Goal: Contribute content: Contribute content

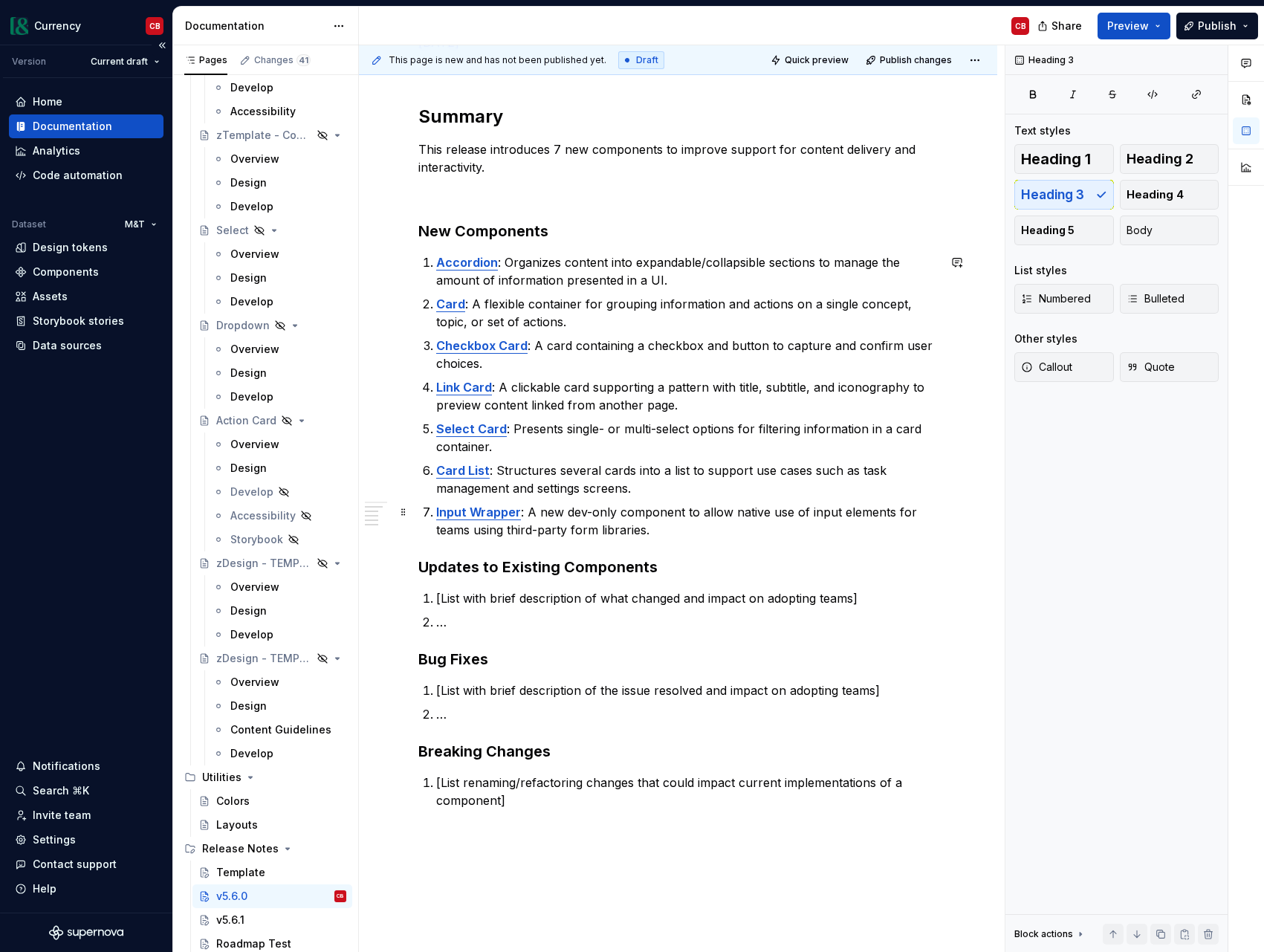
scroll to position [352, 0]
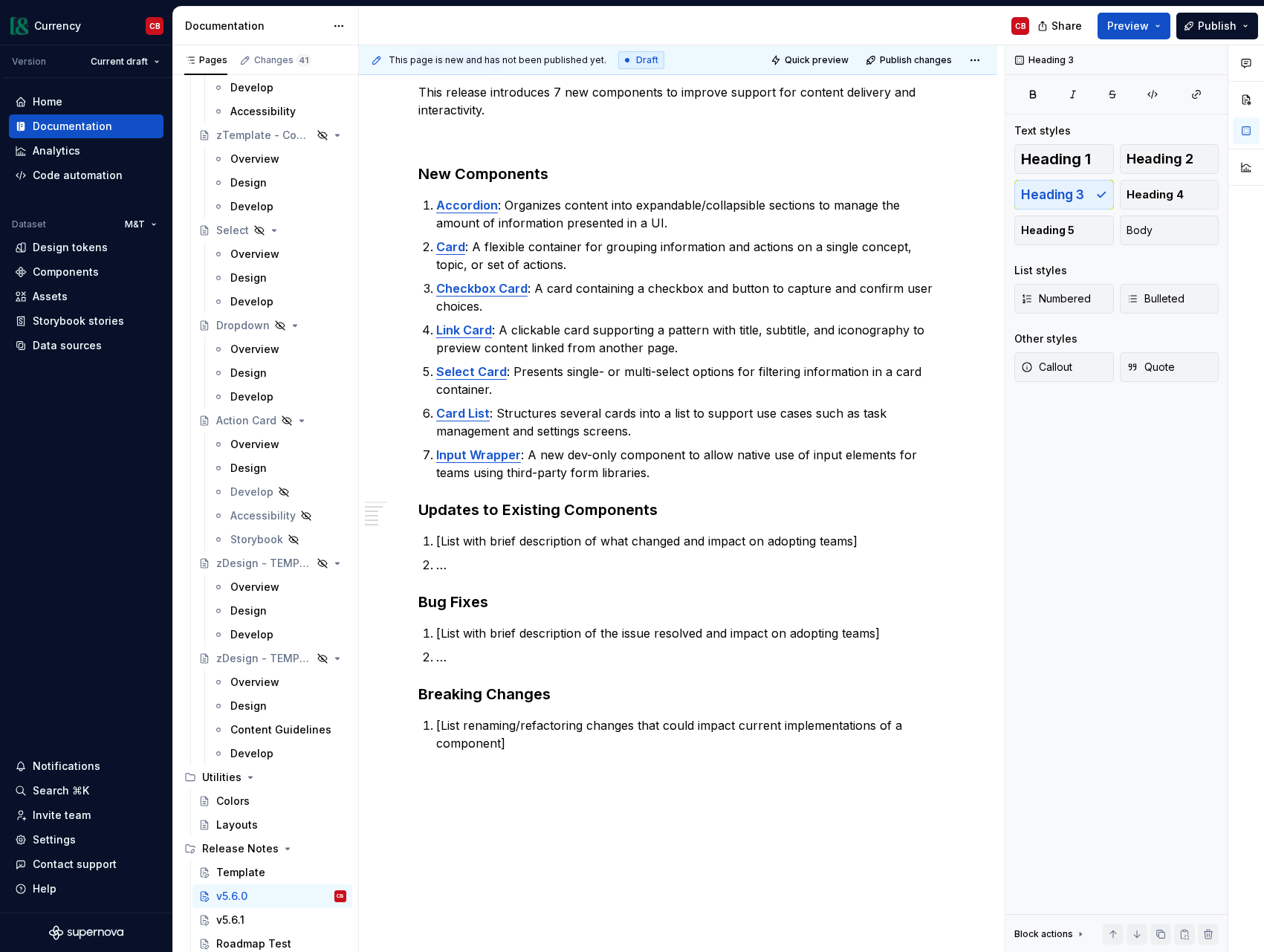
click at [532, 514] on h3 "Updates to Existing Components" at bounding box center [678, 510] width 520 height 21
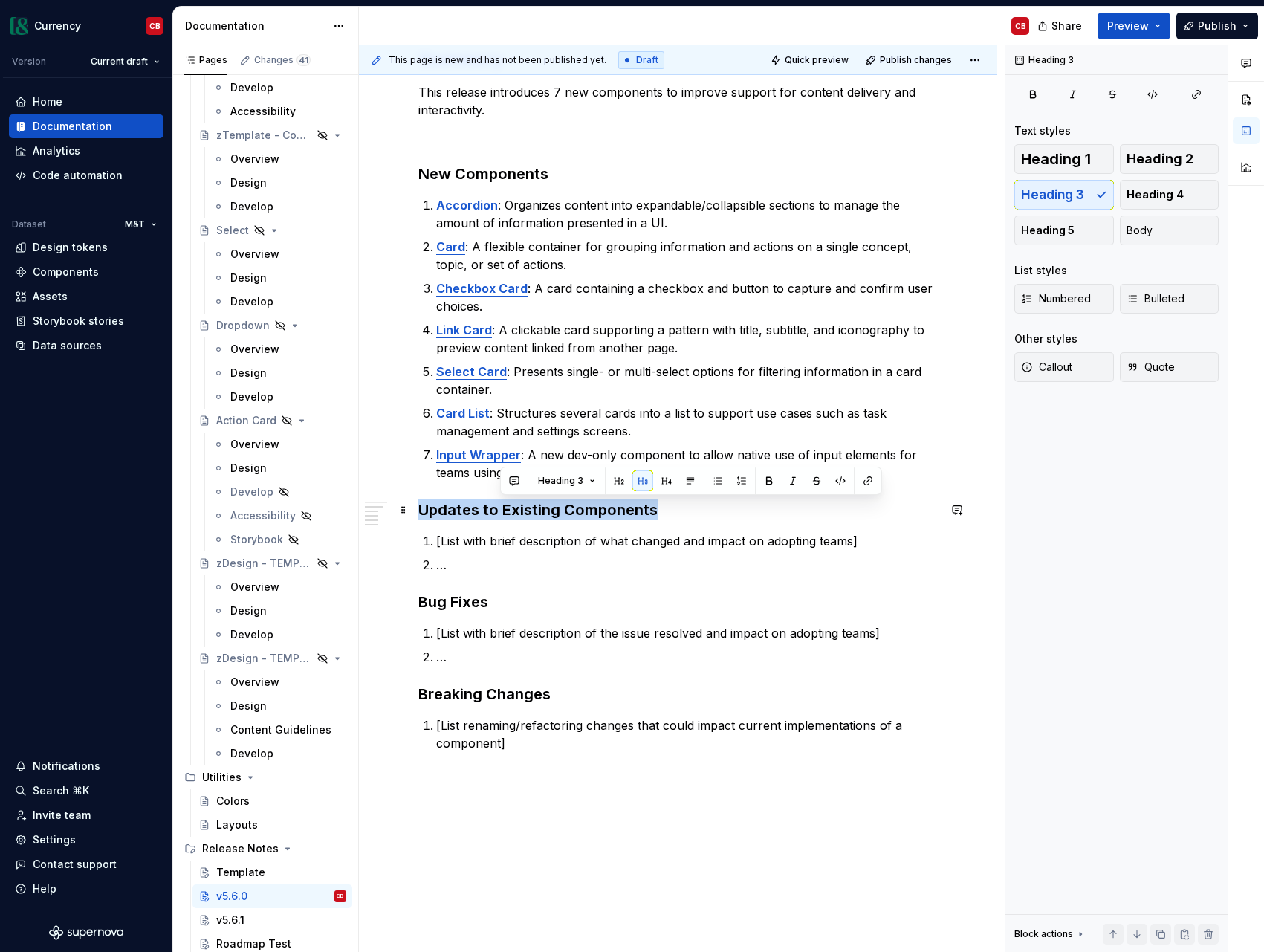
click at [532, 514] on h3 "Updates to Existing Components" at bounding box center [678, 510] width 520 height 21
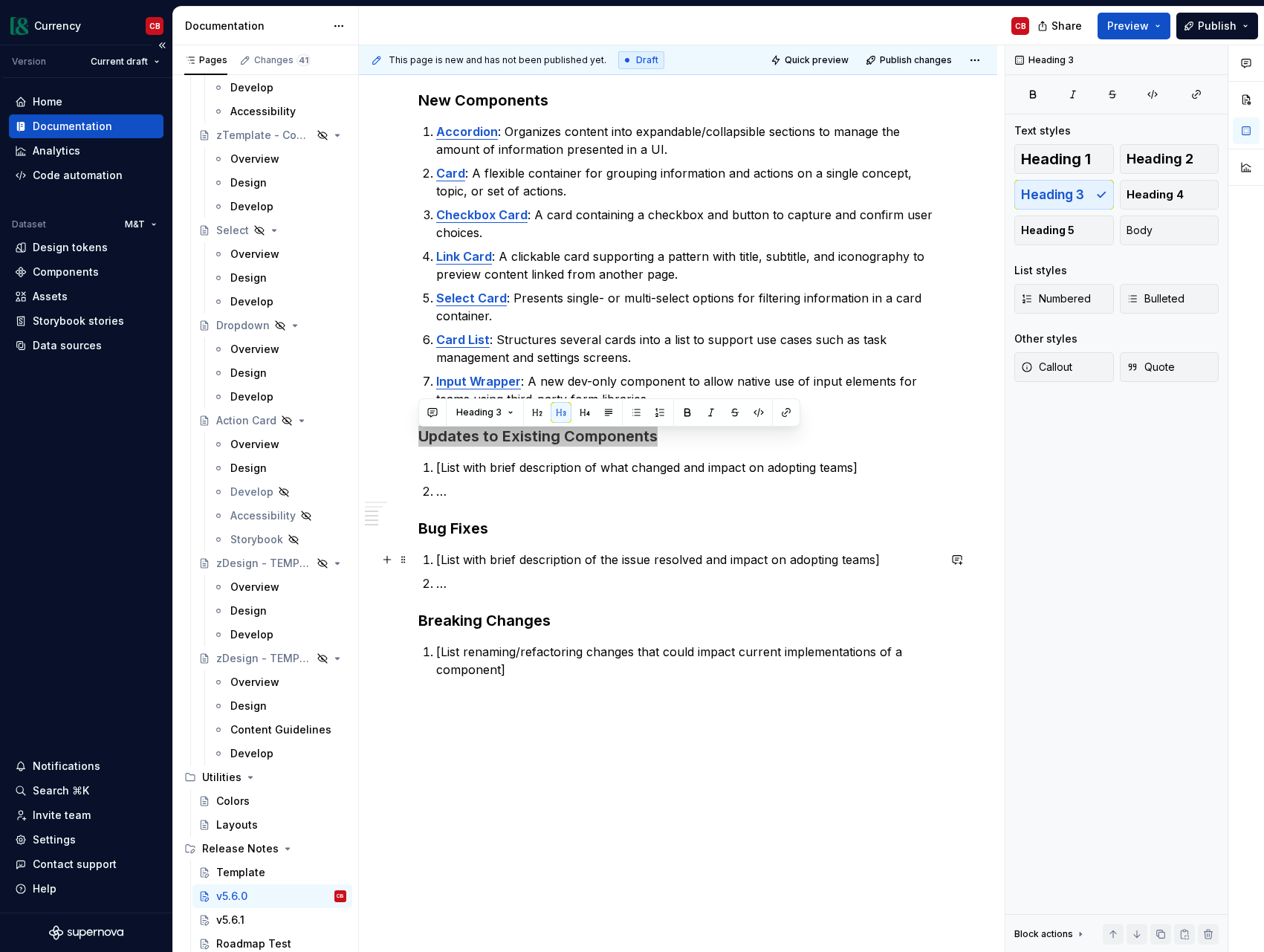
scroll to position [445, 0]
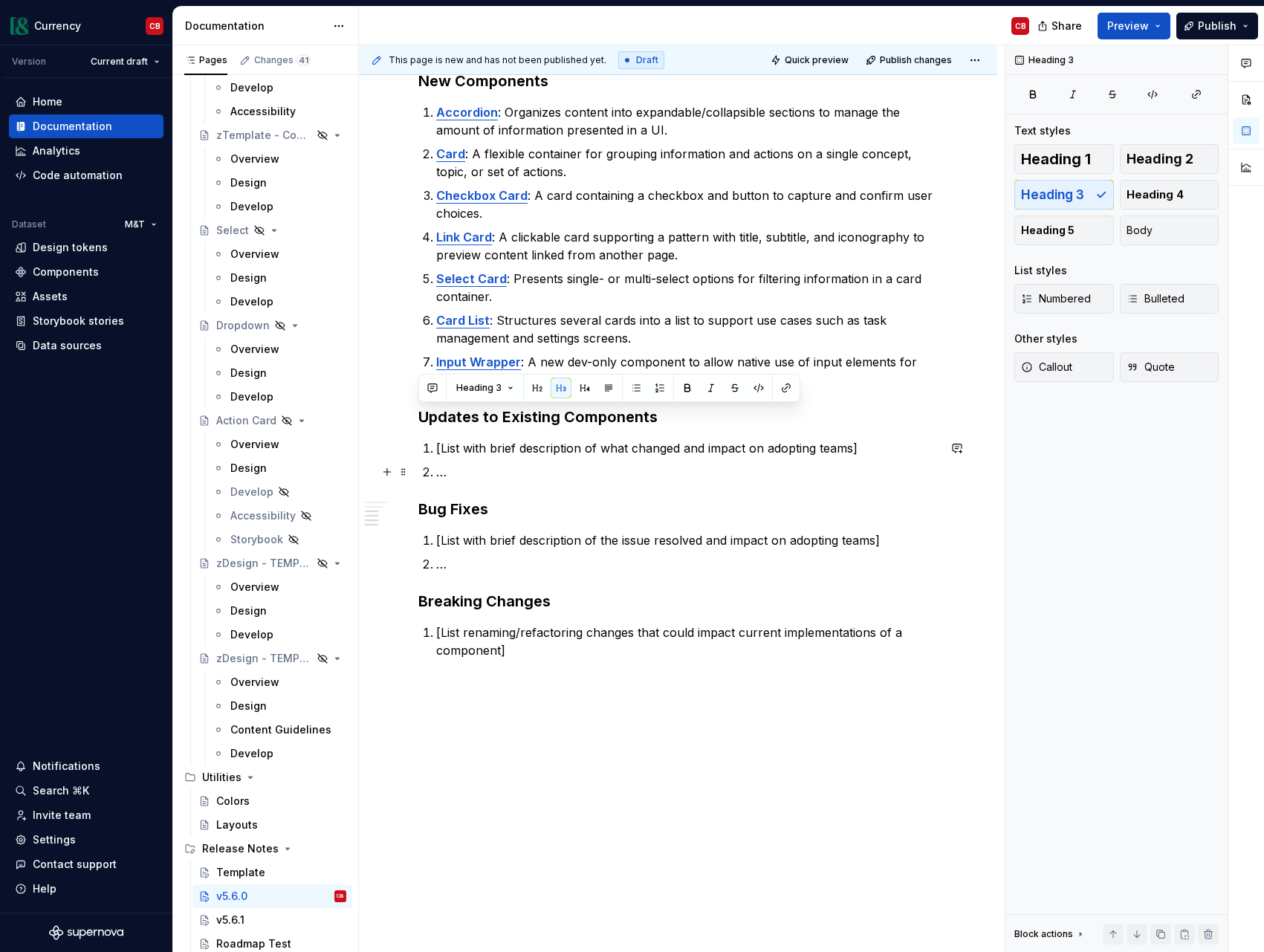
click at [467, 477] on p "…" at bounding box center [686, 472] width 502 height 18
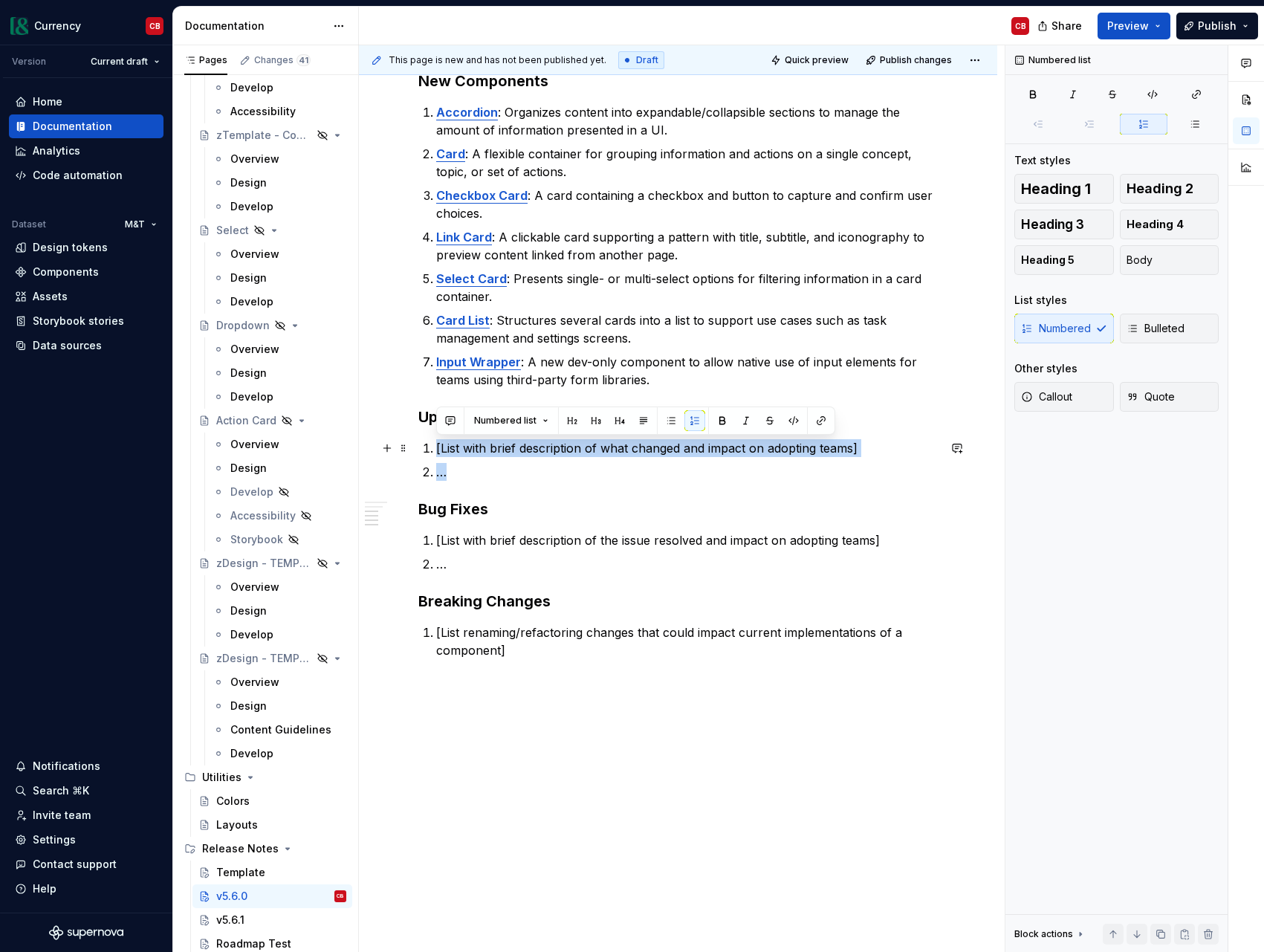
drag, startPoint x: 479, startPoint y: 477, endPoint x: 414, endPoint y: 453, distance: 69.3
click at [414, 453] on div "v5.6.0 [DATE] Summary This release introduces 7 new components to improve suppo…" at bounding box center [678, 430] width 638 height 1242
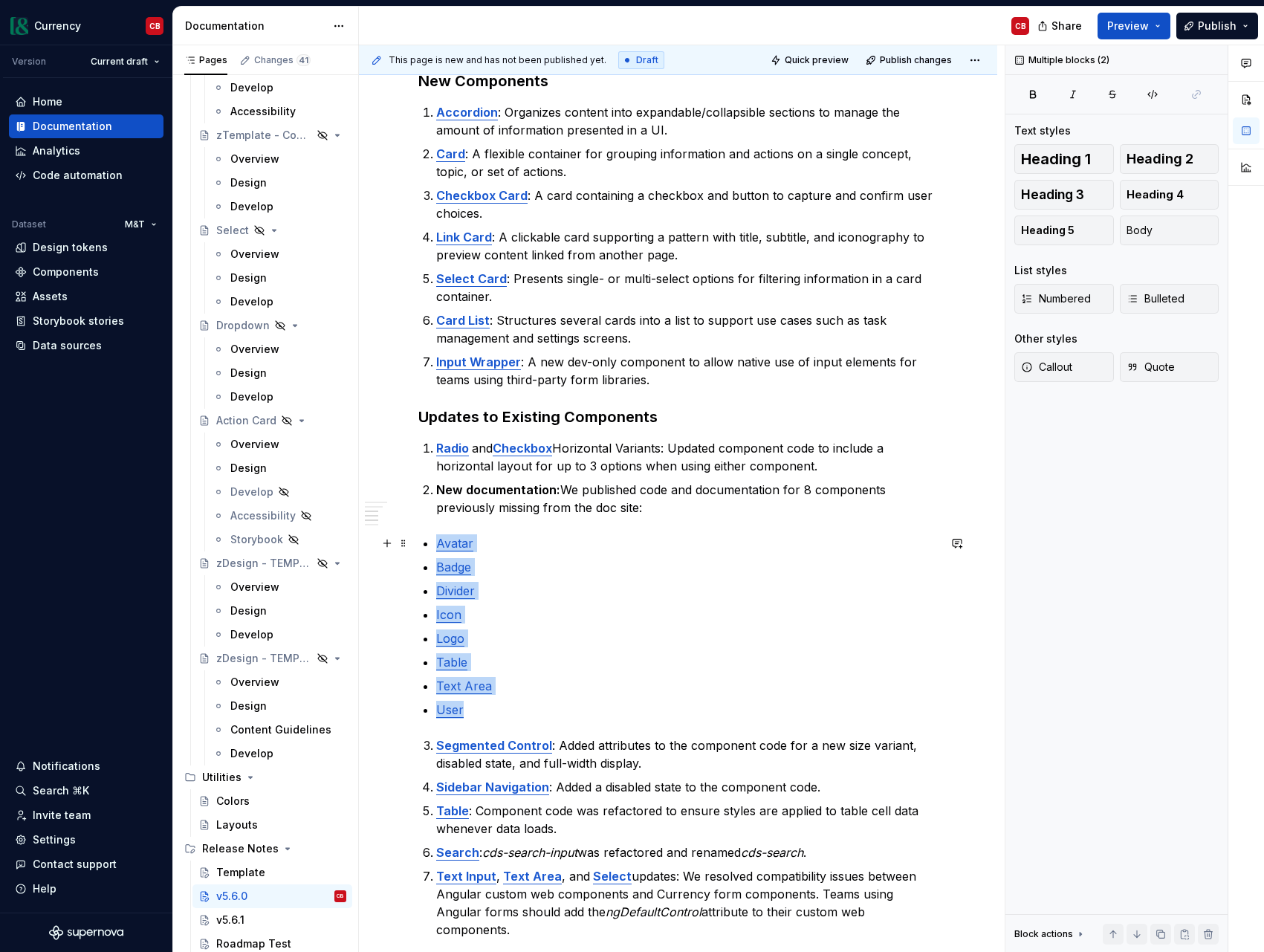
drag, startPoint x: 500, startPoint y: 720, endPoint x: 419, endPoint y: 548, distance: 190.1
click at [419, 548] on div "v5.6.0 [DATE] Summary This release introduces 7 new components to improve suppo…" at bounding box center [678, 525] width 520 height 1362
click at [557, 552] on ul "Avatar Badge Divider Icon Logo Table Text Area User" at bounding box center [686, 626] width 502 height 184
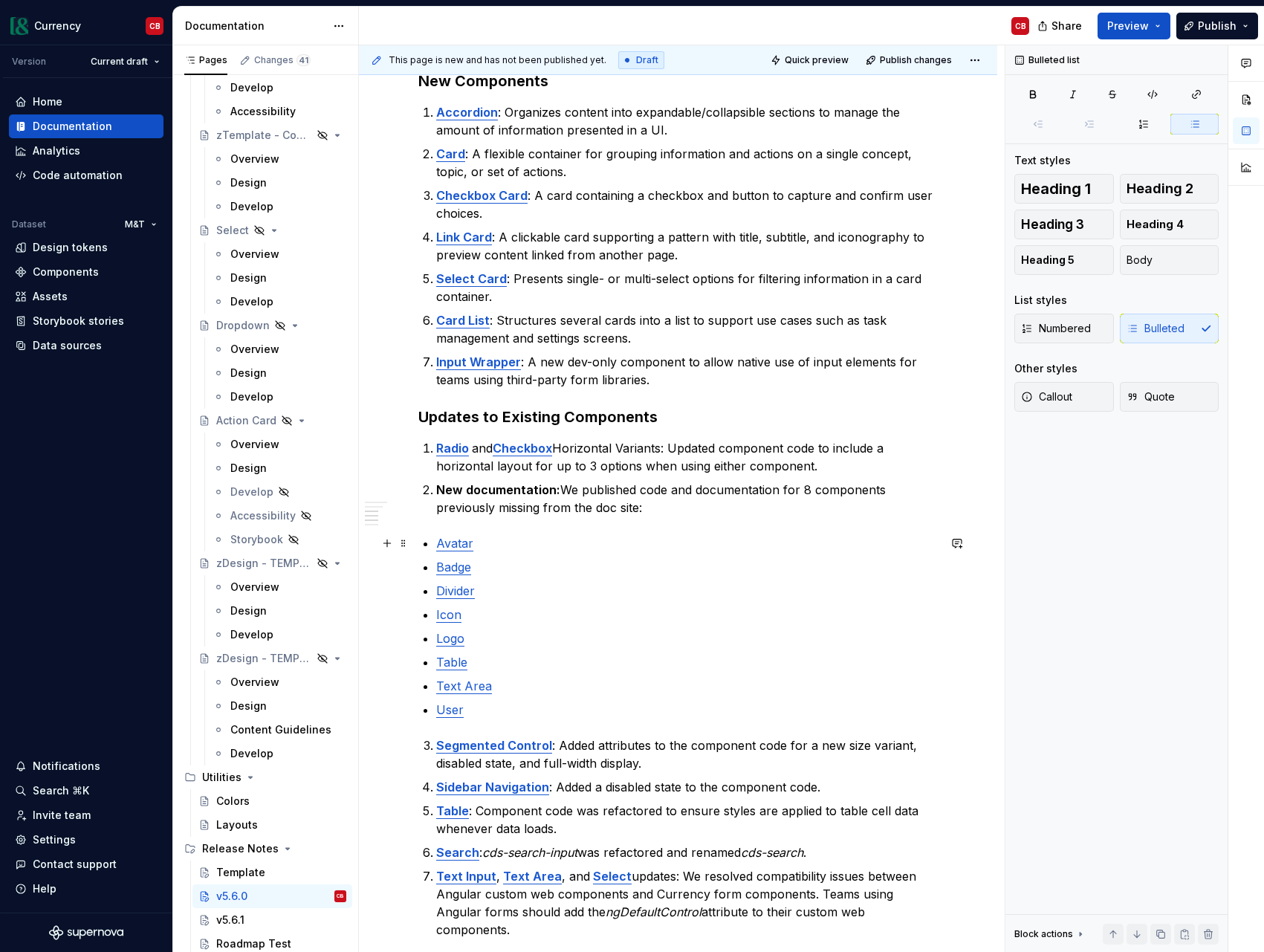
click at [528, 540] on p "Avatar" at bounding box center [686, 543] width 502 height 18
click at [490, 547] on p "Avatar" at bounding box center [686, 543] width 502 height 18
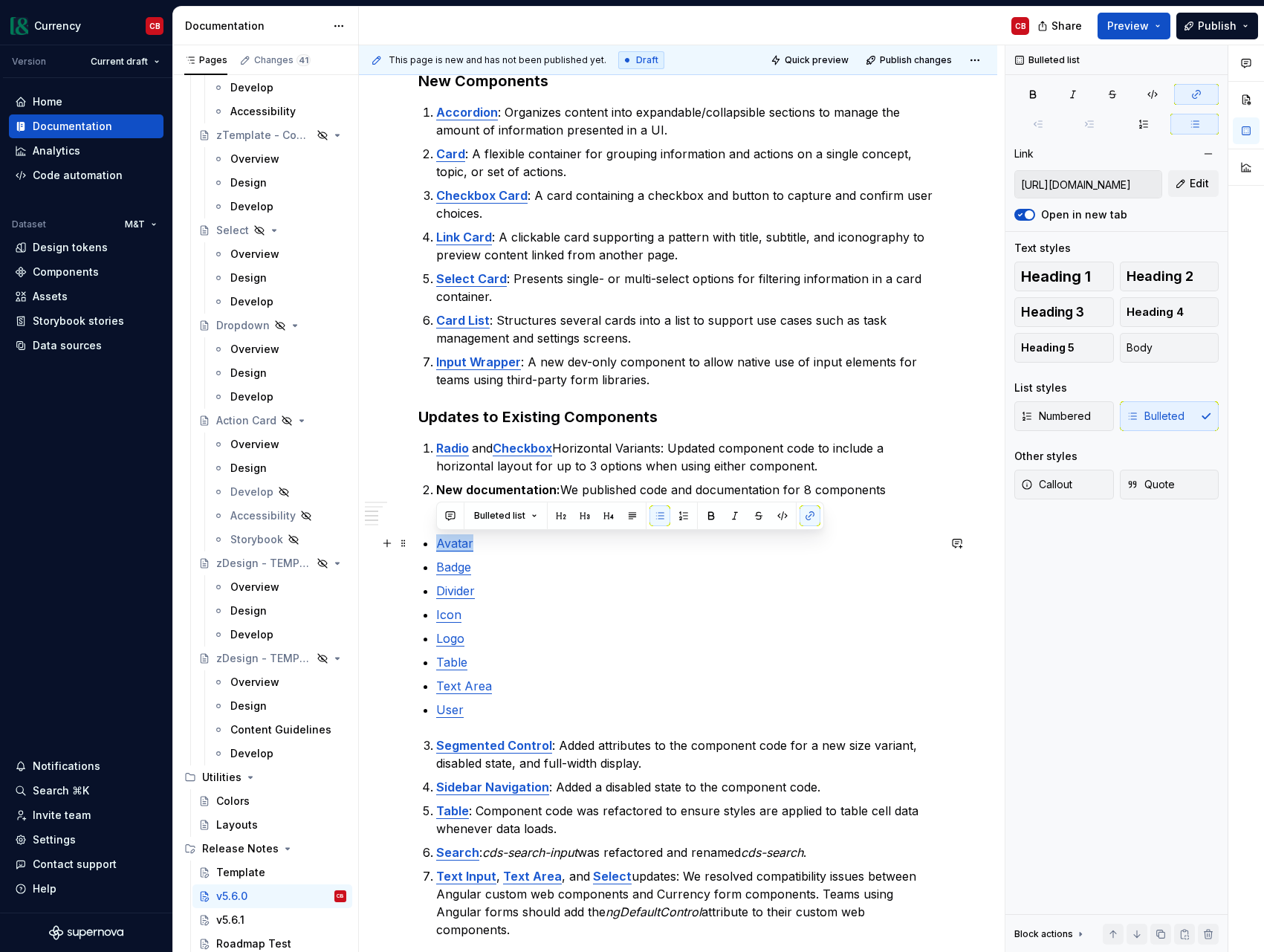
click at [490, 547] on p "Avatar" at bounding box center [686, 543] width 502 height 18
click at [532, 541] on p "Avatar" at bounding box center [686, 543] width 502 height 18
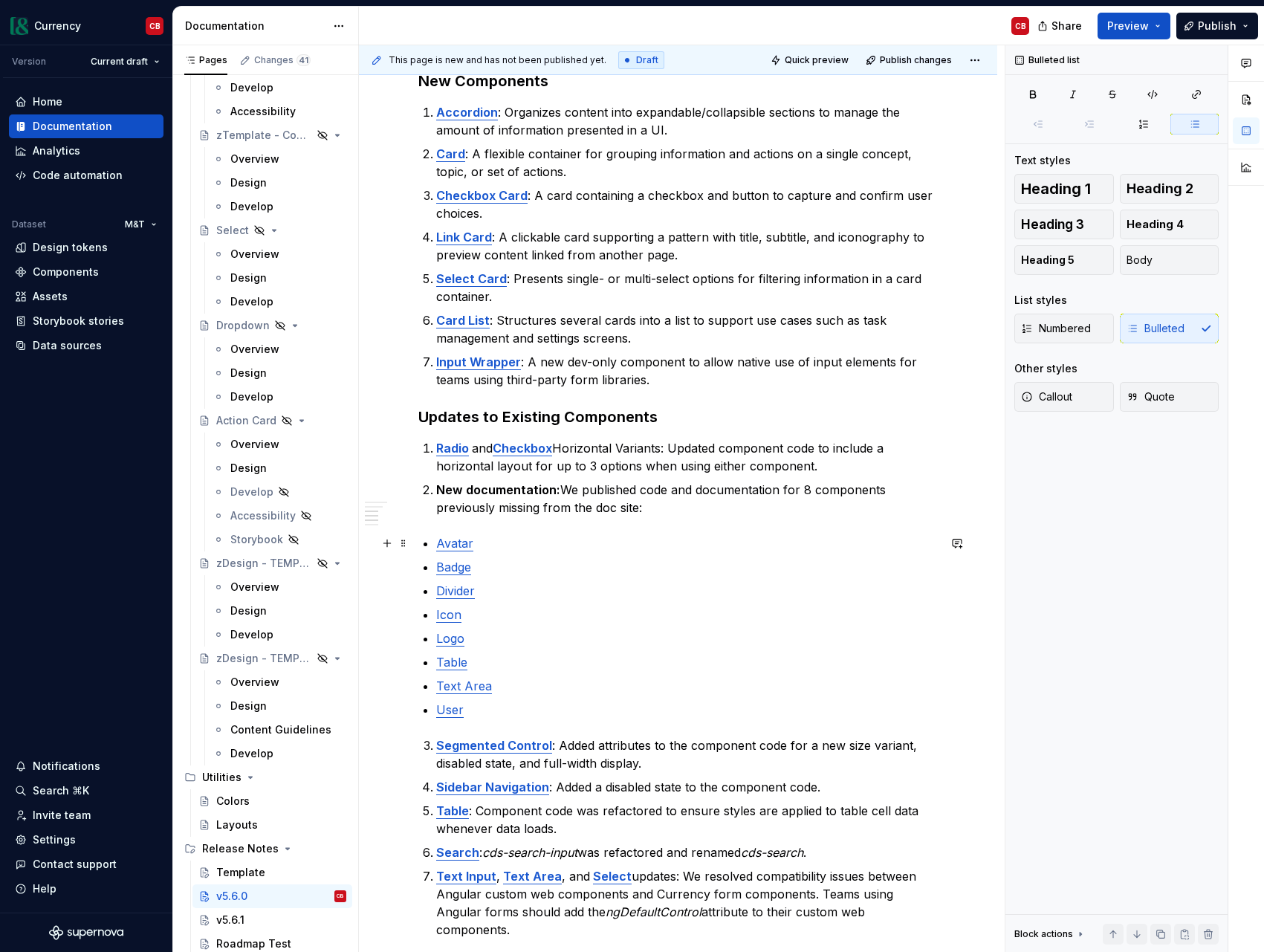
click at [436, 545] on link "Avatar" at bounding box center [454, 543] width 37 height 15
type textarea "*"
click at [482, 545] on p "Avatar" at bounding box center [686, 543] width 502 height 18
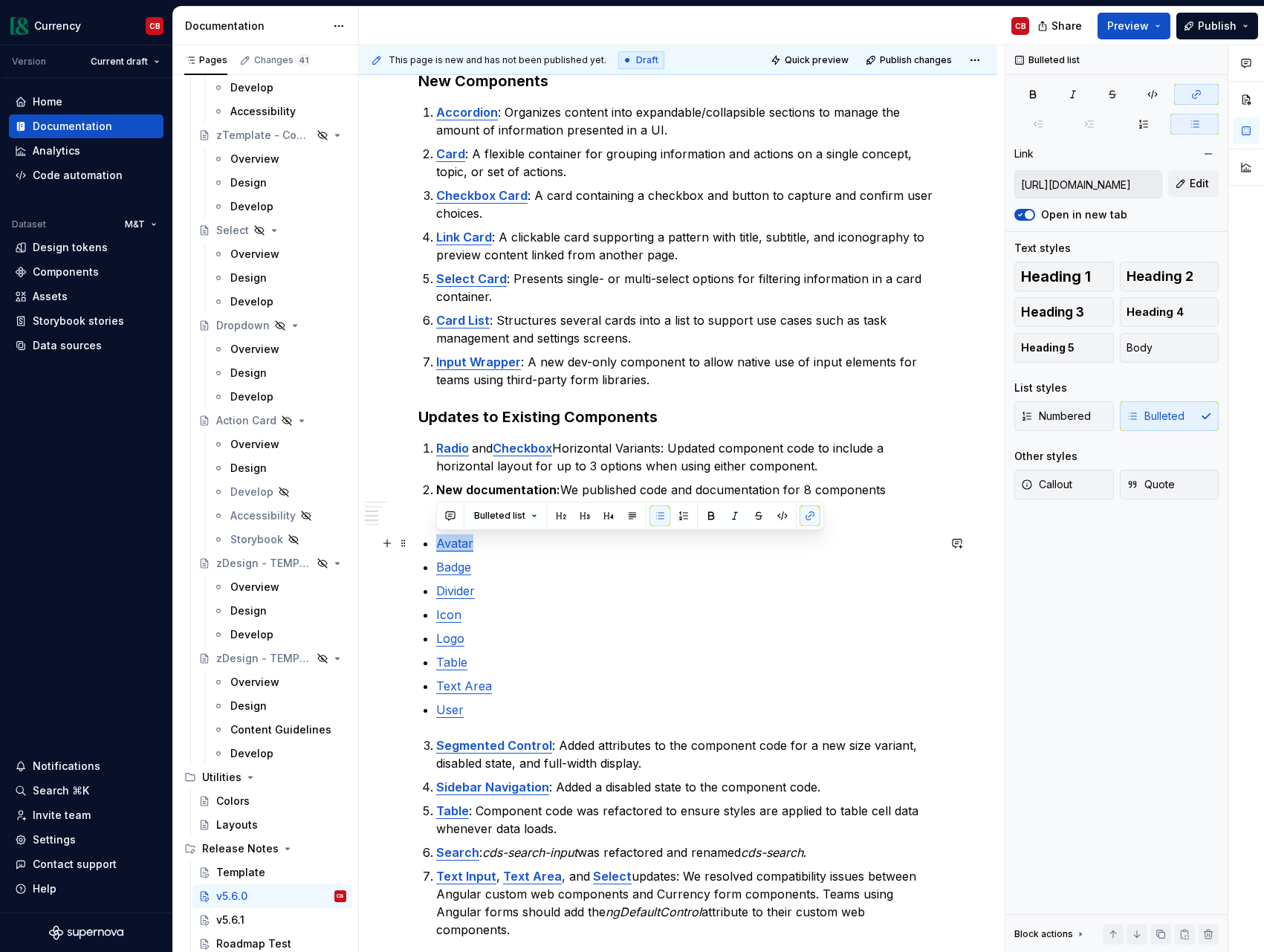
drag, startPoint x: 505, startPoint y: 549, endPoint x: 428, endPoint y: 548, distance: 77.0
click at [428, 548] on div "v5.6.0 [DATE] Summary This release introduces 7 new components to improve suppo…" at bounding box center [678, 525] width 520 height 1362
click at [525, 524] on button "Bulleted list" at bounding box center [505, 516] width 76 height 21
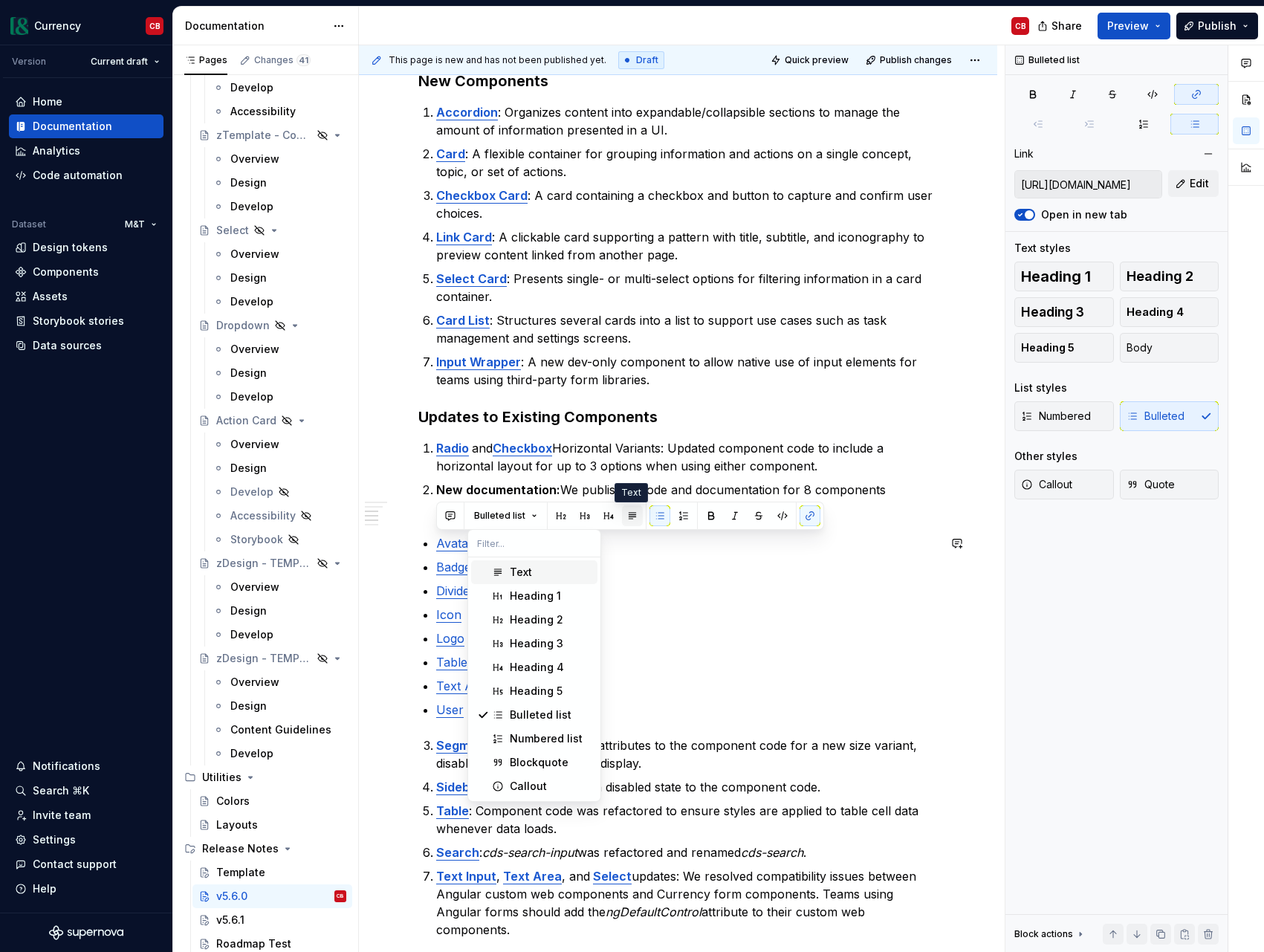
click at [630, 515] on button "button" at bounding box center [633, 516] width 21 height 21
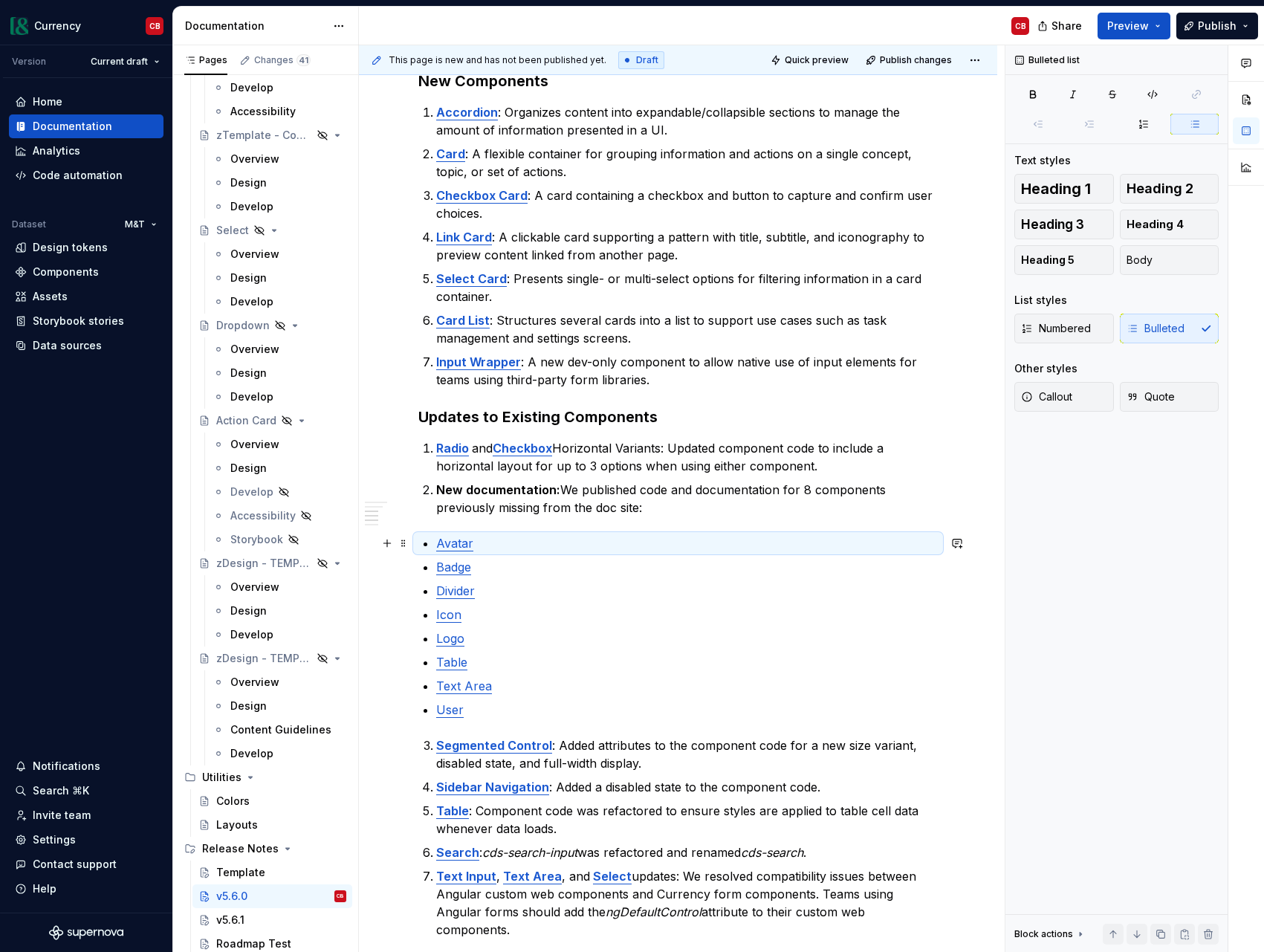
click at [524, 545] on p "Avatar" at bounding box center [686, 543] width 502 height 18
click at [582, 597] on p "Divider" at bounding box center [686, 591] width 502 height 18
click at [664, 517] on div "v5.6.0 [DATE] Summary This release introduces 7 new components to improve suppo…" at bounding box center [678, 525] width 520 height 1362
click at [505, 549] on p "Avatar" at bounding box center [686, 543] width 502 height 18
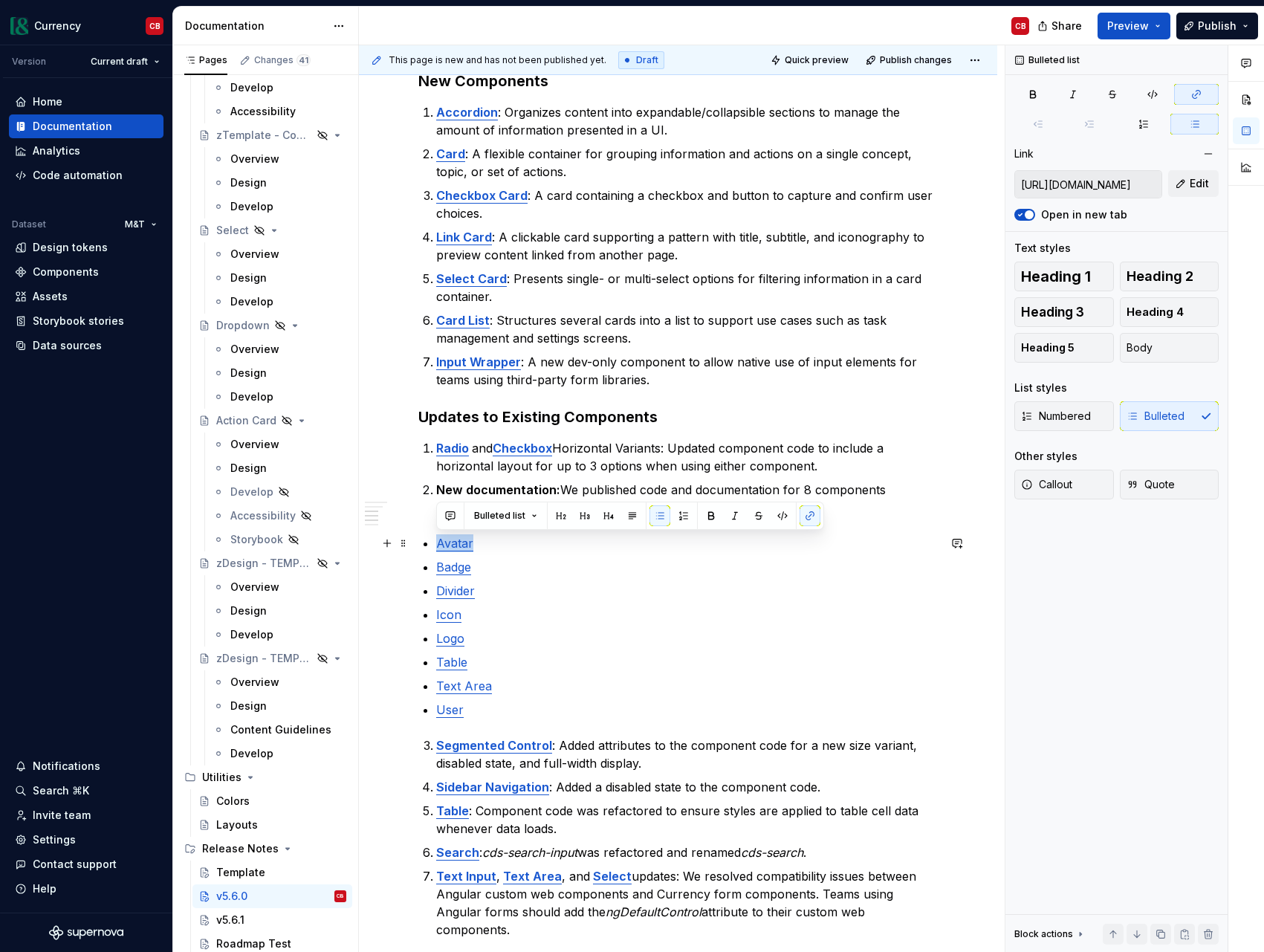
drag, startPoint x: 520, startPoint y: 551, endPoint x: 419, endPoint y: 548, distance: 101.0
click at [419, 548] on div "v5.6.0 [DATE] Summary This release introduces 7 new components to improve suppo…" at bounding box center [678, 525] width 520 height 1362
click at [620, 551] on p "Avatar" at bounding box center [686, 543] width 502 height 18
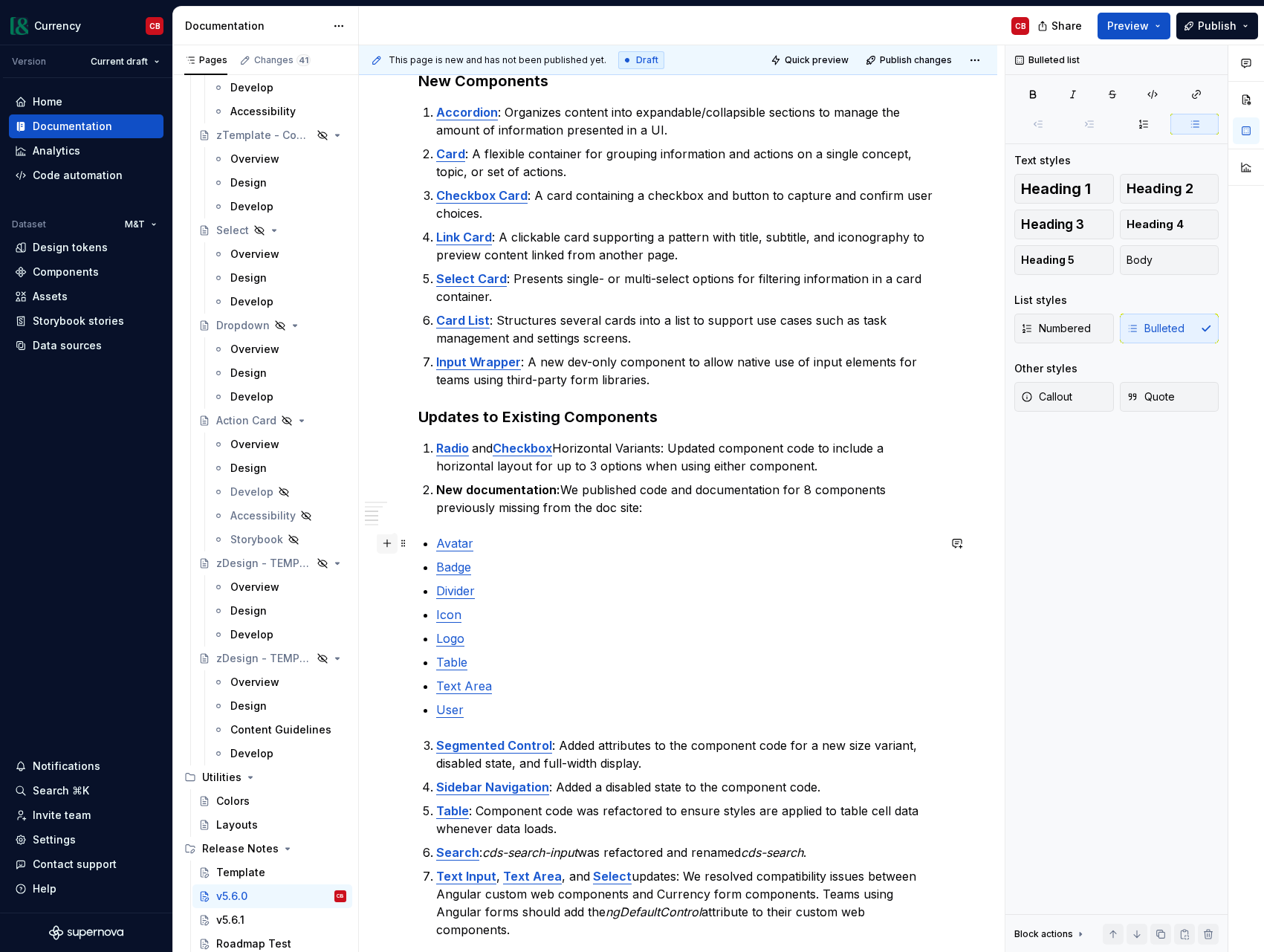
click at [386, 547] on button "button" at bounding box center [387, 543] width 21 height 21
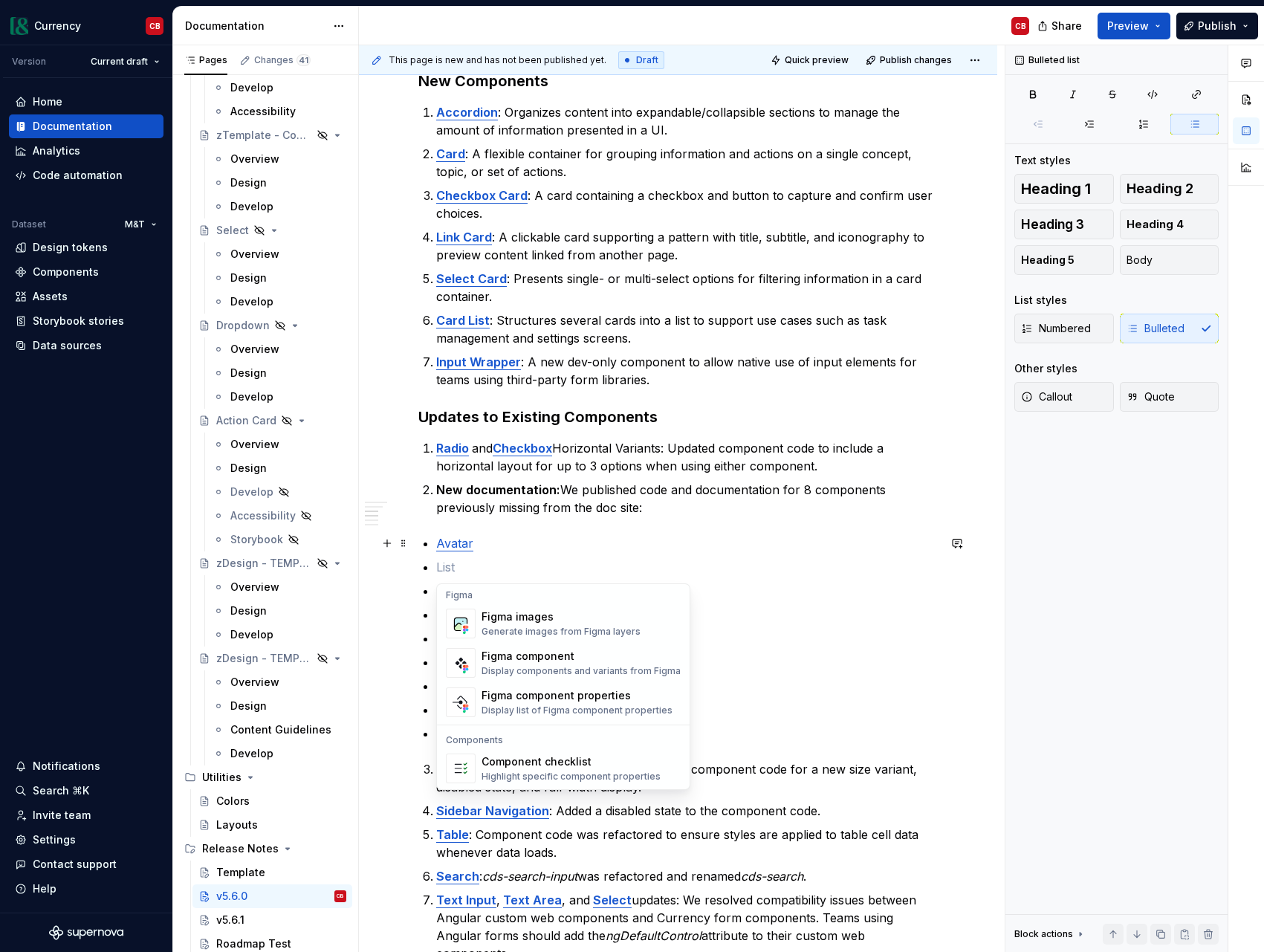
scroll to position [1480, 0]
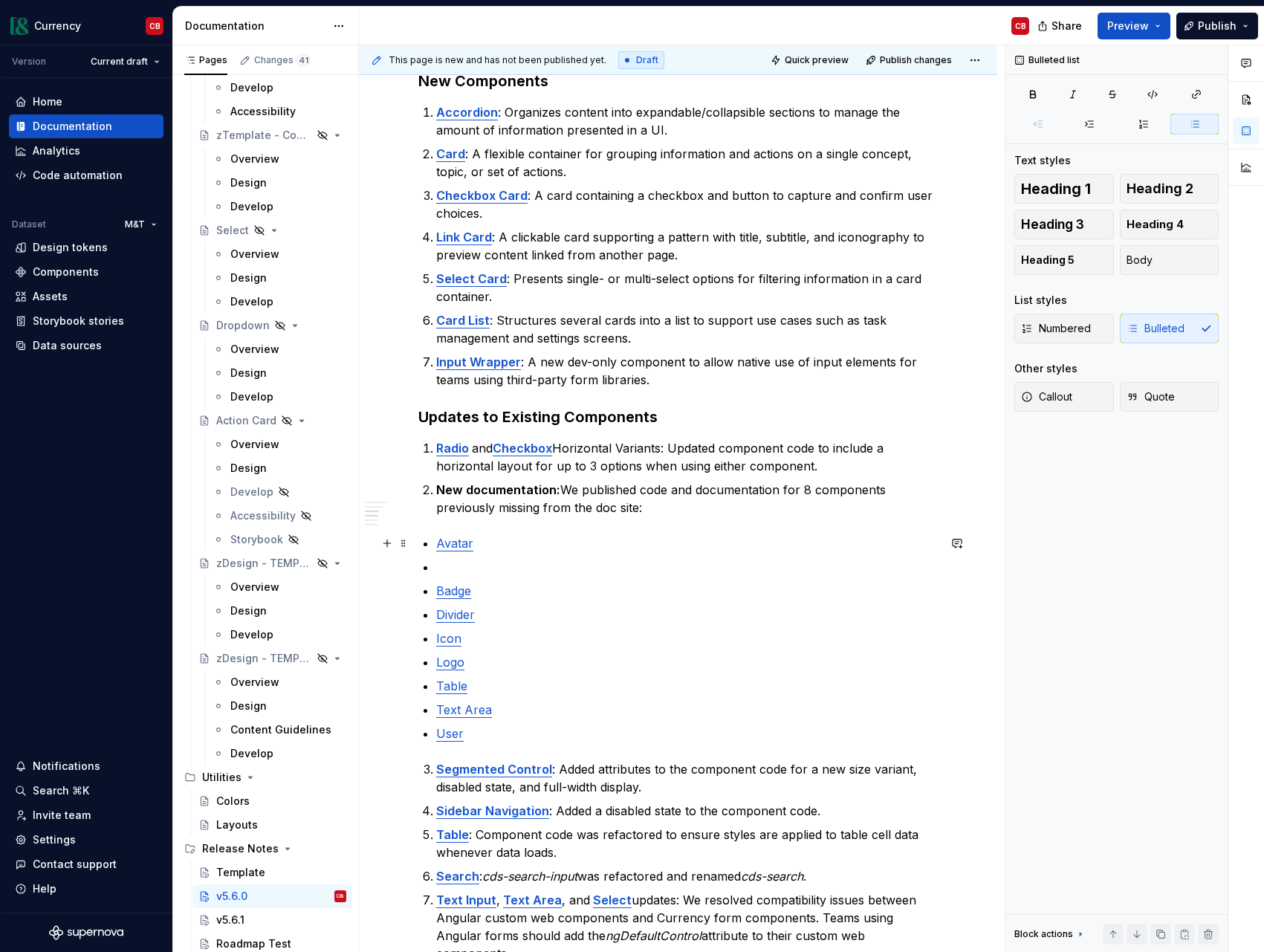
click at [765, 607] on p "Divider" at bounding box center [686, 615] width 502 height 18
click at [495, 573] on p at bounding box center [686, 567] width 502 height 18
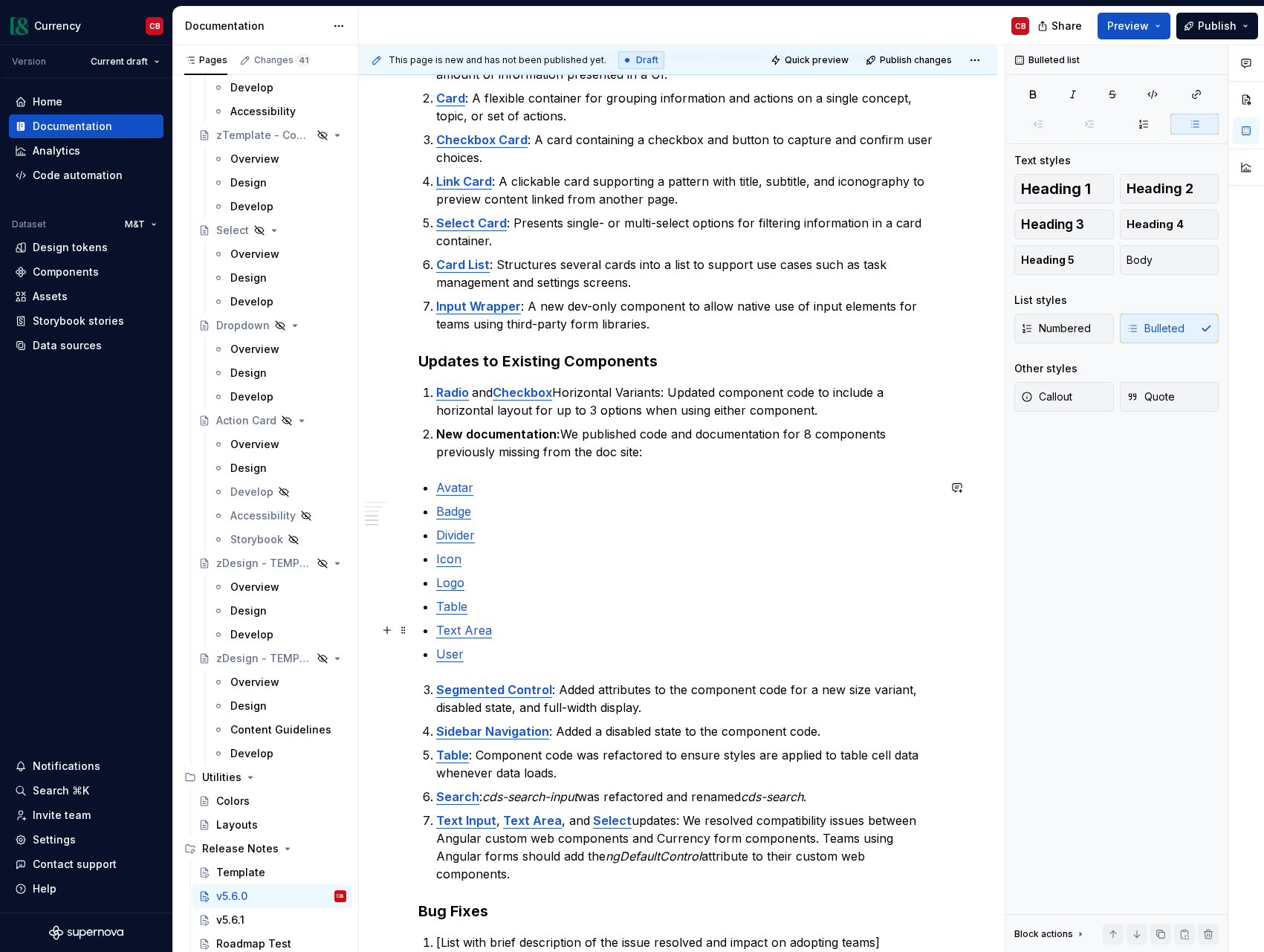
scroll to position [473, 0]
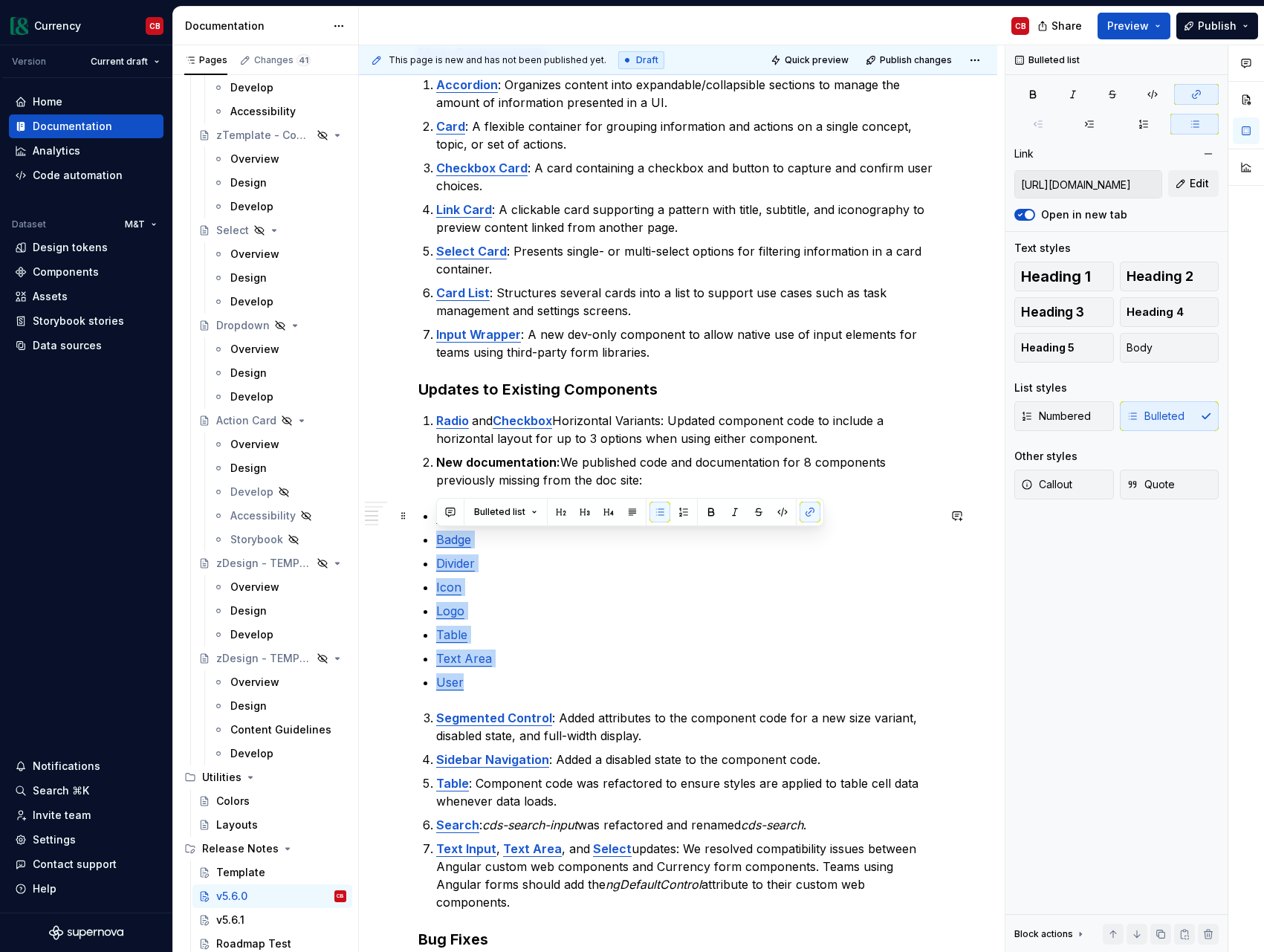
type input "[URL][DOMAIN_NAME]"
drag, startPoint x: 478, startPoint y: 677, endPoint x: 432, endPoint y: 515, distance: 168.4
click at [432, 515] on div "v5.6.0 [DATE] Summary This release introduces 7 new components to improve suppo…" at bounding box center [678, 498] width 520 height 1362
click at [529, 490] on button "Bulleted list" at bounding box center [505, 488] width 76 height 21
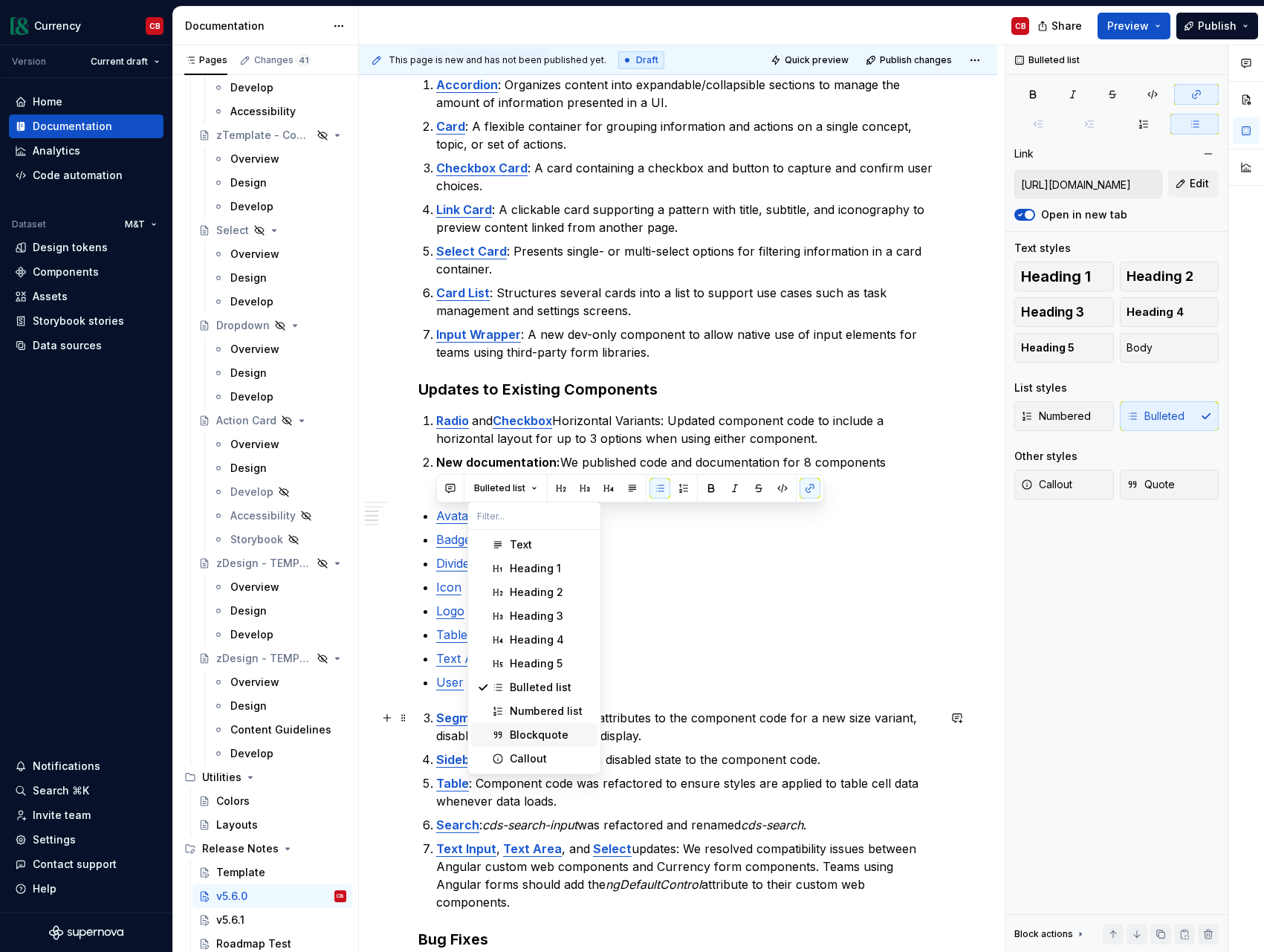
click at [538, 723] on span "Blockquote" at bounding box center [534, 735] width 126 height 24
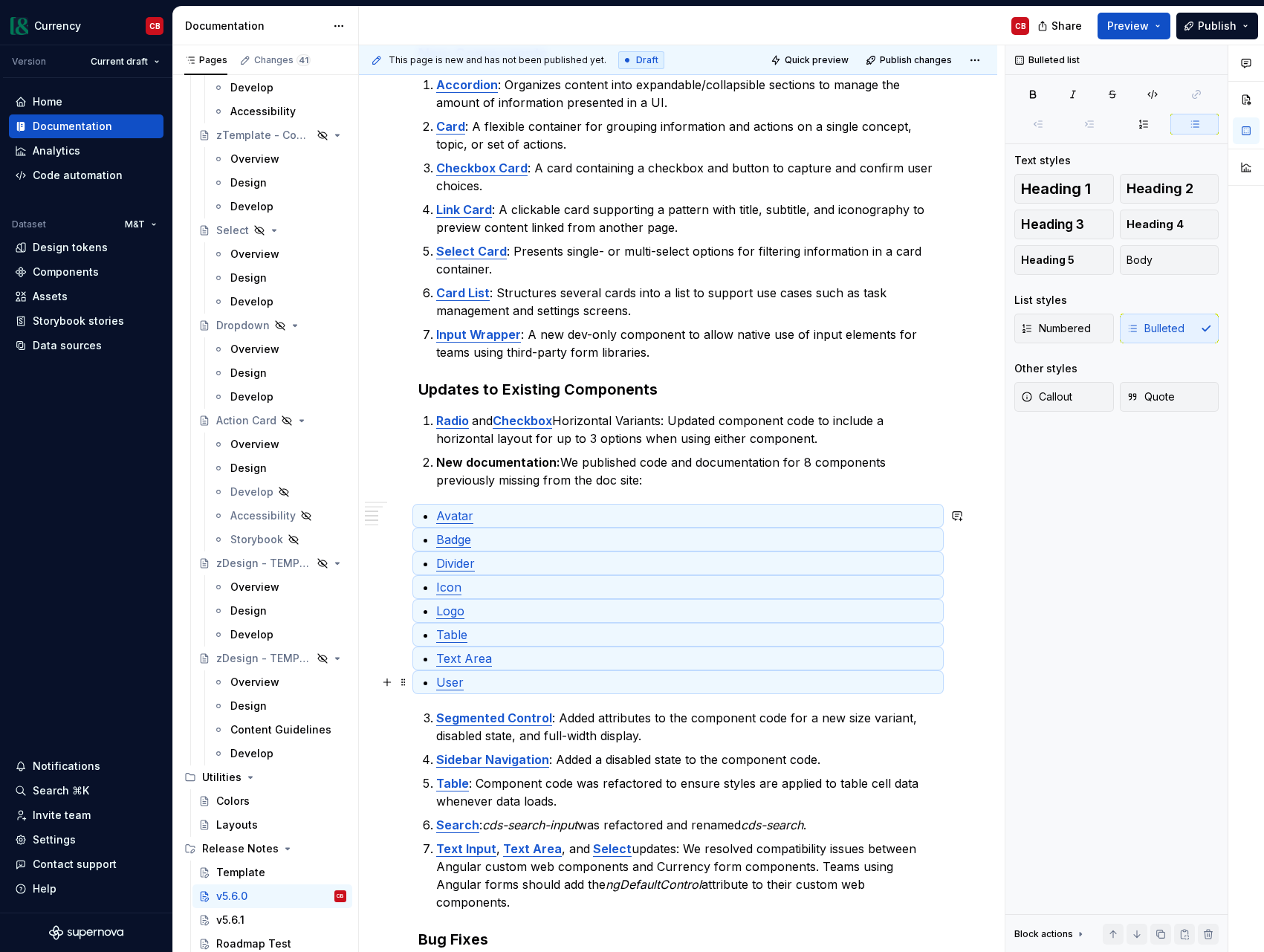
click at [502, 689] on p "User" at bounding box center [686, 683] width 502 height 18
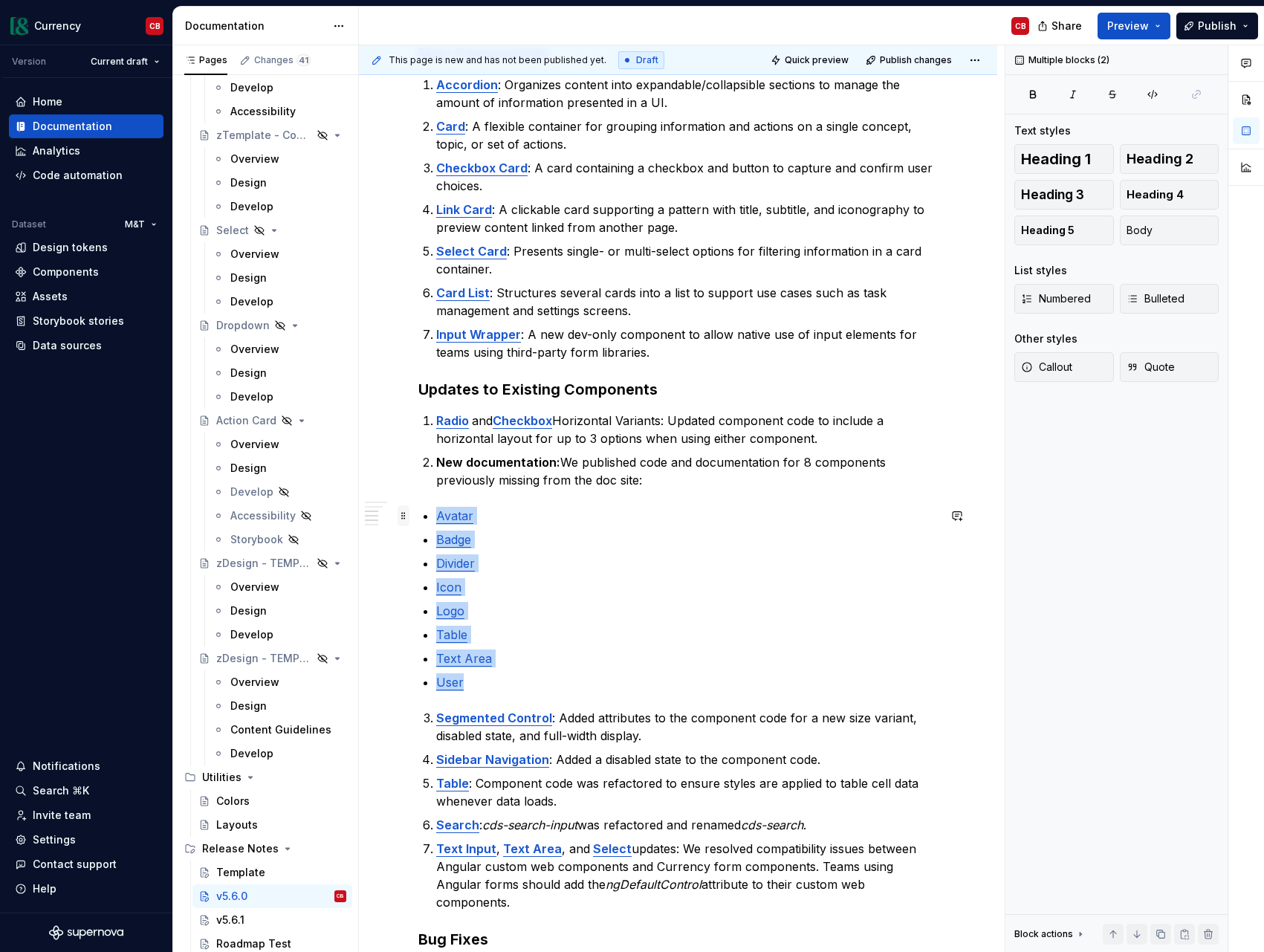
drag, startPoint x: 491, startPoint y: 684, endPoint x: 400, endPoint y: 514, distance: 192.8
click at [419, 514] on div "v5.6.0 [DATE] Summary This release introduces 7 new components to improve suppo…" at bounding box center [678, 507] width 520 height 1380
click at [491, 514] on p "Avatar" at bounding box center [686, 516] width 502 height 18
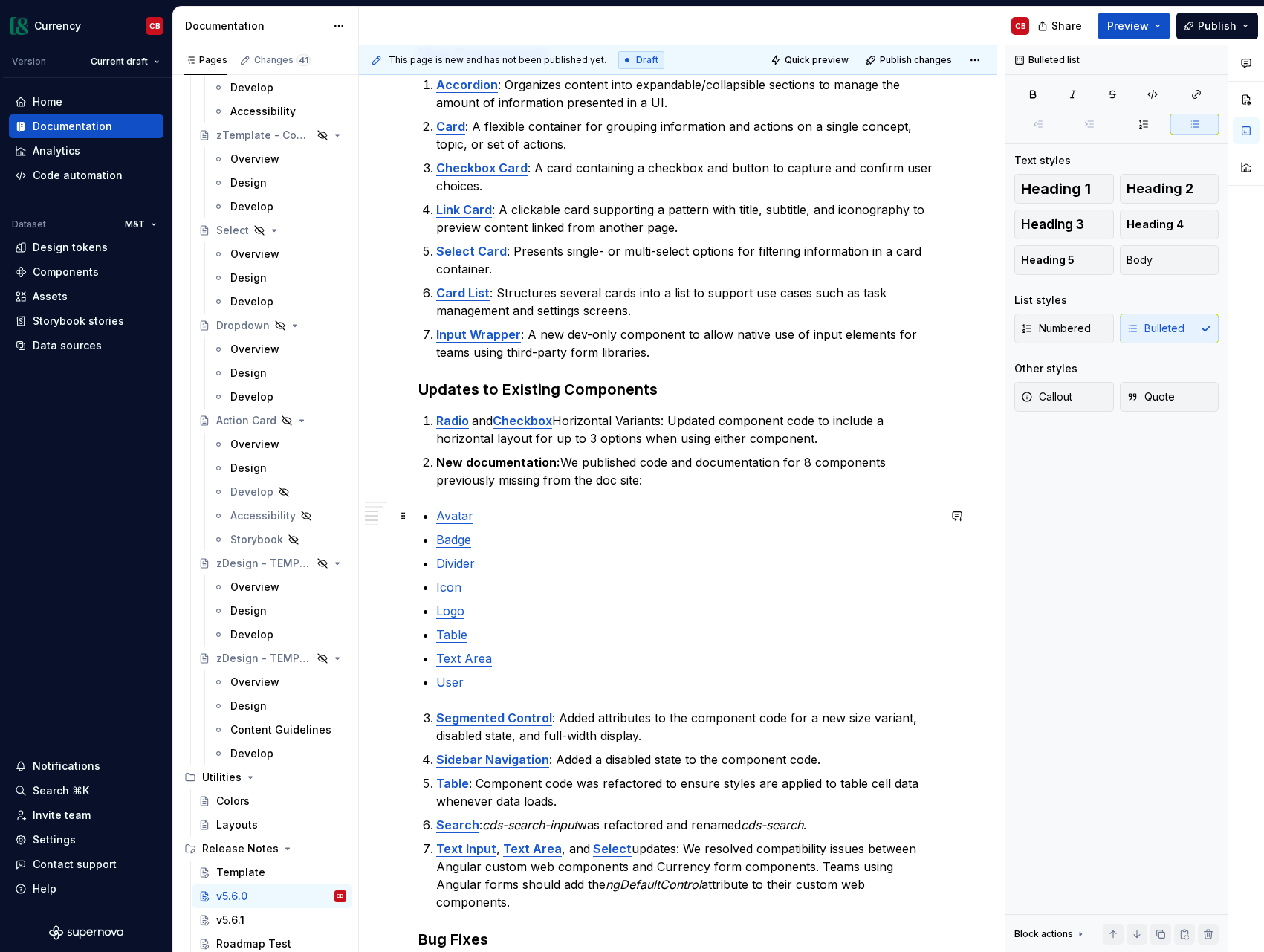
click at [477, 516] on p "Avatar" at bounding box center [686, 516] width 502 height 18
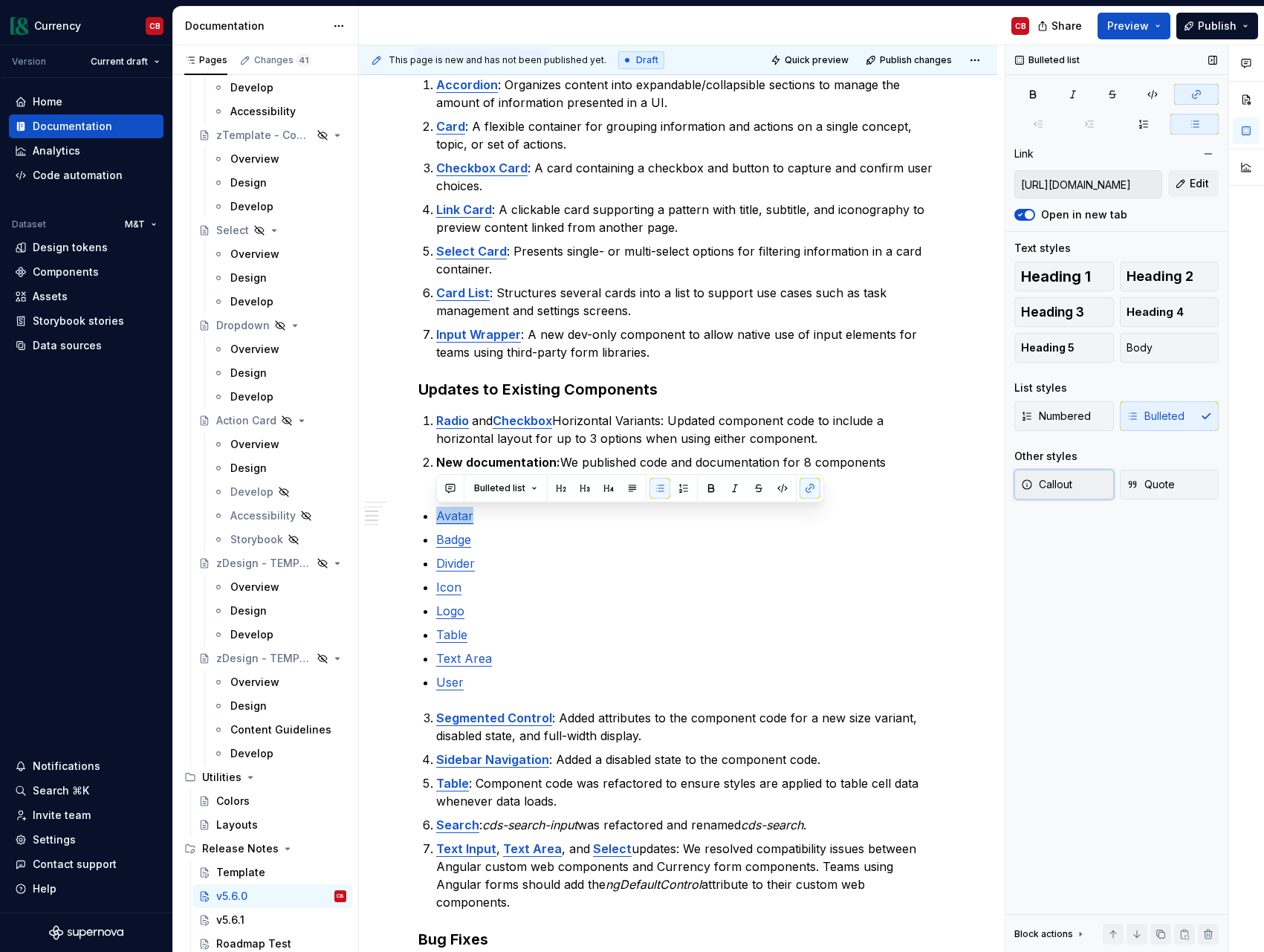
click at [1072, 485] on span "Callout" at bounding box center [1047, 485] width 51 height 15
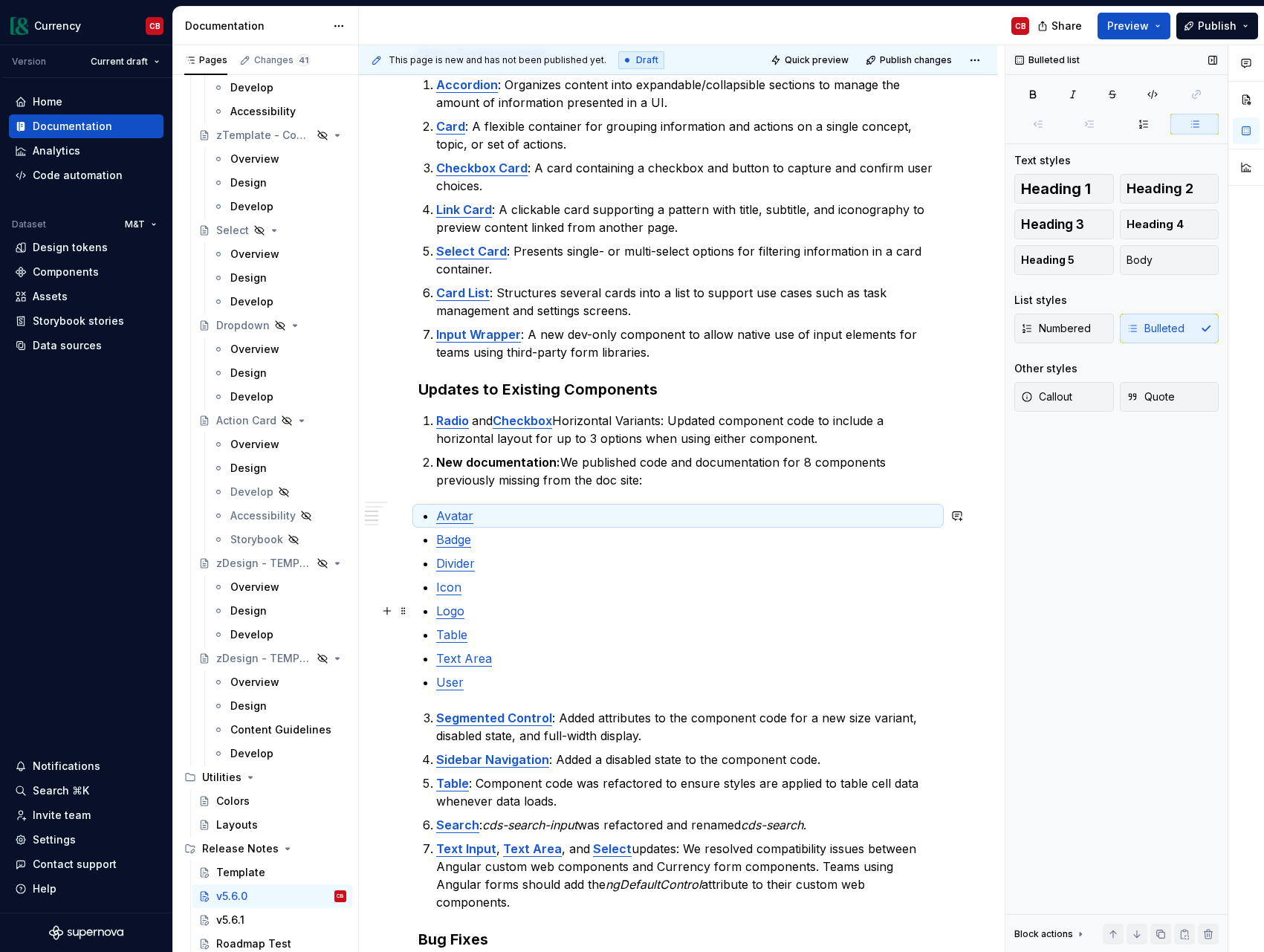
click at [535, 600] on ul "Avatar Badge Divider Icon Logo Table Text Area User" at bounding box center [686, 599] width 502 height 184
click at [485, 524] on p "Avatar" at bounding box center [686, 516] width 502 height 18
click at [1094, 122] on span at bounding box center [1090, 124] width 48 height 21
drag, startPoint x: 433, startPoint y: 514, endPoint x: 431, endPoint y: 526, distance: 12.2
click at [433, 514] on div "v5.6.0 [DATE] Summary This release introduces 7 new components to improve suppo…" at bounding box center [678, 498] width 520 height 1362
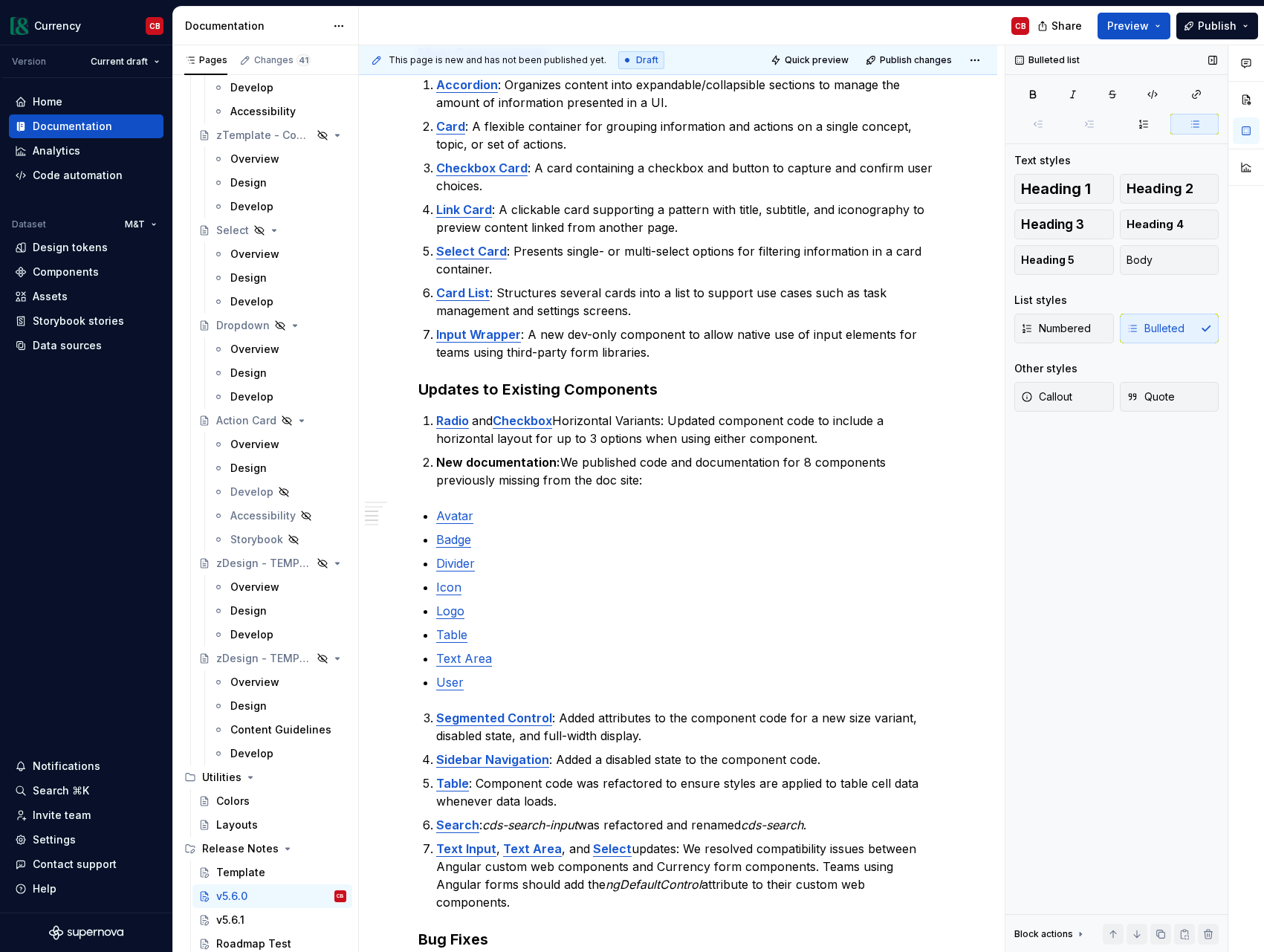
click at [1088, 124] on span at bounding box center [1090, 124] width 48 height 21
click at [487, 521] on p "Avatar" at bounding box center [686, 516] width 502 height 18
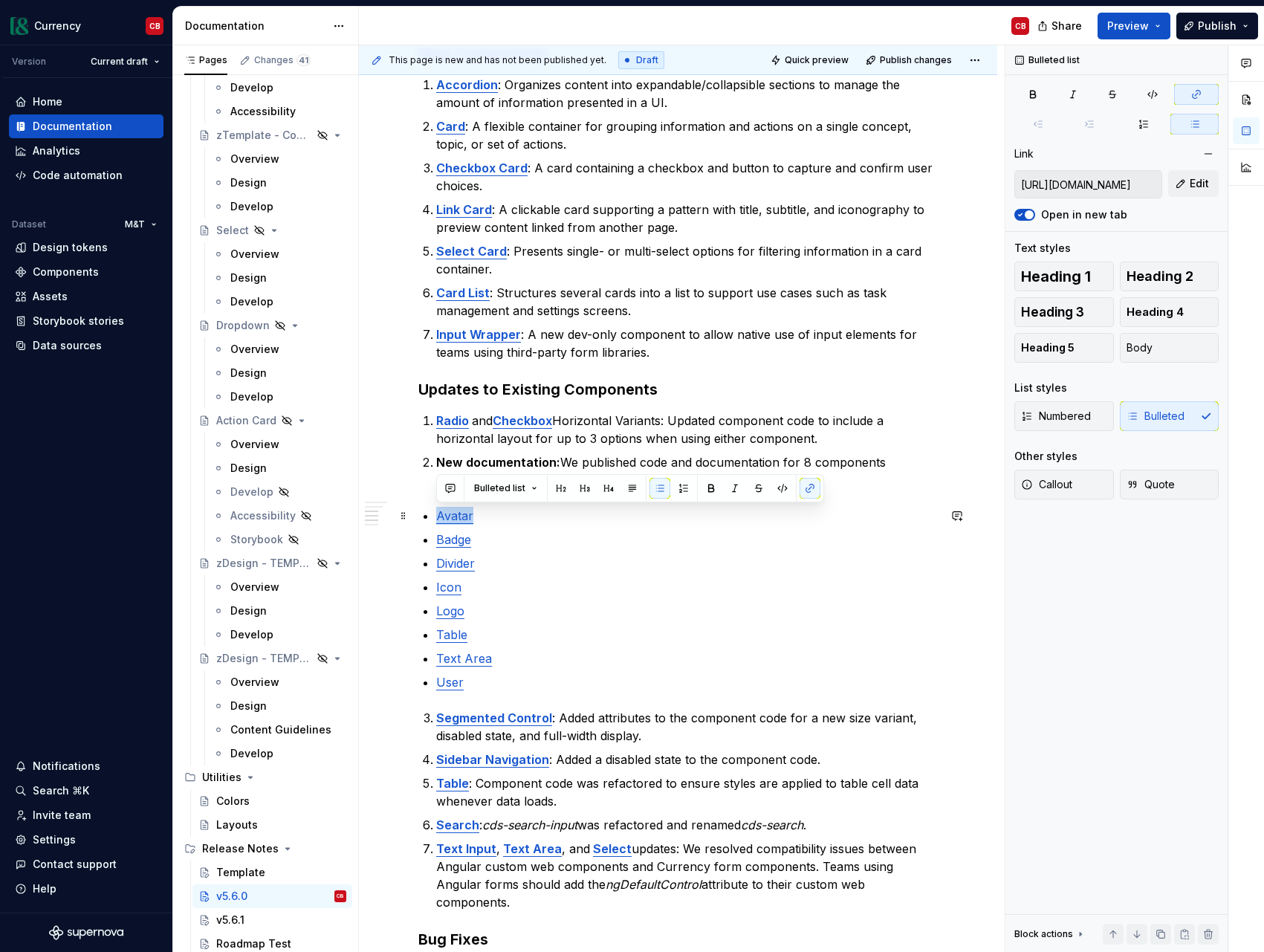
drag, startPoint x: 487, startPoint y: 521, endPoint x: 468, endPoint y: 586, distance: 67.7
click at [433, 523] on div "v5.6.0 [DATE] Summary This release introduces 7 new components to improve suppo…" at bounding box center [678, 498] width 520 height 1362
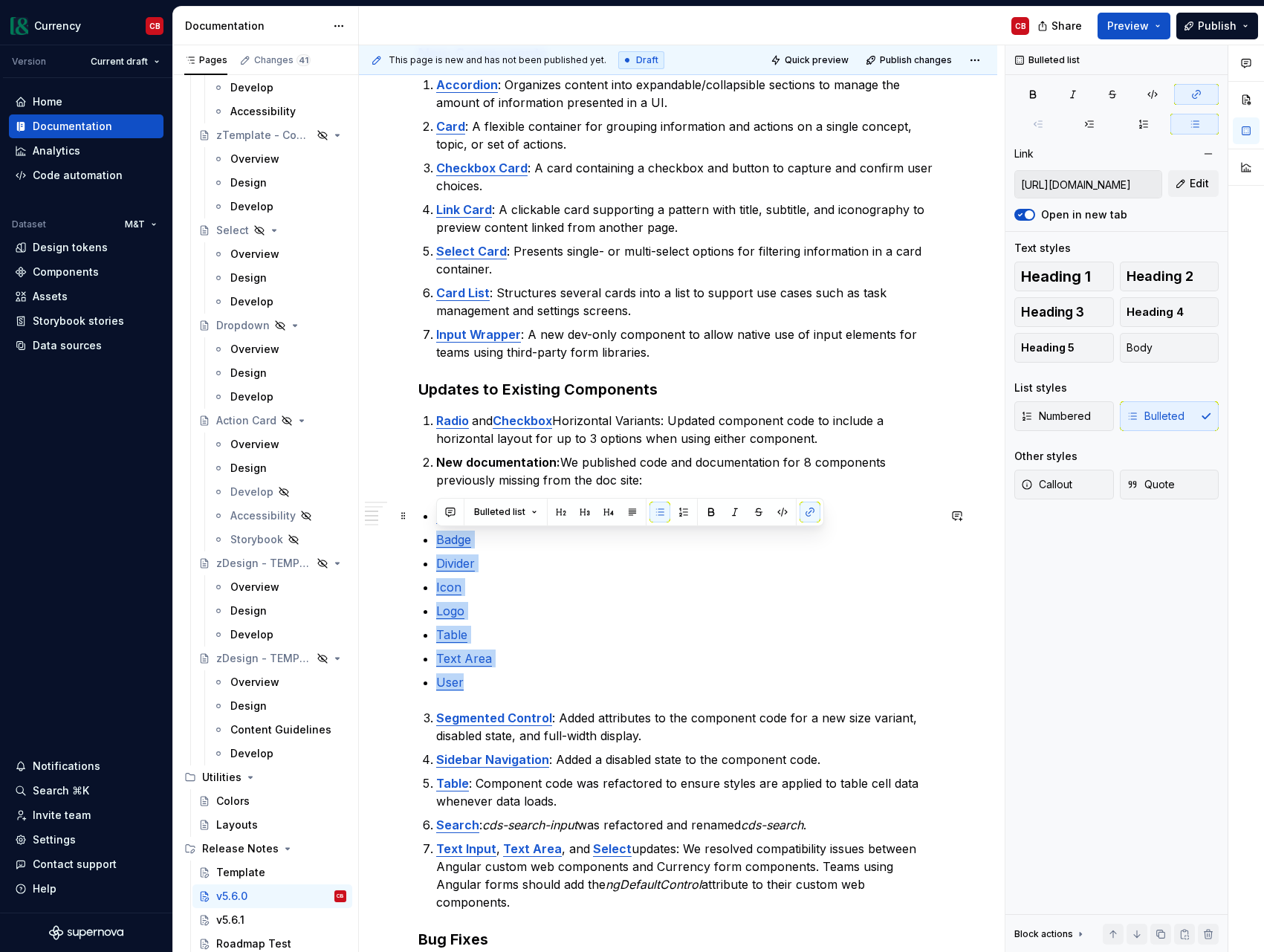
type input "[URL][DOMAIN_NAME]"
drag, startPoint x: 473, startPoint y: 686, endPoint x: 425, endPoint y: 512, distance: 180.5
click at [436, 513] on ul "Avatar Badge Divider Icon Logo Table Text Area User" at bounding box center [686, 599] width 502 height 184
click at [689, 491] on button "button" at bounding box center [684, 488] width 21 height 21
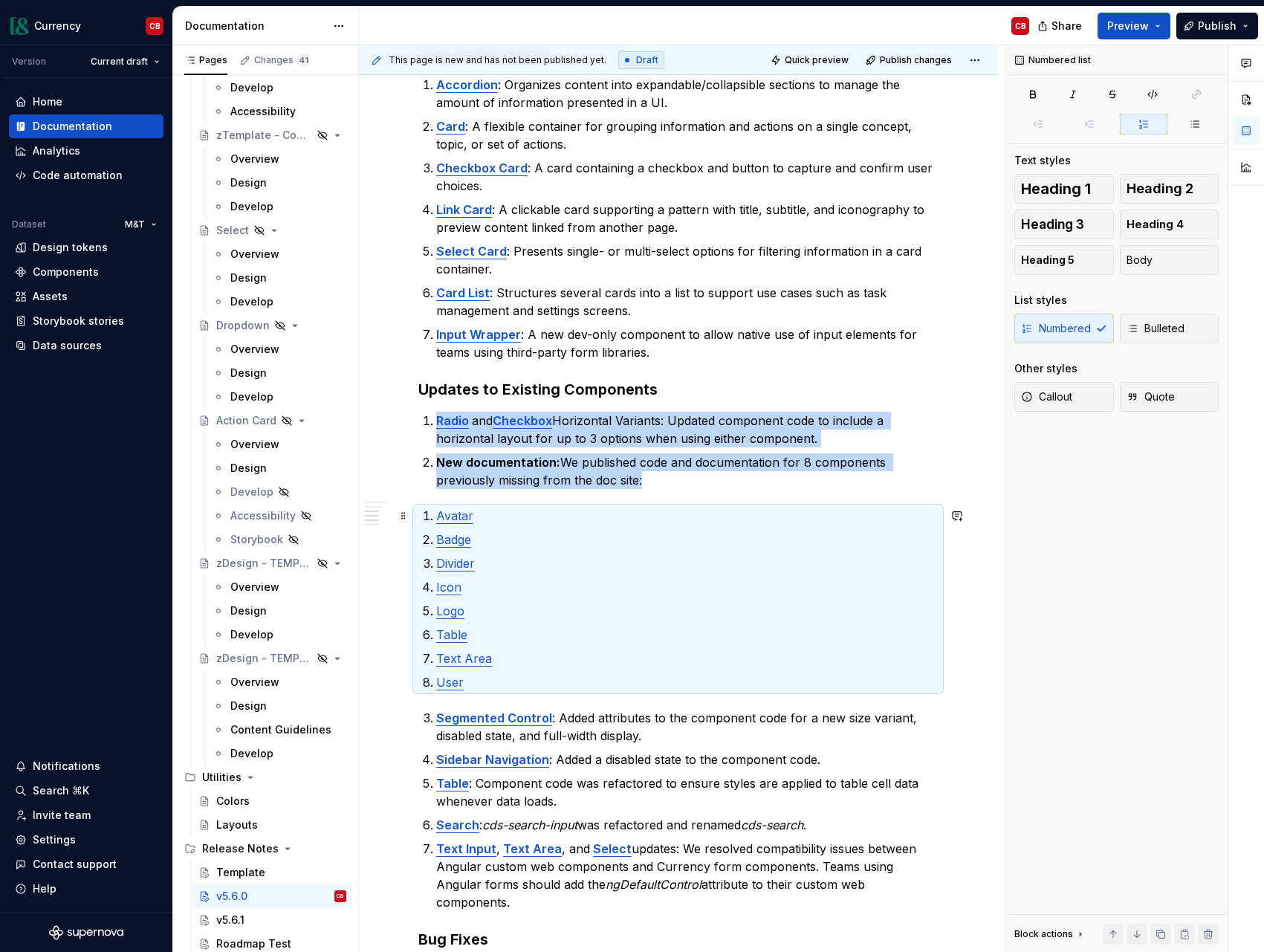
click at [667, 517] on p "Avatar" at bounding box center [686, 516] width 502 height 18
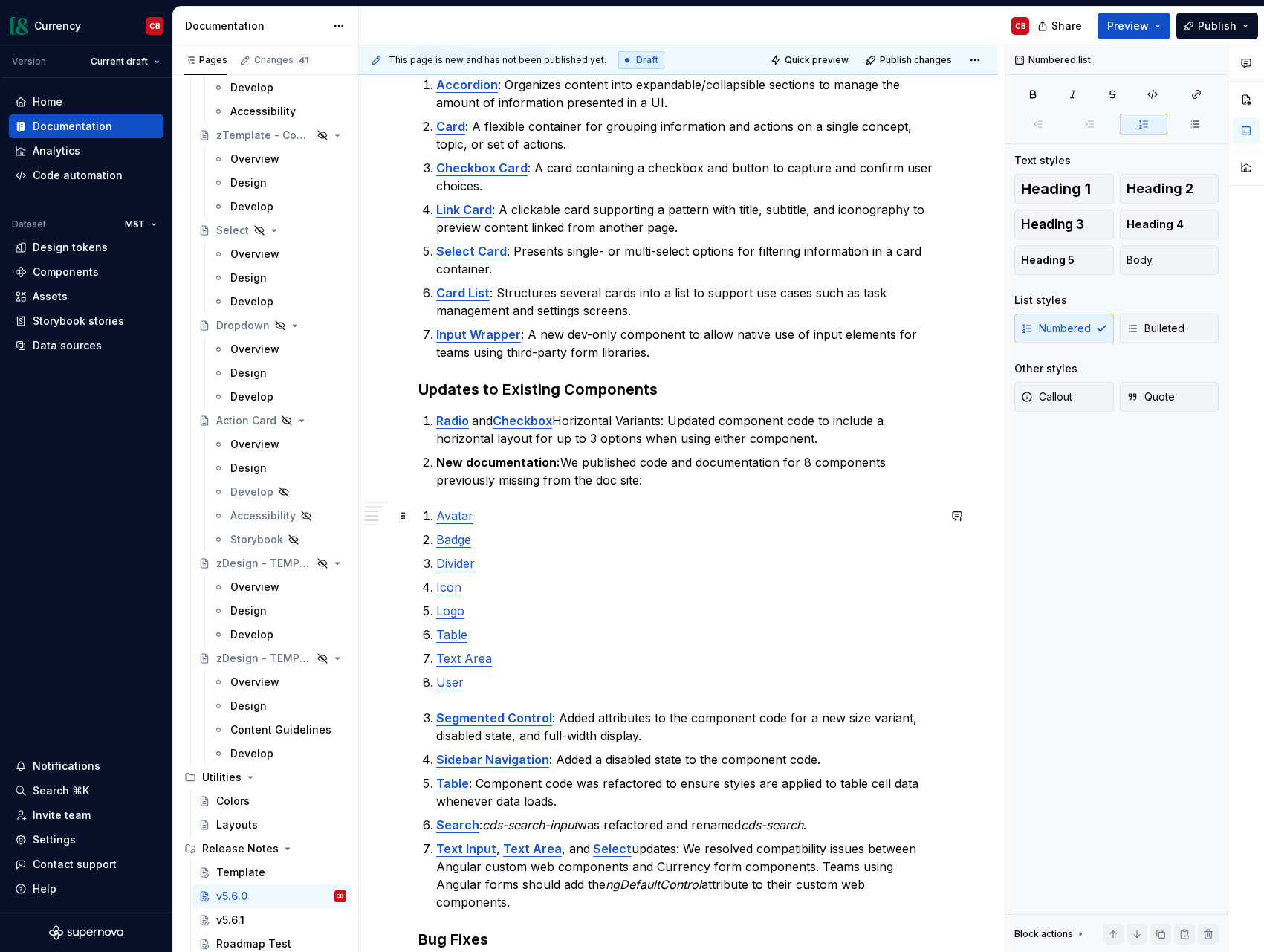
click at [436, 518] on li "Avatar" at bounding box center [686, 516] width 502 height 18
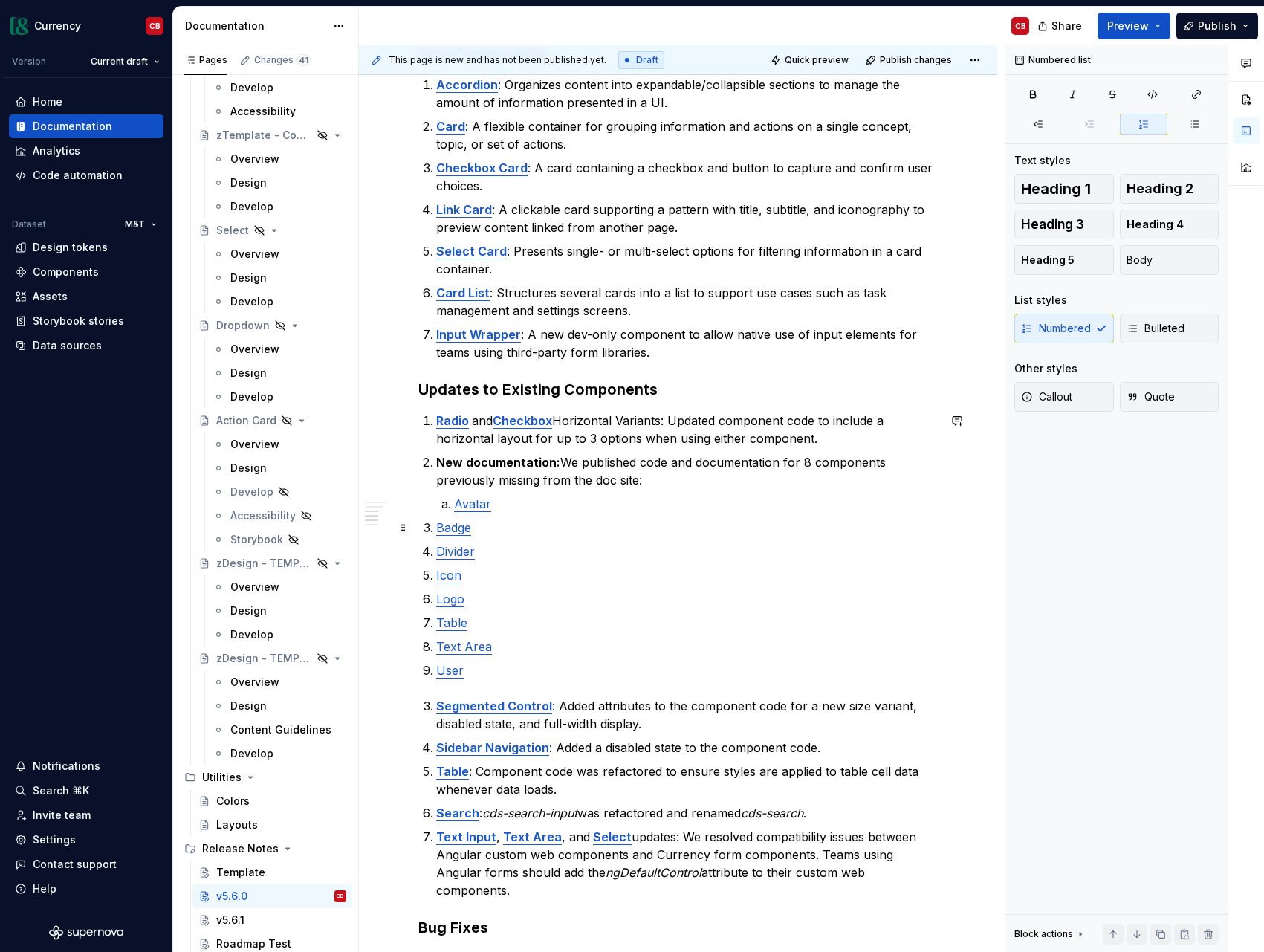
click at [436, 527] on li "Badge" at bounding box center [686, 528] width 502 height 18
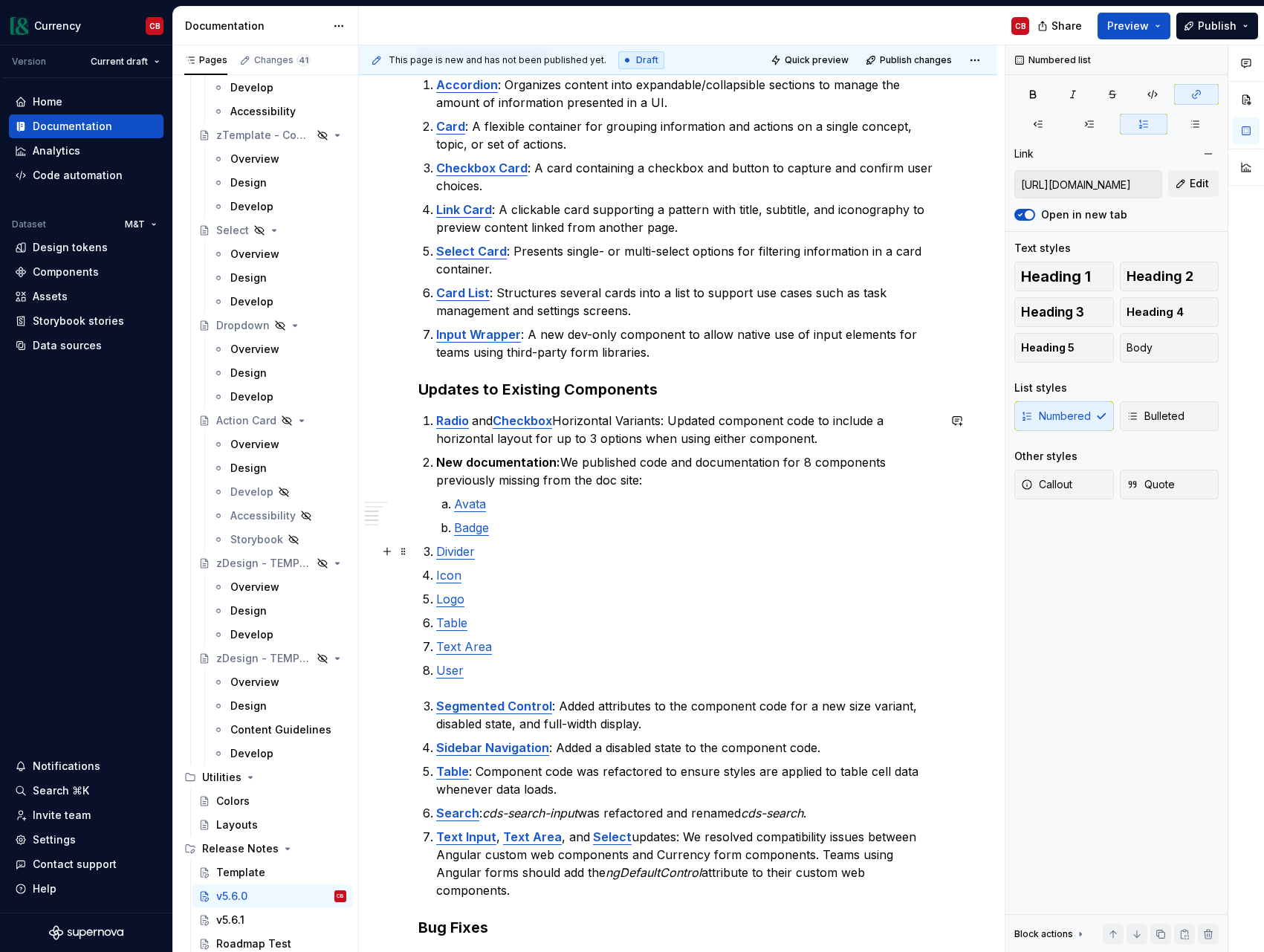
click at [436, 555] on li "Divider" at bounding box center [686, 551] width 502 height 18
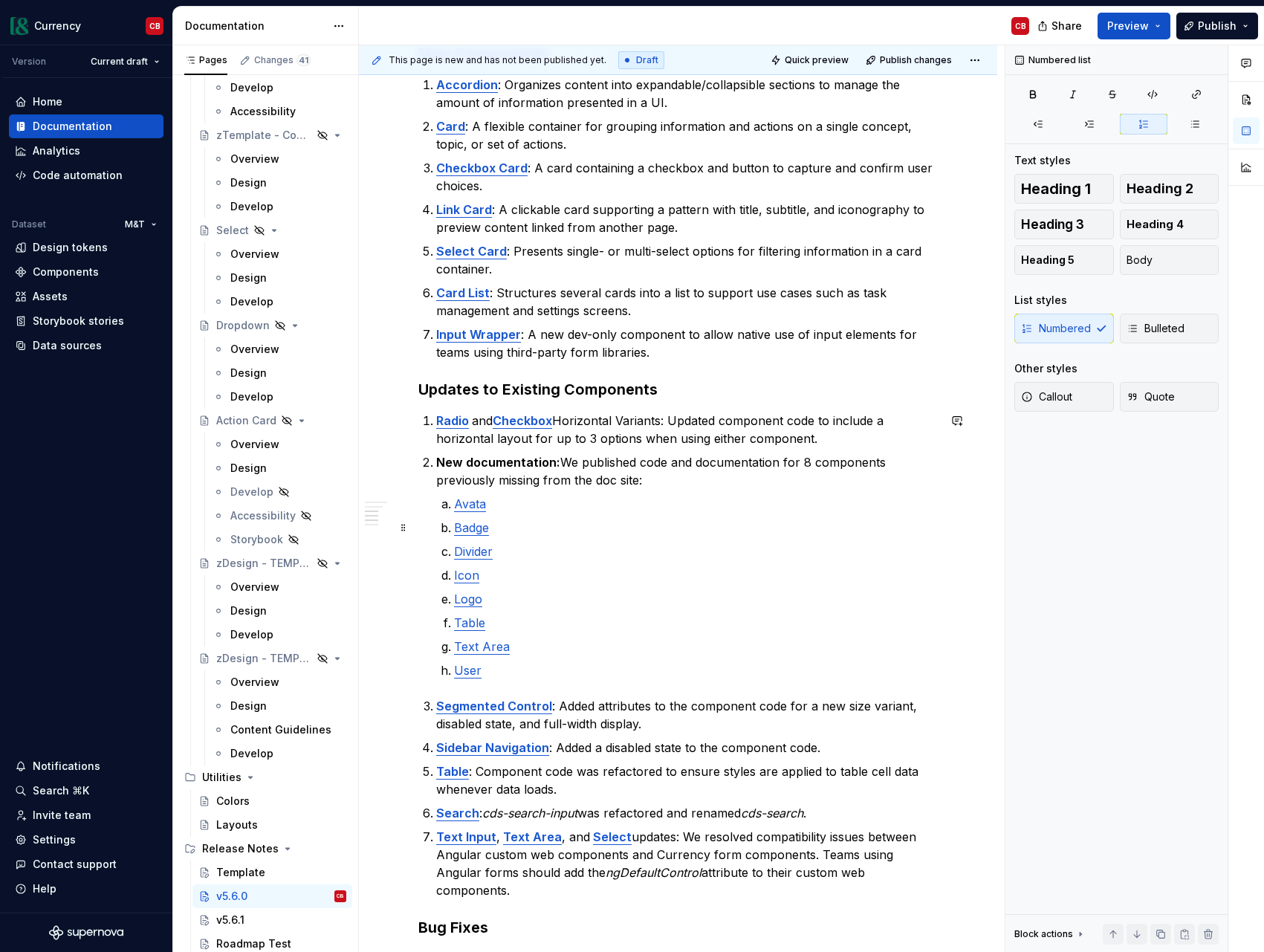
click at [502, 514] on ol "Avata Badge Divider Icon Logo Table Text Area User" at bounding box center [695, 587] width 483 height 184
click at [487, 507] on p "Avata" at bounding box center [695, 504] width 483 height 18
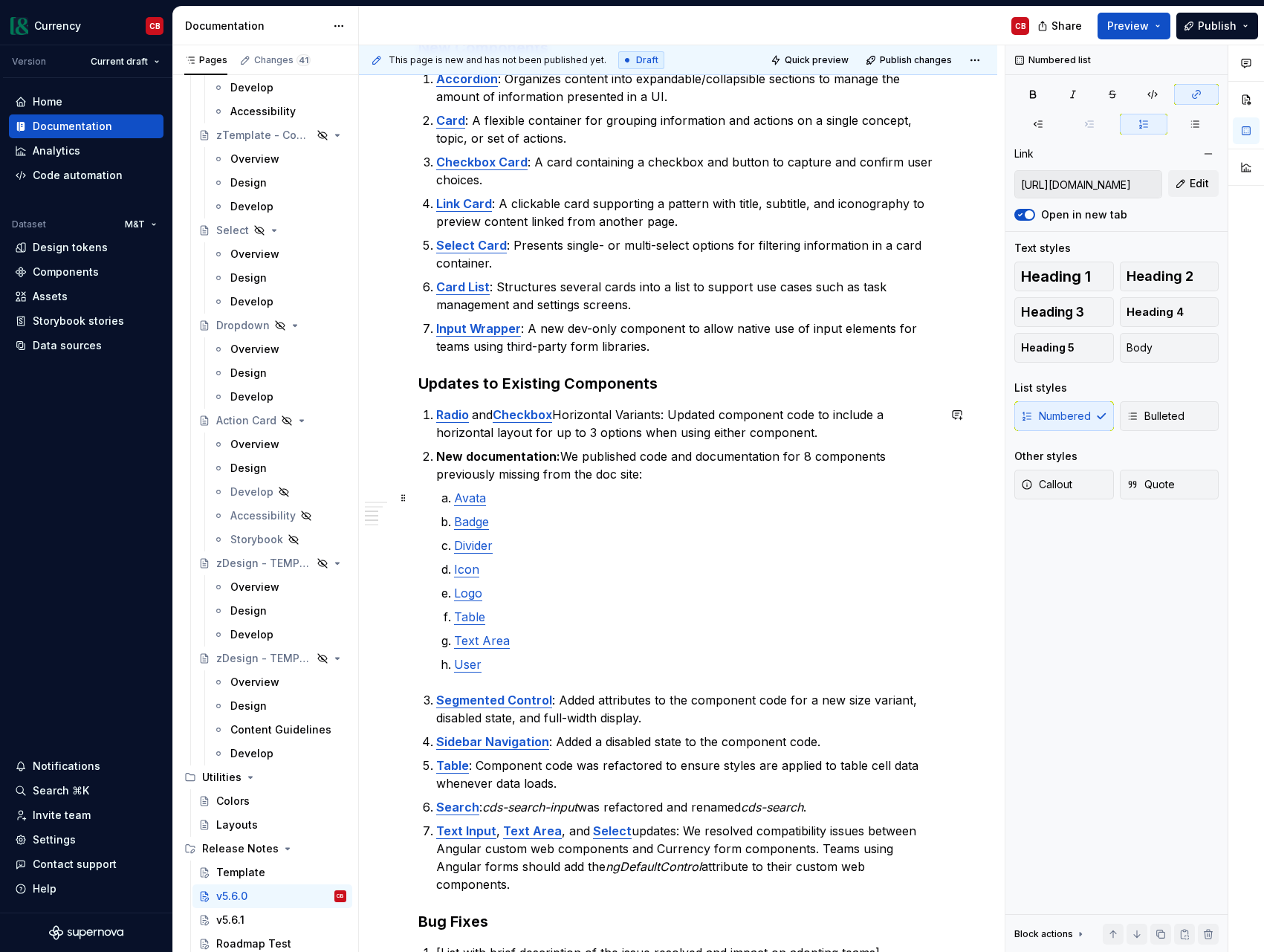
scroll to position [481, 0]
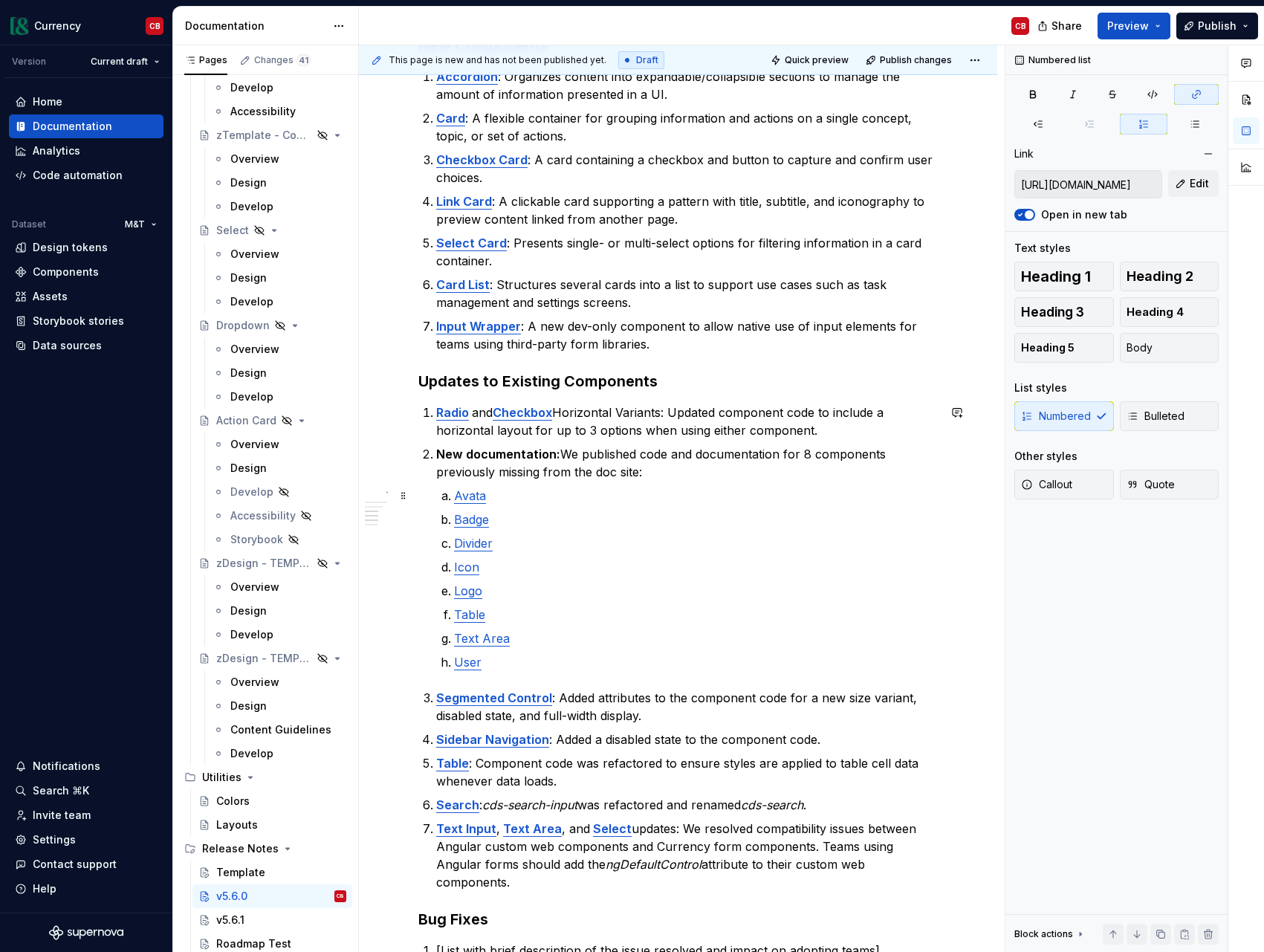
click at [493, 499] on p "Avata" at bounding box center [695, 496] width 483 height 18
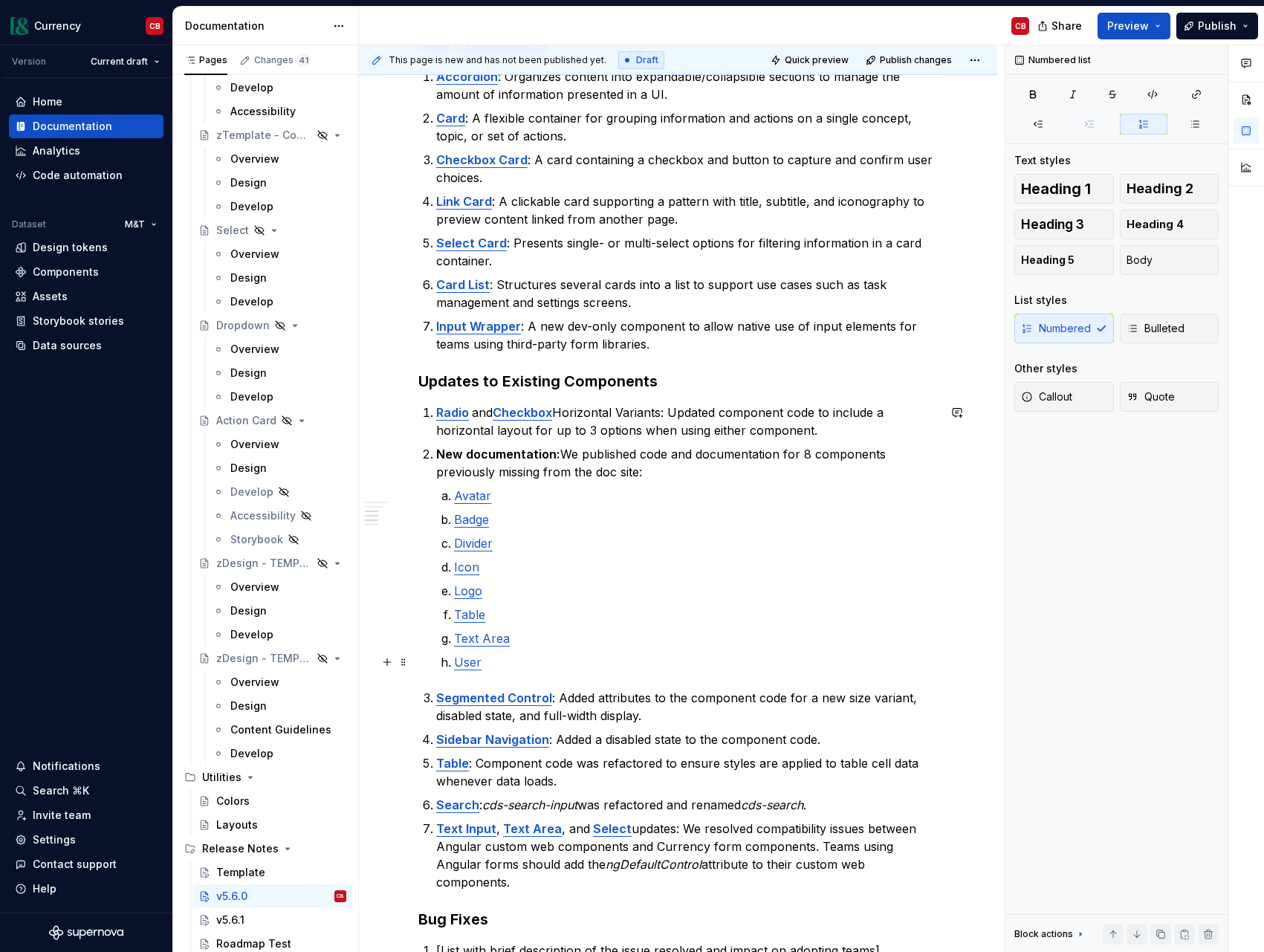
click at [561, 663] on p "User" at bounding box center [695, 662] width 483 height 18
click at [802, 698] on p "Segmented Control : Added attributes to the component code for a new size varia…" at bounding box center [686, 706] width 502 height 35
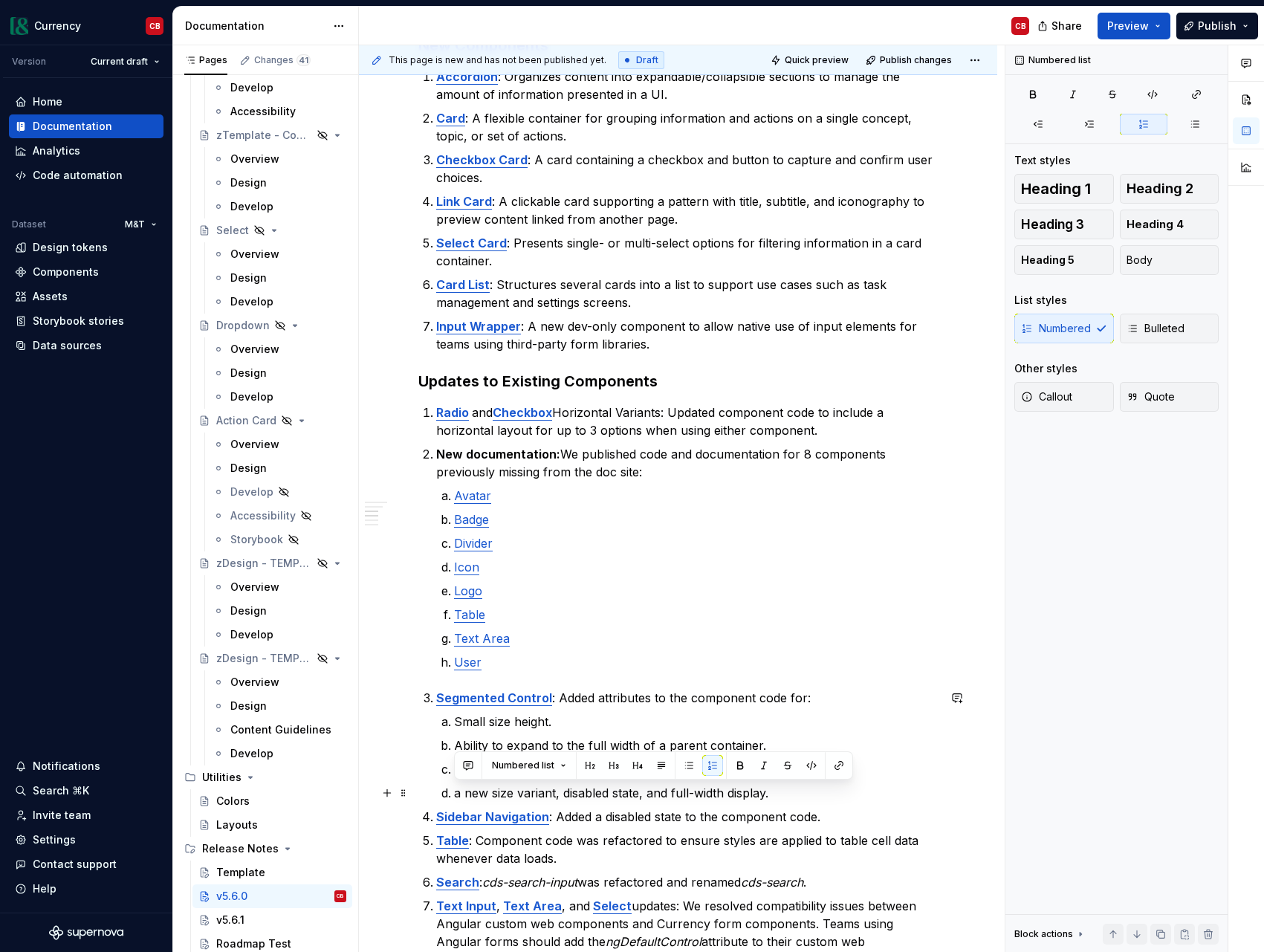
drag, startPoint x: 784, startPoint y: 797, endPoint x: 455, endPoint y: 783, distance: 329.3
click at [455, 784] on p "a new size variant, disabled state, and full-width display." at bounding box center [695, 793] width 483 height 18
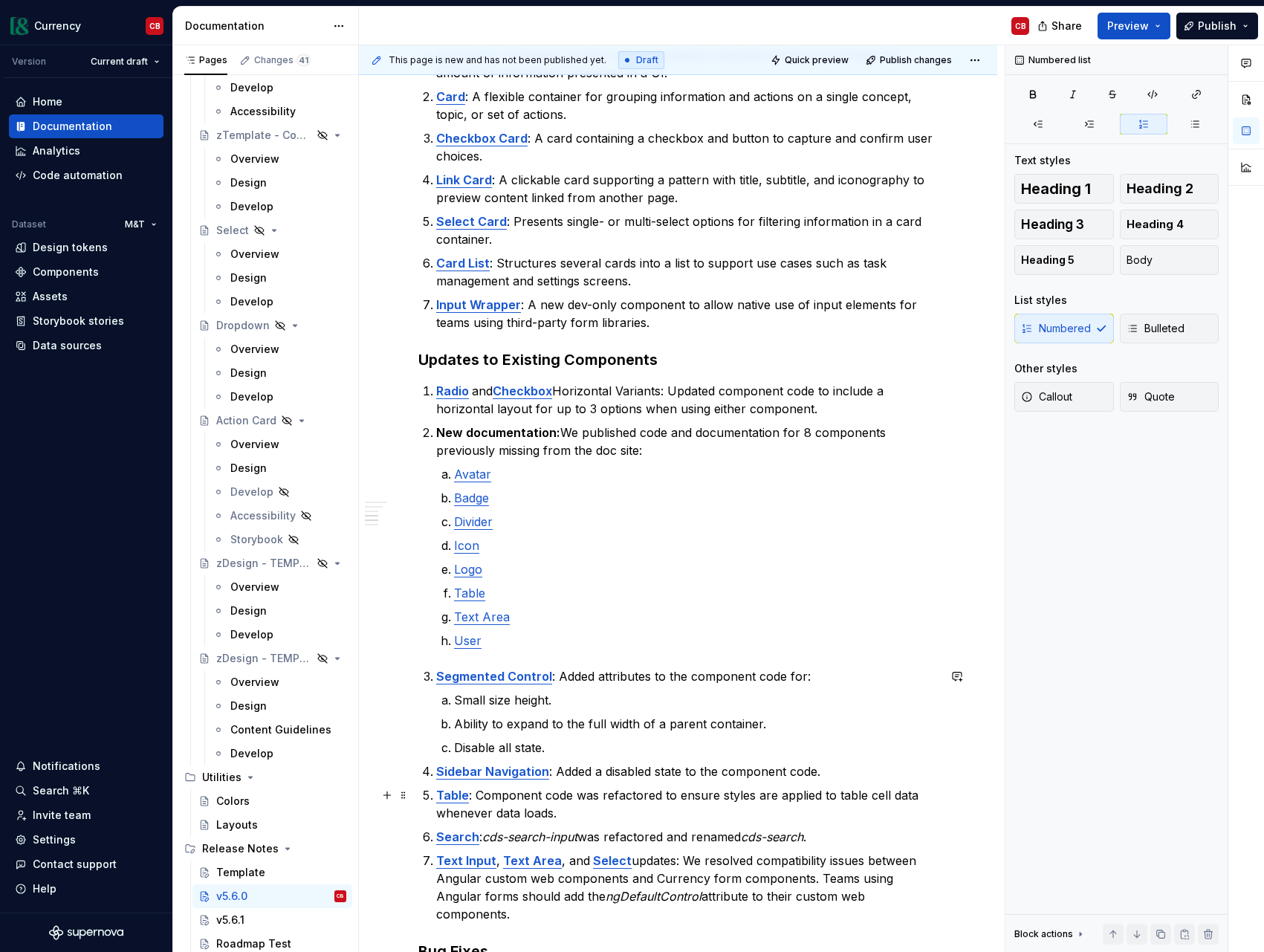
scroll to position [508, 0]
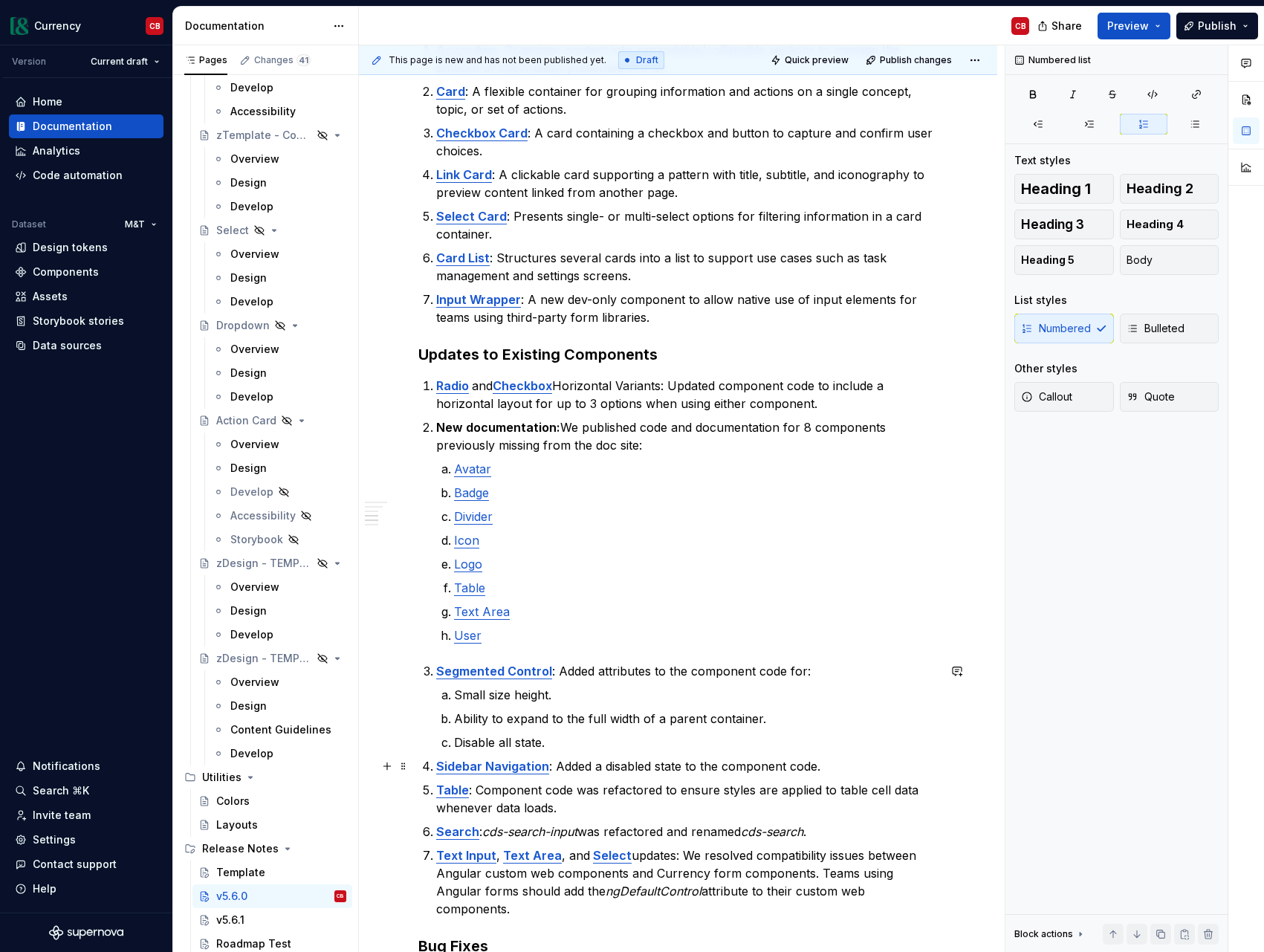
click at [634, 766] on p "Sidebar Navigation : Added a disabled state to the component code." at bounding box center [686, 766] width 502 height 18
click at [618, 793] on p "Table : Component code was refactored to ensure styles are applied to table cel…" at bounding box center [686, 798] width 502 height 35
click at [602, 830] on p "Search : cds-search-input was refactored and renamed cds-search ." at bounding box center [686, 832] width 502 height 18
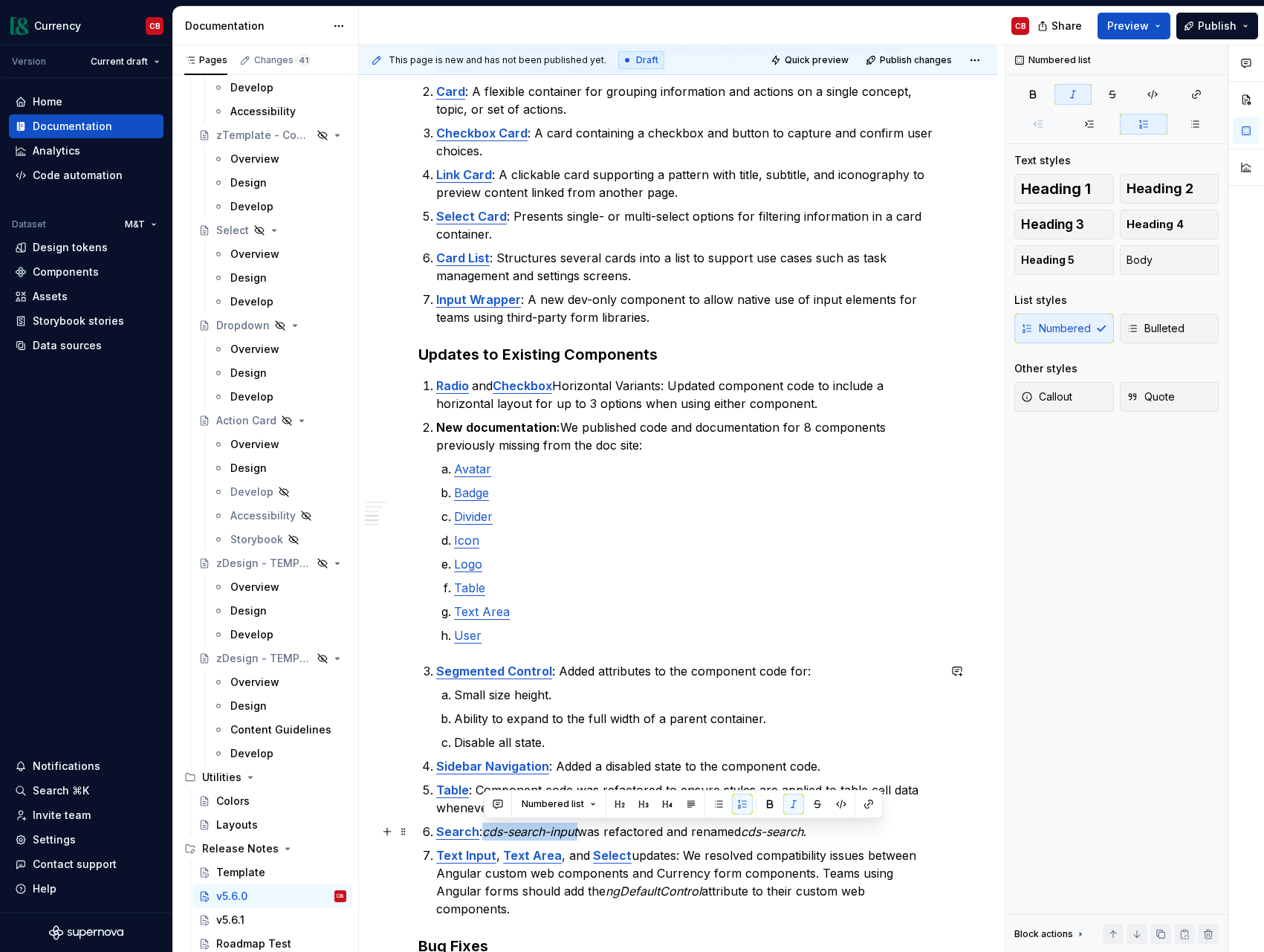
drag, startPoint x: 485, startPoint y: 834, endPoint x: 581, endPoint y: 834, distance: 96.0
click at [581, 834] on p "Search : cds-search-input was refactored and renamed cds-search ." at bounding box center [686, 832] width 502 height 18
click at [833, 809] on button "button" at bounding box center [841, 804] width 21 height 21
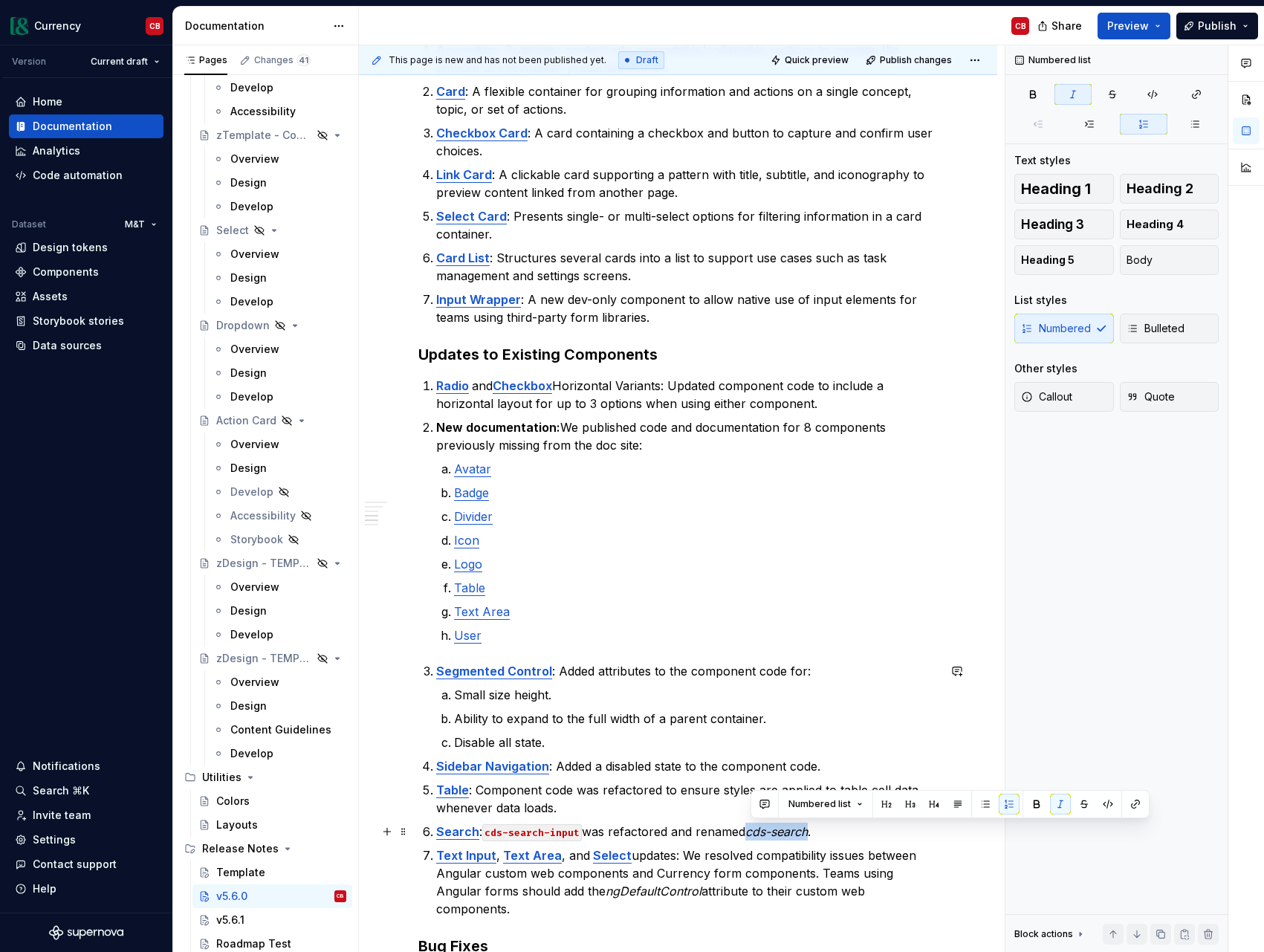
drag, startPoint x: 752, startPoint y: 834, endPoint x: 813, endPoint y: 834, distance: 61.0
click at [808, 834] on em "cds-search" at bounding box center [776, 832] width 63 height 15
click at [1108, 808] on button "button" at bounding box center [1108, 804] width 21 height 21
click at [676, 827] on p "Search : cds-search-input was refactored and renamed cds-search ." at bounding box center [686, 832] width 502 height 18
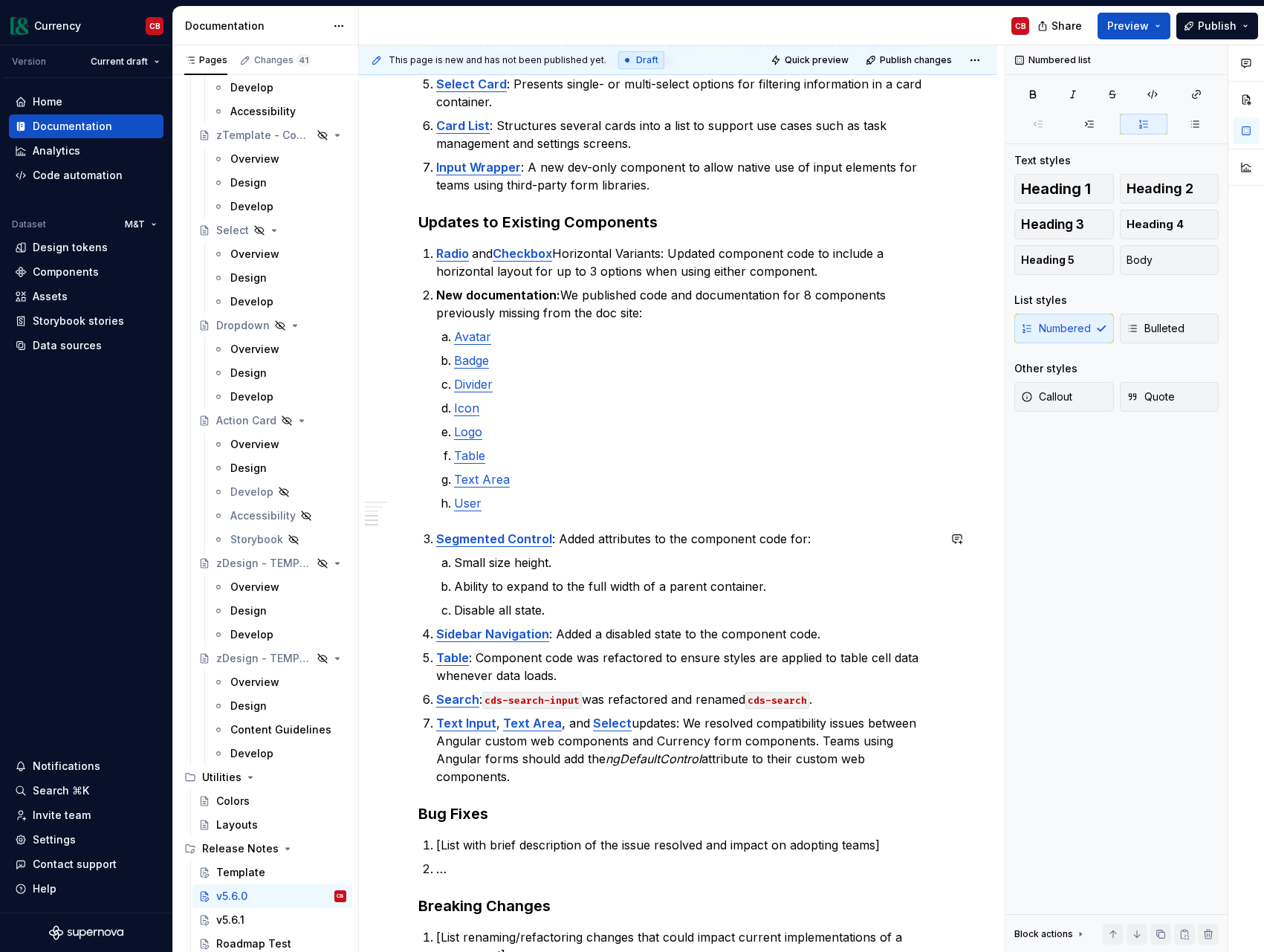
scroll to position [641, 0]
click at [655, 721] on p "Text Input , Text Area , and Select updates: We resolved compatibility issues b…" at bounding box center [686, 748] width 502 height 72
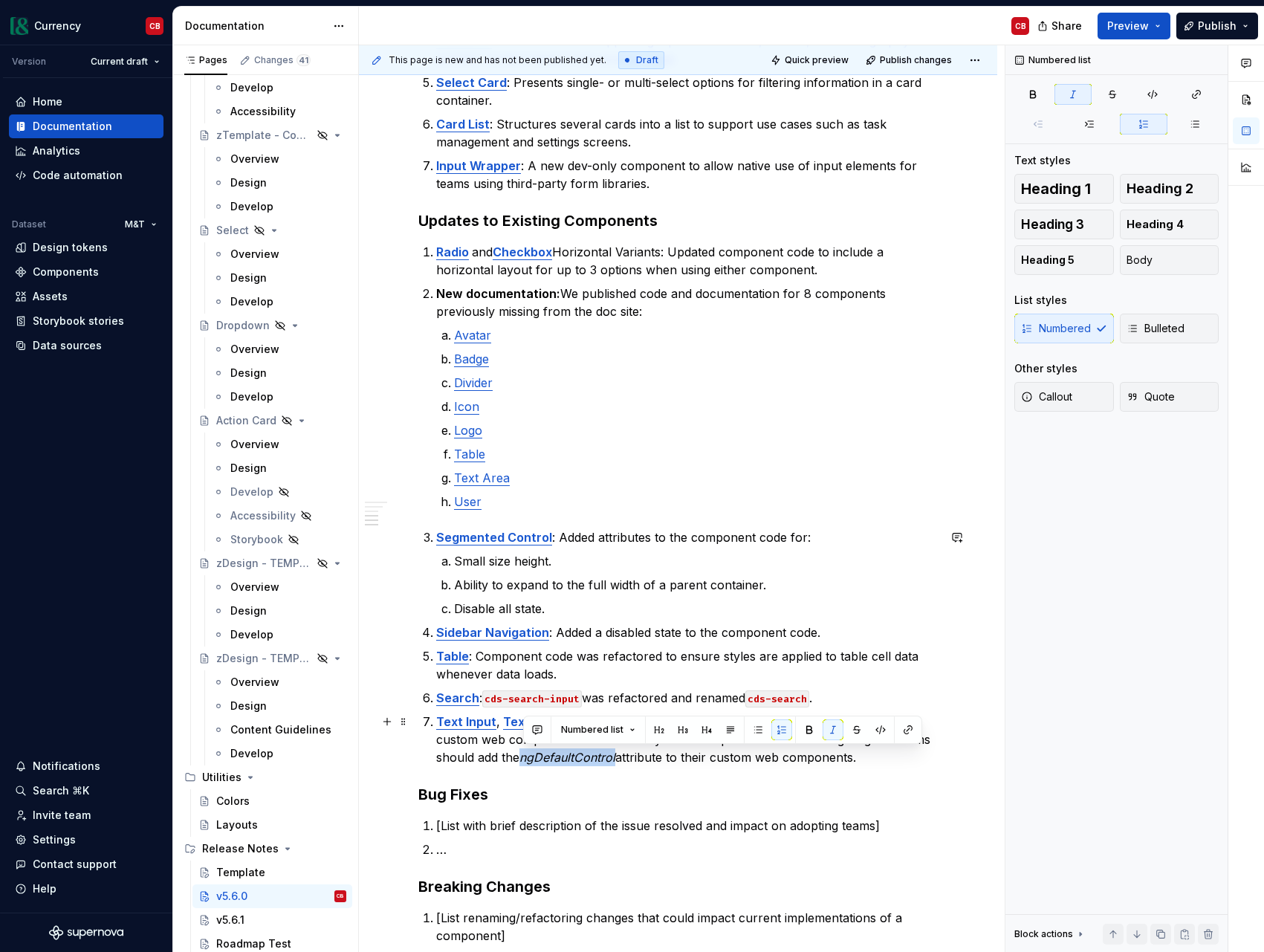
drag, startPoint x: 526, startPoint y: 760, endPoint x: 630, endPoint y: 761, distance: 104.0
click at [615, 761] on em "ngDefaultControl" at bounding box center [567, 757] width 96 height 15
drag, startPoint x: 875, startPoint y: 731, endPoint x: 862, endPoint y: 785, distance: 55.5
click at [875, 731] on button "button" at bounding box center [881, 730] width 21 height 21
click at [862, 785] on h3 "Bug Fixes" at bounding box center [678, 794] width 520 height 21
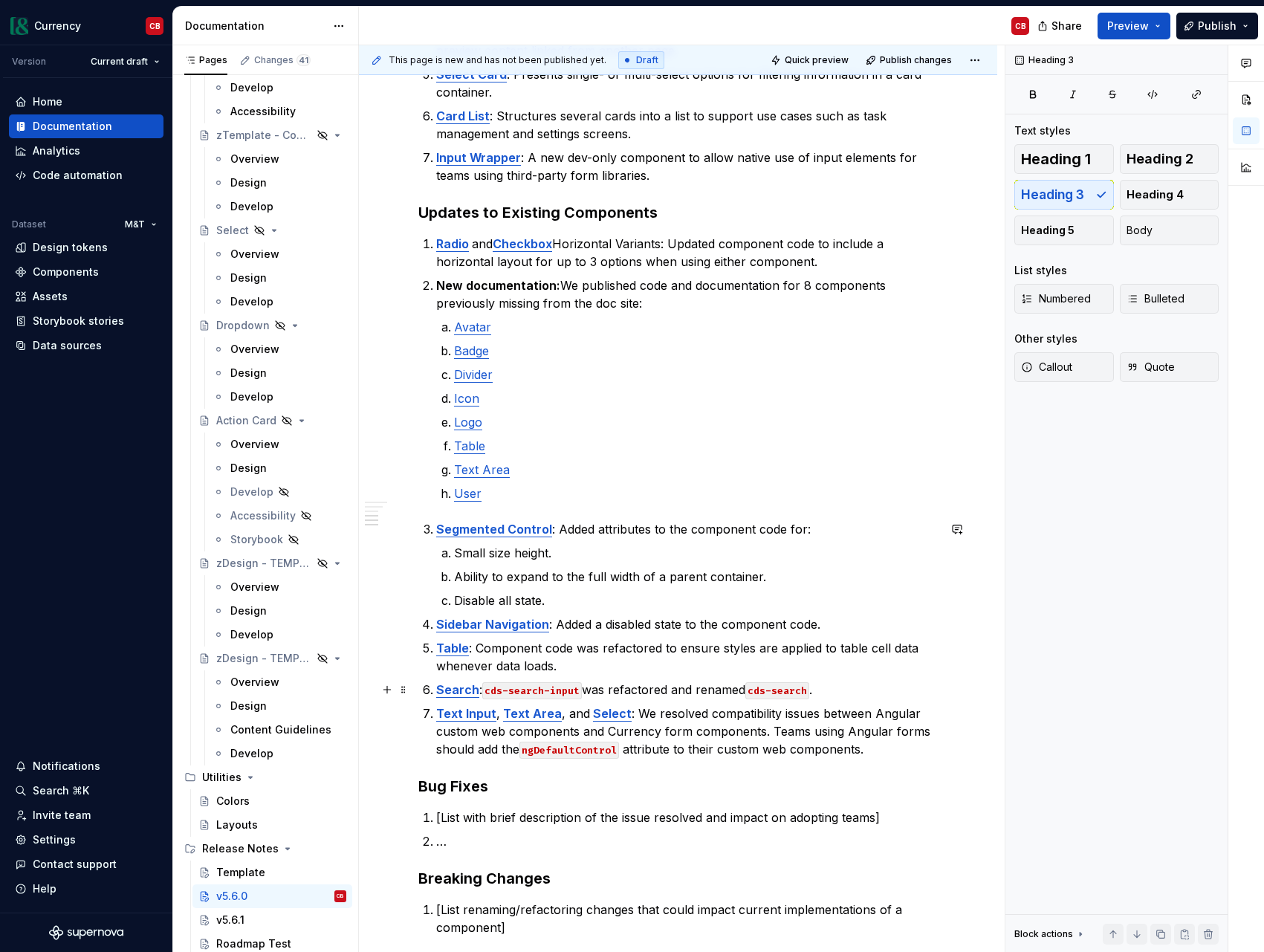
scroll to position [650, 0]
click at [846, 694] on p "Search : cds-search-input was refactored and renamed cds-search ." at bounding box center [686, 689] width 502 height 18
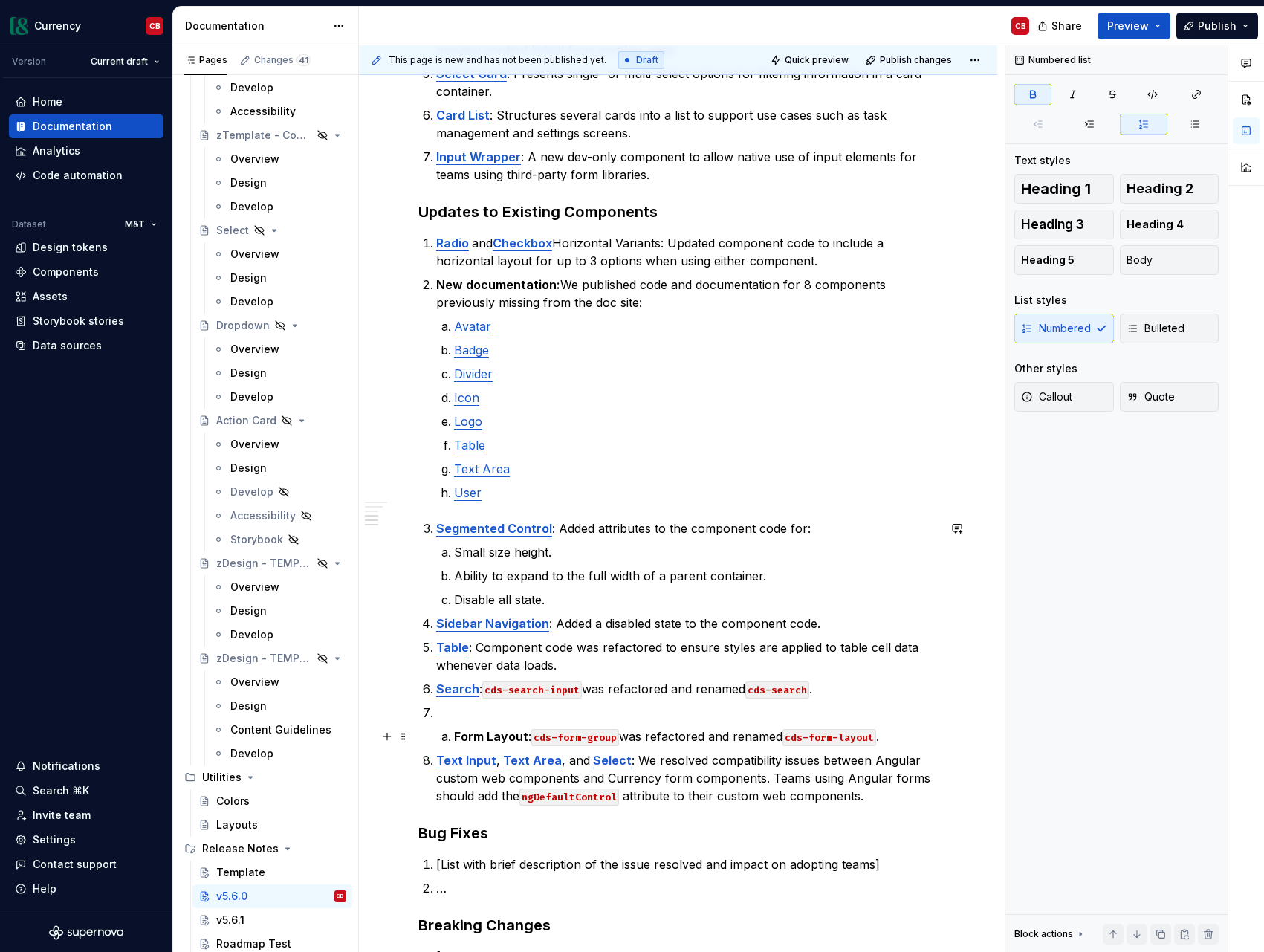
click at [454, 735] on strong "Form Layout" at bounding box center [491, 736] width 75 height 15
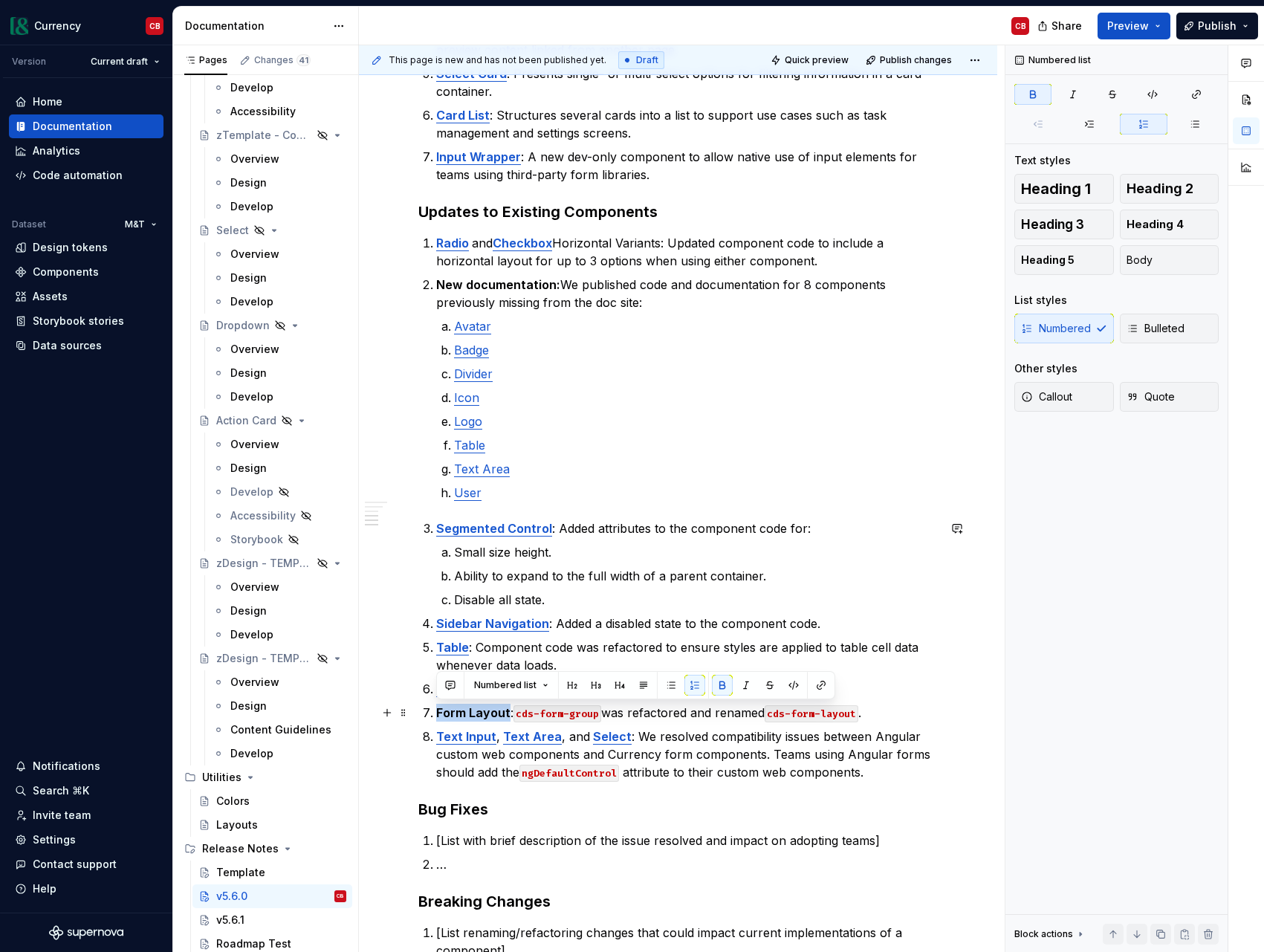
drag, startPoint x: 431, startPoint y: 714, endPoint x: 624, endPoint y: 748, distance: 196.0
click at [507, 720] on li "Form Layout : cds-form-group was refactored and renamed cds-form-layout ." at bounding box center [686, 713] width 502 height 18
click at [689, 769] on p "Text Input , Text Area , and Select : We resolved compatibility issues between …" at bounding box center [686, 754] width 502 height 54
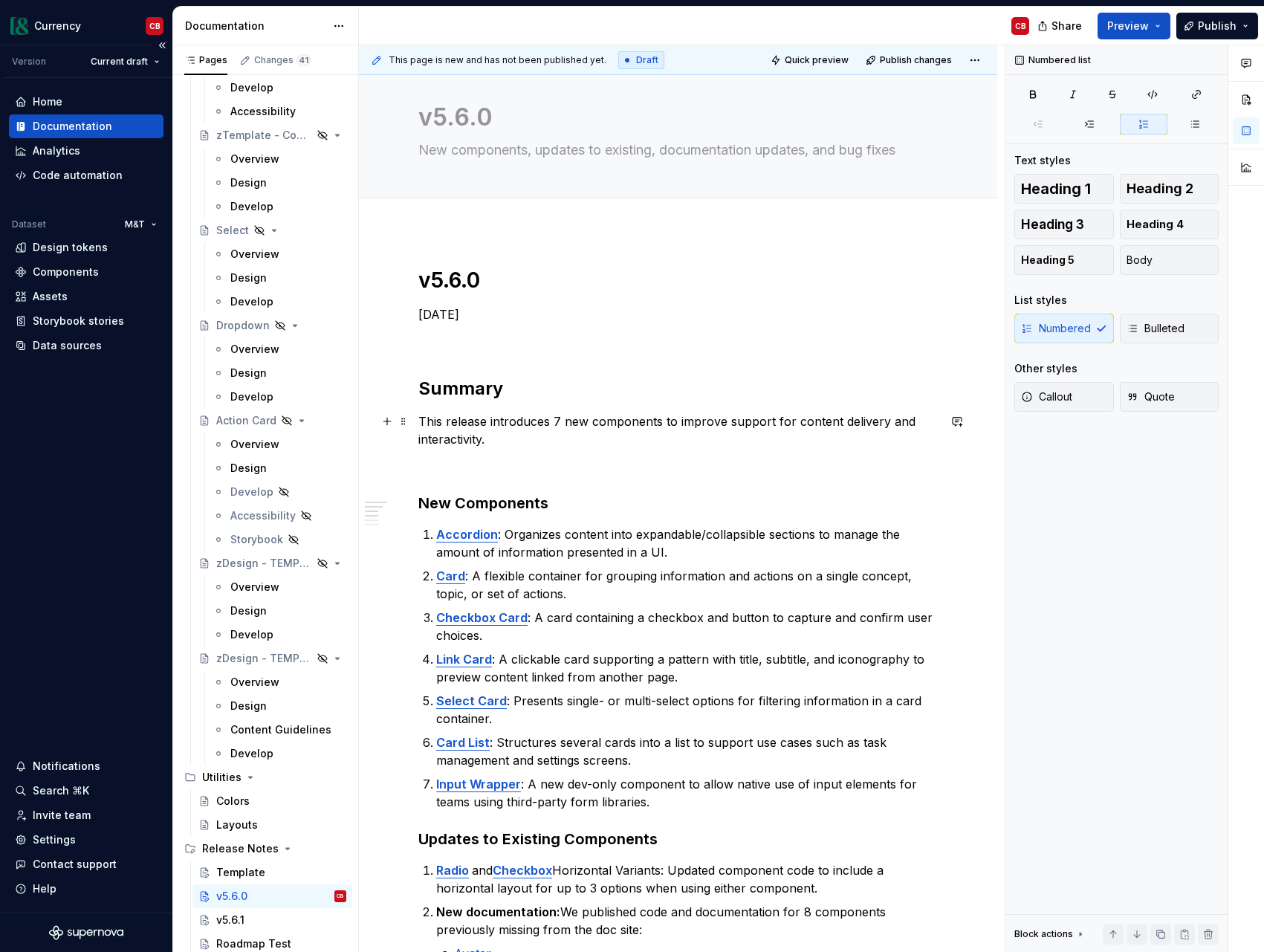
scroll to position [0, 0]
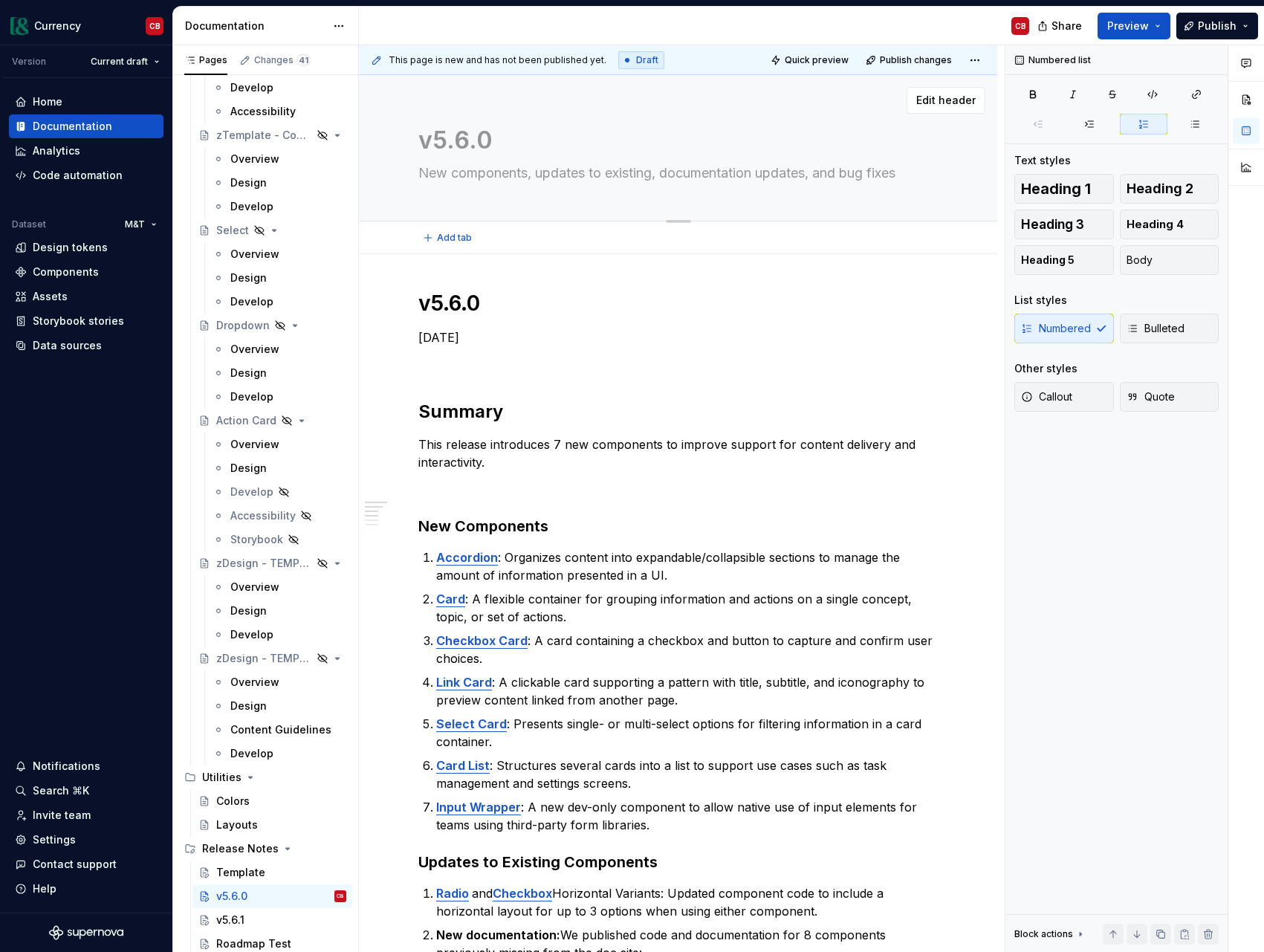
click at [416, 176] on textarea "New components, updates to existing, documentation updates, and bug fixes" at bounding box center [675, 174] width 520 height 24
click at [1249, 67] on icon "button" at bounding box center [1246, 63] width 12 height 12
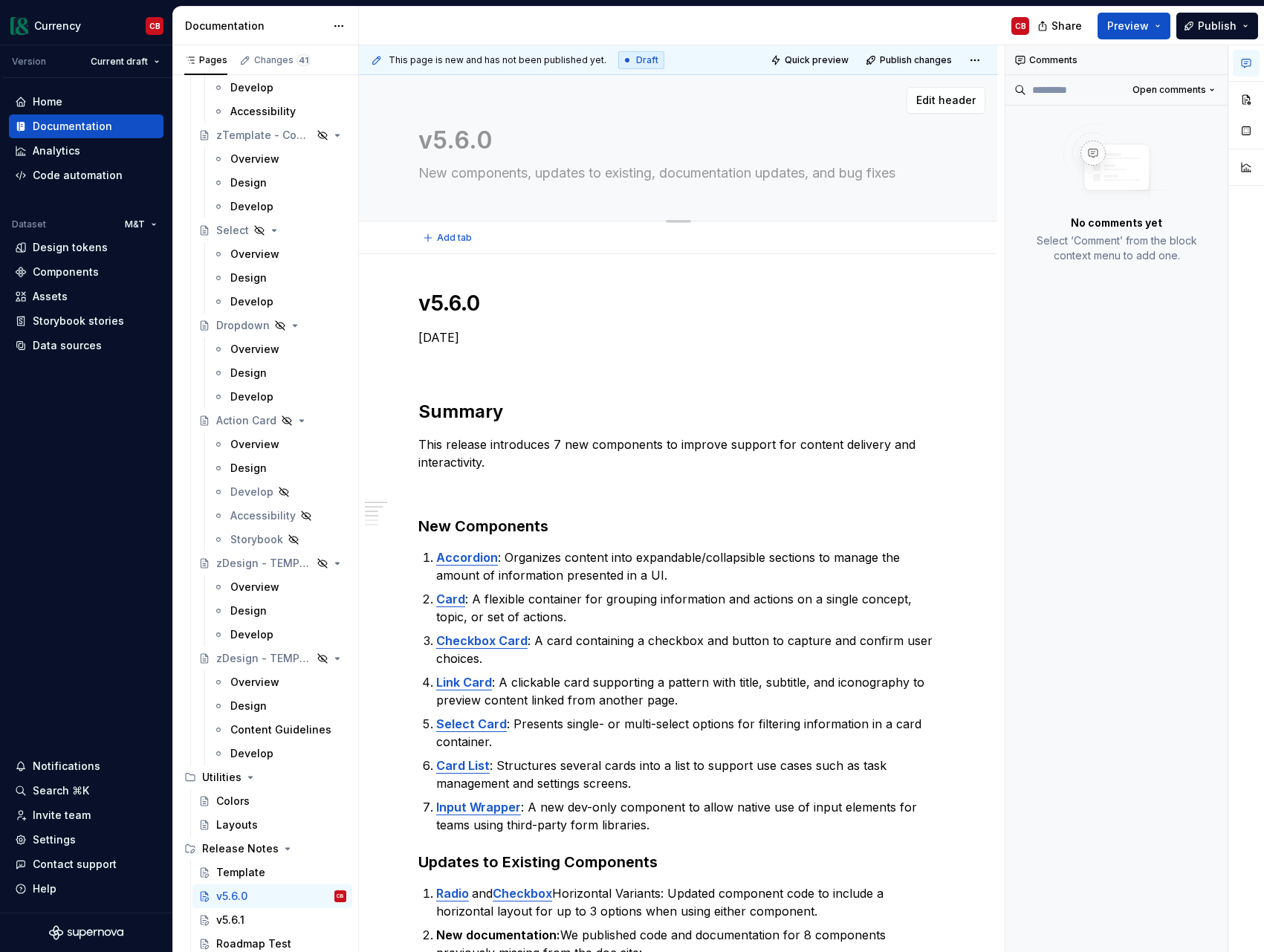
click at [872, 179] on textarea "New components, updates to existing, documentation updates, and bug fixes" at bounding box center [675, 174] width 520 height 24
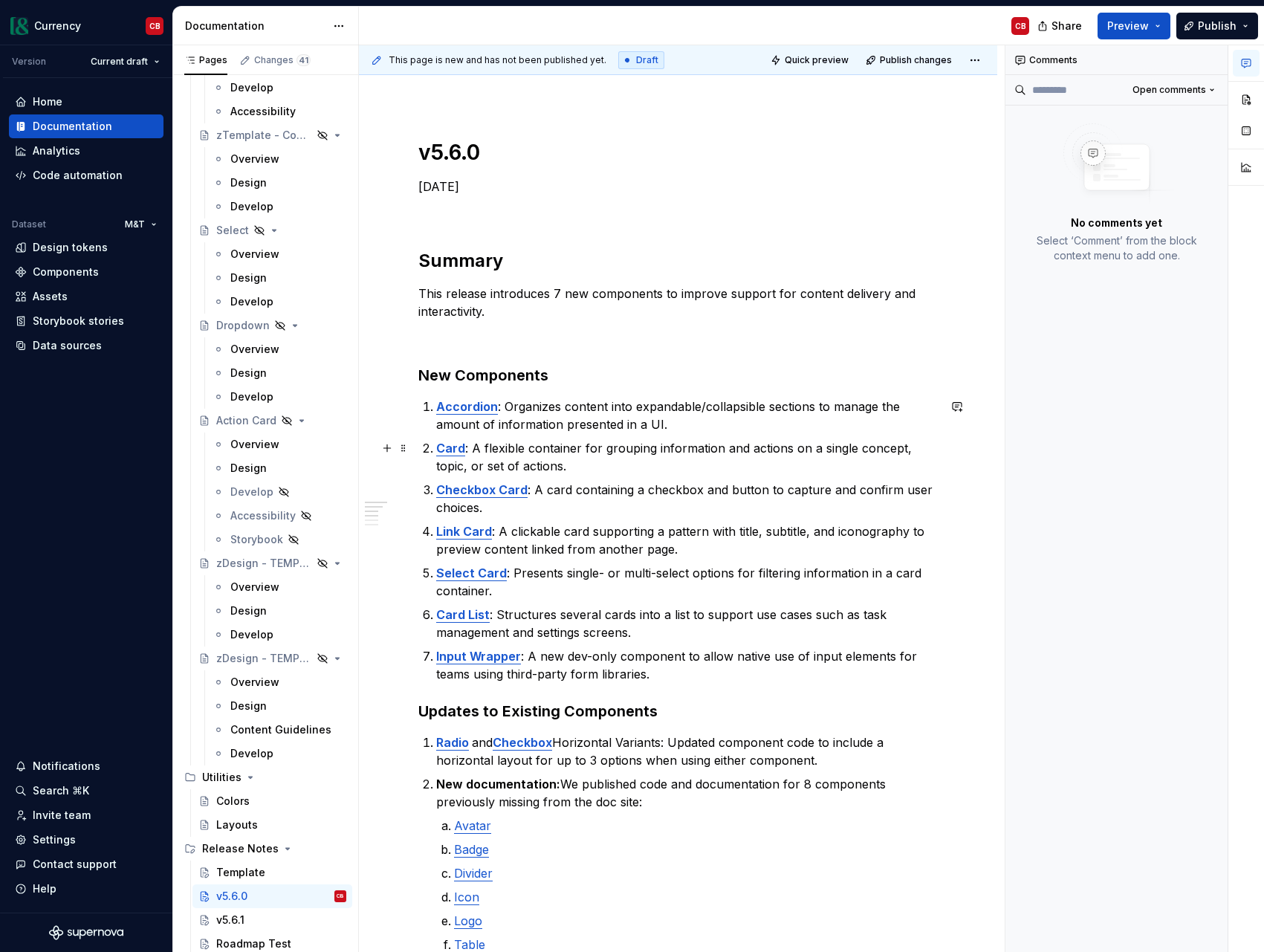
scroll to position [155, 0]
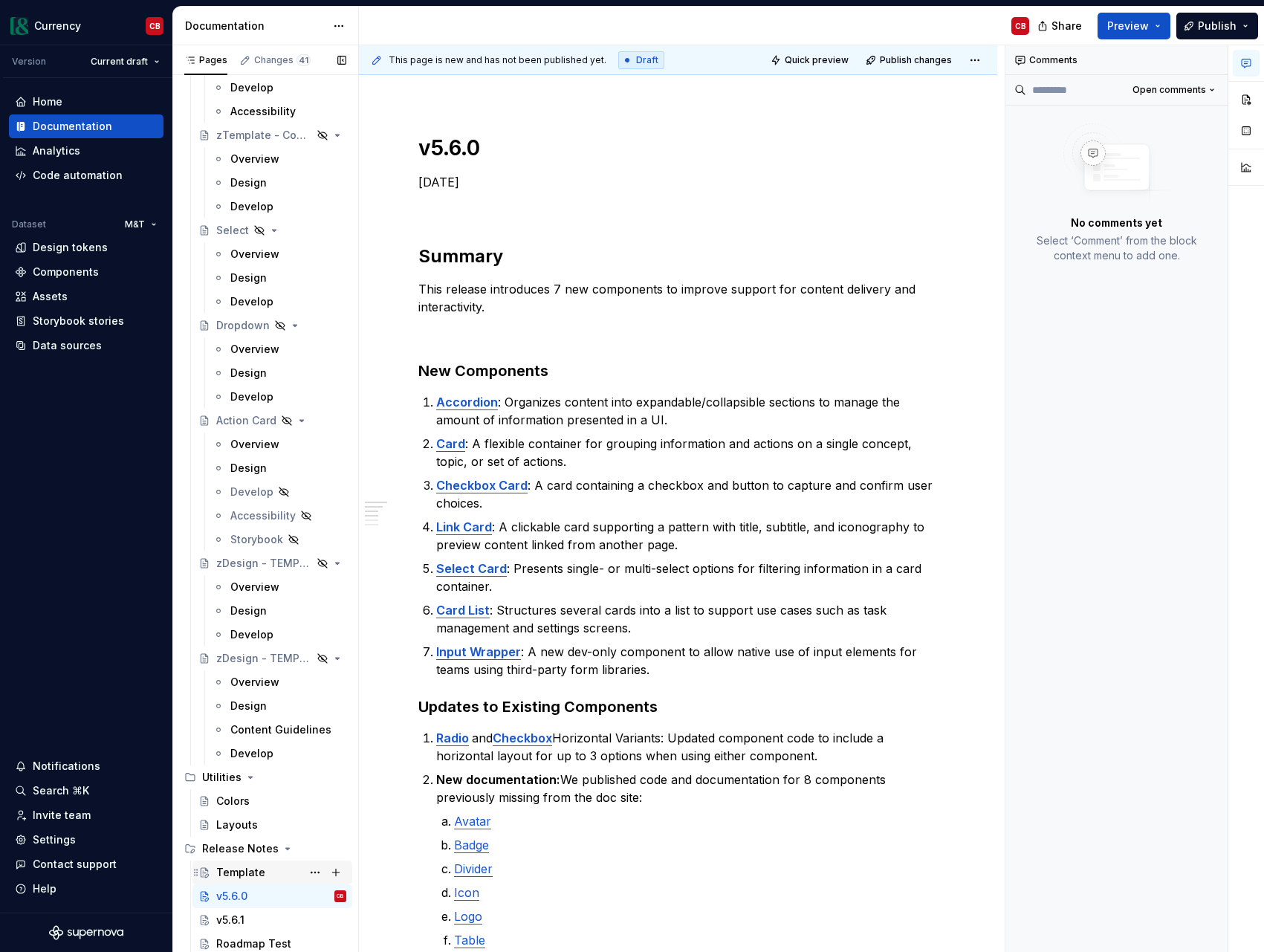
click at [256, 880] on div "Template" at bounding box center [281, 873] width 130 height 21
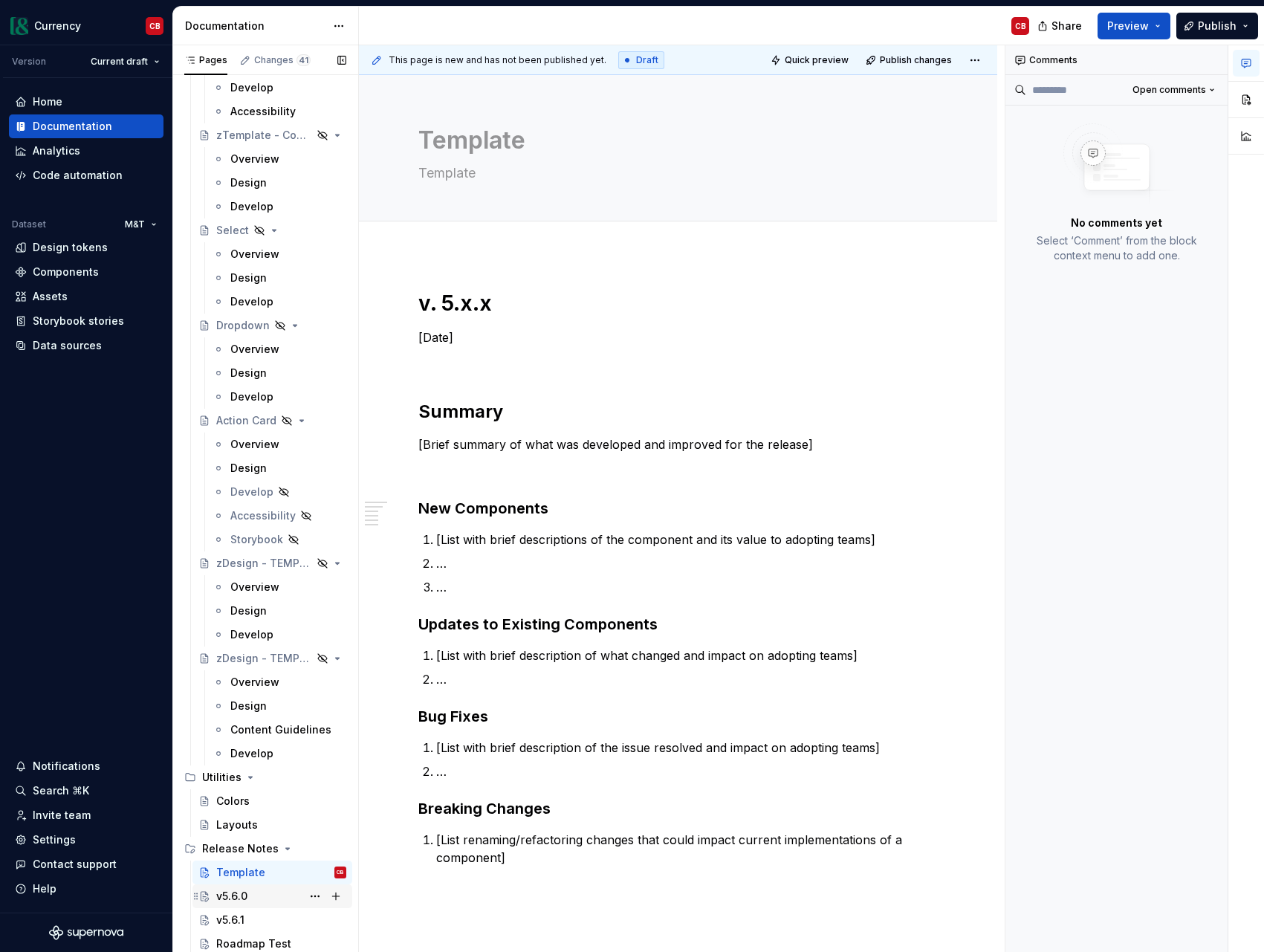
click at [273, 898] on div "v5.6.0" at bounding box center [281, 896] width 130 height 21
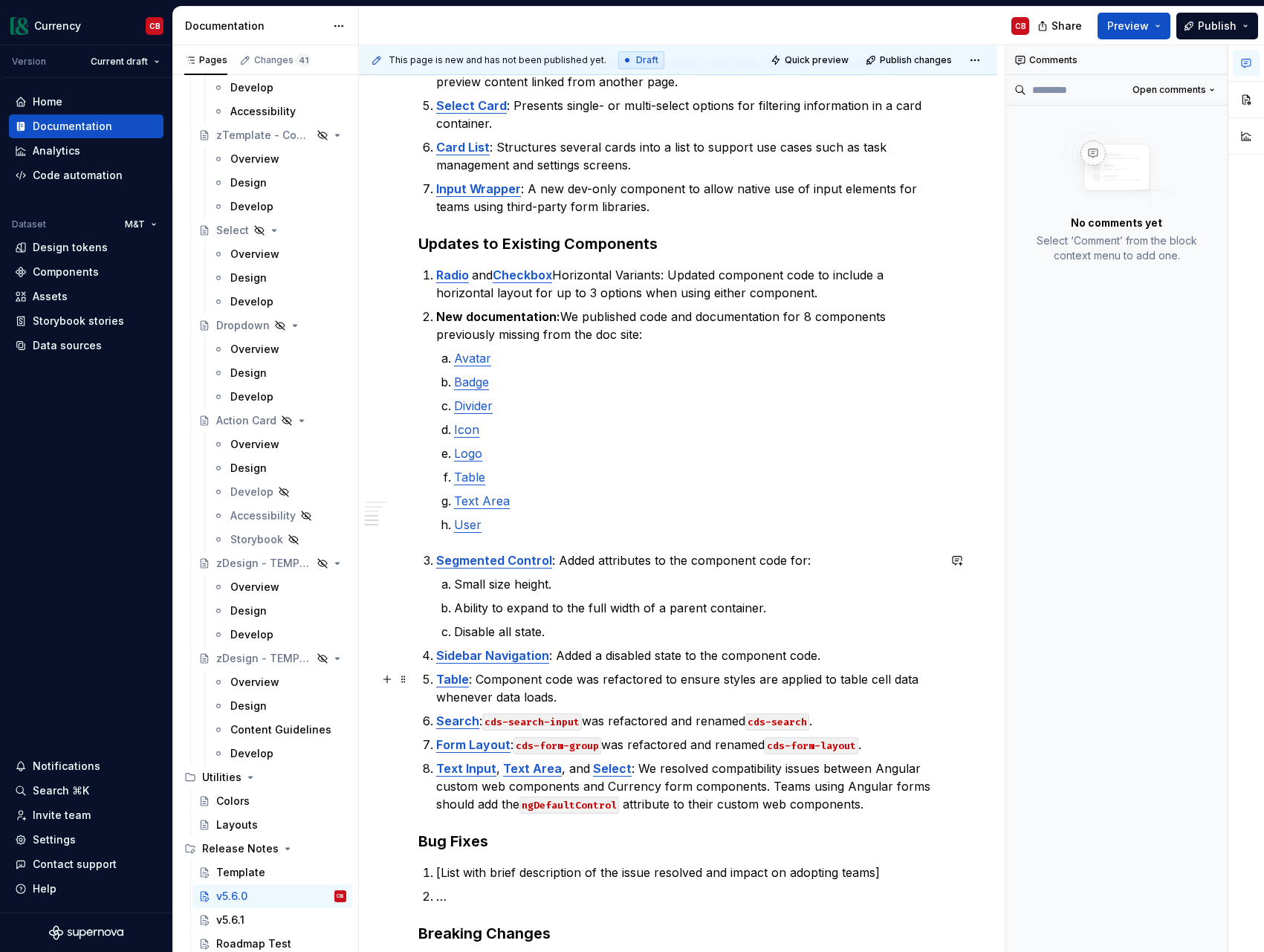
scroll to position [619, 0]
type textarea "*"
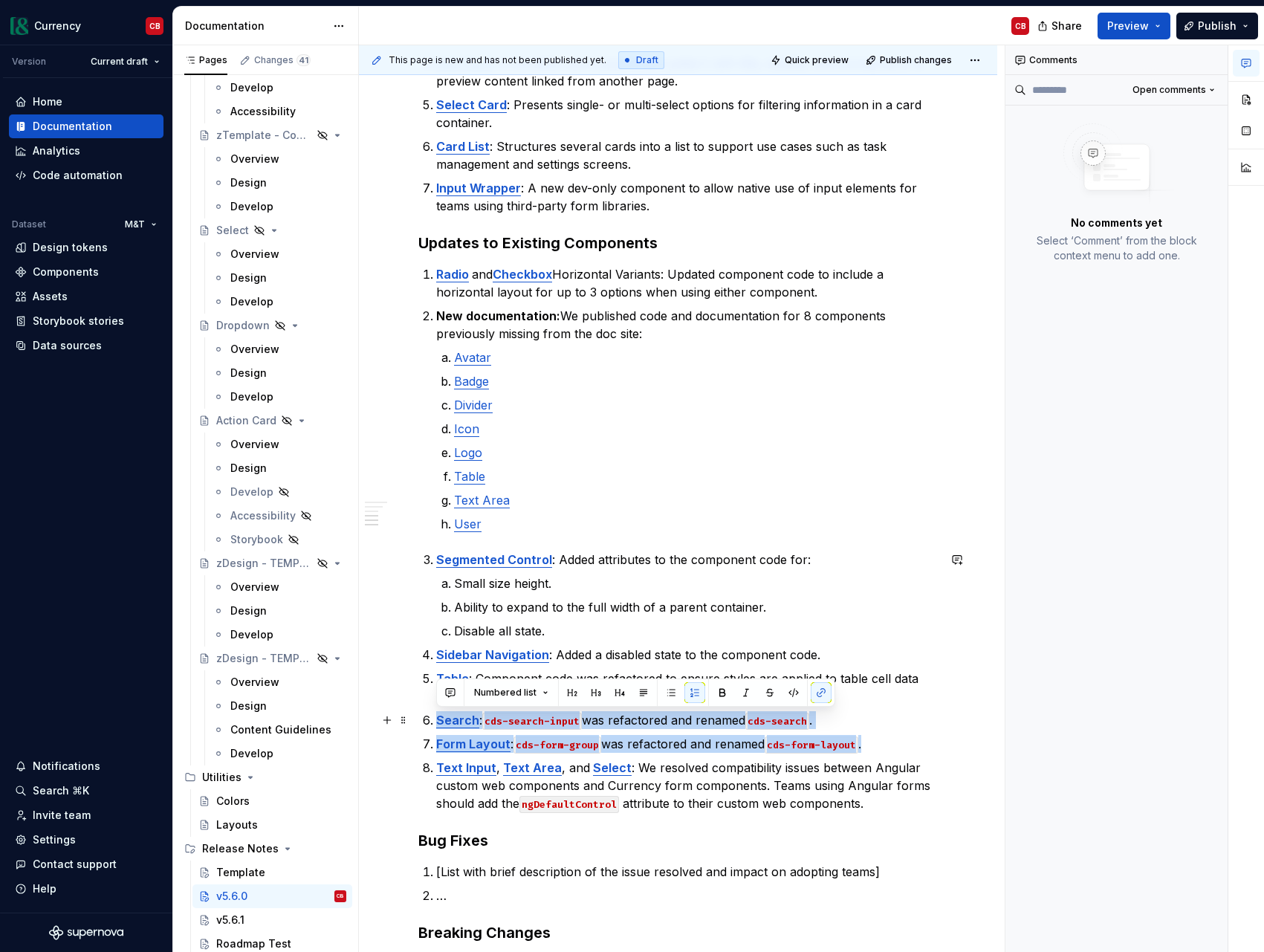
drag, startPoint x: 879, startPoint y: 743, endPoint x: 419, endPoint y: 723, distance: 460.4
click at [419, 723] on div "v5.6.0 [DATE] Summary This release introduces 7 new components to improve suppo…" at bounding box center [678, 376] width 520 height 1409
click at [453, 696] on button "button" at bounding box center [450, 693] width 21 height 21
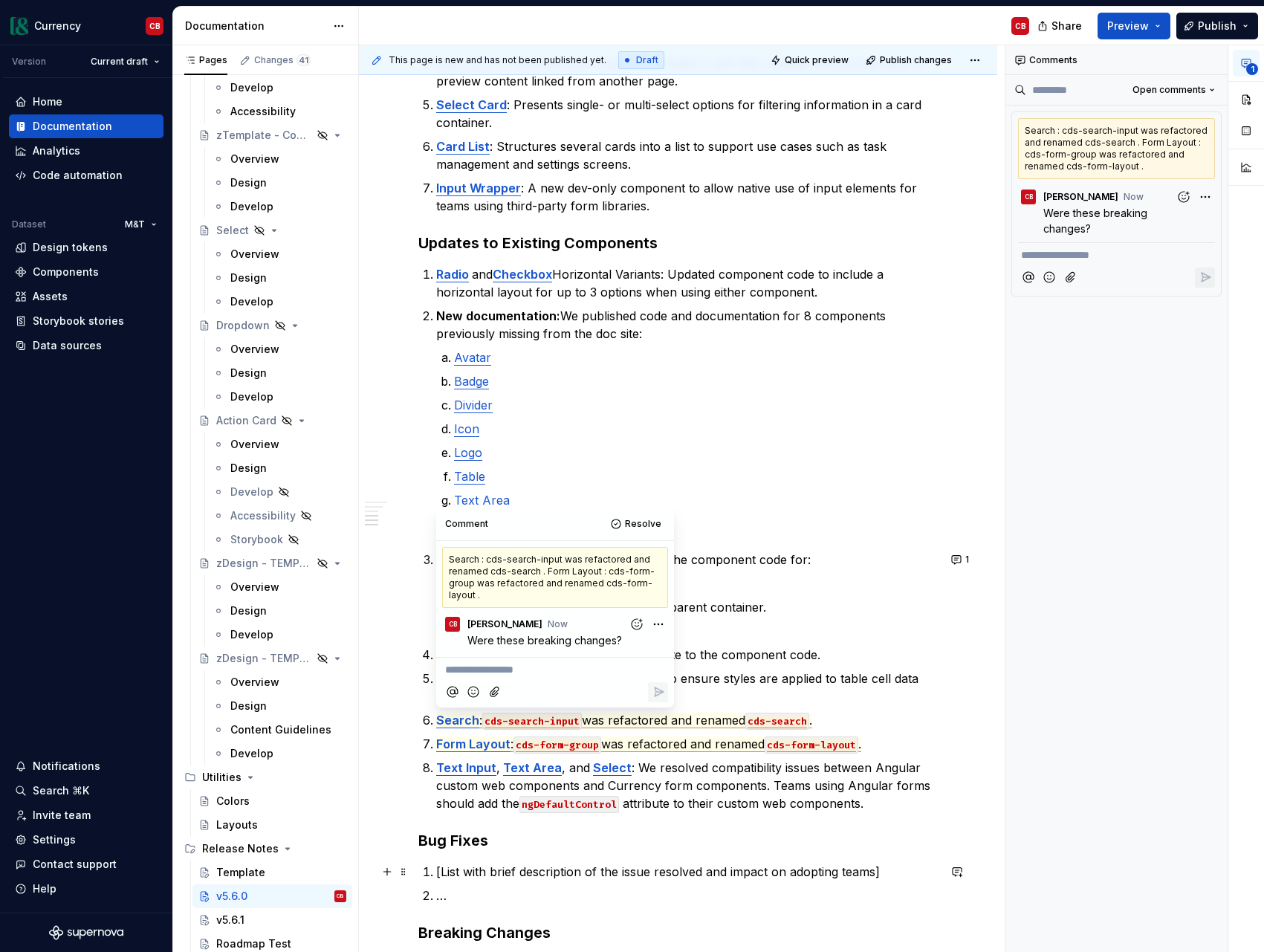
click at [453, 872] on p "[List with brief description of the issue resolved and impact on adopting teams]" at bounding box center [686, 872] width 502 height 18
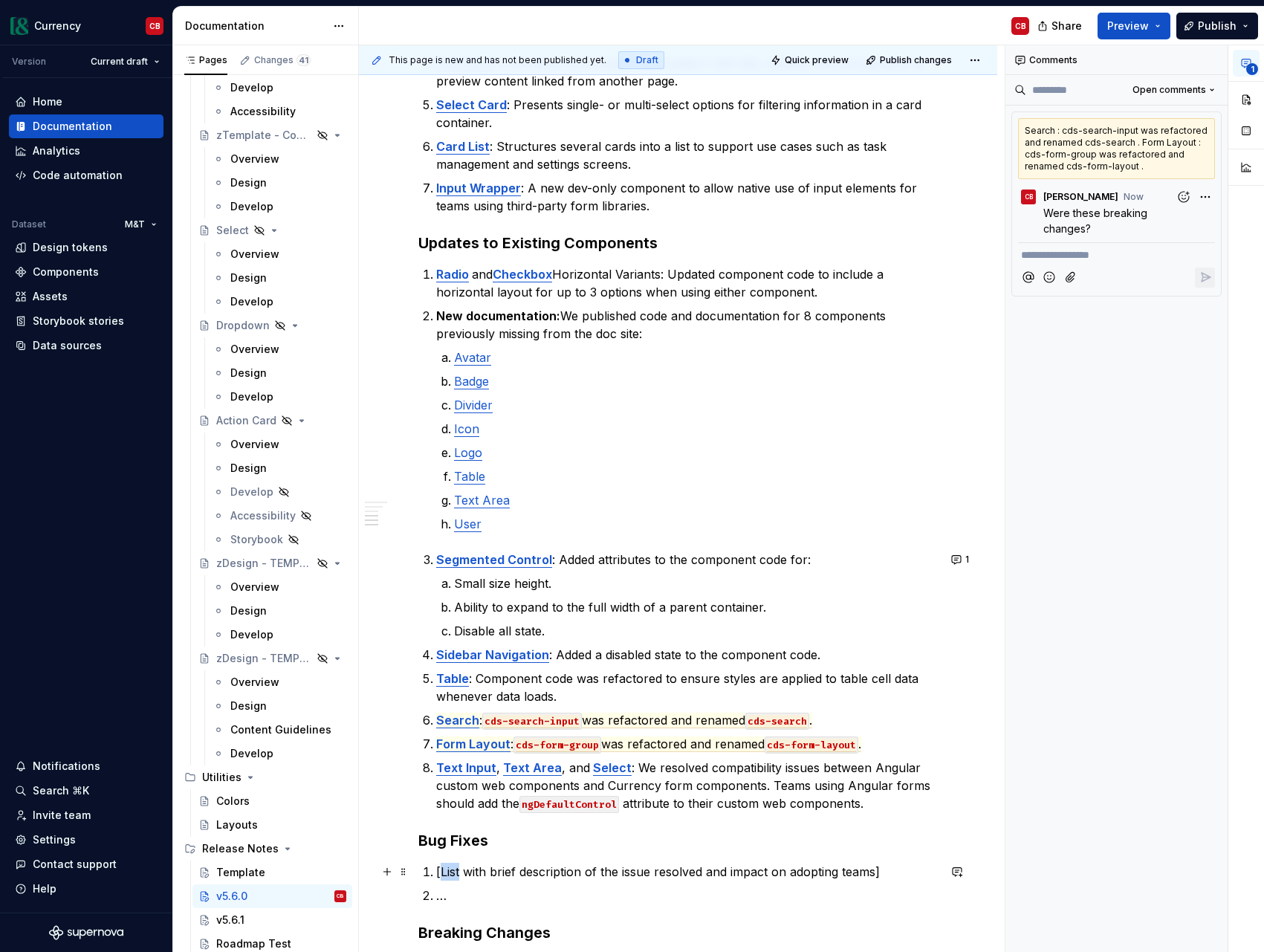
click at [453, 872] on p "[List with brief description of the issue resolved and impact on adopting teams]" at bounding box center [686, 872] width 502 height 18
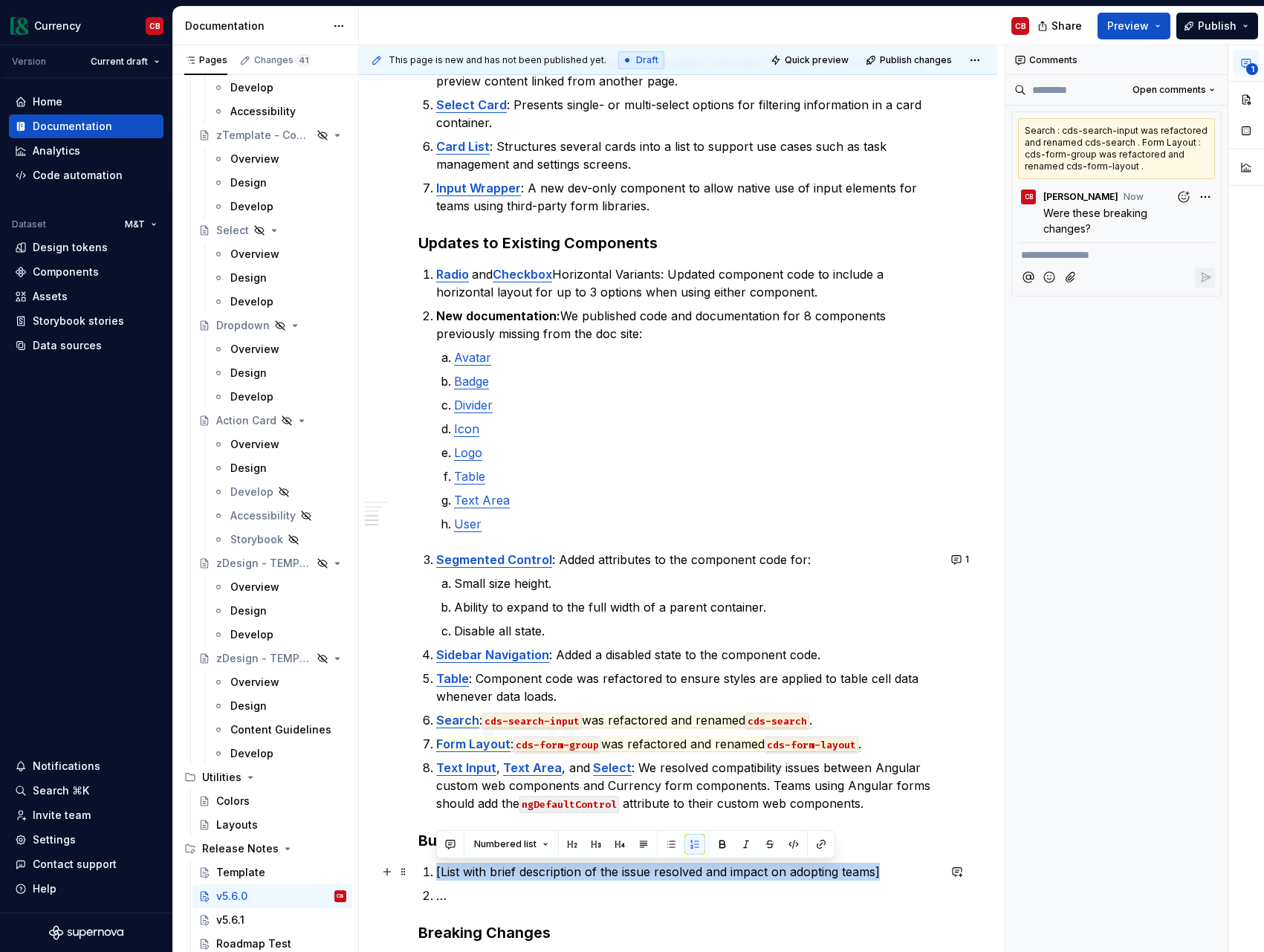
click at [453, 872] on p "[List with brief description of the issue resolved and impact on adopting teams]" at bounding box center [686, 872] width 502 height 18
click at [440, 842] on button "button" at bounding box center [450, 844] width 21 height 21
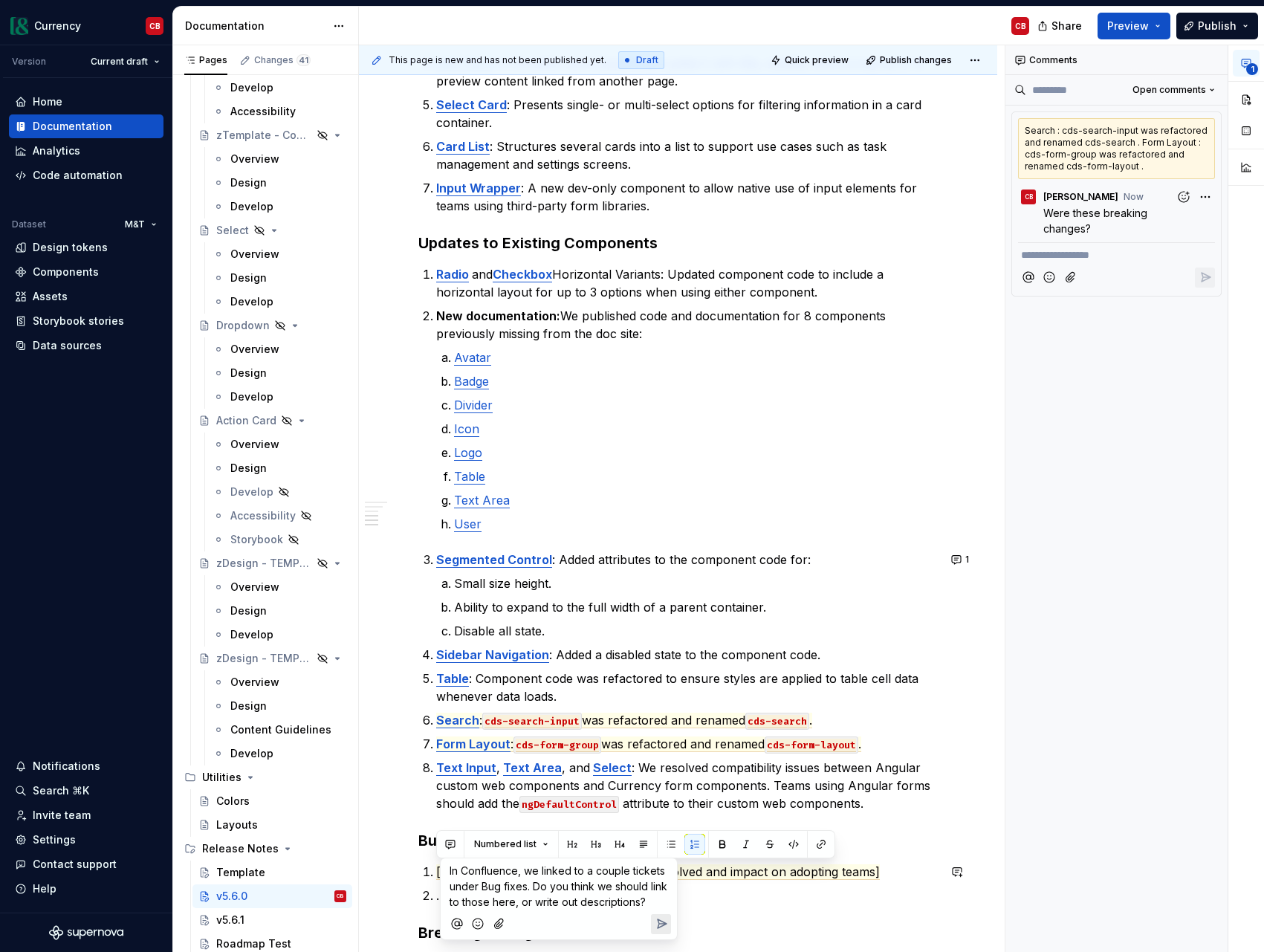
click at [532, 905] on span "In Confluence, we linked to a couple tickets under Bug fixes. Do you think we s…" at bounding box center [560, 886] width 221 height 44
click at [664, 902] on span "In Confluence, we linked to a couple tickets under Bug fixes. Do you think we s…" at bounding box center [560, 886] width 221 height 44
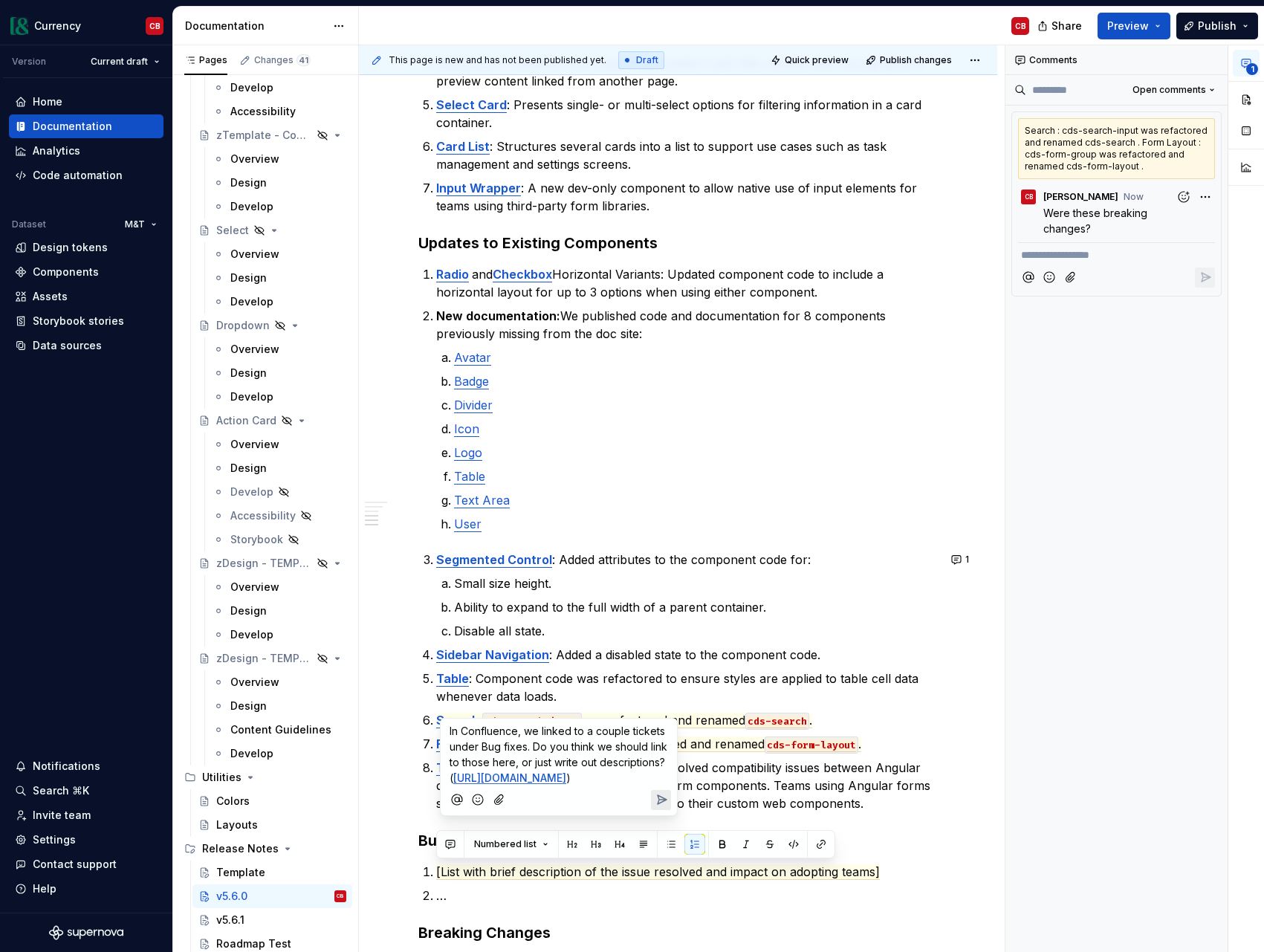
click at [664, 804] on icon "Send" at bounding box center [662, 800] width 9 height 9
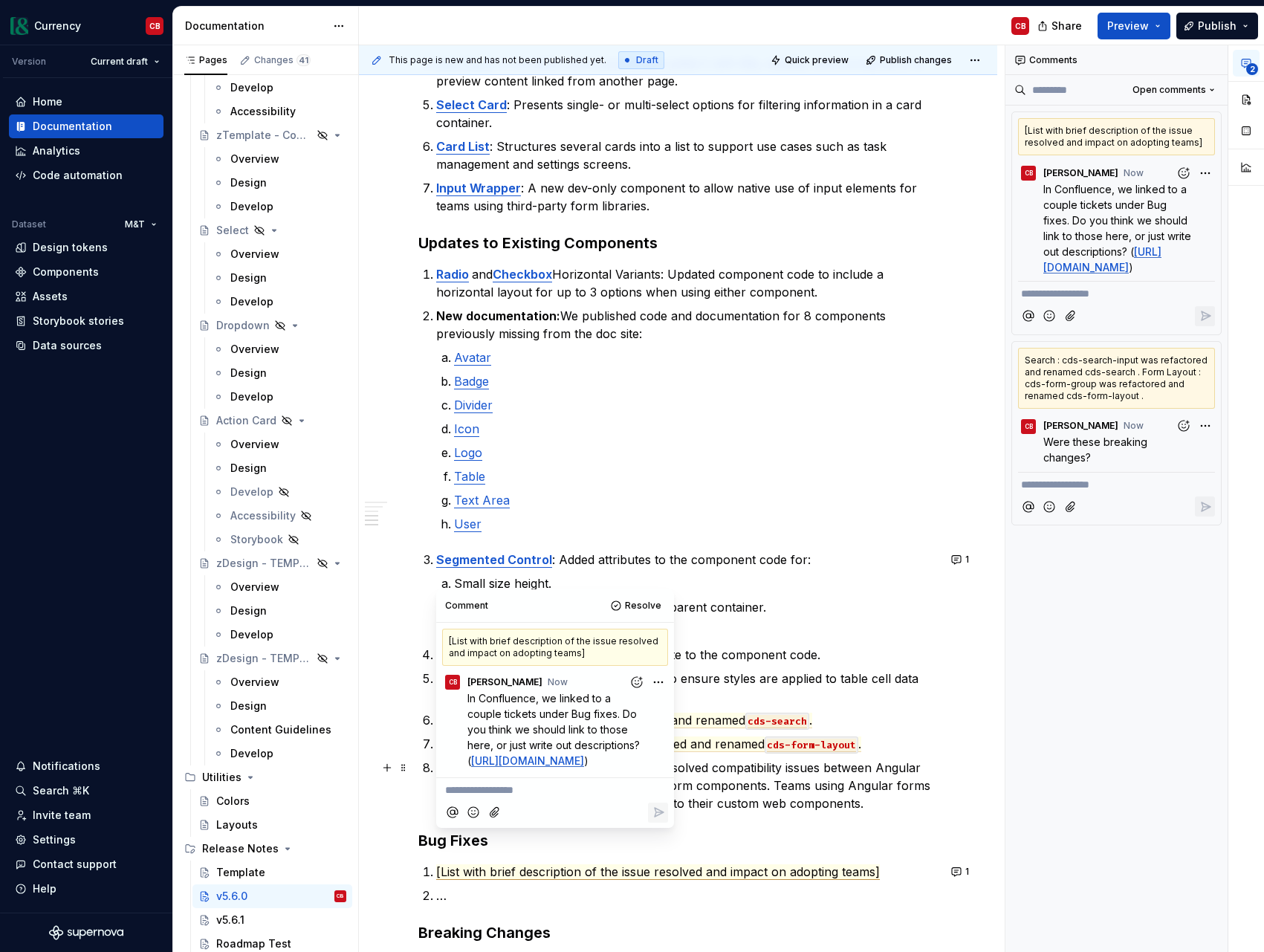
click at [820, 790] on p "Text Input , Text Area , and Select : We resolved compatibility issues between …" at bounding box center [686, 785] width 502 height 54
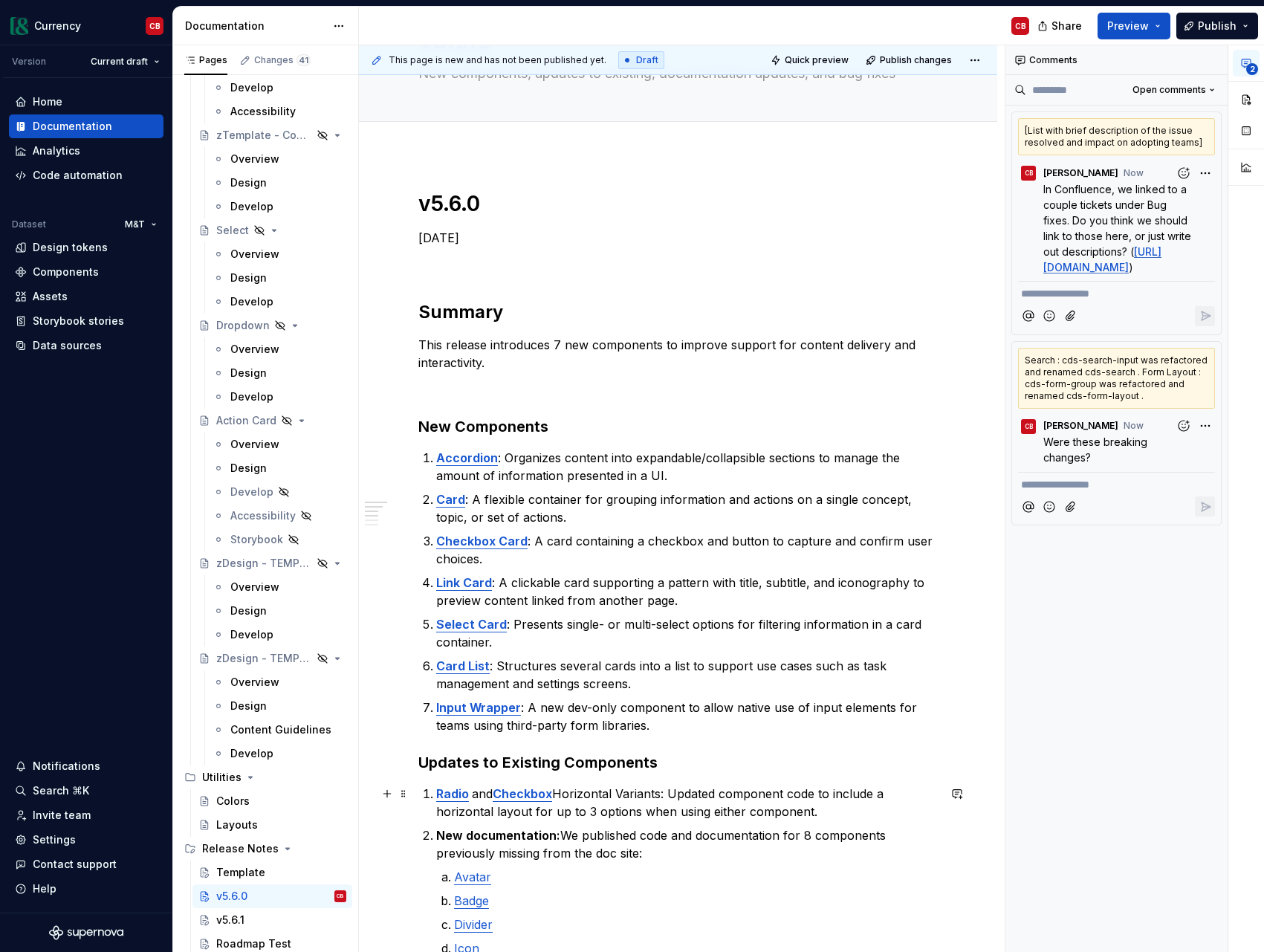
scroll to position [0, 0]
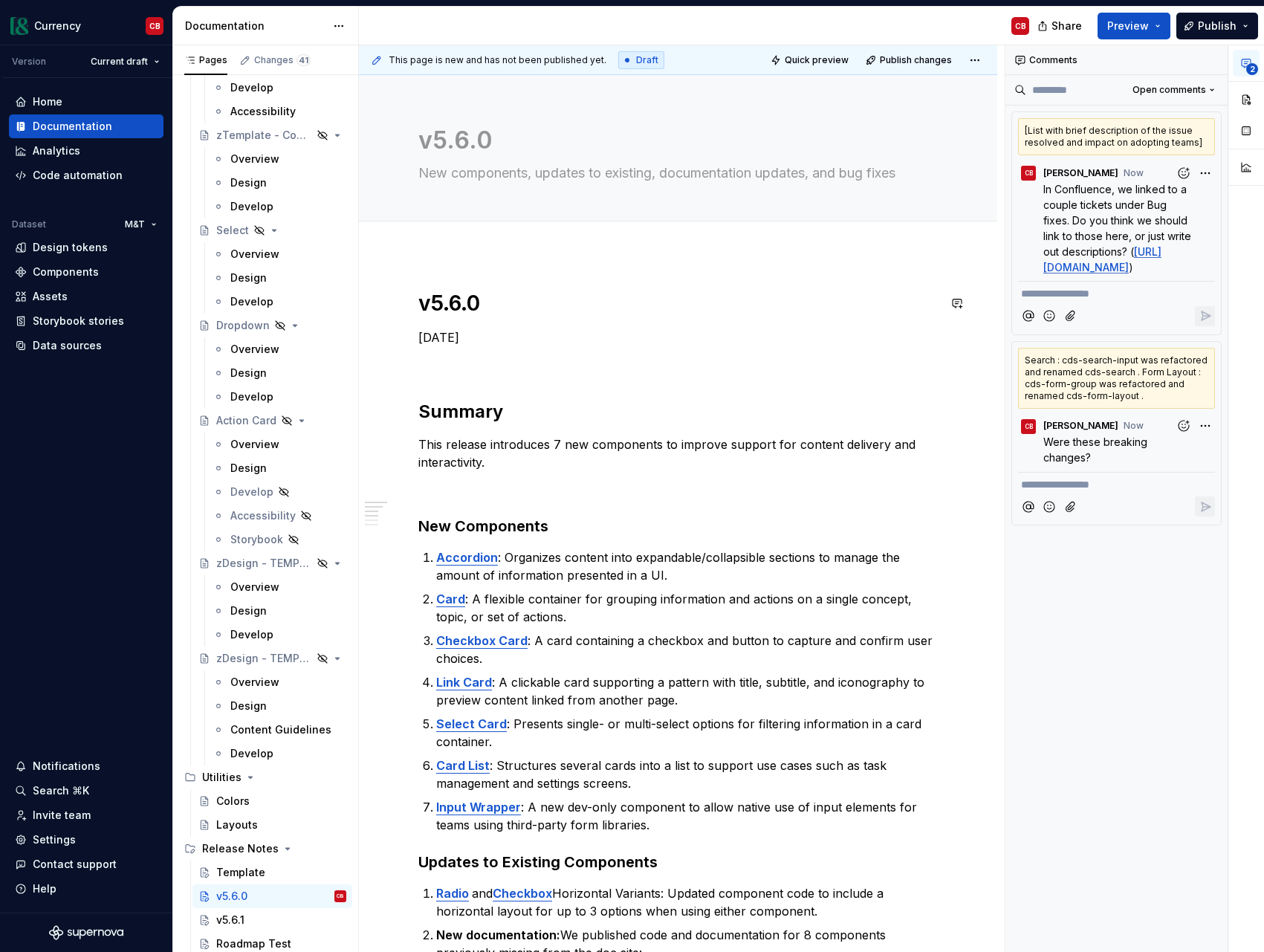
click at [521, 251] on div at bounding box center [678, 238] width 638 height 32
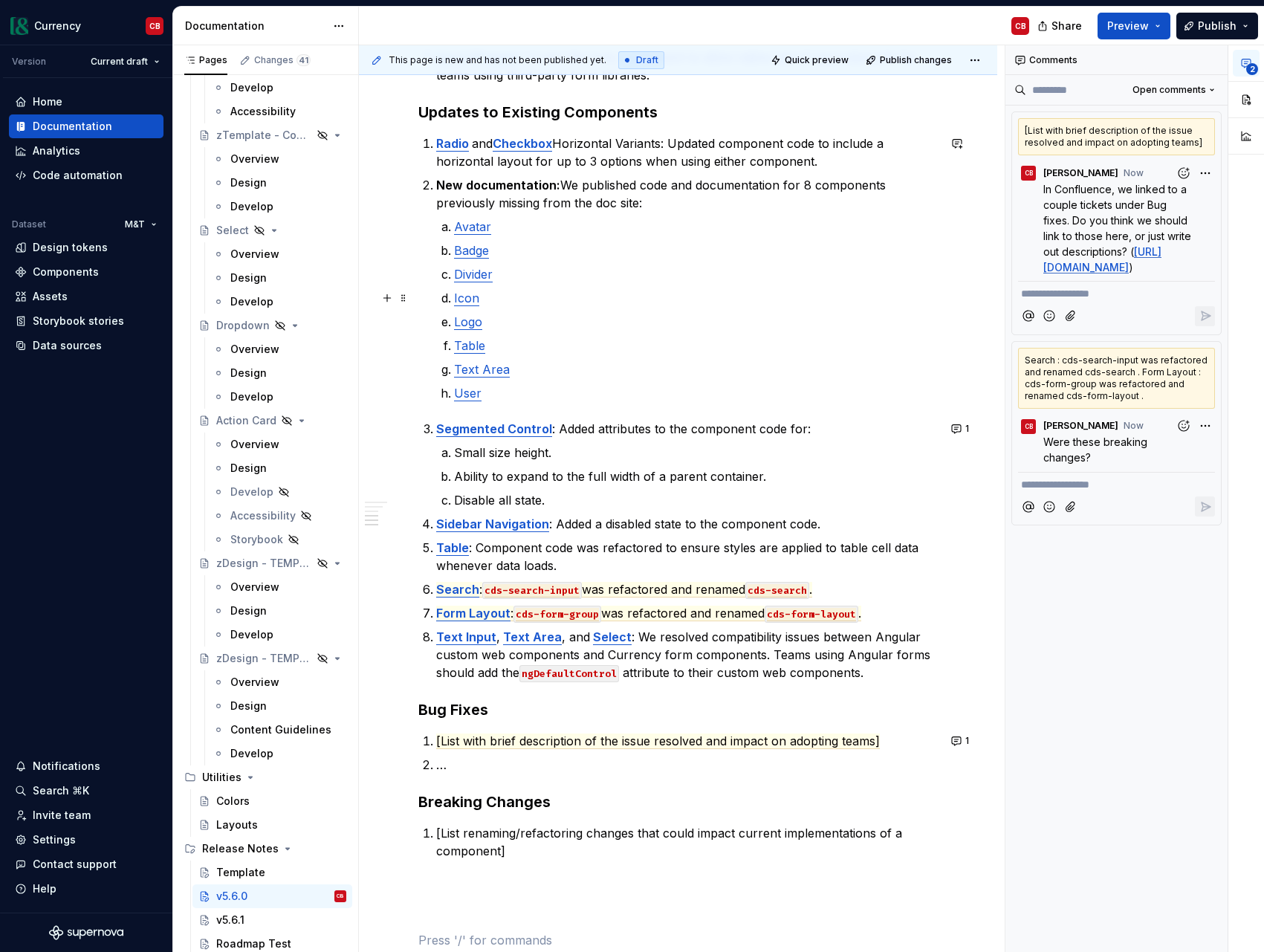
type textarea "*"
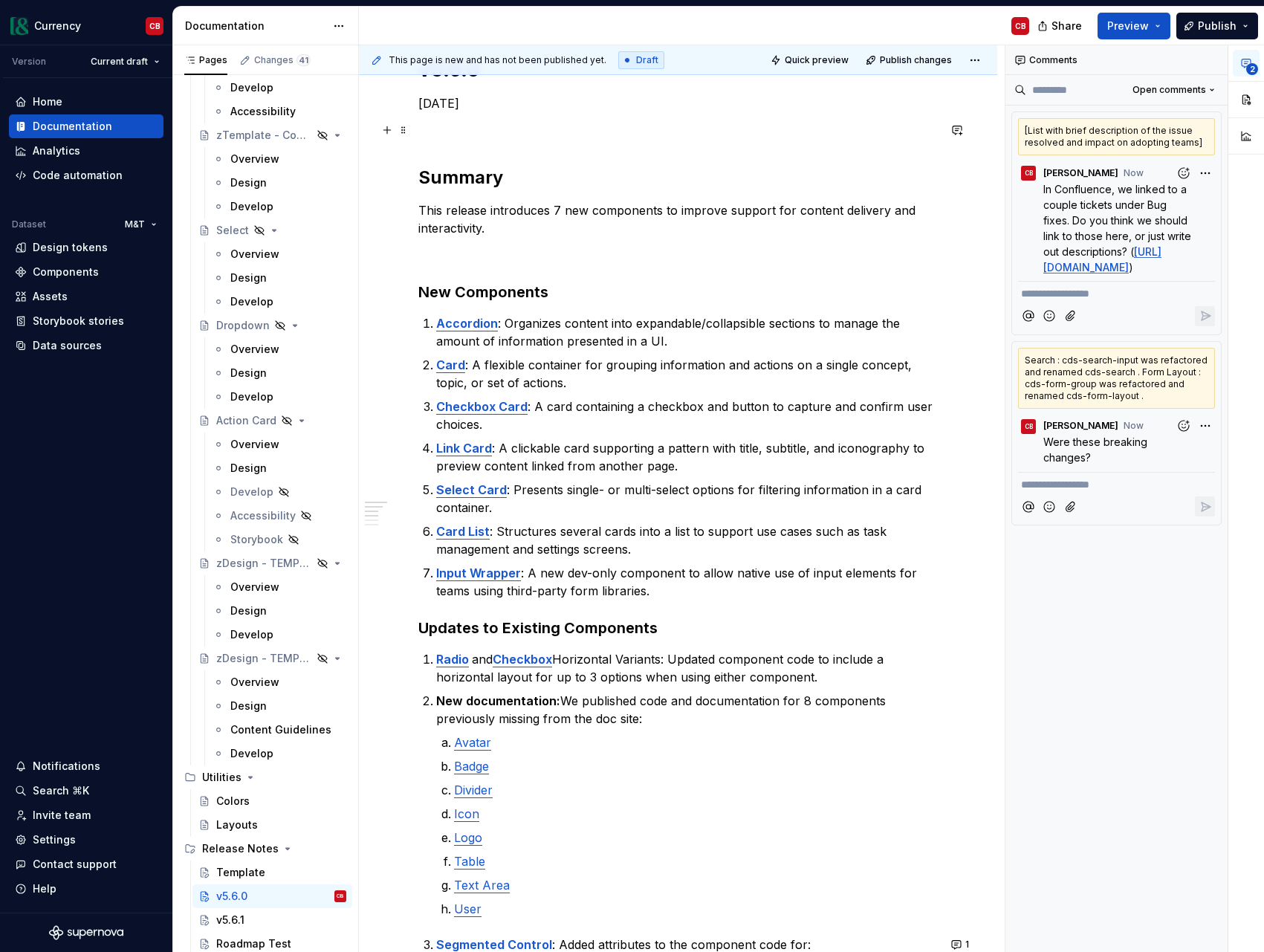
scroll to position [0, 0]
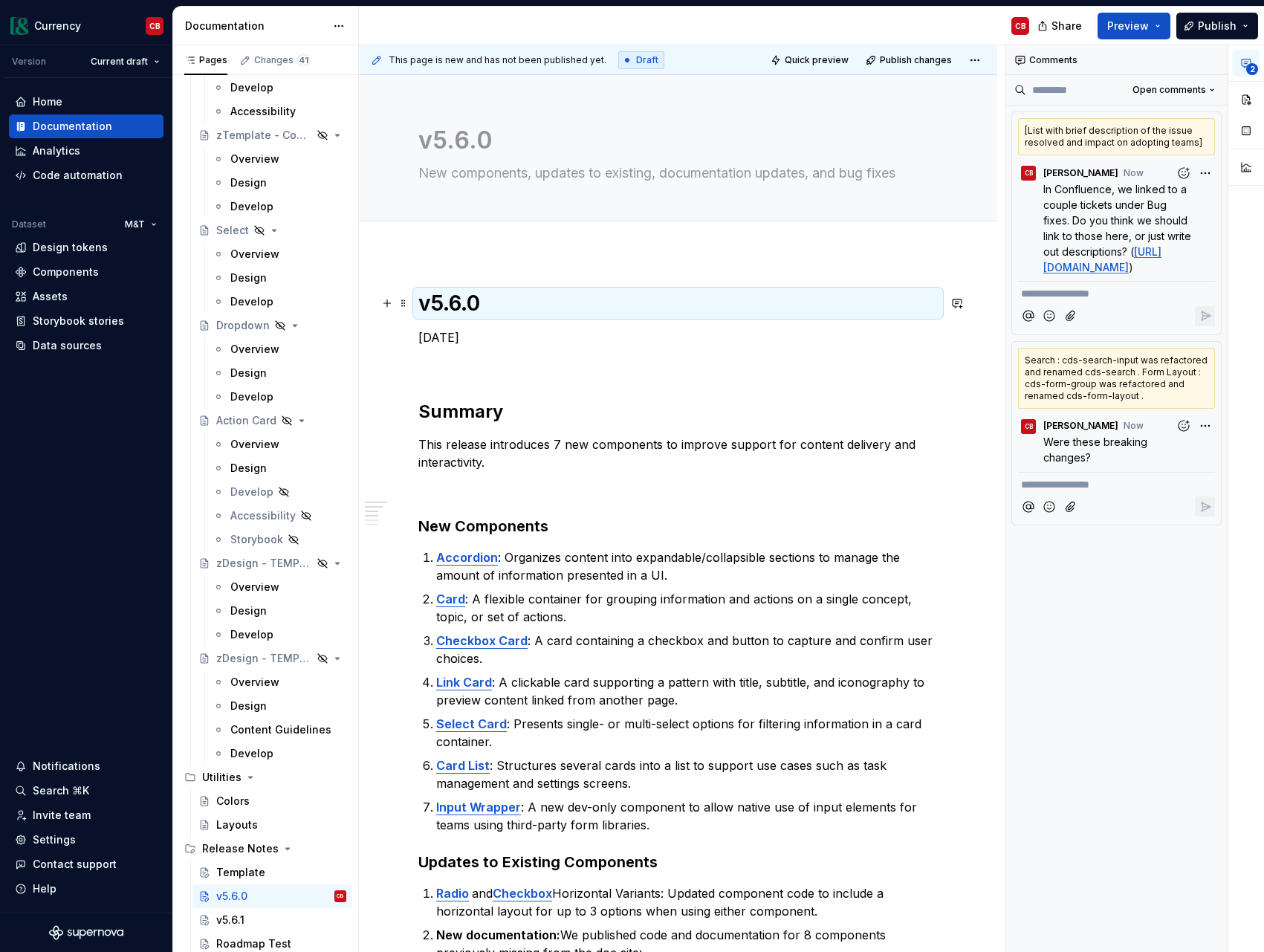
click at [504, 312] on h1 "v5.6.0" at bounding box center [678, 302] width 520 height 26
click at [968, 309] on button "button" at bounding box center [957, 303] width 21 height 21
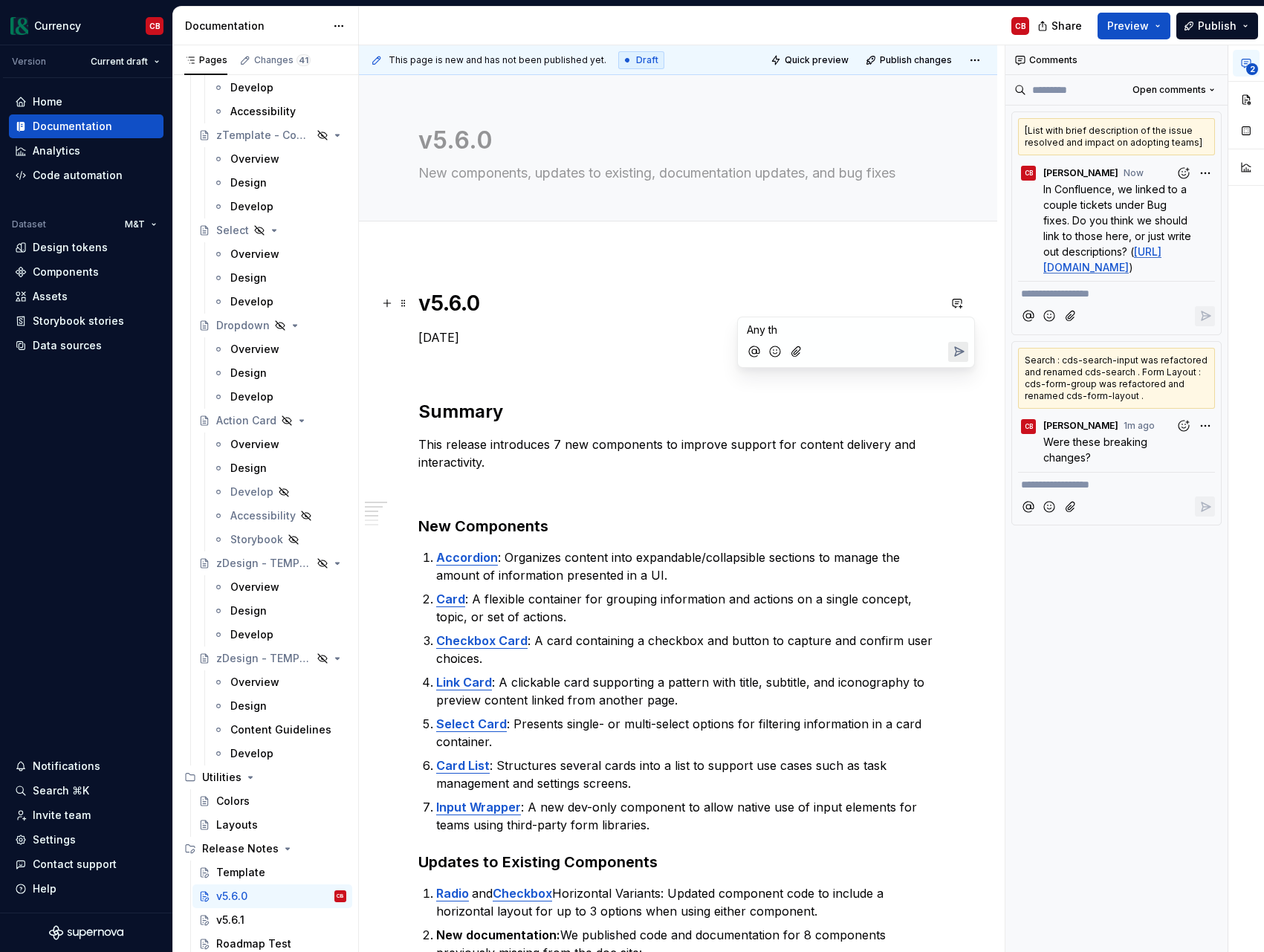
type textarea "*"
click at [954, 370] on icon "Send" at bounding box center [959, 367] width 15 height 15
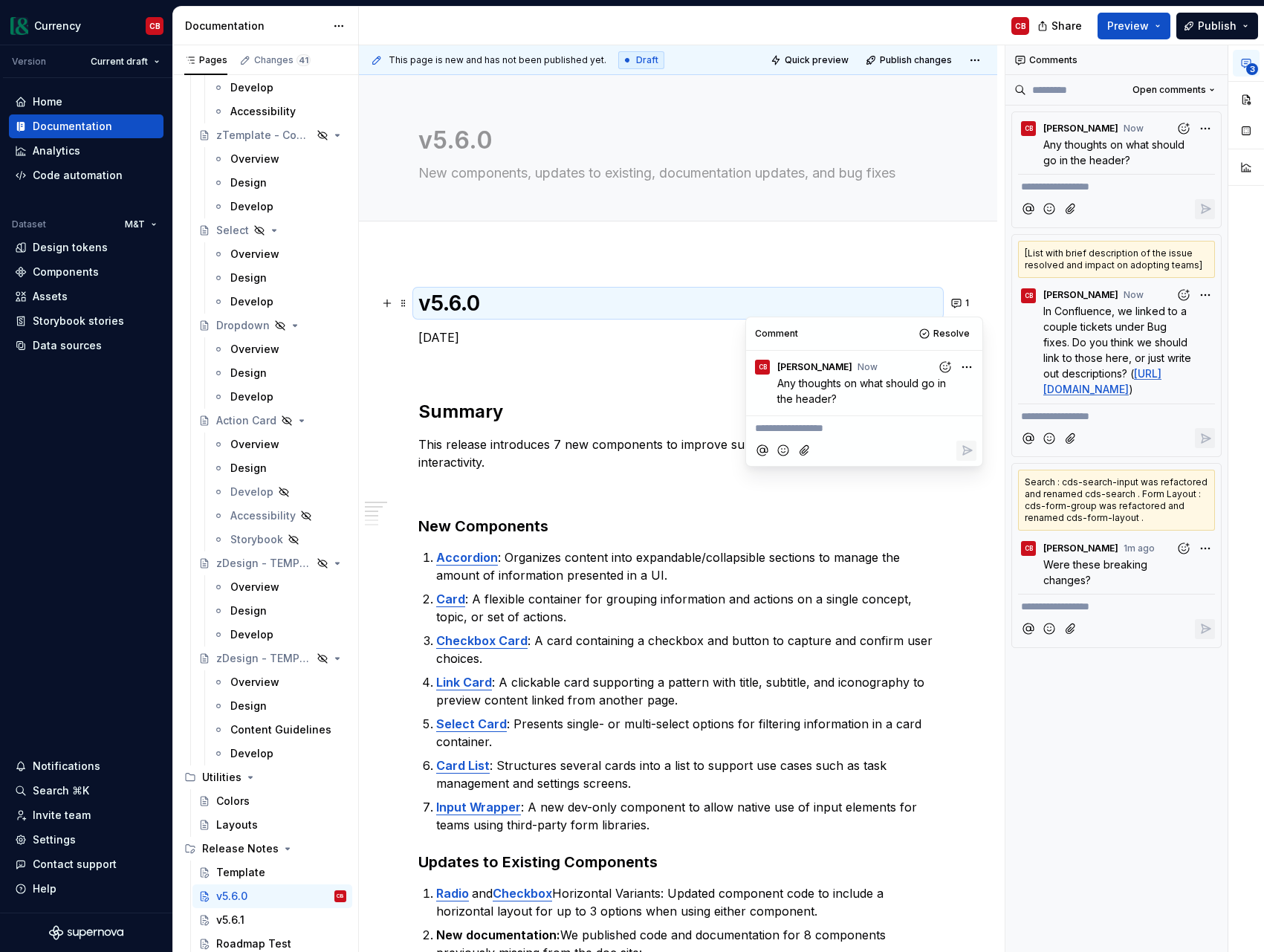
click at [480, 336] on p "[DATE]" at bounding box center [678, 337] width 520 height 18
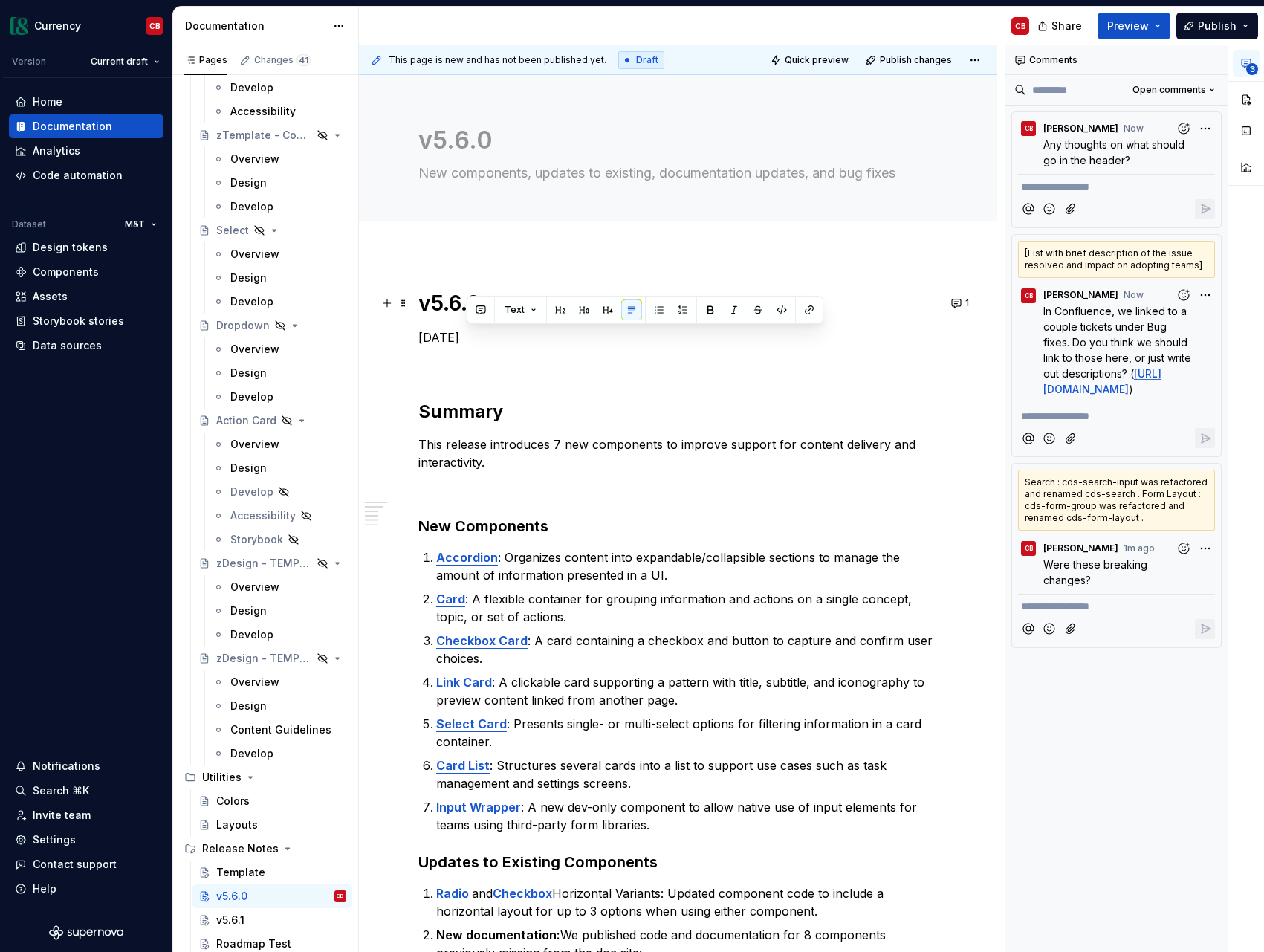
click at [480, 336] on p "[DATE]" at bounding box center [678, 337] width 520 height 18
click at [428, 312] on button "button" at bounding box center [433, 310] width 21 height 21
click at [649, 358] on icon "Send" at bounding box center [643, 358] width 15 height 15
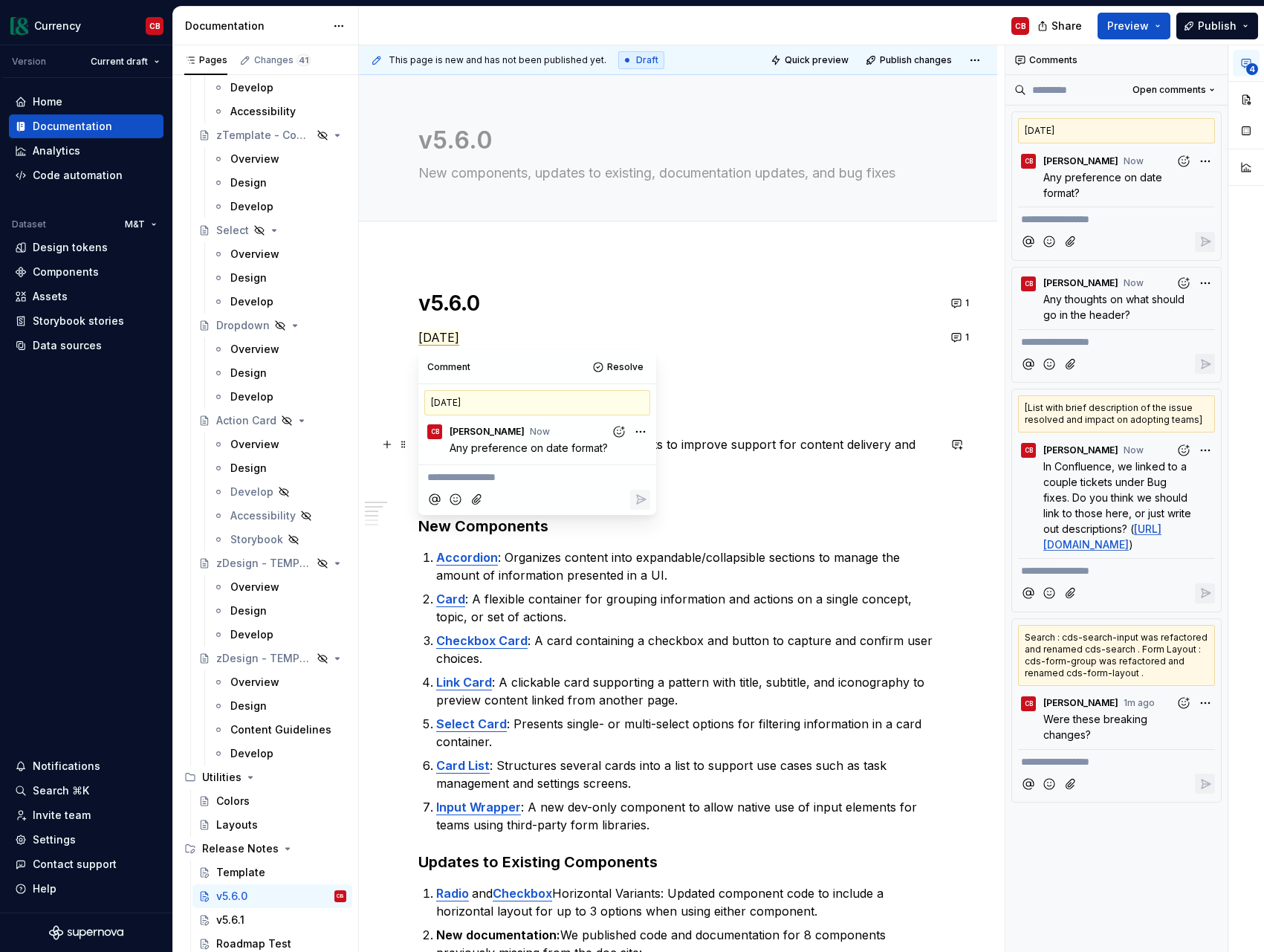
click at [845, 438] on p "This release introduces 7 new components to improve support for content deliver…" at bounding box center [678, 453] width 520 height 35
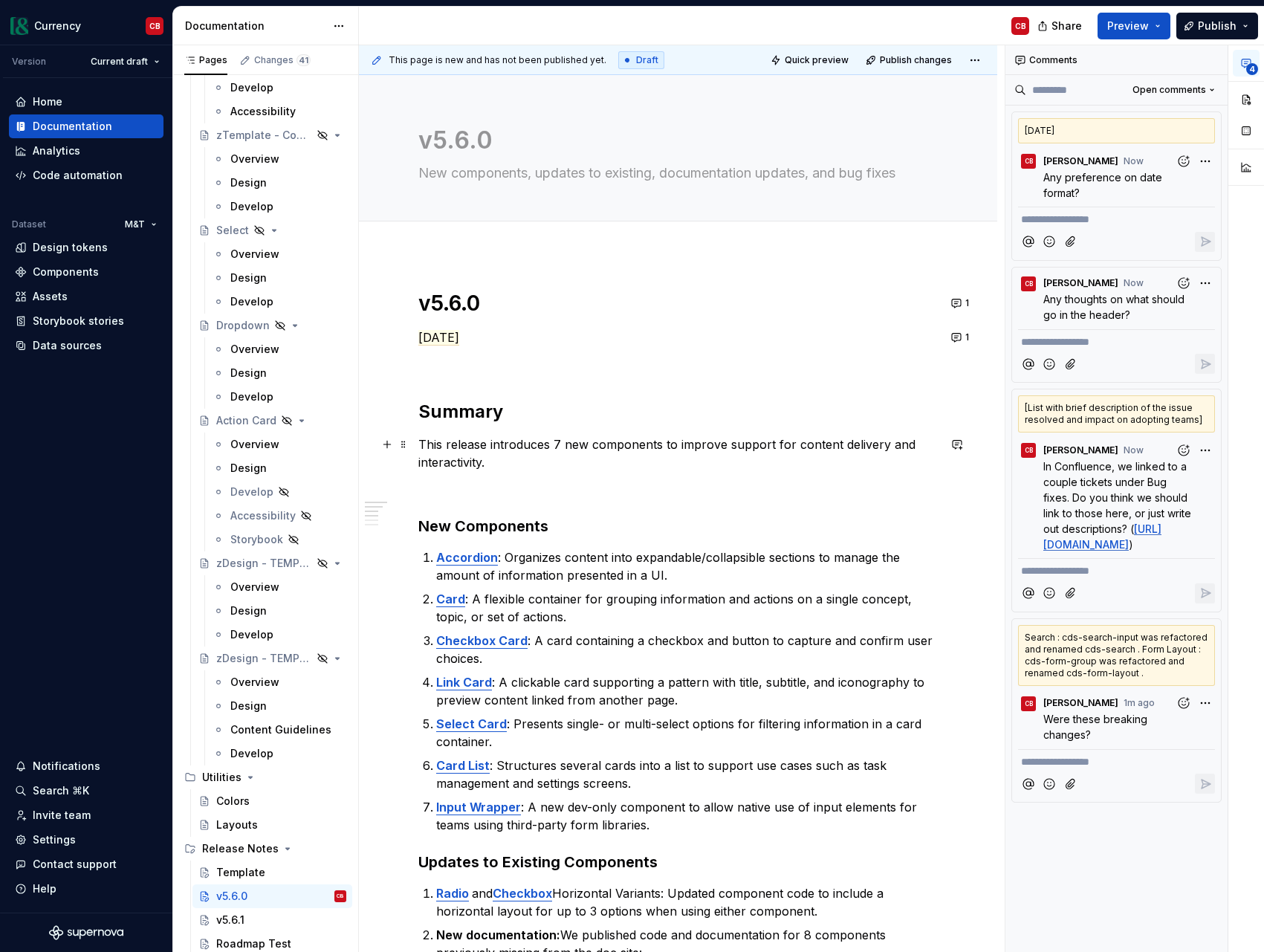
scroll to position [1, 0]
click at [237, 923] on div "v5.6.1" at bounding box center [230, 920] width 28 height 15
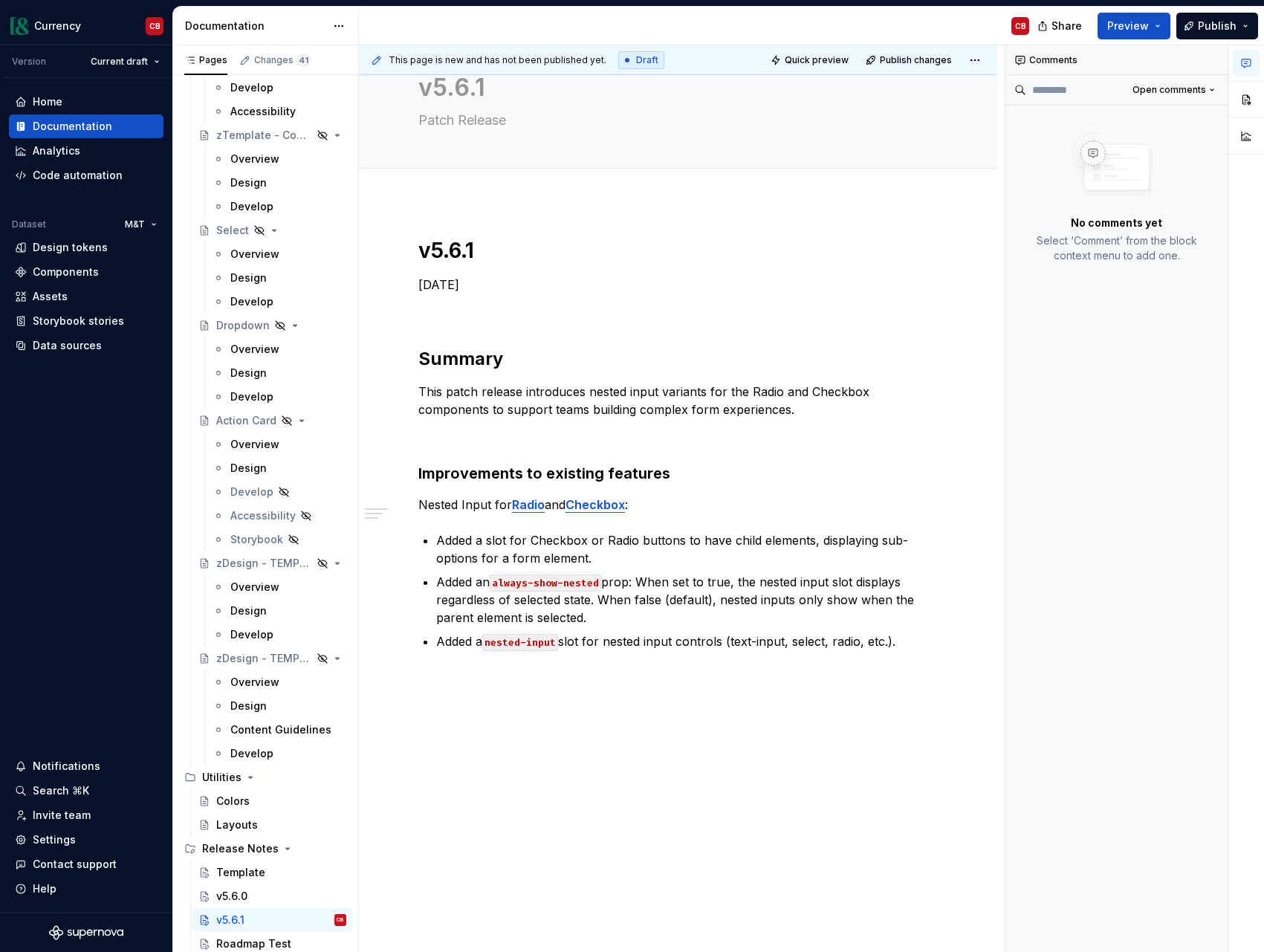
scroll to position [54, 0]
click at [526, 224] on div "v5.6.1 [DATE] Summary This patch release introduces nested input variants for t…" at bounding box center [678, 576] width 638 height 752
type textarea "*"
click at [419, 505] on p "Nested Input for Radio and Checkbox :" at bounding box center [678, 504] width 520 height 18
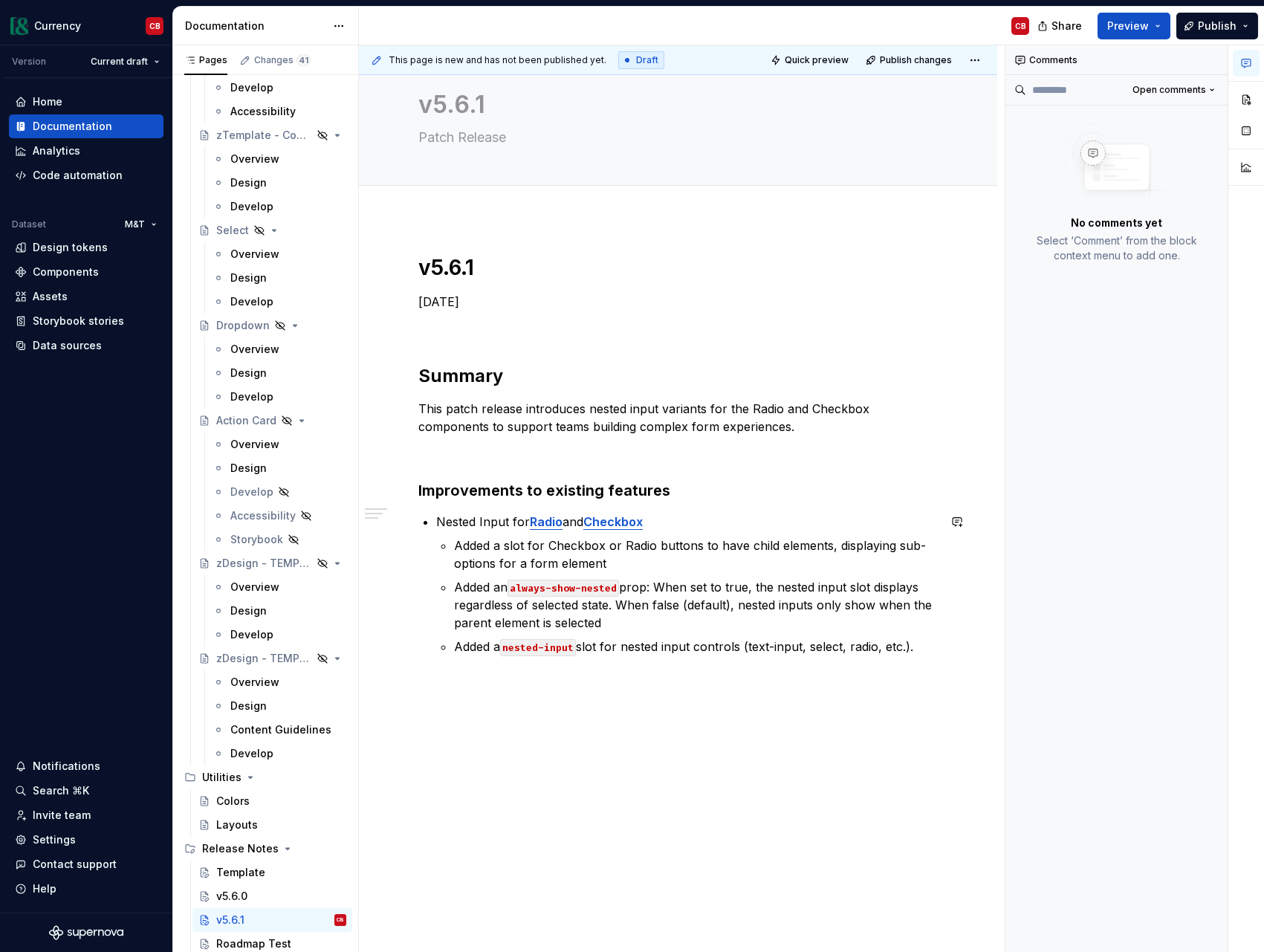
scroll to position [41, 0]
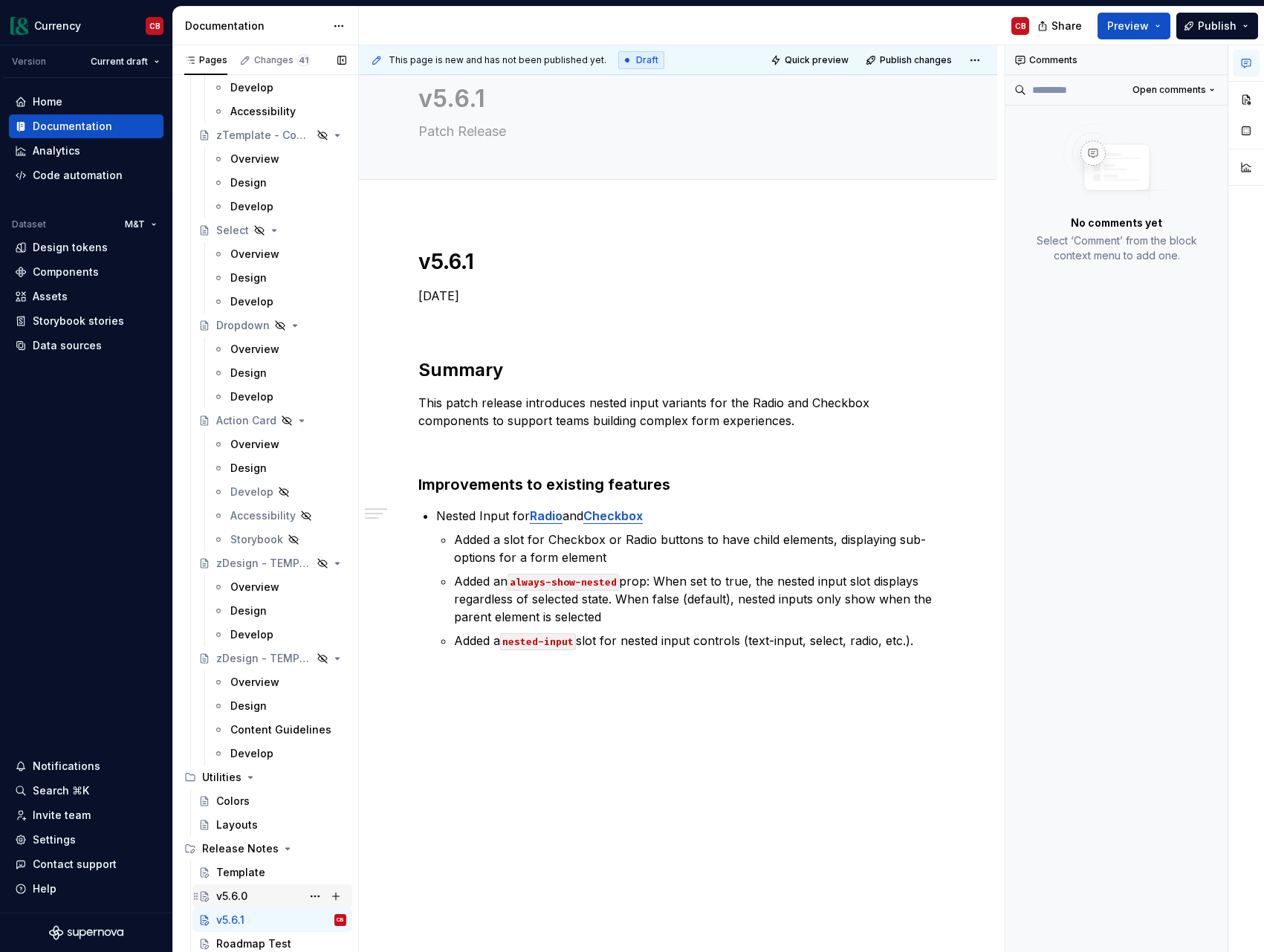
click at [244, 898] on div "v5.6.0" at bounding box center [232, 896] width 31 height 15
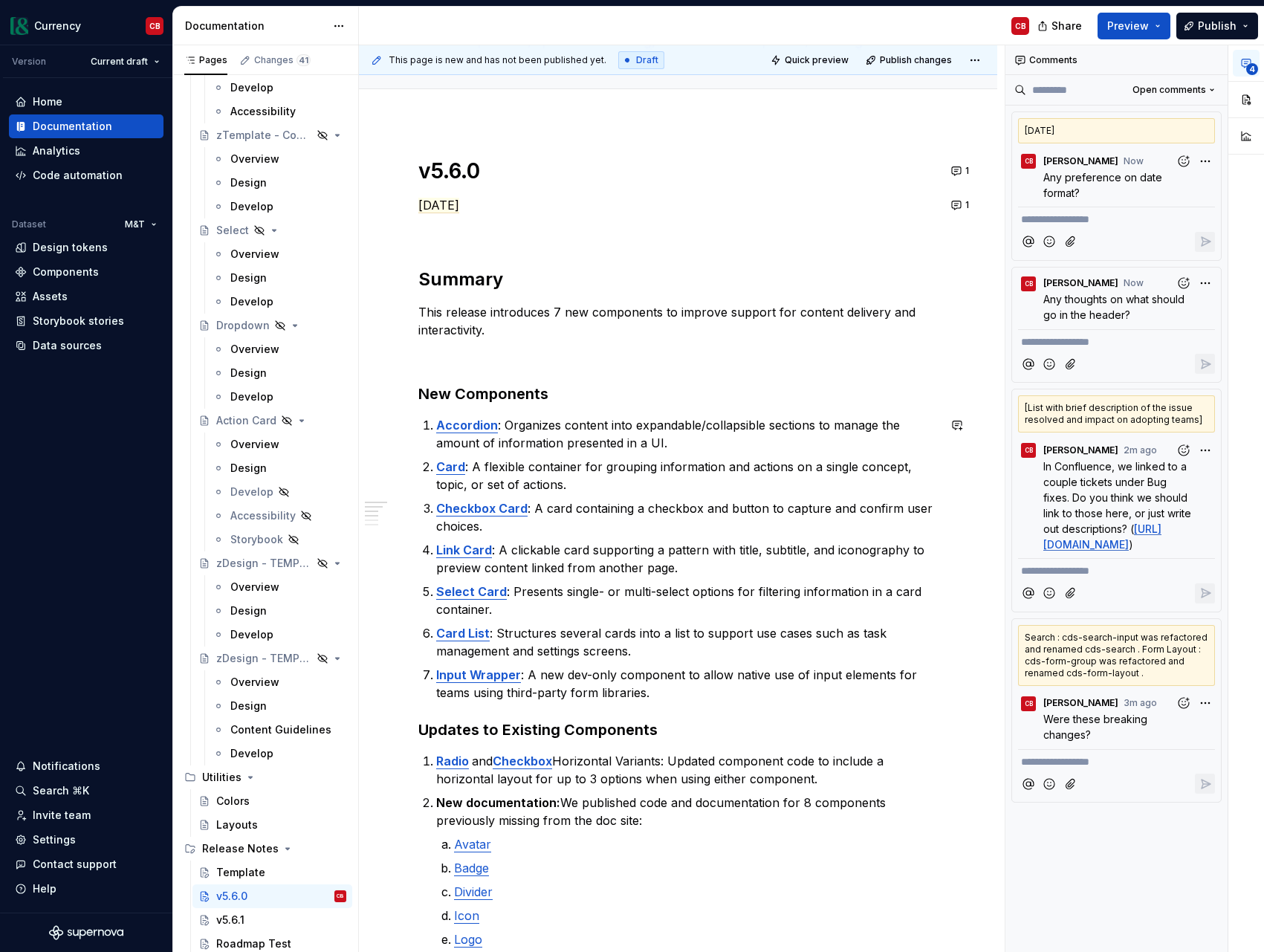
scroll to position [140, 0]
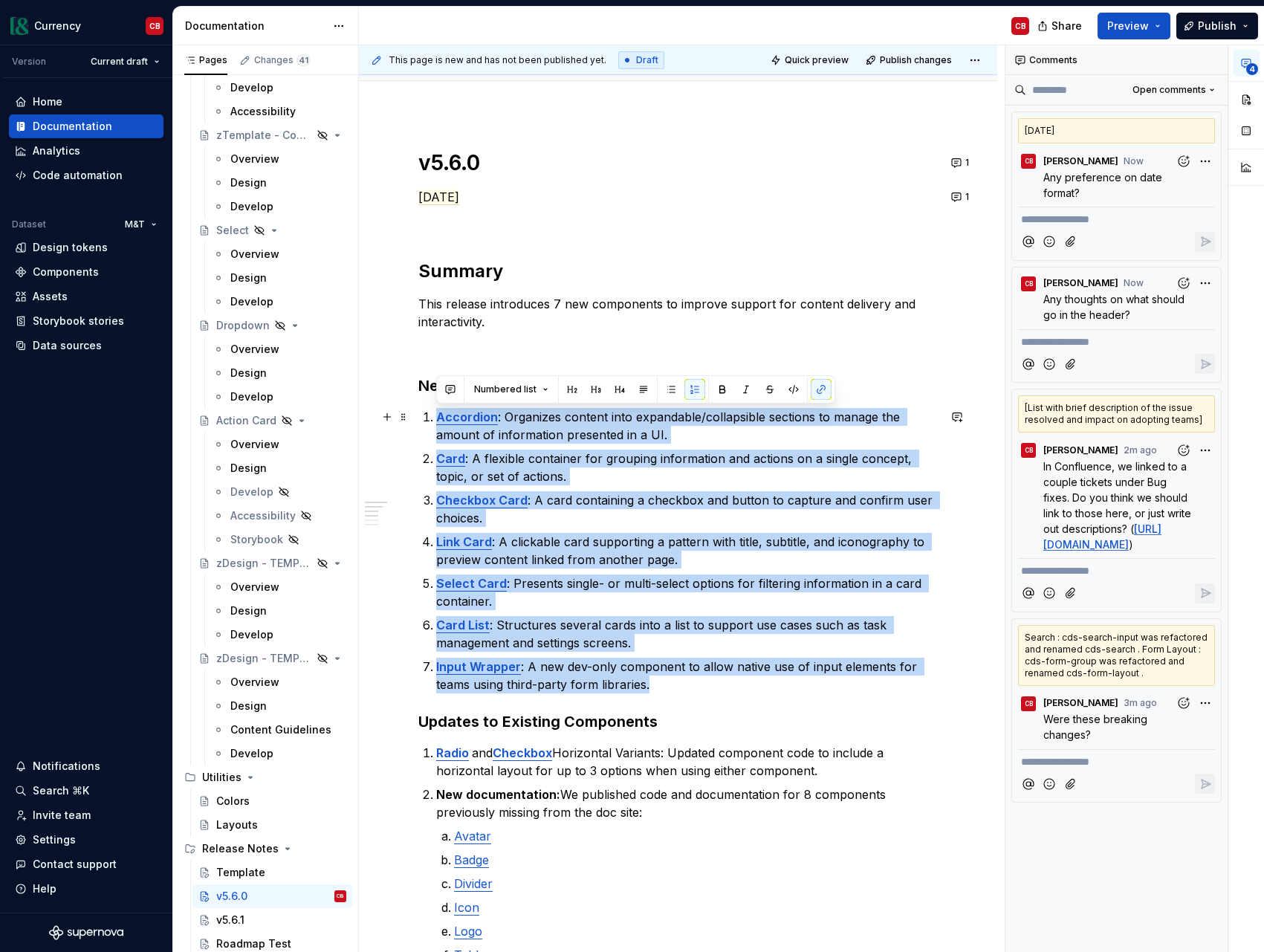
drag, startPoint x: 669, startPoint y: 686, endPoint x: 431, endPoint y: 414, distance: 361.4
click at [436, 414] on ol "Accordion : Organizes content into expandable/collapsible sections to manage th…" at bounding box center [686, 551] width 502 height 285
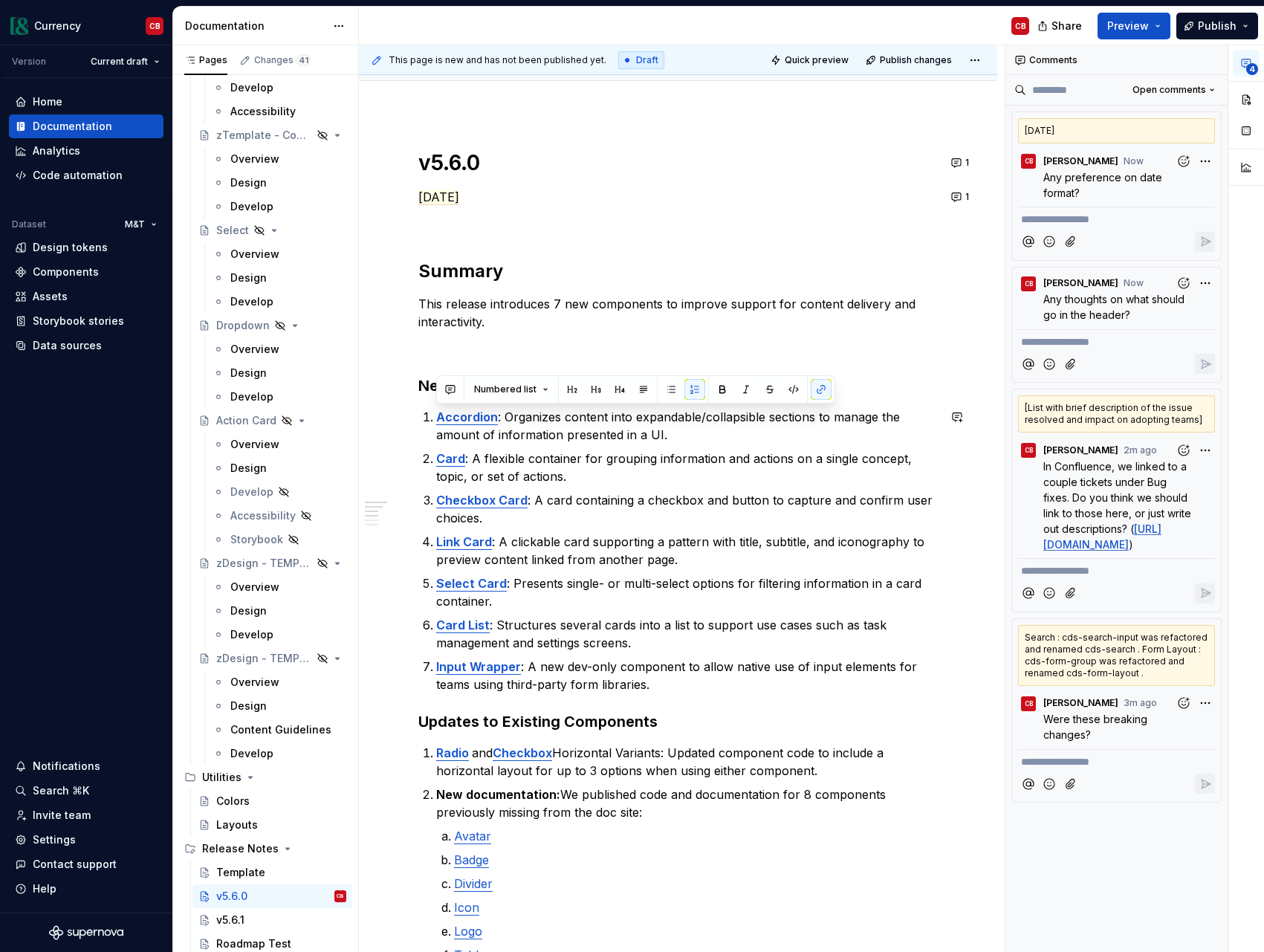
click at [678, 391] on span at bounding box center [671, 389] width 21 height 21
click at [652, 686] on p "Input Wrapper : A new dev-only component to allow native use of input elements …" at bounding box center [686, 675] width 502 height 35
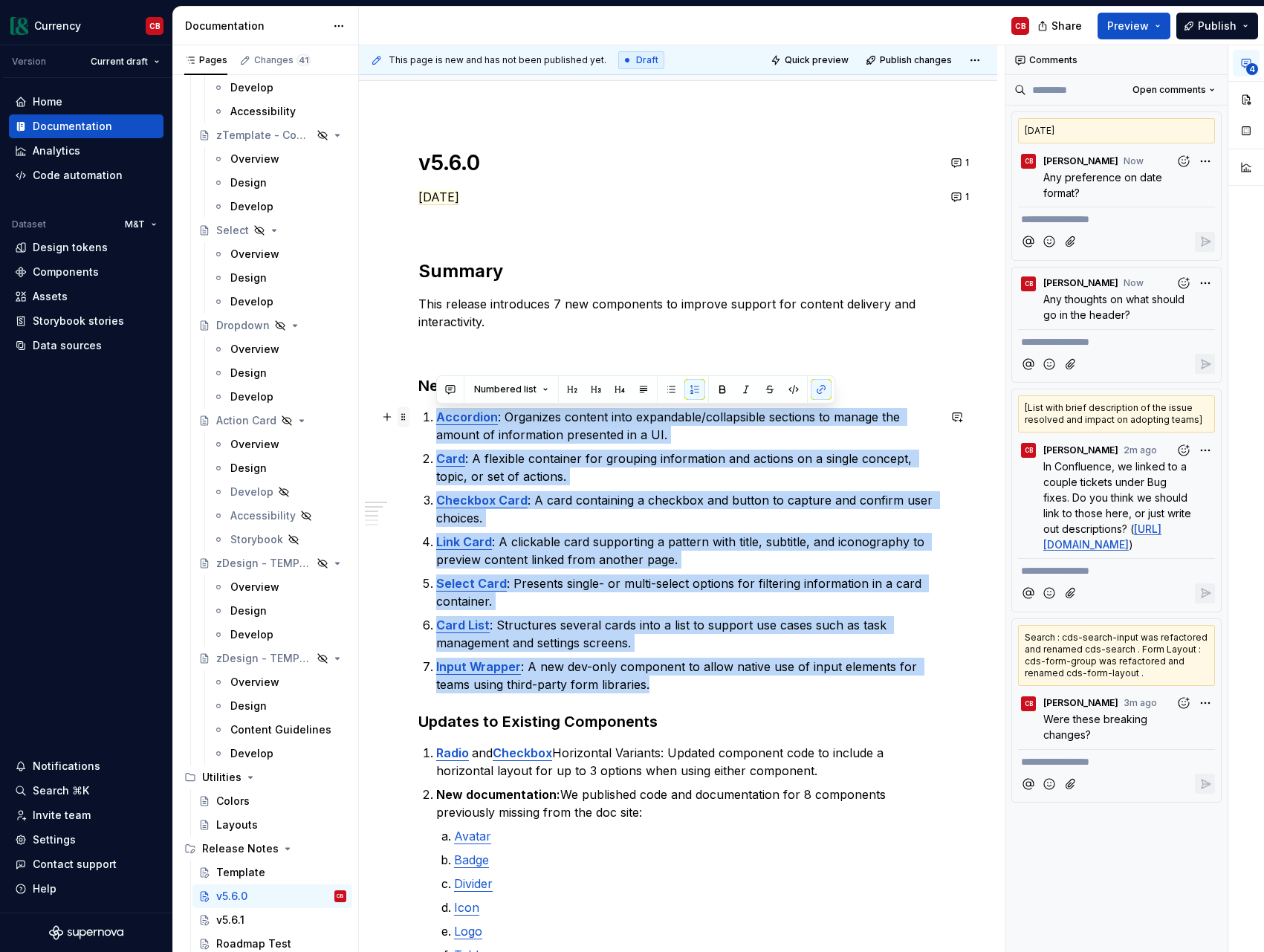
drag, startPoint x: 686, startPoint y: 693, endPoint x: 407, endPoint y: 424, distance: 387.6
click at [419, 424] on div "v5.6.0 [DATE] Summary This release introduces 7 new components to improve suppo…" at bounding box center [678, 863] width 520 height 1427
click at [670, 388] on button "button" at bounding box center [671, 389] width 21 height 21
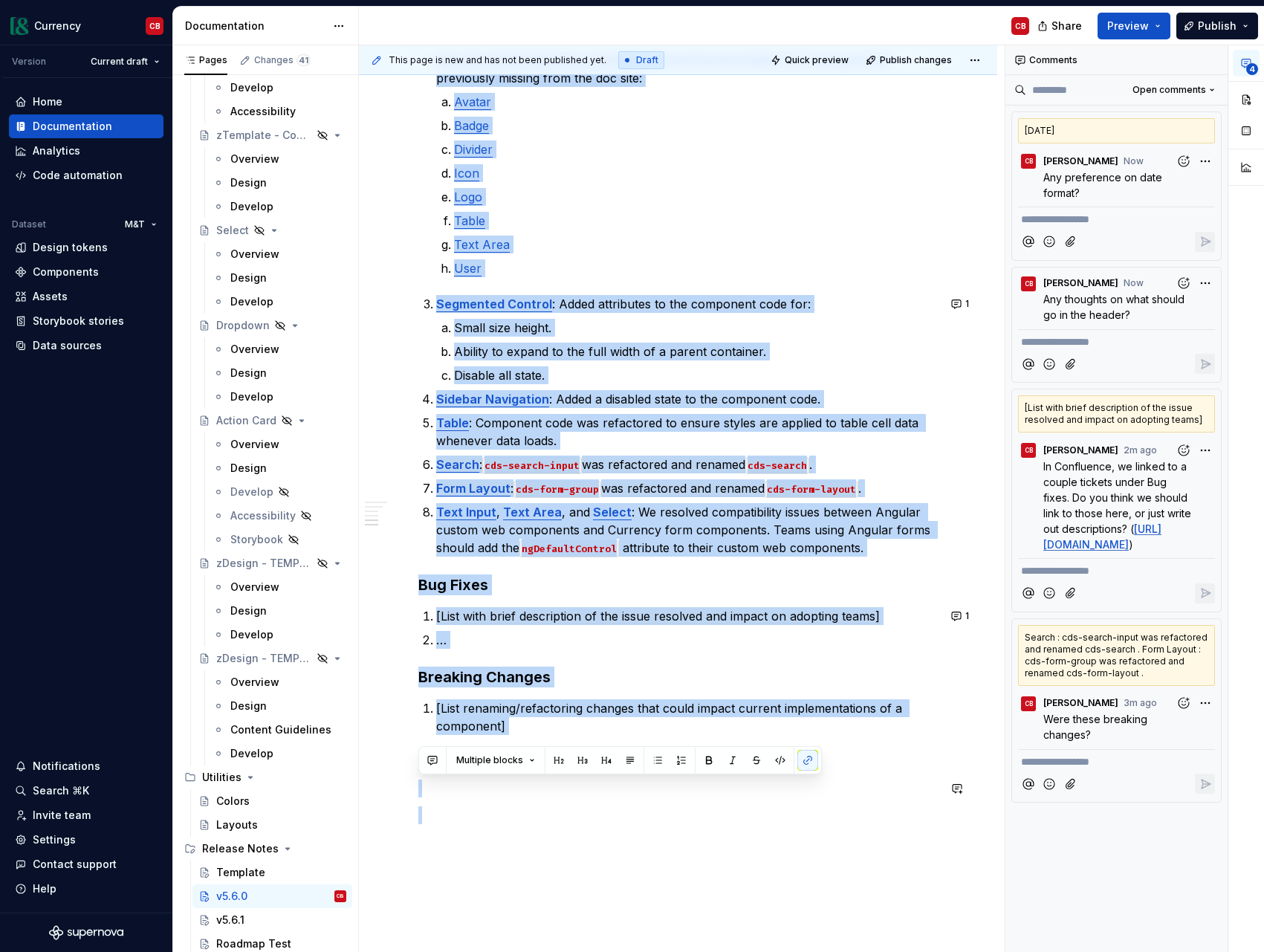
scroll to position [1049, 0]
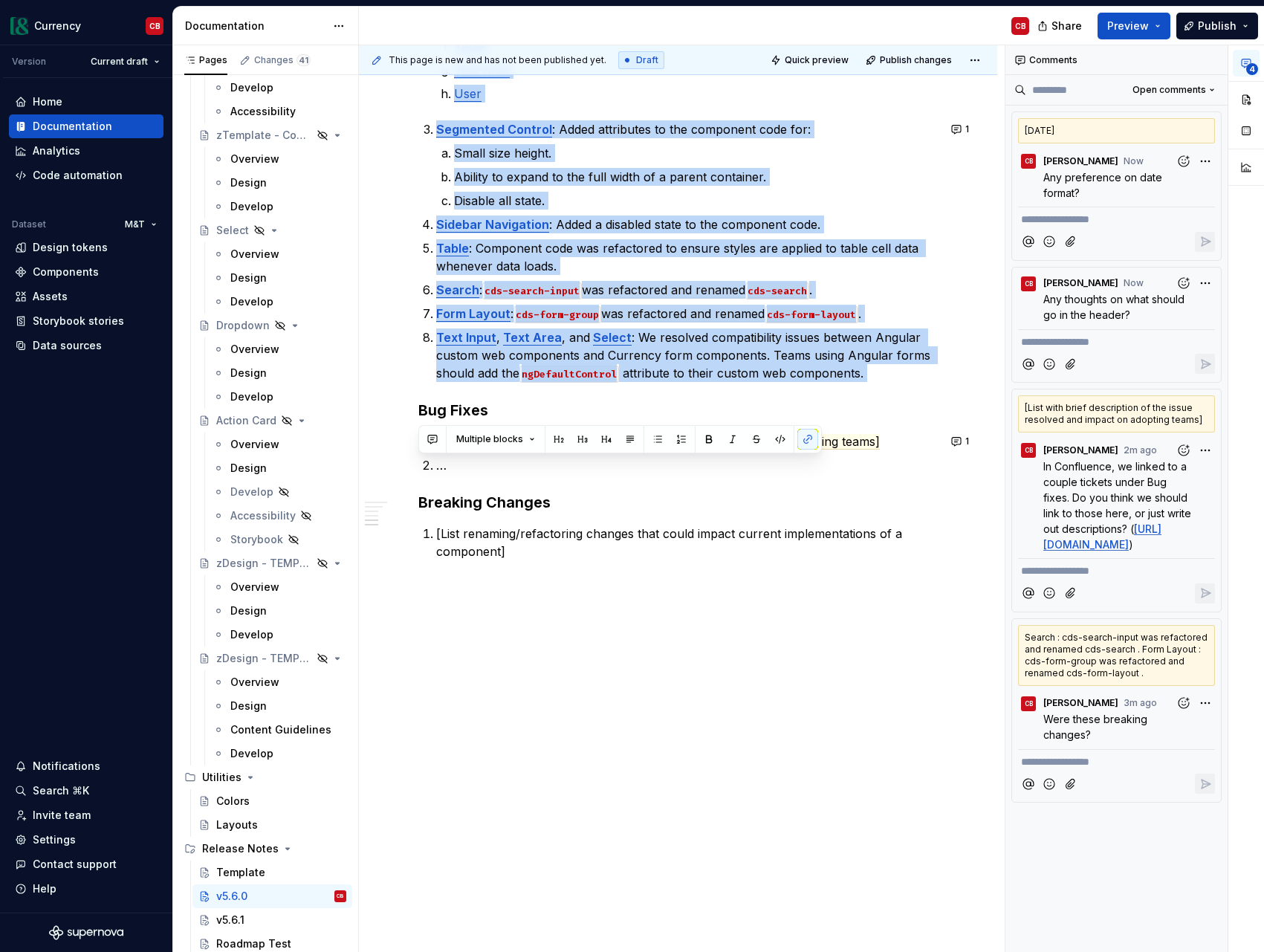
drag, startPoint x: 434, startPoint y: 551, endPoint x: 851, endPoint y: 393, distance: 445.9
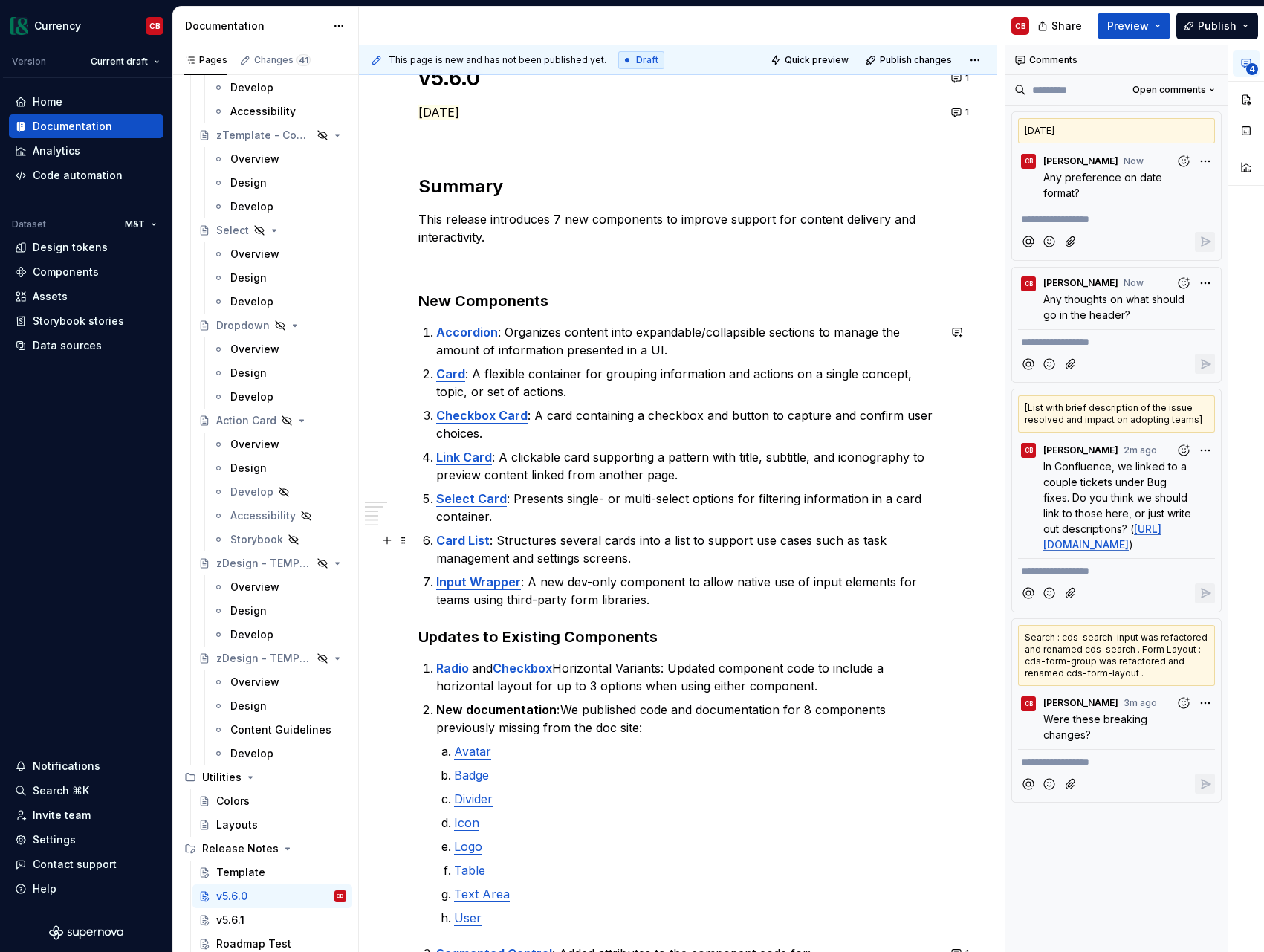
scroll to position [211, 0]
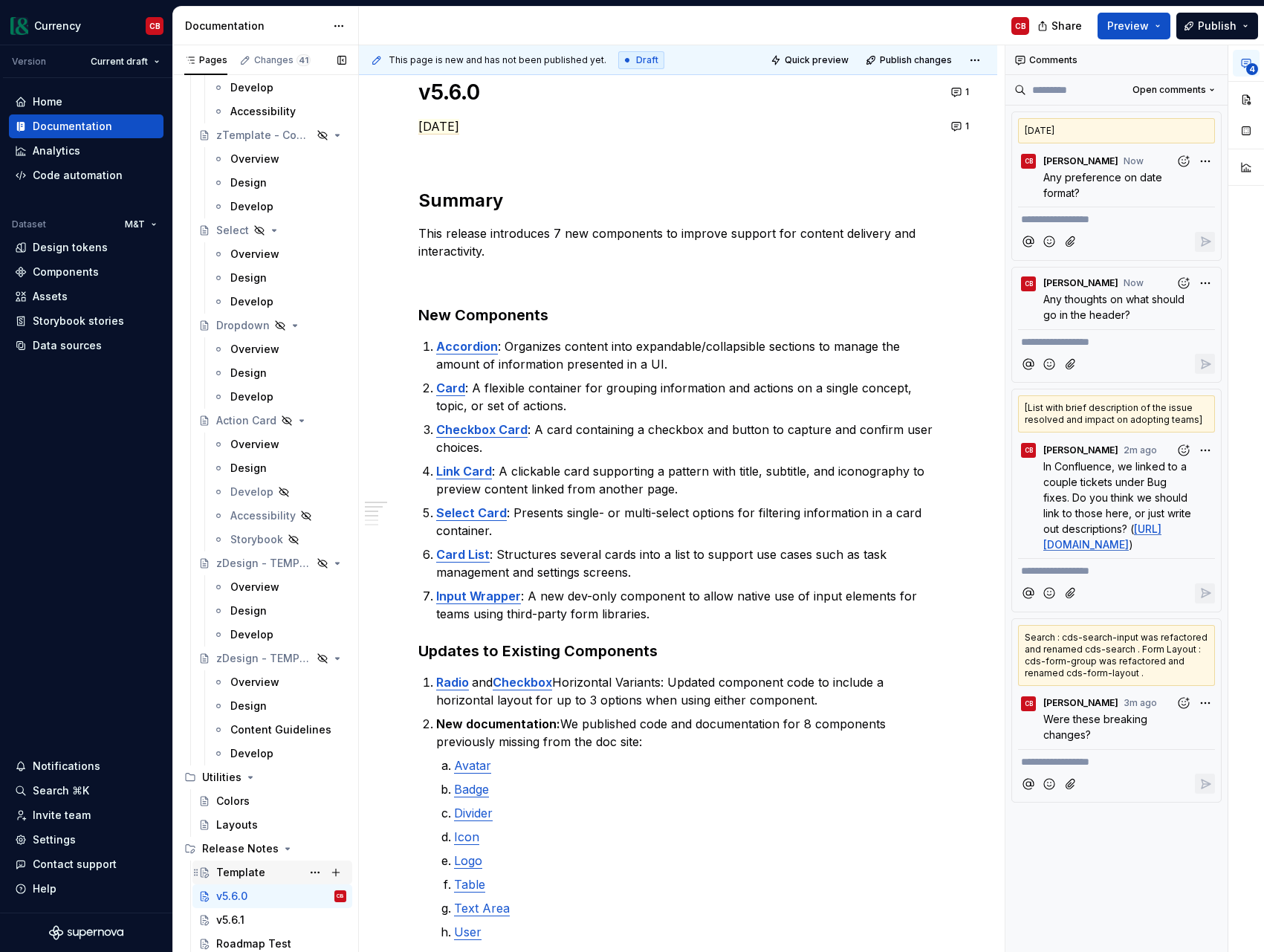
click at [243, 877] on div "Template" at bounding box center [241, 873] width 49 height 15
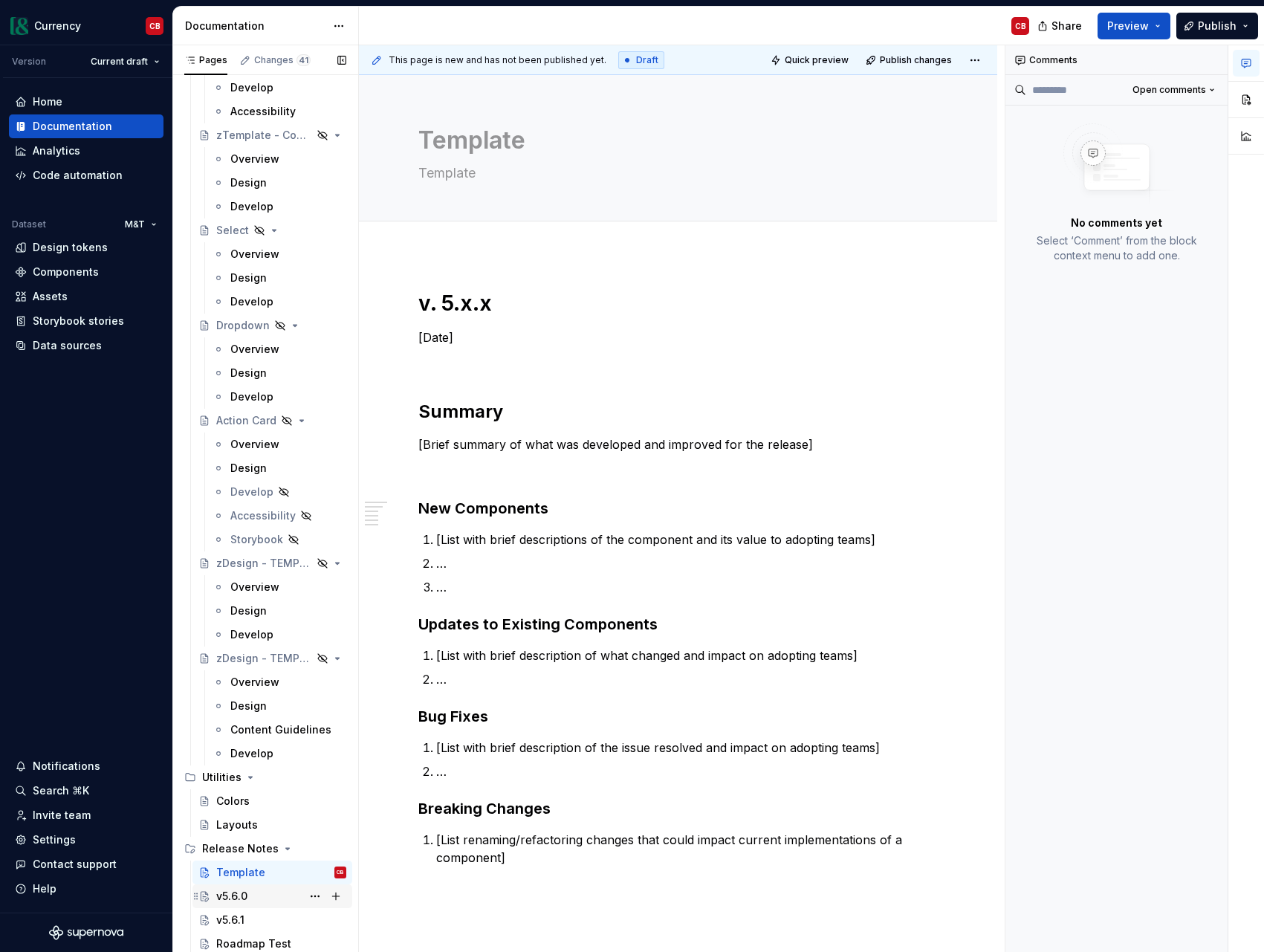
click at [246, 895] on div "v5.6.0" at bounding box center [232, 896] width 31 height 15
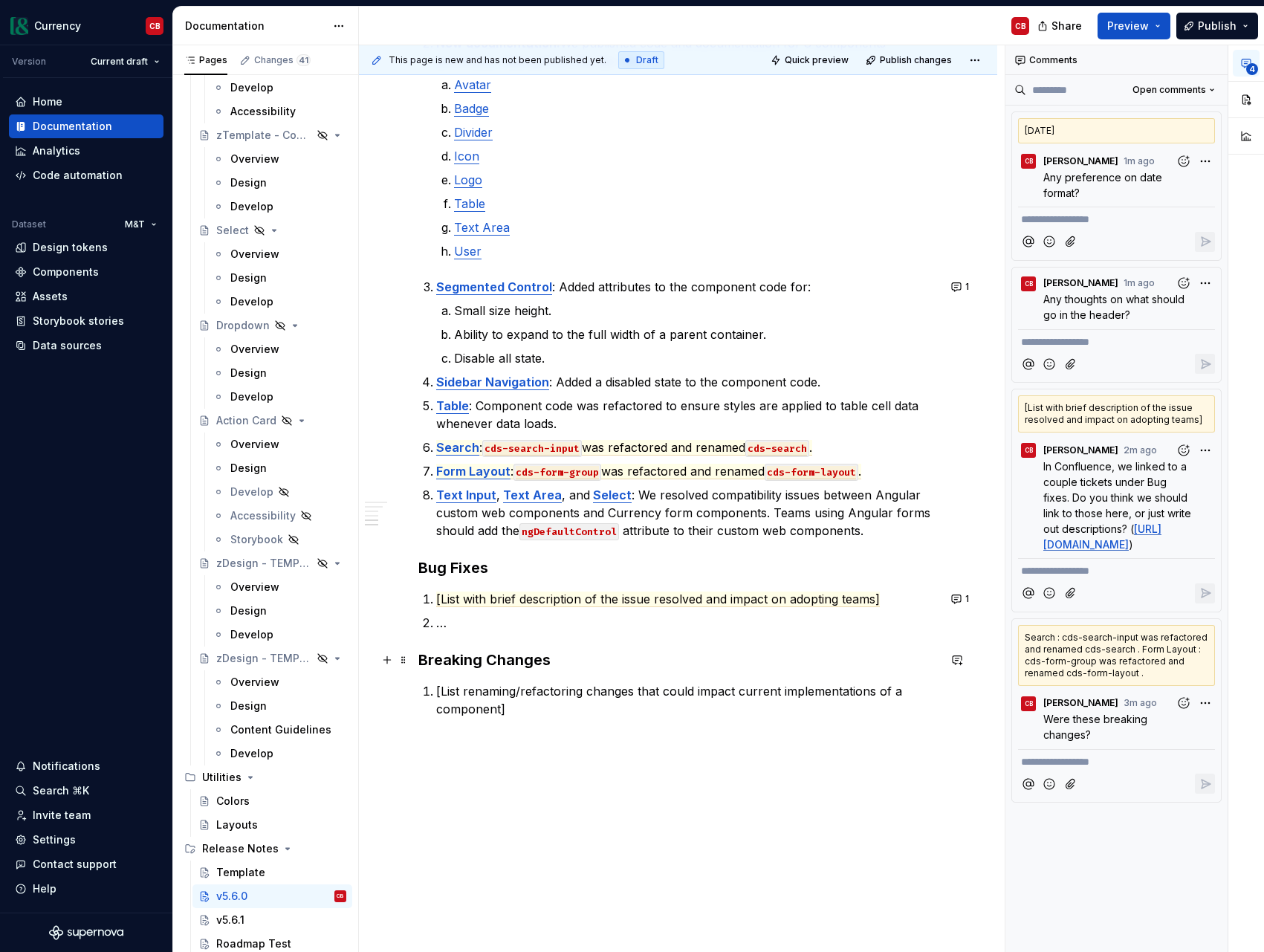
scroll to position [894, 0]
click at [273, 917] on div "v5.6.1" at bounding box center [281, 920] width 130 height 21
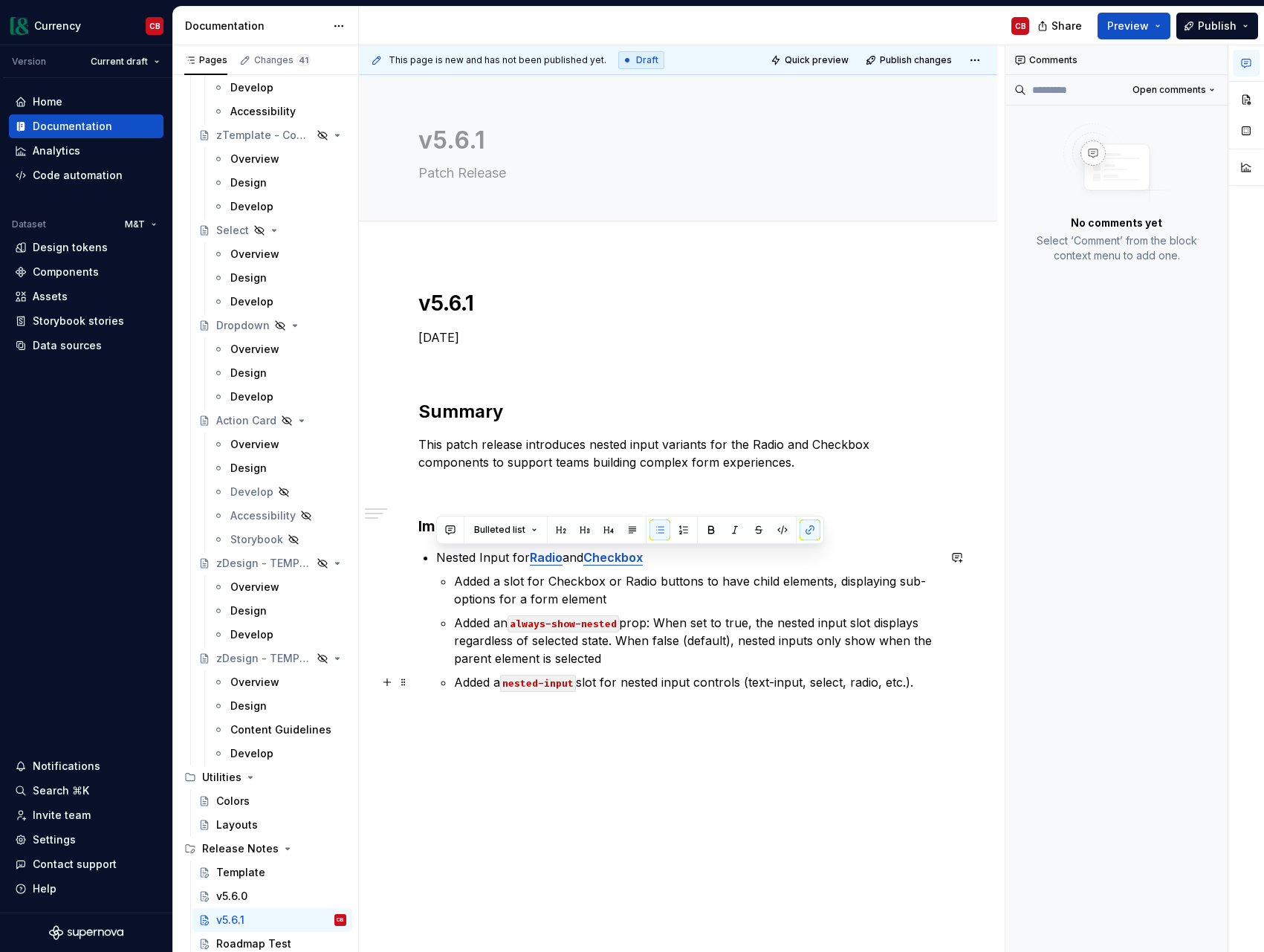
drag, startPoint x: 437, startPoint y: 555, endPoint x: 931, endPoint y: 677, distance: 508.8
click at [931, 677] on li "Nested Input for Radio and Checkbox Added a slot for Checkbox or Radio buttons …" at bounding box center [686, 619] width 502 height 143
click at [676, 528] on button "button" at bounding box center [684, 530] width 21 height 21
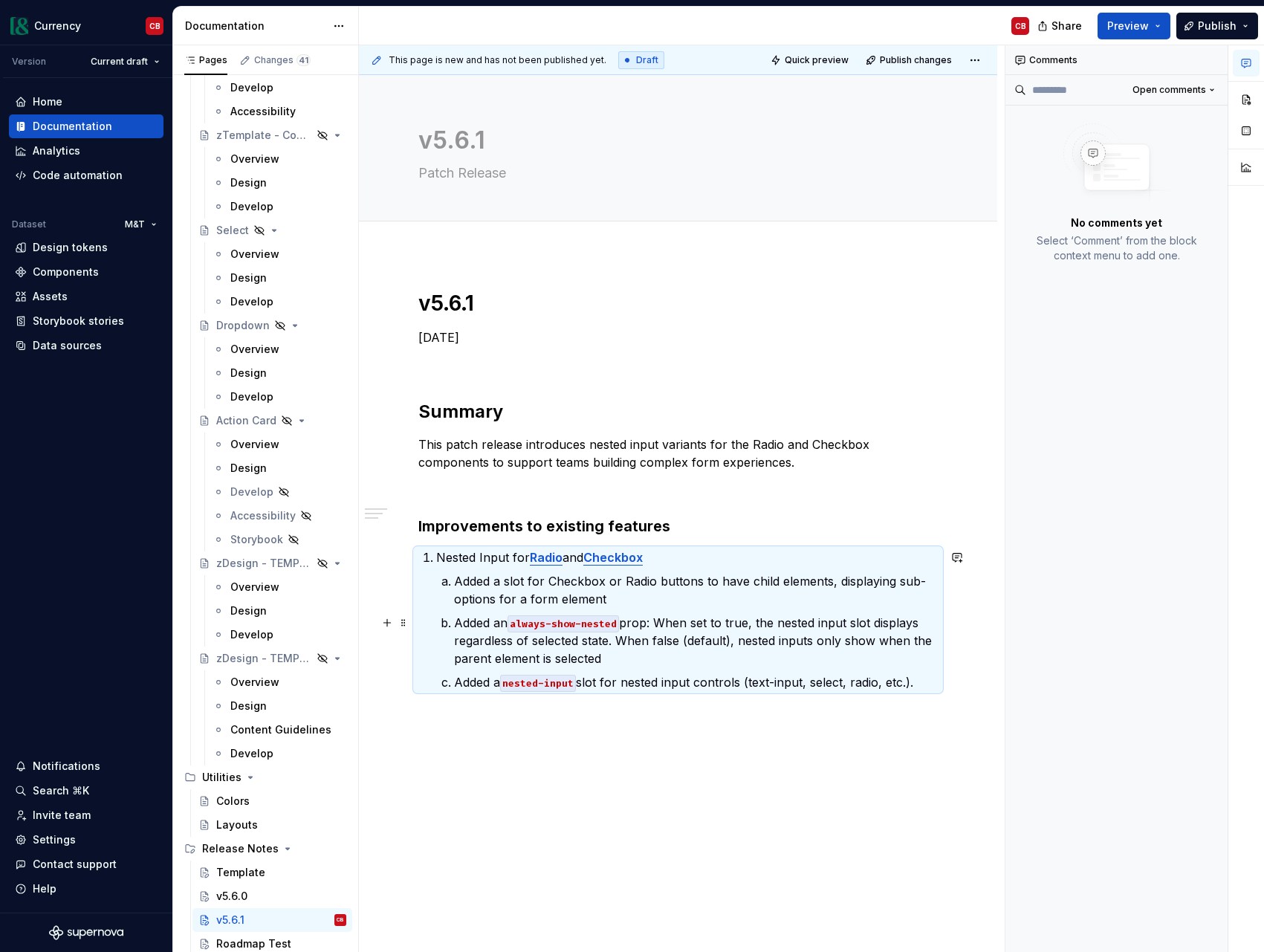
click at [707, 614] on p "Added an always-show-nested prop: When set to true, the nested input slot displ…" at bounding box center [695, 640] width 483 height 54
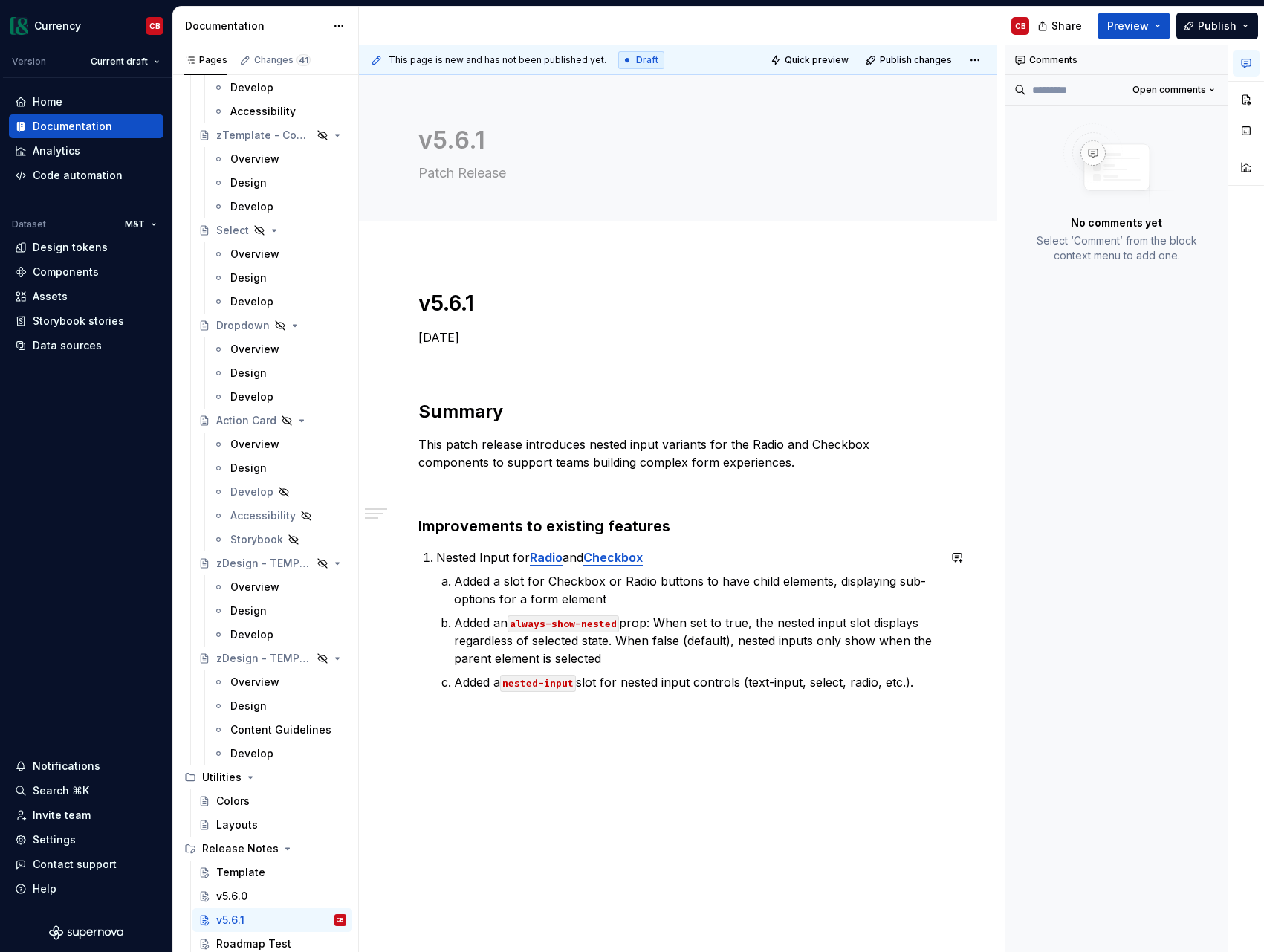
click at [711, 767] on div "v5.6.1 [DATE] Summary This patch release introduces nested input variants for t…" at bounding box center [678, 624] width 638 height 740
drag, startPoint x: 933, startPoint y: 684, endPoint x: 597, endPoint y: 570, distance: 354.8
click at [437, 587] on li "Nested Input for Radio and Checkbox Added a slot for Checkbox or Radio buttons …" at bounding box center [686, 619] width 502 height 143
click at [688, 555] on button "button" at bounding box center [689, 554] width 21 height 21
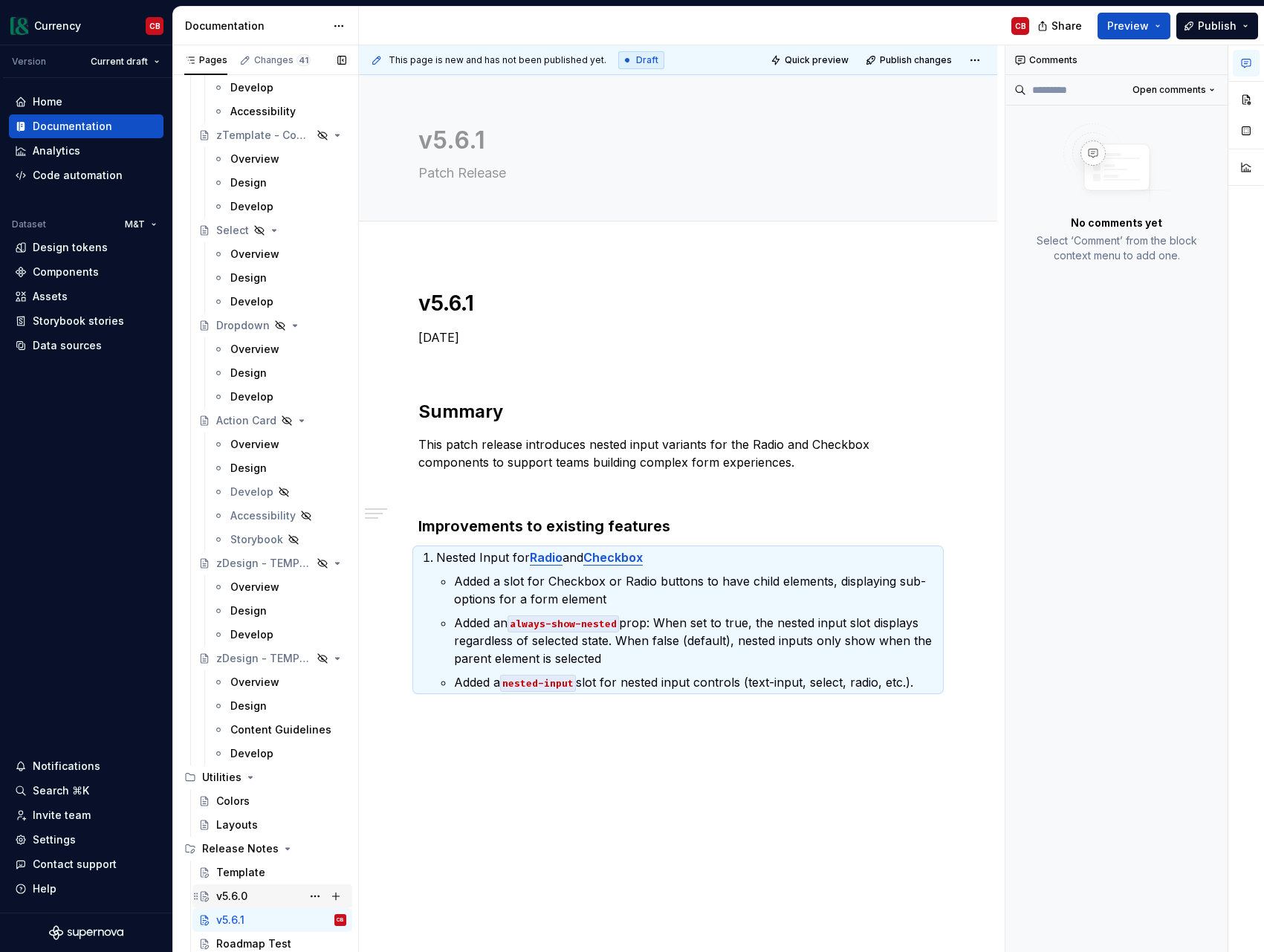
click at [278, 896] on div "v5.6.0" at bounding box center [281, 896] width 130 height 21
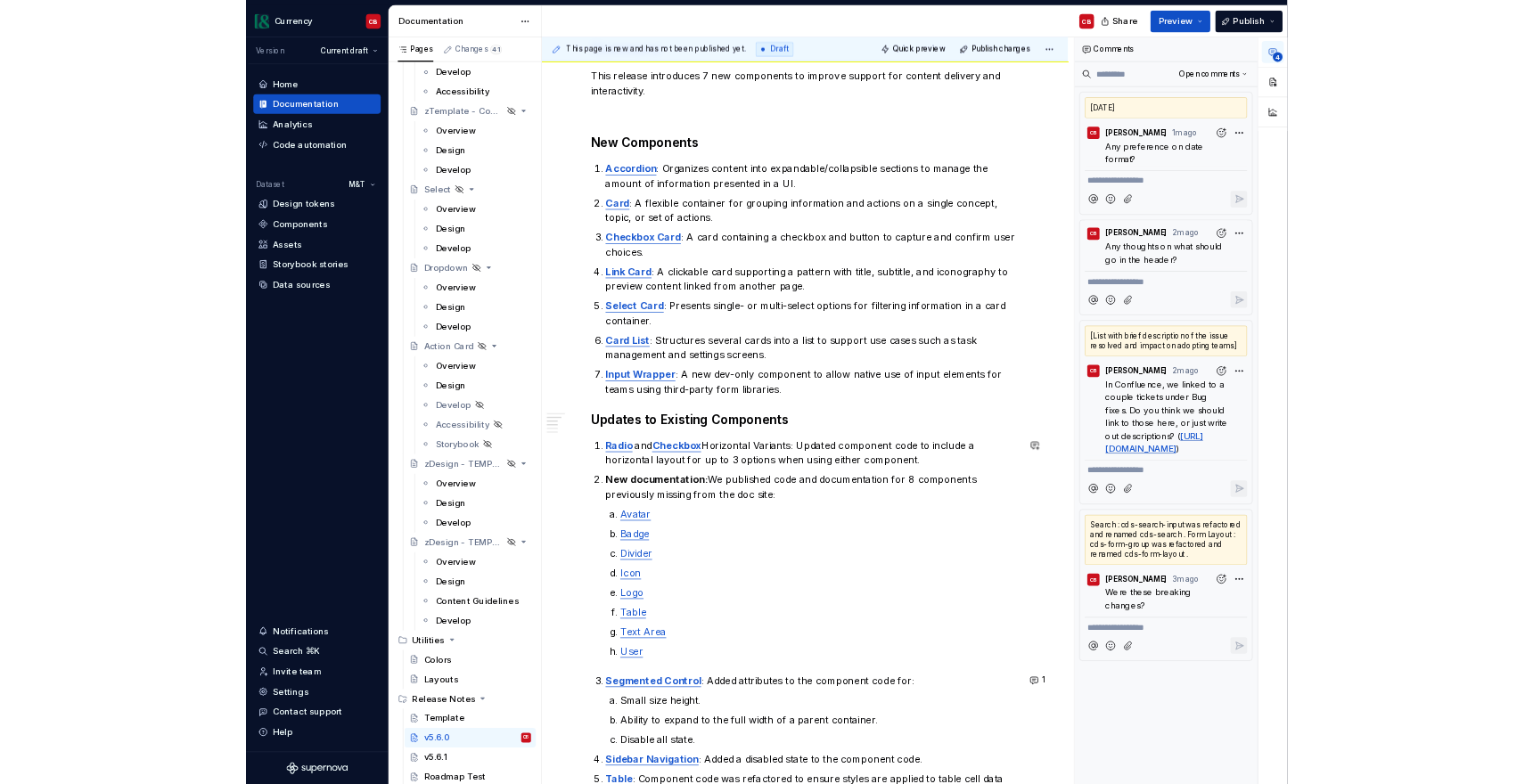
scroll to position [430, 0]
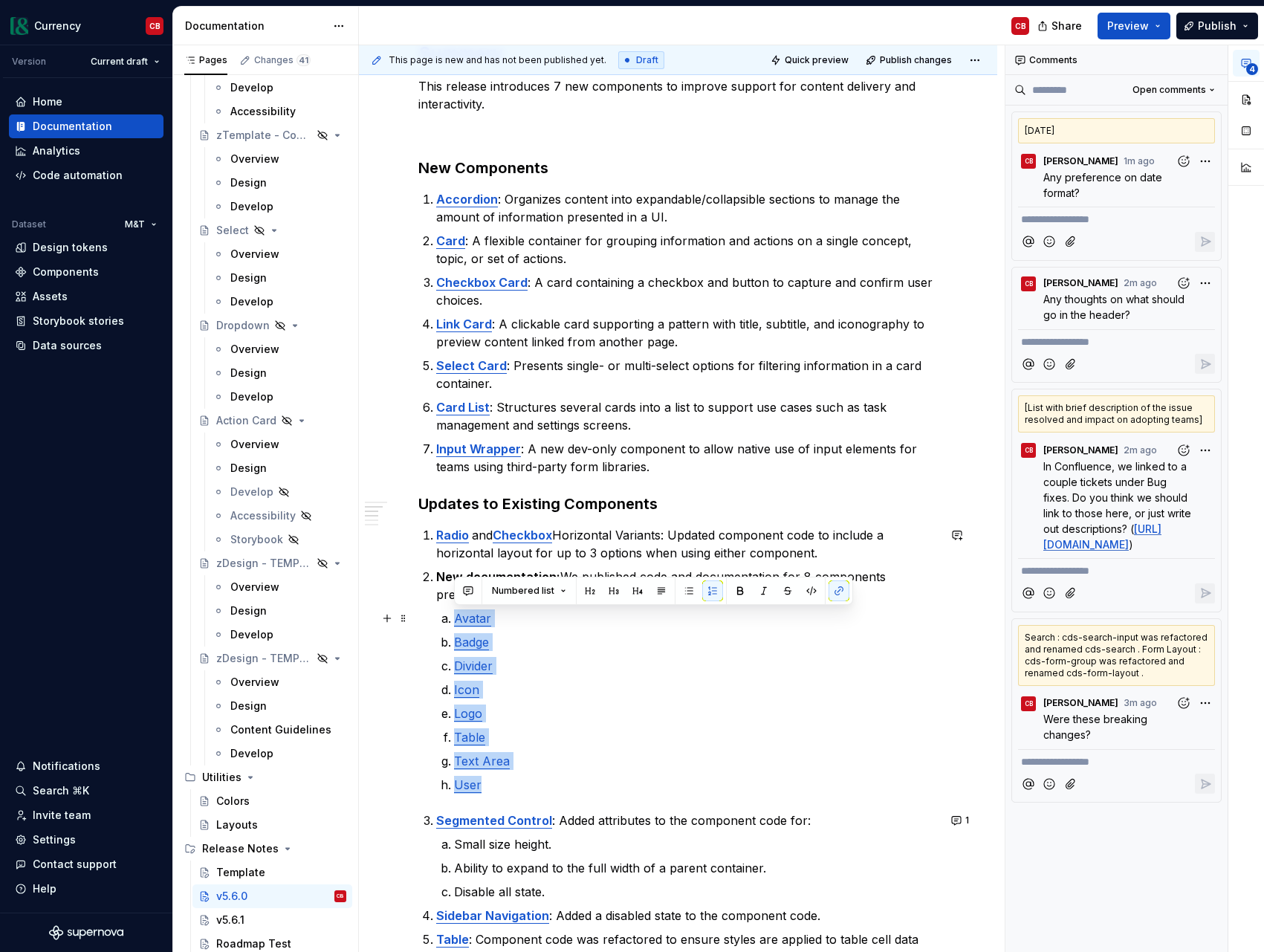
drag, startPoint x: 529, startPoint y: 790, endPoint x: 423, endPoint y: 619, distance: 201.2
click at [423, 619] on div "v5.6.0 [DATE] Summary This release introduces 7 new components to improve suppo…" at bounding box center [678, 636] width 520 height 1409
click at [689, 592] on button "button" at bounding box center [689, 591] width 21 height 21
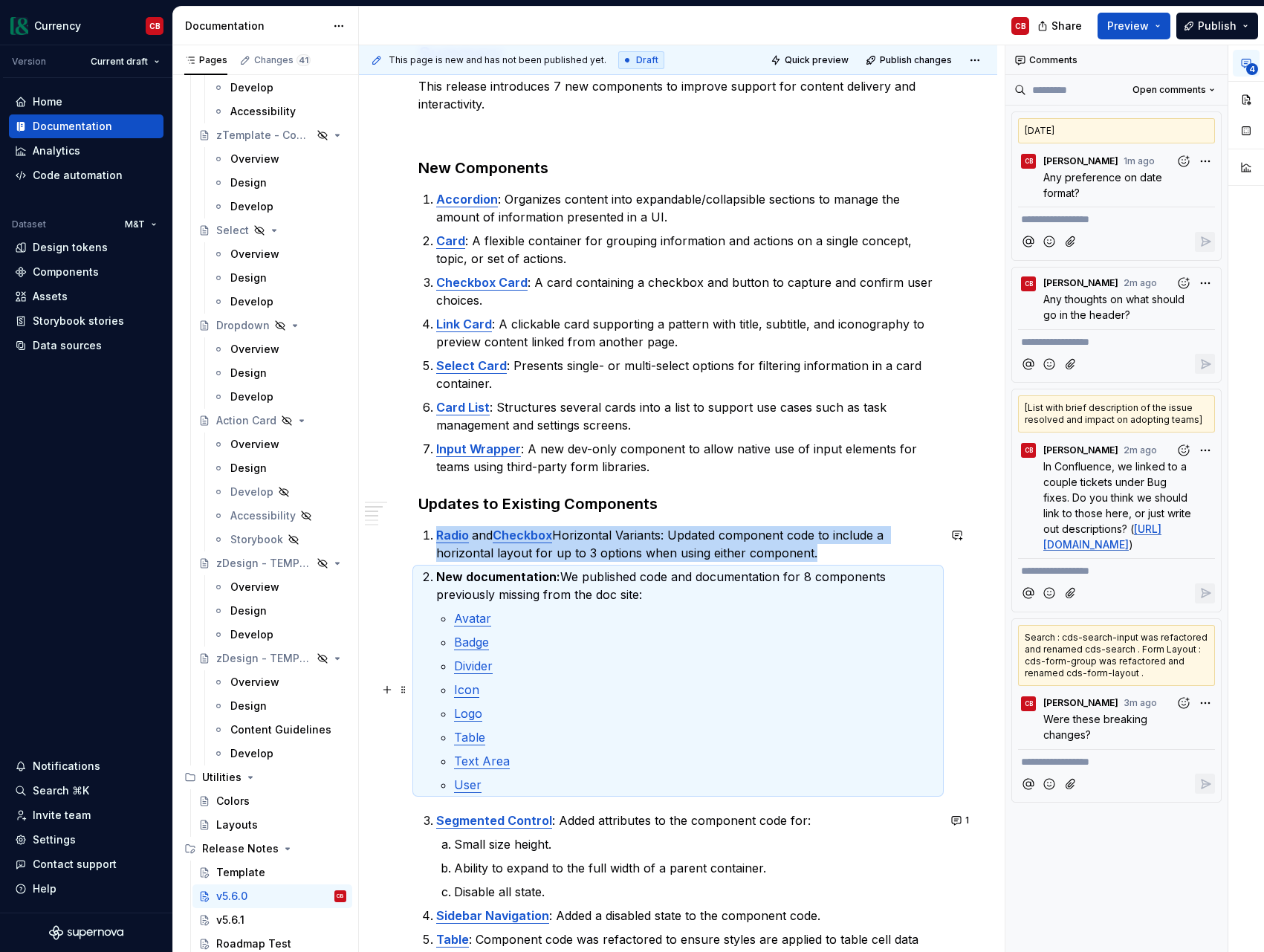
click at [679, 685] on p "Icon" at bounding box center [695, 689] width 483 height 18
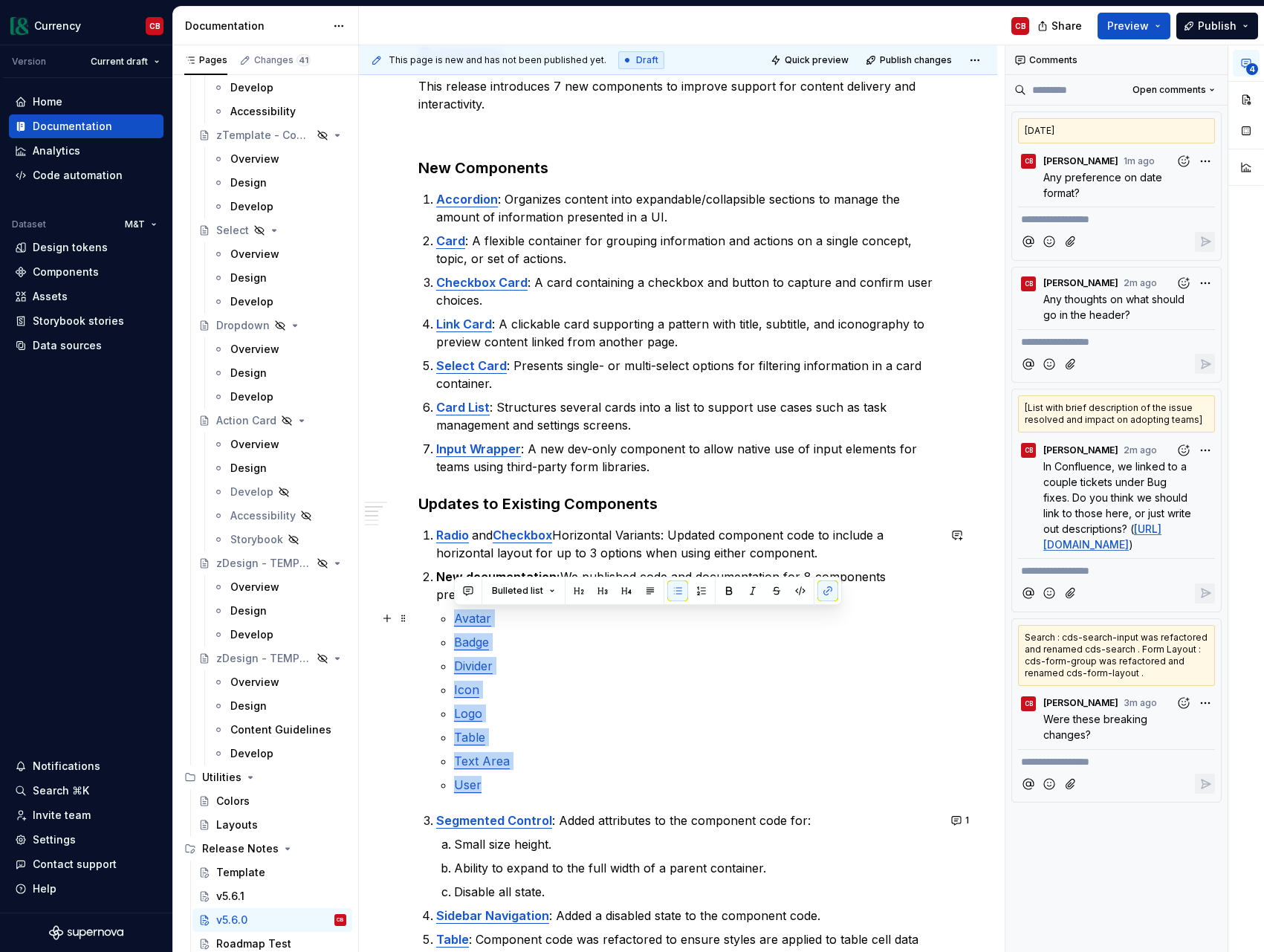
drag, startPoint x: 495, startPoint y: 789, endPoint x: 431, endPoint y: 616, distance: 184.5
click at [431, 616] on div "v5.6.0 [DATE] Summary This release introduces 7 new components to improve suppo…" at bounding box center [678, 636] width 520 height 1409
click at [268, 868] on div "Template" at bounding box center [281, 873] width 130 height 21
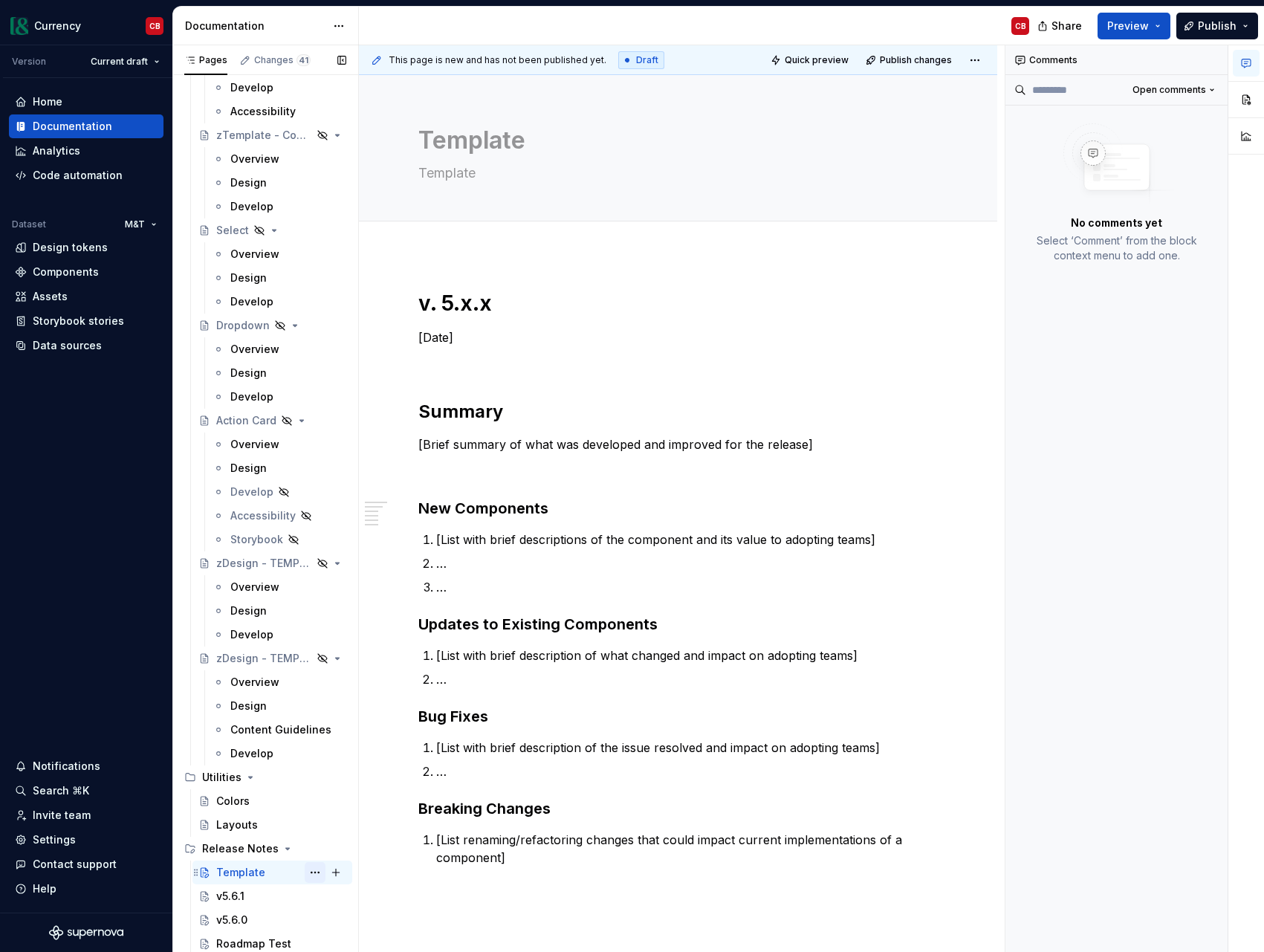
click at [311, 872] on button "Page tree" at bounding box center [315, 873] width 21 height 21
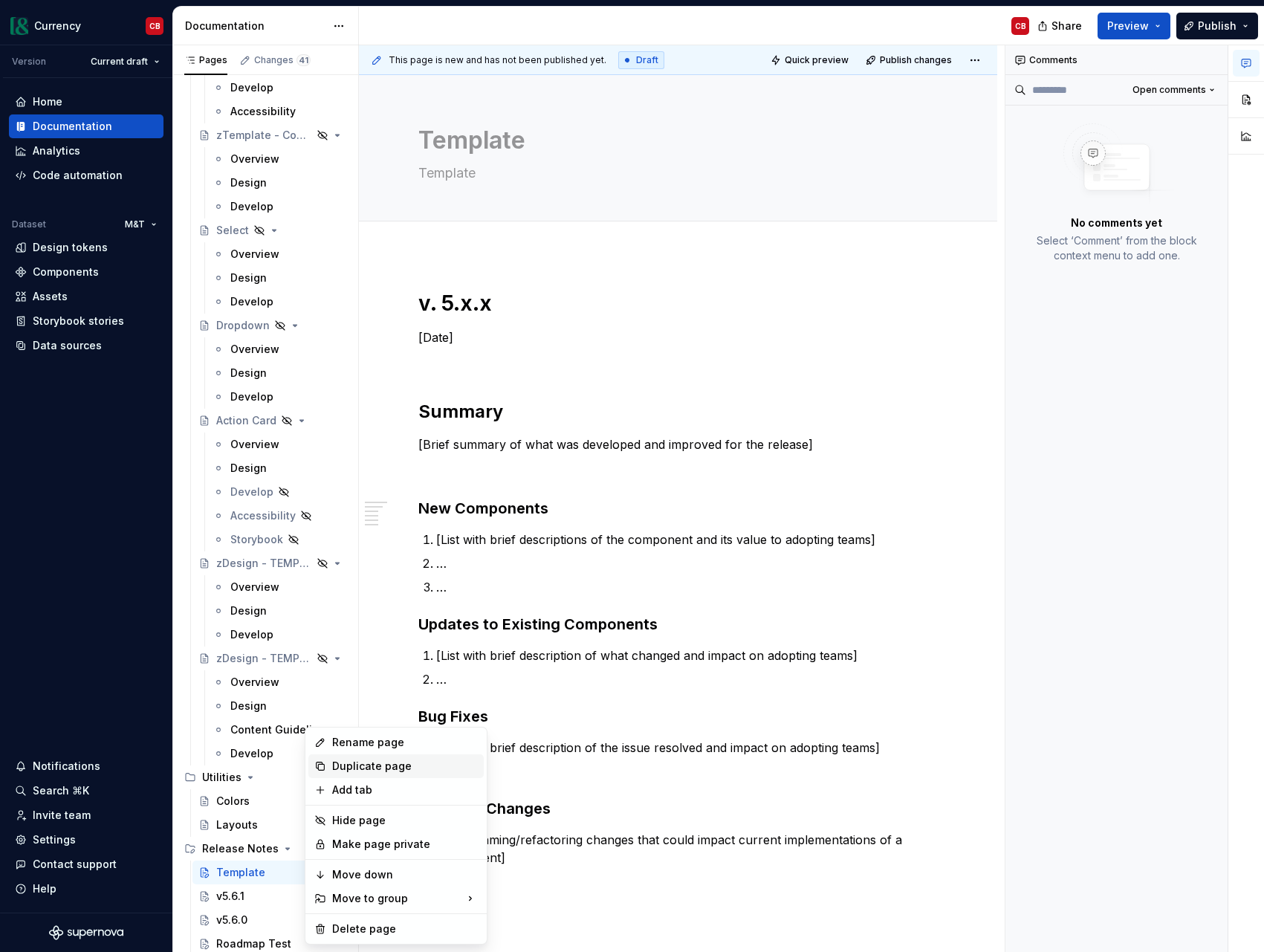
click at [361, 766] on div "Duplicate page" at bounding box center [404, 766] width 146 height 15
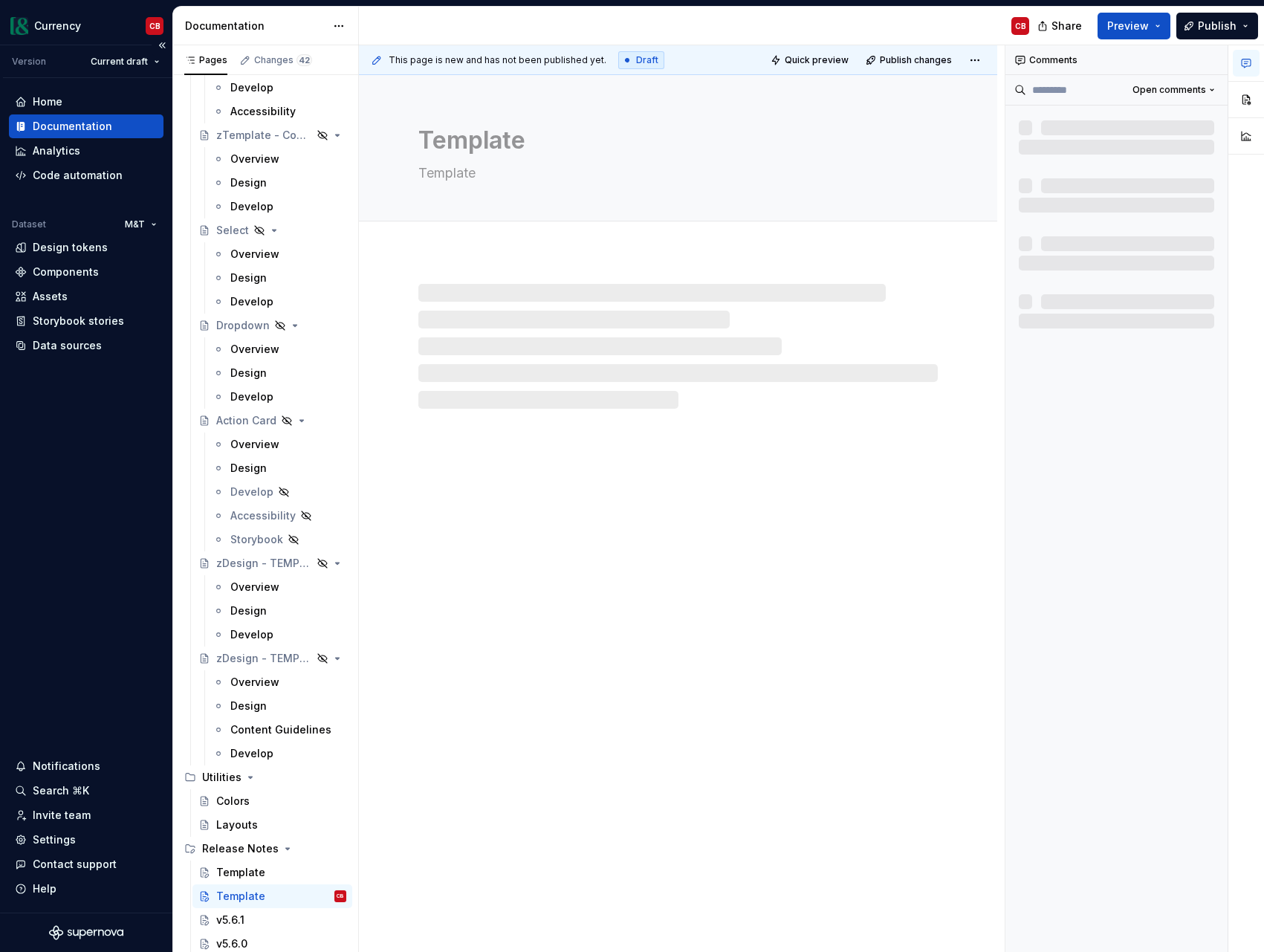
type textarea "*"
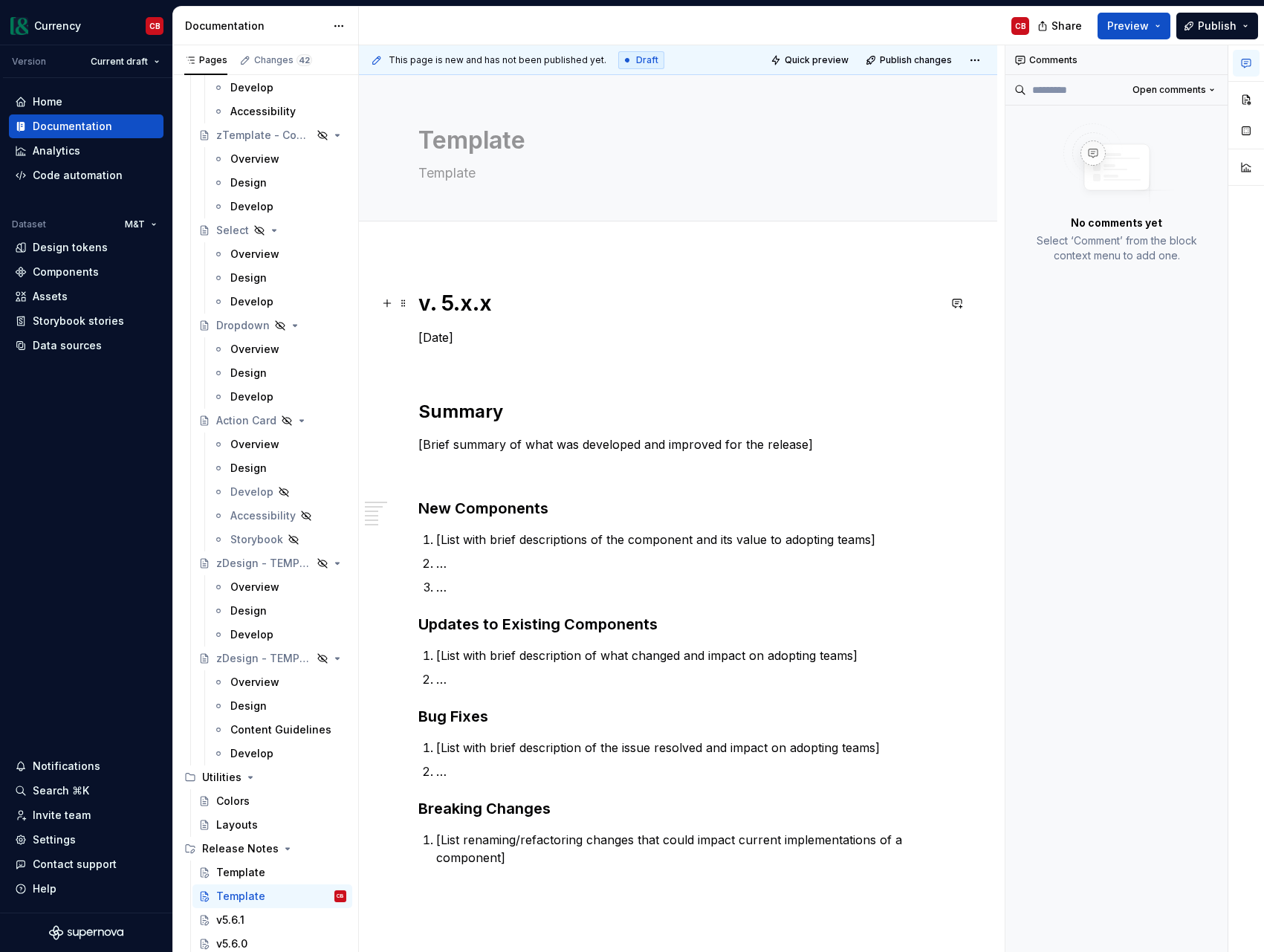
click at [442, 304] on h1 "v. 5.x.x" at bounding box center [678, 302] width 520 height 26
drag, startPoint x: 480, startPoint y: 307, endPoint x: 452, endPoint y: 312, distance: 28.4
click at [452, 312] on h1 "v5.x.x" at bounding box center [678, 302] width 520 height 26
click at [443, 336] on p "[Date]" at bounding box center [678, 337] width 520 height 18
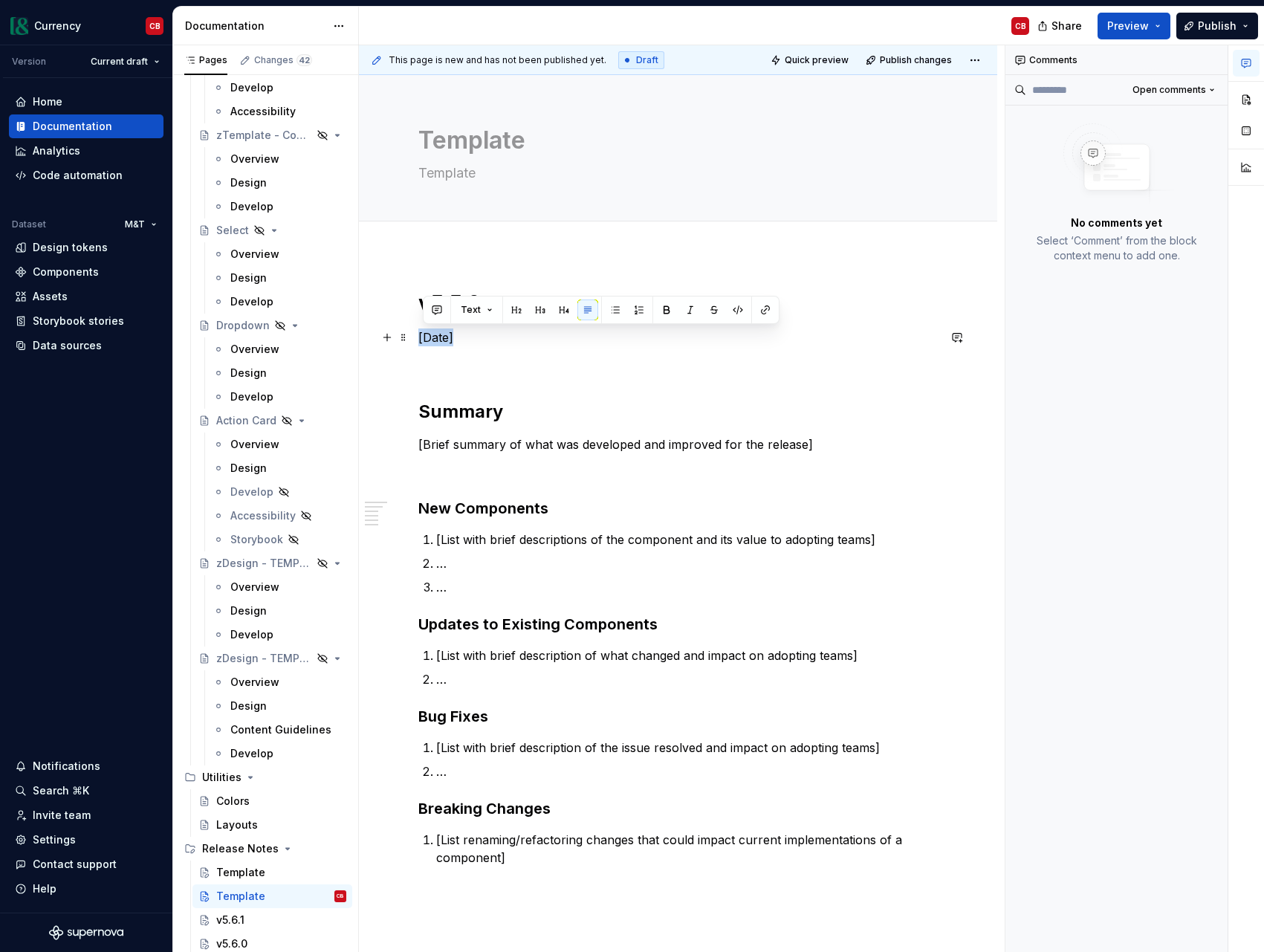
click at [443, 336] on p "[Date]" at bounding box center [678, 337] width 520 height 18
click at [467, 302] on h1 "v5.5.0" at bounding box center [678, 302] width 520 height 26
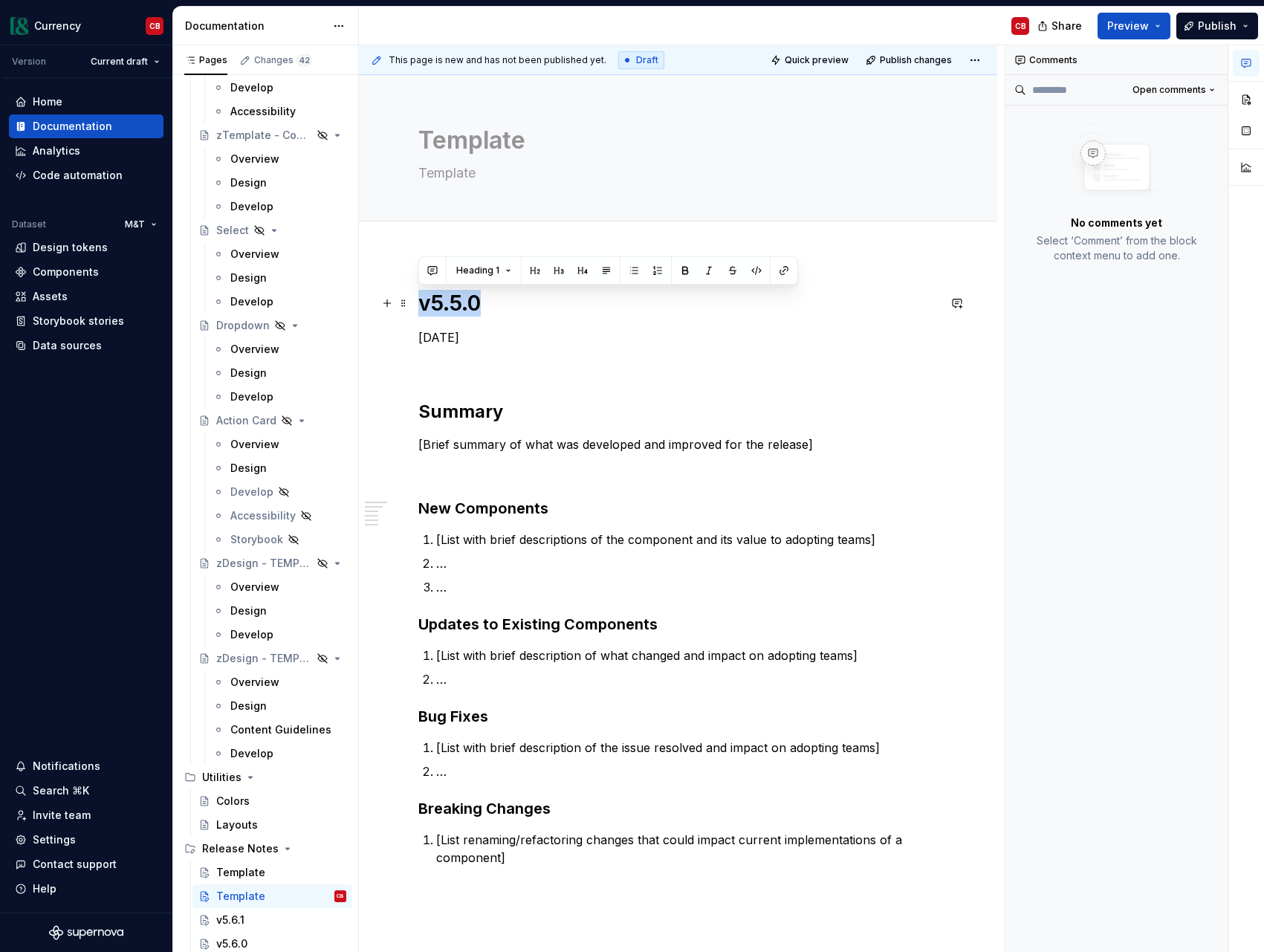
click at [467, 302] on h1 "v5.5.0" at bounding box center [678, 302] width 520 height 26
copy h1 "v5.5.0"
click at [482, 142] on textarea "Template" at bounding box center [675, 140] width 520 height 35
paste textarea "v5.5.0"
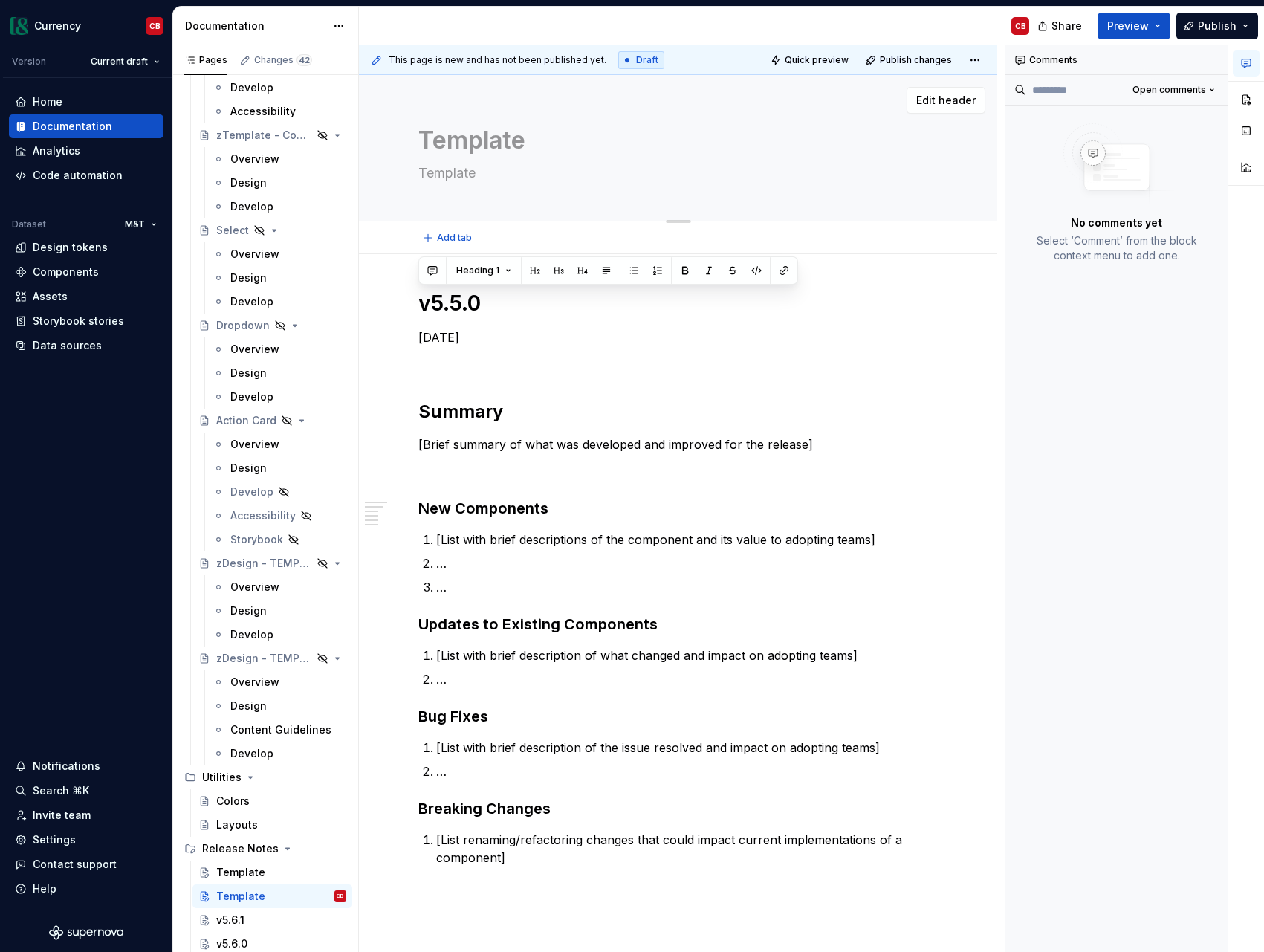
type textarea "*"
type textarea "v5.5.0late"
paste textarea
type textarea "*"
type textarea "v5.5.0"
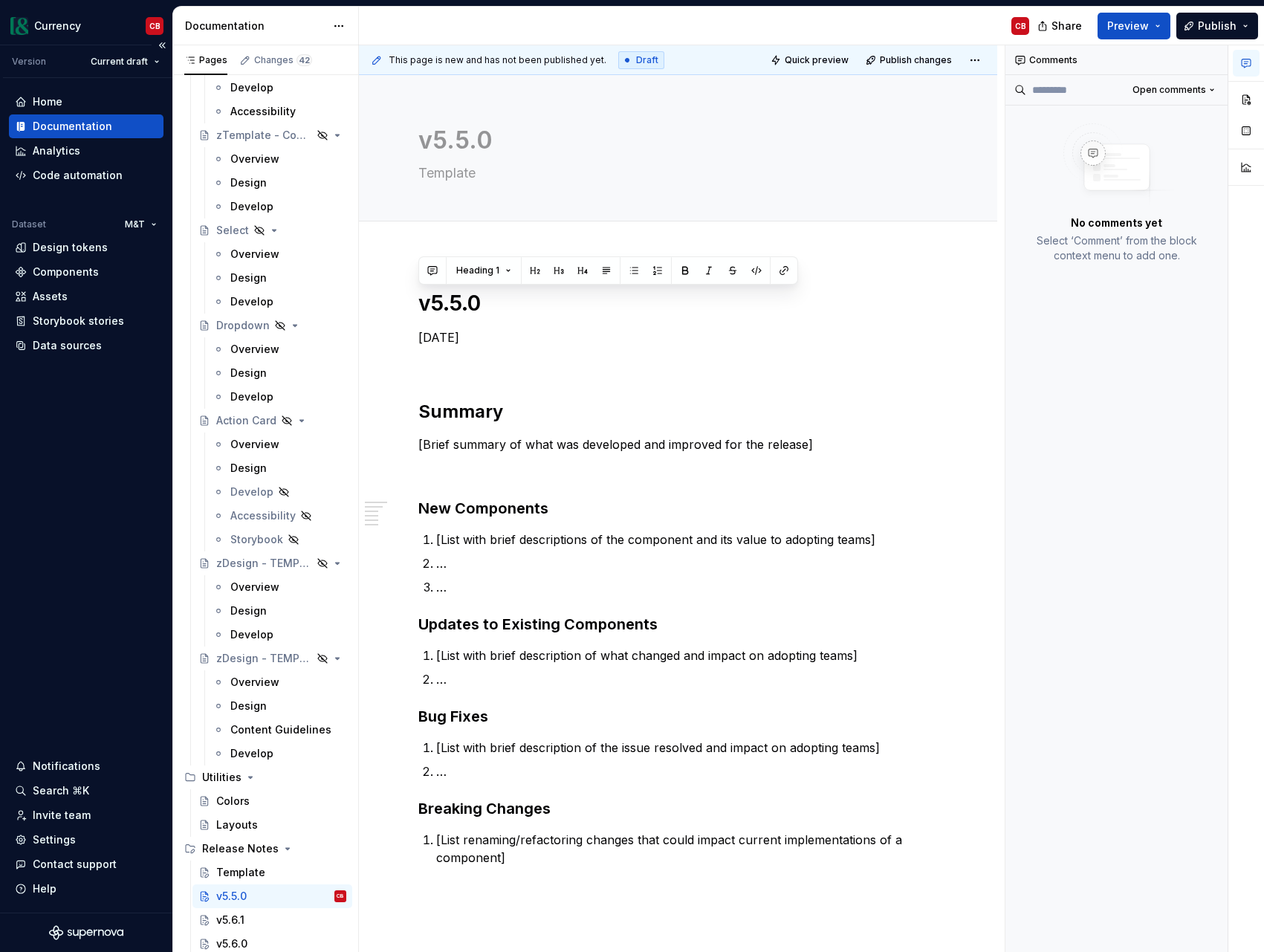
type textarea "*"
type textarea "v5.5.0"
type textarea "*"
click at [450, 175] on textarea "Template" at bounding box center [675, 174] width 520 height 24
paste textarea "New Components: Segmented Control, Switch, Chip, Select Chip, Switch"
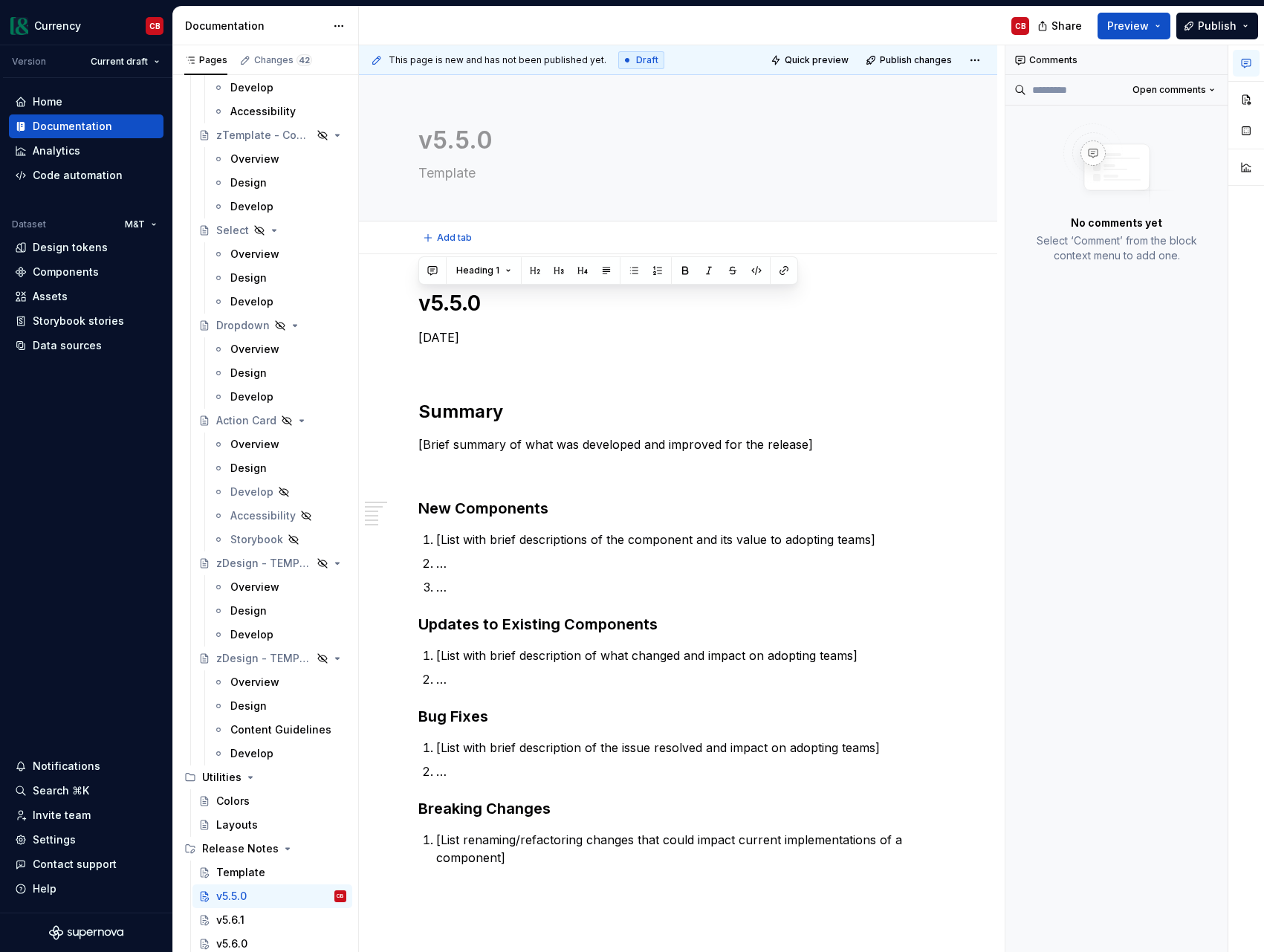
type textarea "New Components: Segmented Control, Switch, Chip, Select Chip, Switch"
type textarea "*"
type textarea "New Components: Segmented Control, Switch, Chip, Select Chip, Switch"
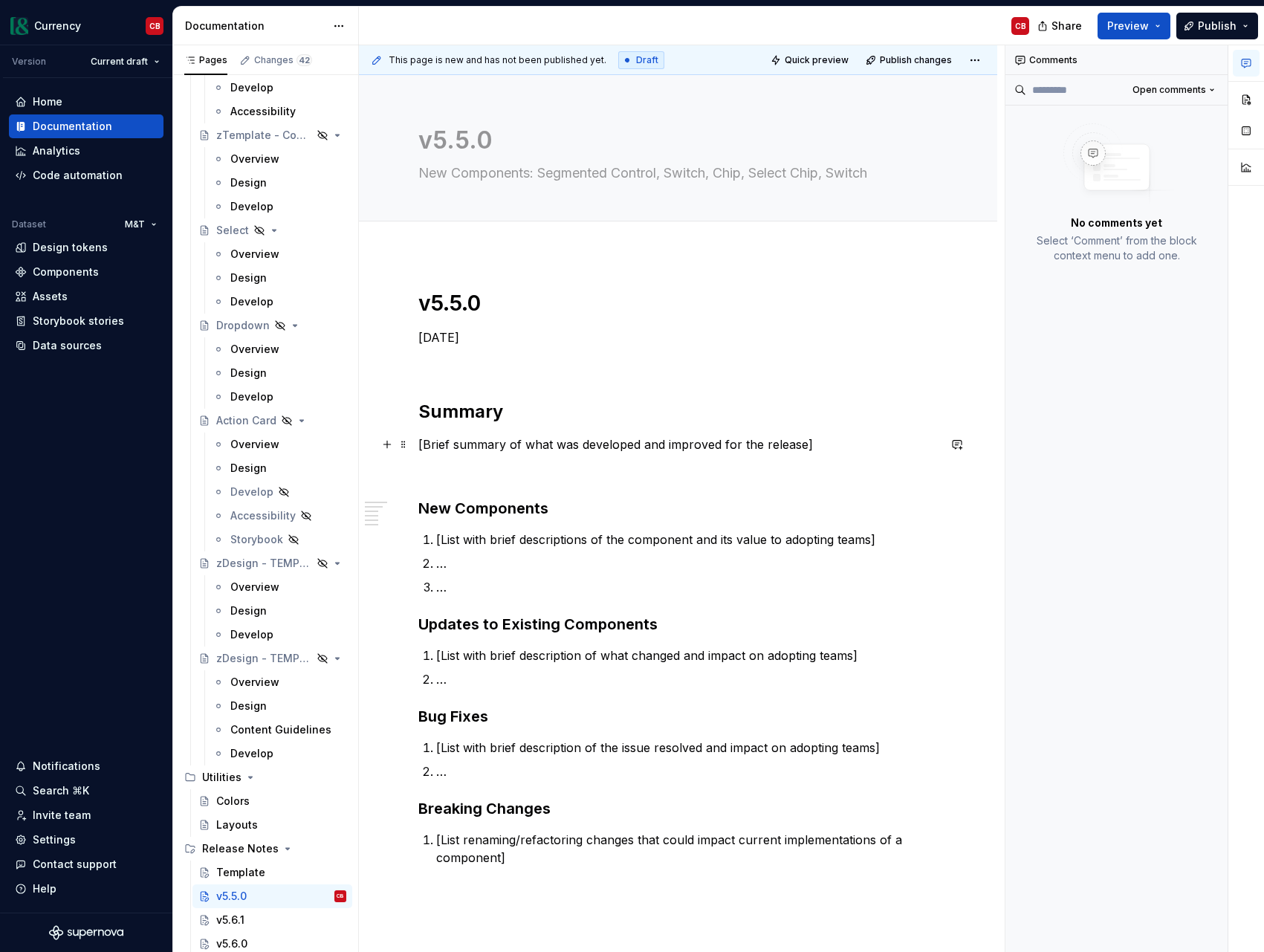
click at [511, 444] on p "[Brief summary of what was developed and improved for the release]" at bounding box center [678, 444] width 520 height 18
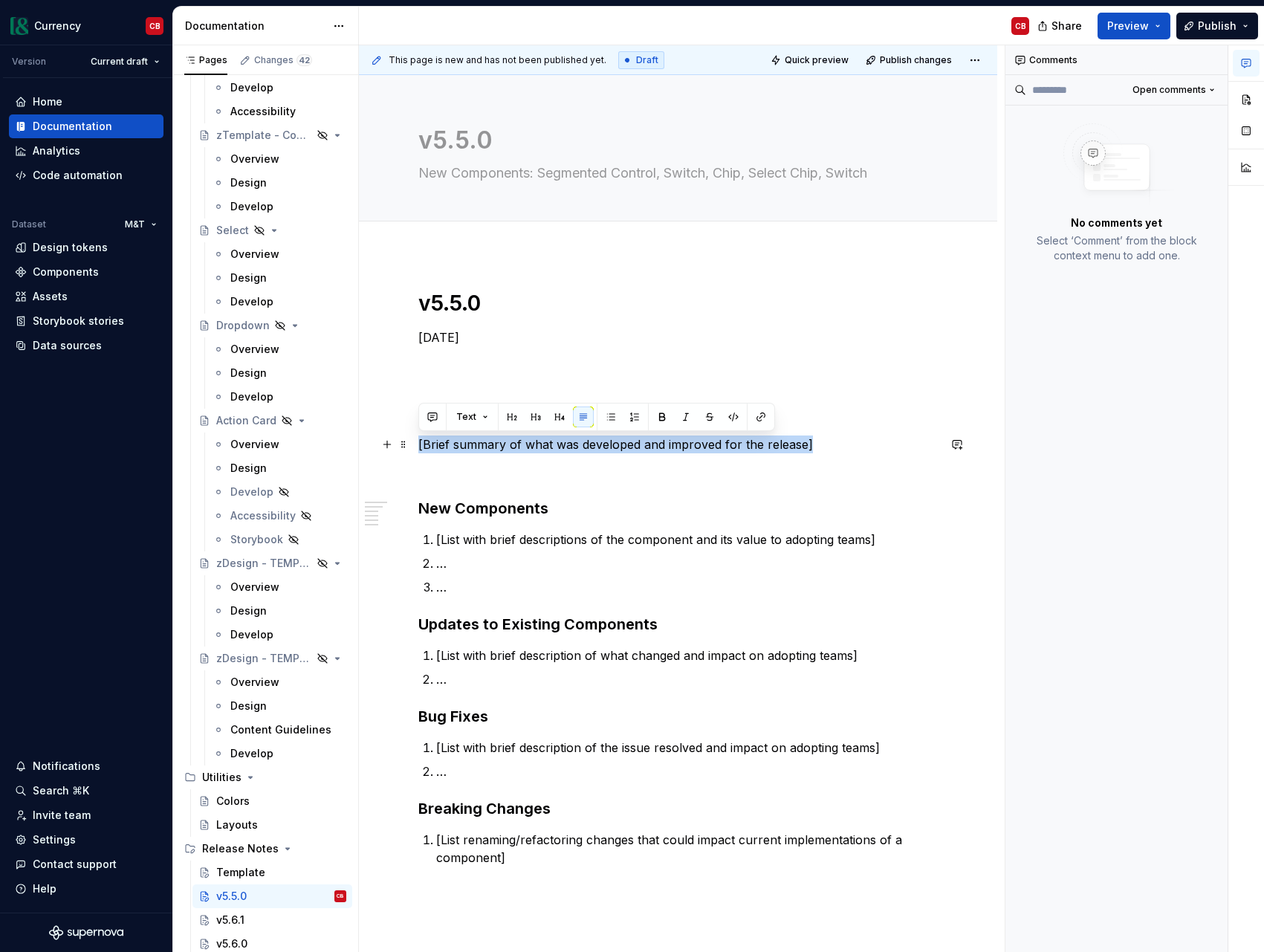
click at [511, 444] on p "[Brief summary of what was developed and improved for the release]" at bounding box center [678, 444] width 520 height 18
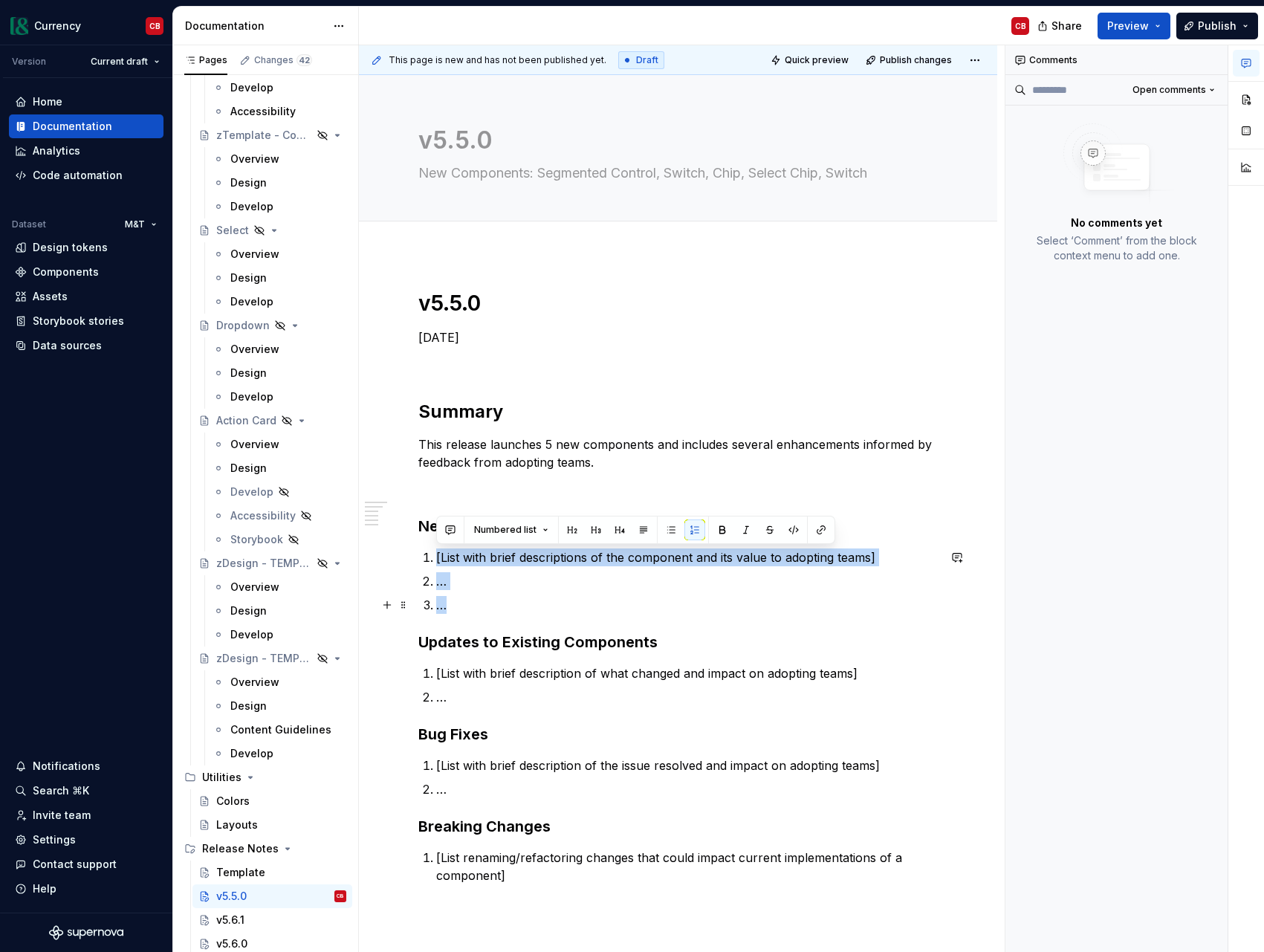
drag, startPoint x: 437, startPoint y: 556, endPoint x: 480, endPoint y: 599, distance: 60.8
click at [480, 599] on ol "[List with brief descriptions of the component and its value to adopting teams]…" at bounding box center [686, 581] width 502 height 66
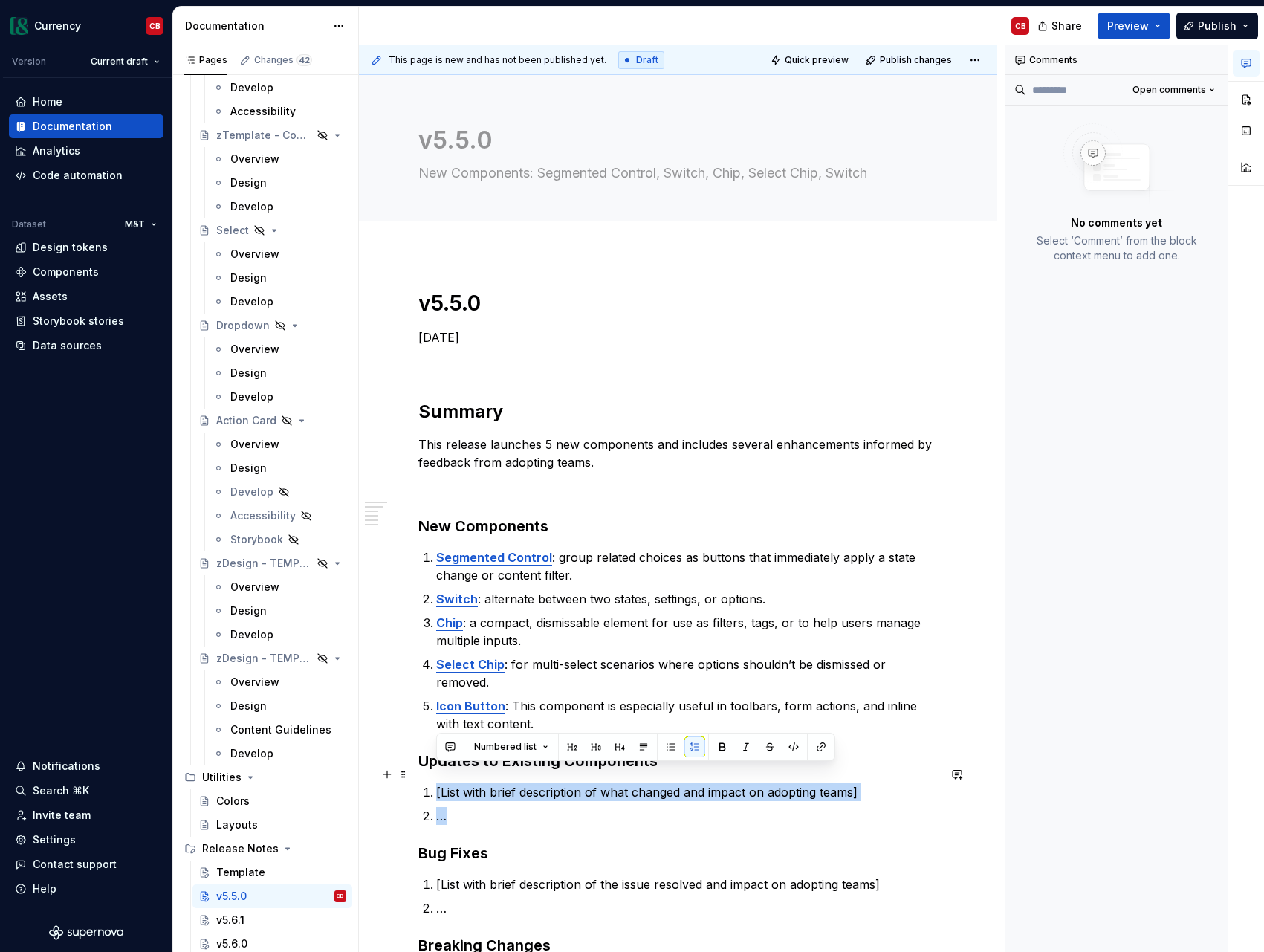
drag, startPoint x: 468, startPoint y: 801, endPoint x: 436, endPoint y: 778, distance: 39.4
click at [436, 783] on ol "[List with brief description of what changed and impact on adopting teams] …" at bounding box center [686, 803] width 502 height 41
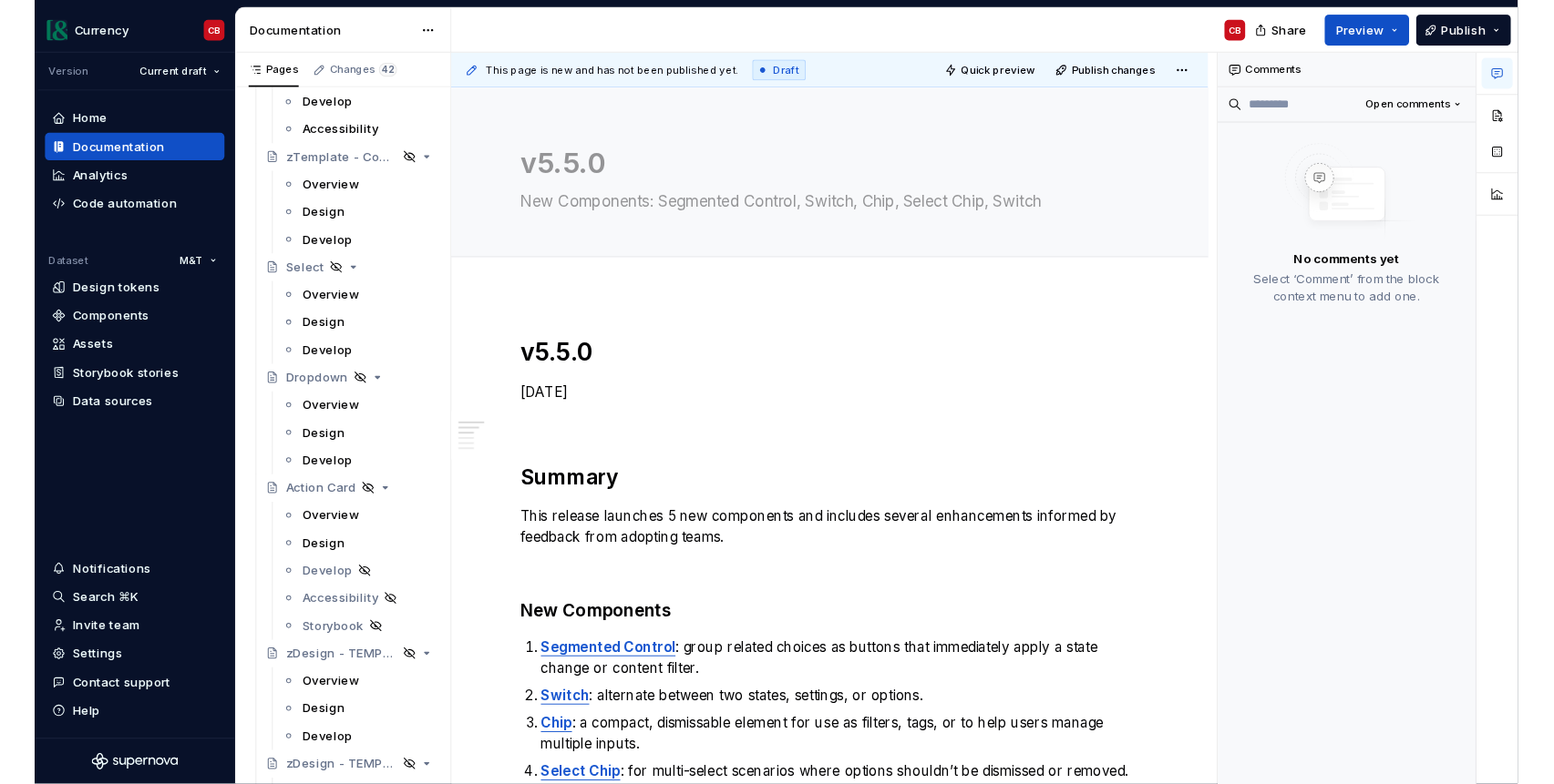
scroll to position [9541, 0]
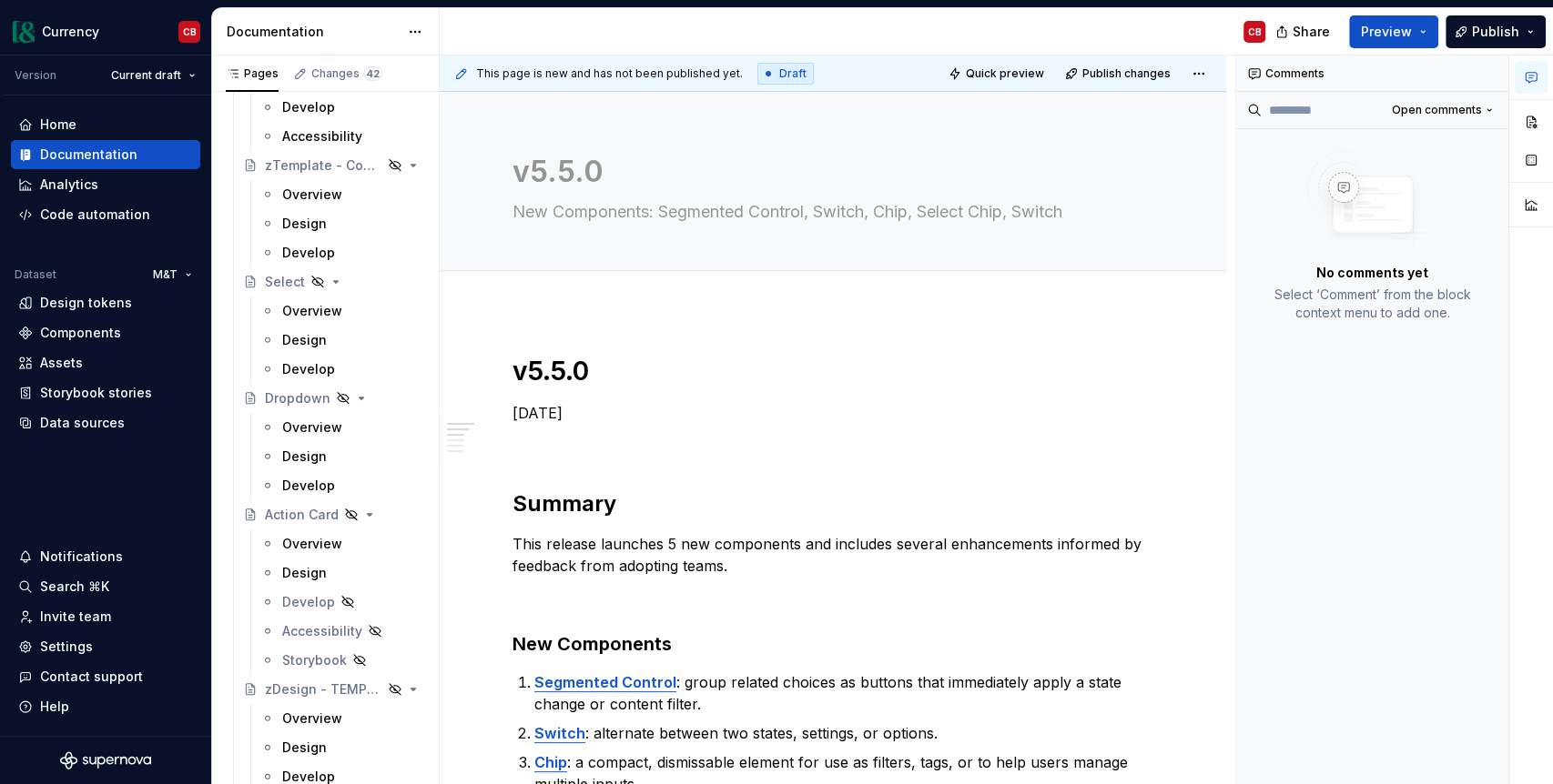
type textarea "*"
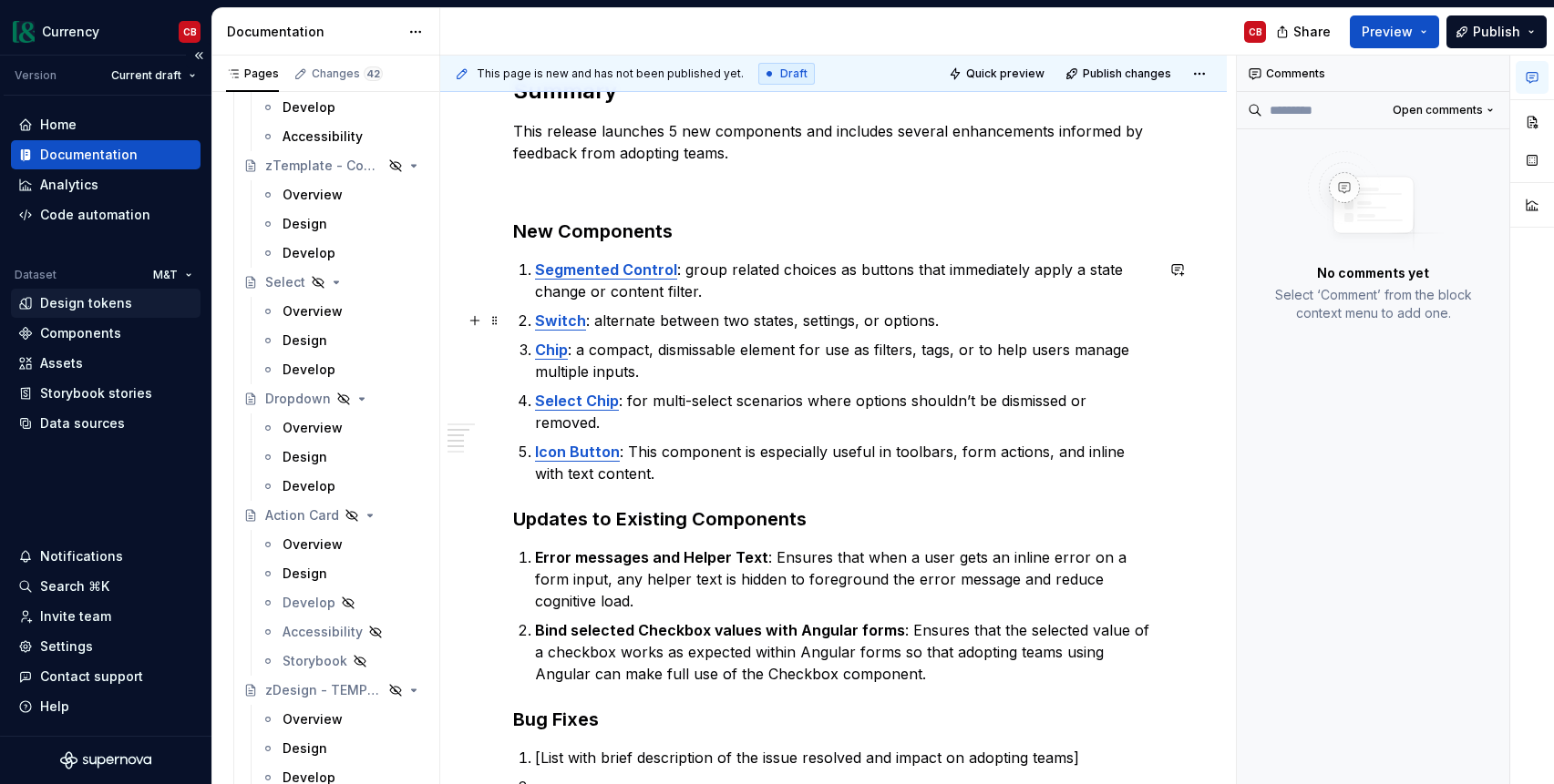
scroll to position [430, 0]
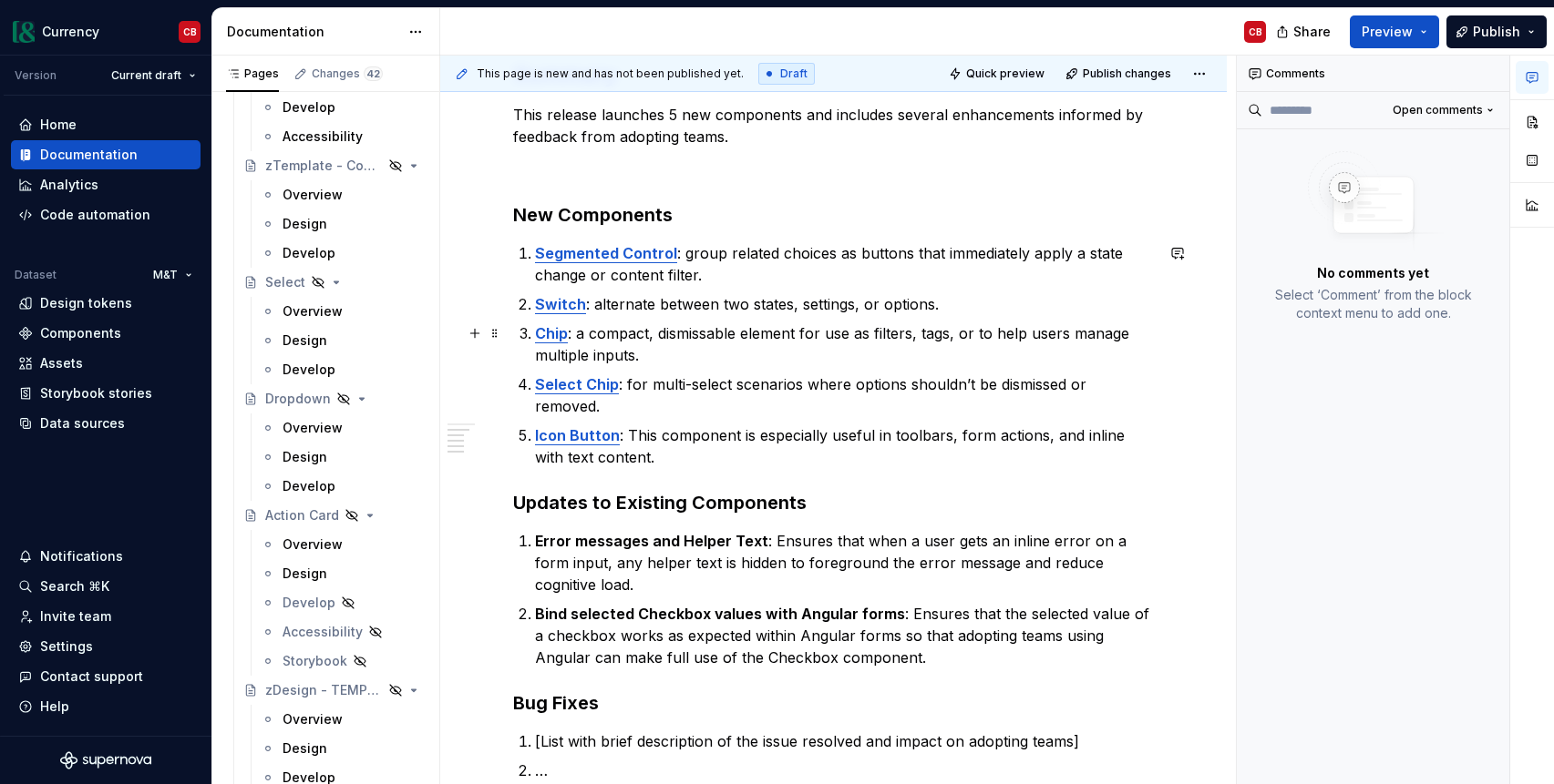
click at [558, 490] on h3 "Updates to Existing Components" at bounding box center [833, 503] width 641 height 26
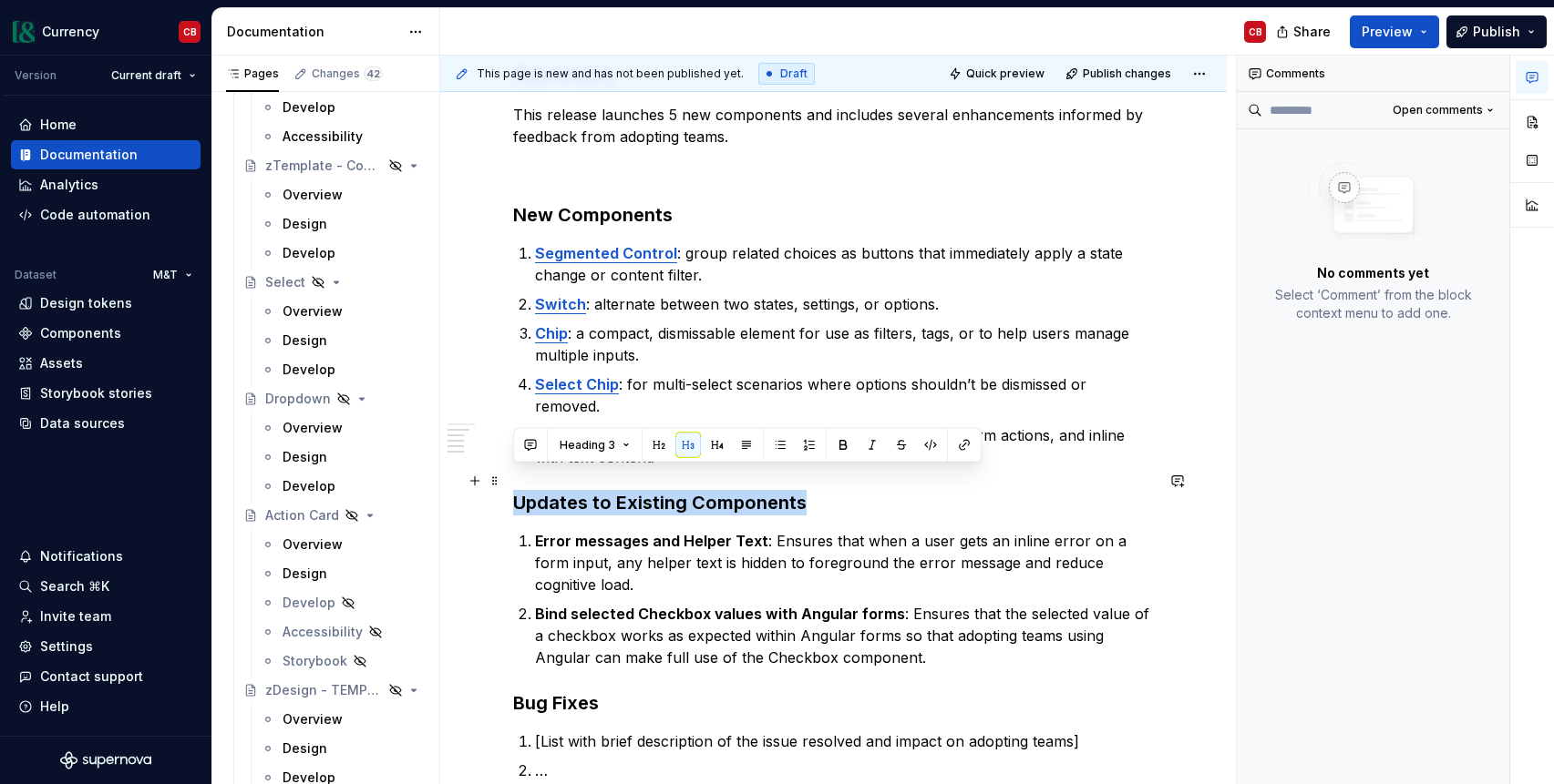
click at [558, 490] on h3 "Updates to Existing Components" at bounding box center [833, 503] width 641 height 26
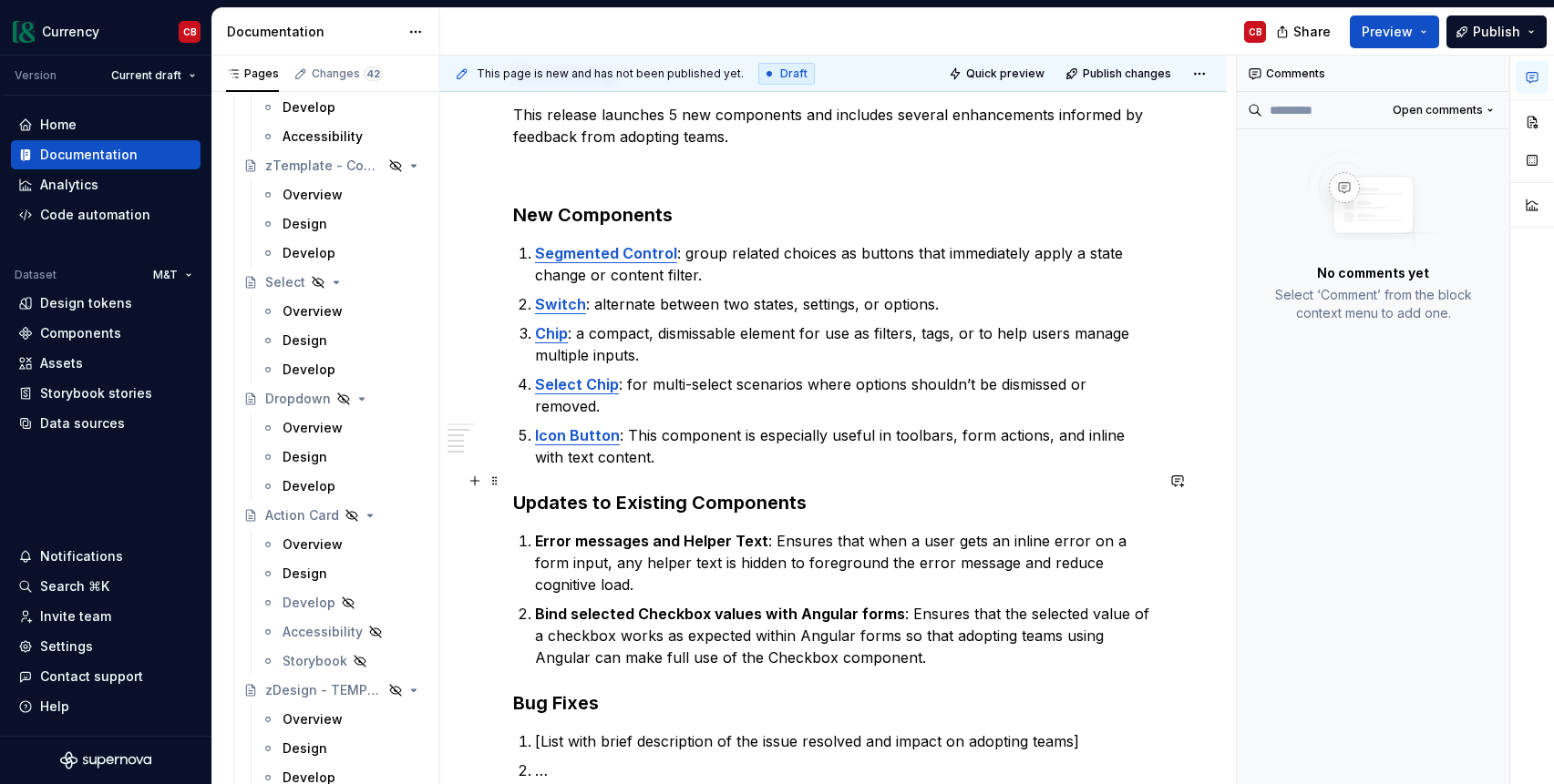
click at [761, 490] on h3 "Updates to Existing Components" at bounding box center [833, 503] width 641 height 26
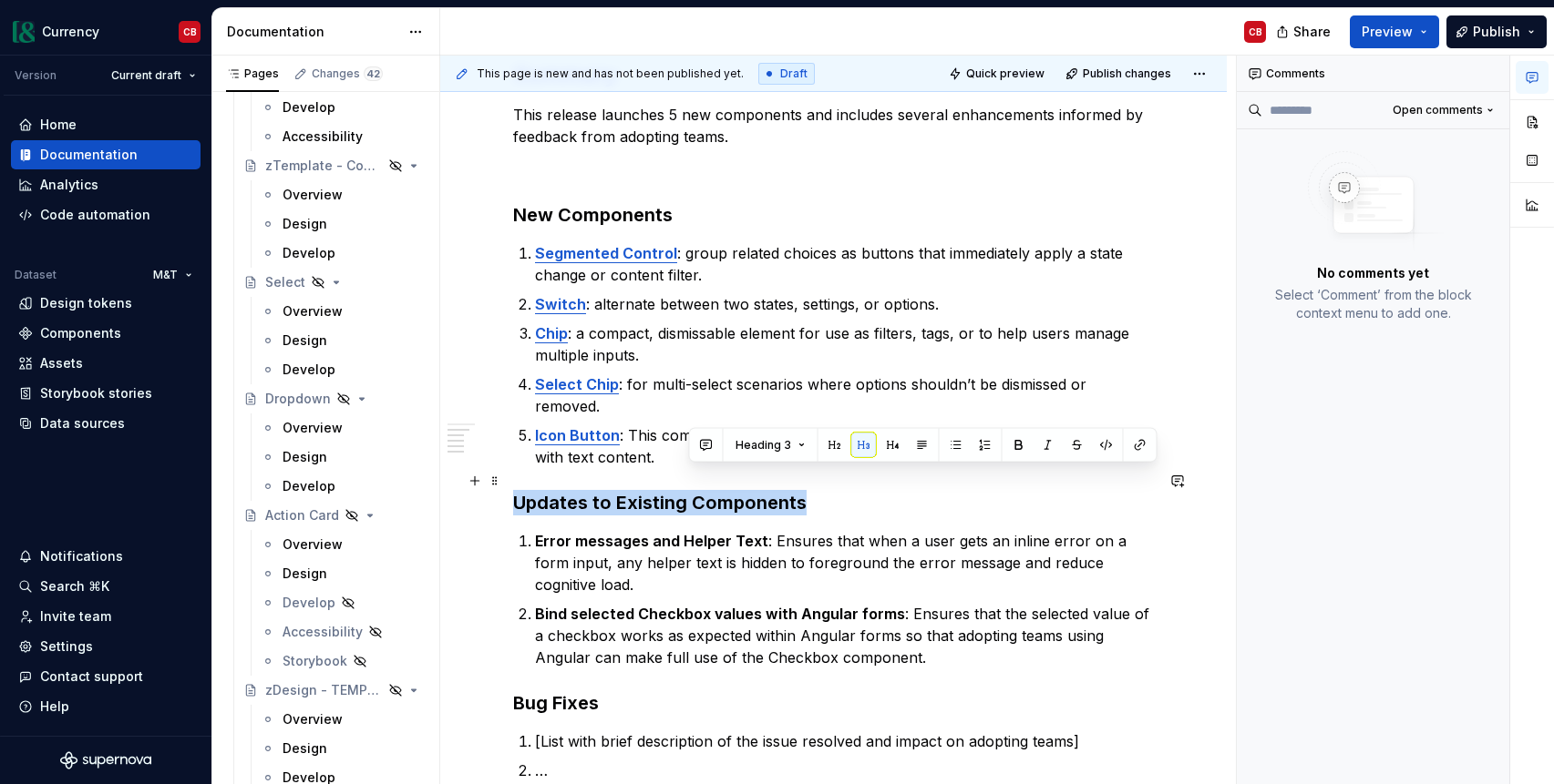
click at [761, 490] on h3 "Updates to Existing Components" at bounding box center [833, 503] width 641 height 26
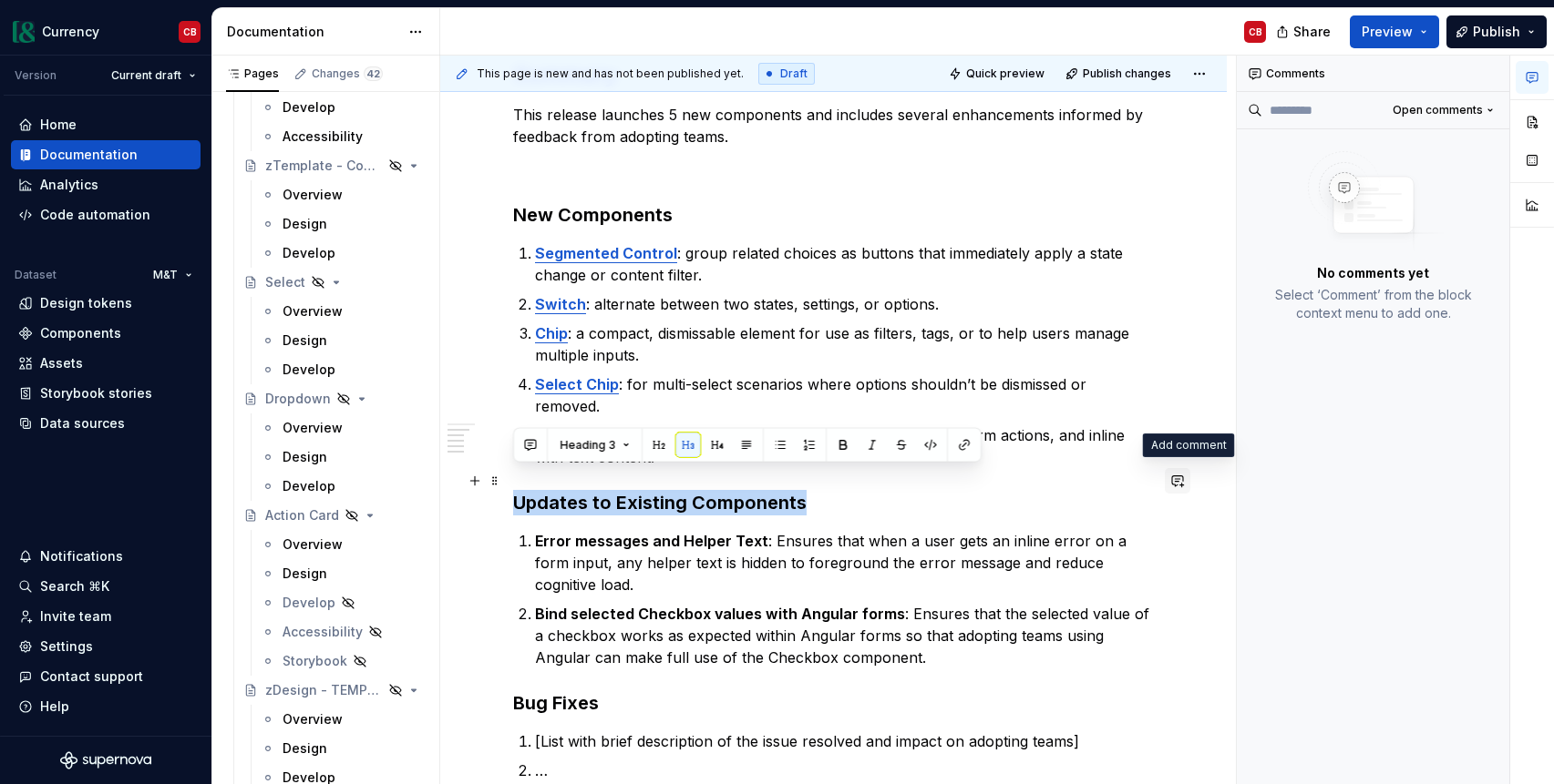
click at [1188, 484] on button "button" at bounding box center [1178, 481] width 26 height 26
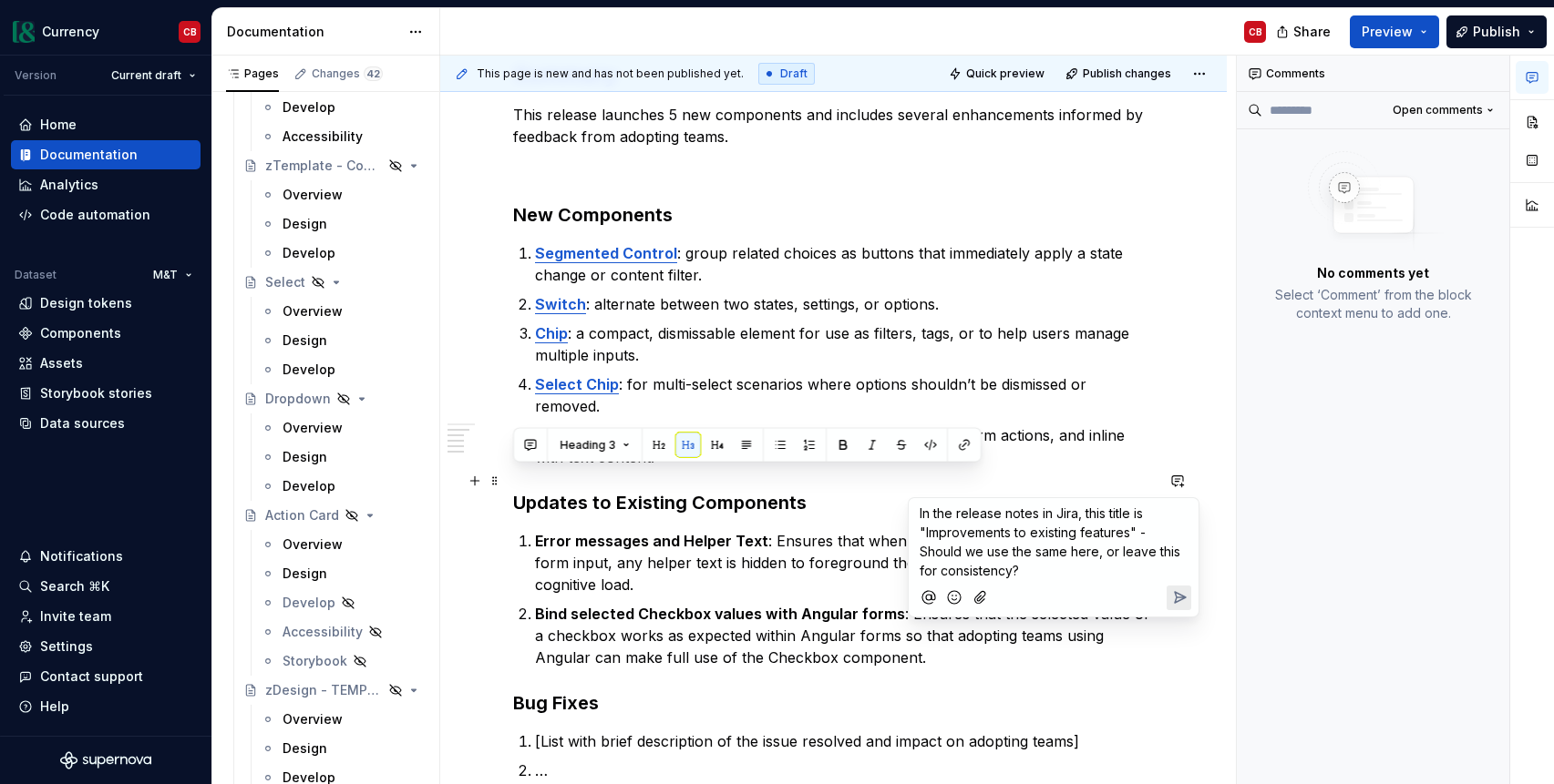
click at [1176, 598] on icon "Send" at bounding box center [1179, 597] width 18 height 18
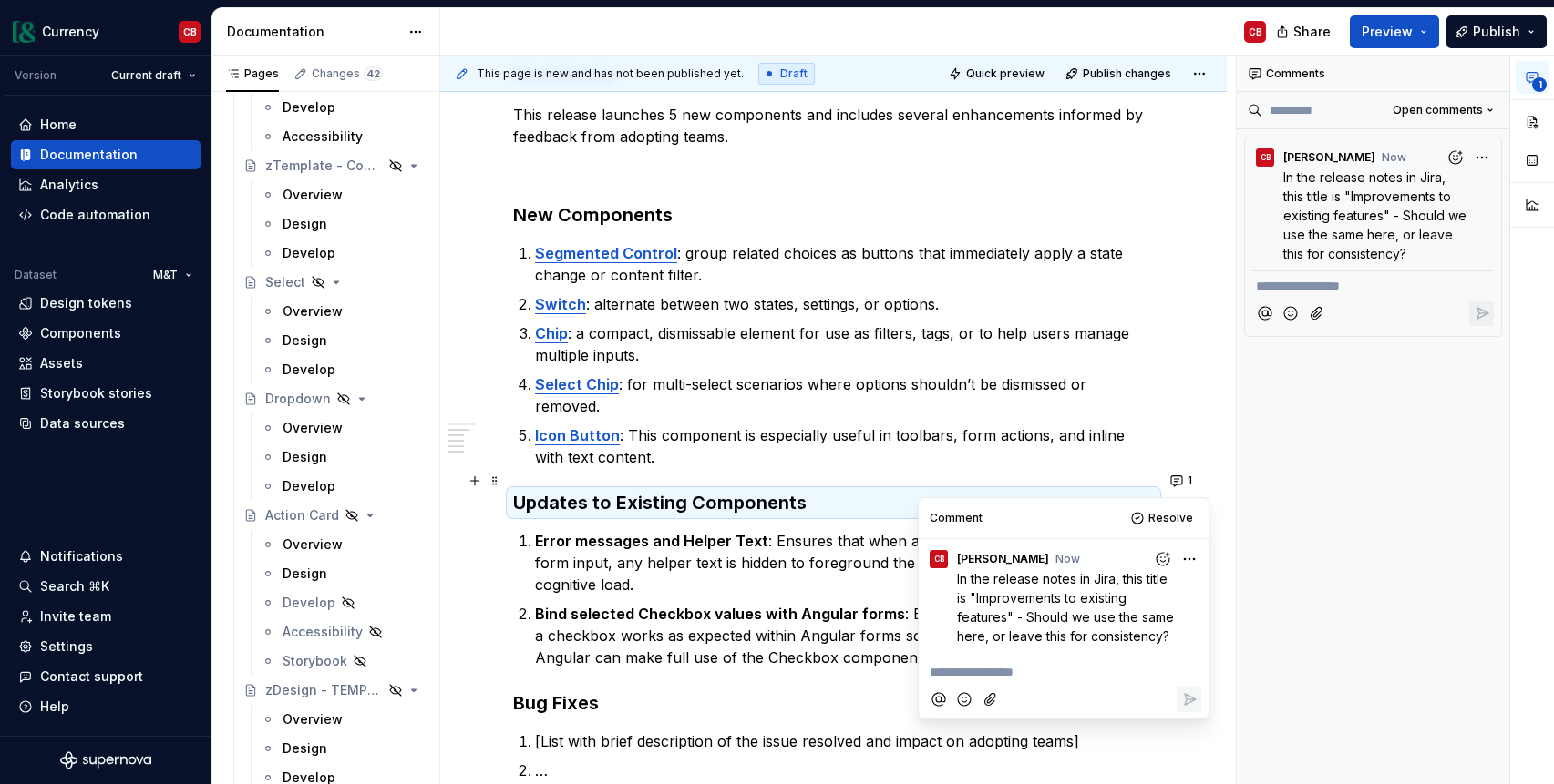
click at [1258, 626] on div "**********" at bounding box center [1374, 420] width 274 height 729
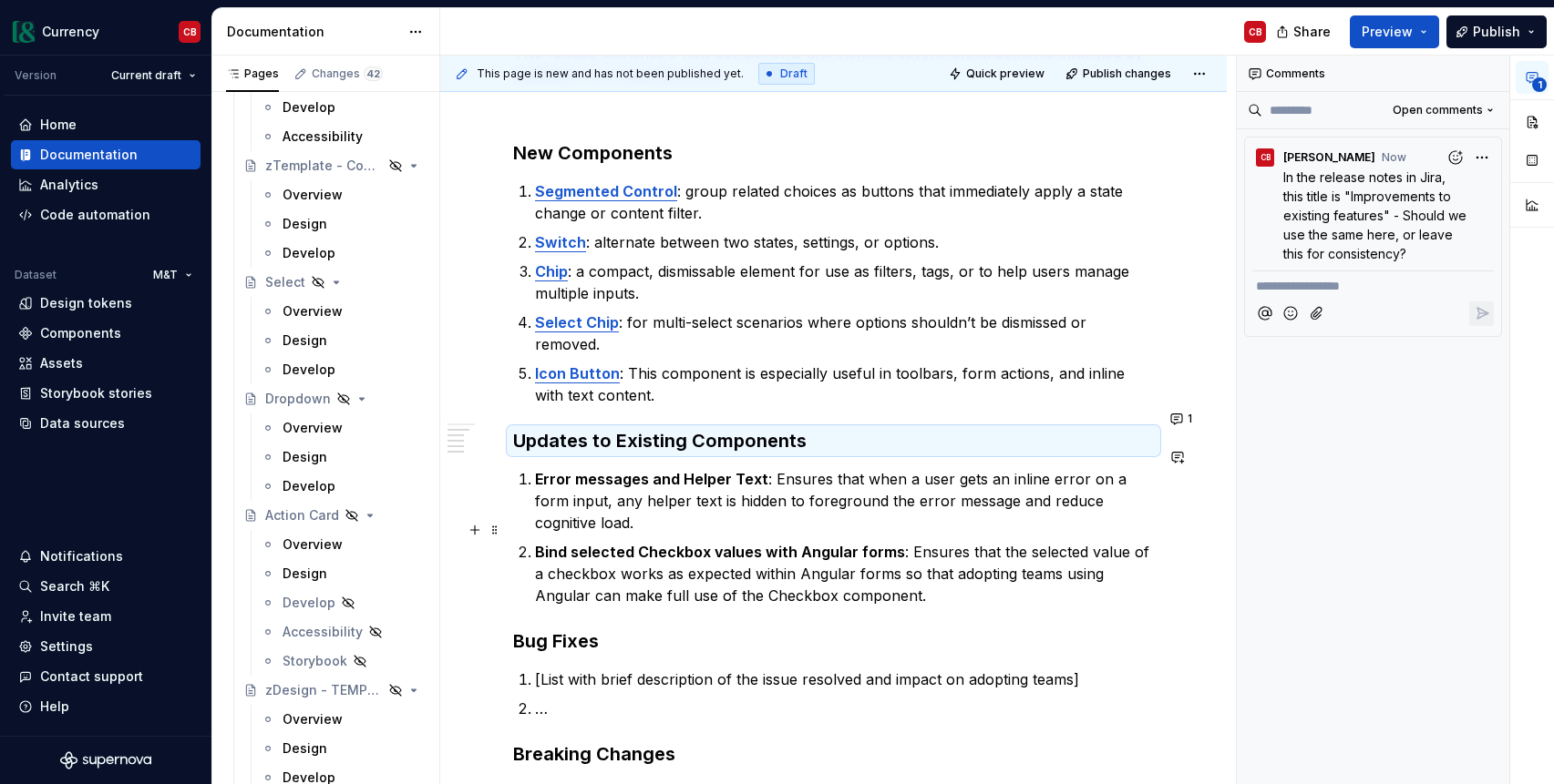
scroll to position [508, 0]
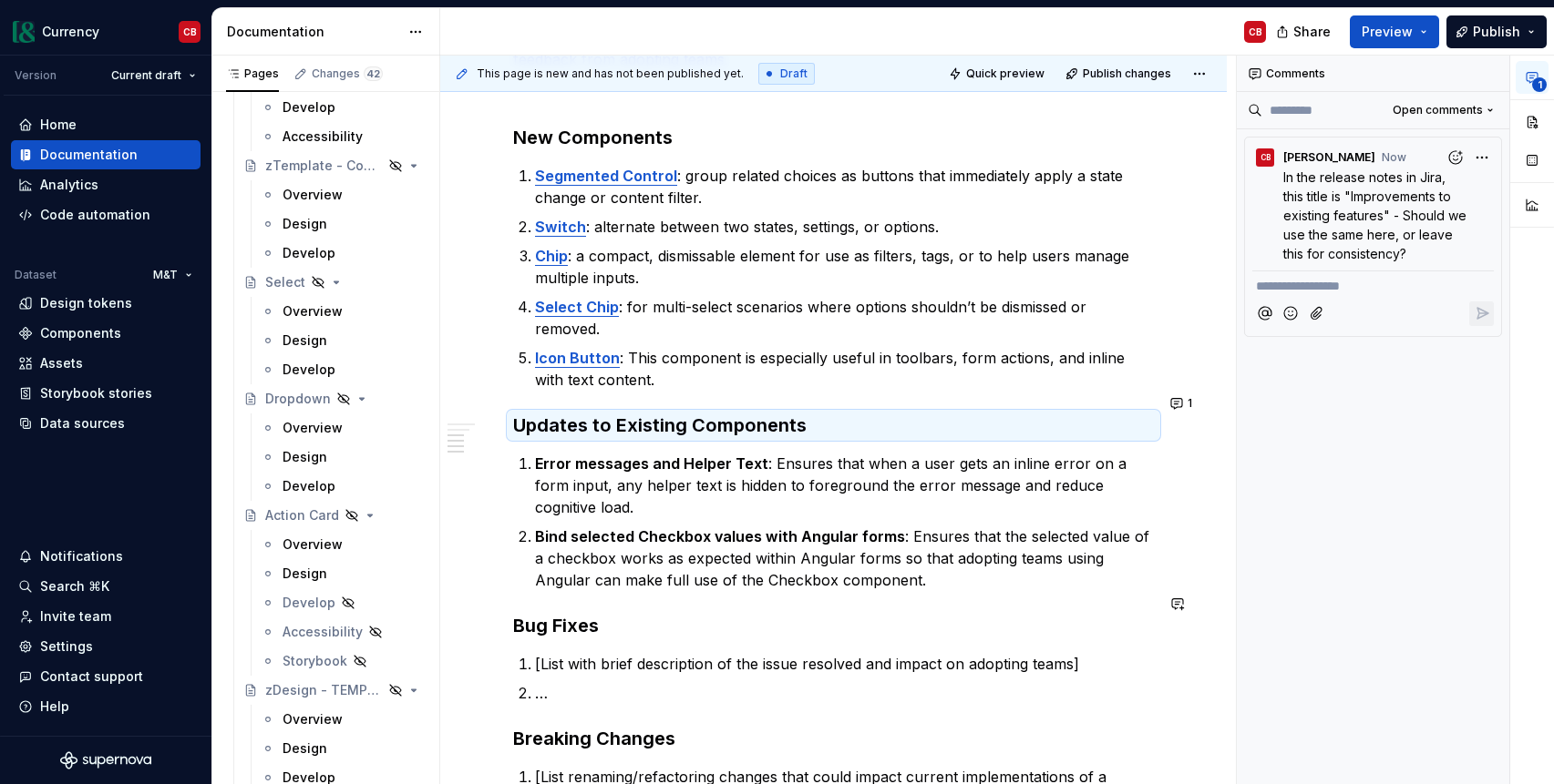
click at [622, 620] on div "v5.5.0 [DATE] Summary This release launches 5 new components and includes sever…" at bounding box center [833, 383] width 641 height 1072
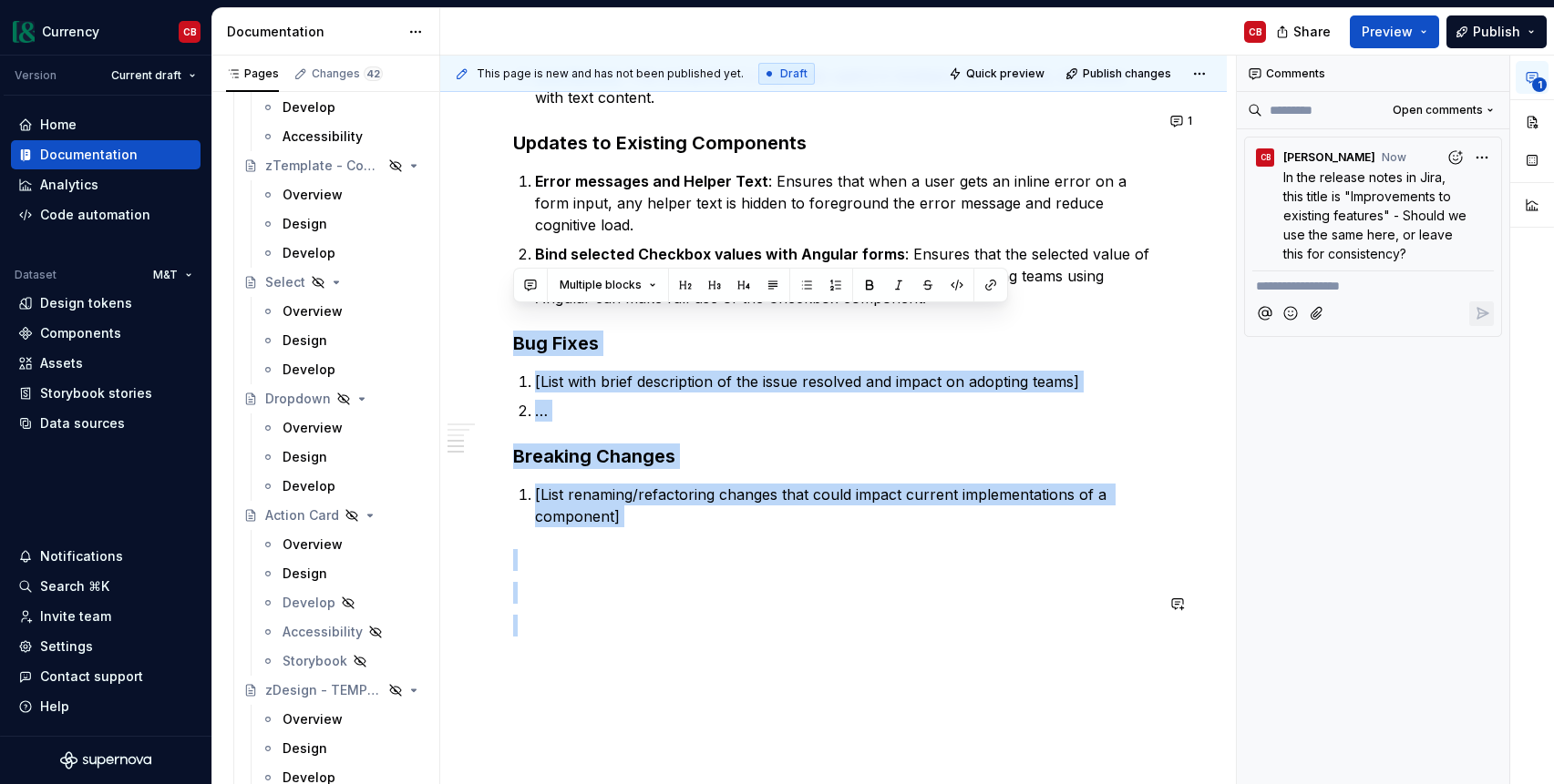
scroll to position [876, 0]
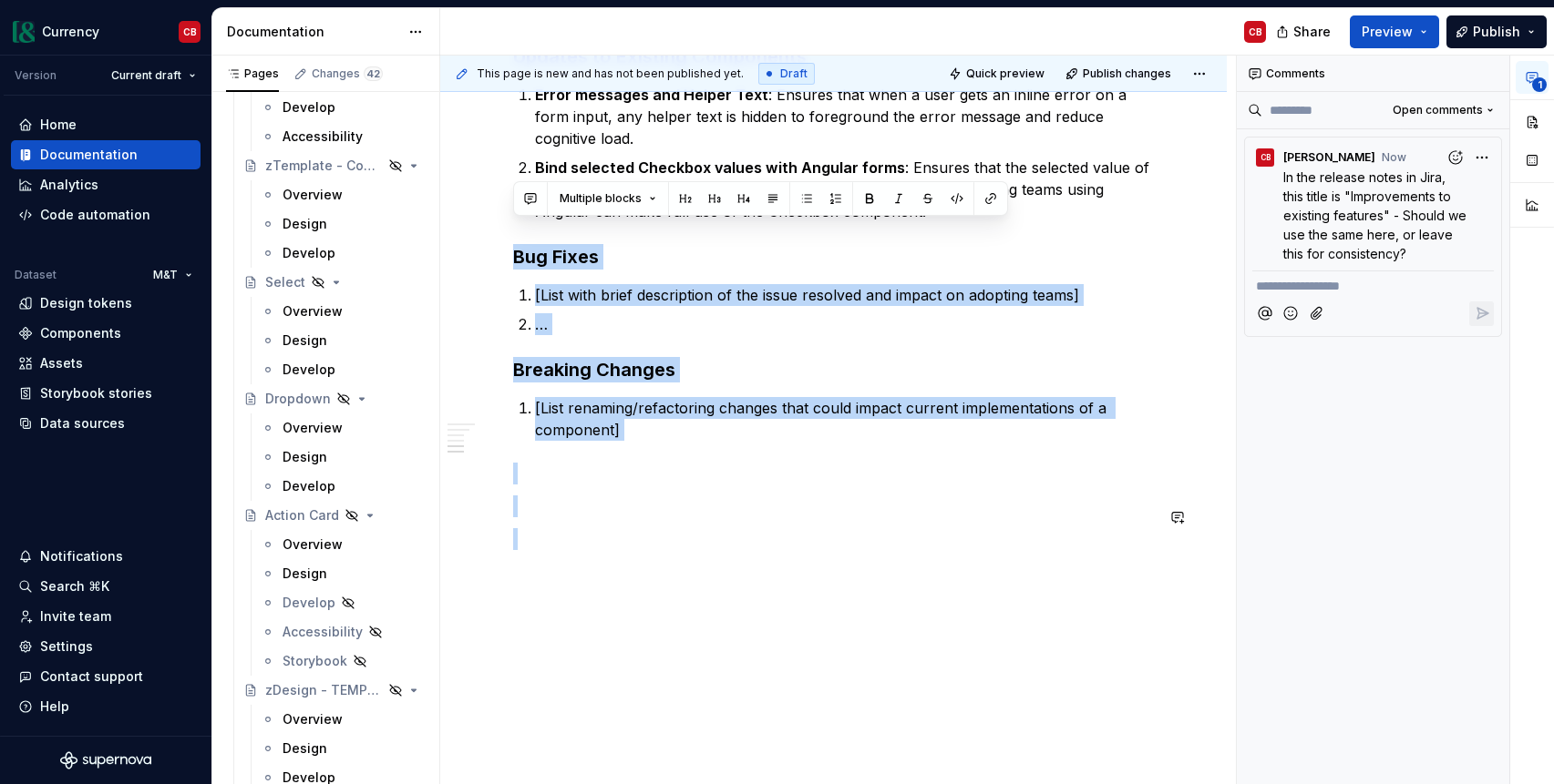
drag, startPoint x: 515, startPoint y: 602, endPoint x: 709, endPoint y: 626, distance: 195.5
click at [709, 626] on div "v5.5.0 [DATE] Summary This release launches 5 new components and includes sever…" at bounding box center [833, 121] width 786 height 1372
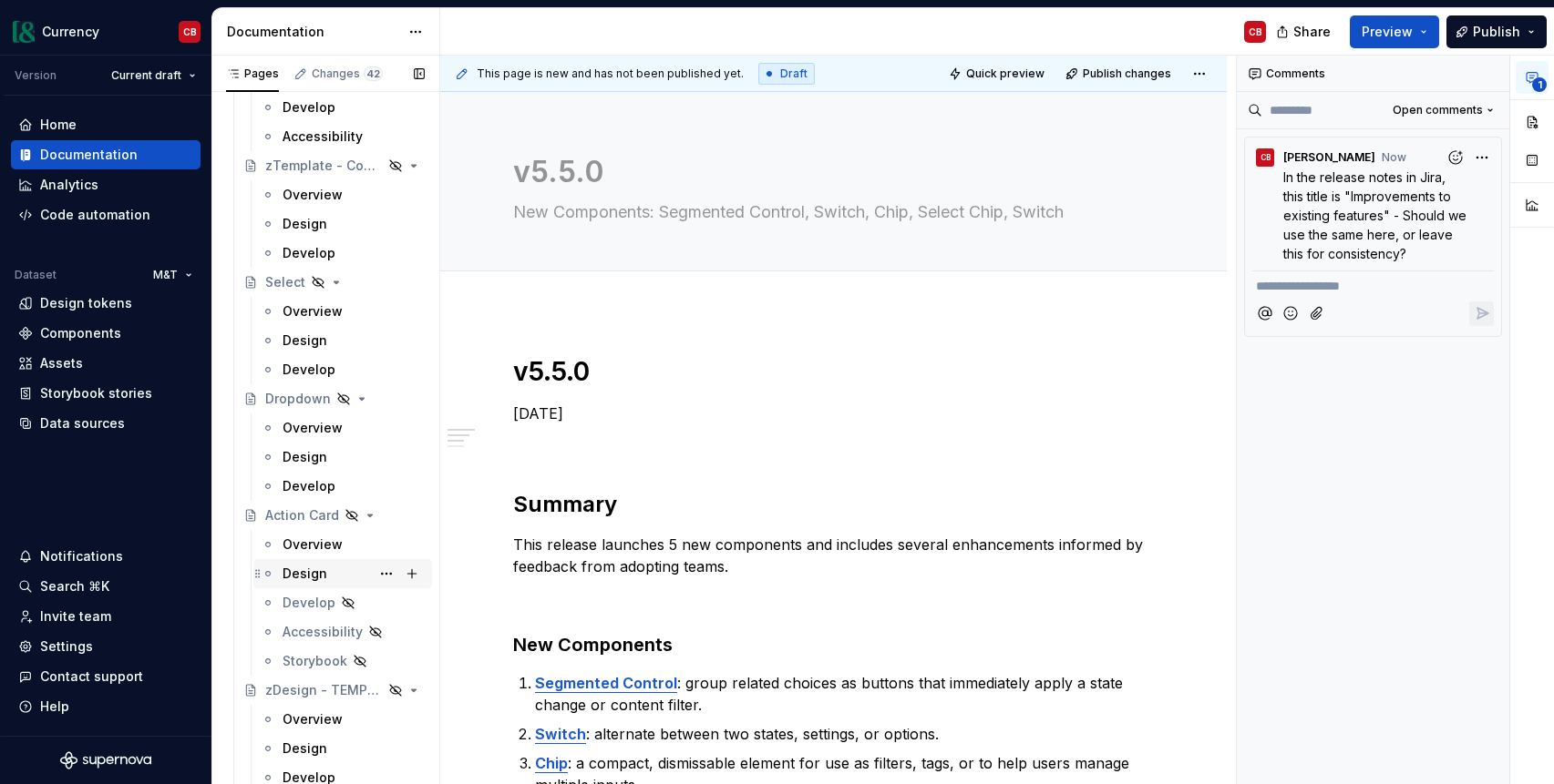
scroll to position [9953, 0]
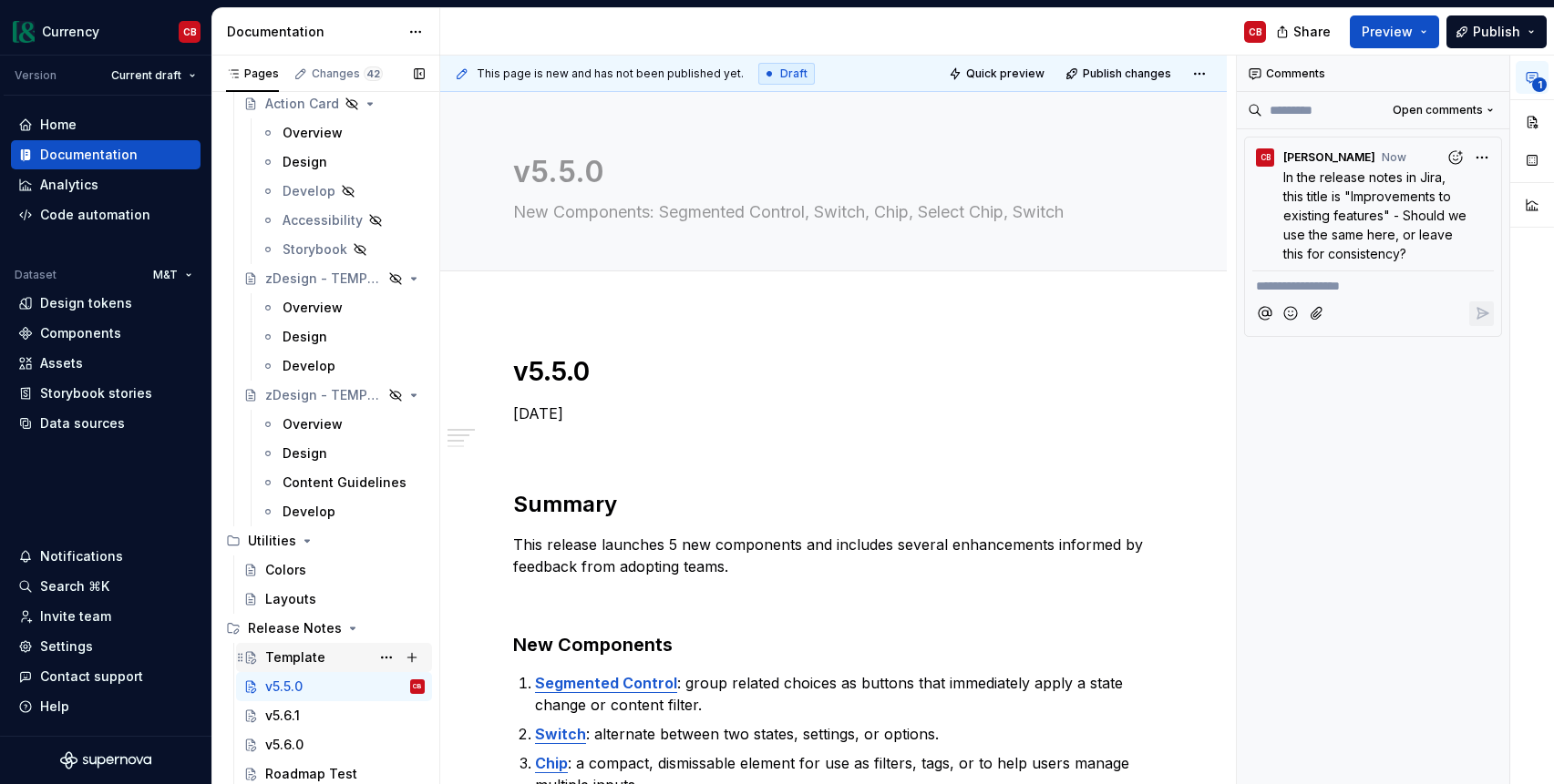
click at [305, 660] on div "Template" at bounding box center [295, 657] width 60 height 18
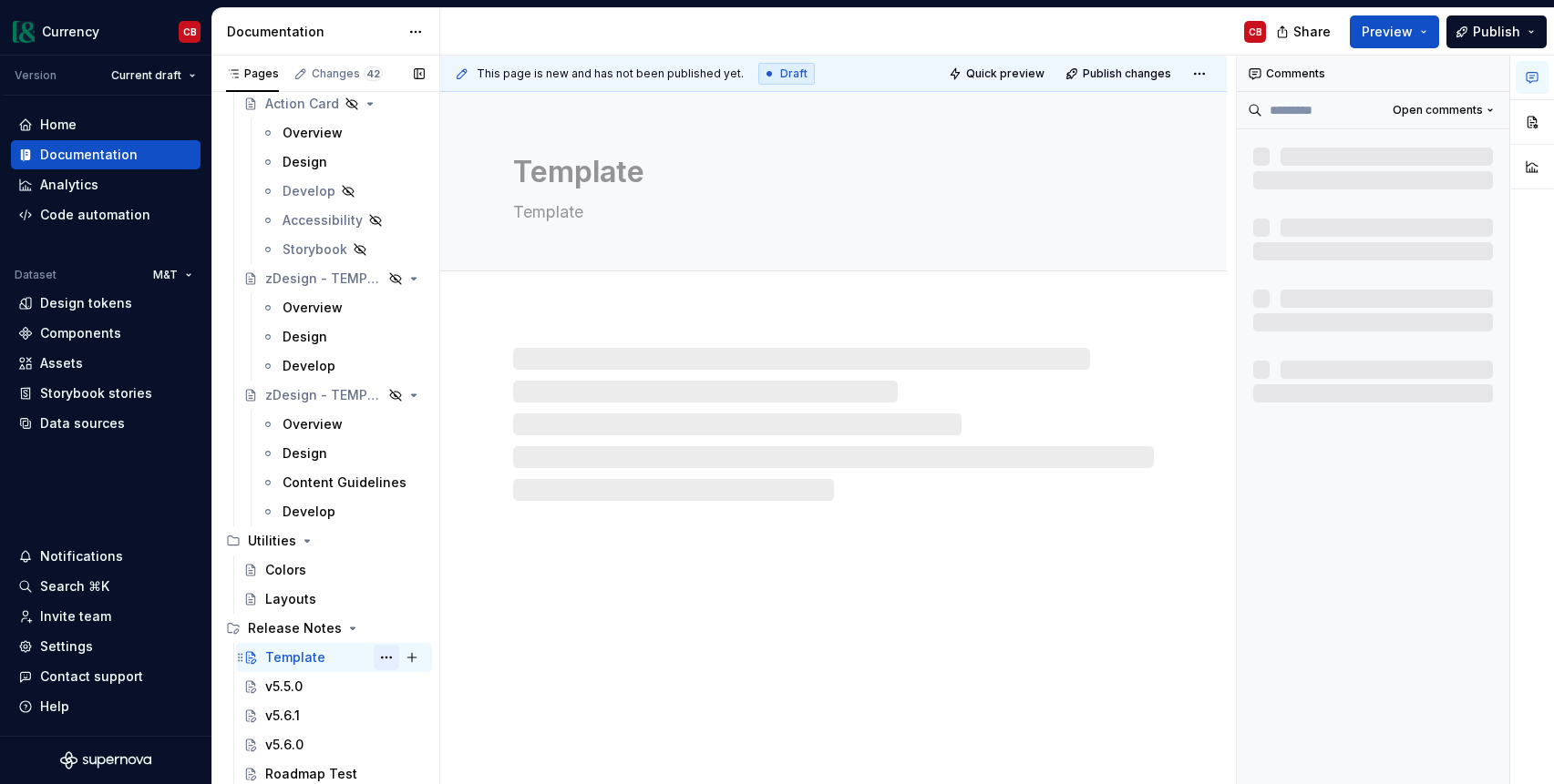
click at [389, 658] on button "Page tree" at bounding box center [387, 658] width 26 height 26
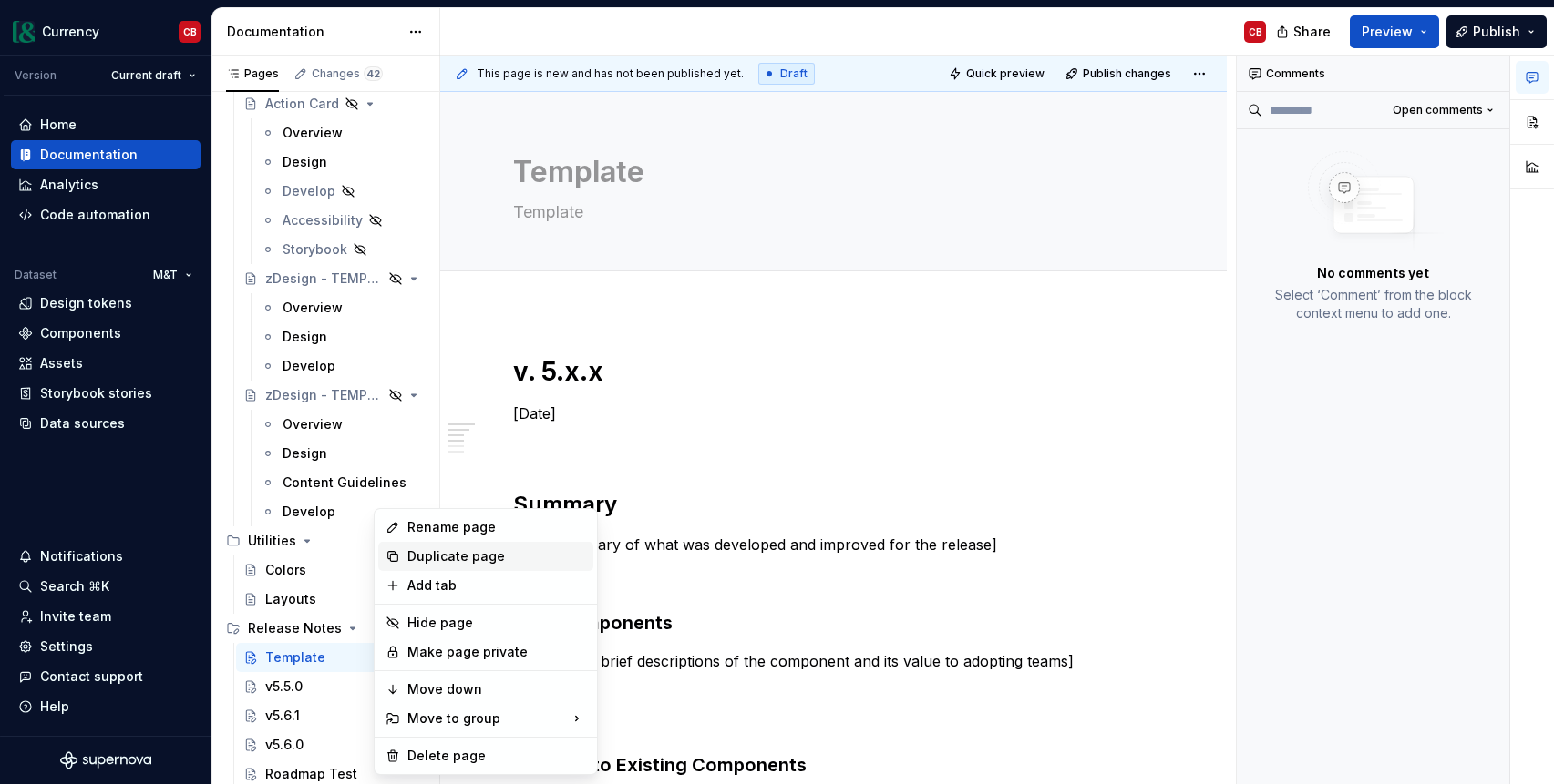
click at [430, 556] on div "Duplicate page" at bounding box center [496, 557] width 179 height 18
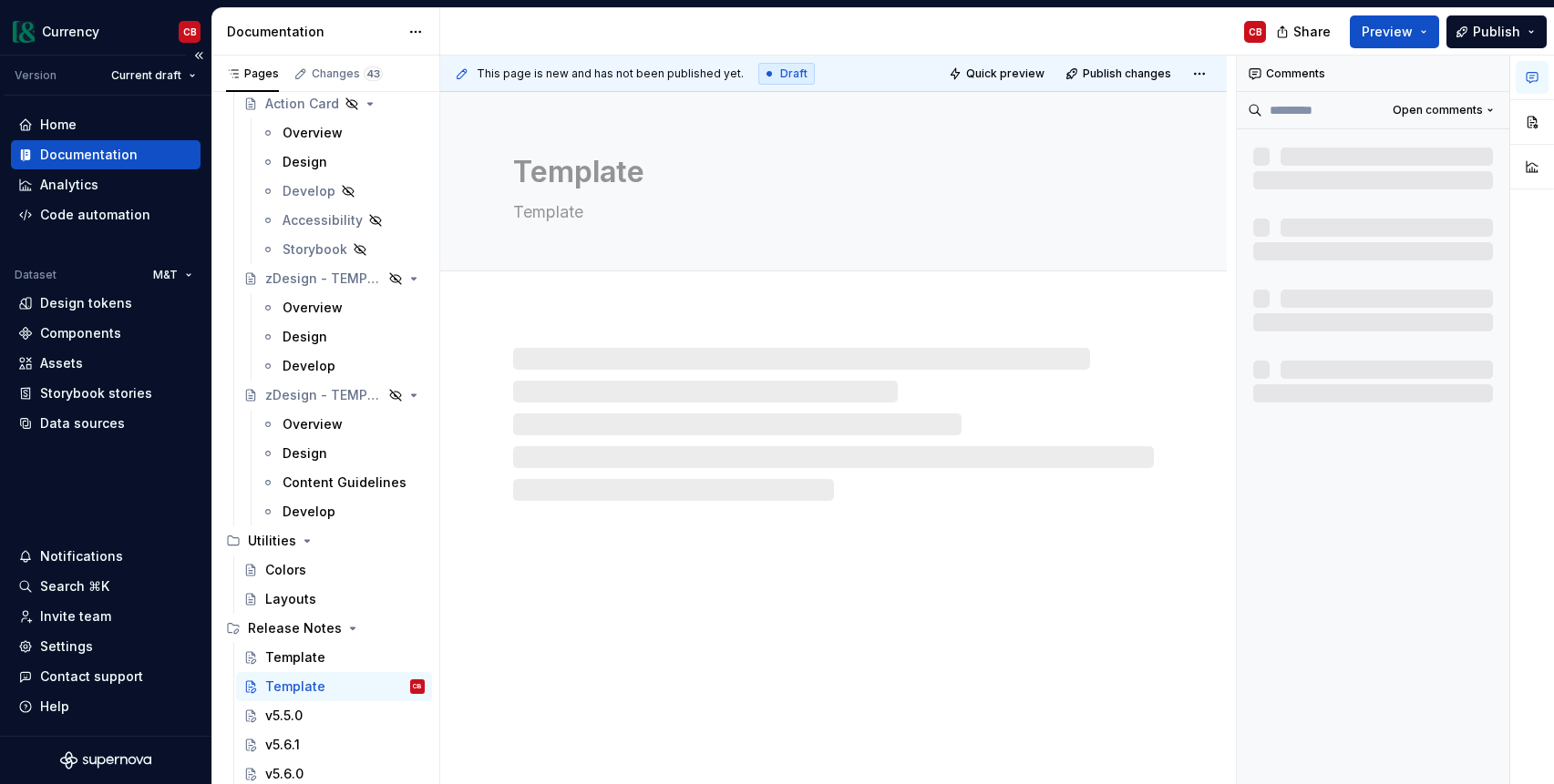
type textarea "*"
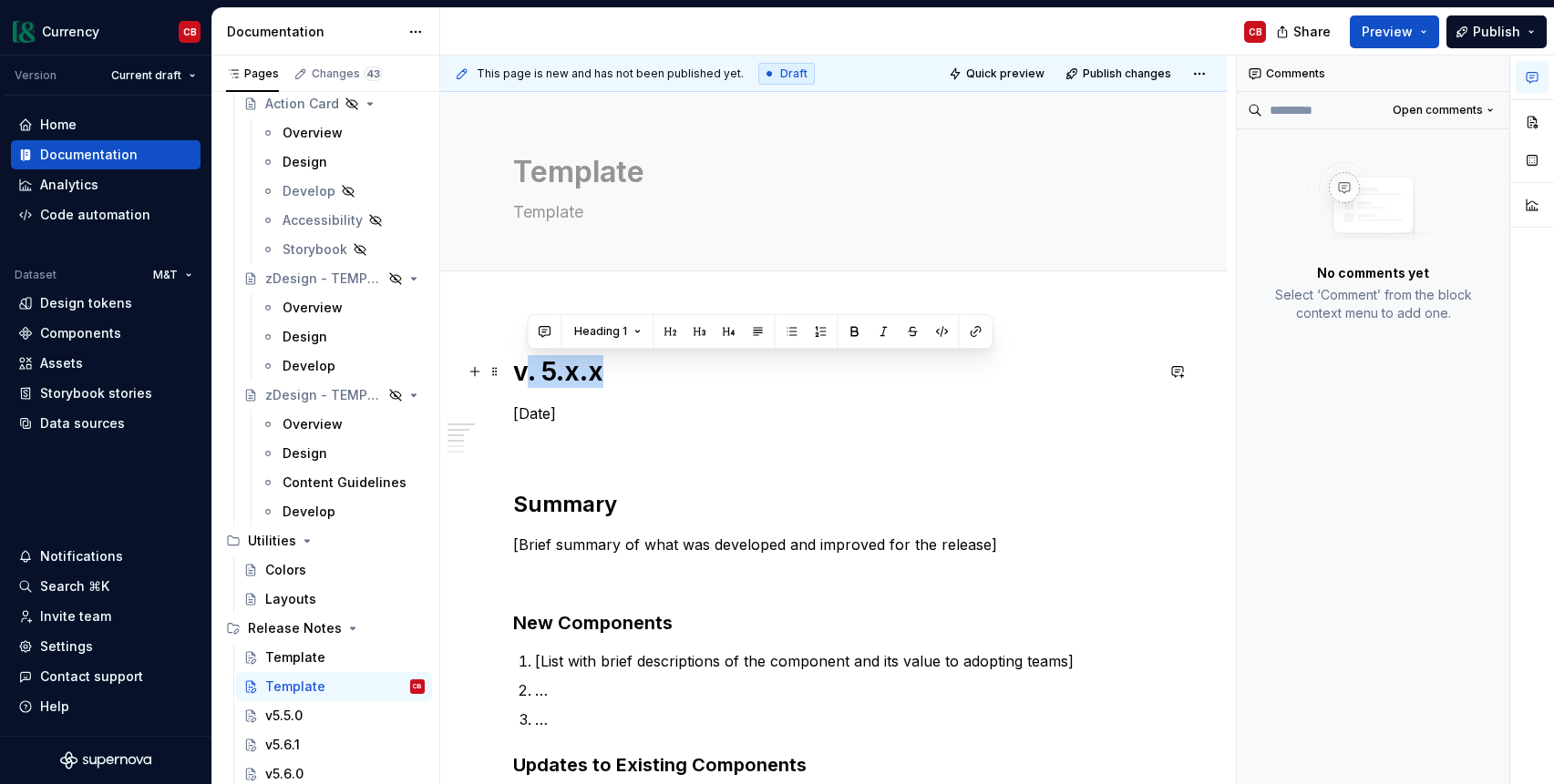
drag, startPoint x: 614, startPoint y: 374, endPoint x: 530, endPoint y: 375, distance: 84.0
click at [530, 375] on h1 "v. 5.x.x" at bounding box center [833, 371] width 641 height 32
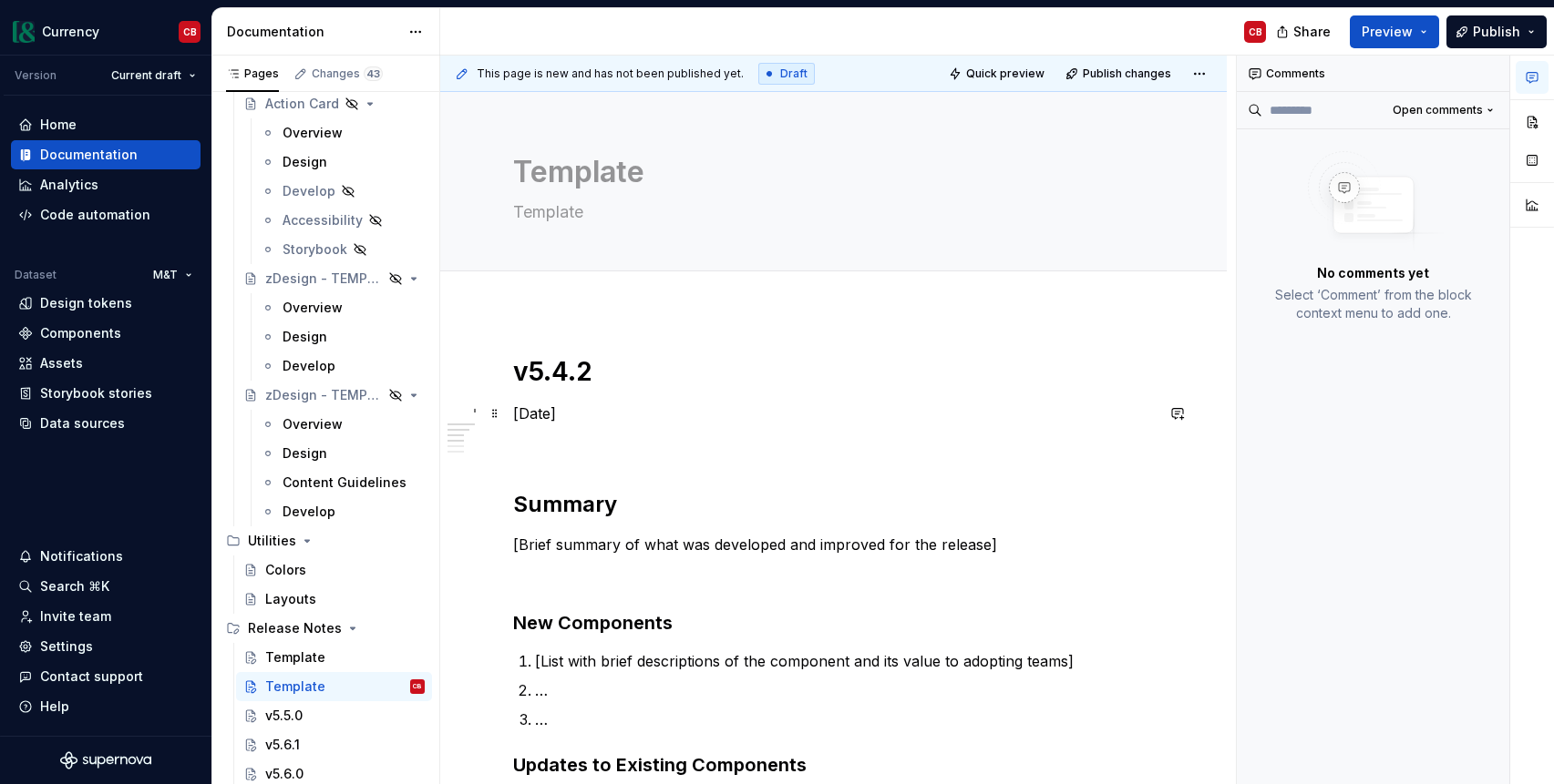
click at [541, 412] on p "[Date]" at bounding box center [833, 413] width 641 height 22
click at [556, 373] on h1 "v5.4.2" at bounding box center [833, 371] width 641 height 32
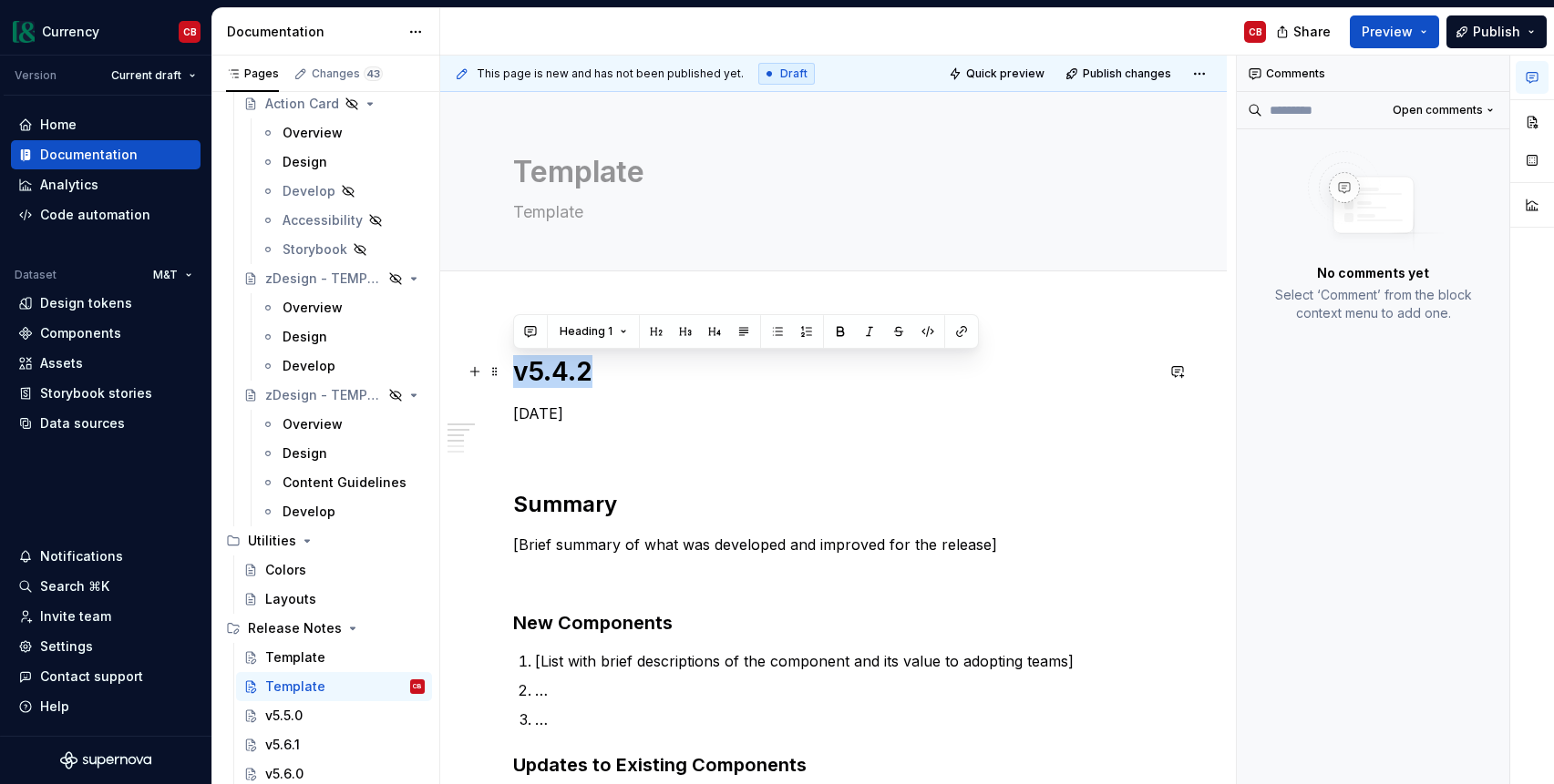
click at [556, 373] on h1 "v5.4.2" at bounding box center [833, 371] width 641 height 32
copy h1 "v5.4.2"
click at [599, 170] on textarea "Template" at bounding box center [830, 172] width 641 height 43
paste textarea "v5.4.2"
type textarea "*"
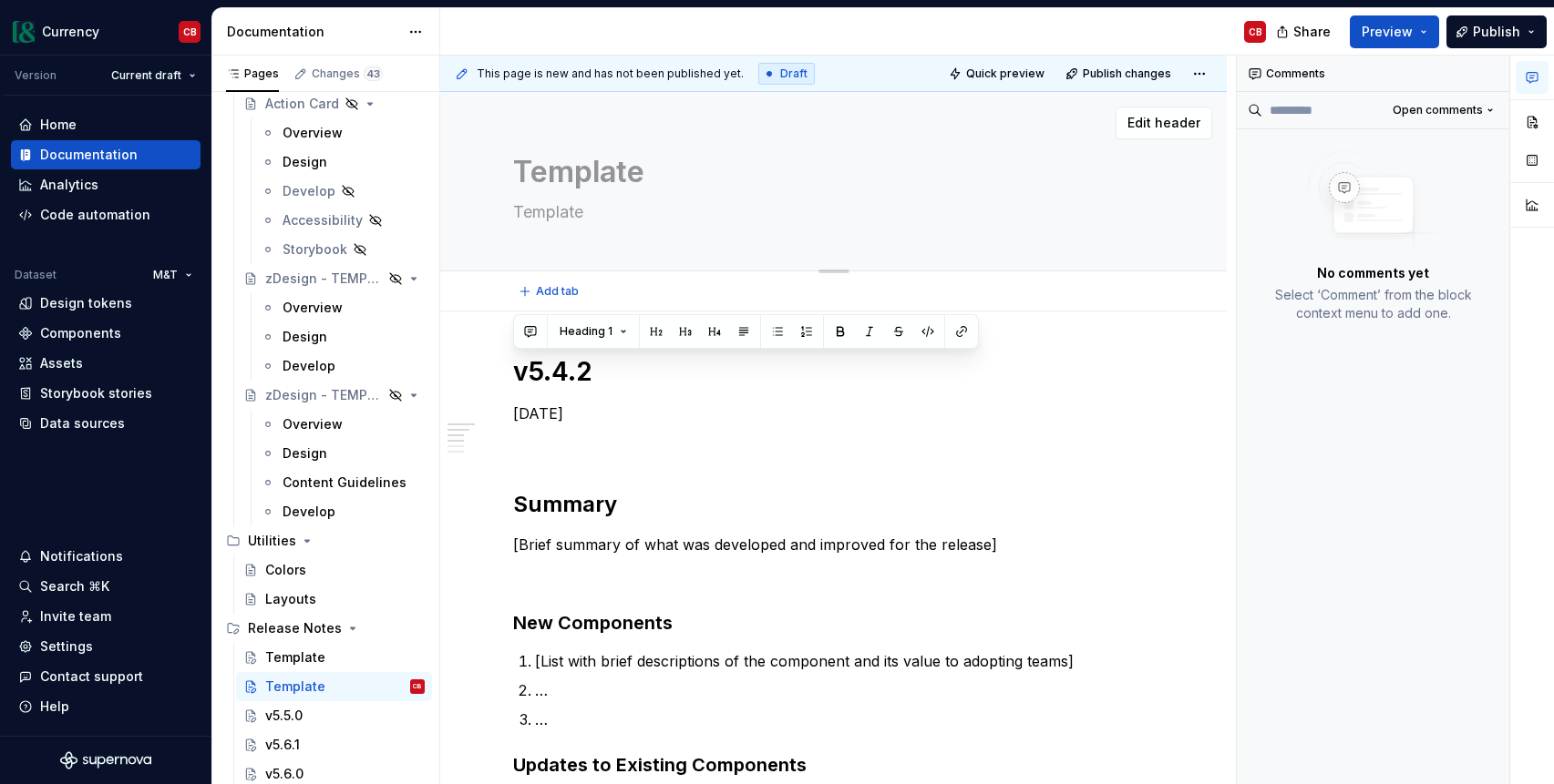
type textarea "v5.4.2"
type textarea "*"
type textarea "v5.4.2"
click at [565, 215] on textarea "Template" at bounding box center [830, 213] width 641 height 30
type textarea "*"
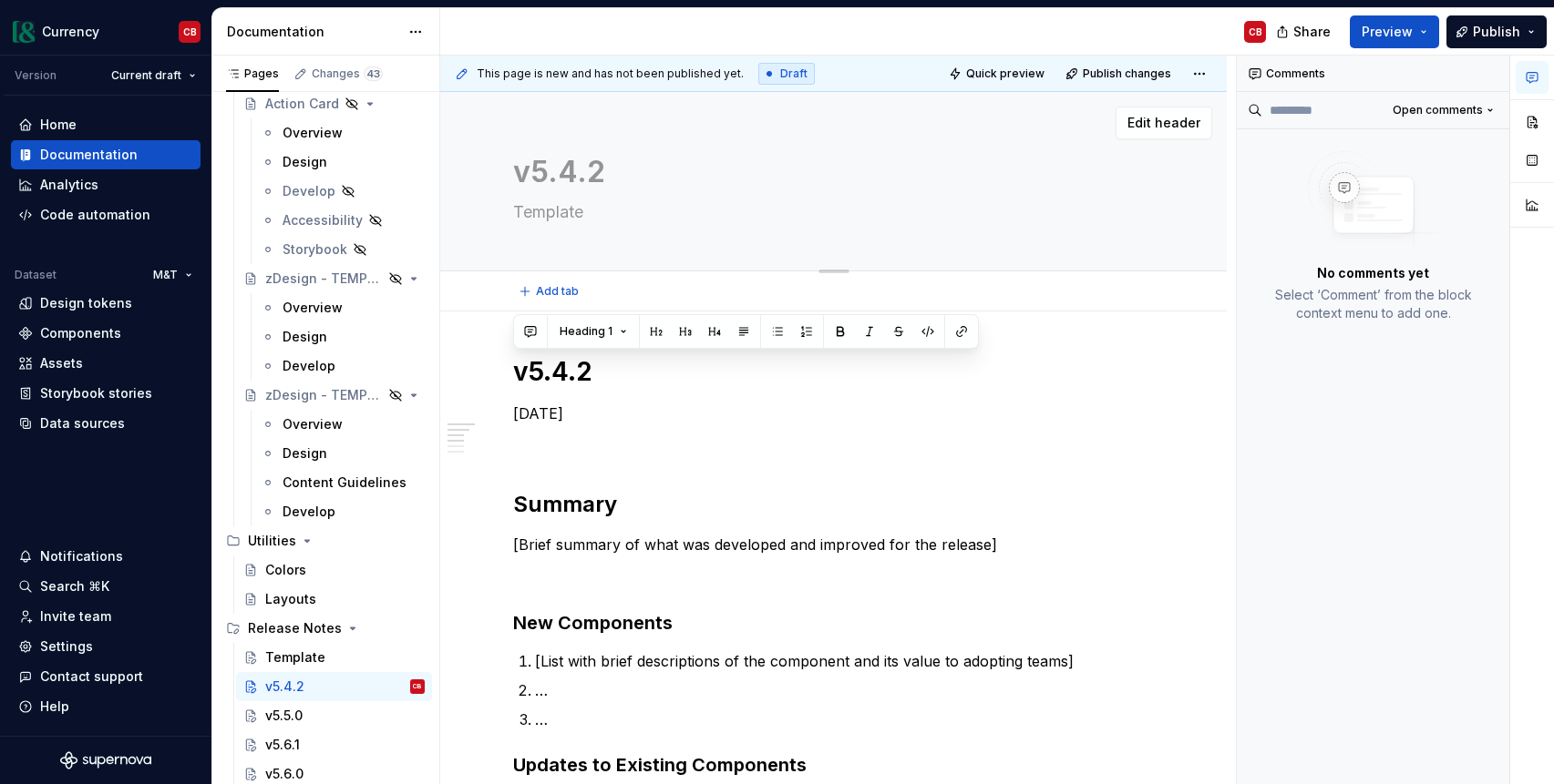
type textarea "P"
type textarea "*"
type textarea "Pa"
type textarea "*"
type textarea "Pat"
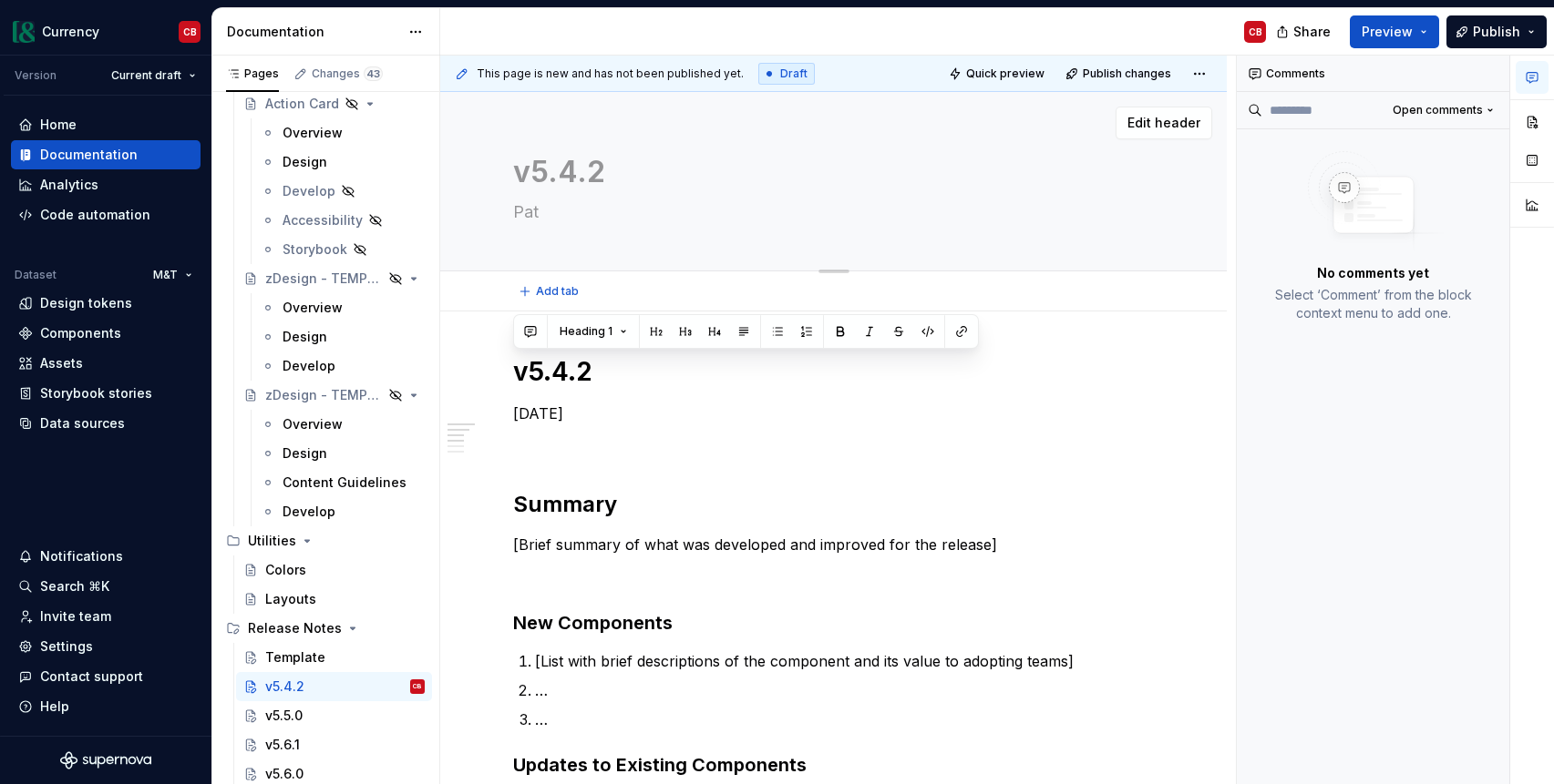
type textarea "*"
type textarea "Patc"
type textarea "*"
type textarea "Patch"
type textarea "*"
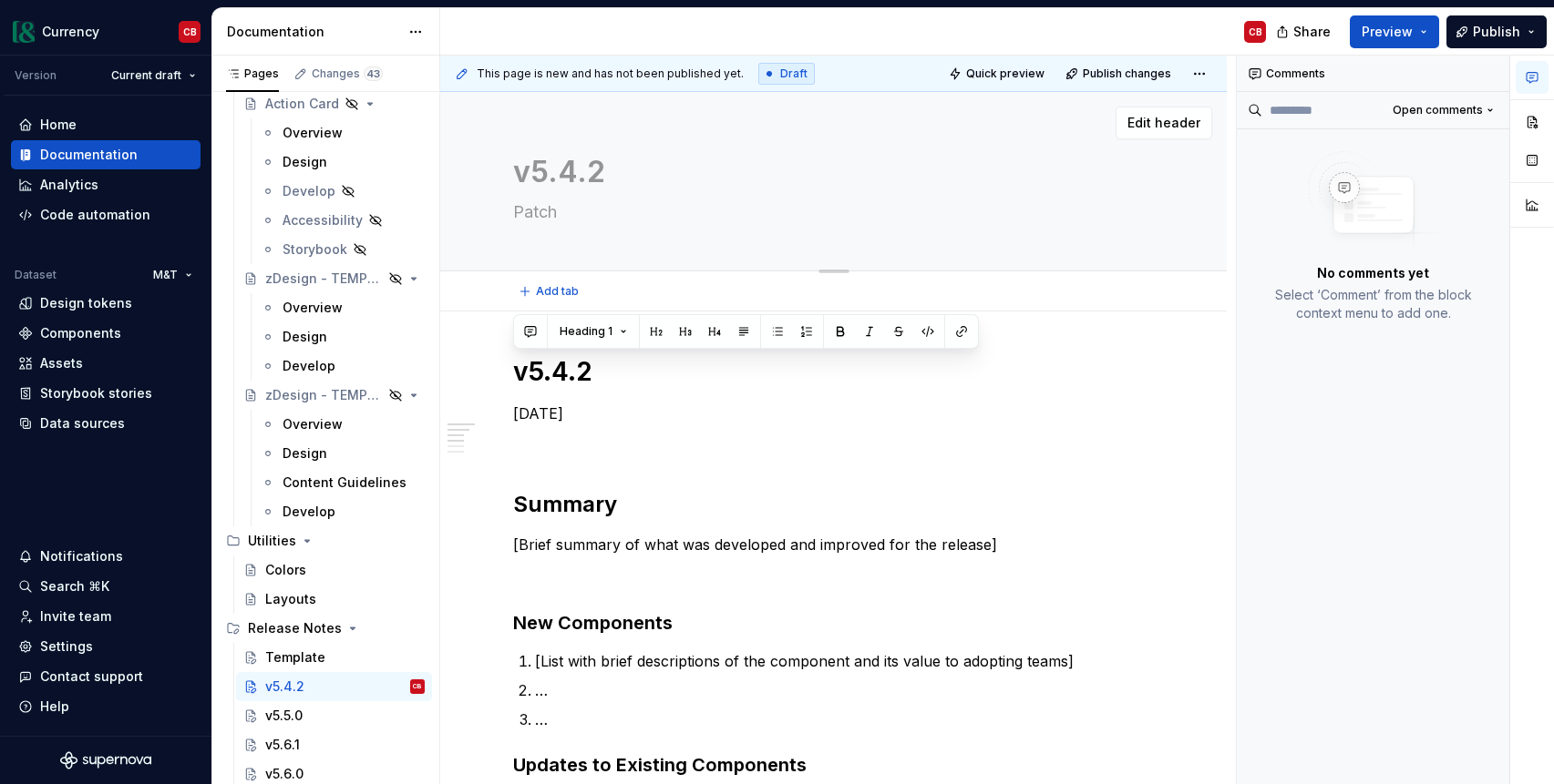
type textarea "Patch"
type textarea "*"
type textarea "Patch R"
type textarea "*"
type textarea "Patch Re"
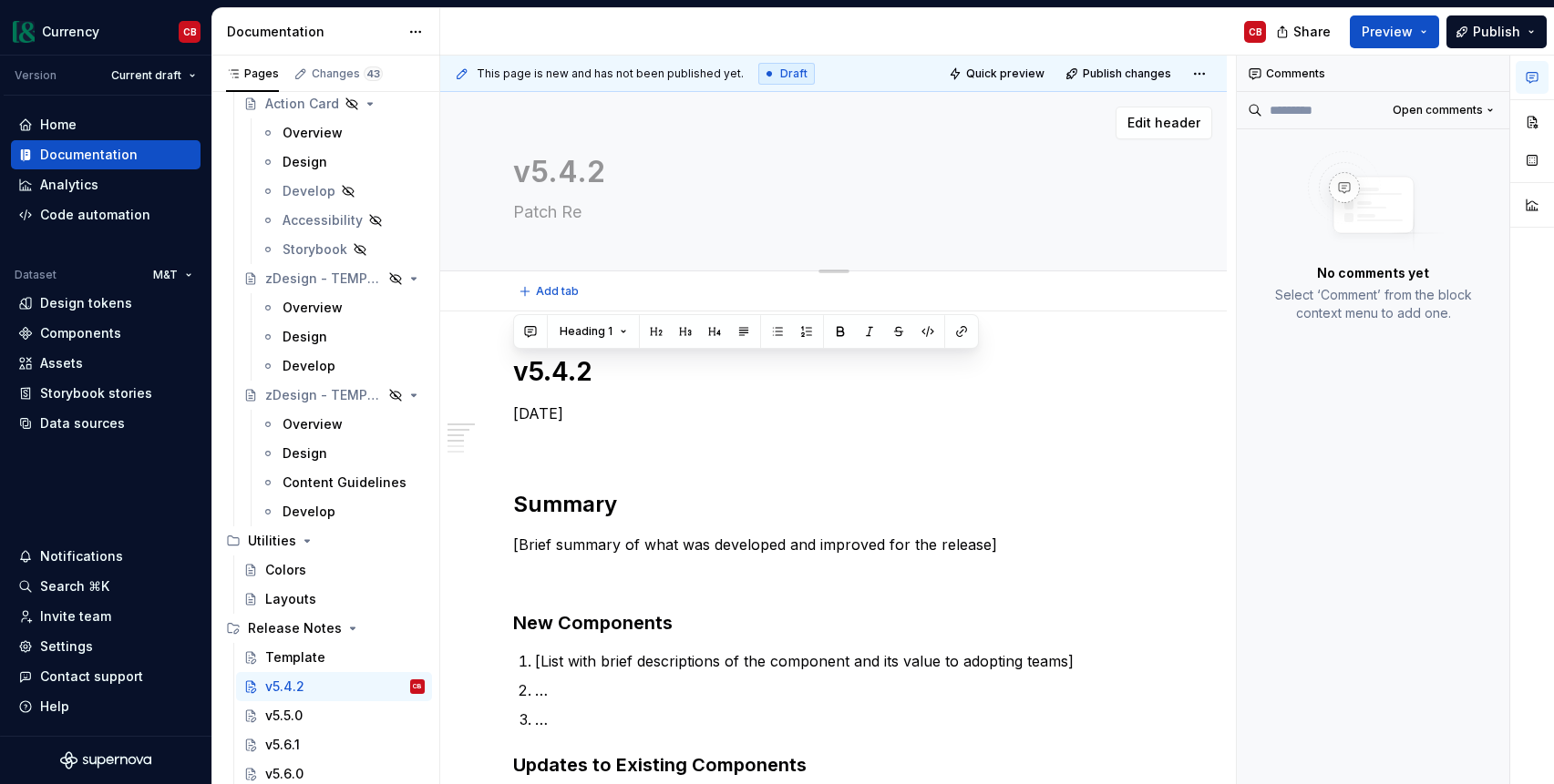
type textarea "*"
type textarea "Patch Rel"
type textarea "*"
type textarea "Patch Rele"
type textarea "*"
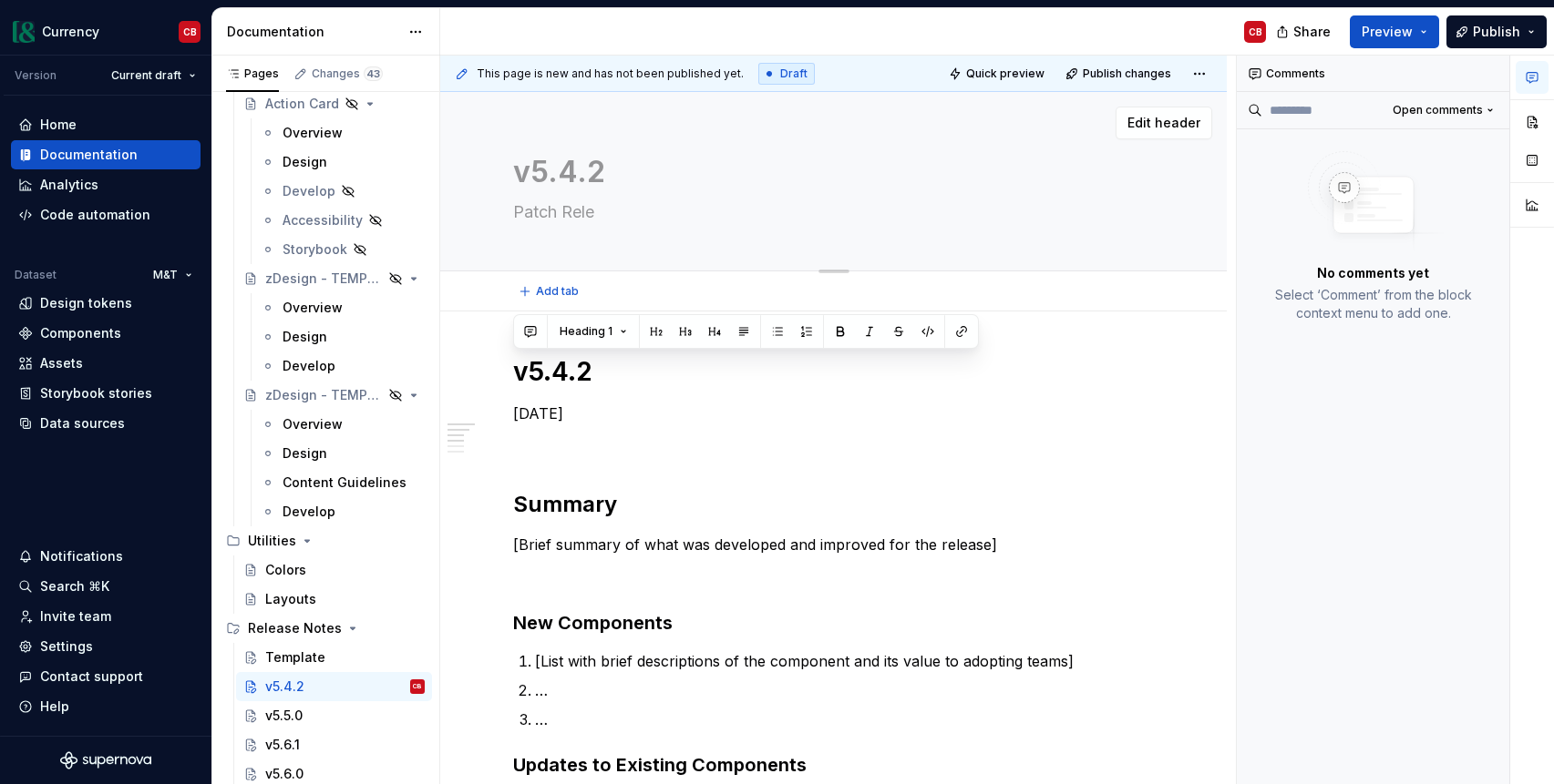
type textarea "Patch Relea"
type textarea "*"
type textarea "Patch Releas"
type textarea "*"
type textarea "Patch Release"
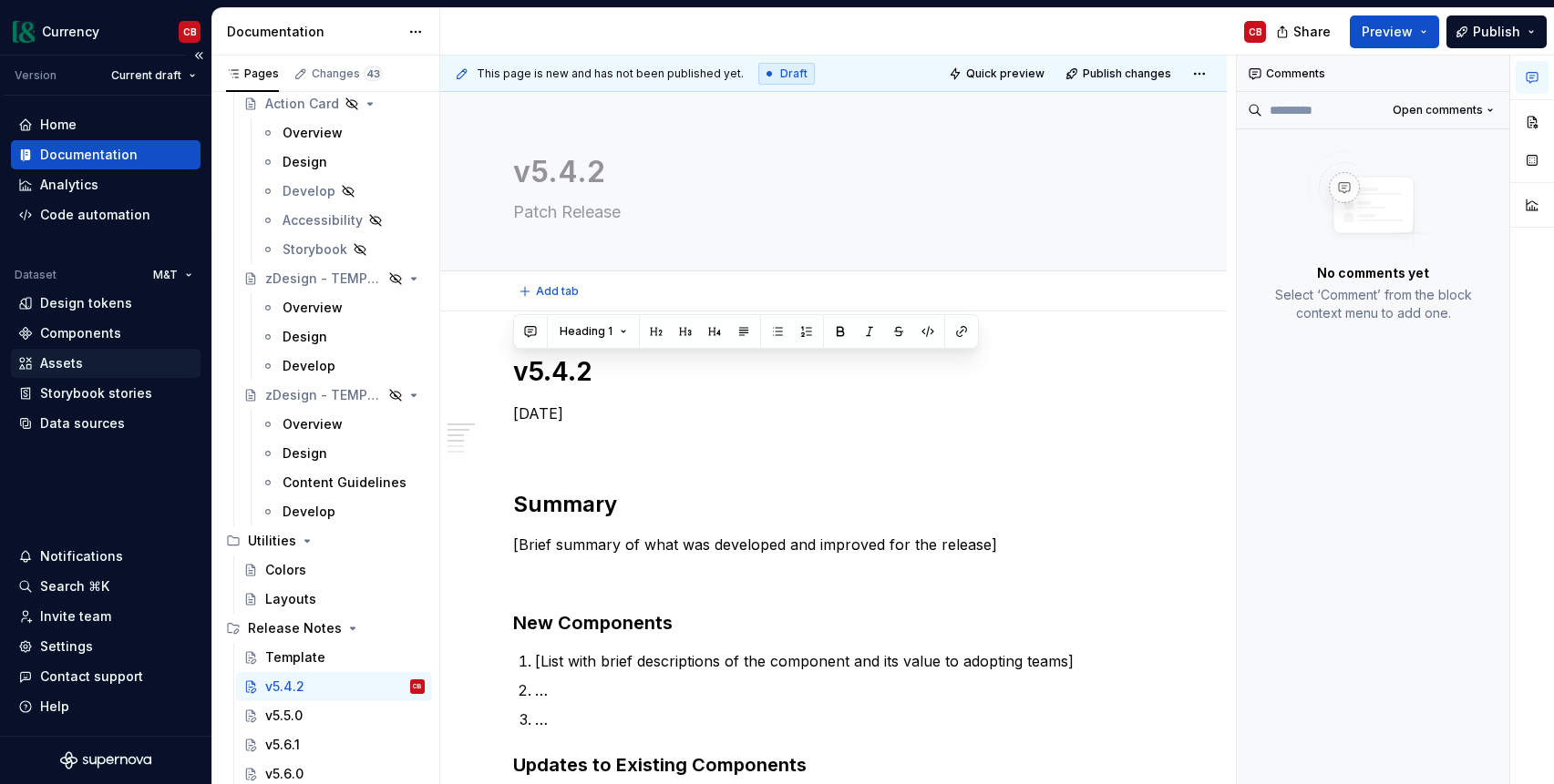
type textarea "*"
type textarea "Patch Release"
click at [591, 549] on p "[Brief summary of what was developed and improved for the release]" at bounding box center [833, 545] width 641 height 22
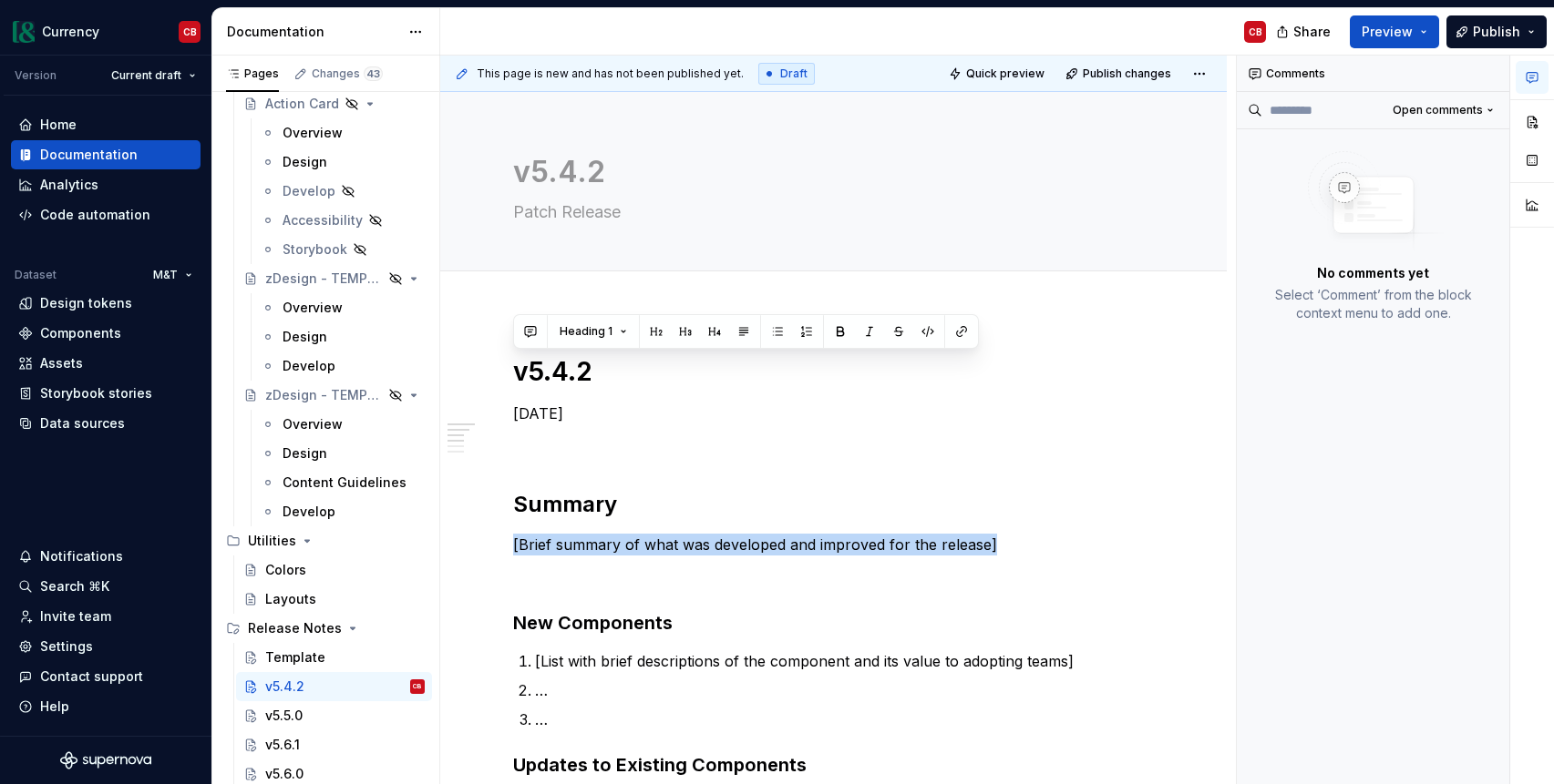
click at [591, 549] on p "[Brief summary of what was developed and improved for the release]" at bounding box center [833, 545] width 641 height 22
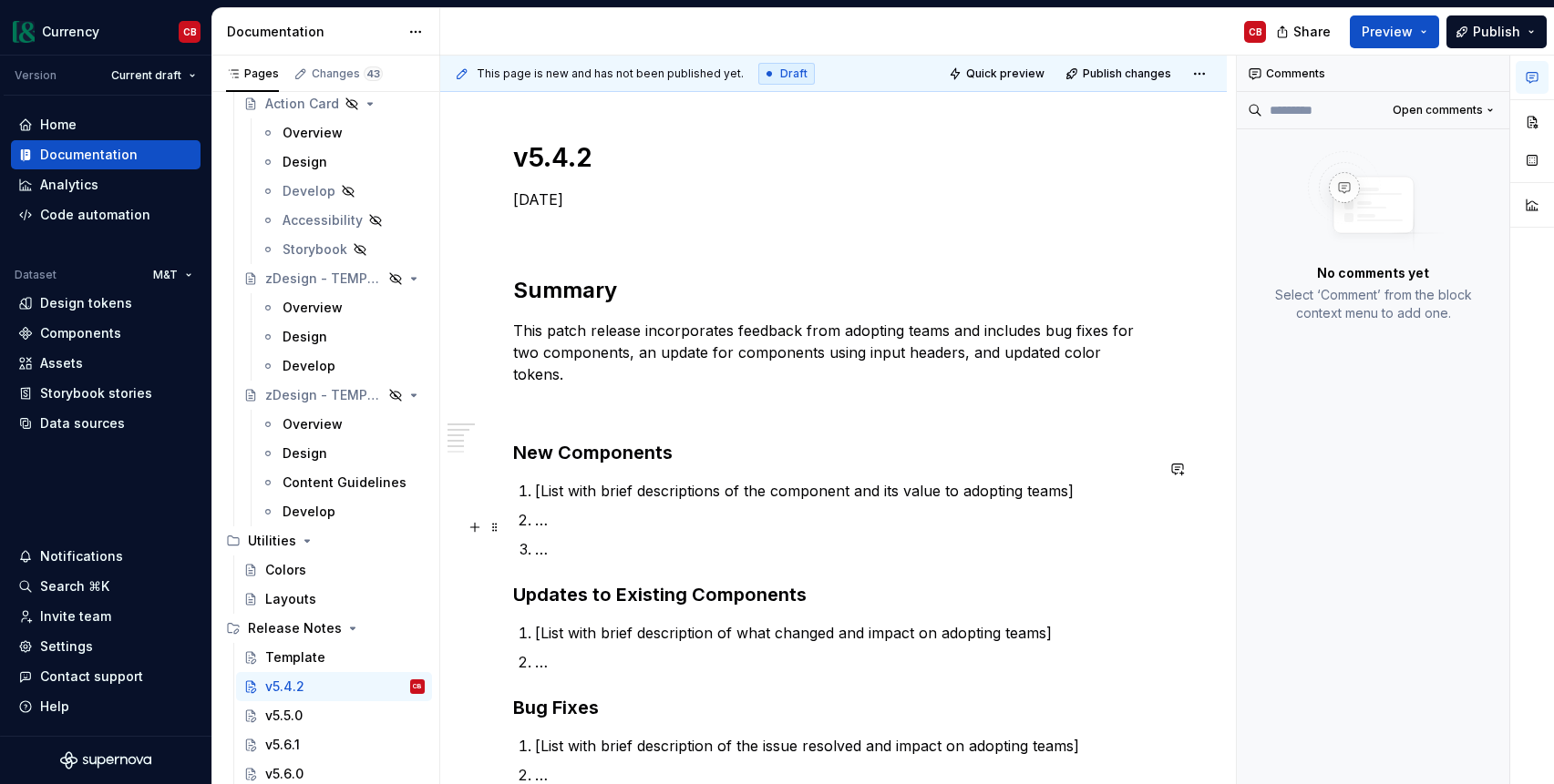
scroll to position [215, 0]
click at [553, 621] on p "[List with brief description of what changed and impact on adopting teams]" at bounding box center [844, 632] width 619 height 22
click at [554, 621] on p "[List with brief description of what changed and impact on adopting teams]" at bounding box center [844, 632] width 619 height 22
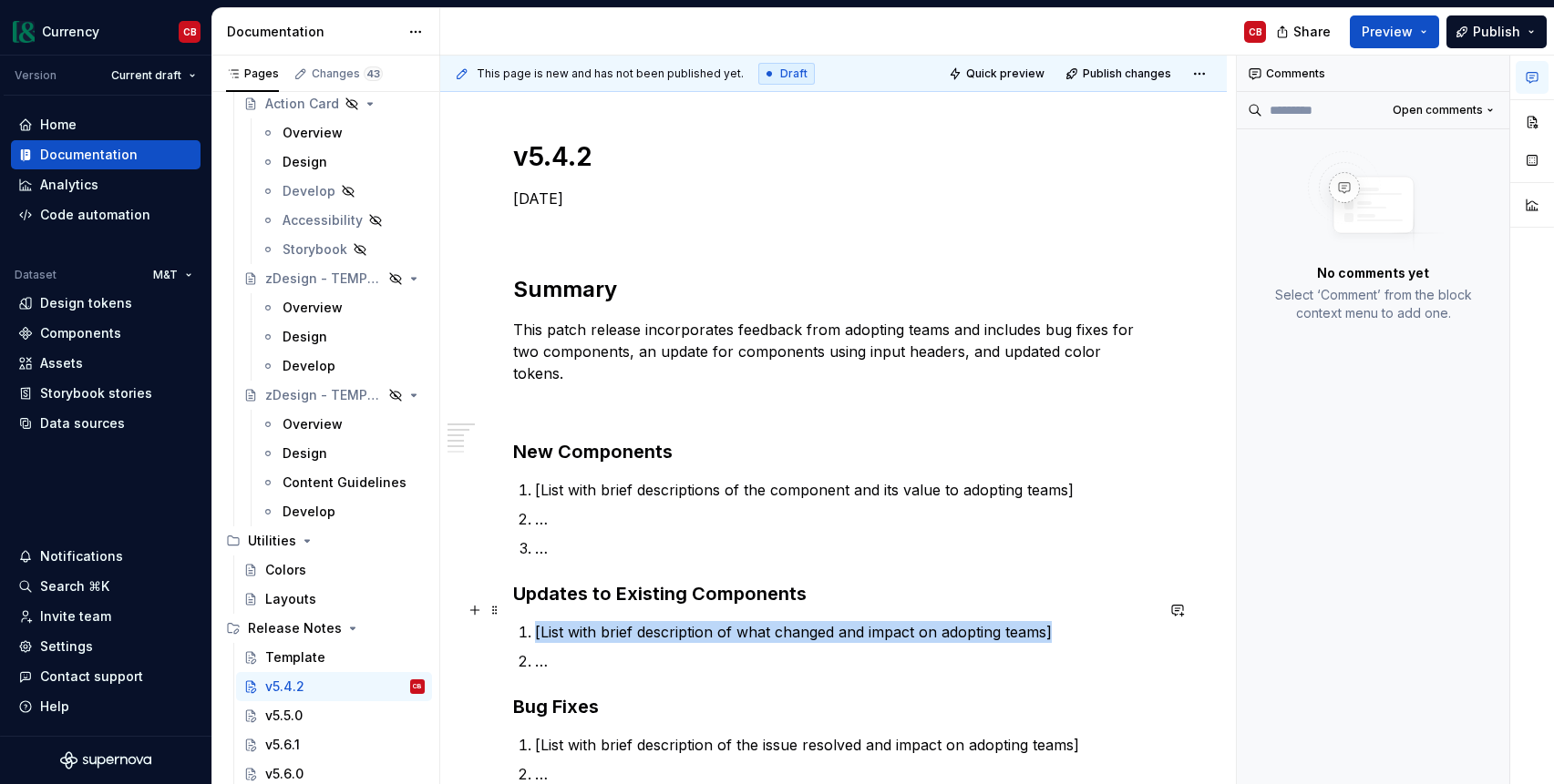
click at [554, 621] on p "[List with brief description of what changed and impact on adopting teams]" at bounding box center [844, 632] width 619 height 22
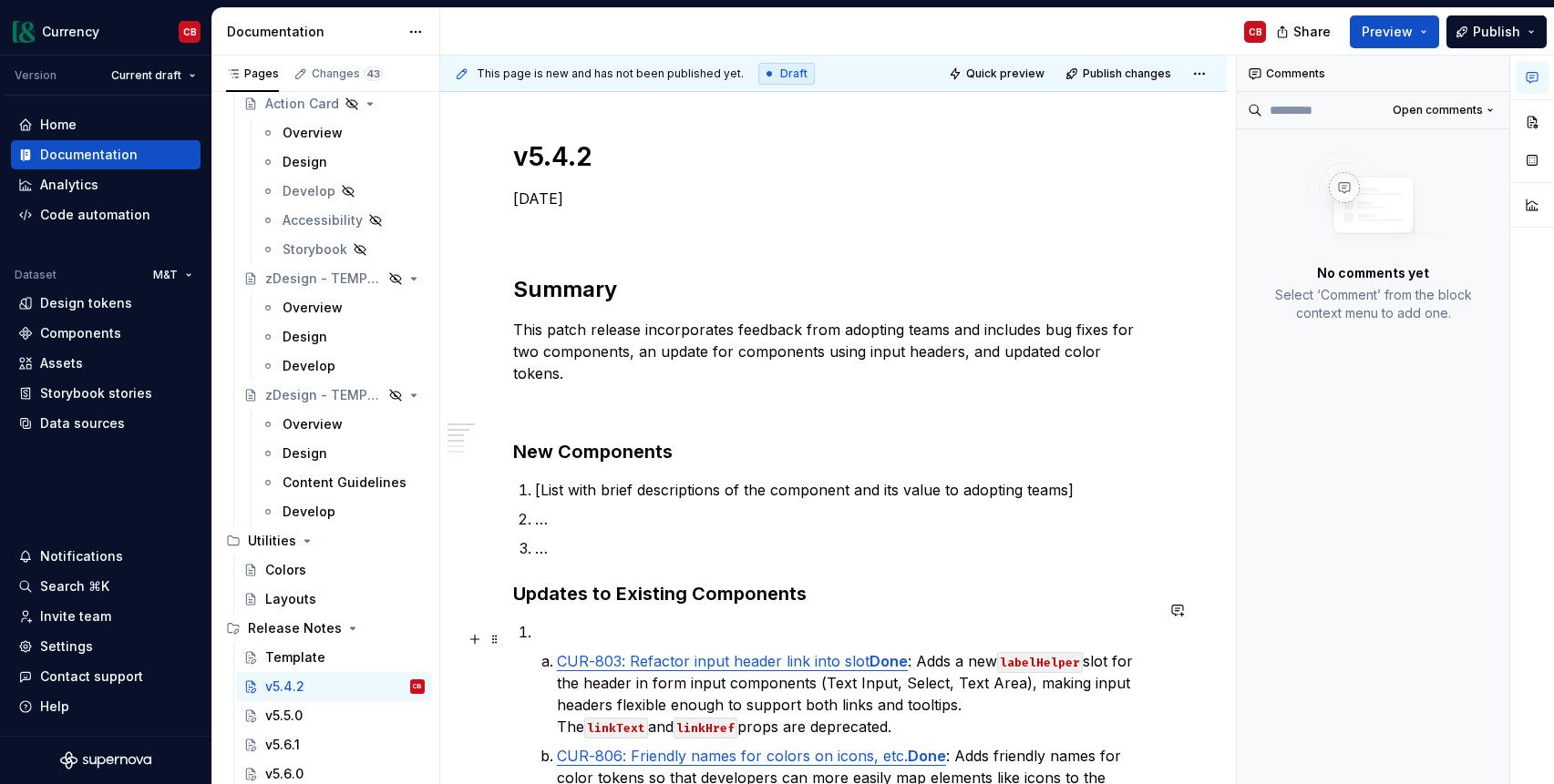
click at [557, 650] on li "CUR-803: Refactor input header link into slot Done : Adds a new labelHelper slo…" at bounding box center [855, 693] width 597 height 88
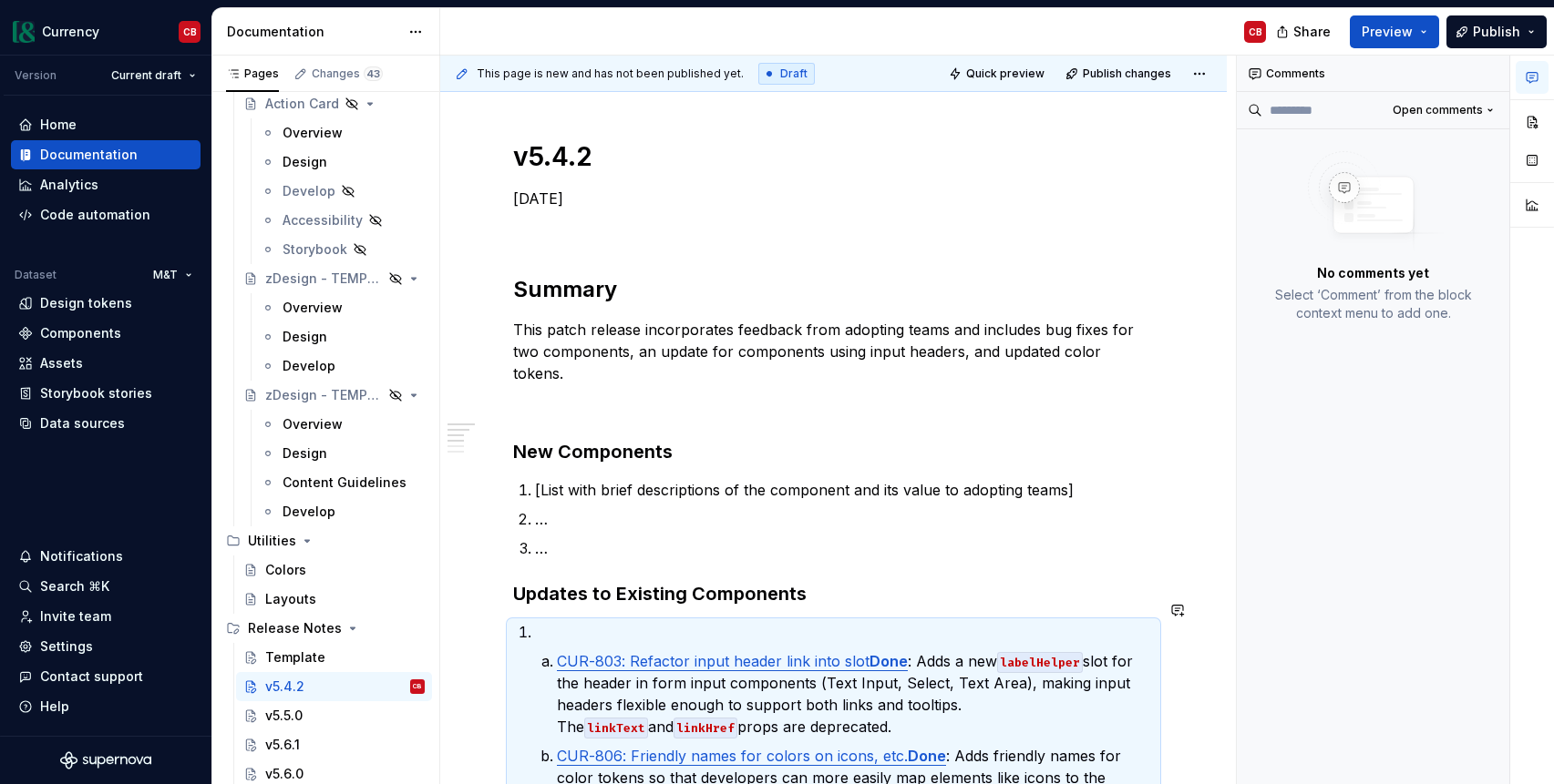
scroll to position [218, 0]
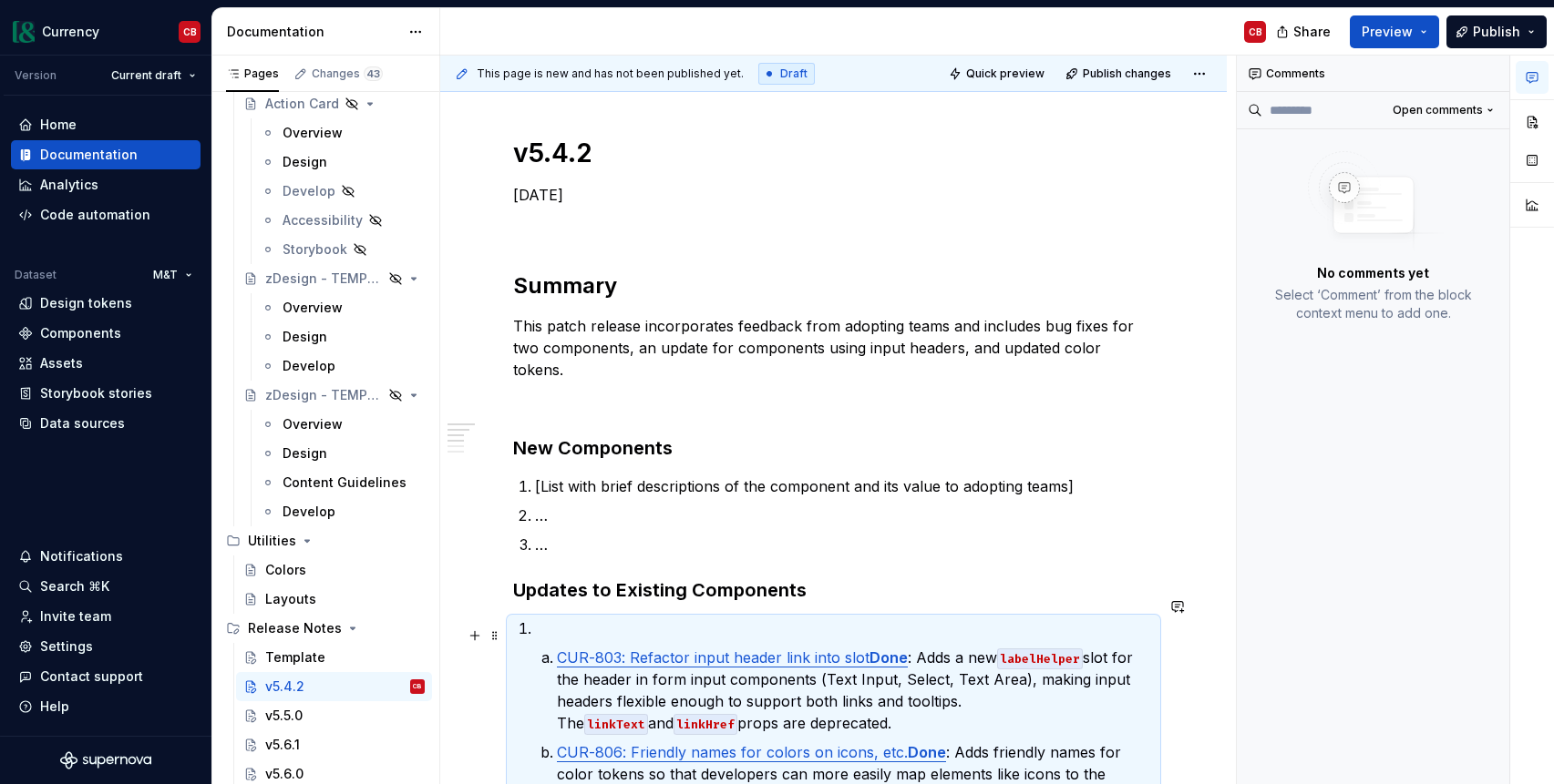
click at [557, 646] on li "CUR-803: Refactor input header link into slot Done : Adds a new labelHelper slo…" at bounding box center [855, 690] width 597 height 88
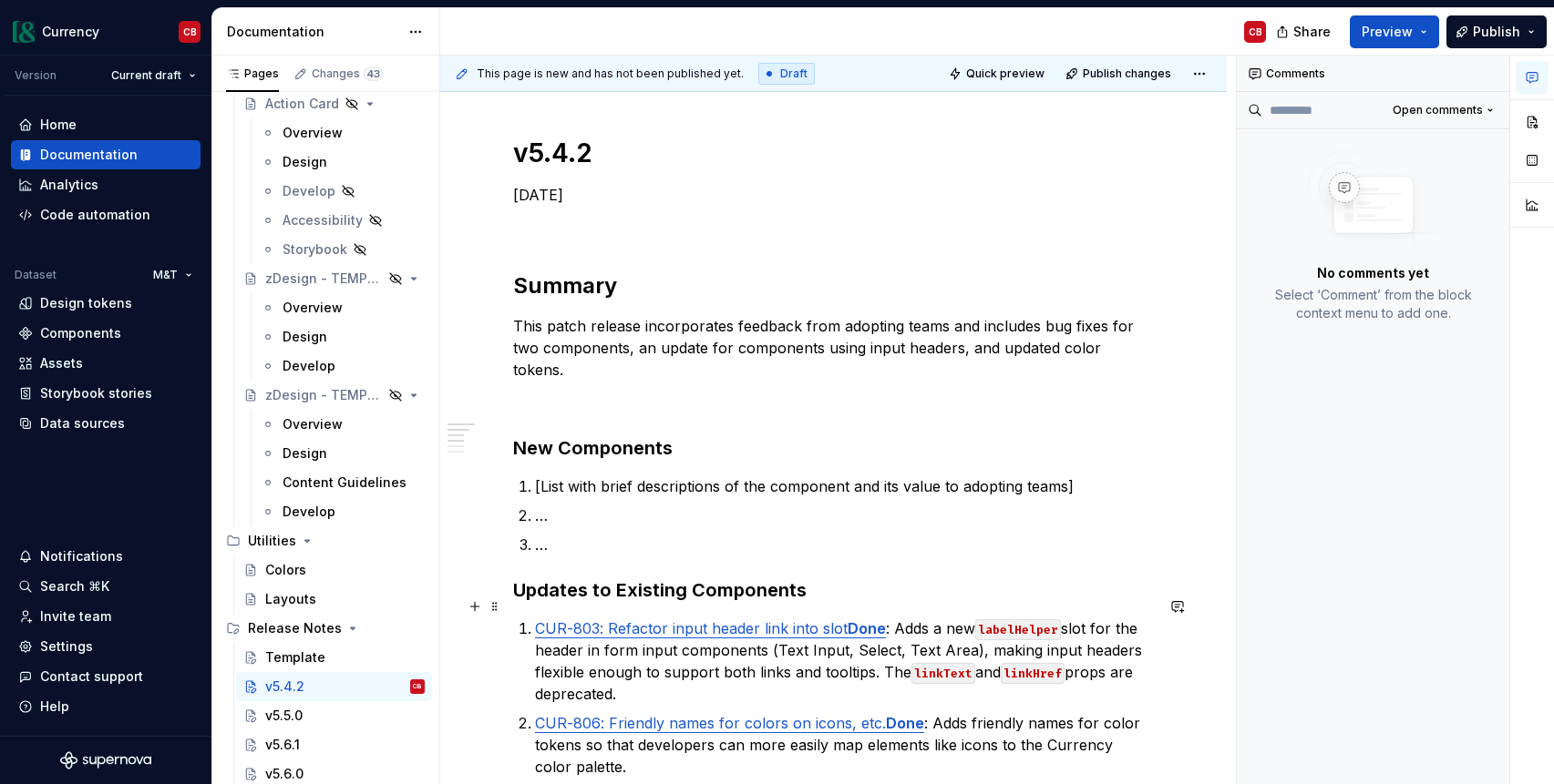
scroll to position [227, 0]
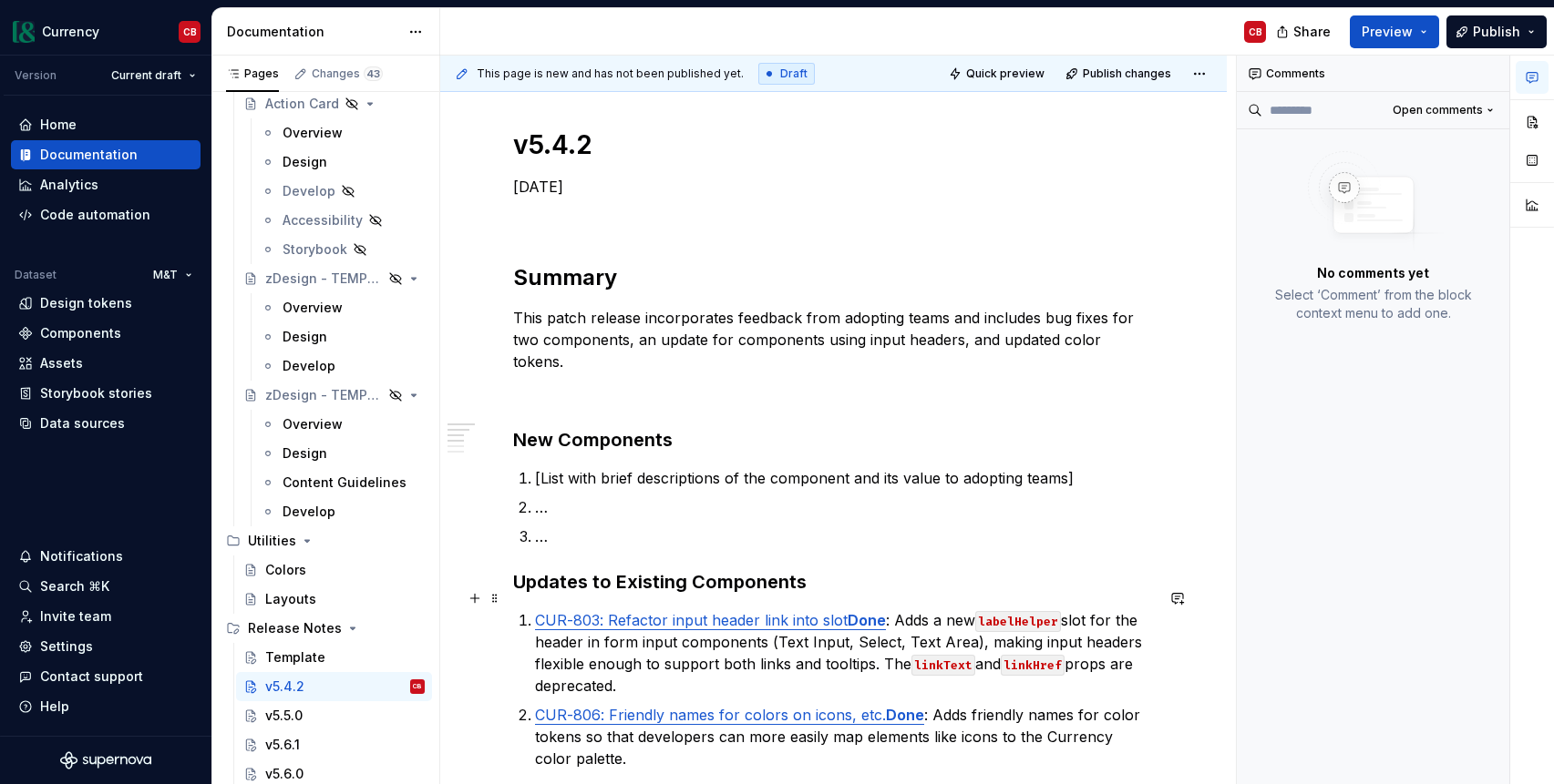
click at [882, 609] on p "CUR-803: Refactor input header link into slot Done : Adds a new labelHelper slo…" at bounding box center [844, 653] width 619 height 88
click at [921, 704] on p "CUR-806: Friendly names for colors on icons, etc. Done : Adds friendly names fo…" at bounding box center [844, 737] width 619 height 66
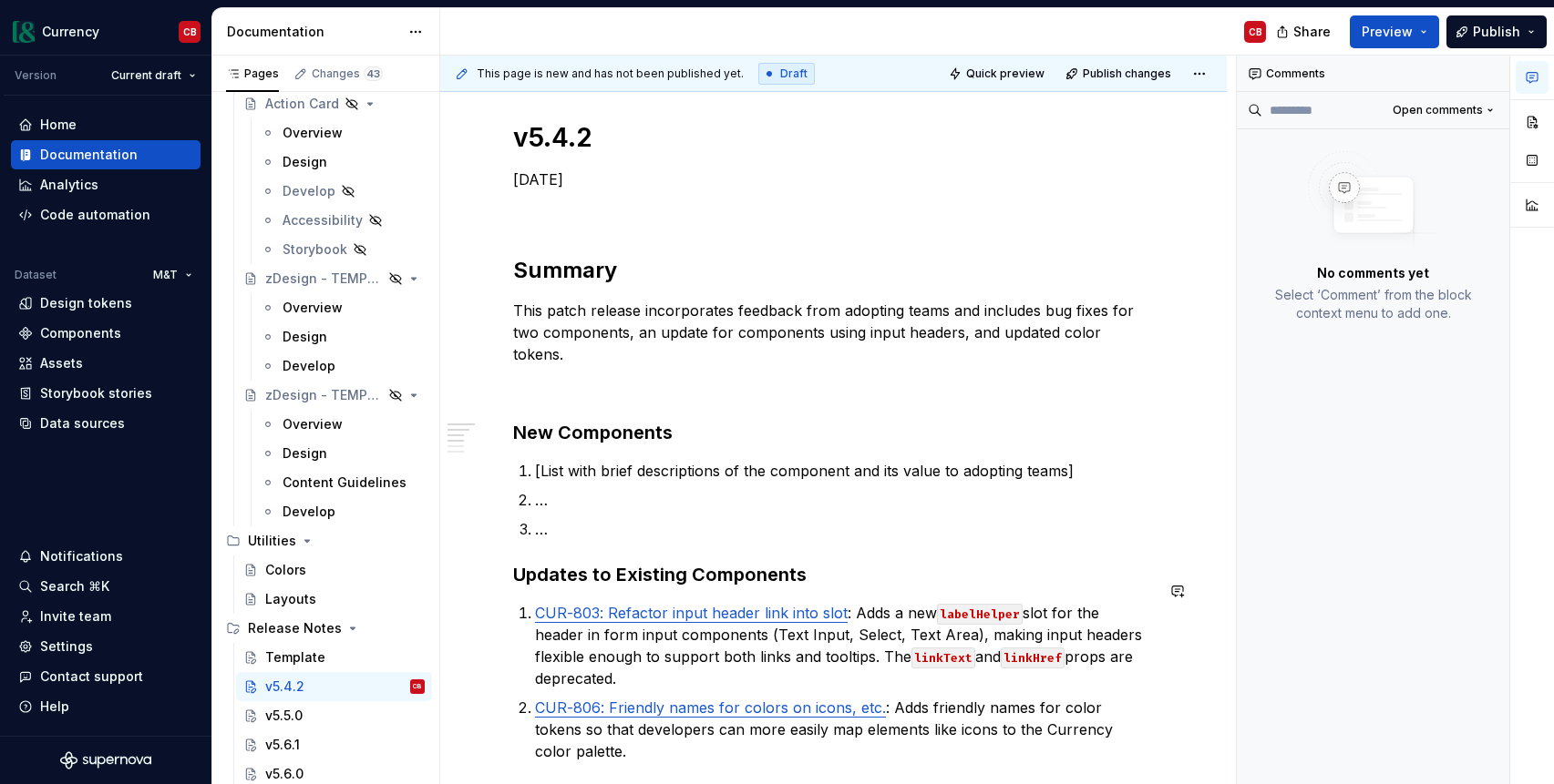
scroll to position [521, 0]
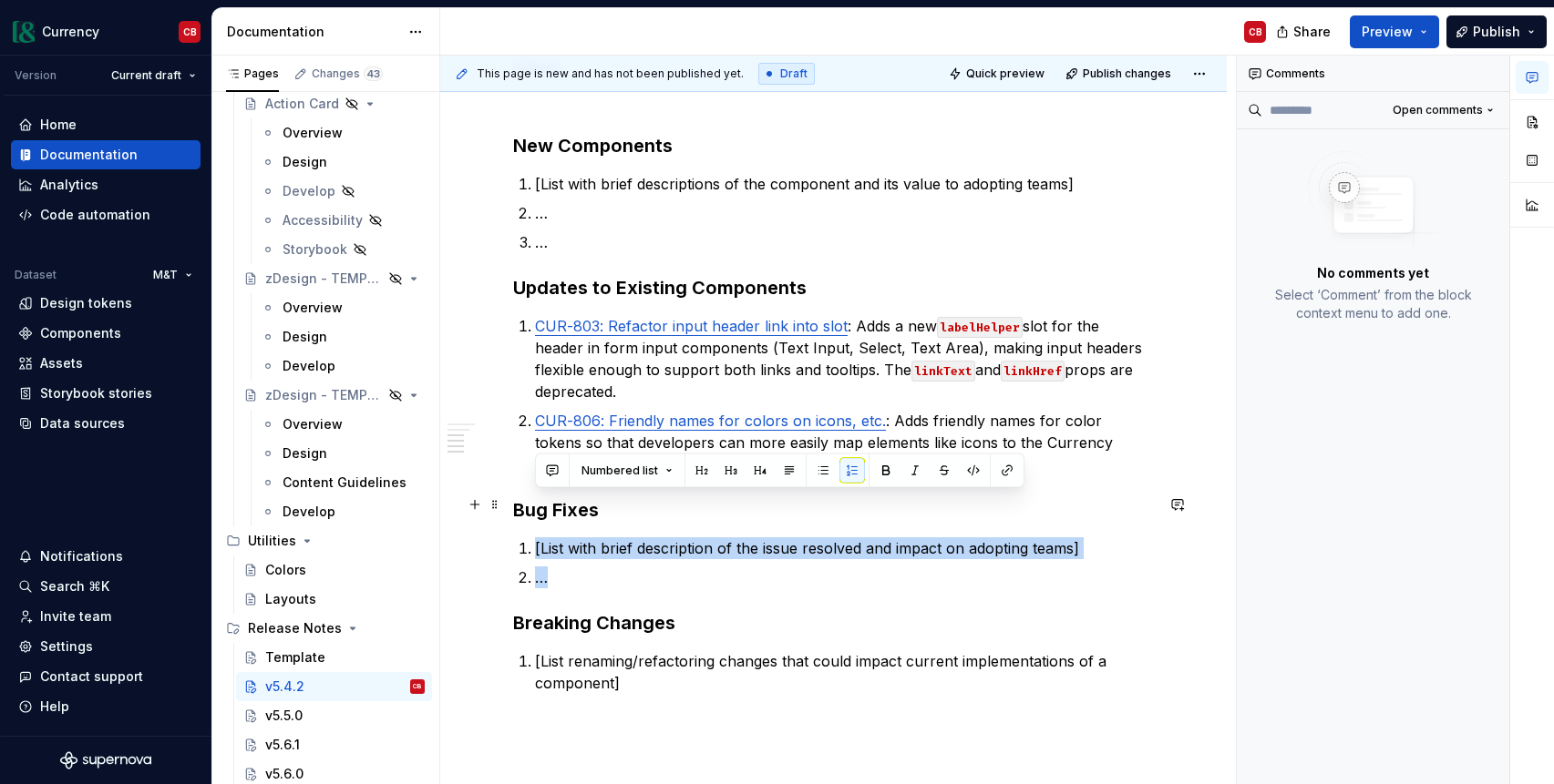
drag, startPoint x: 548, startPoint y: 533, endPoint x: 502, endPoint y: 507, distance: 52.8
click at [502, 507] on div "v5.4.2 [DATE] Summary This patch release incorporates feedback from adopting te…" at bounding box center [833, 424] width 786 height 1269
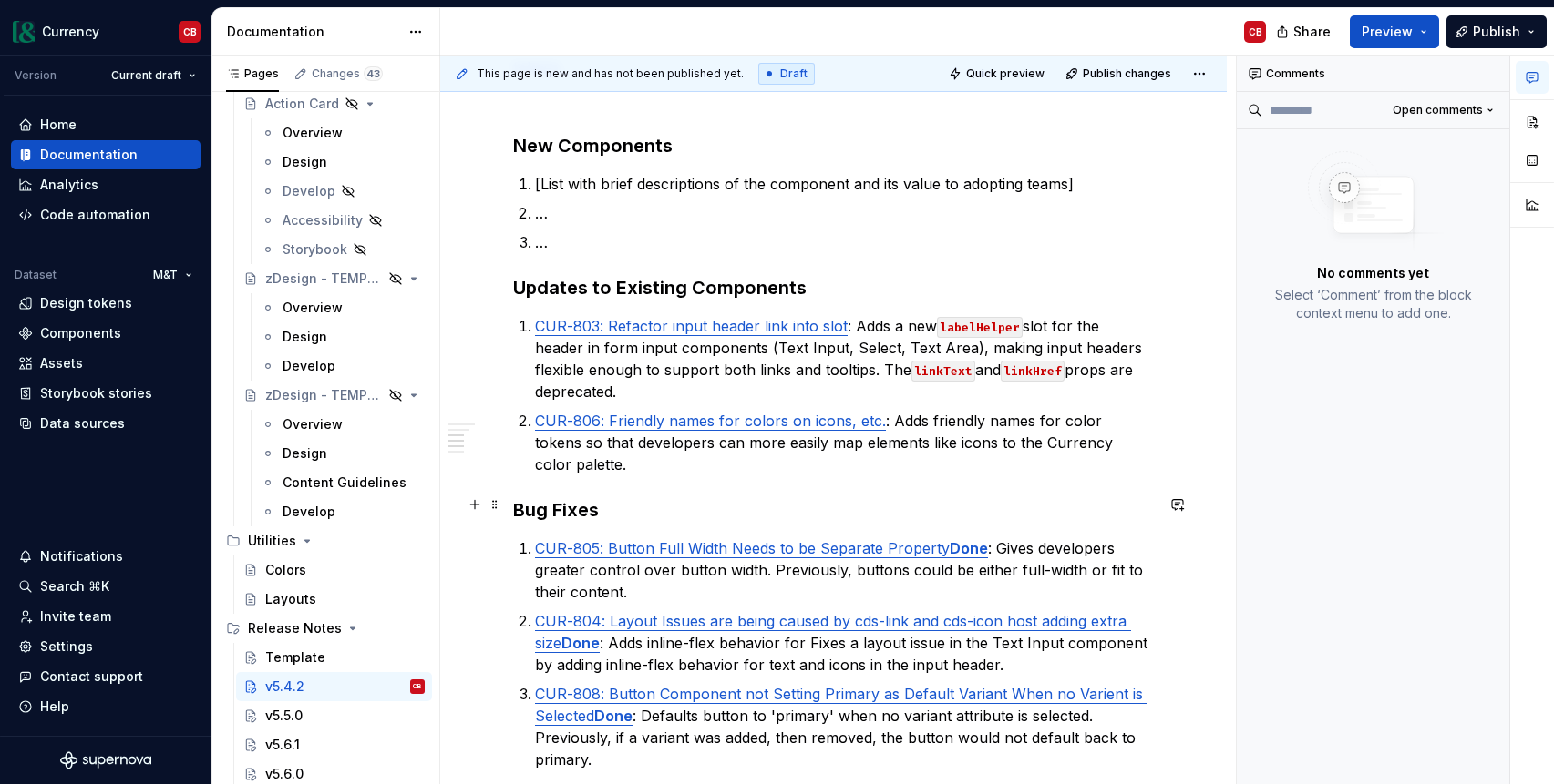
click at [977, 539] on strong "Done" at bounding box center [968, 548] width 38 height 18
click at [600, 610] on p "CUR-804: Layout Issues are being caused by cds-link and cds-icon host adding ex…" at bounding box center [844, 643] width 619 height 66
click at [636, 683] on p "CUR-808: Button Component not Setting Primary as Default Variant When no Varien…" at bounding box center [844, 727] width 619 height 88
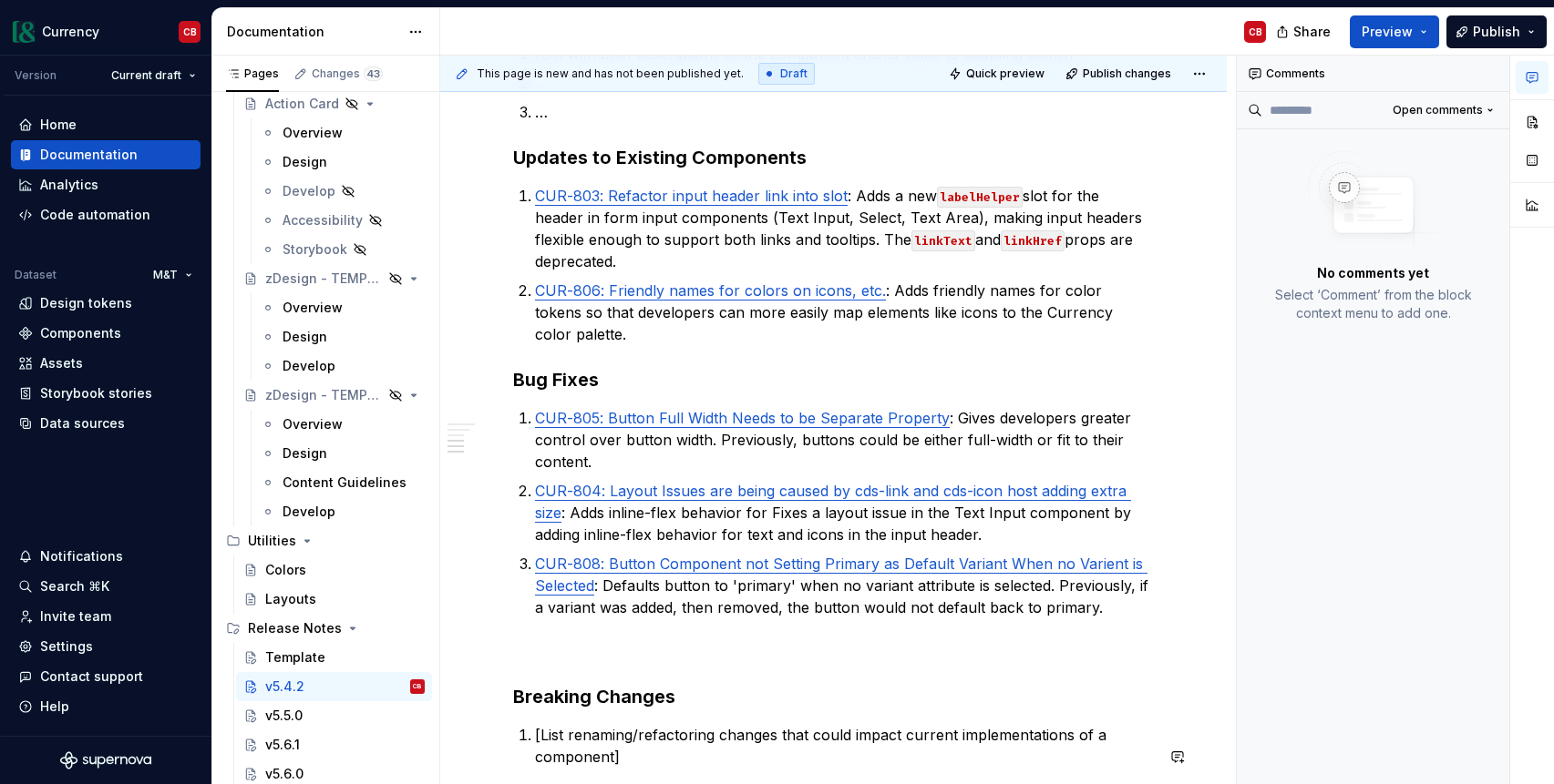
scroll to position [766, 0]
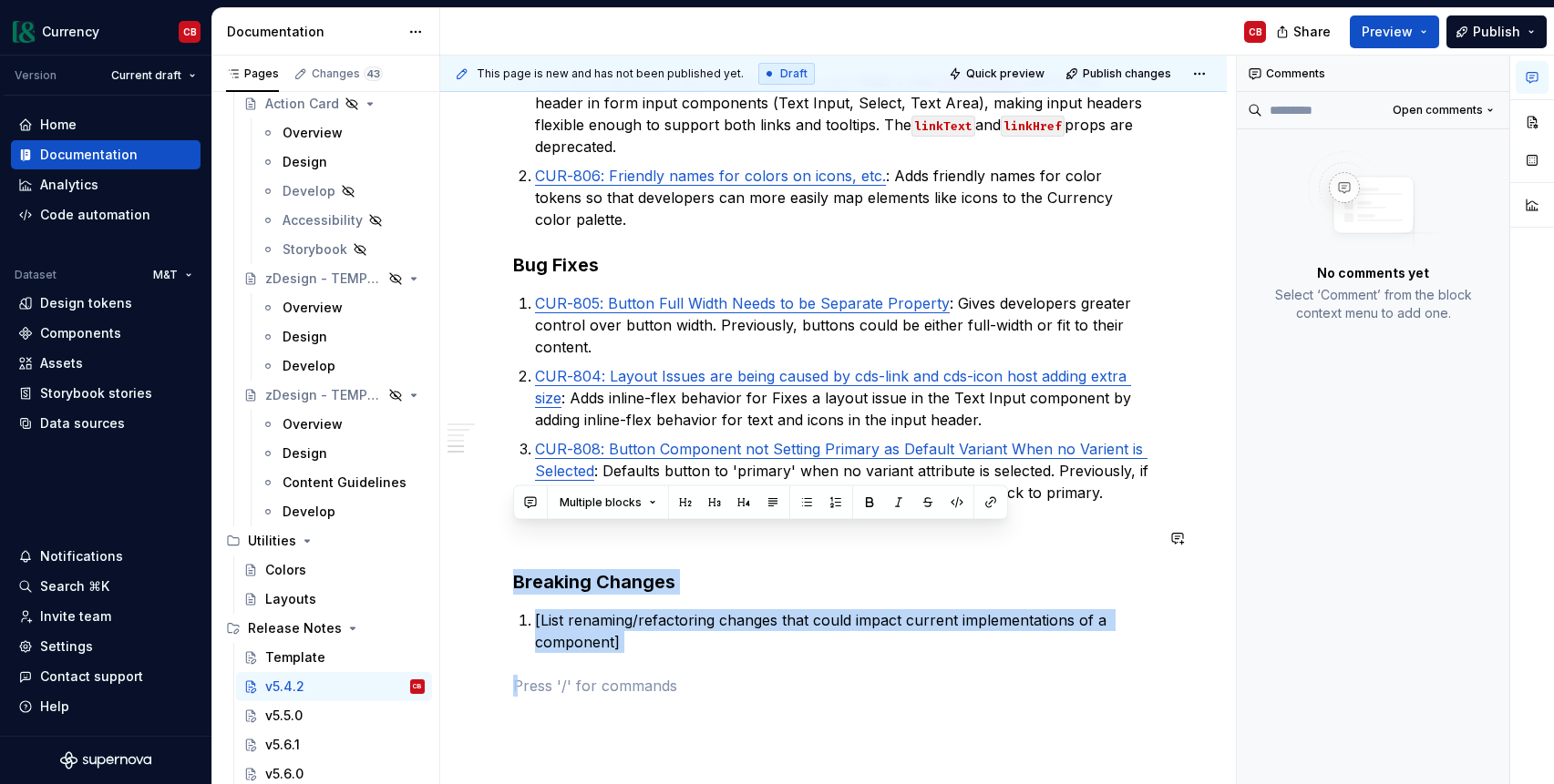
drag, startPoint x: 665, startPoint y: 724, endPoint x: 519, endPoint y: 523, distance: 248.4
click at [519, 523] on div "v5.4.2 [DATE] Summary This patch release incorporates feedback from adopting te…" at bounding box center [833, 176] width 641 height 1173
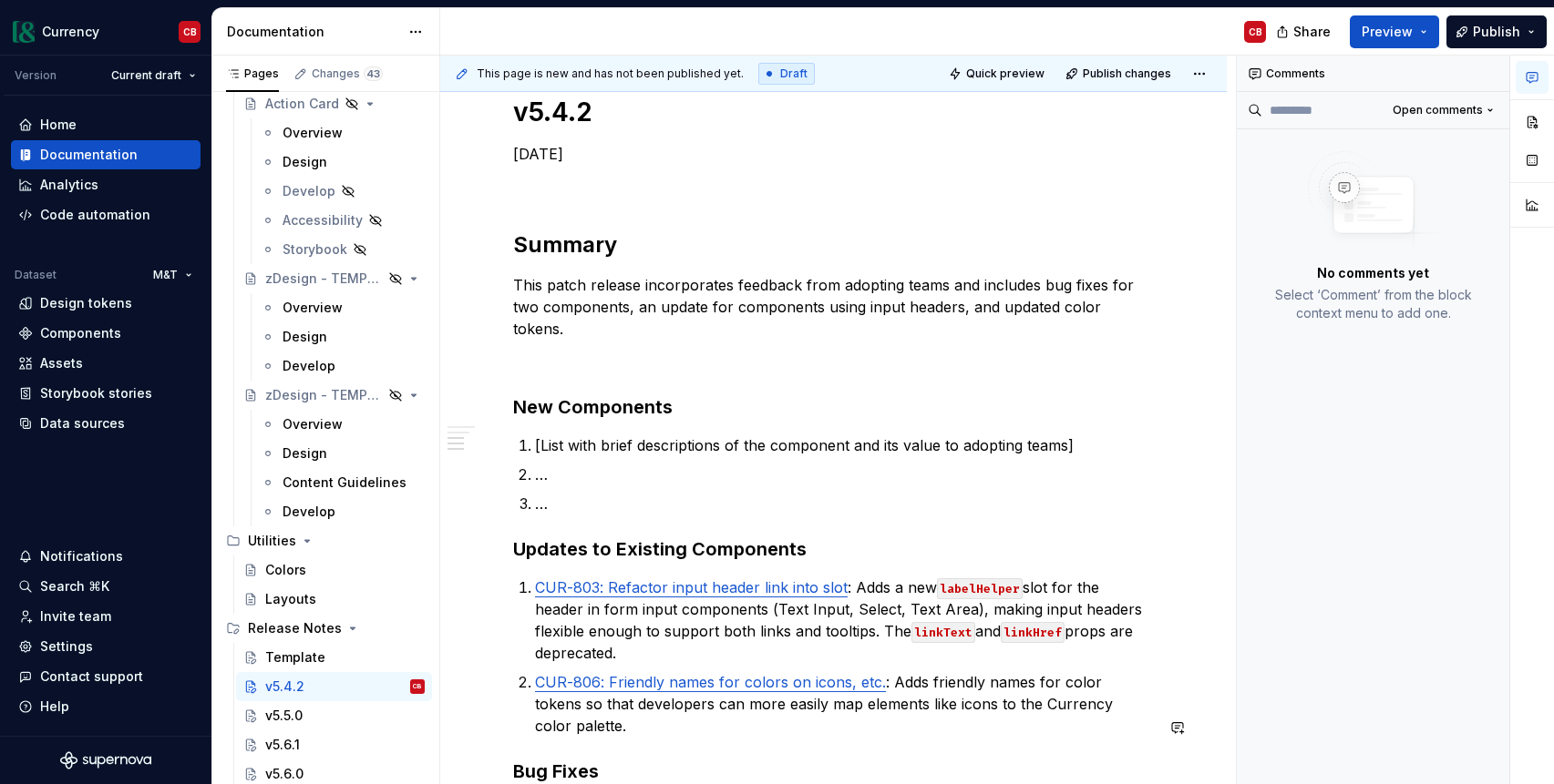
scroll to position [158, 0]
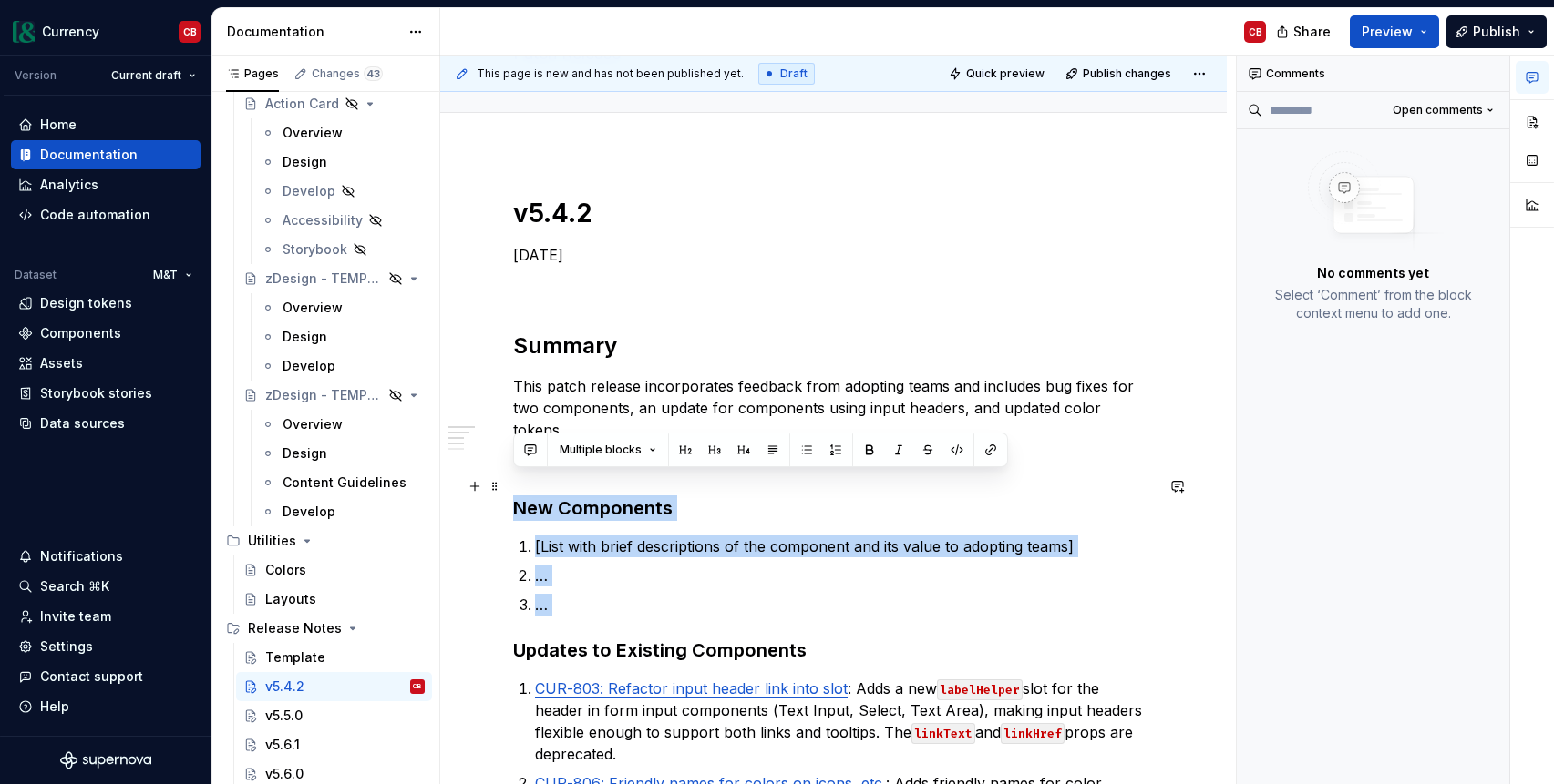
drag, startPoint x: 582, startPoint y: 594, endPoint x: 504, endPoint y: 490, distance: 130.0
click at [504, 490] on div "v5.4.2 [DATE] Summary This patch release incorporates feedback from adopting te…" at bounding box center [833, 761] width 786 height 1215
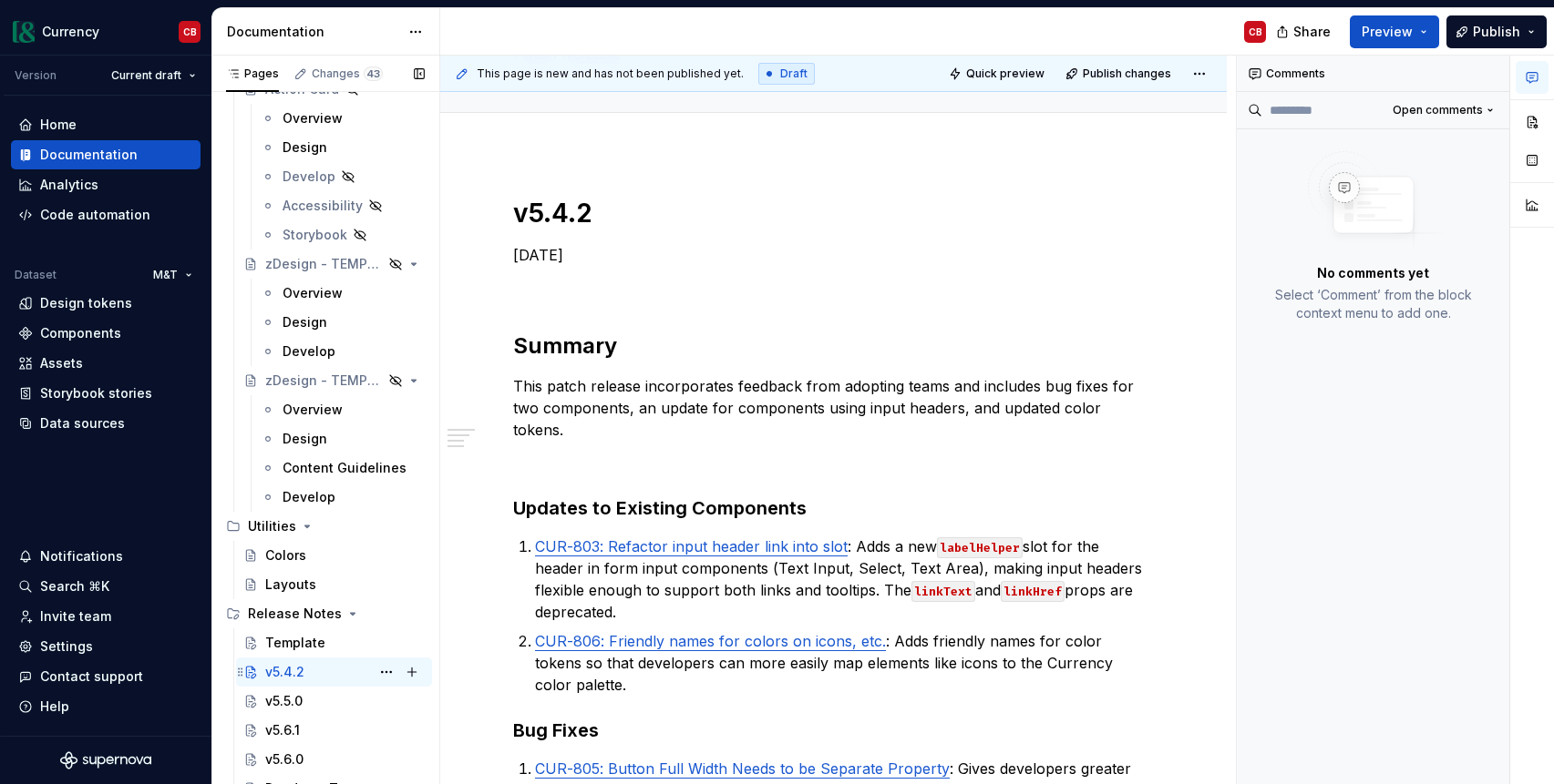
scroll to position [9982, 0]
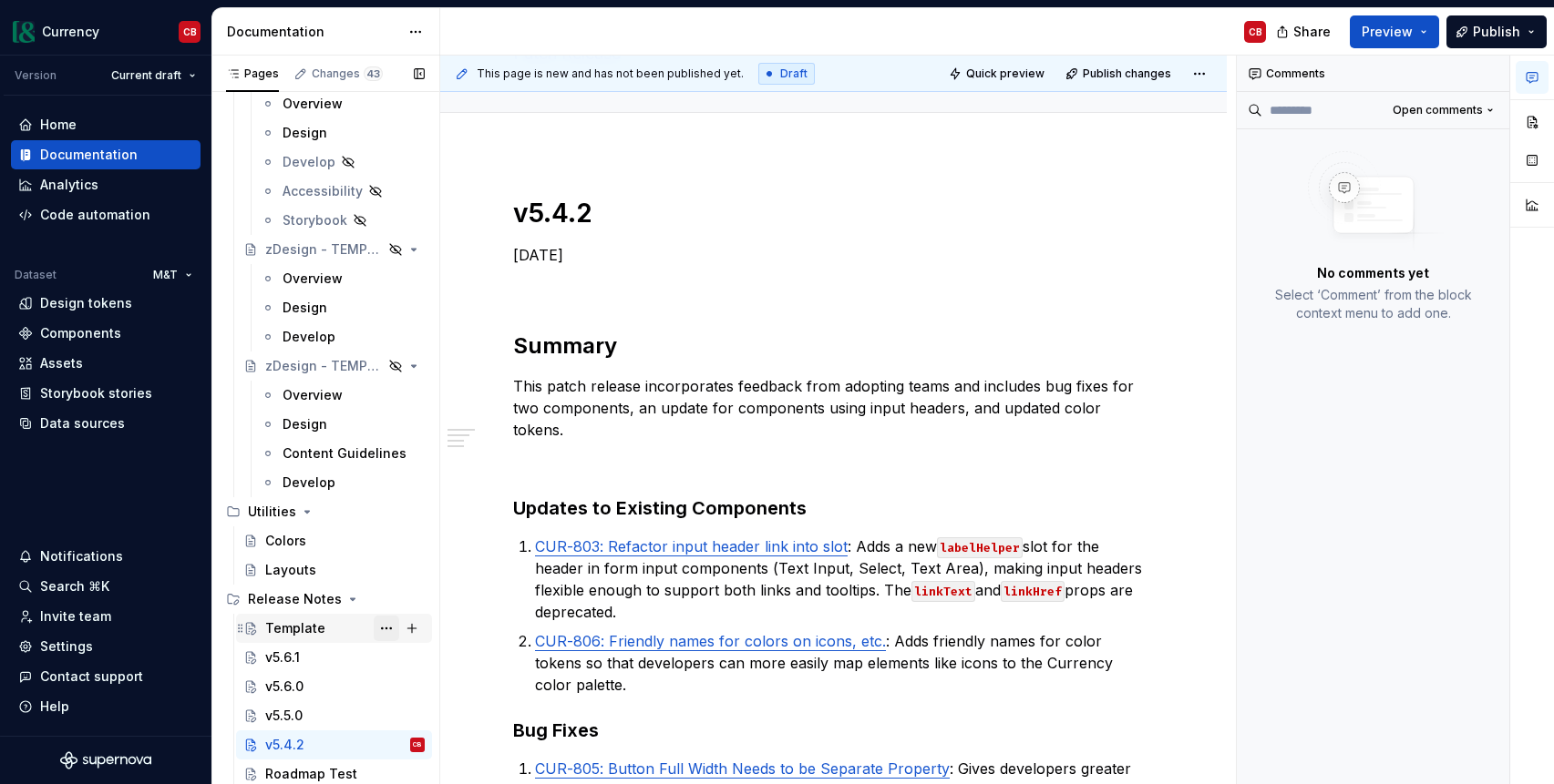
click at [398, 624] on button "Page tree" at bounding box center [387, 629] width 26 height 26
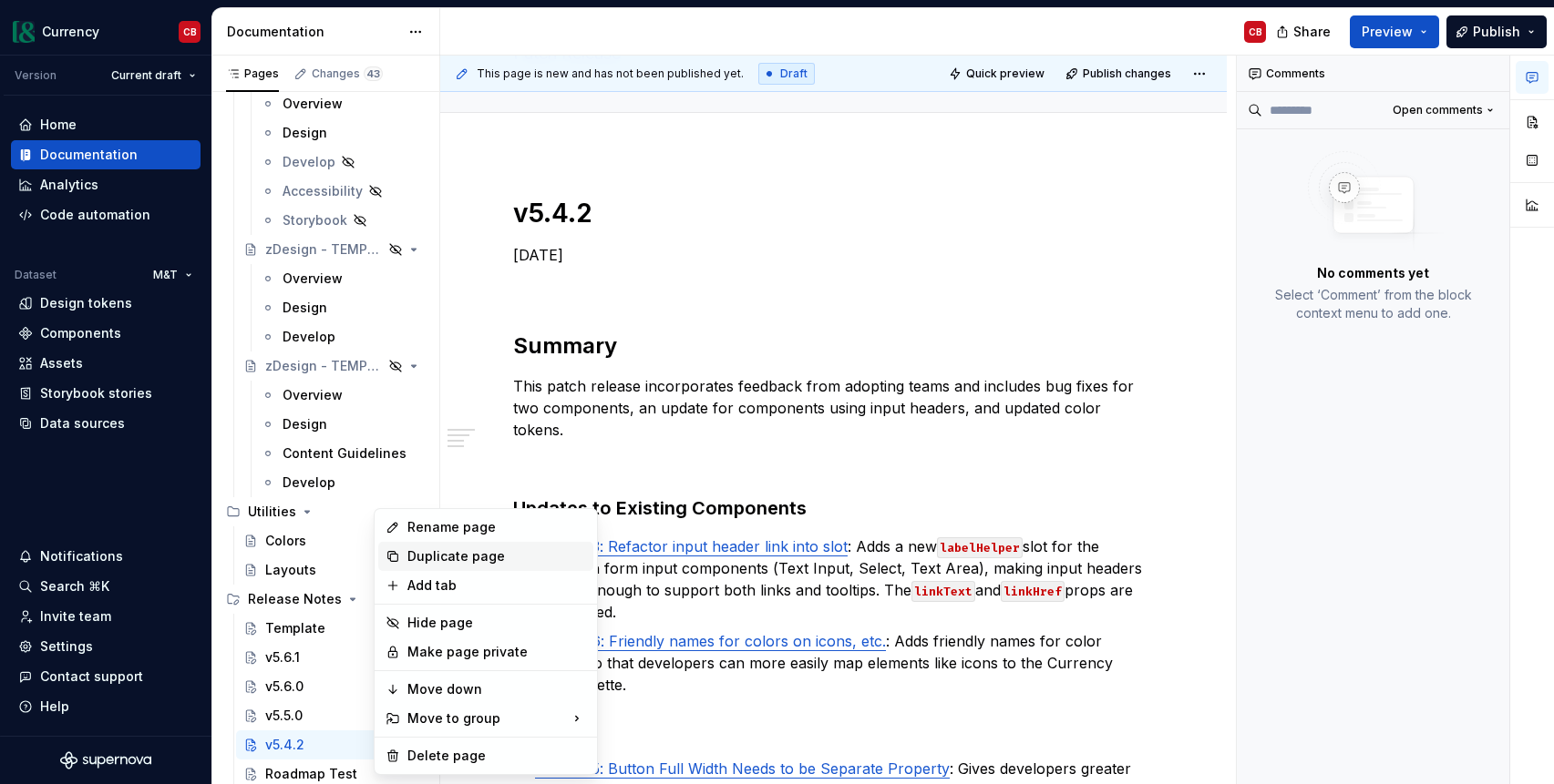
click at [438, 551] on div "Duplicate page" at bounding box center [496, 557] width 179 height 18
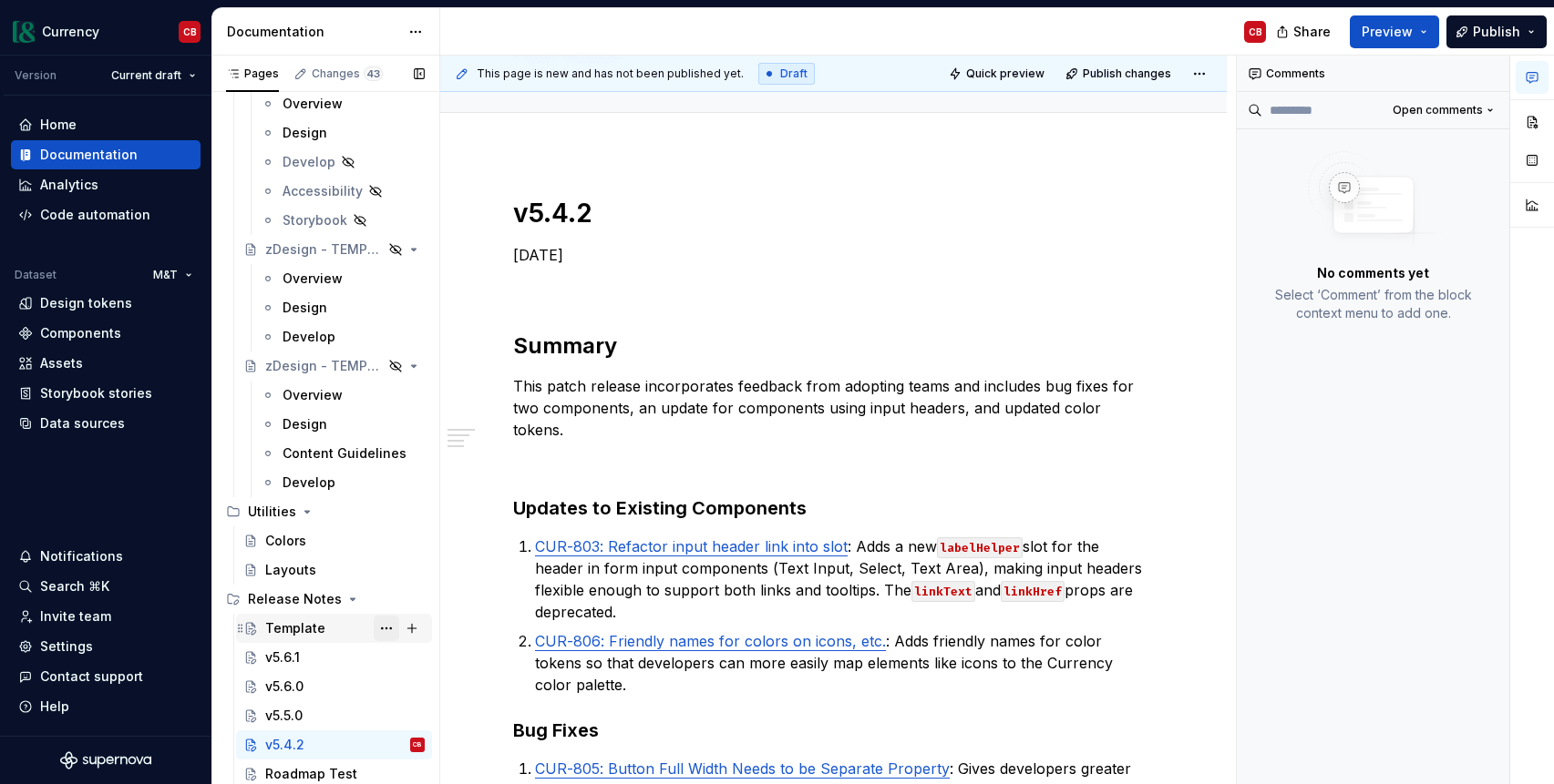
click at [384, 630] on button "Page tree" at bounding box center [387, 629] width 26 height 26
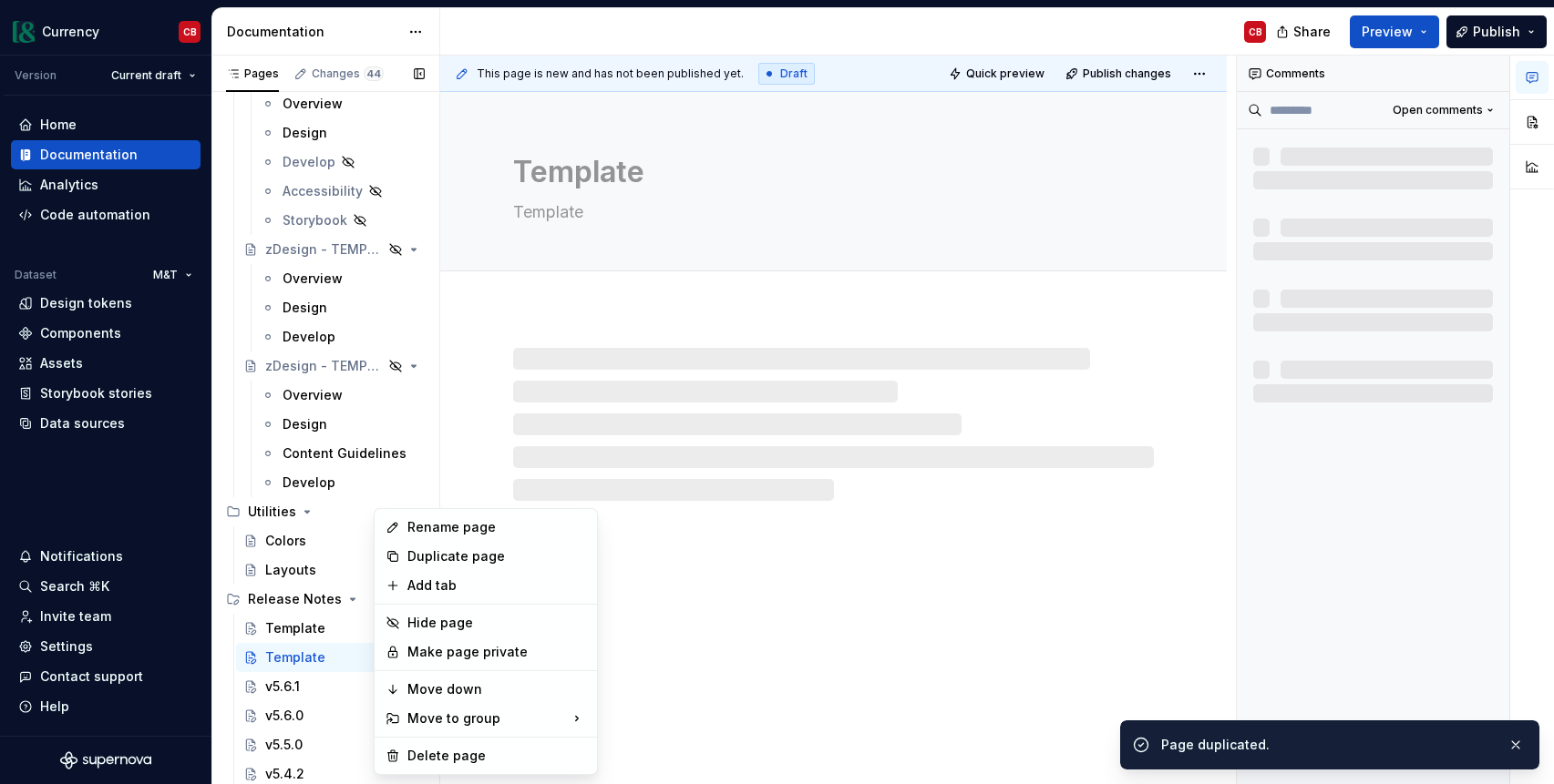
click at [313, 660] on div "Pages Changes 44 Add Accessibility guide for tree Page tree. Navigate the tree …" at bounding box center [326, 423] width 228 height 737
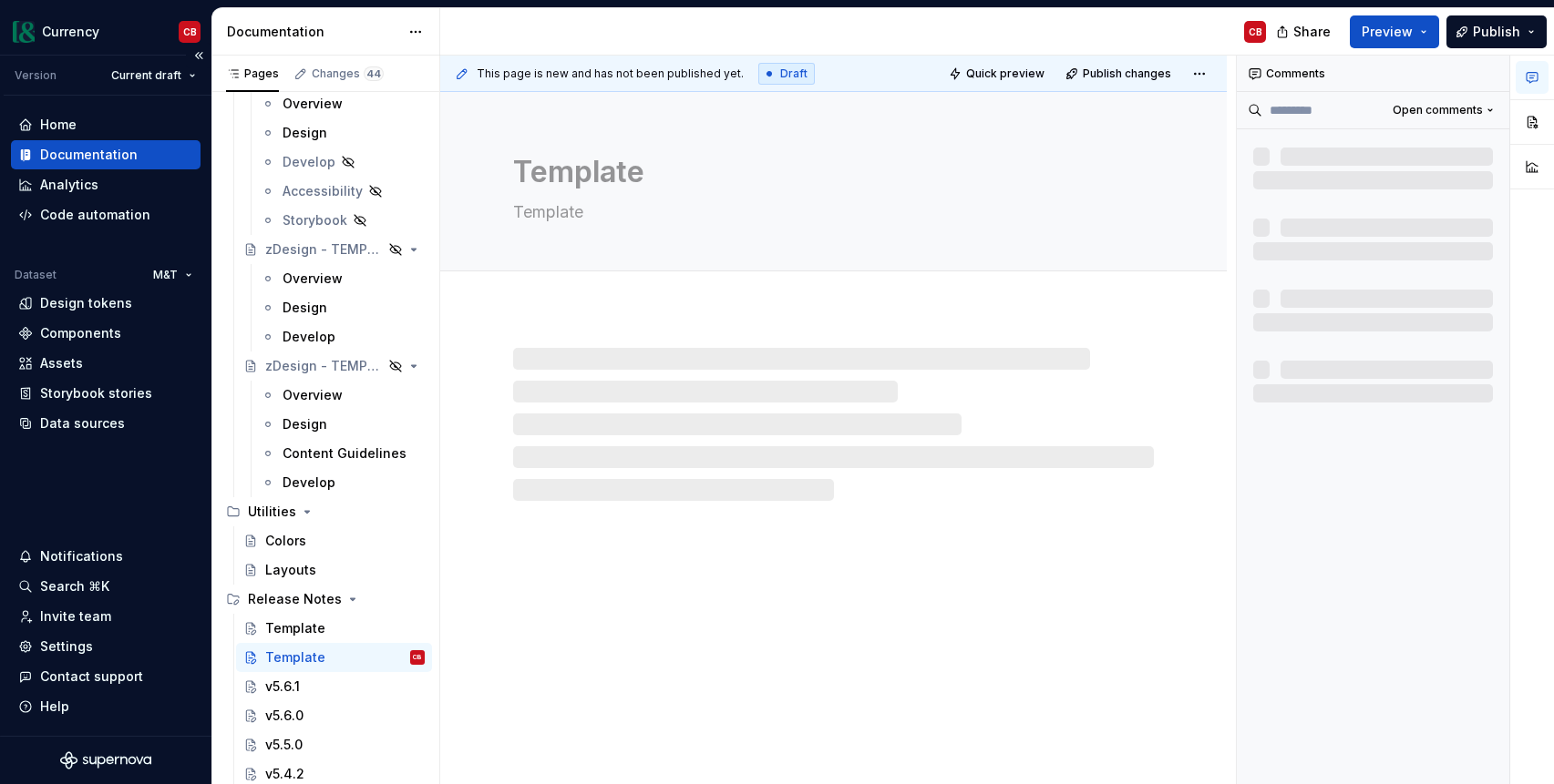
type textarea "*"
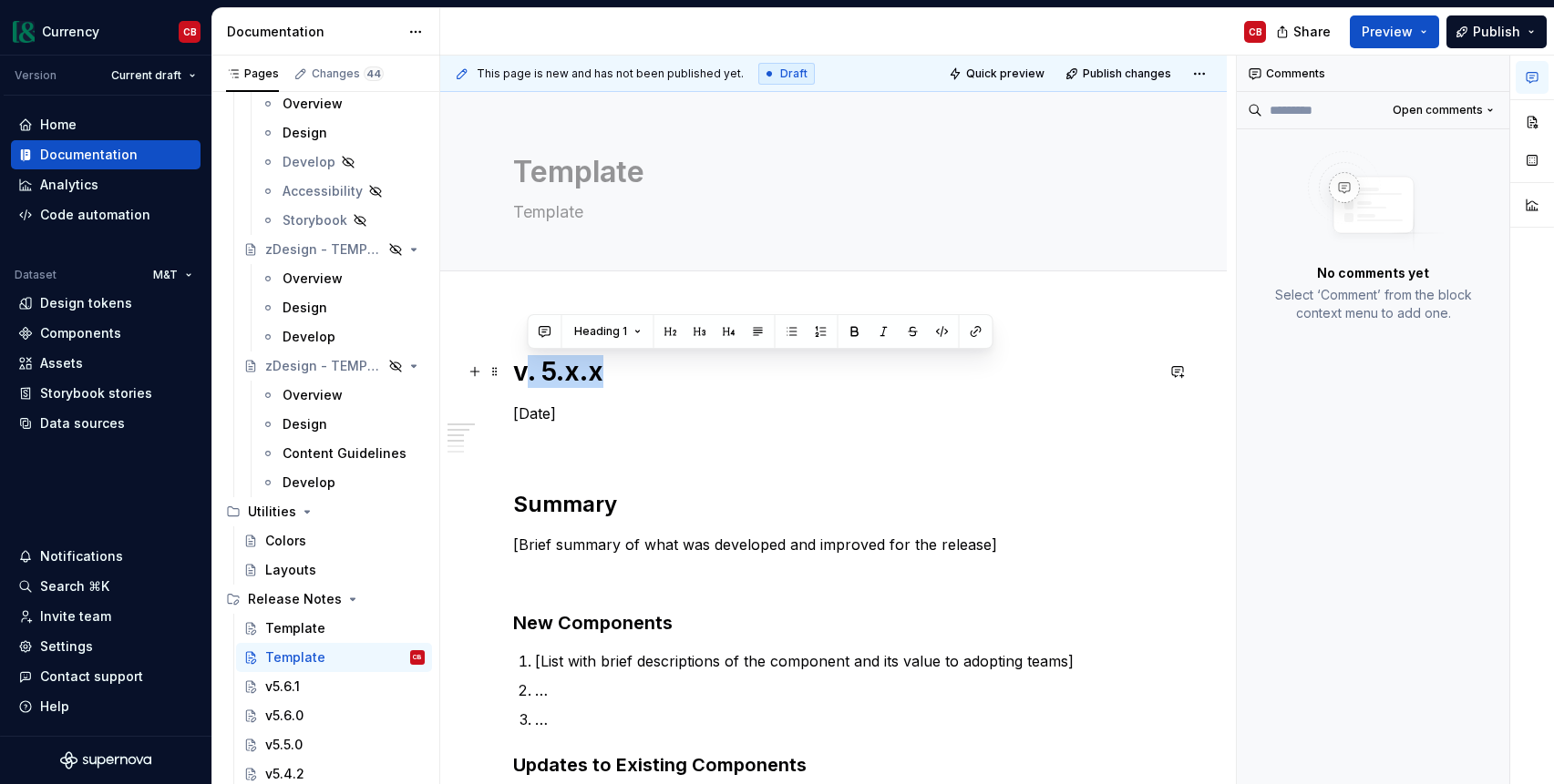
drag, startPoint x: 526, startPoint y: 372, endPoint x: 660, endPoint y: 382, distance: 134.4
click at [660, 382] on h1 "v. 5.x.x" at bounding box center [833, 371] width 641 height 32
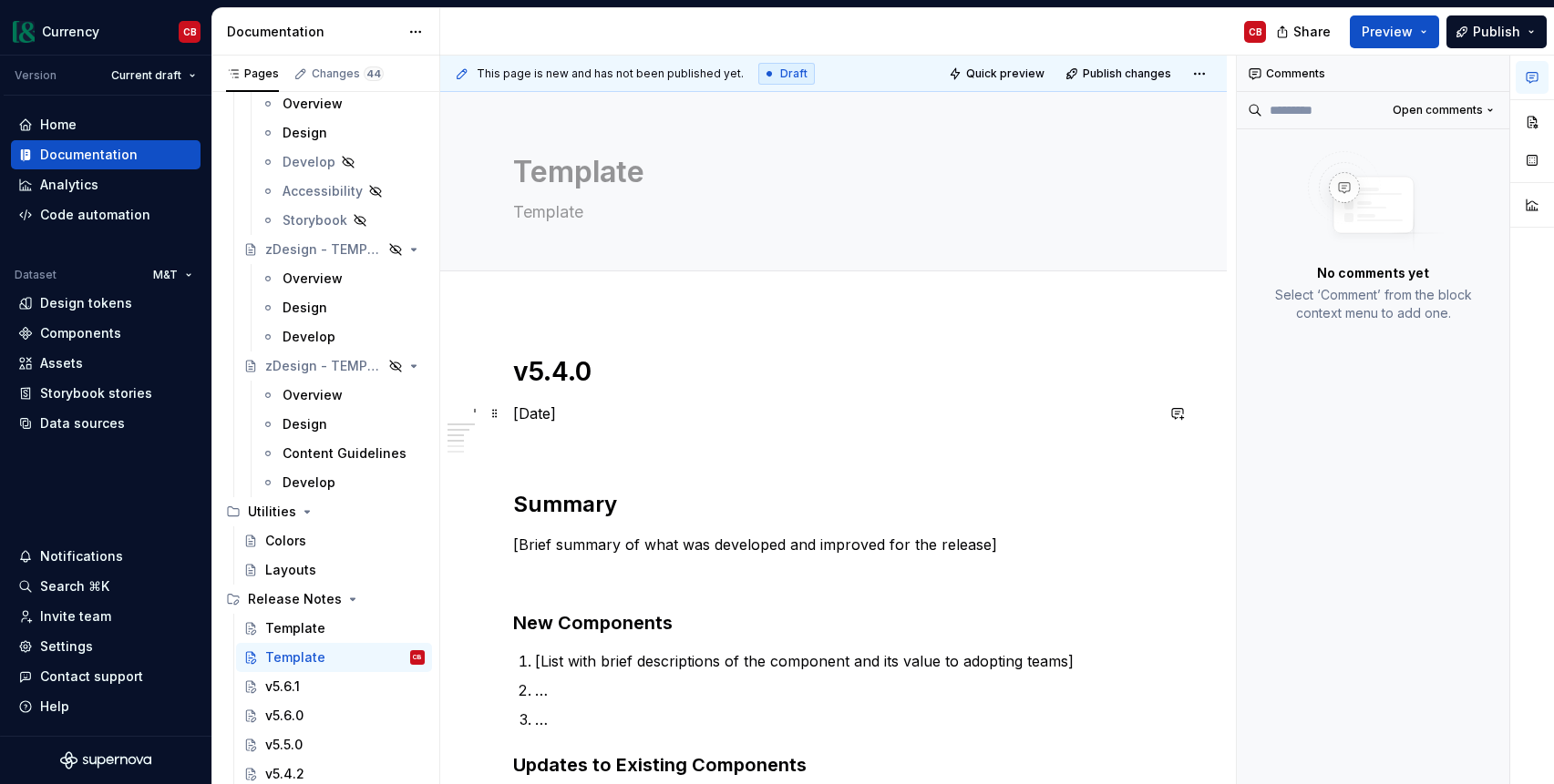
click at [541, 409] on p "[Date]" at bounding box center [833, 413] width 641 height 22
click at [569, 373] on h1 "v5.4.0" at bounding box center [833, 371] width 641 height 32
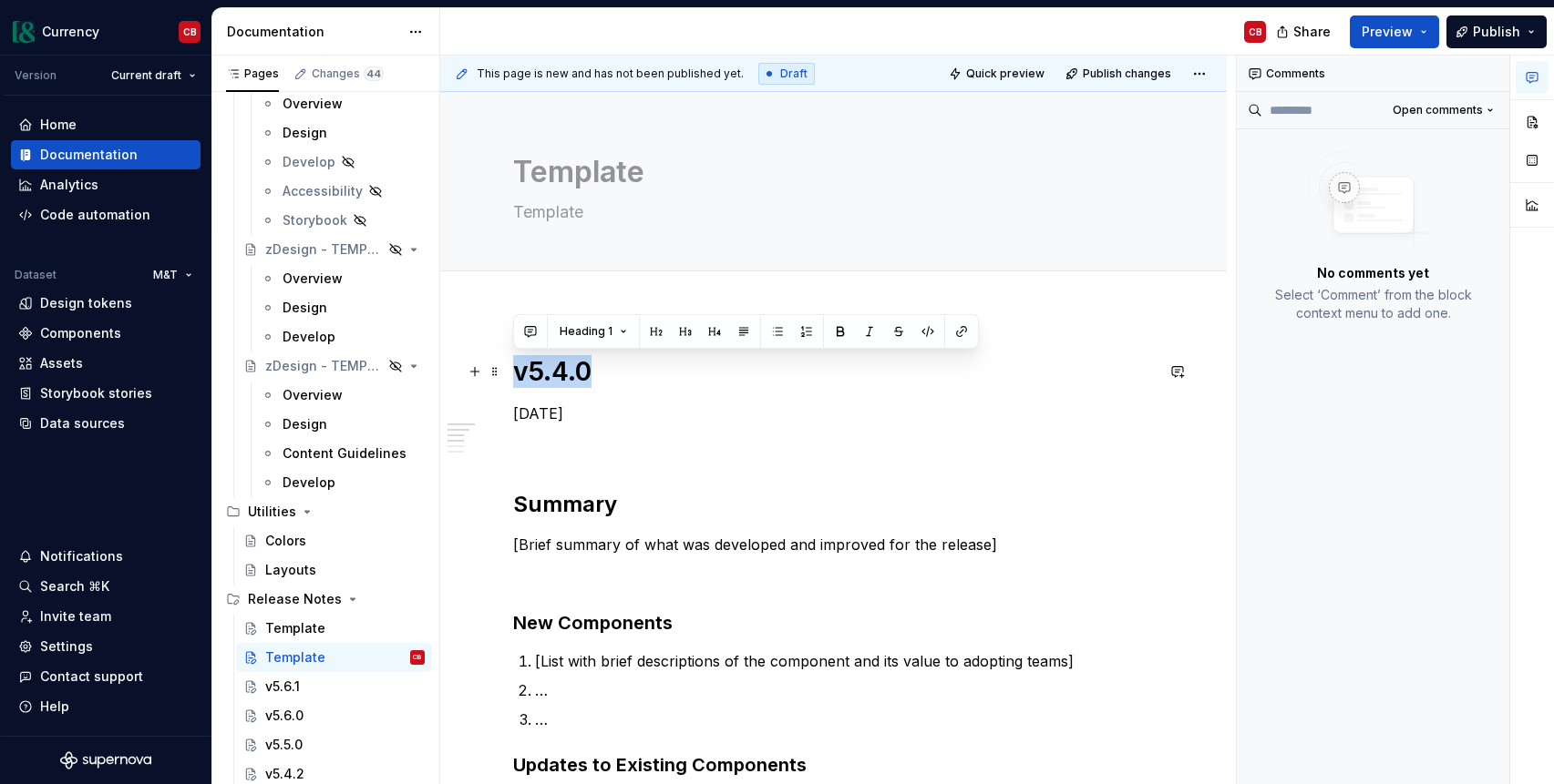
click at [569, 373] on h1 "v5.4.0" at bounding box center [833, 371] width 641 height 32
click at [557, 371] on h1 "v5.4.0" at bounding box center [833, 371] width 641 height 32
copy h1 "v5.4.0"
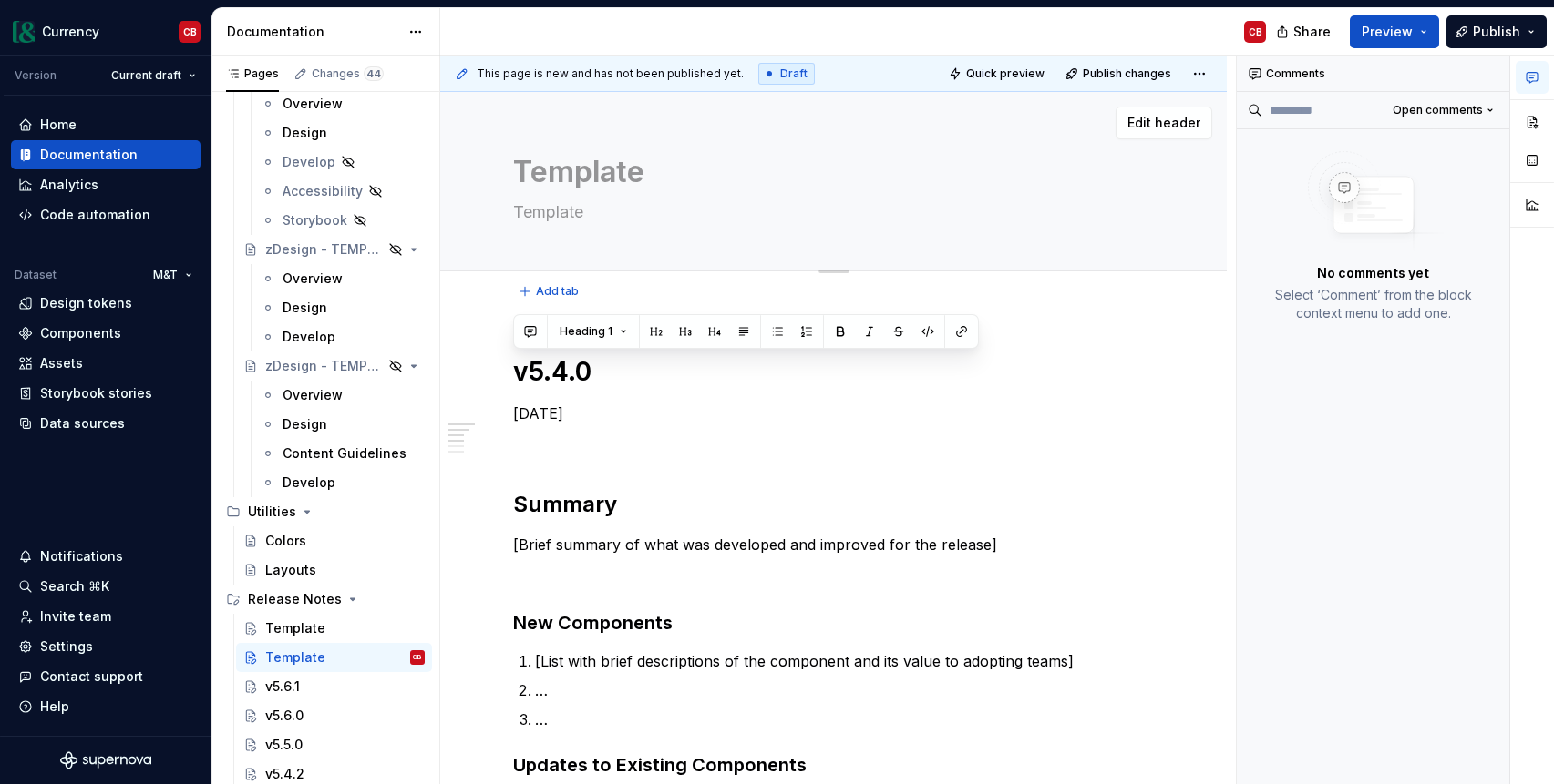
click at [572, 172] on textarea "Template" at bounding box center [830, 172] width 641 height 43
paste textarea "v5.4.0"
type textarea "*"
type textarea "v5.4.0"
type textarea "*"
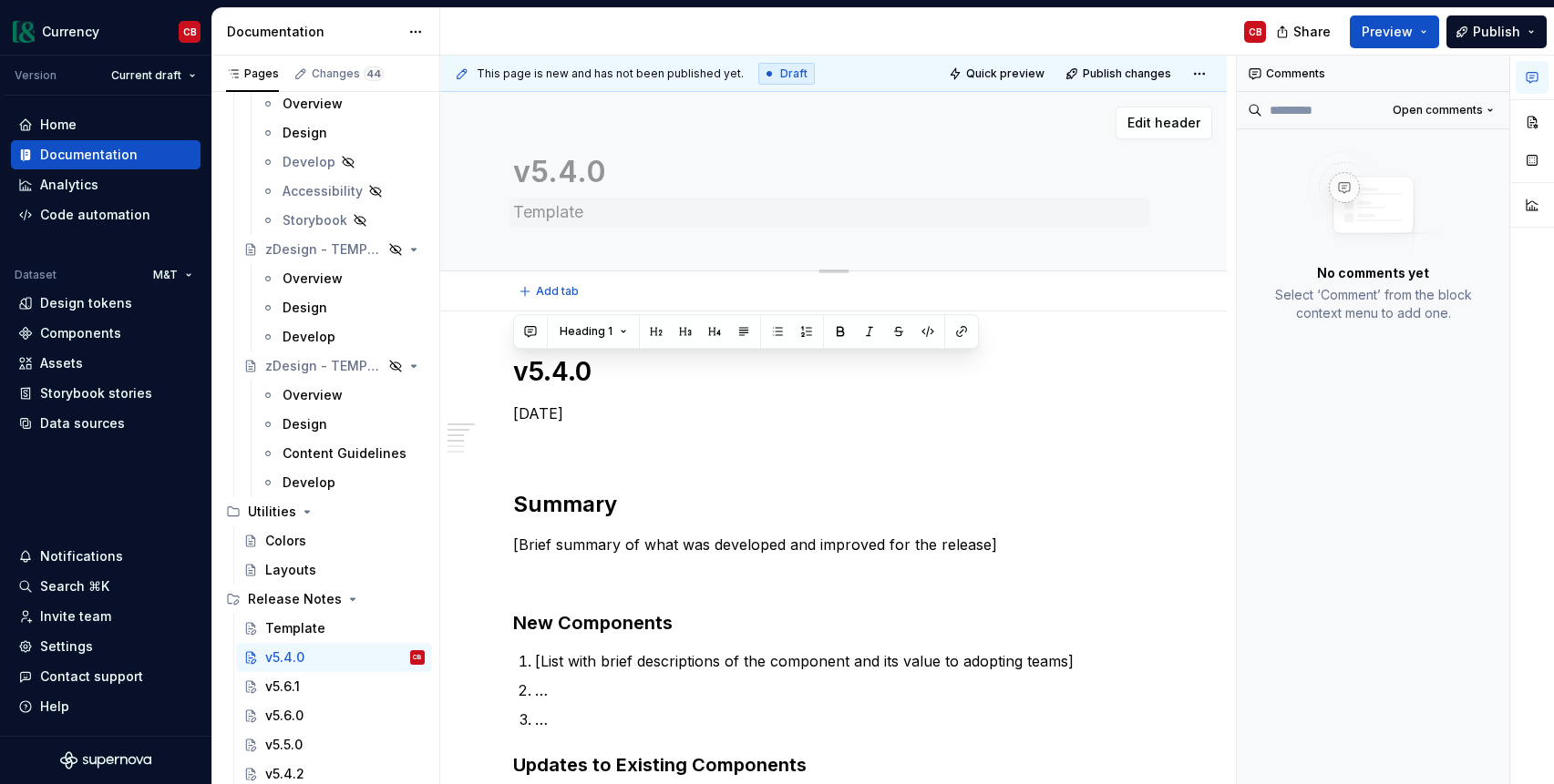
type textarea "v5.4.0"
click at [559, 219] on textarea "Template" at bounding box center [830, 213] width 641 height 30
type textarea "*"
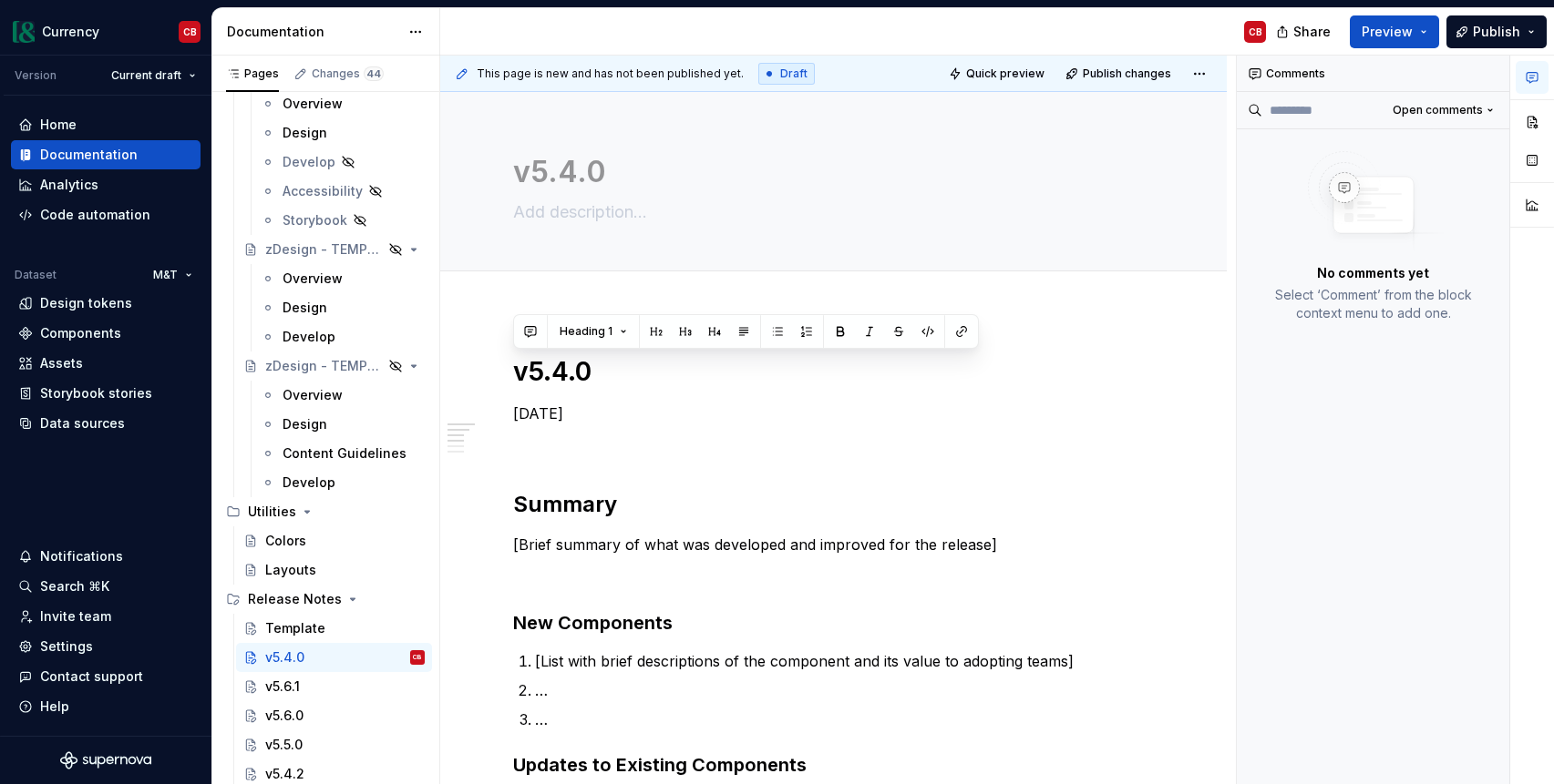
click at [610, 543] on p "[Brief summary of what was developed and improved for the release]" at bounding box center [833, 545] width 641 height 22
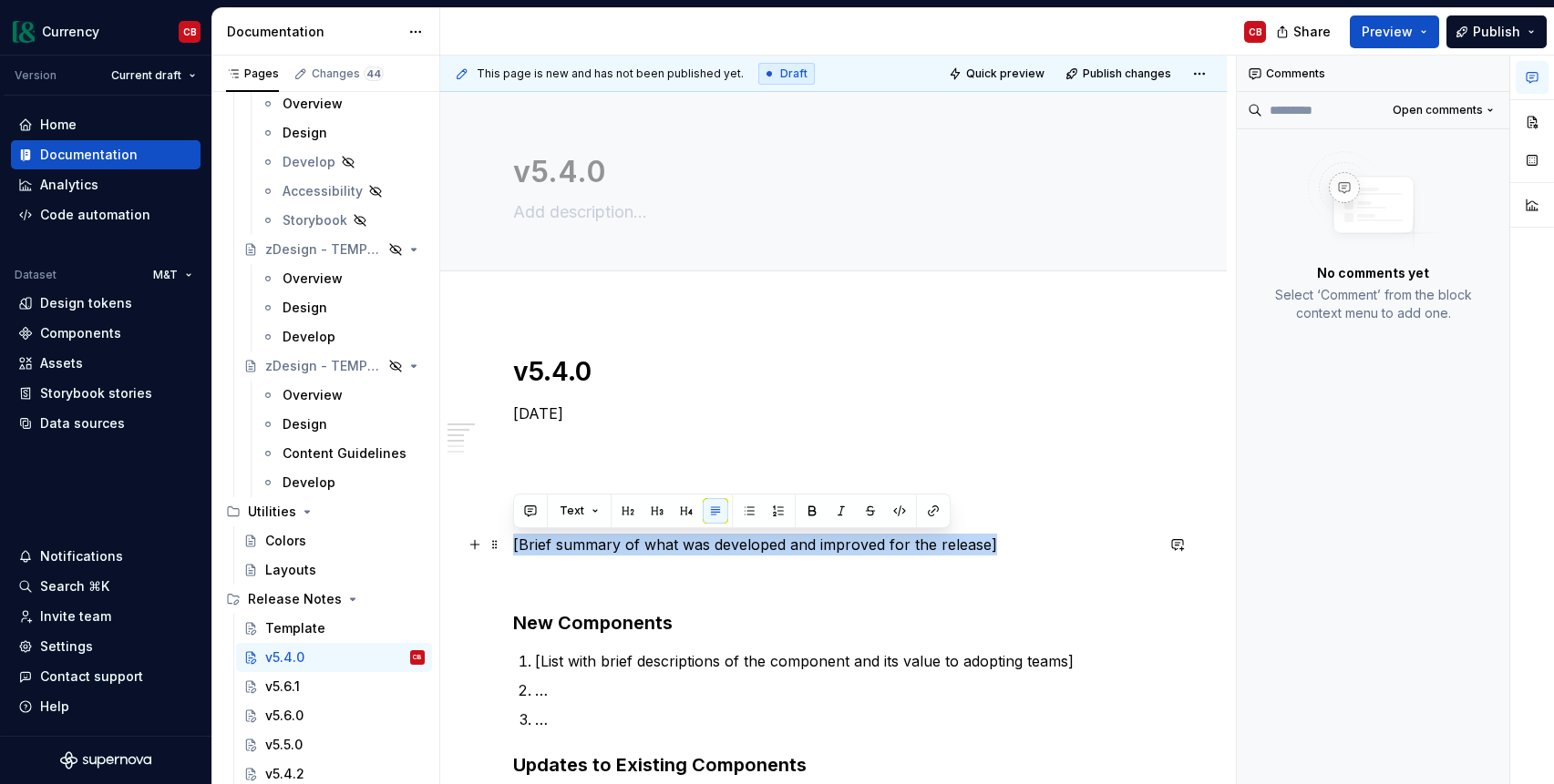
click at [610, 543] on p "[Brief summary of what was developed and improved for the release]" at bounding box center [833, 545] width 641 height 22
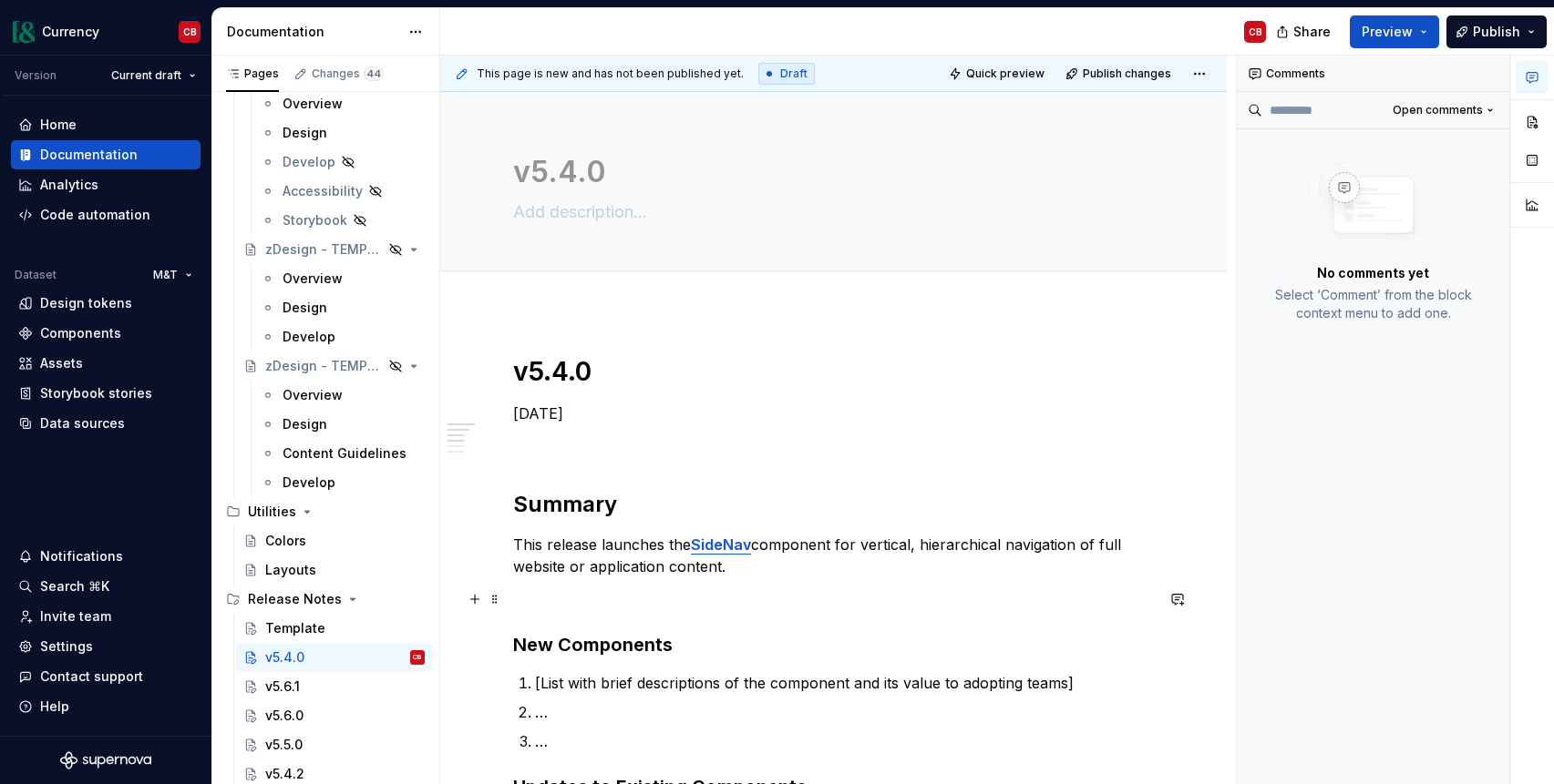
click at [540, 601] on p at bounding box center [833, 599] width 641 height 22
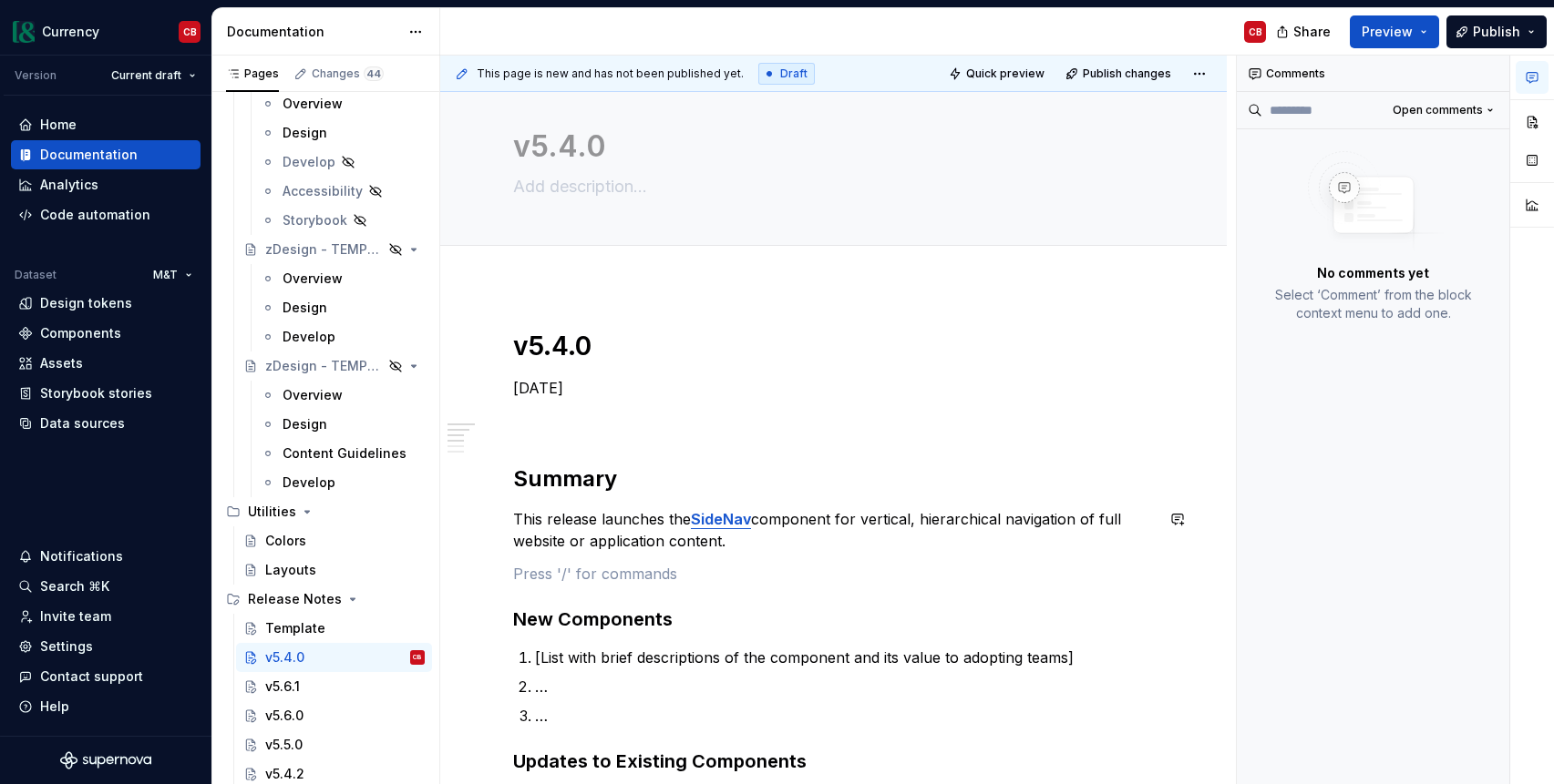
scroll to position [24, 0]
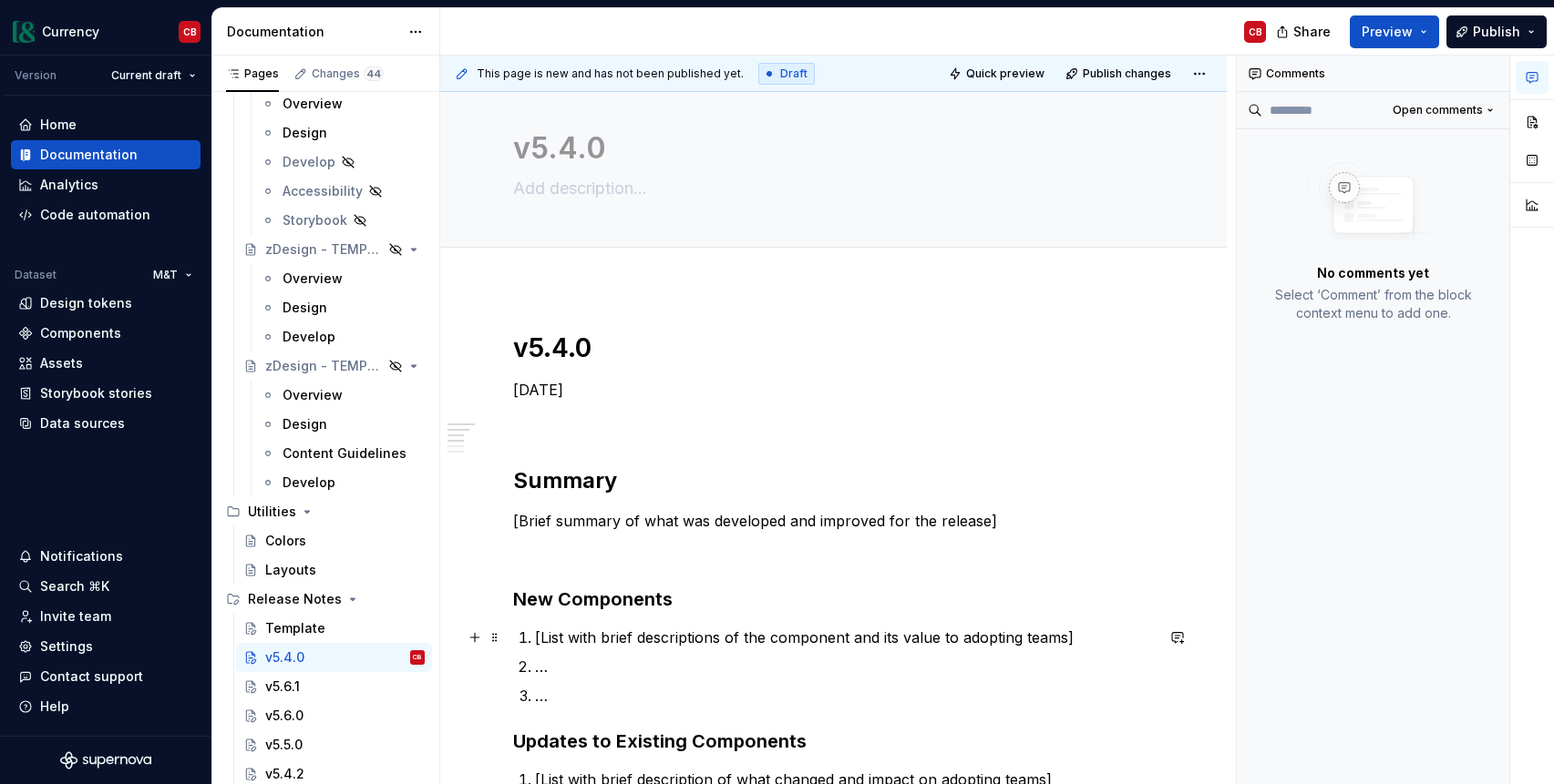
click at [543, 639] on p "[List with brief descriptions of the component and its value to adopting teams]" at bounding box center [844, 638] width 619 height 22
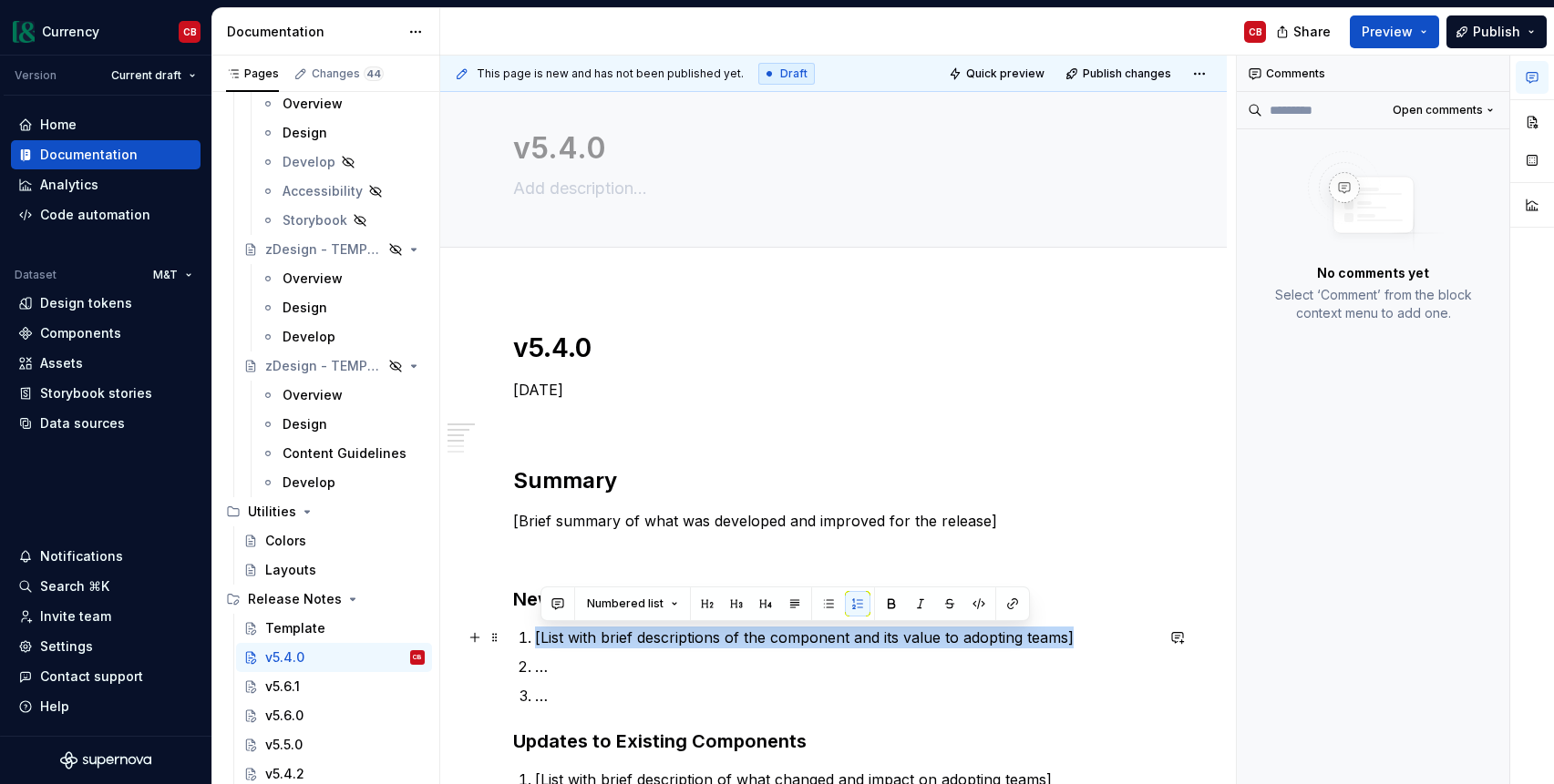
click at [543, 639] on p "[List with brief descriptions of the component and its value to adopting teams]" at bounding box center [844, 638] width 619 height 22
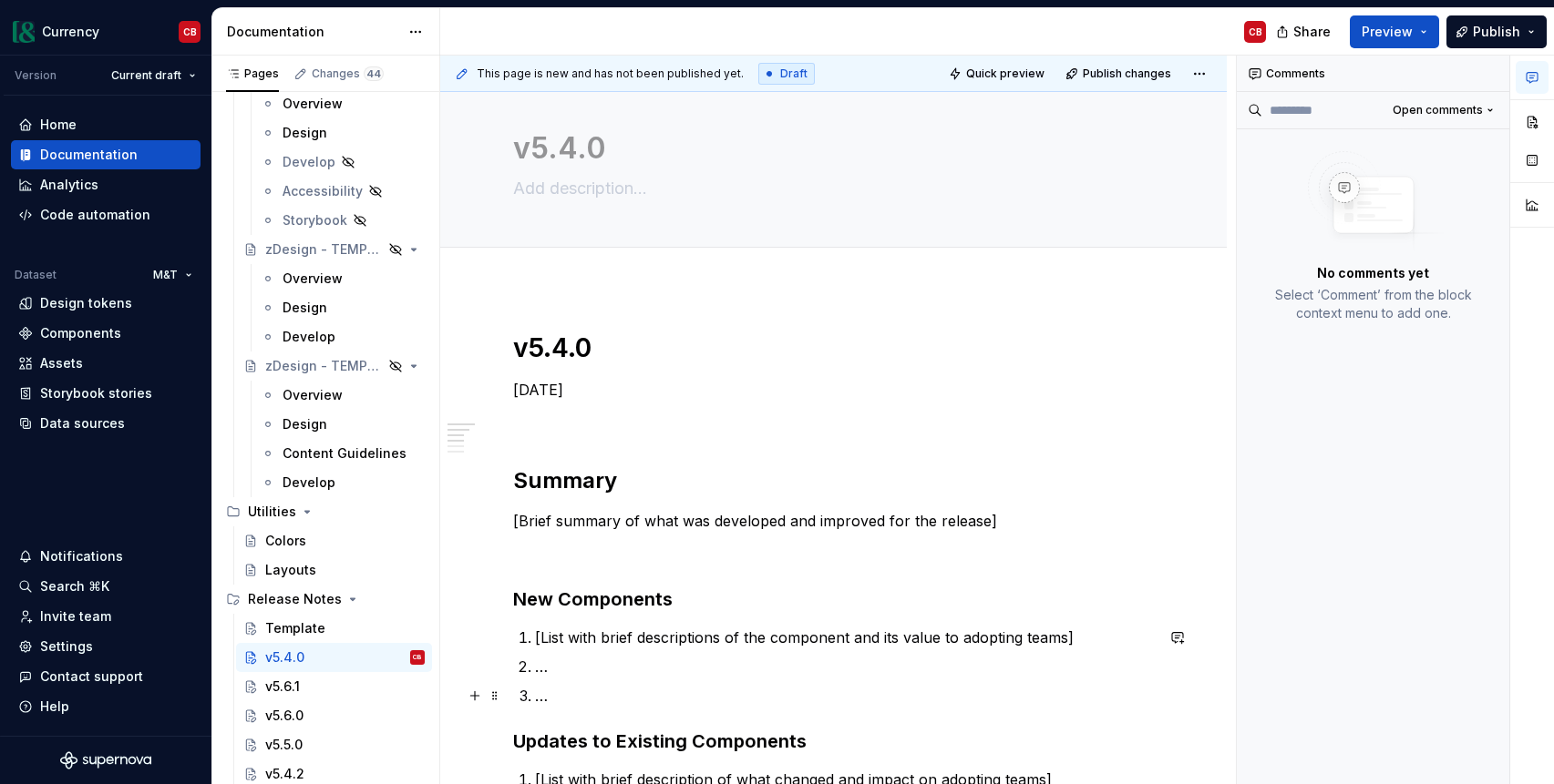
drag, startPoint x: 568, startPoint y: 682, endPoint x: 581, endPoint y: 707, distance: 28.2
click at [571, 685] on ol "[List with brief descriptions of the component and its value to adopting teams]…" at bounding box center [844, 667] width 619 height 80
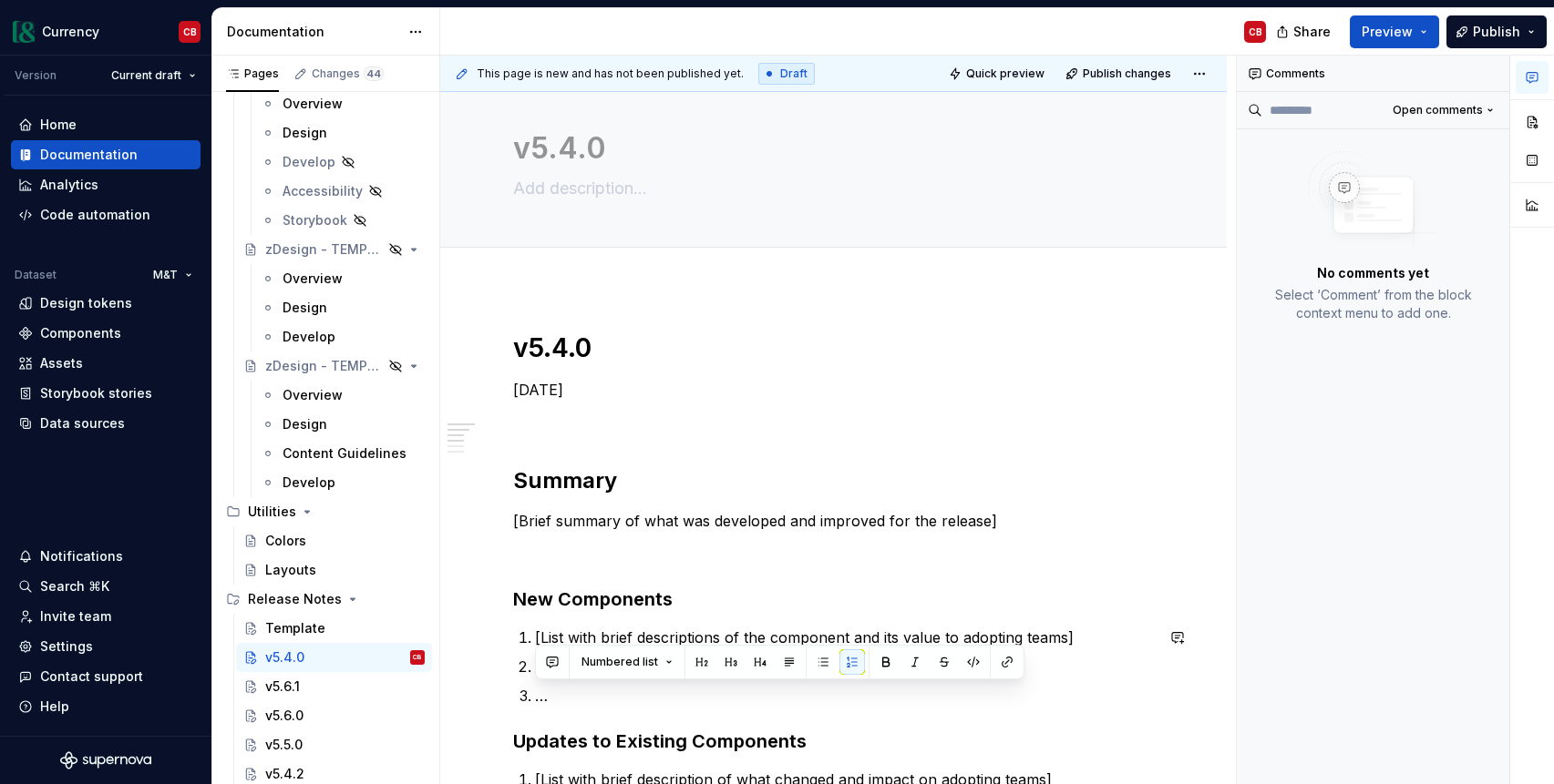
scroll to position [59, 0]
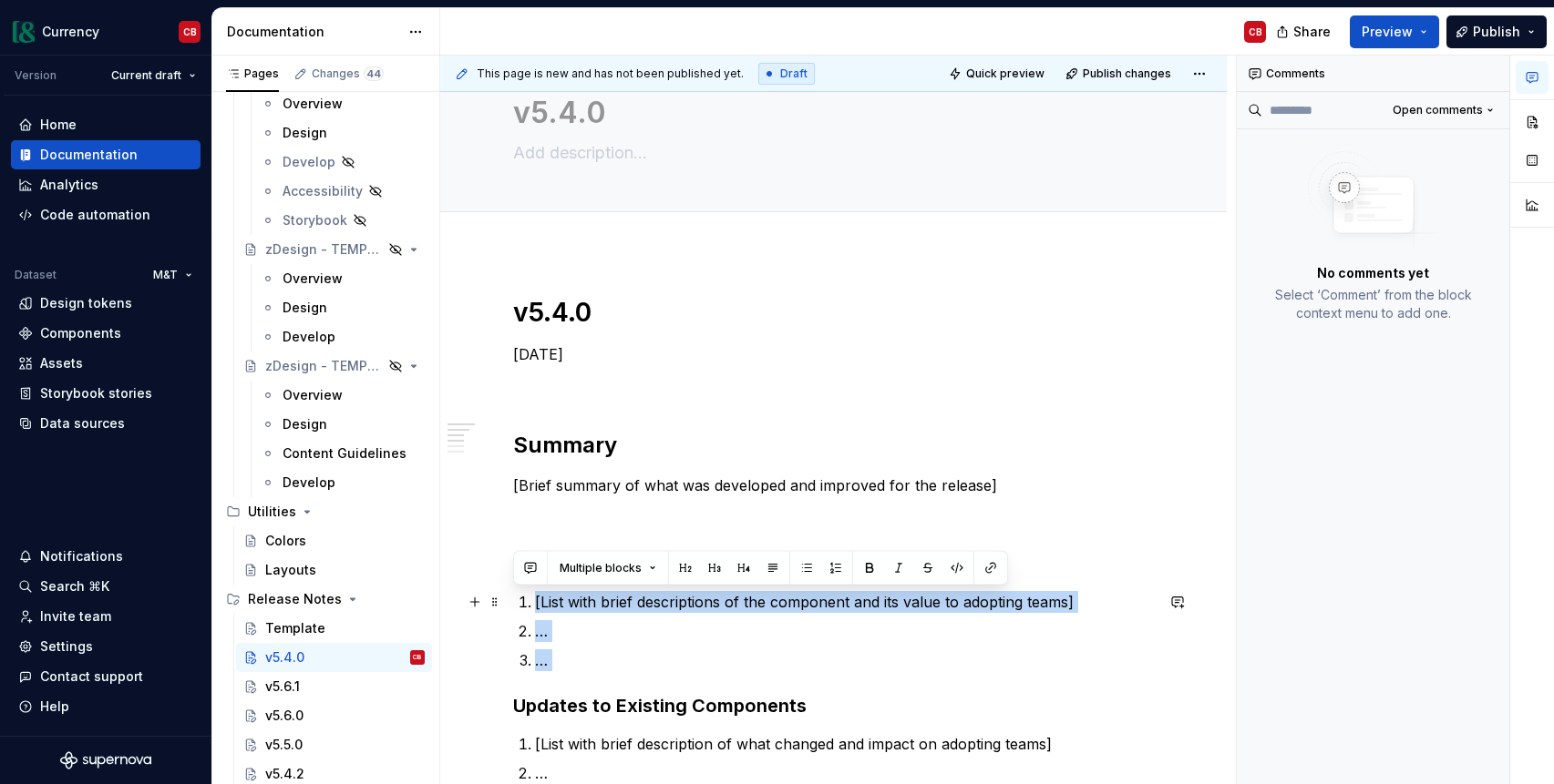
drag, startPoint x: 581, startPoint y: 707, endPoint x: 514, endPoint y: 594, distance: 131.4
click at [514, 594] on div "v5.4.0 [DATE] Summary [Brief summary of what was developed and improved for the…" at bounding box center [833, 704] width 641 height 816
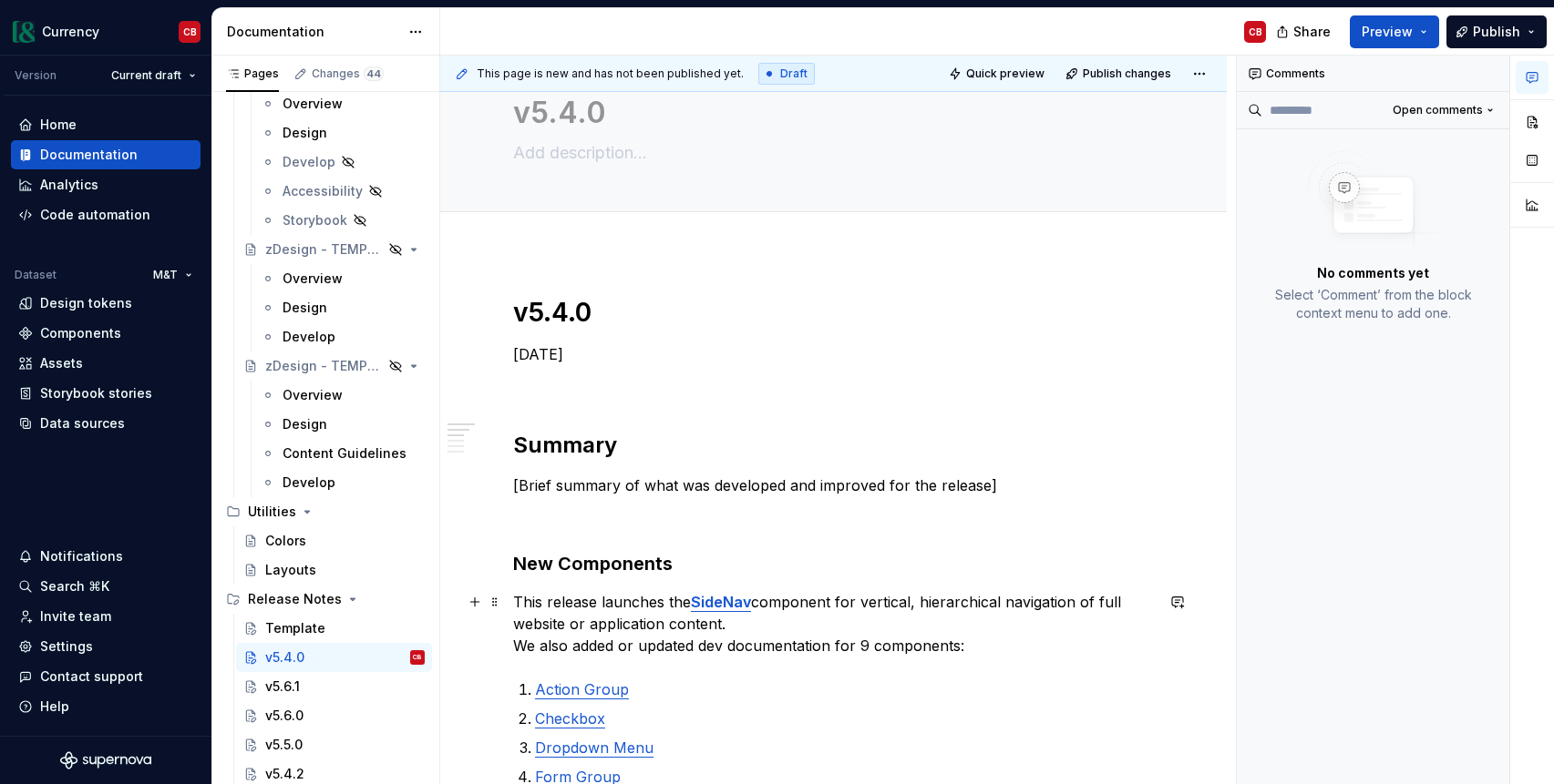
click at [745, 628] on p "This release launches the SideNav component for vertical, hierarchical navigati…" at bounding box center [833, 623] width 641 height 66
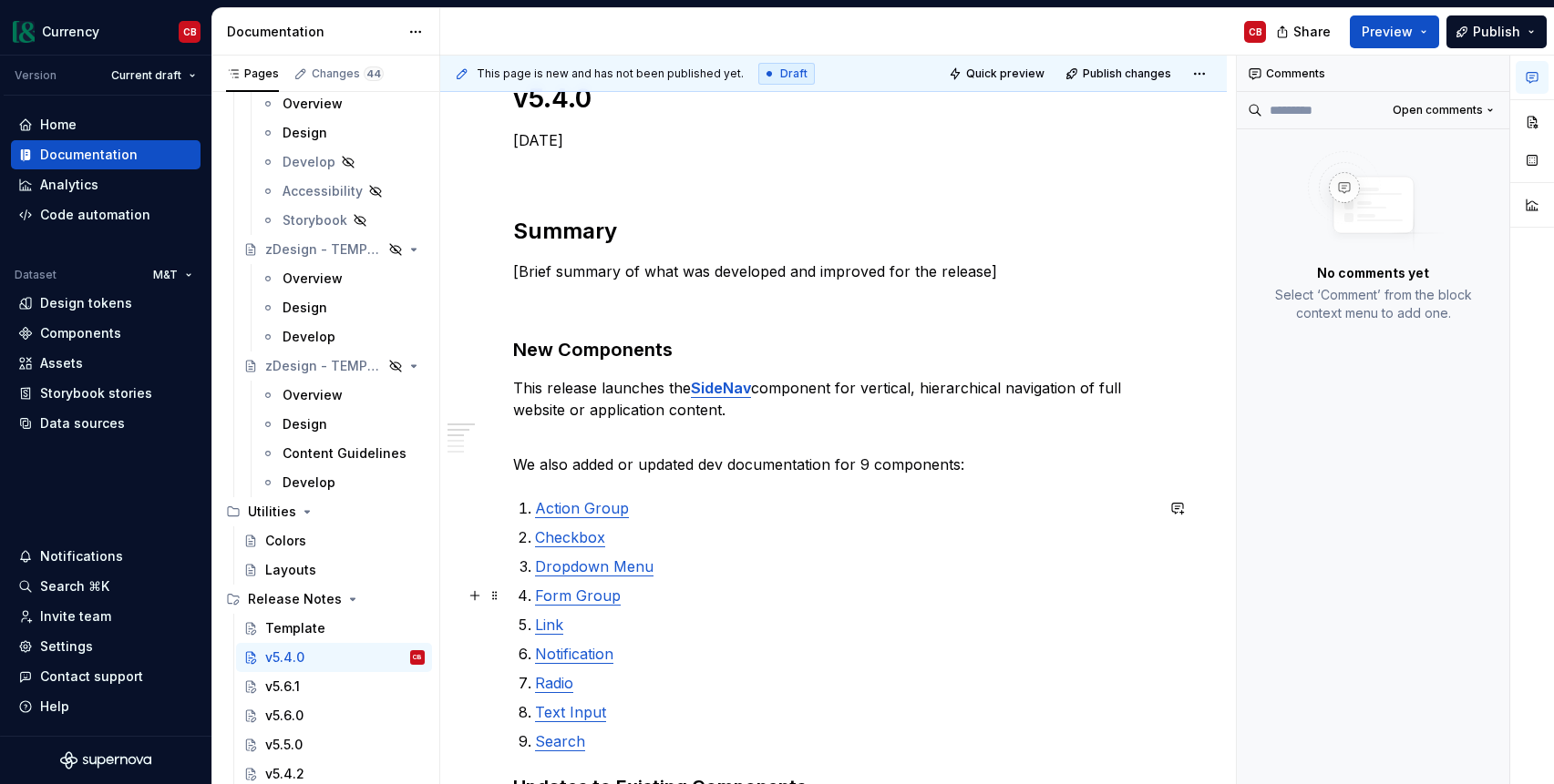
scroll to position [276, 0]
click at [657, 485] on div "v5.4.0 [DATE] Summary [Brief summary of what was developed and improved for the…" at bounding box center [833, 636] width 641 height 1111
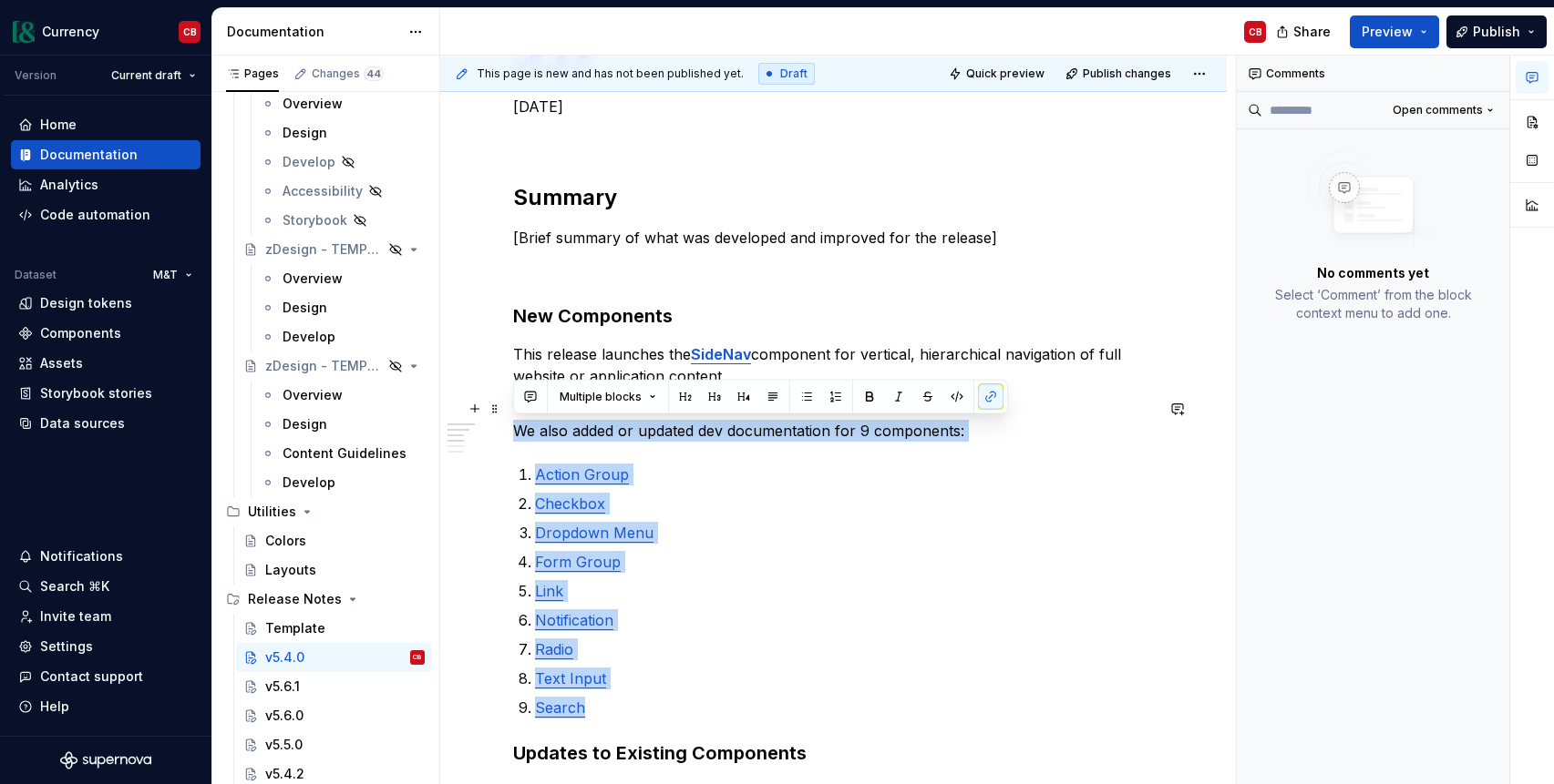
drag, startPoint x: 598, startPoint y: 707, endPoint x: 515, endPoint y: 426, distance: 293.0
click at [515, 426] on div "v5.4.0 [DATE] Summary [Brief summary of what was developed and improved for the…" at bounding box center [833, 604] width 641 height 1111
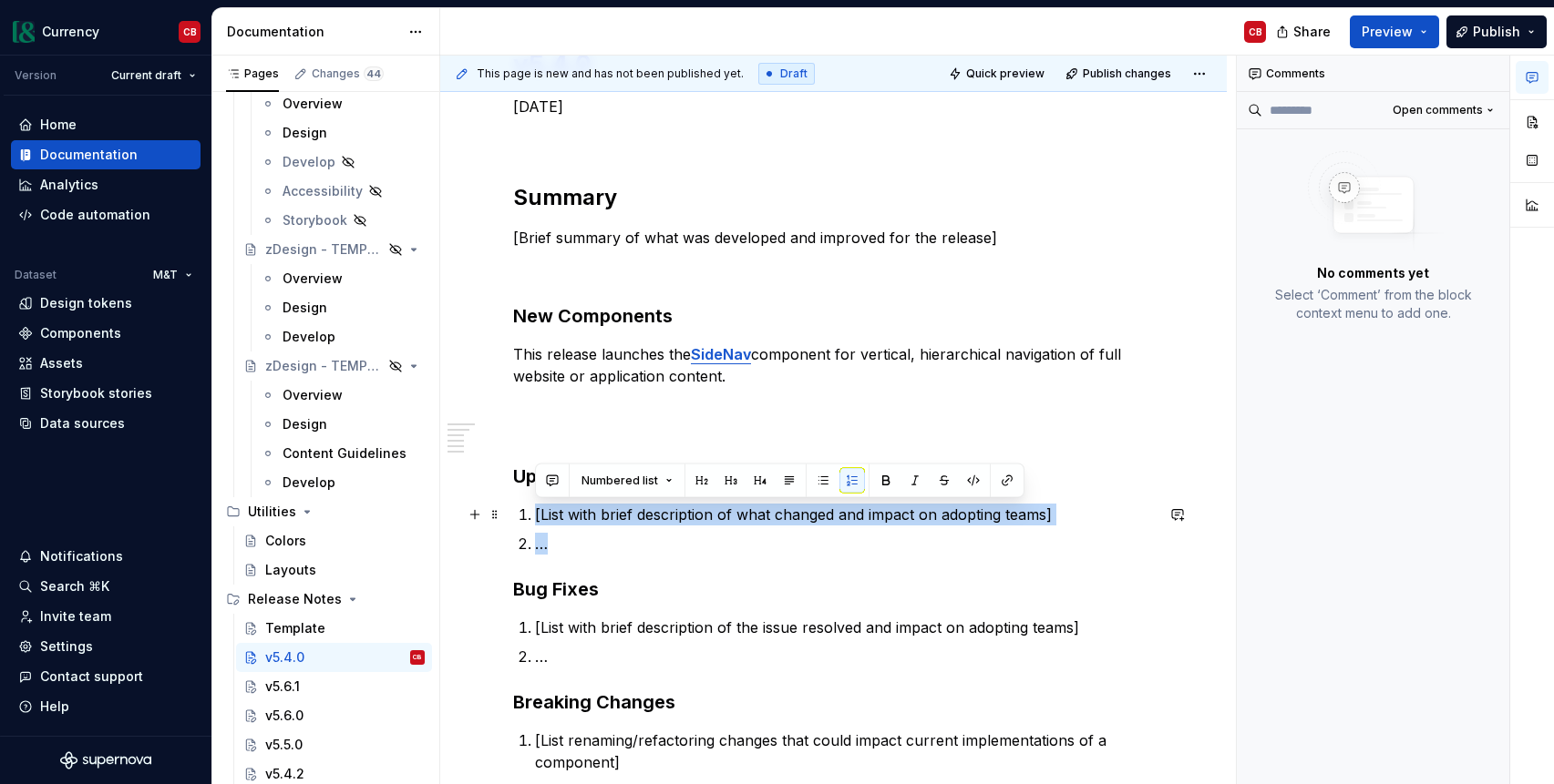
drag, startPoint x: 574, startPoint y: 550, endPoint x: 526, endPoint y: 514, distance: 60.0
click at [535, 514] on ol "[List with brief description of what changed and impact on adopting teams] …" at bounding box center [844, 529] width 619 height 51
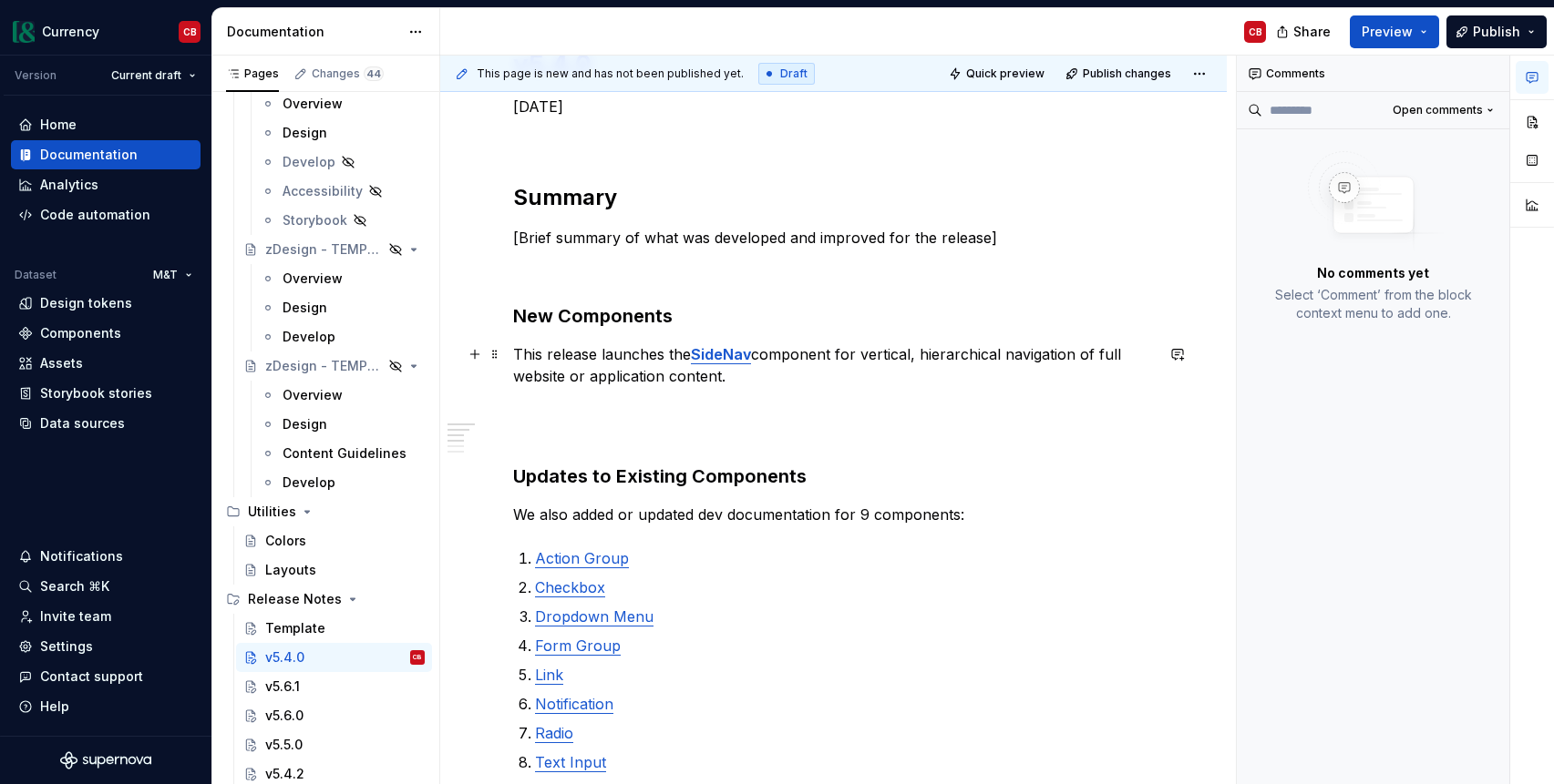
click at [584, 353] on p "This release launches the SideNav component for vertical, hierarchical navigati…" at bounding box center [833, 364] width 641 height 43
click at [512, 354] on div "v5.4.0 [DATE] Summary [Brief summary of what was developed and improved for the…" at bounding box center [833, 696] width 786 height 1383
click at [542, 411] on p at bounding box center [833, 420] width 641 height 43
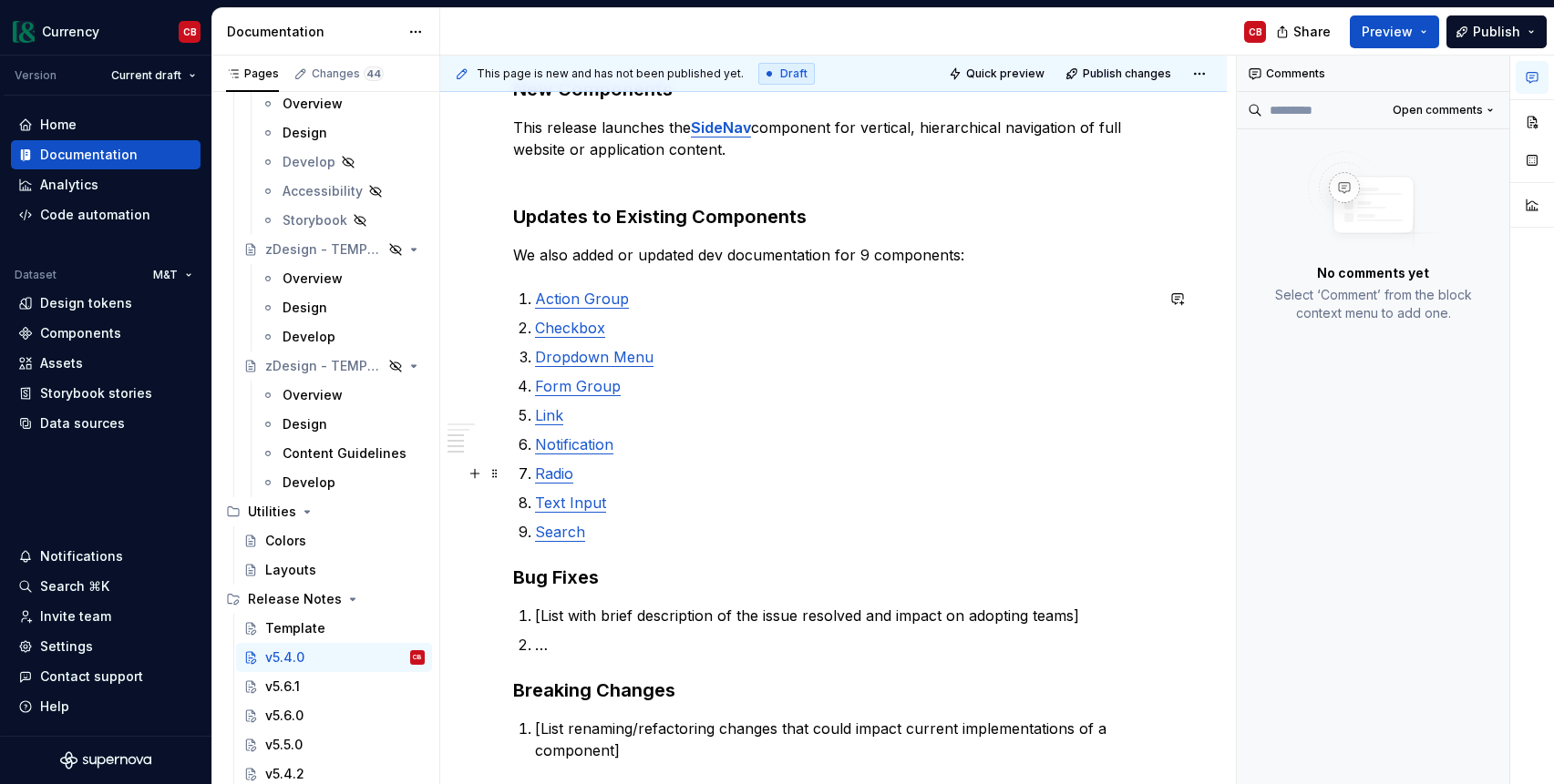
scroll to position [548, 0]
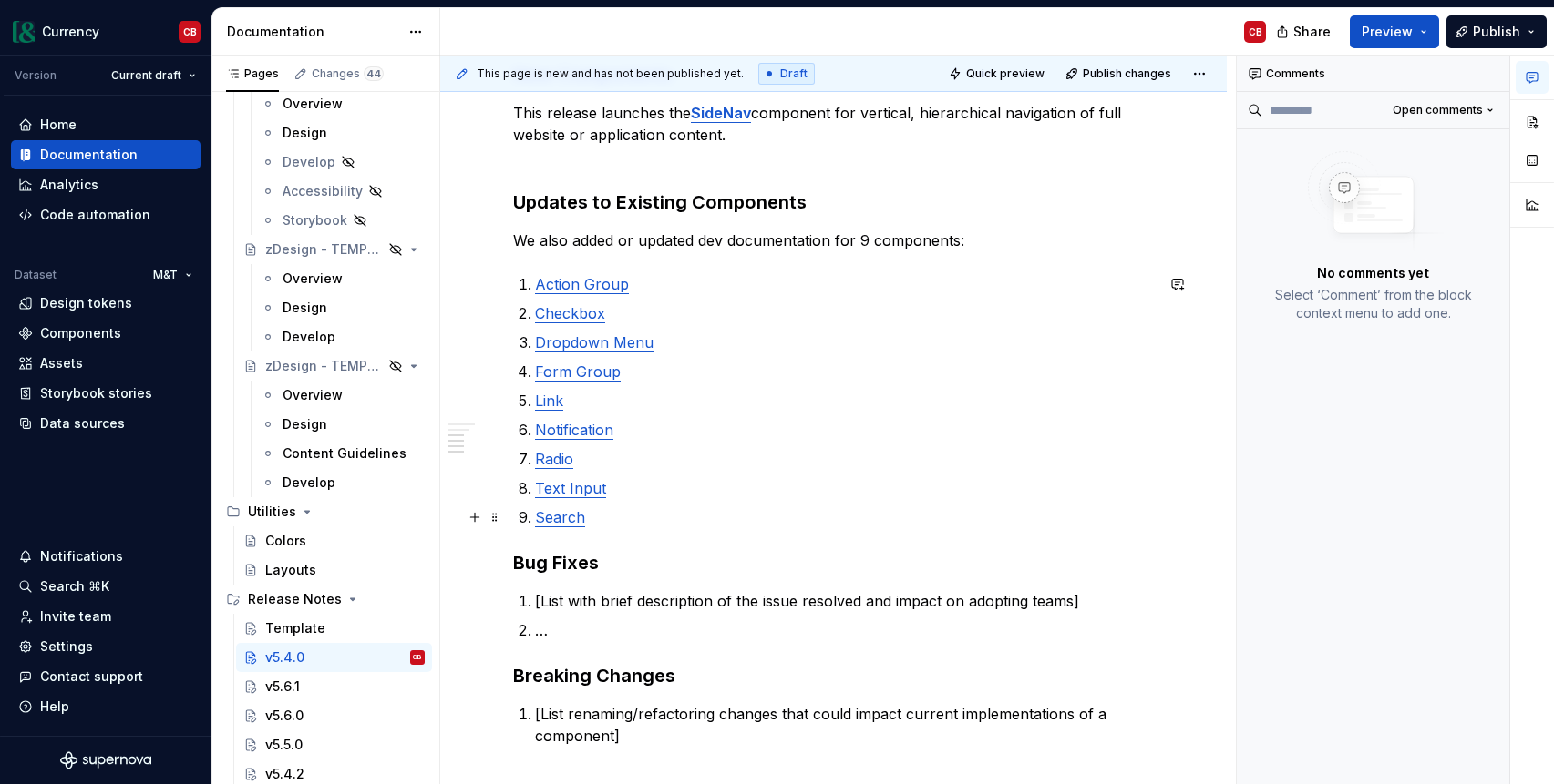
click at [639, 523] on p "Search" at bounding box center [844, 518] width 619 height 22
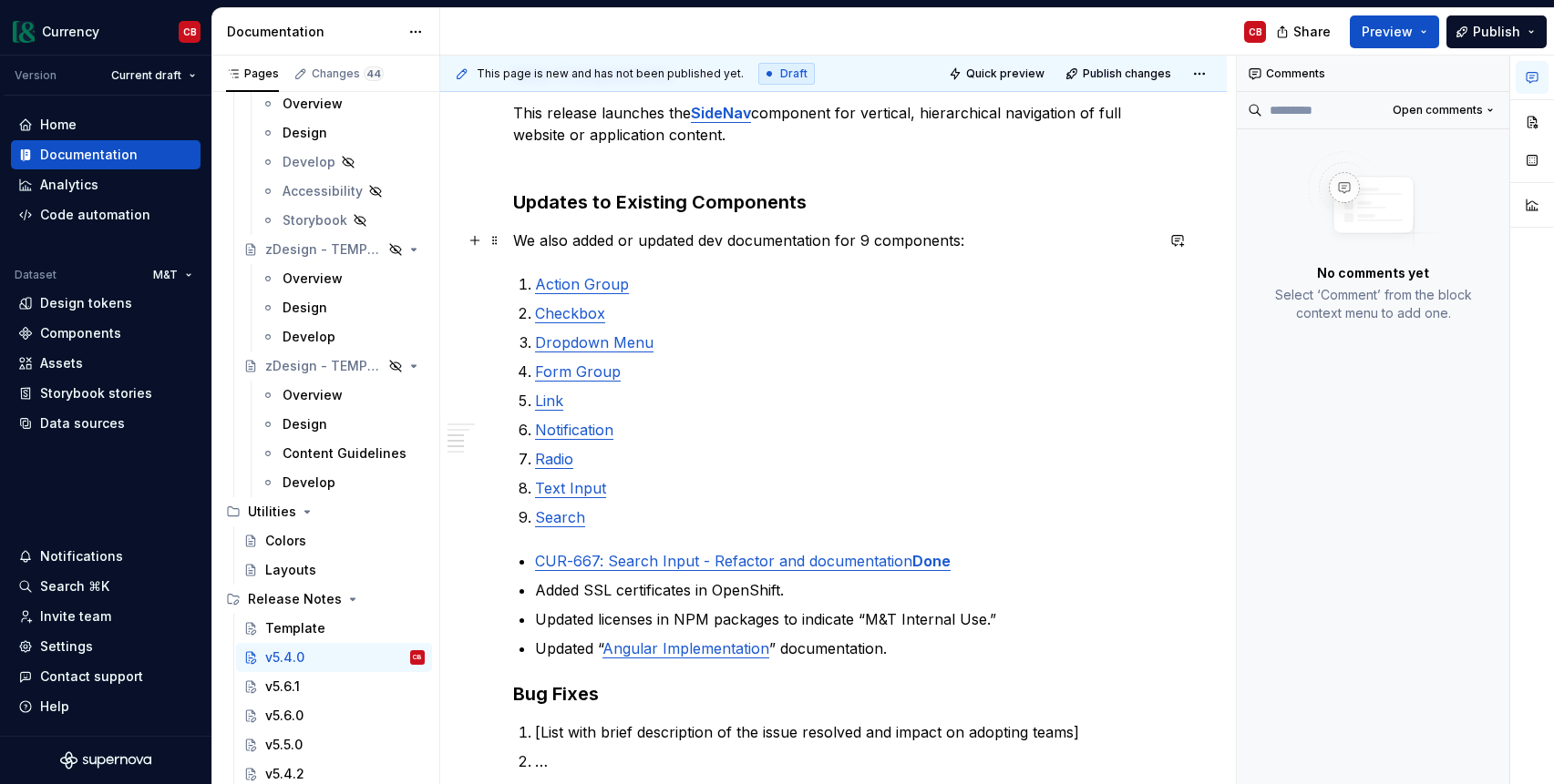
click at [555, 242] on p "We also added or updated dev documentation for 9 components:" at bounding box center [833, 240] width 641 height 22
click at [555, 242] on p "We added or updated dev documentation for 9 components:" at bounding box center [833, 240] width 641 height 22
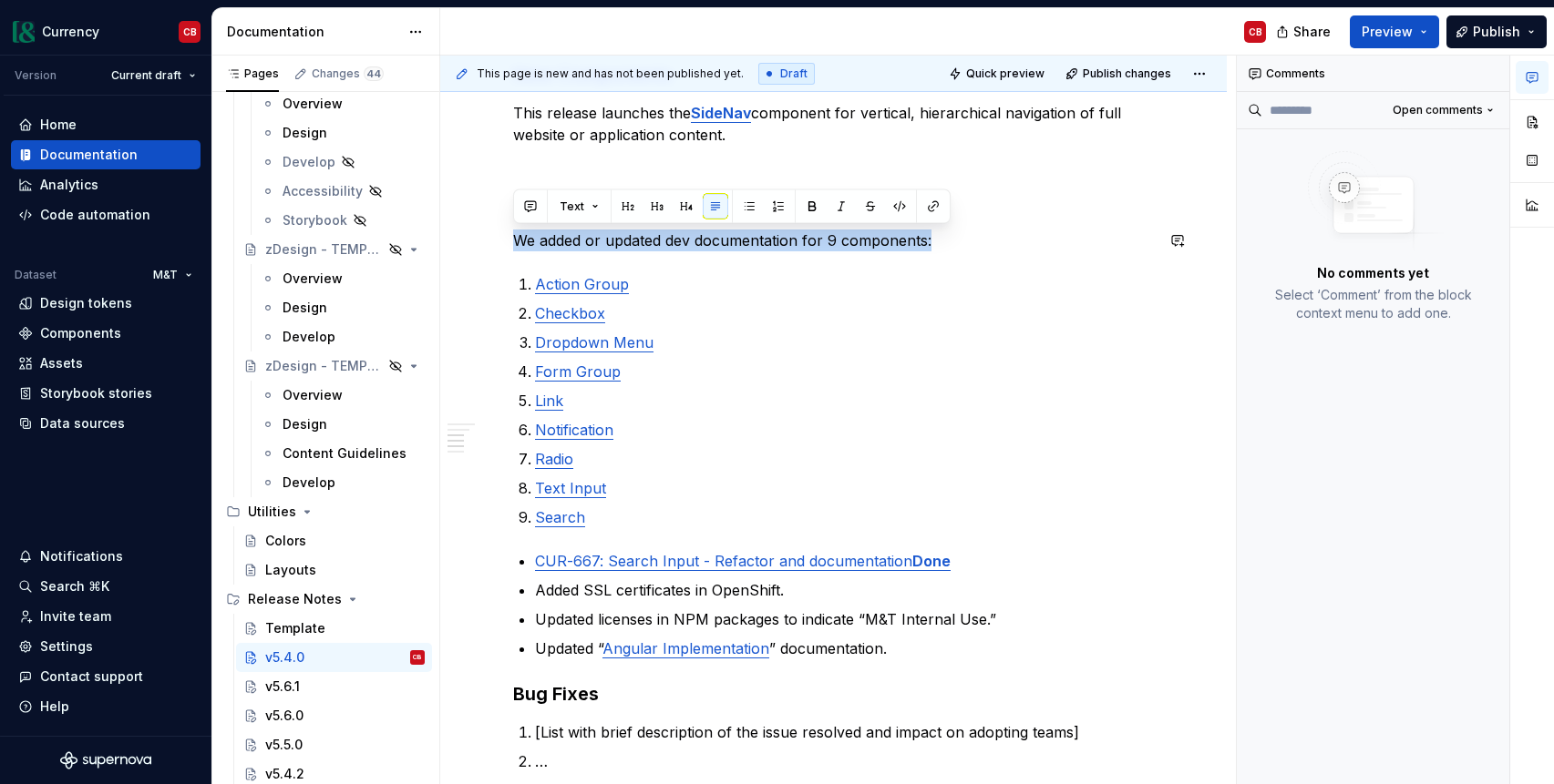
click at [555, 242] on p "We added or updated dev documentation for 9 components:" at bounding box center [833, 240] width 641 height 22
click at [775, 216] on button "button" at bounding box center [779, 207] width 26 height 26
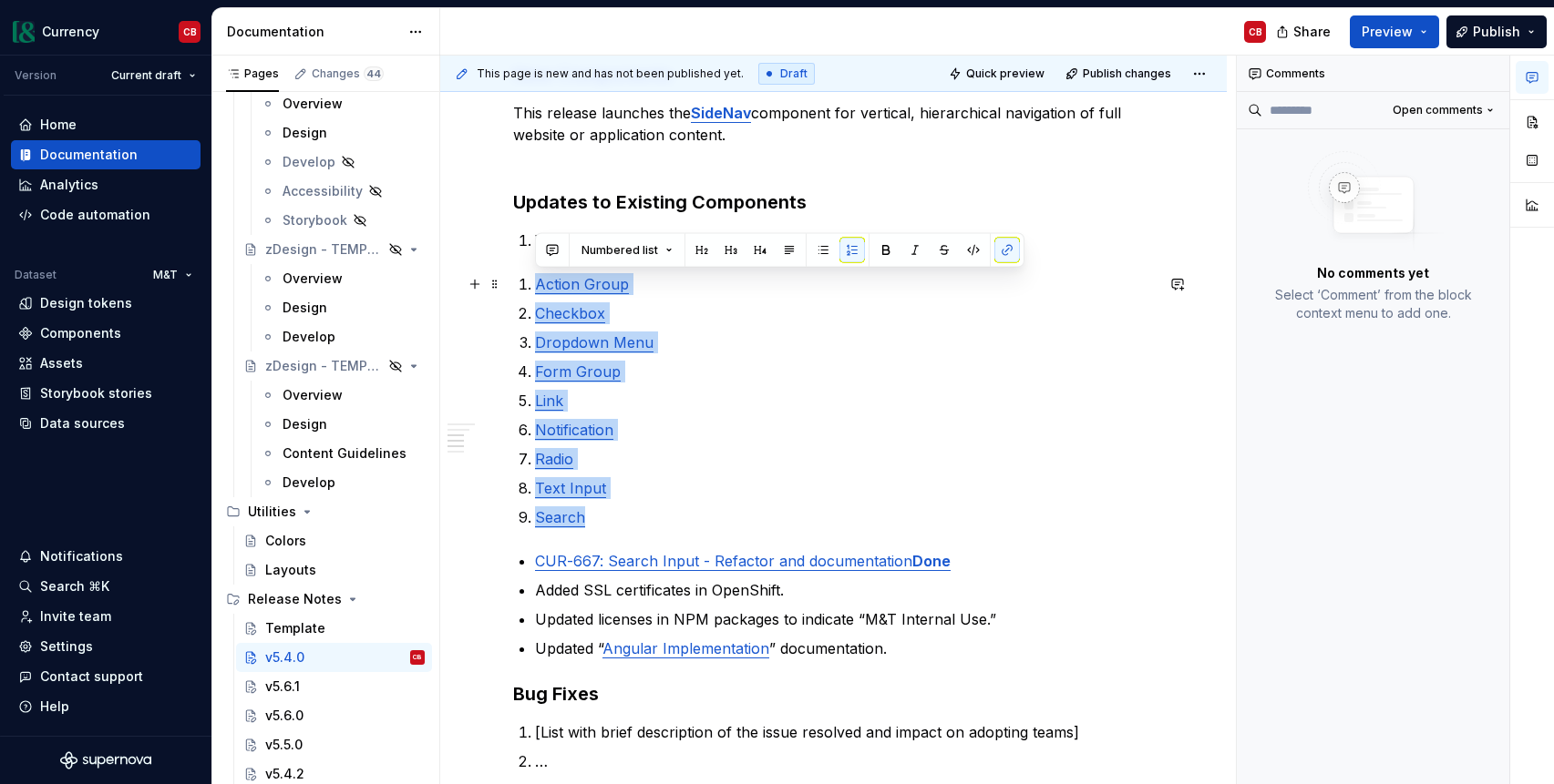
drag, startPoint x: 610, startPoint y: 524, endPoint x: 506, endPoint y: 279, distance: 266.2
click at [506, 279] on div "v5.4.0 [DATE] Summary [Brief summary of what was developed and improved for the…" at bounding box center [833, 504] width 786 height 1481
click at [858, 248] on button "button" at bounding box center [852, 251] width 26 height 26
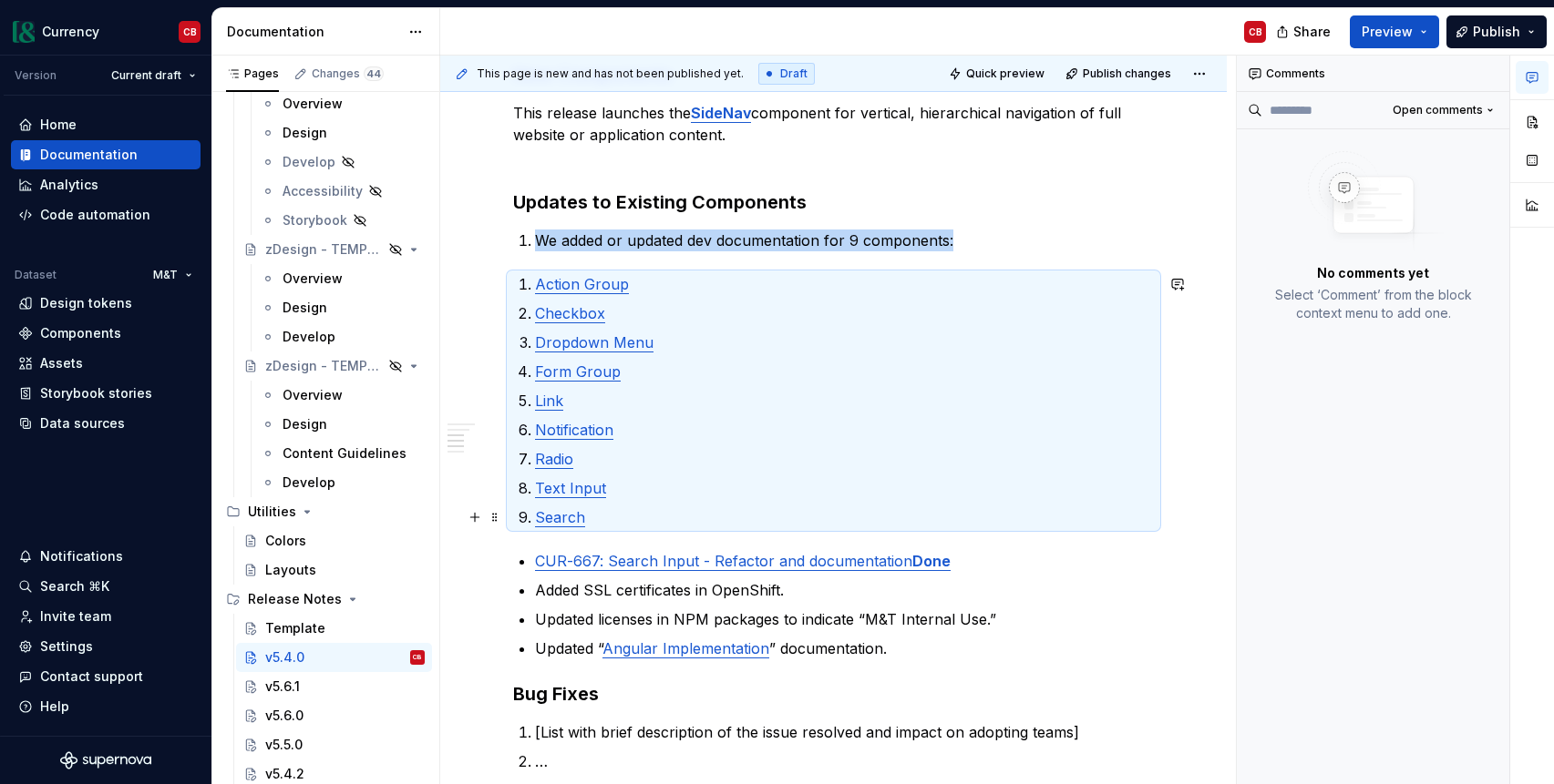
click at [620, 517] on p "Search" at bounding box center [844, 518] width 619 height 22
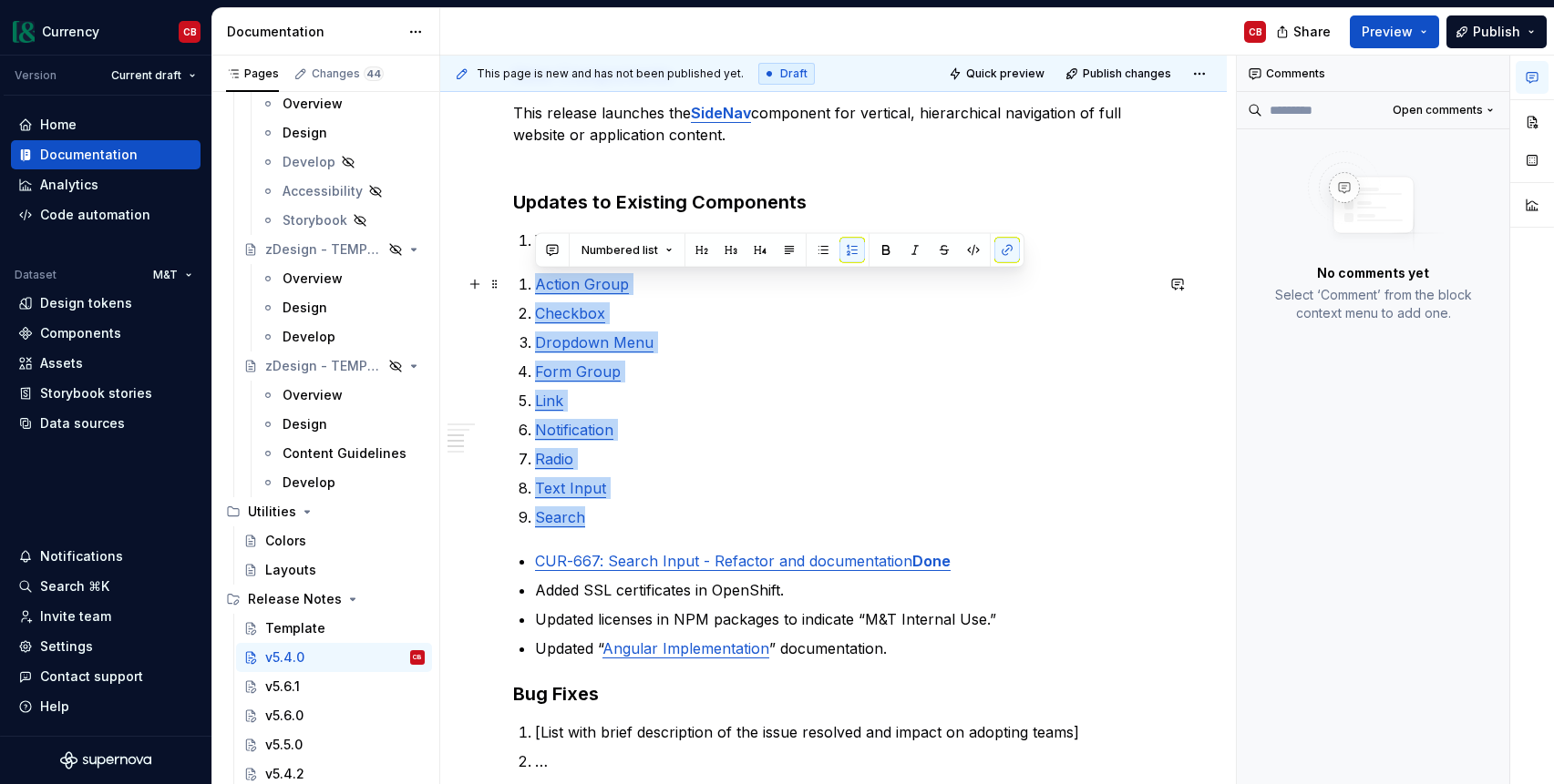
drag, startPoint x: 610, startPoint y: 521, endPoint x: 513, endPoint y: 277, distance: 262.6
click at [513, 277] on div "v5.4.0 [DATE] Summary [Brief summary of what was developed and improved for the…" at bounding box center [833, 397] width 641 height 1181
click at [779, 250] on button "button" at bounding box center [789, 251] width 26 height 26
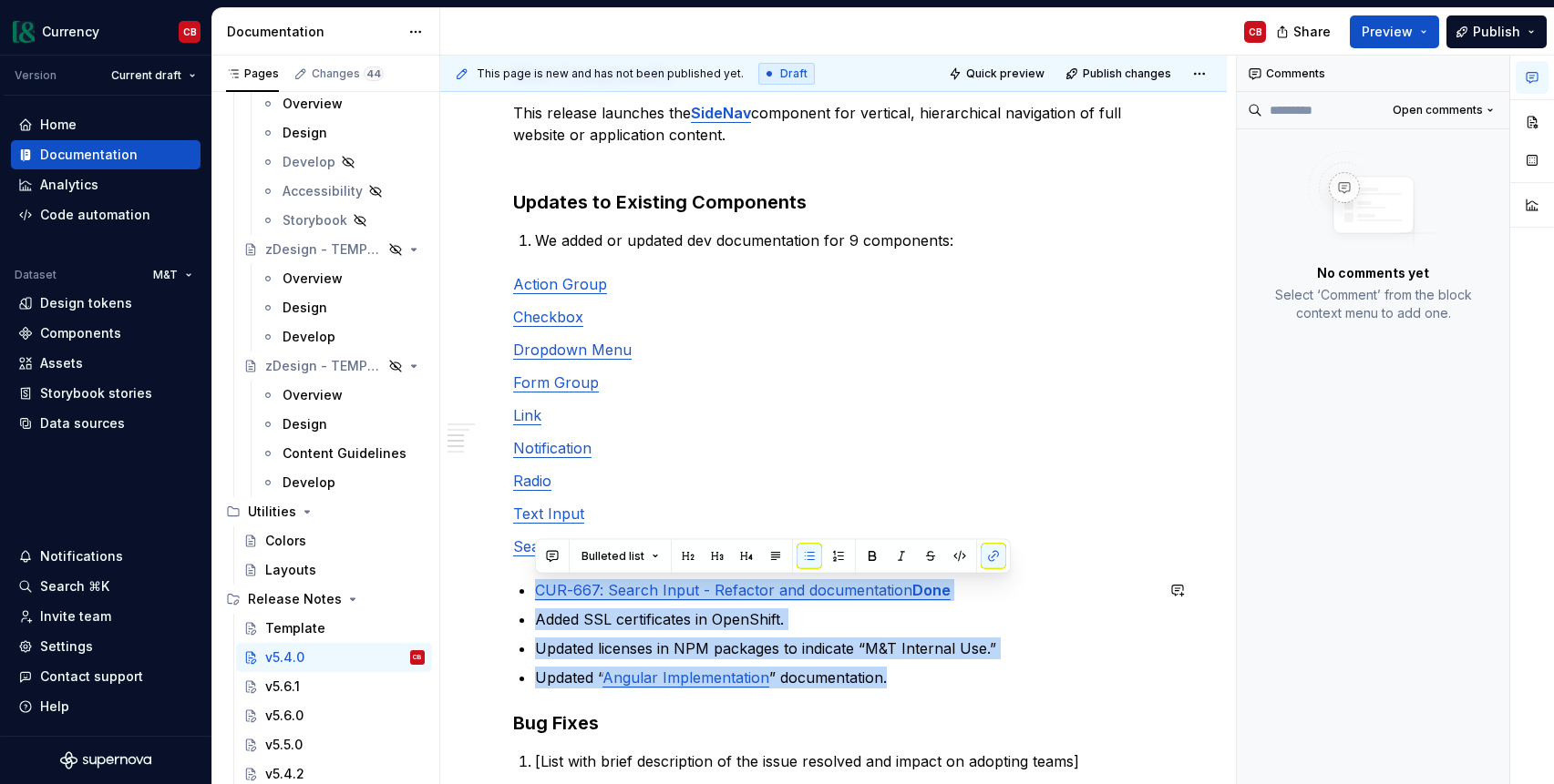
drag, startPoint x: 897, startPoint y: 680, endPoint x: 743, endPoint y: 572, distance: 188.1
click at [495, 571] on div "v5.4.0 [DATE] Summary [Brief summary of what was developed and improved for the…" at bounding box center [833, 518] width 786 height 1510
click at [808, 555] on button "button" at bounding box center [809, 557] width 26 height 26
drag, startPoint x: 904, startPoint y: 686, endPoint x: 663, endPoint y: 580, distance: 263.3
click at [513, 590] on div "v5.4.0 [DATE] Summary [Brief summary of what was developed and improved for the…" at bounding box center [833, 423] width 641 height 1231
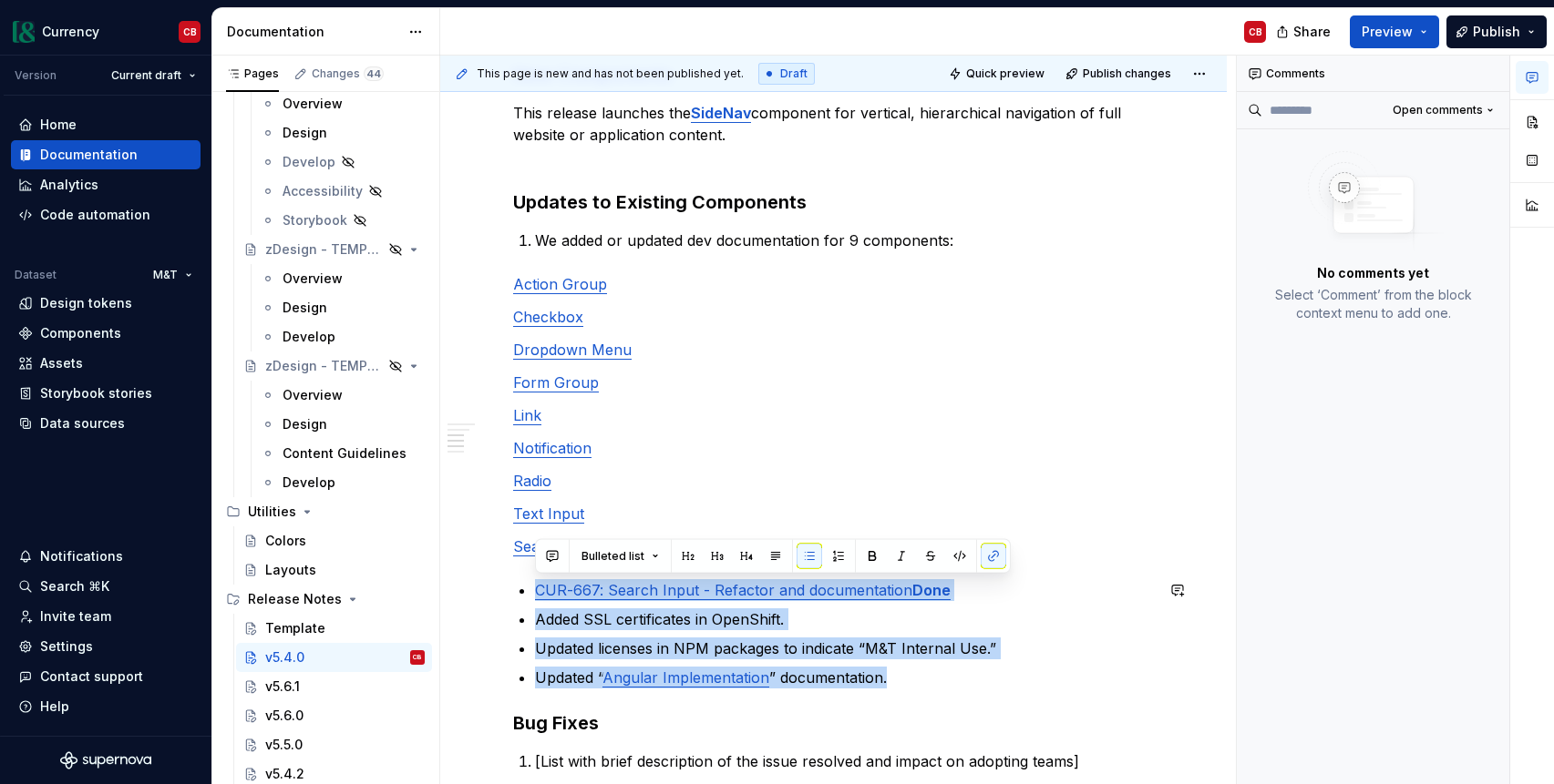
click at [765, 556] on button "button" at bounding box center [776, 557] width 26 height 26
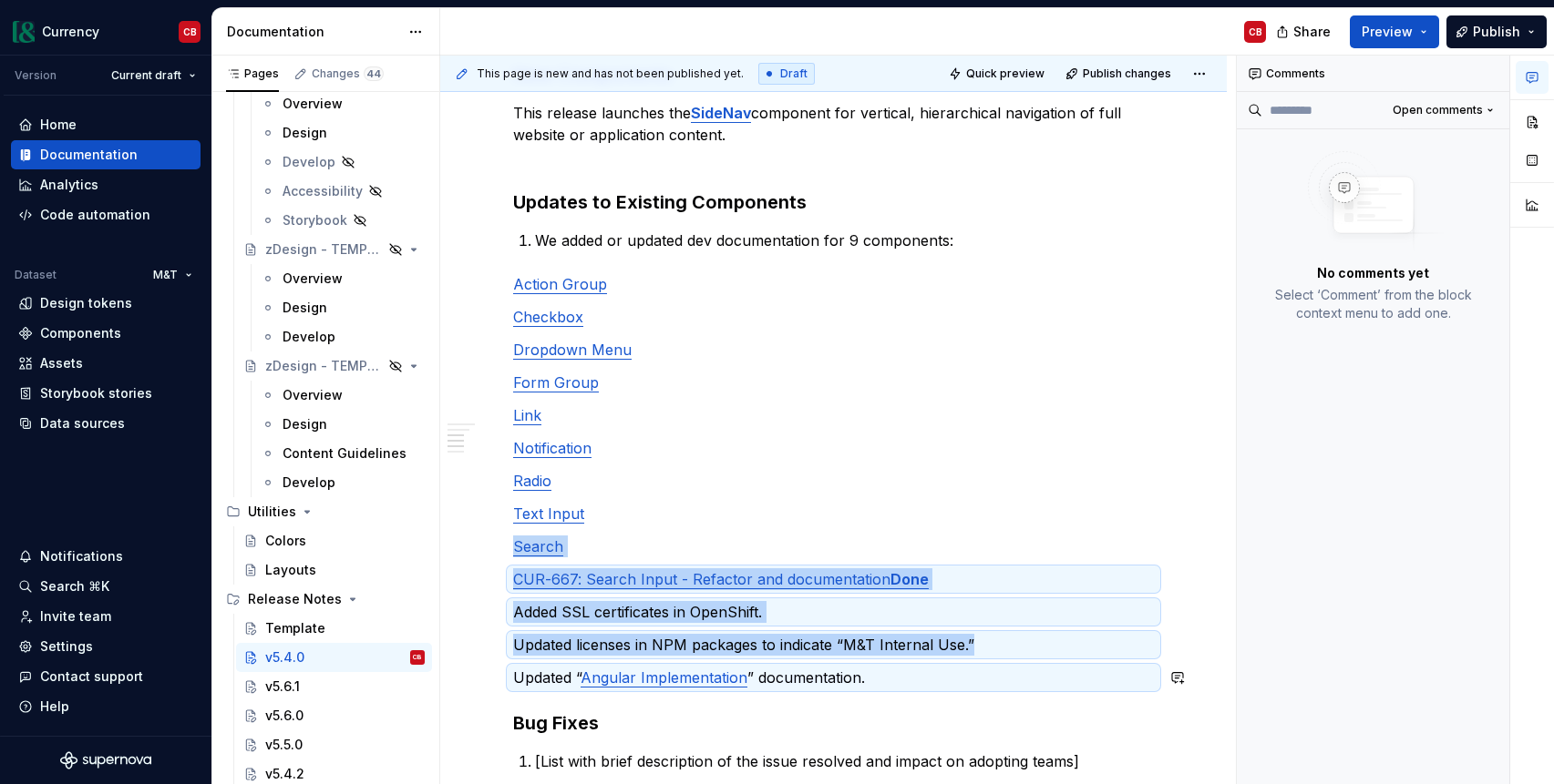
drag, startPoint x: 886, startPoint y: 661, endPoint x: 896, endPoint y: 662, distance: 10.0
click at [886, 661] on div "v5.4.0 [DATE] Summary [Brief summary of what was developed and improved for the…" at bounding box center [833, 411] width 641 height 1209
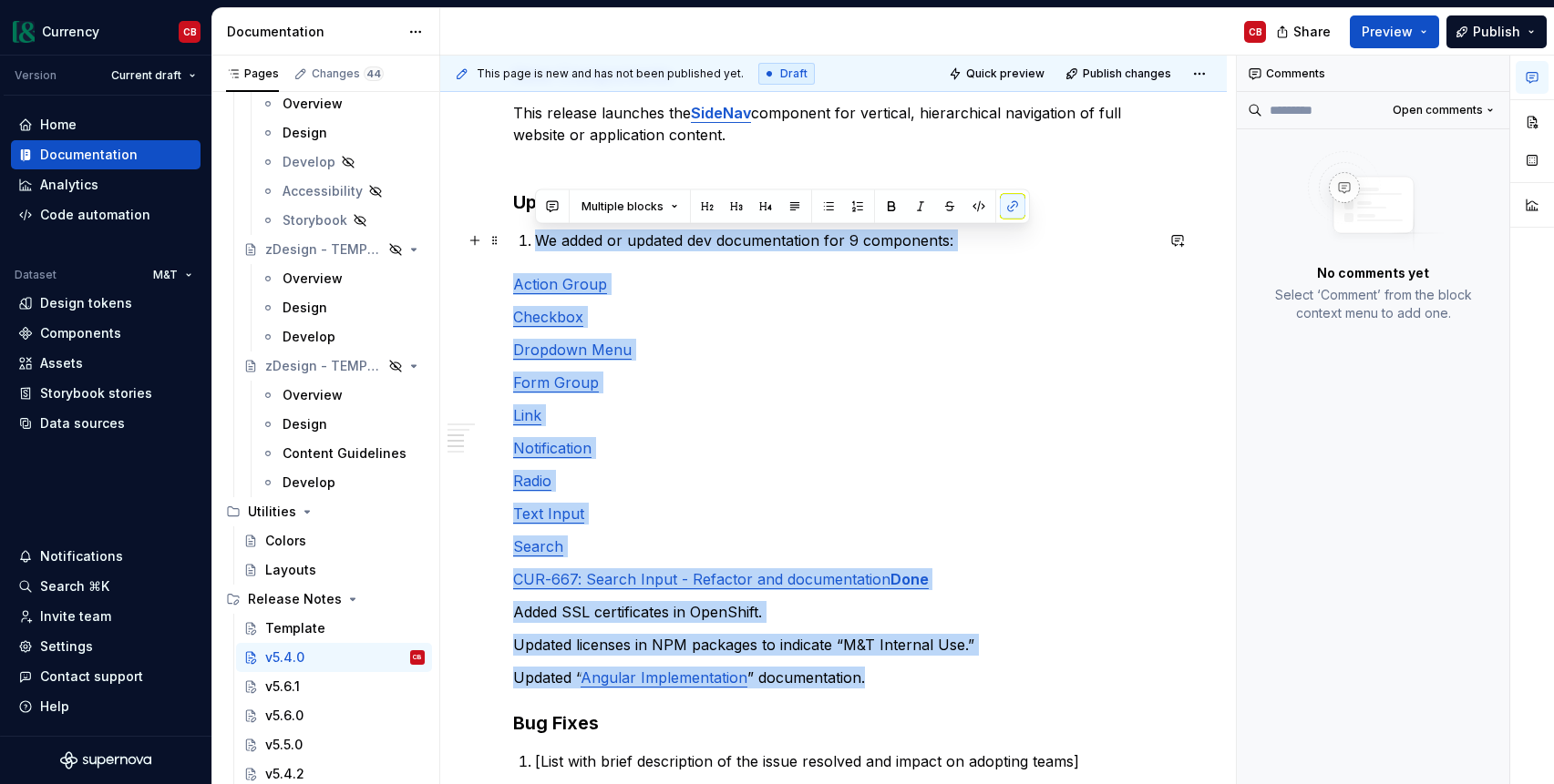
drag, startPoint x: 894, startPoint y: 677, endPoint x: 505, endPoint y: 240, distance: 585.1
click at [505, 240] on div "v5.4.0 [DATE] Summary [Brief summary of what was developed and improved for the…" at bounding box center [833, 518] width 786 height 1510
click at [855, 208] on button "button" at bounding box center [857, 207] width 26 height 26
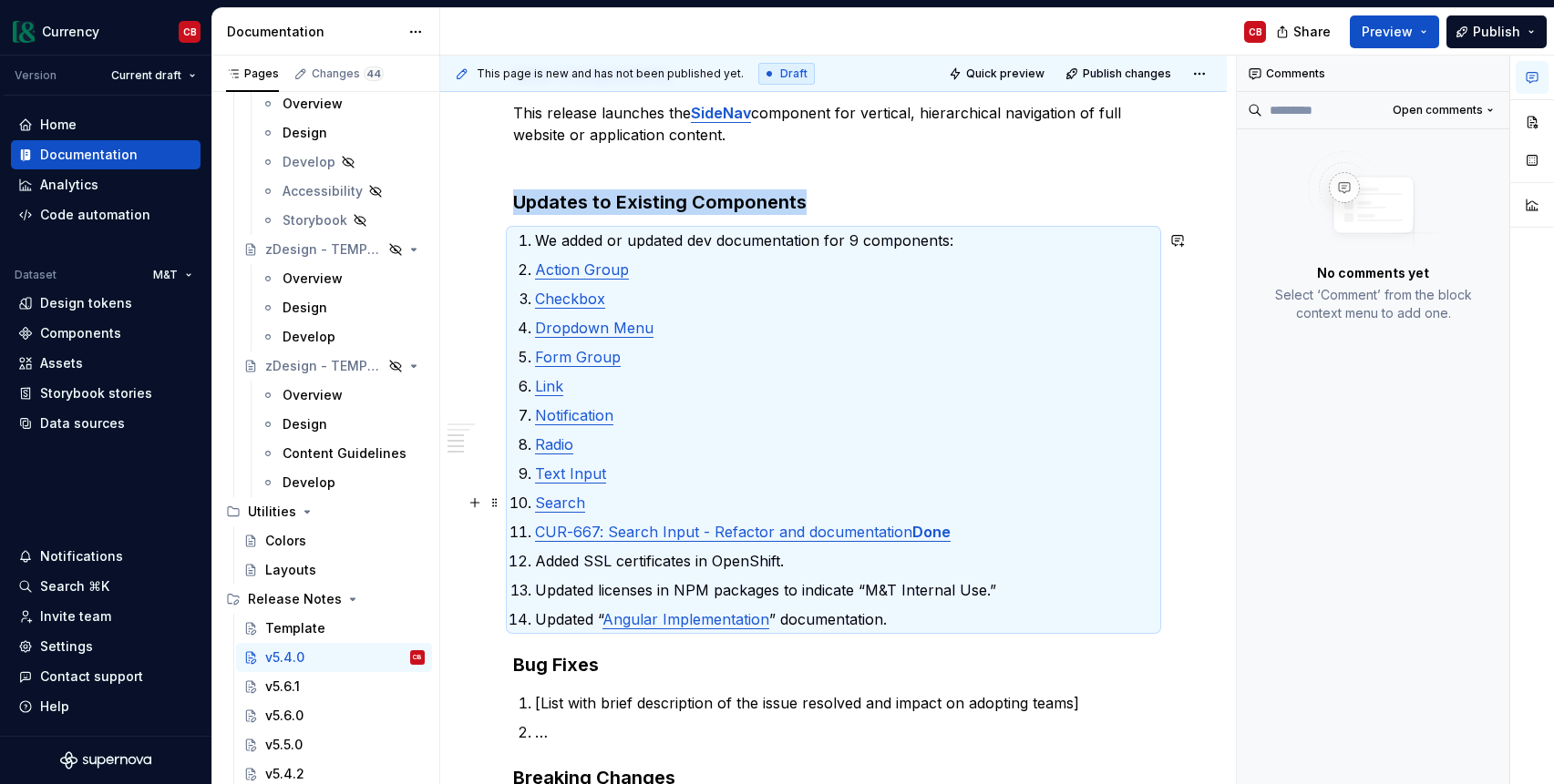
click at [594, 502] on p "Search" at bounding box center [844, 503] width 619 height 22
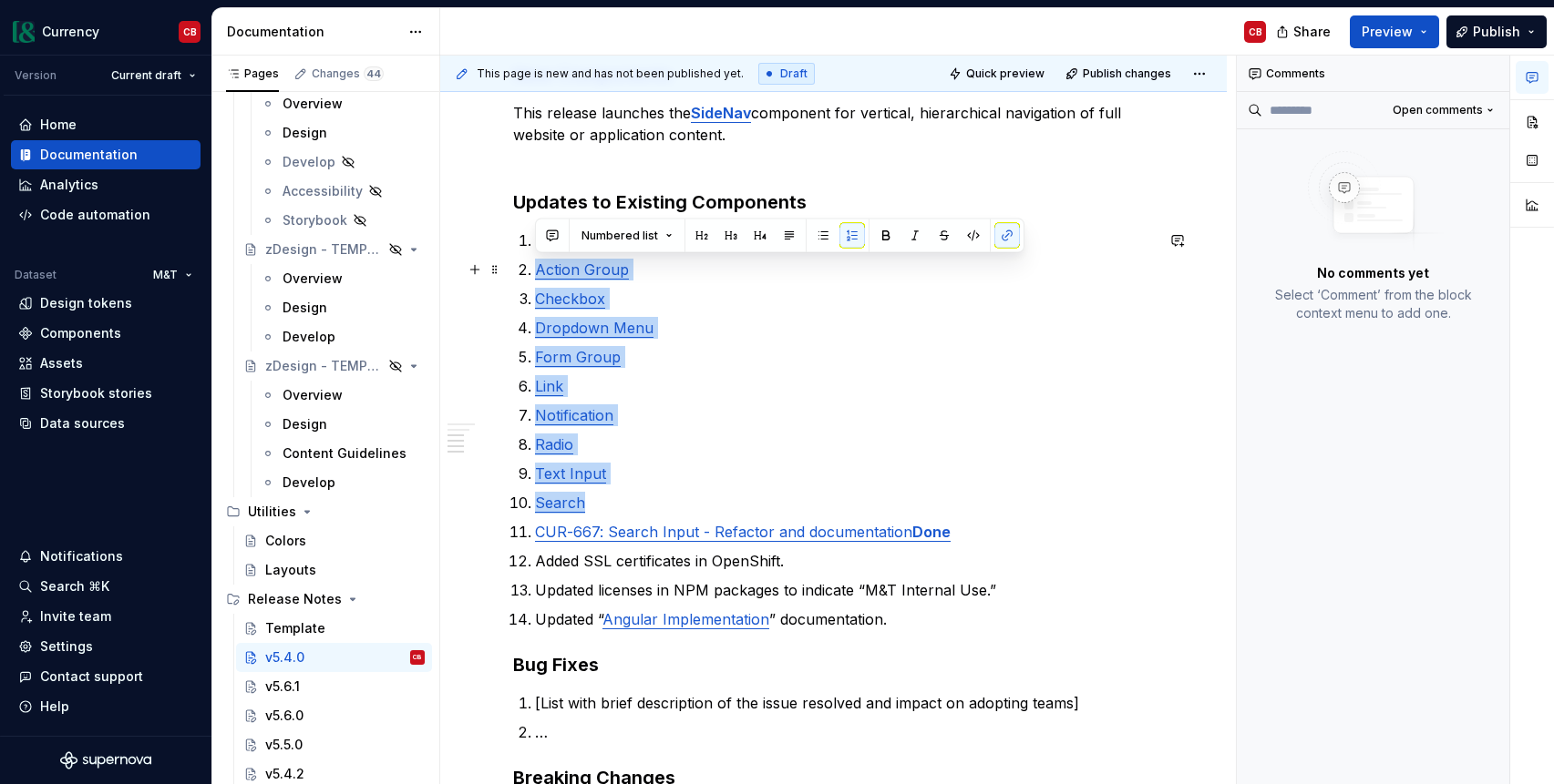
drag, startPoint x: 598, startPoint y: 508, endPoint x: 528, endPoint y: 274, distance: 244.2
click at [535, 274] on ol "We added or updated dev documentation for 9 components: Action Group Checkbox D…" at bounding box center [844, 429] width 619 height 400
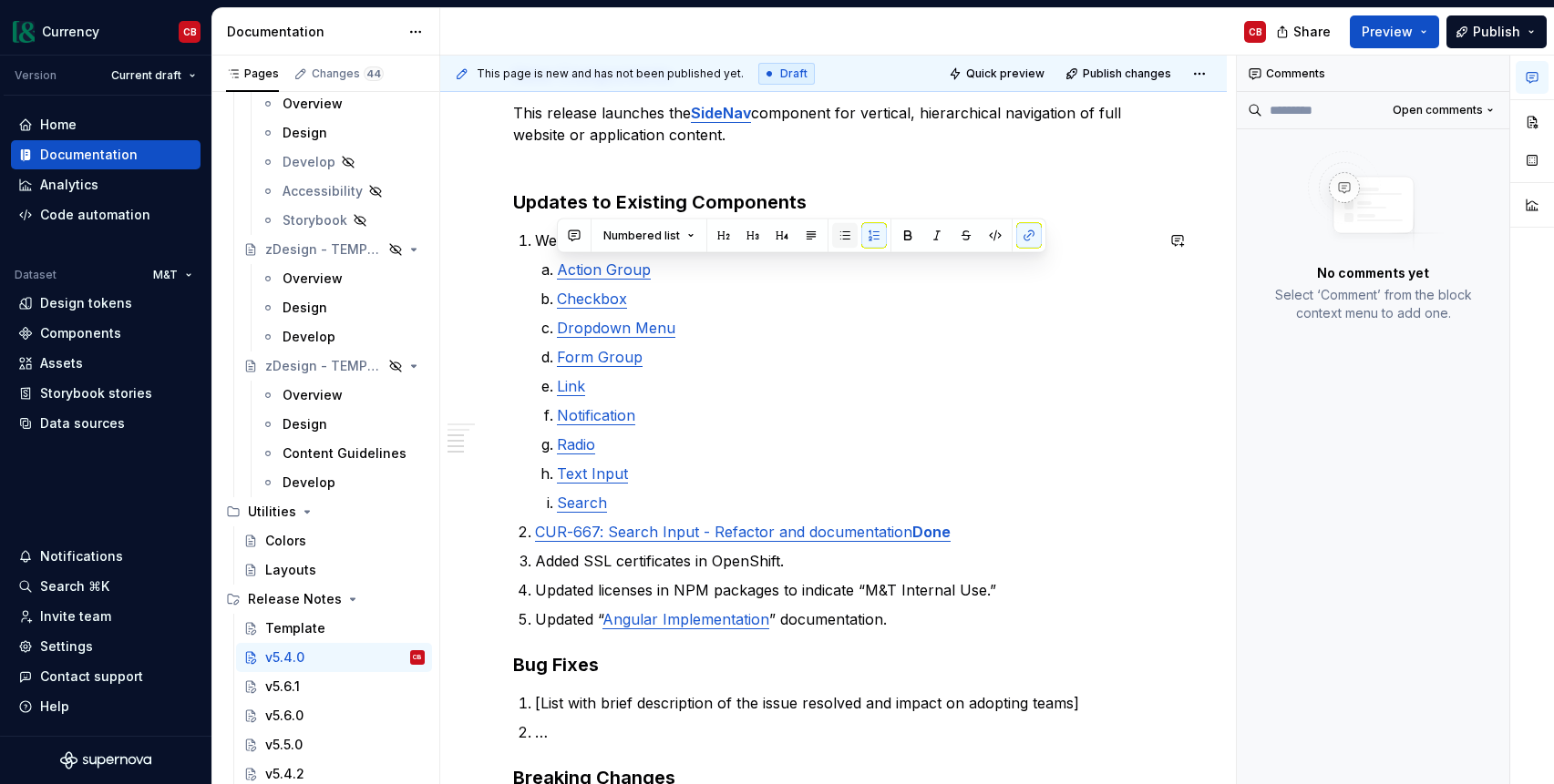
click at [839, 239] on button "button" at bounding box center [845, 236] width 26 height 26
click at [952, 532] on p "CUR-667: Search Input - Refactor and documentation Done" at bounding box center [844, 533] width 619 height 22
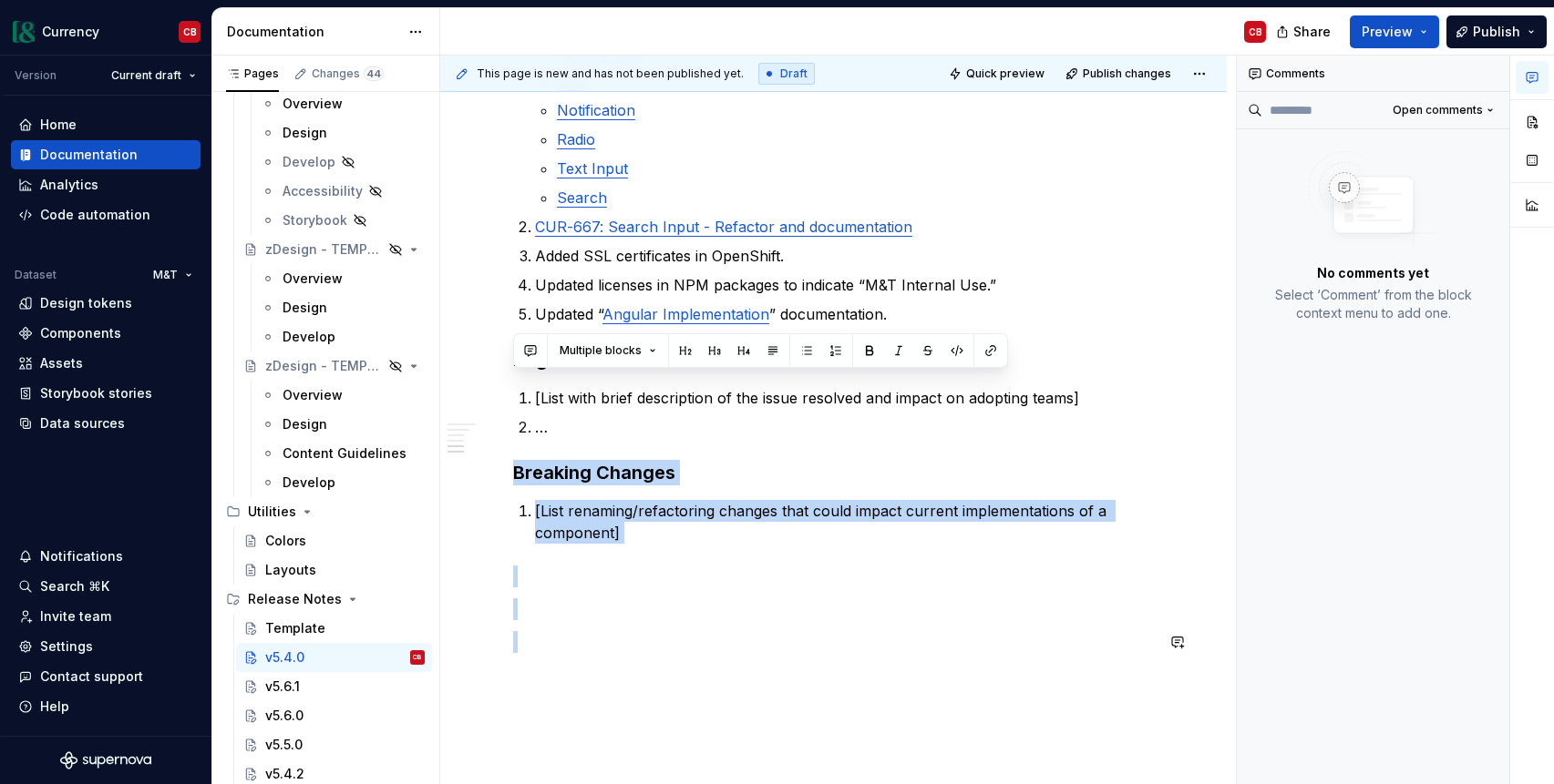
scroll to position [978, 0]
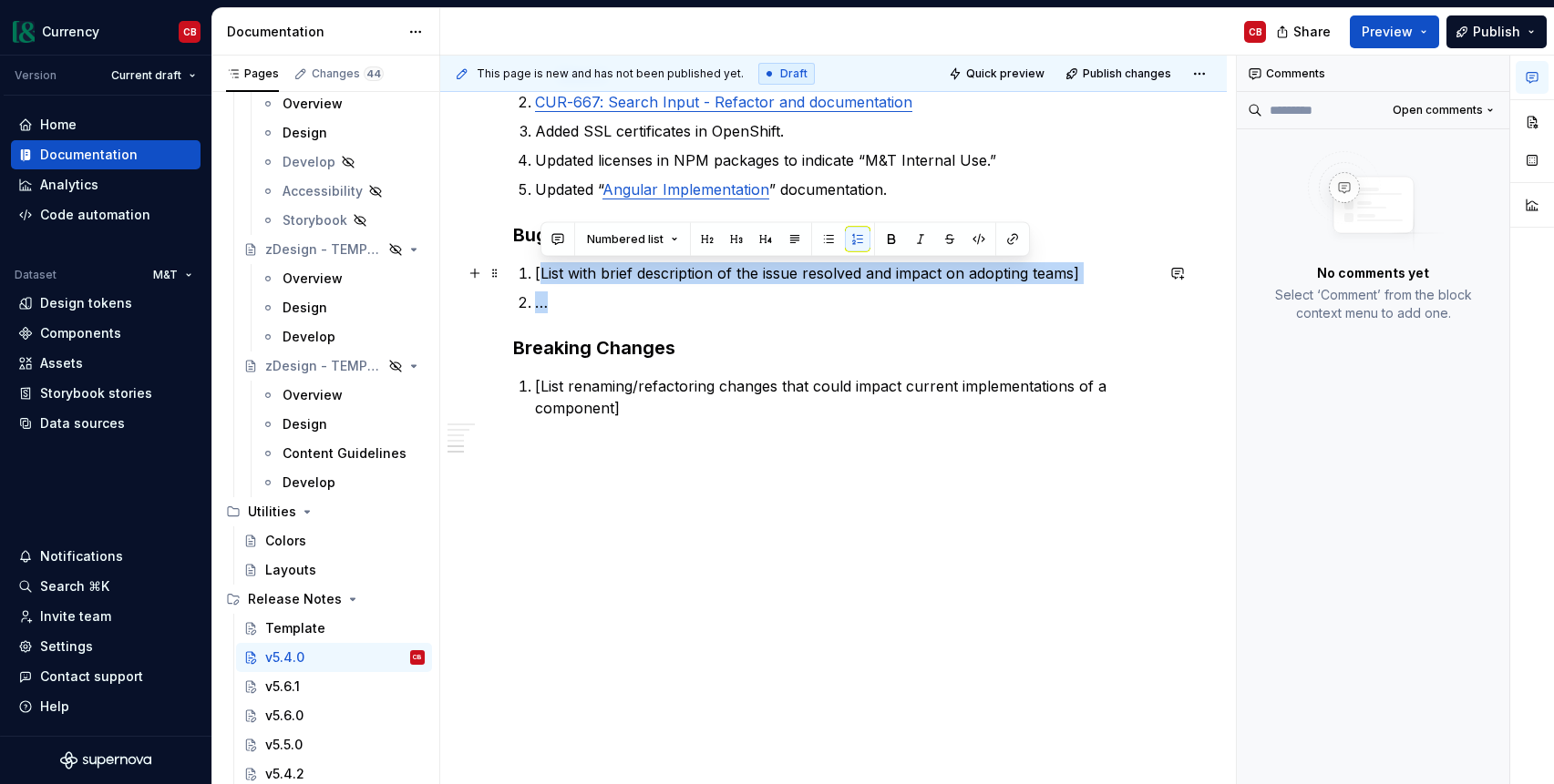
drag, startPoint x: 605, startPoint y: 737, endPoint x: 537, endPoint y: 263, distance: 478.9
click at [537, 263] on ol "[List with brief description of the issue resolved and impact on adopting teams…" at bounding box center [844, 288] width 619 height 51
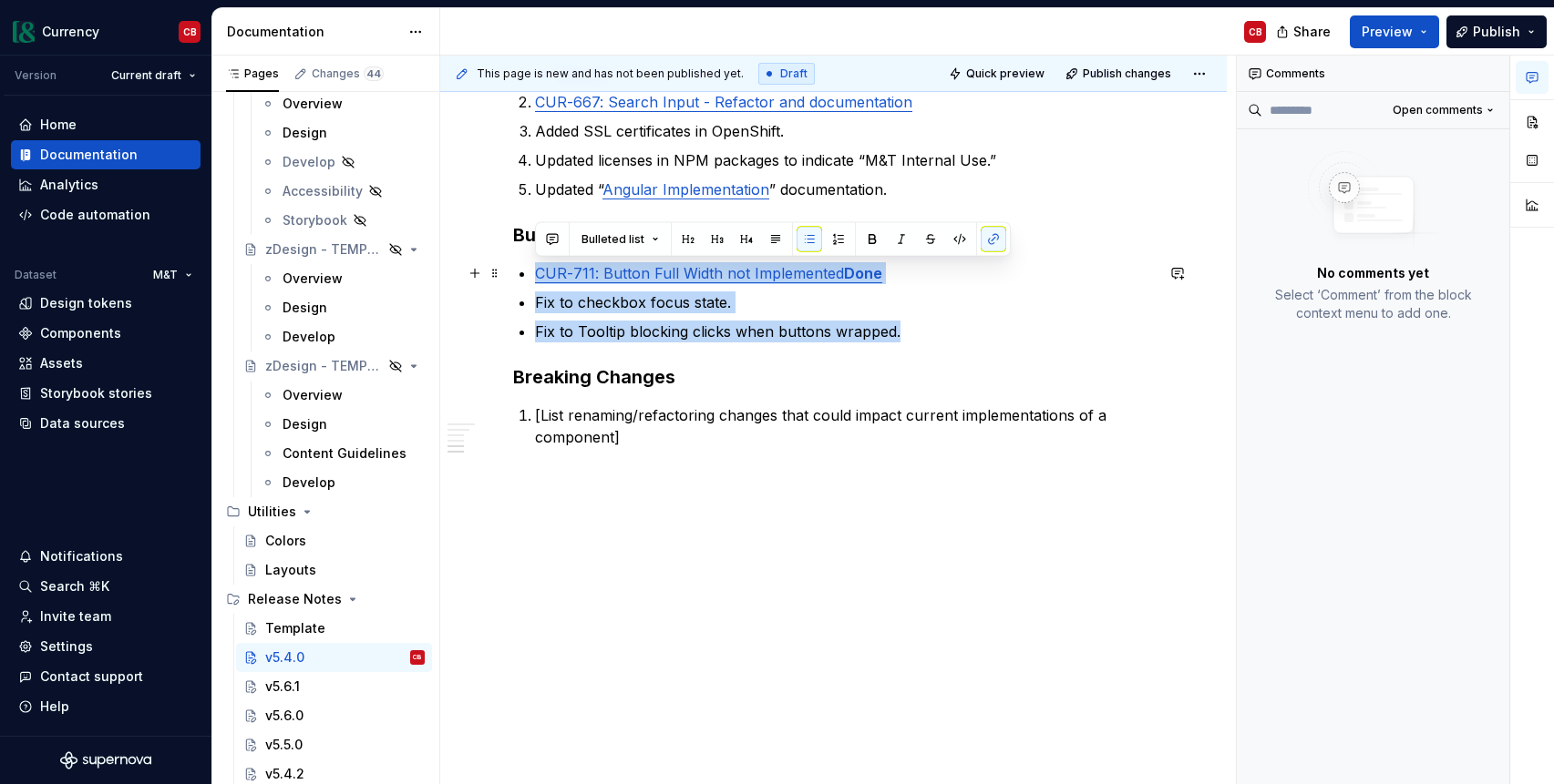
drag, startPoint x: 916, startPoint y: 329, endPoint x: 512, endPoint y: 269, distance: 408.4
click at [512, 269] on div "v5.4.0 [DATE] Summary [Brief summary of what was developed and improved for the…" at bounding box center [833, 74] width 786 height 1481
click at [837, 244] on button "button" at bounding box center [839, 239] width 26 height 26
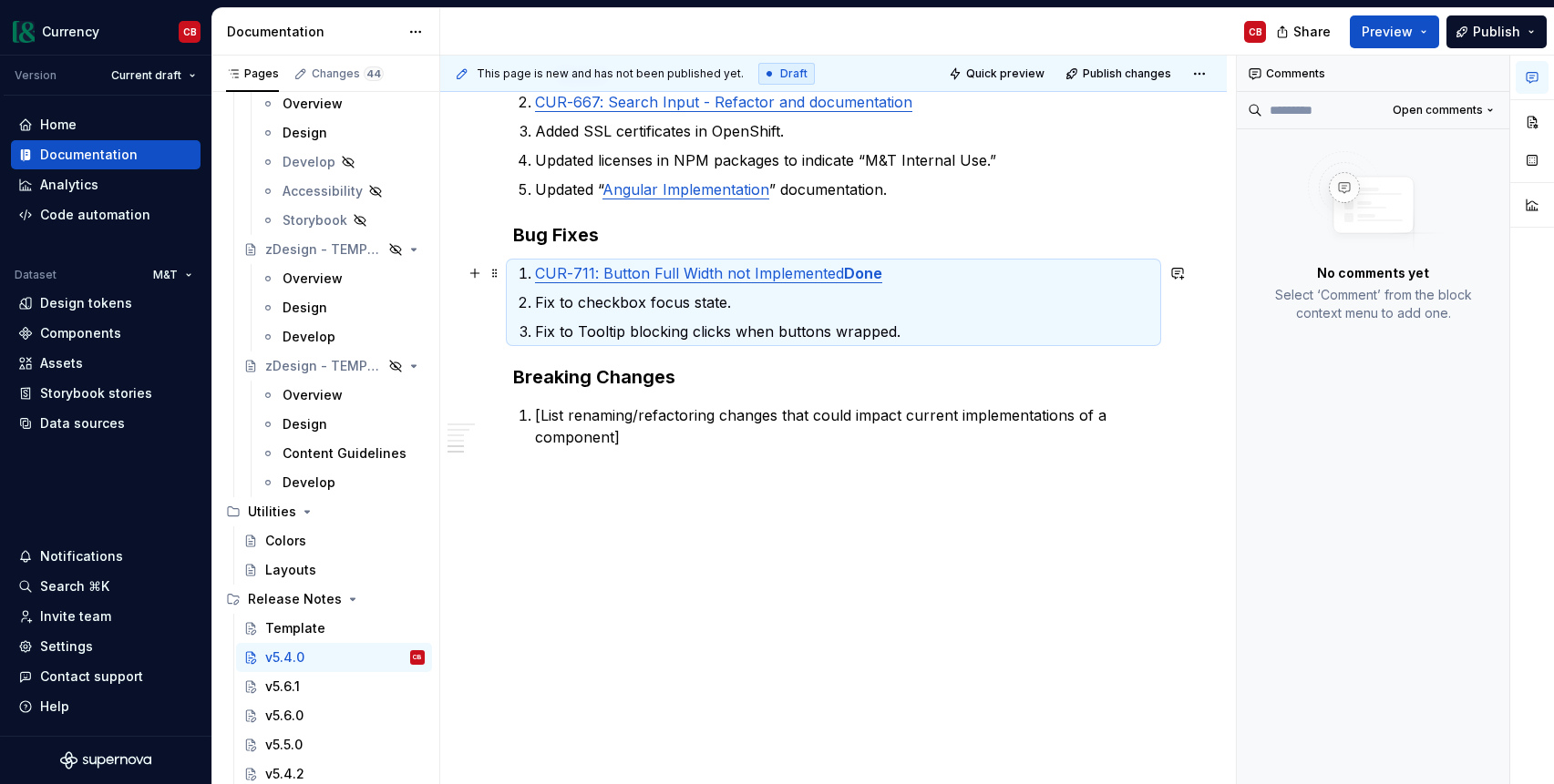
click at [894, 273] on p "CUR-711: Button Full Width not Implemented Done" at bounding box center [844, 274] width 619 height 22
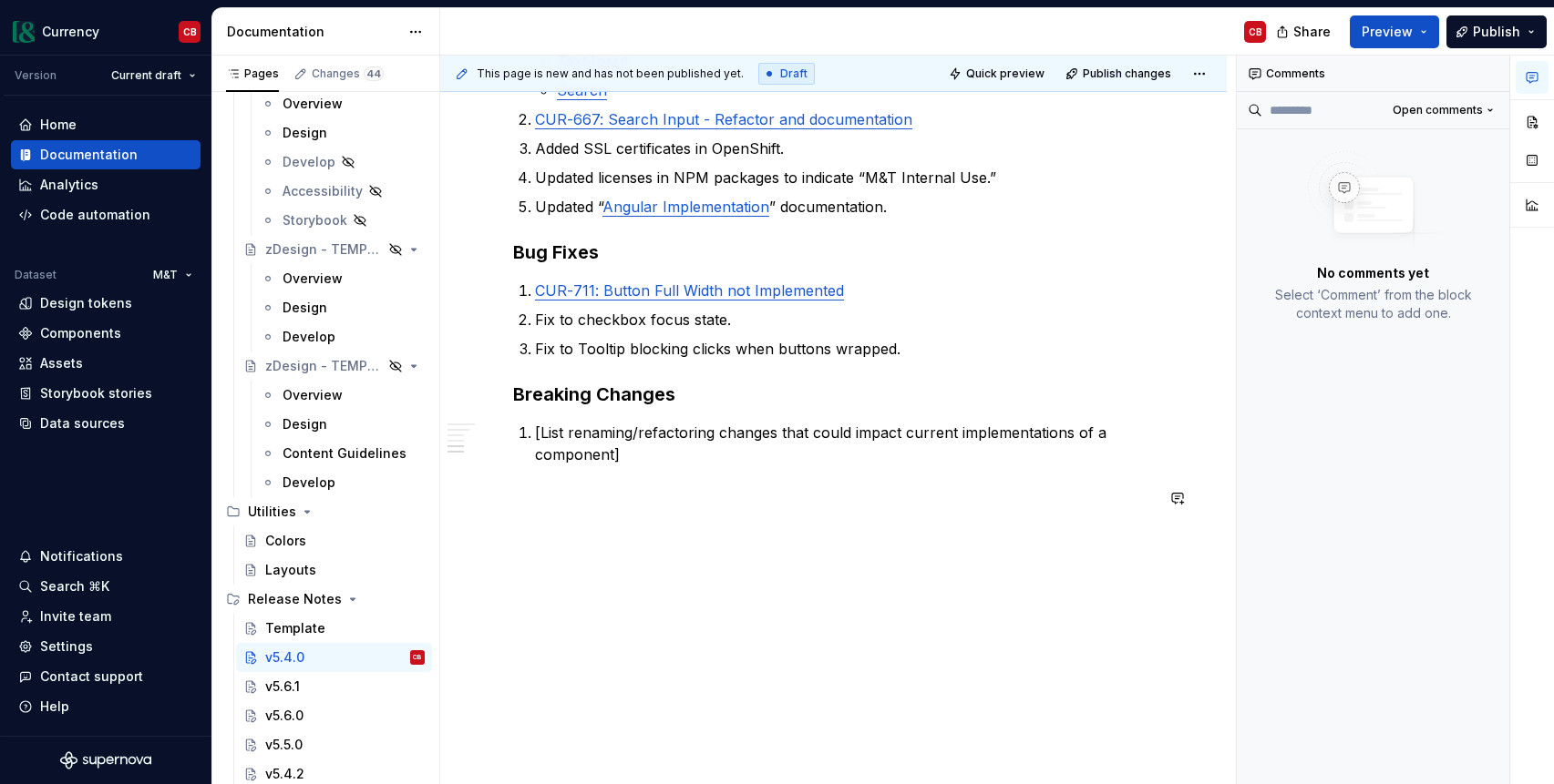
scroll to position [955, 0]
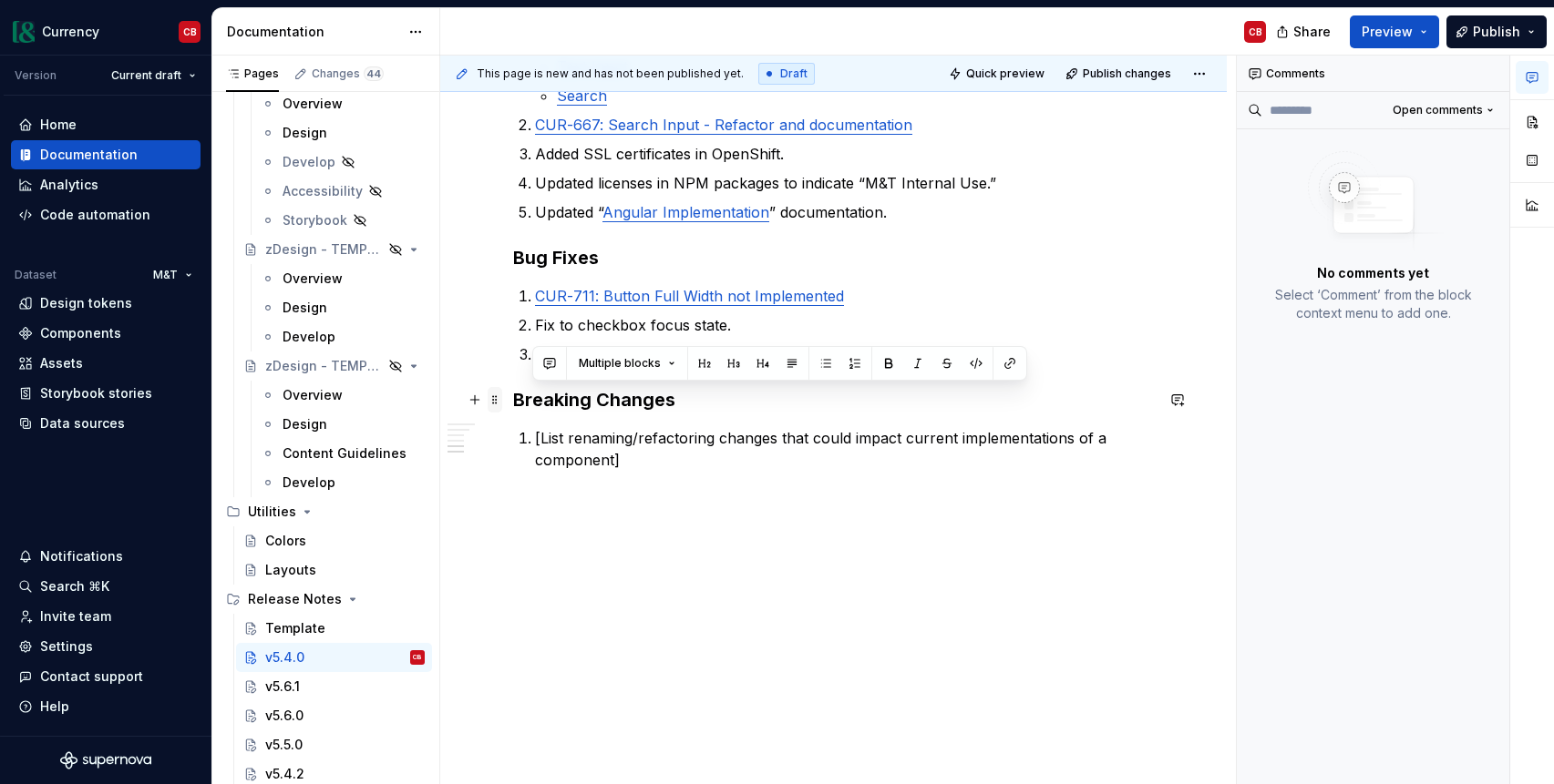
drag, startPoint x: 667, startPoint y: 464, endPoint x: 497, endPoint y: 399, distance: 182.0
click at [513, 398] on div "v5.4.0 [DATE] Summary [Brief summary of what was developed and improved for the…" at bounding box center [833, 1] width 641 height 1202
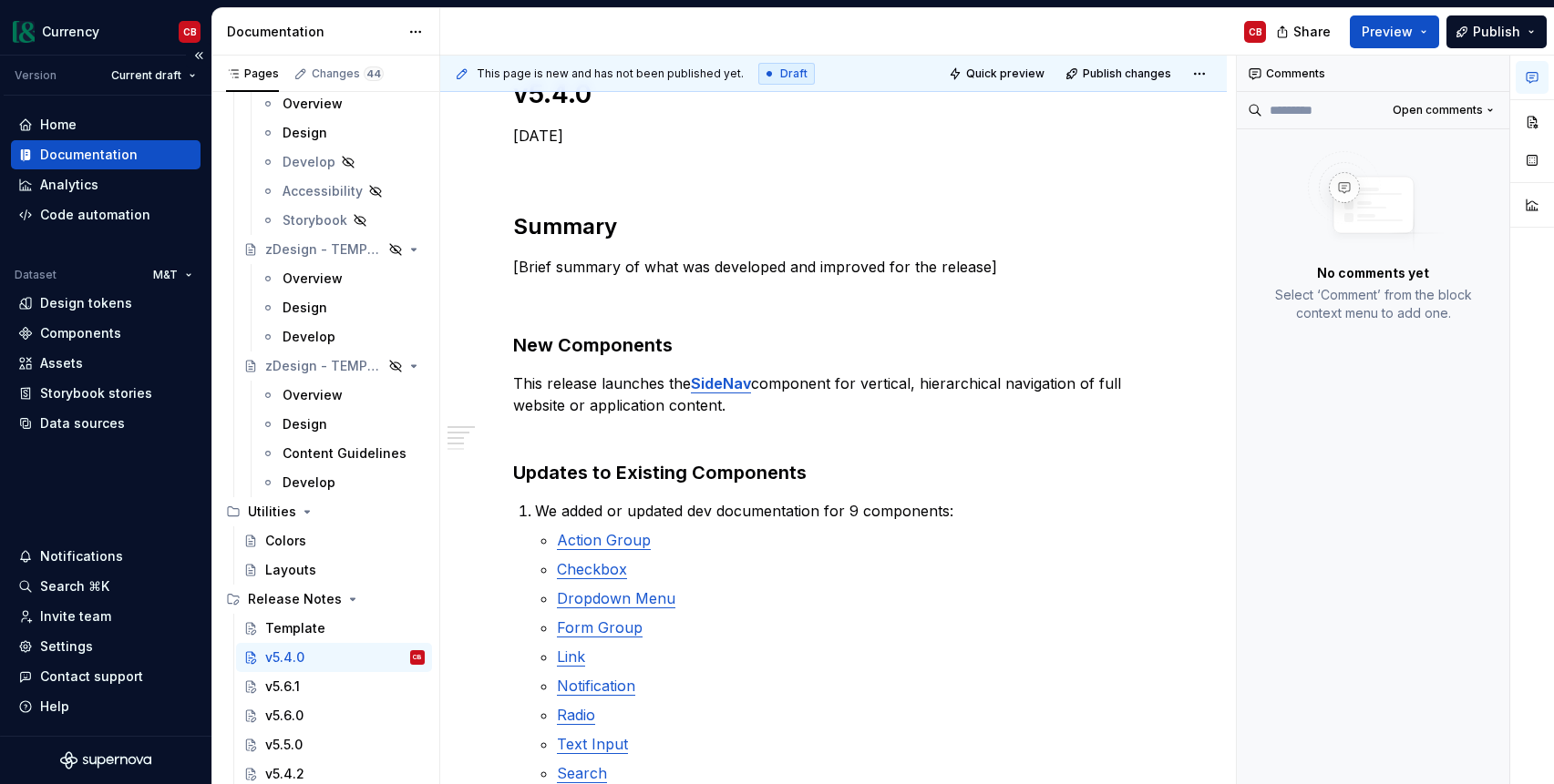
scroll to position [10011, 0]
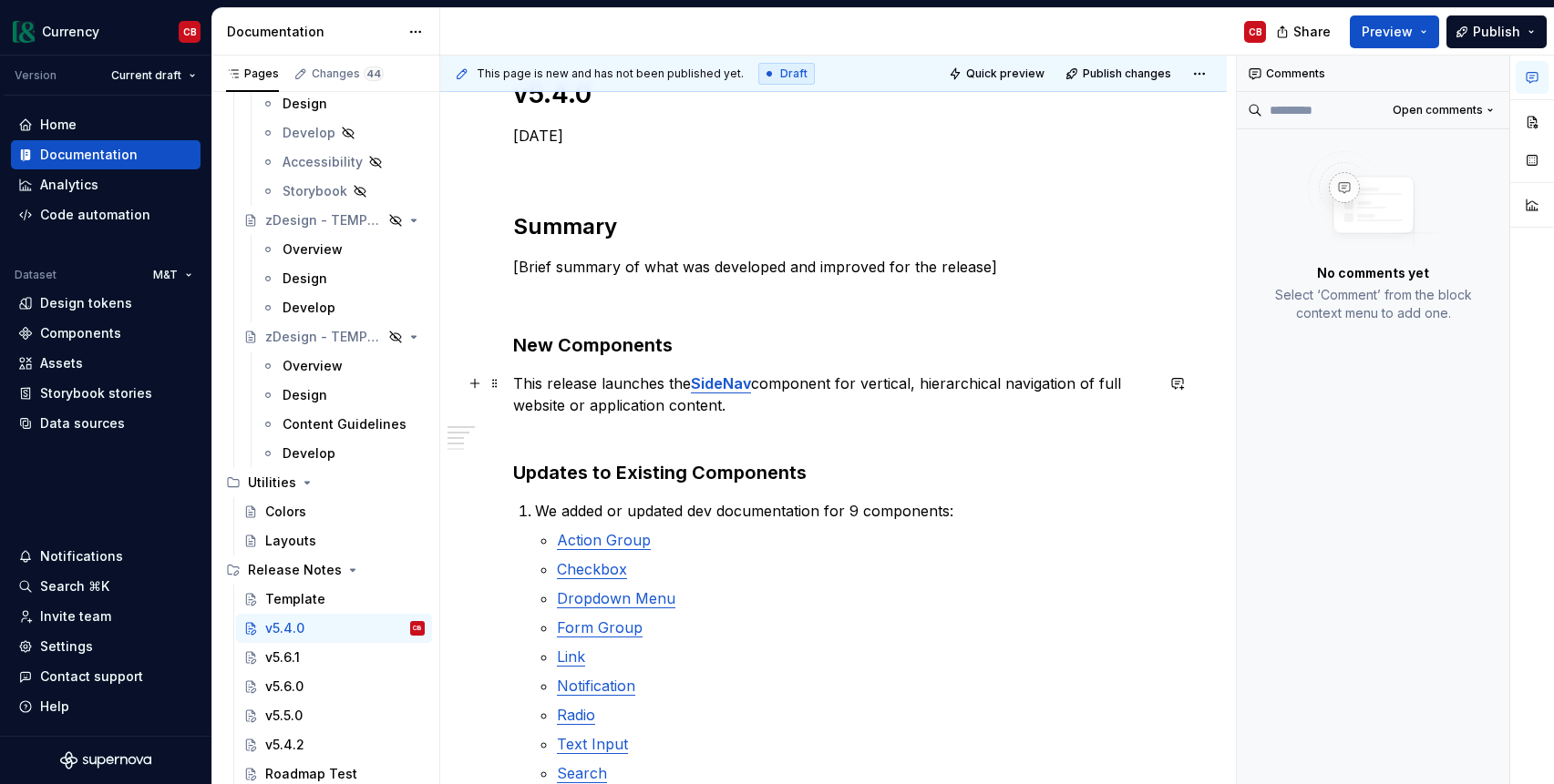
click at [601, 431] on p "This release launches the SideNav component for vertical, hierarchical navigati…" at bounding box center [833, 405] width 641 height 66
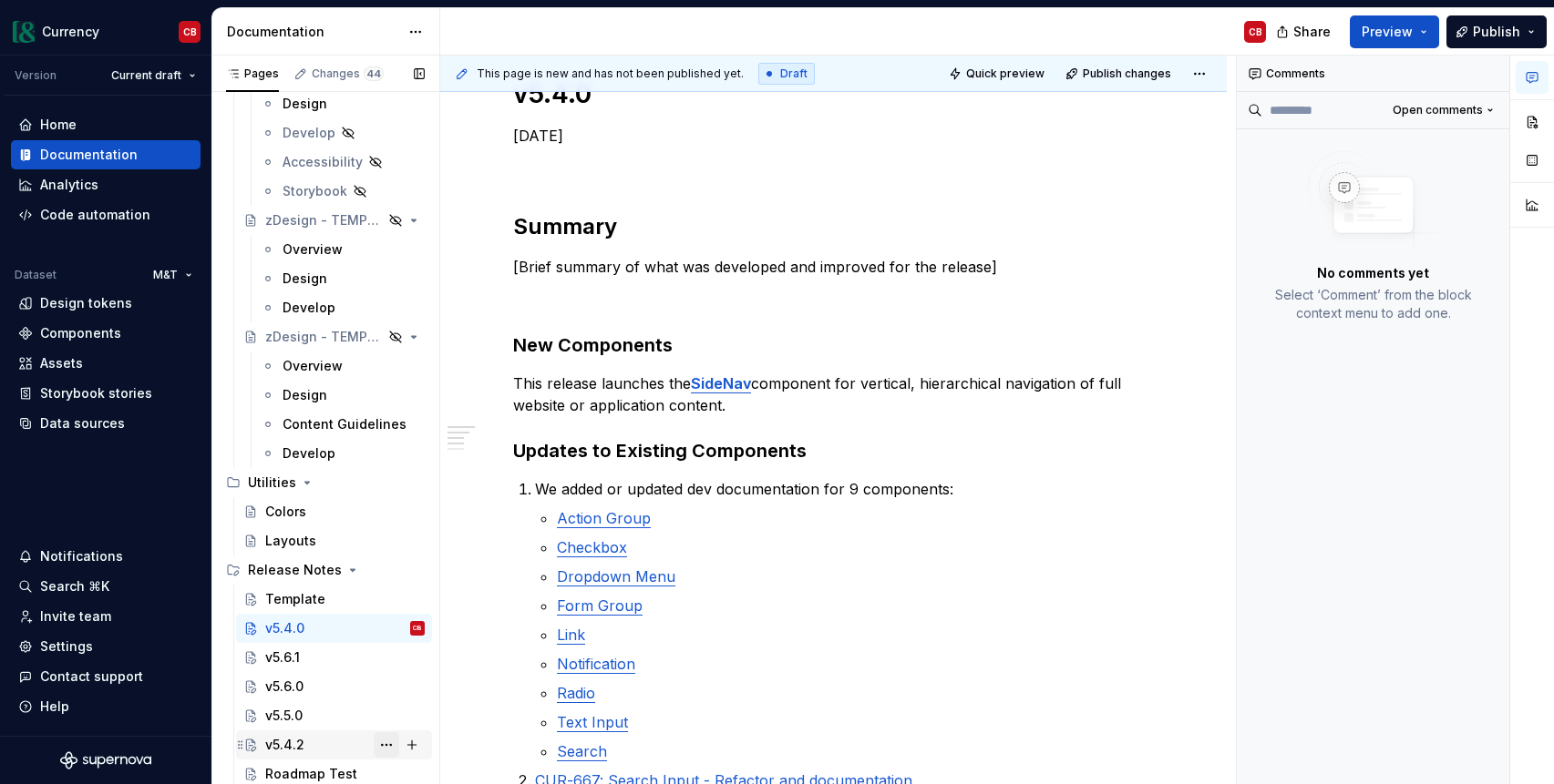
drag, startPoint x: 398, startPoint y: 626, endPoint x: 382, endPoint y: 739, distance: 114.1
click at [382, 739] on div "Template v5.4.0 CB v5.6.1 v5.6.0 v5.5.0 v5.4.2 Roadmap Test" at bounding box center [325, 687] width 214 height 204
click at [387, 600] on button "Page tree" at bounding box center [387, 599] width 26 height 26
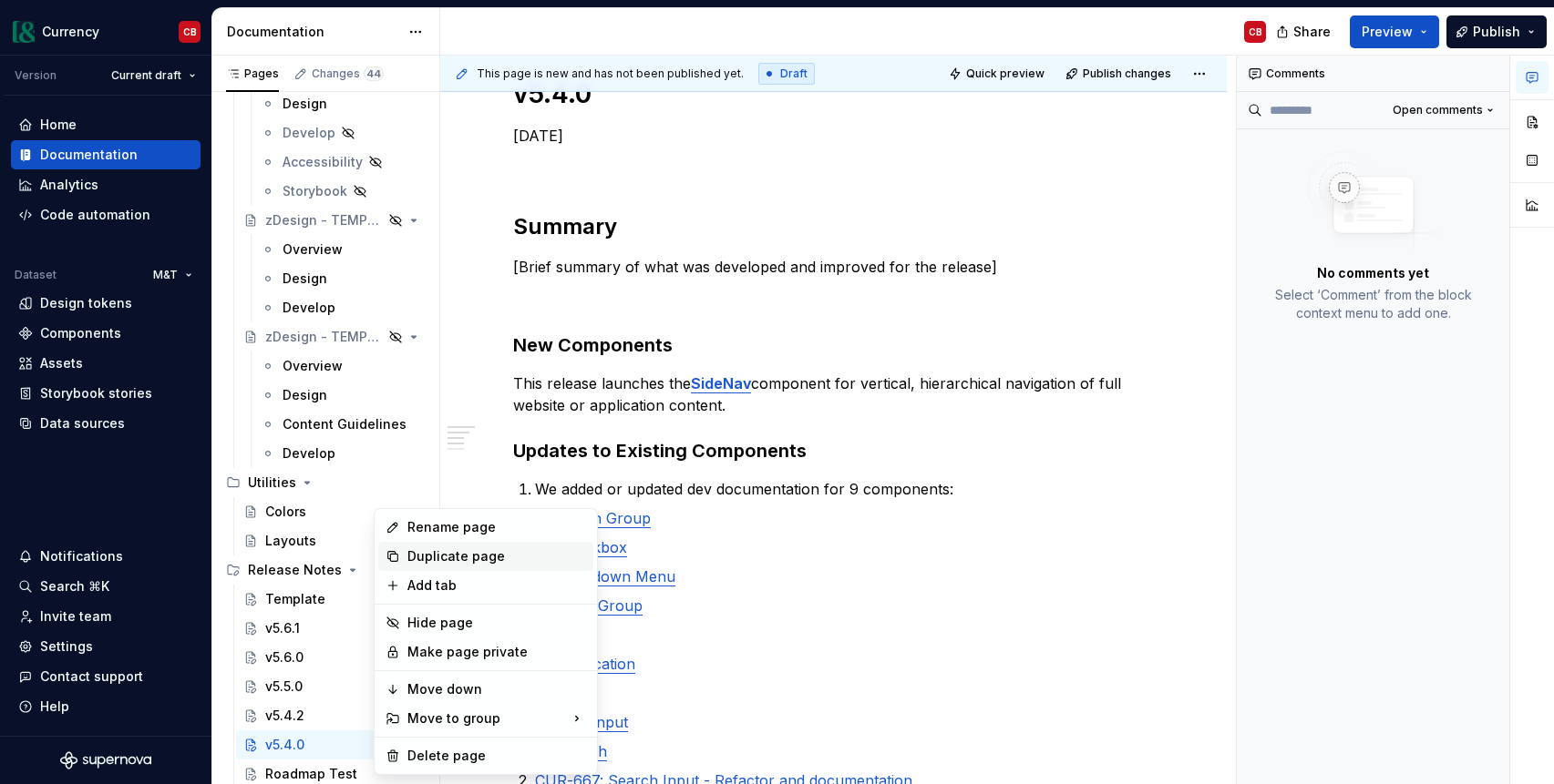
click at [426, 557] on div "Duplicate page" at bounding box center [496, 557] width 179 height 18
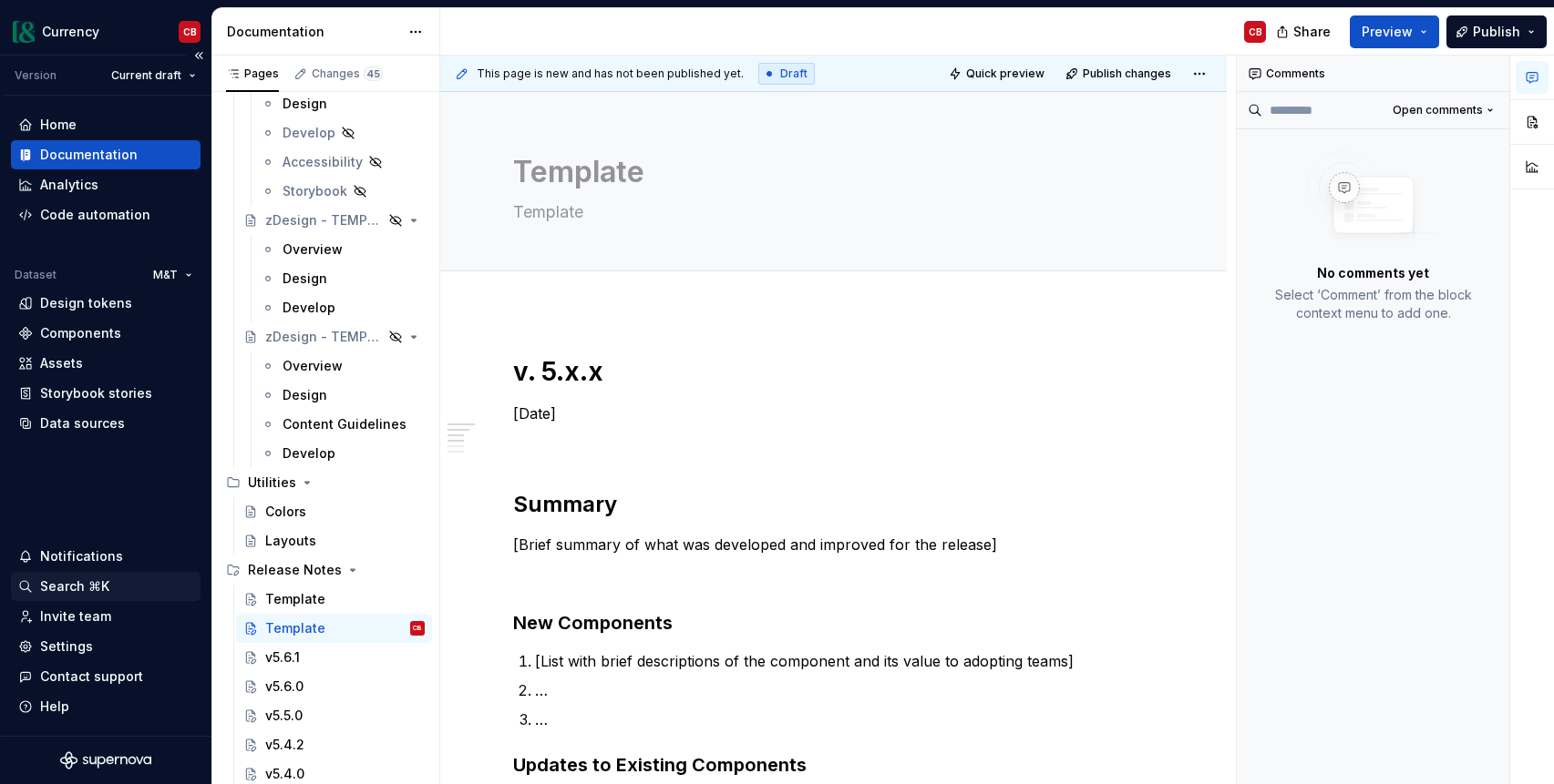
type textarea "*"
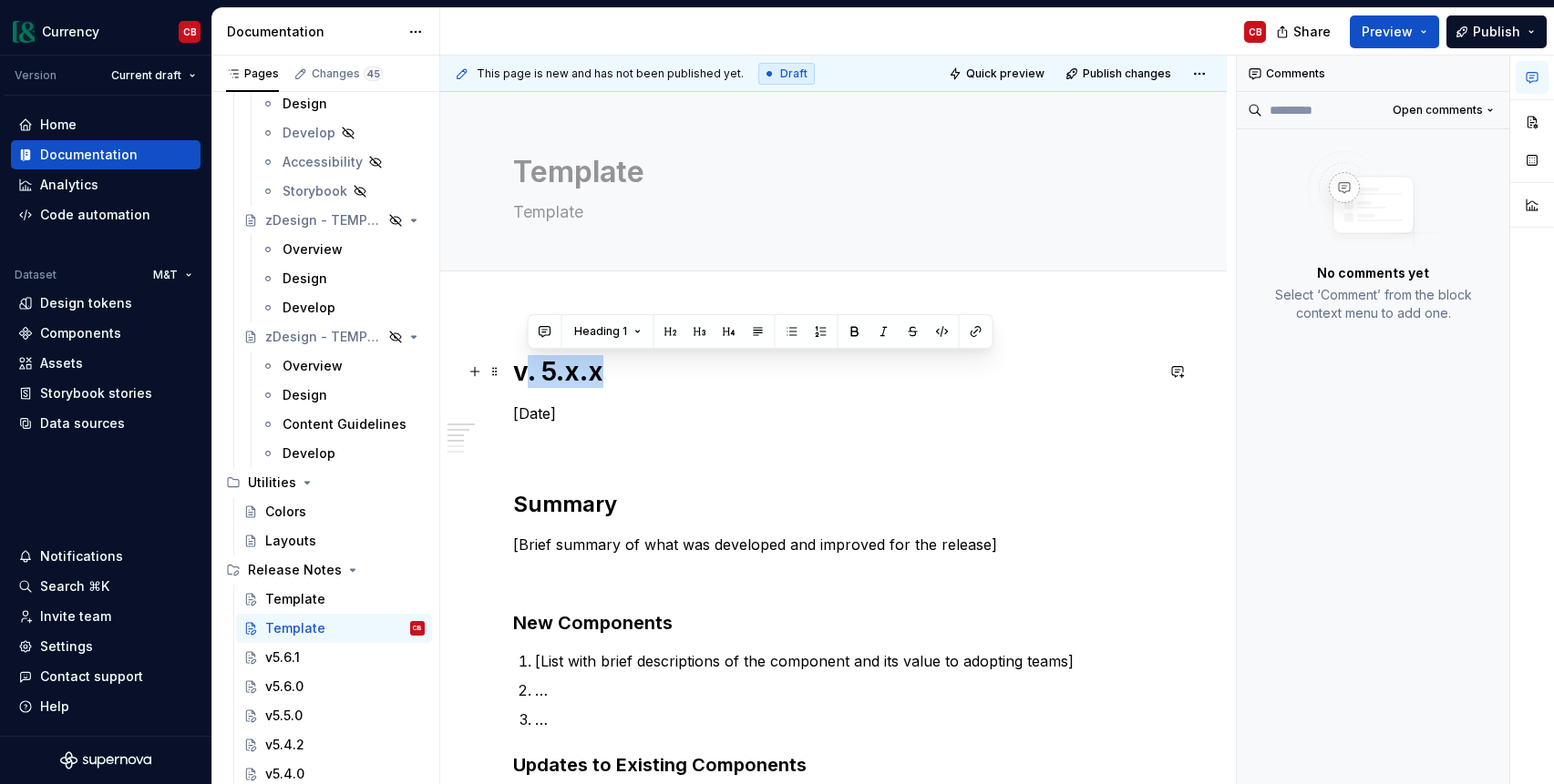
drag, startPoint x: 524, startPoint y: 376, endPoint x: 651, endPoint y: 381, distance: 127.1
click at [651, 381] on h1 "v. 5.x.x" at bounding box center [833, 371] width 641 height 32
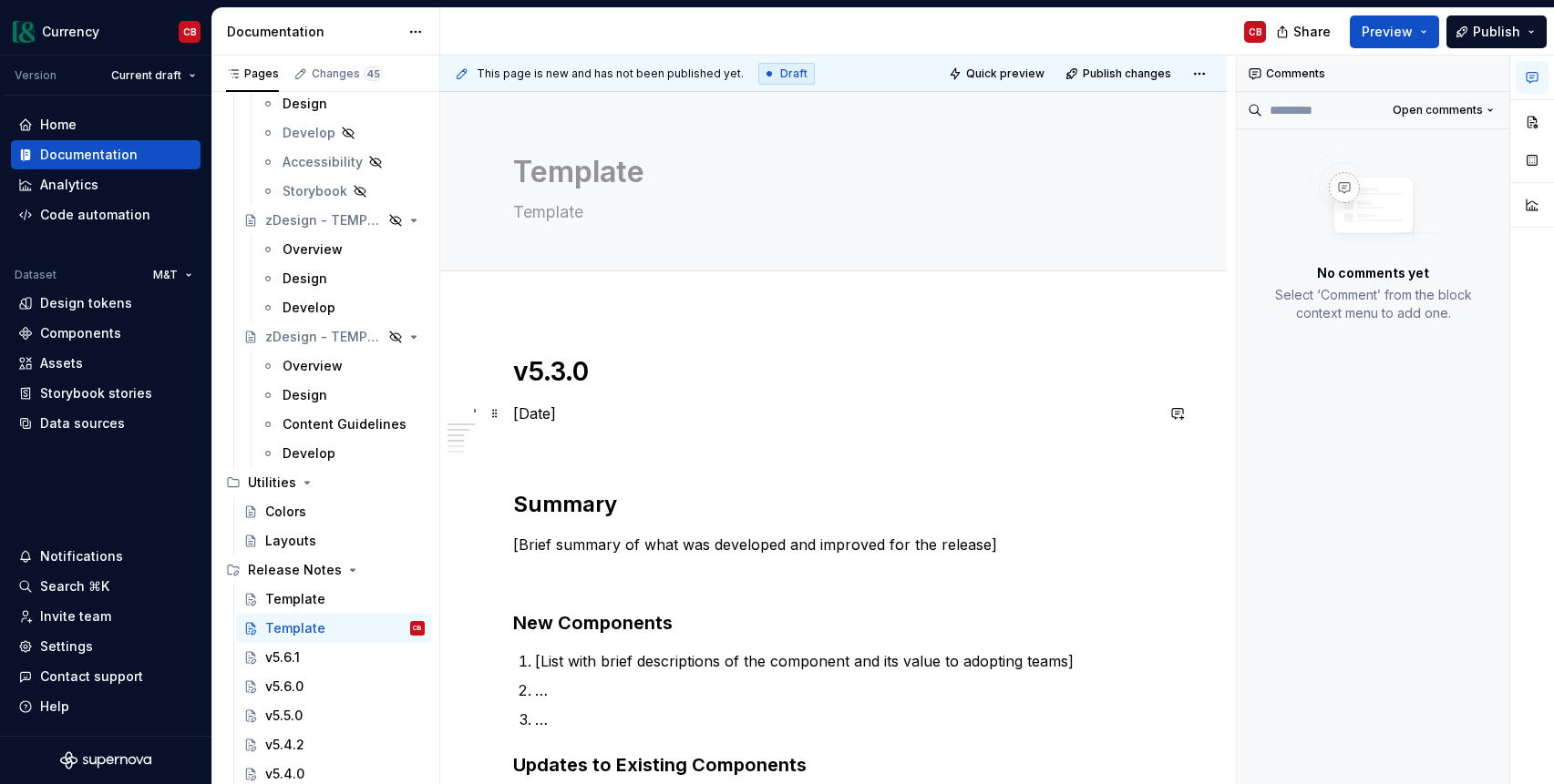
click at [539, 411] on p "[Date]" at bounding box center [833, 413] width 641 height 22
click at [571, 365] on h1 "v5.3.0" at bounding box center [833, 371] width 641 height 32
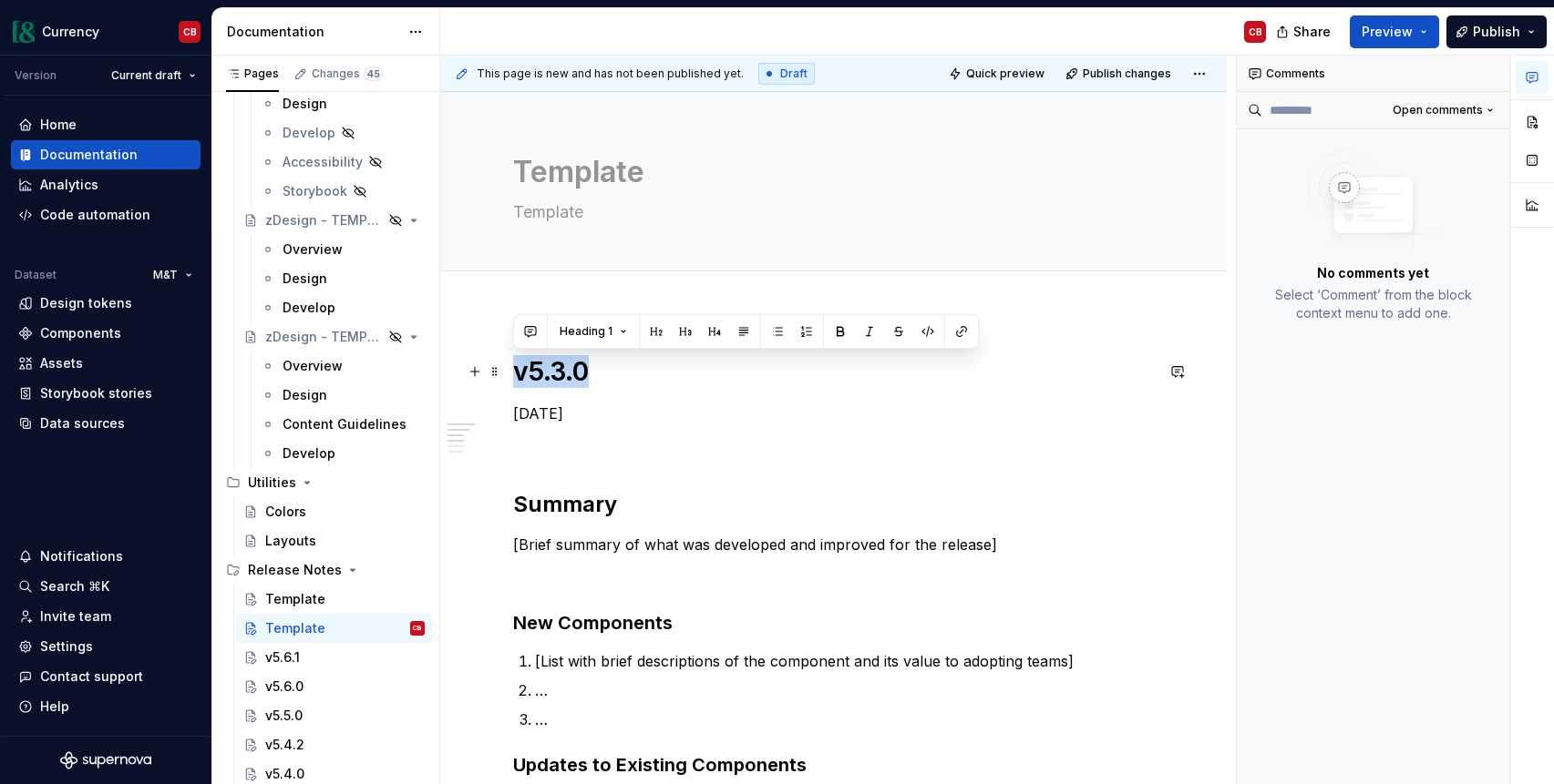
click at [571, 365] on h1 "v5.3.0" at bounding box center [833, 371] width 641 height 32
copy h1 "v5.3.0"
click at [601, 170] on textarea "Template" at bounding box center [830, 172] width 641 height 43
paste textarea "v5.3.0"
type textarea "*"
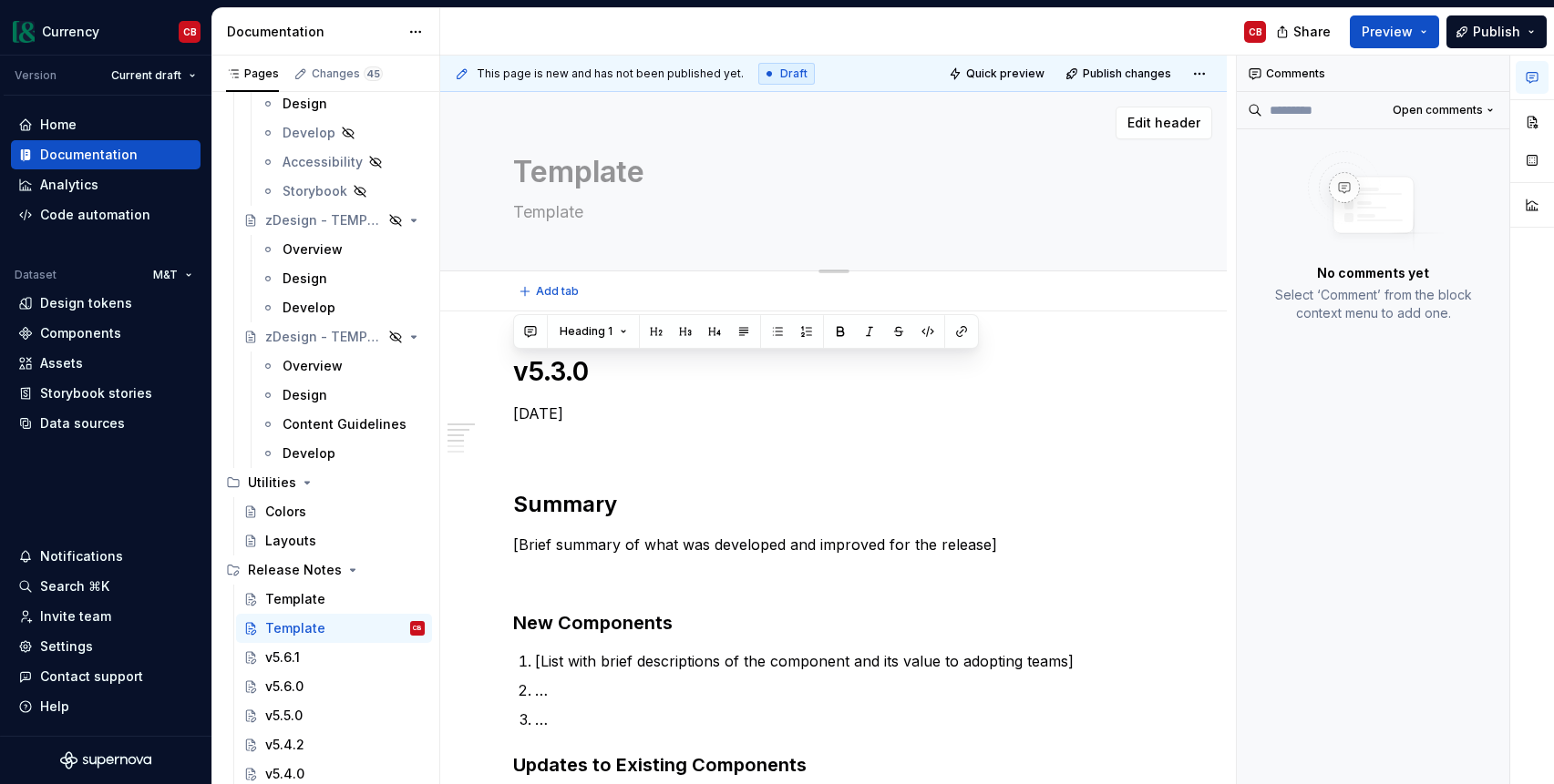
type textarea "v5.3.0"
type textarea "*"
type textarea "v5.3.0"
click at [543, 215] on textarea "Template" at bounding box center [830, 213] width 641 height 30
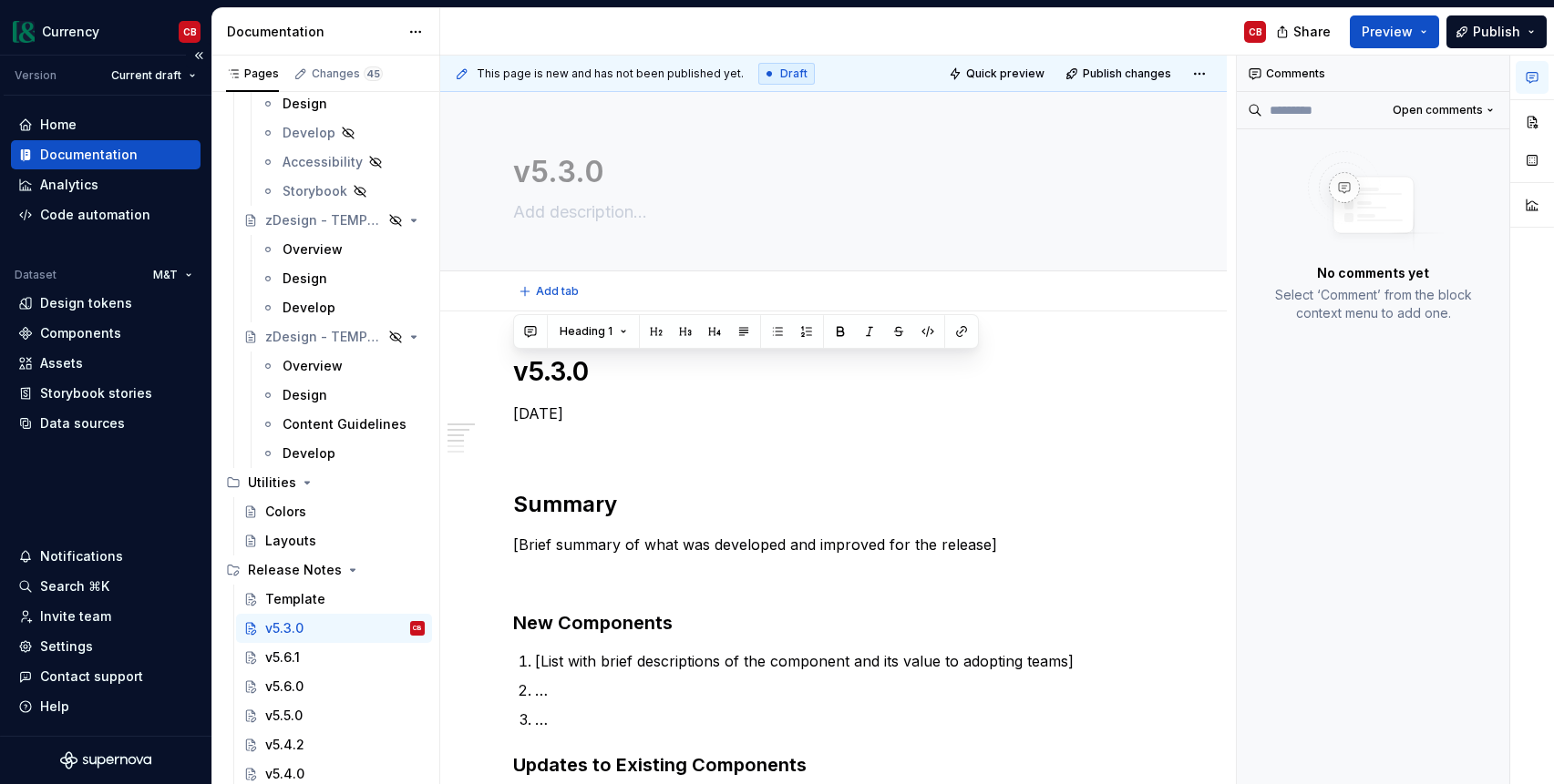
type textarea "*"
click at [611, 545] on p "[Brief summary of what was developed and improved for the release]" at bounding box center [833, 545] width 641 height 22
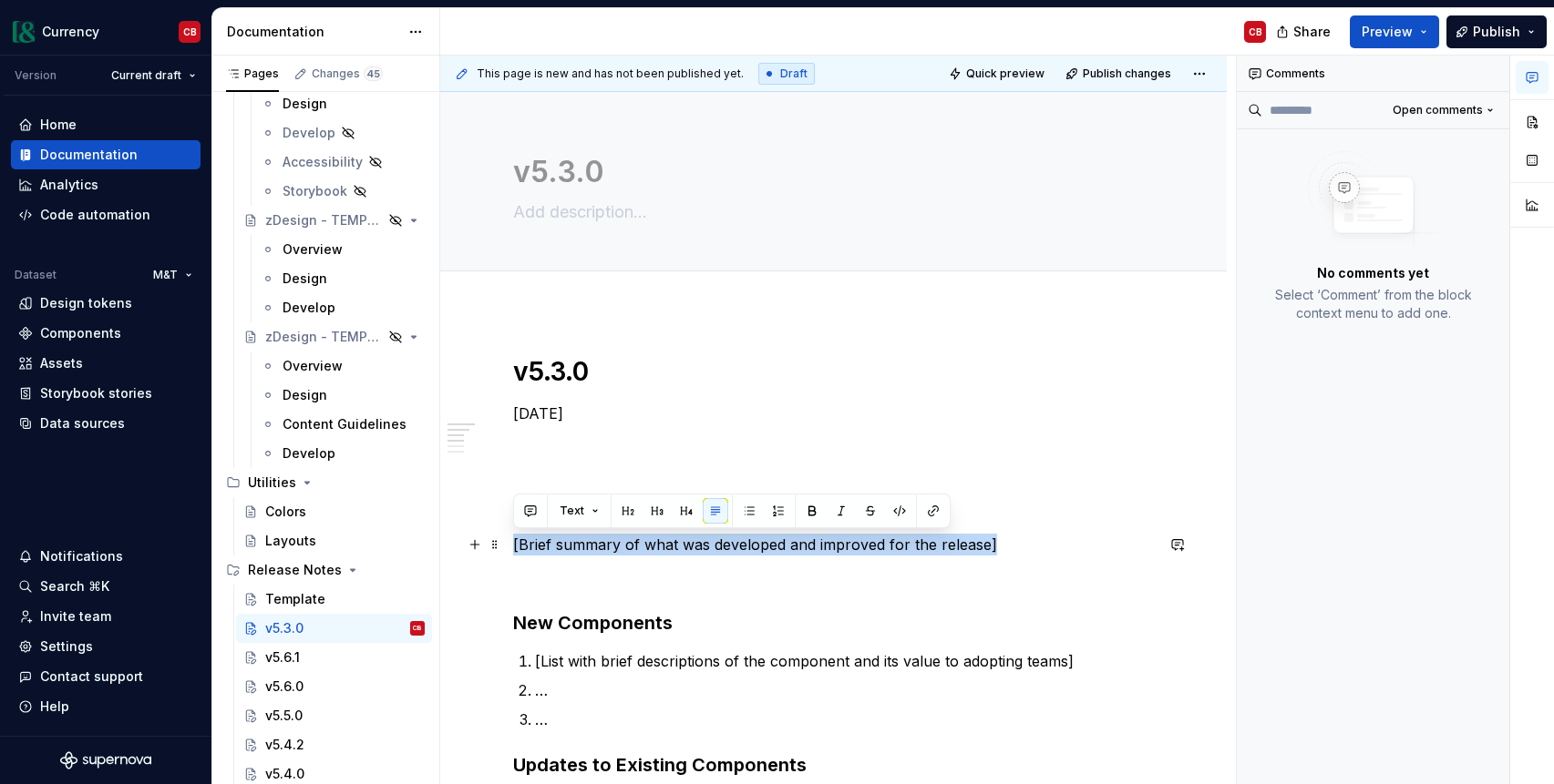
click at [611, 545] on p "[Brief summary of what was developed and improved for the release]" at bounding box center [833, 545] width 641 height 22
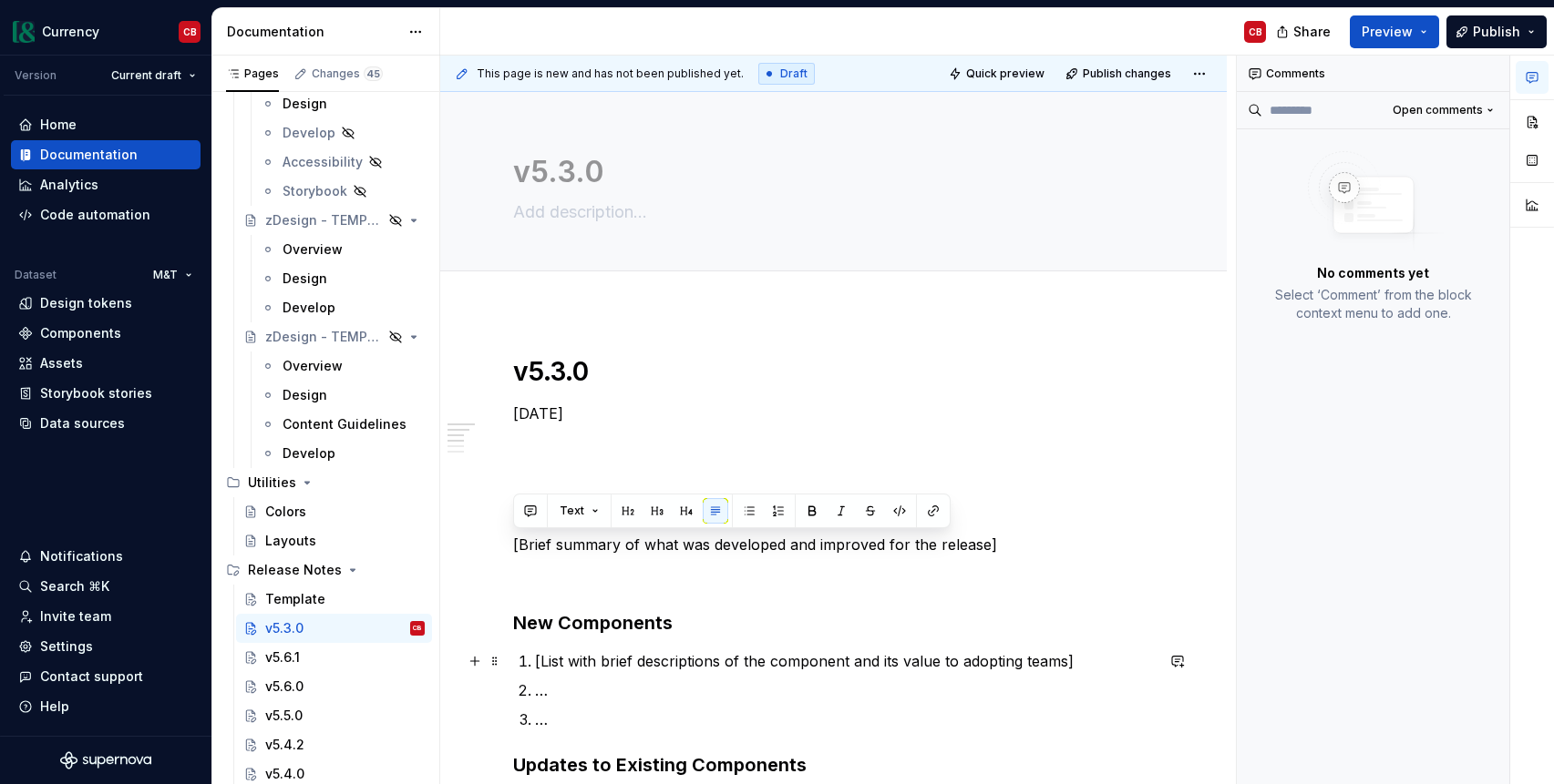
click at [571, 661] on p "[List with brief descriptions of the component and its value to adopting teams]" at bounding box center [844, 661] width 619 height 22
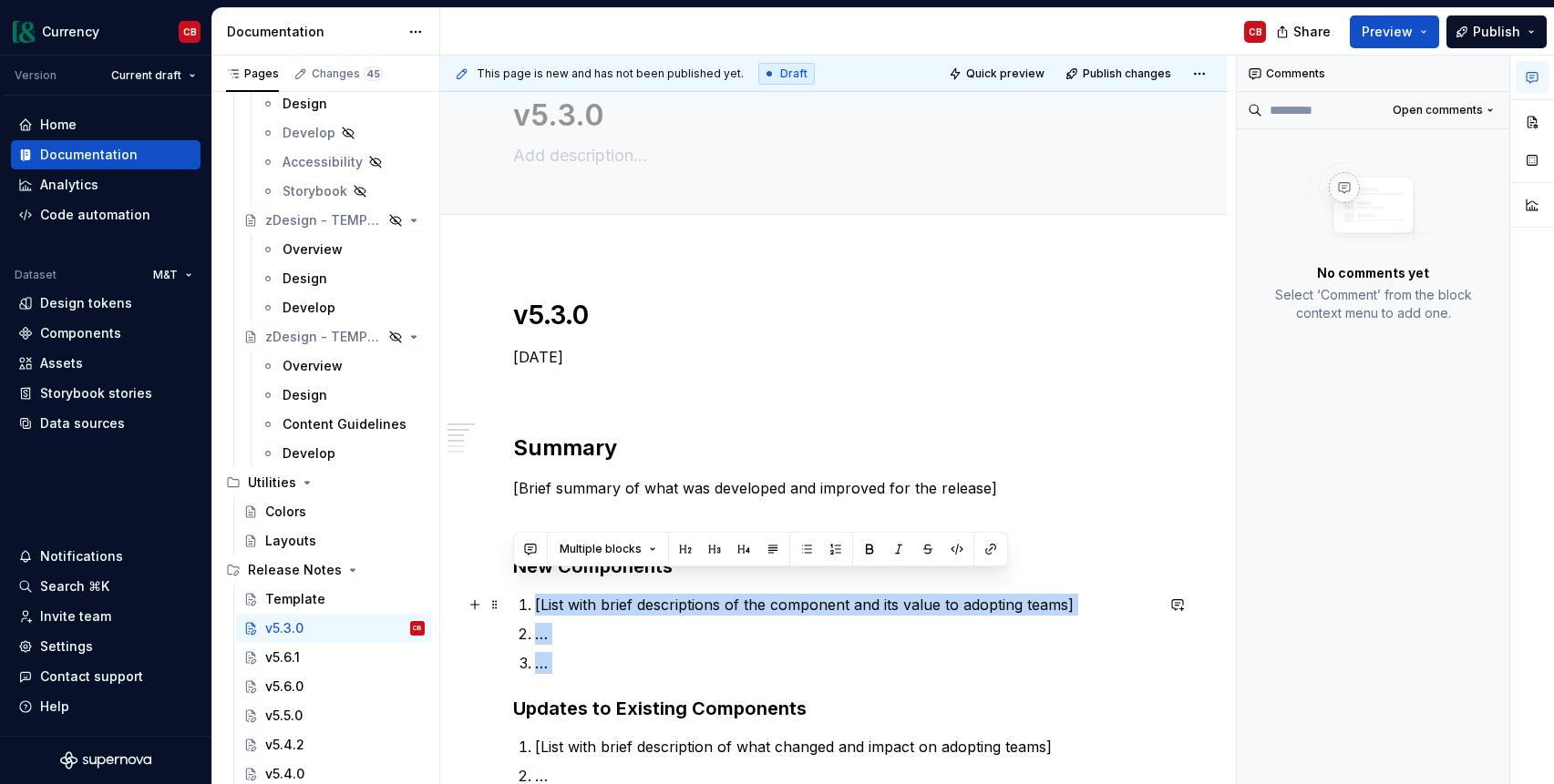
drag, startPoint x: 573, startPoint y: 657, endPoint x: 516, endPoint y: 587, distance: 90.3
click at [516, 587] on div "v5.3.0 [DATE] Summary [Brief summary of what was developed and improved for the…" at bounding box center [833, 706] width 641 height 816
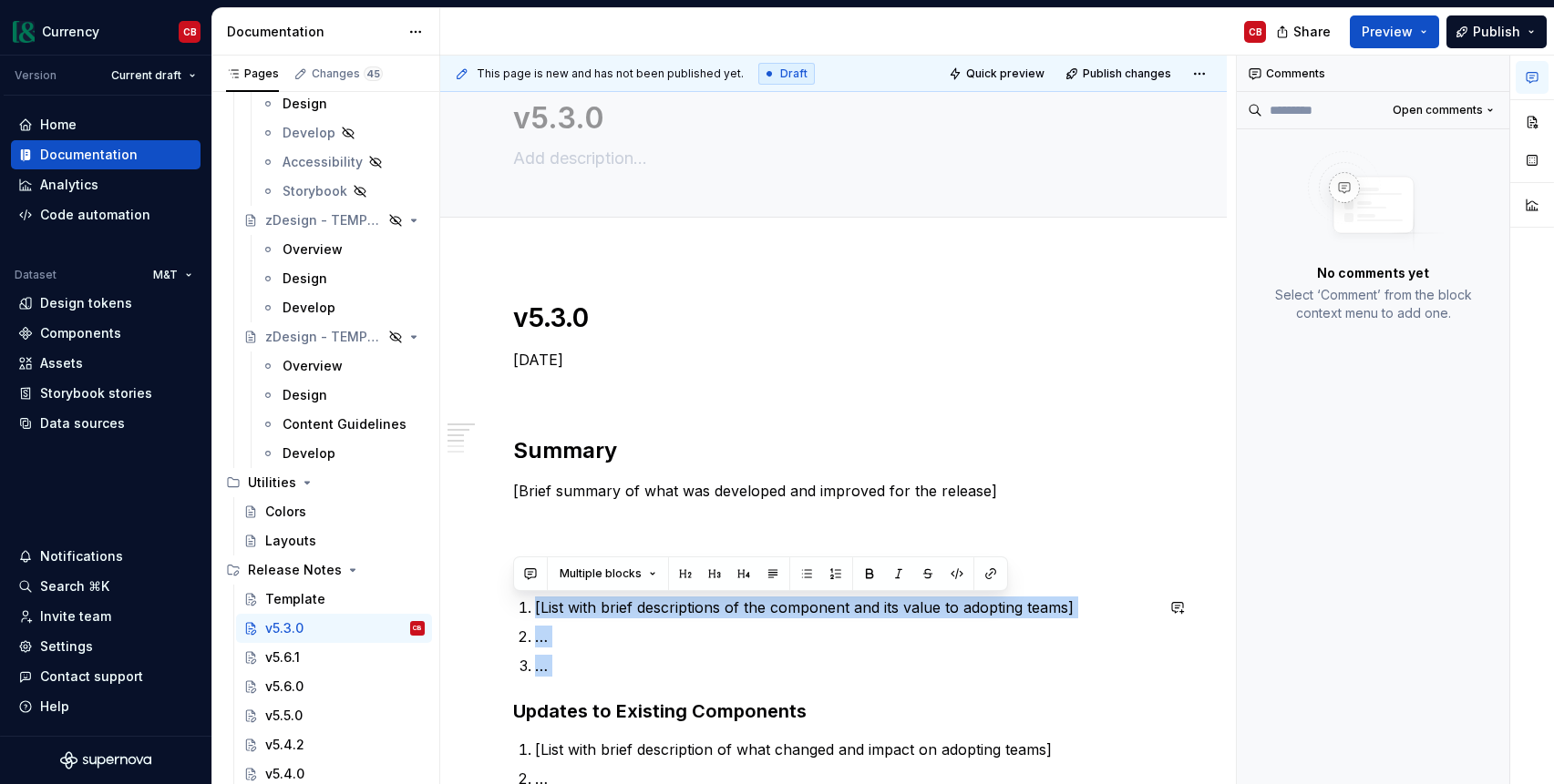
scroll to position [43, 0]
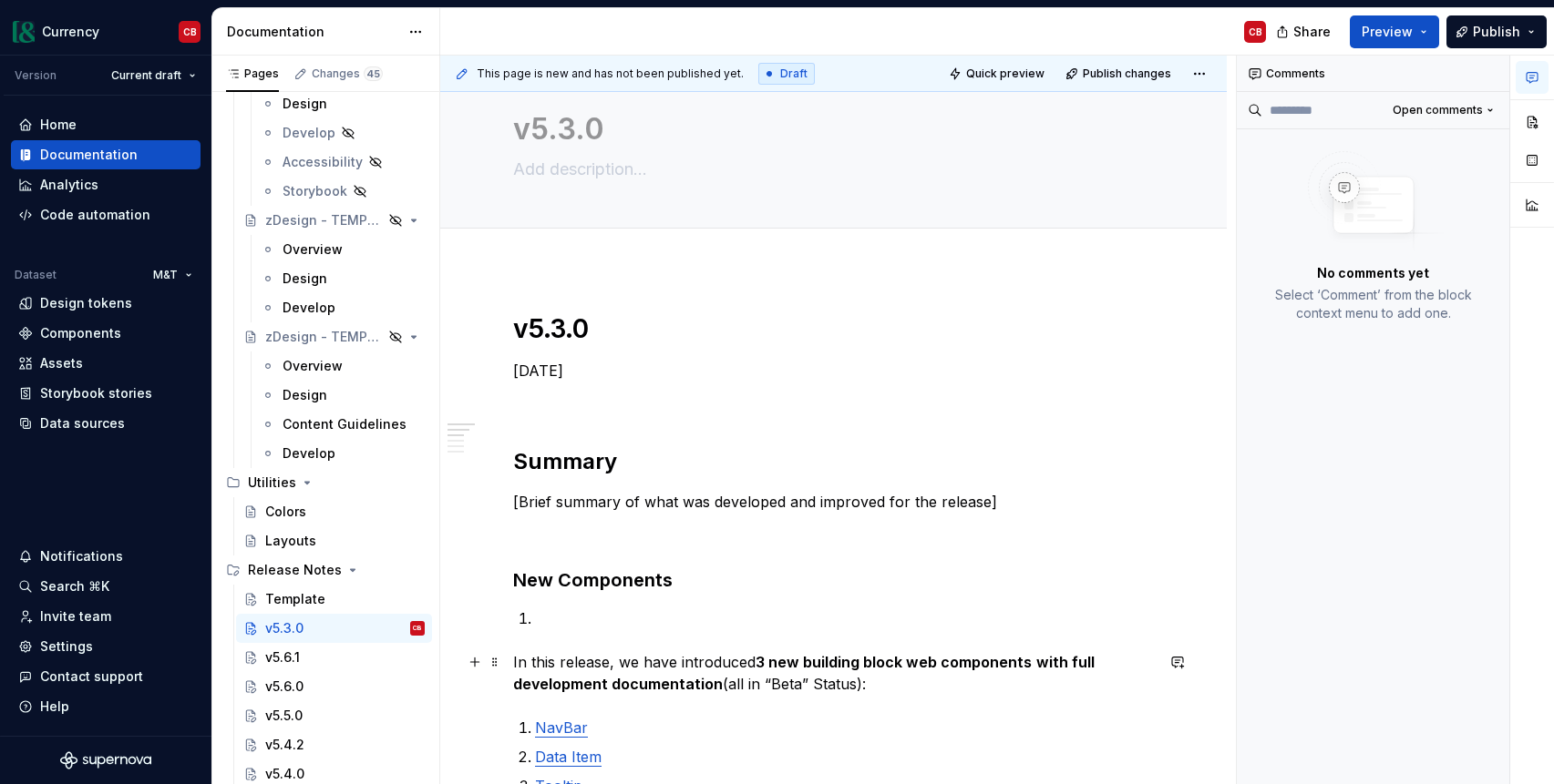
click at [531, 651] on p "In this release, we have introduced 3 new building block web components with fu…" at bounding box center [833, 672] width 641 height 43
click at [520, 663] on p "In this release, we have introduced 3 new building block web components with fu…" at bounding box center [833, 672] width 641 height 43
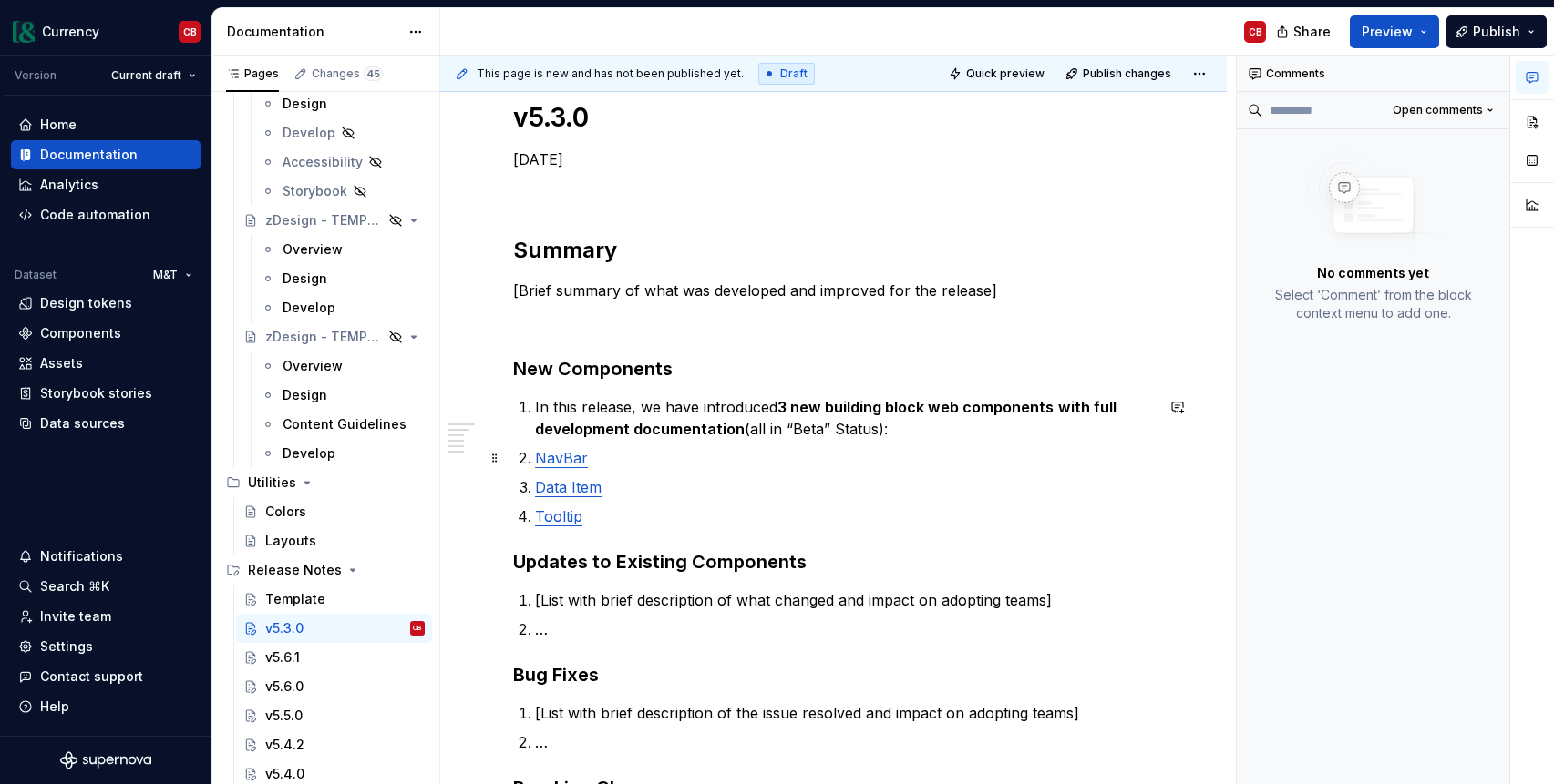
scroll to position [275, 0]
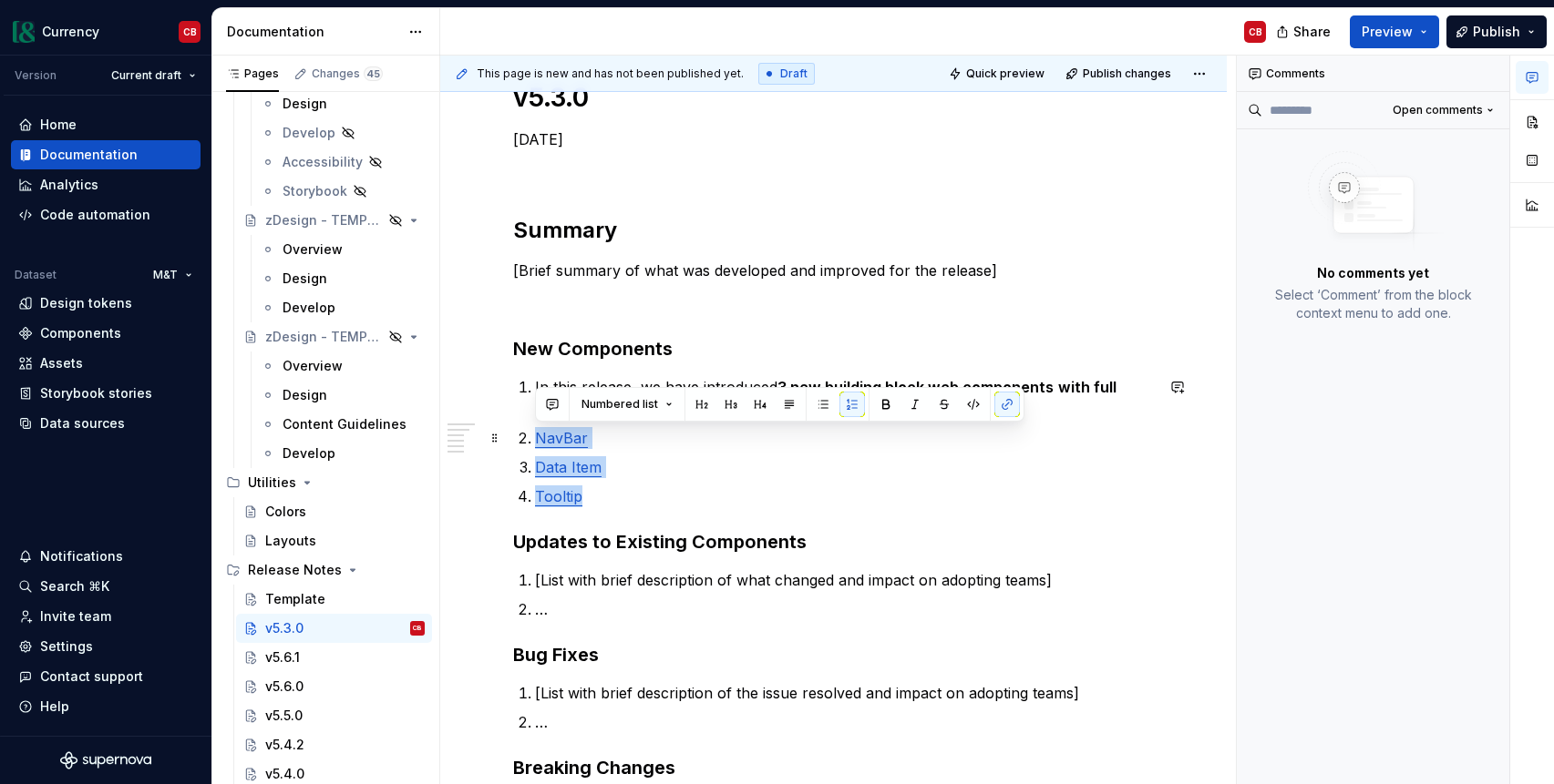
drag, startPoint x: 595, startPoint y: 497, endPoint x: 516, endPoint y: 438, distance: 98.6
click at [516, 438] on div "v5.3.0 [DATE] Summary [Brief summary of what was developed and improved for the…" at bounding box center [833, 515] width 641 height 867
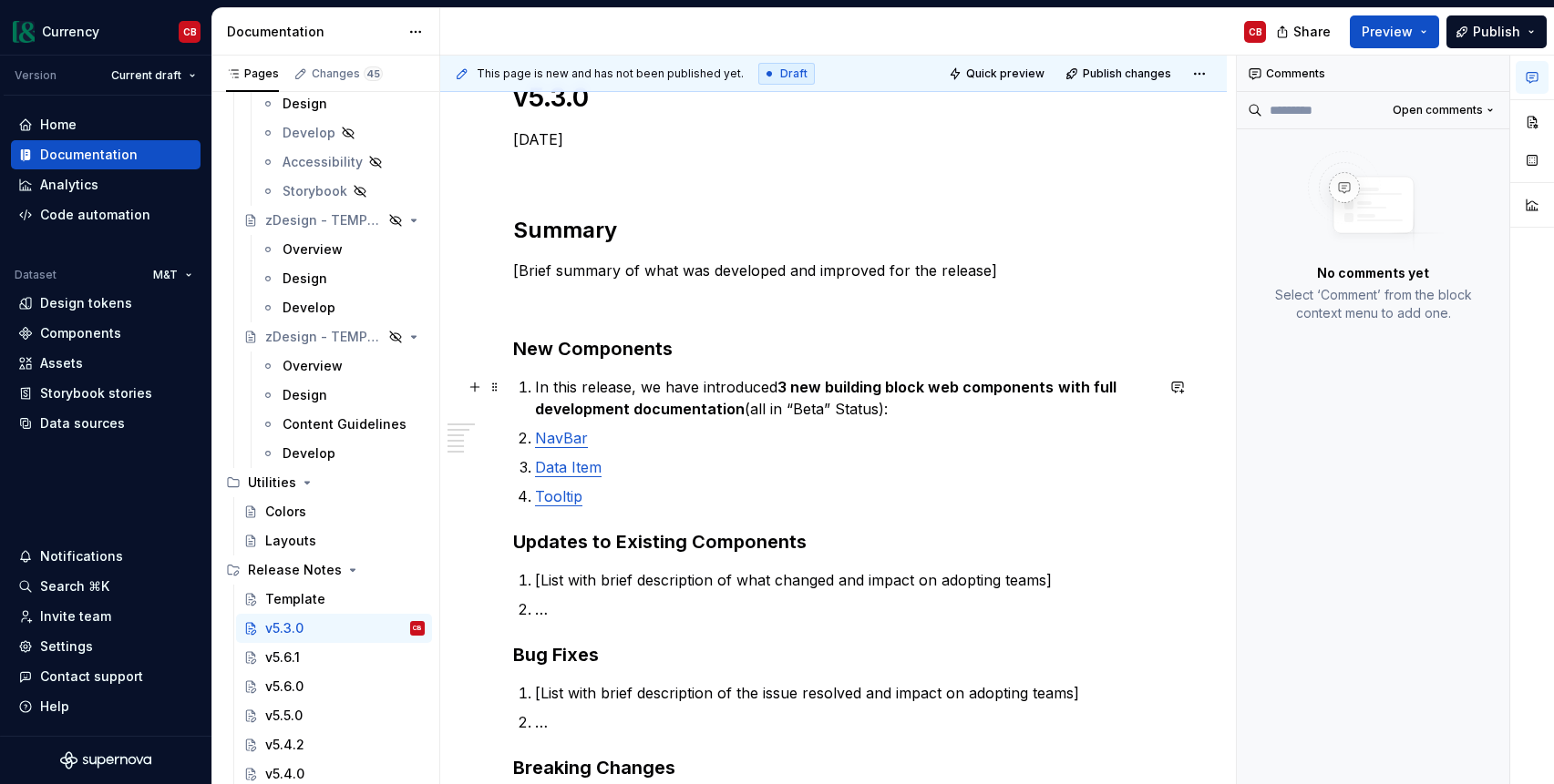
click at [535, 386] on li "In this release, we have introduced 3 new building block web components with fu…" at bounding box center [844, 398] width 619 height 43
click at [735, 400] on strong "with full development documentation" at bounding box center [827, 398] width 586 height 40
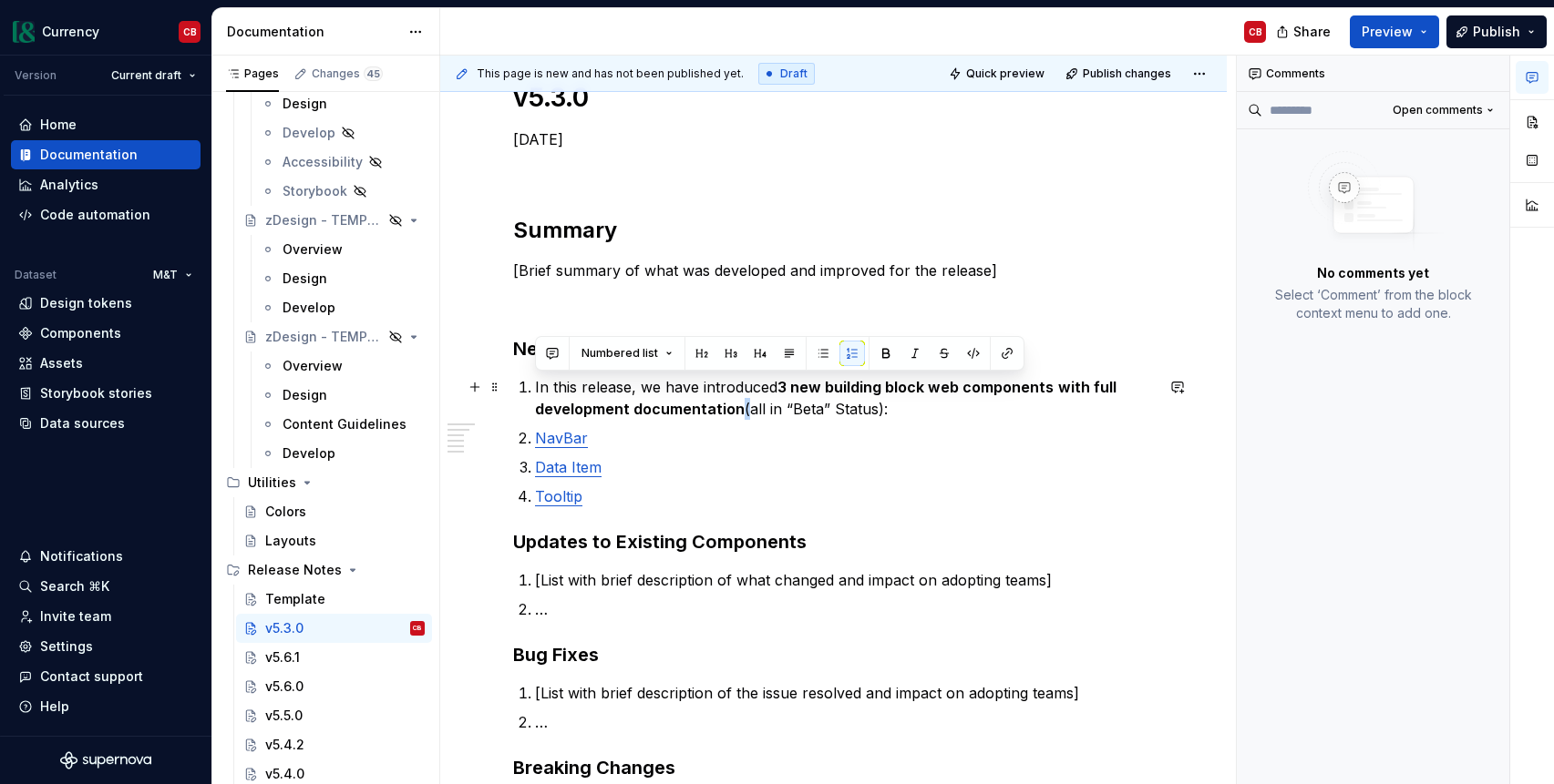
click at [735, 400] on strong "with full development documentation" at bounding box center [827, 398] width 586 height 40
click at [786, 352] on button "button" at bounding box center [789, 353] width 26 height 26
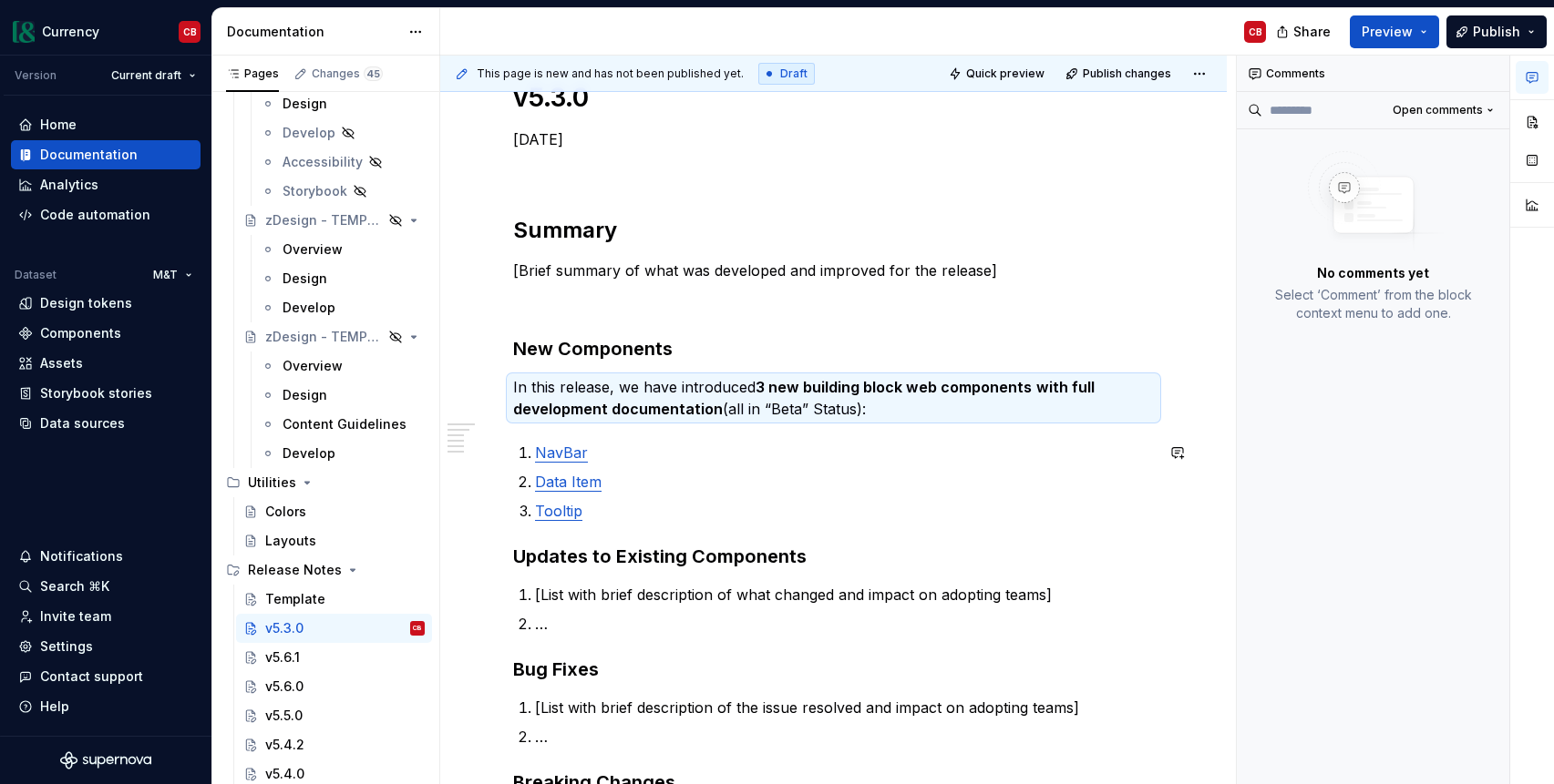
click at [600, 521] on p "Tooltip" at bounding box center [844, 511] width 619 height 22
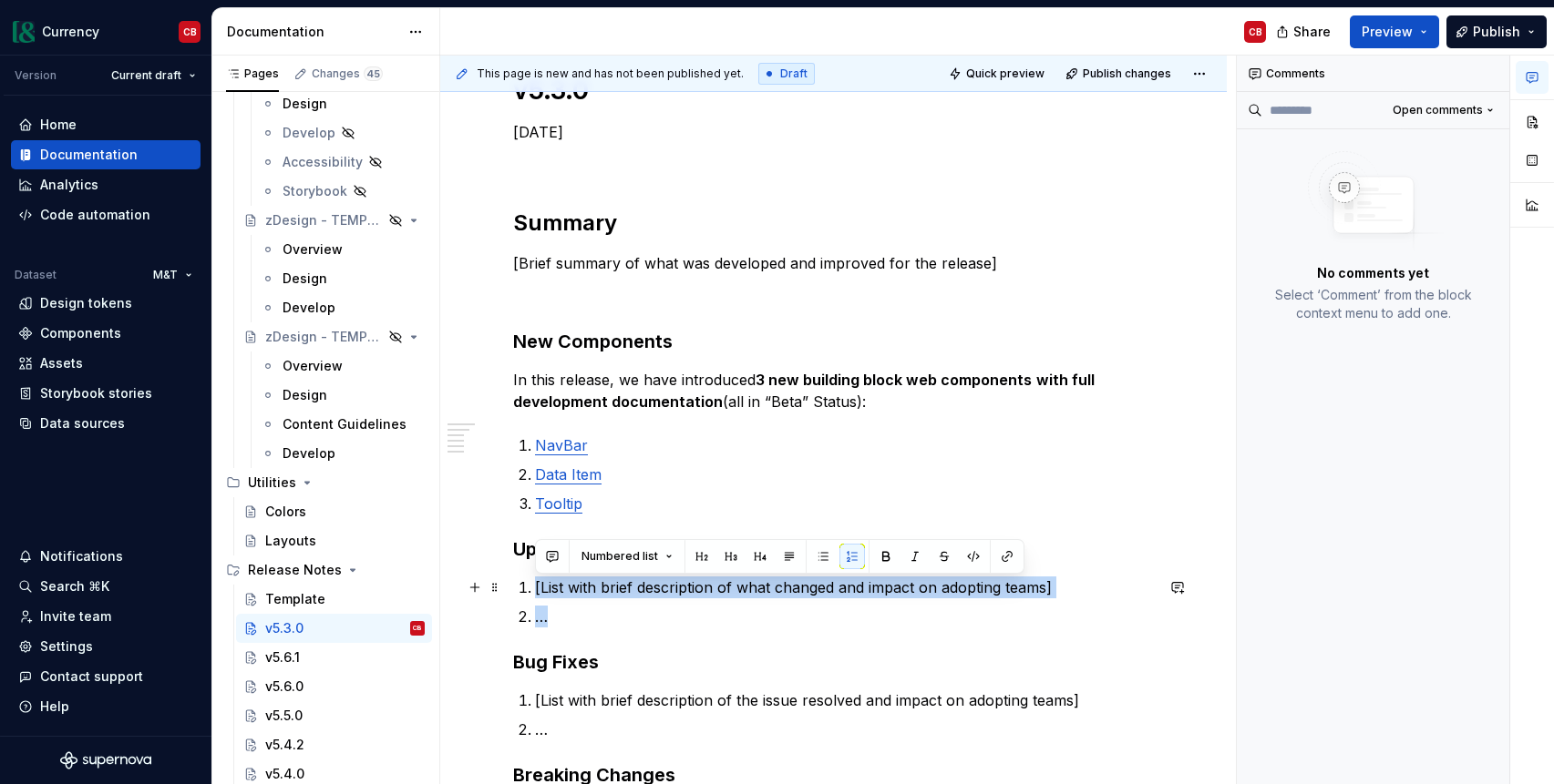
scroll to position [271, 0]
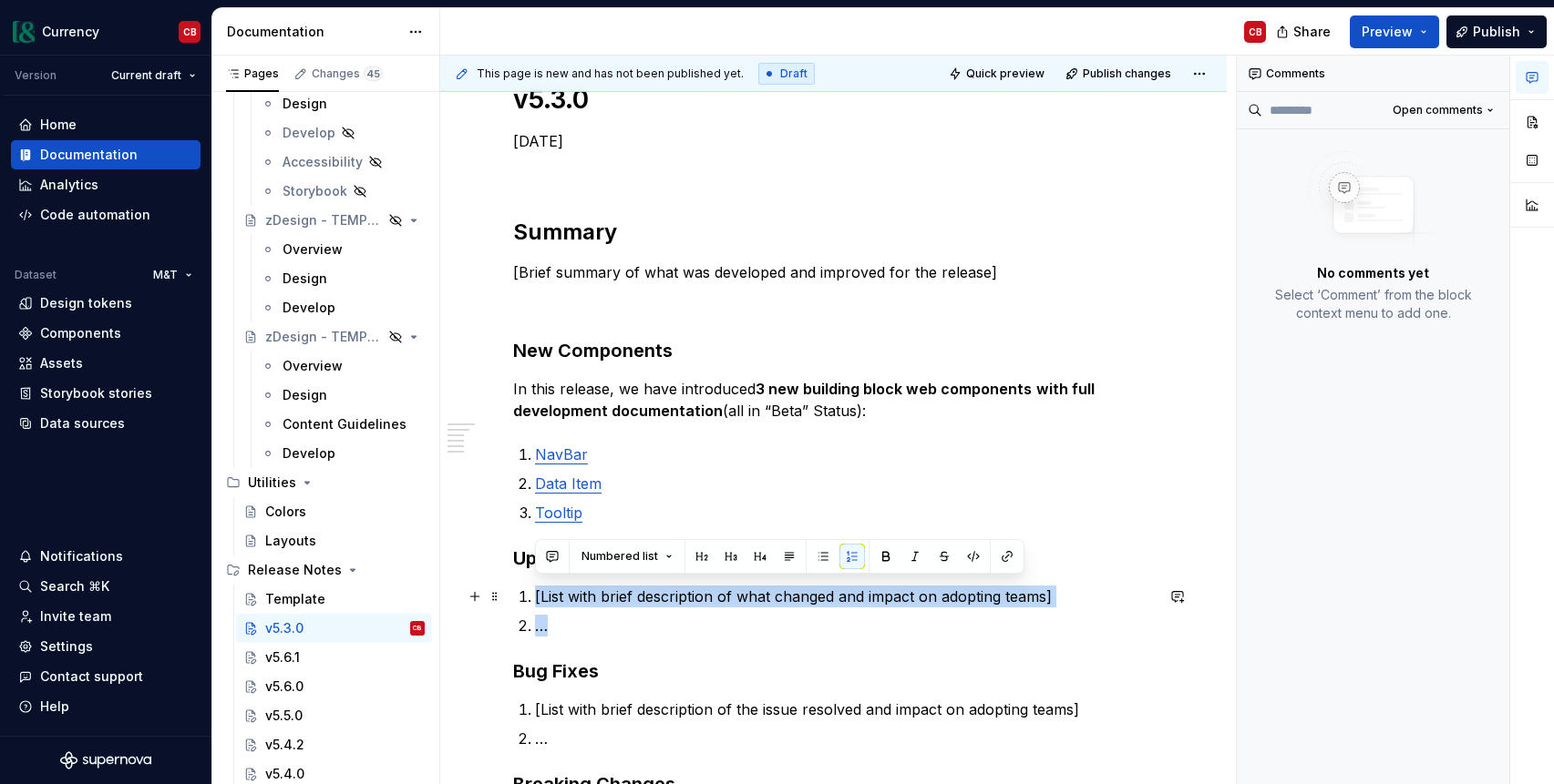
drag, startPoint x: 575, startPoint y: 624, endPoint x: 526, endPoint y: 589, distance: 60.2
click at [535, 591] on ol "[List with brief description of what changed and impact on adopting teams] …" at bounding box center [844, 610] width 619 height 51
drag, startPoint x: 577, startPoint y: 626, endPoint x: 526, endPoint y: 600, distance: 57.2
click at [535, 600] on ol "[List with brief description of what changed and impact on adopting teams] …" at bounding box center [844, 612] width 619 height 51
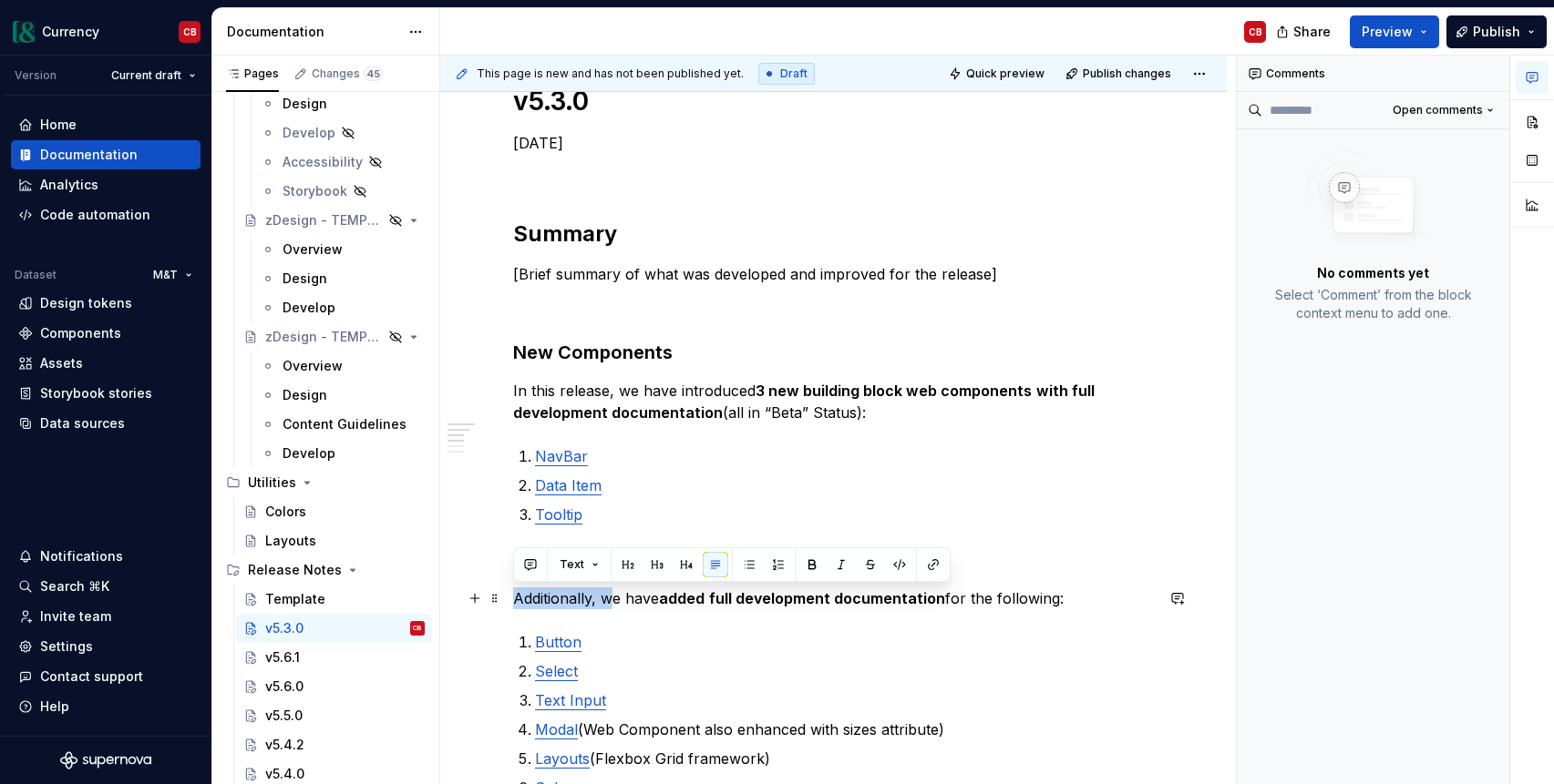
drag, startPoint x: 612, startPoint y: 597, endPoint x: 512, endPoint y: 594, distance: 100.0
click at [512, 594] on div "v5.3.0 [DATE] Summary [Brief summary of what was developed and improved for the…" at bounding box center [833, 727] width 786 height 1372
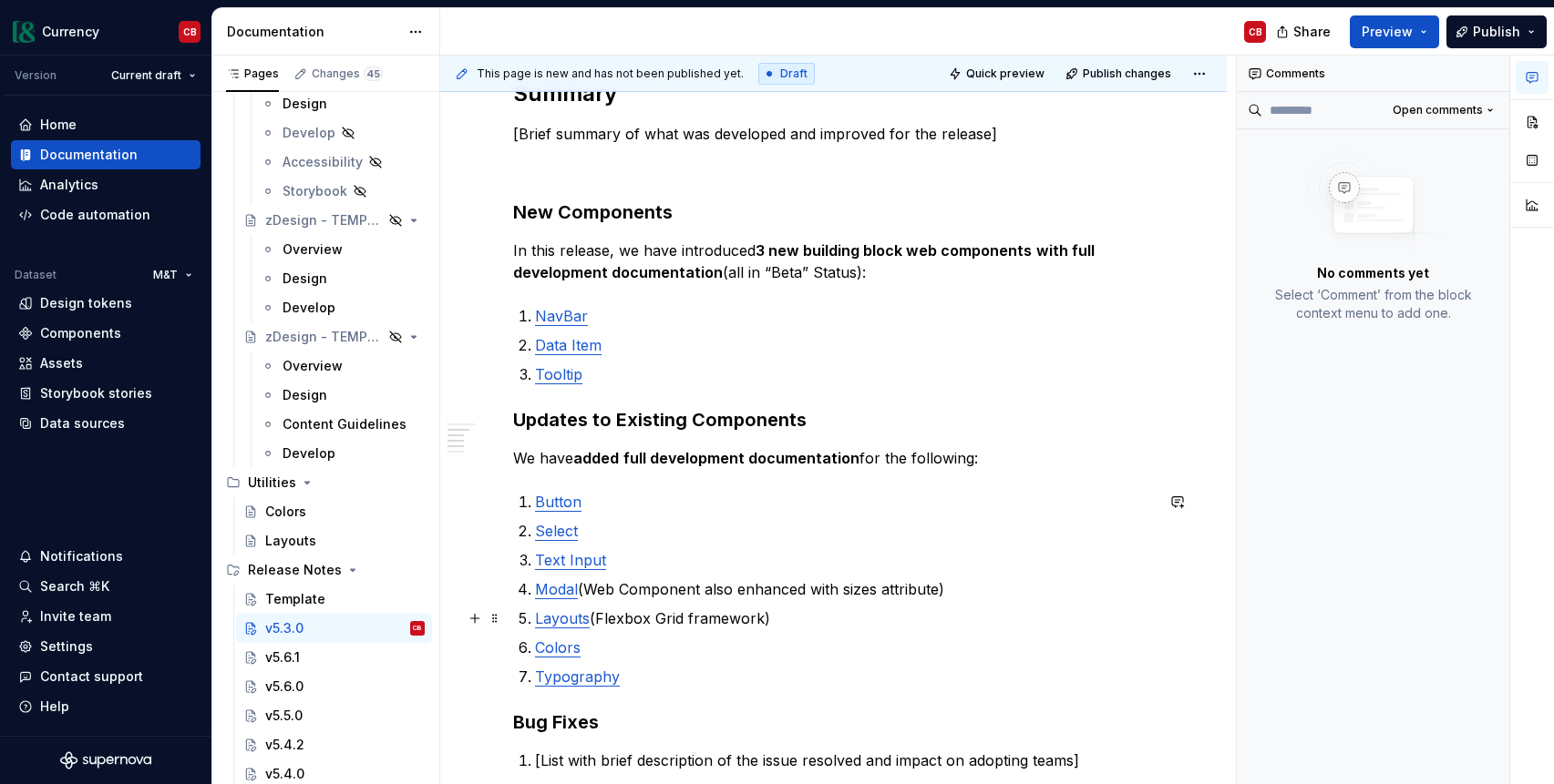
scroll to position [427, 0]
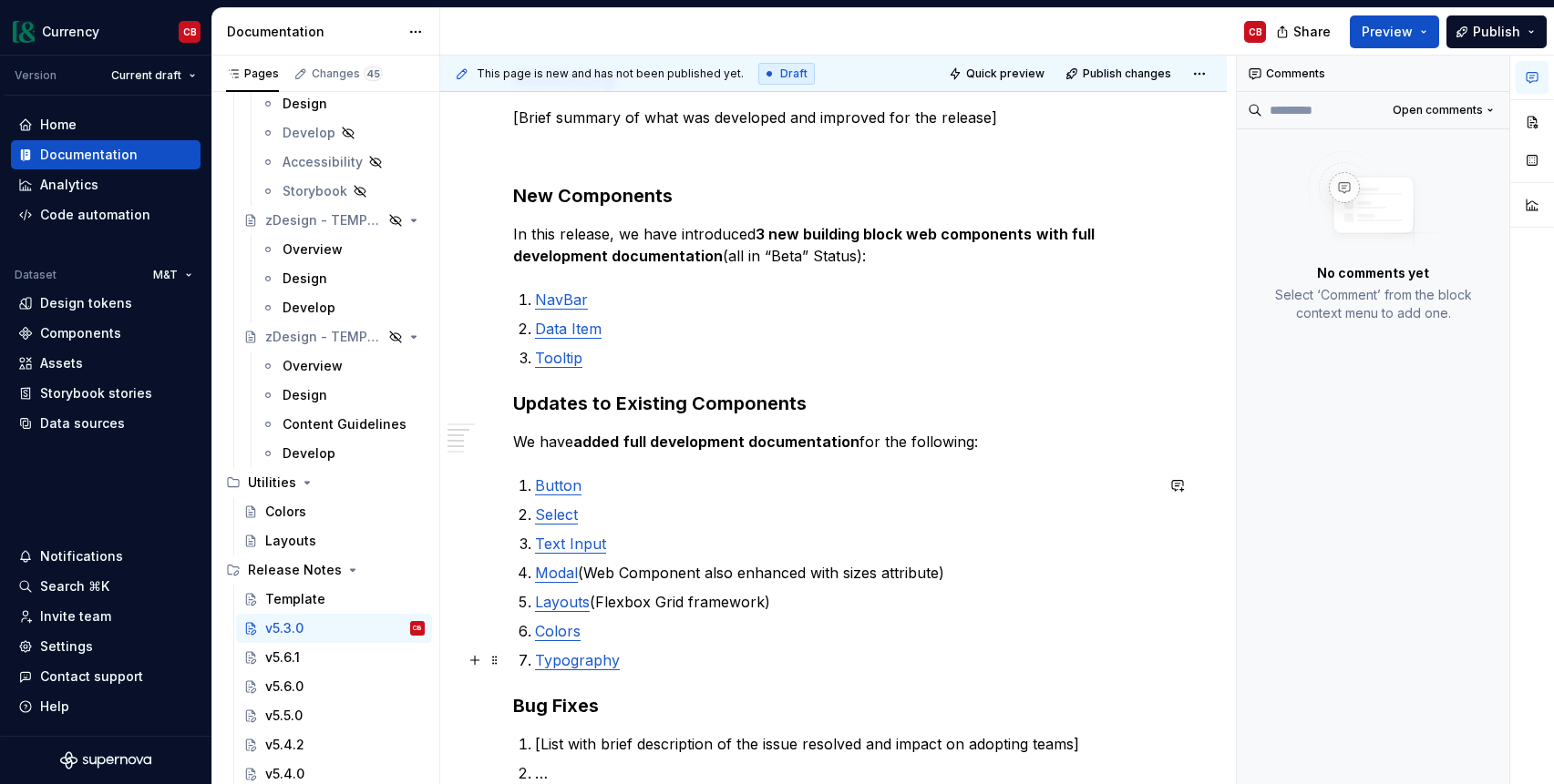
click at [656, 657] on p "Typography" at bounding box center [844, 660] width 619 height 22
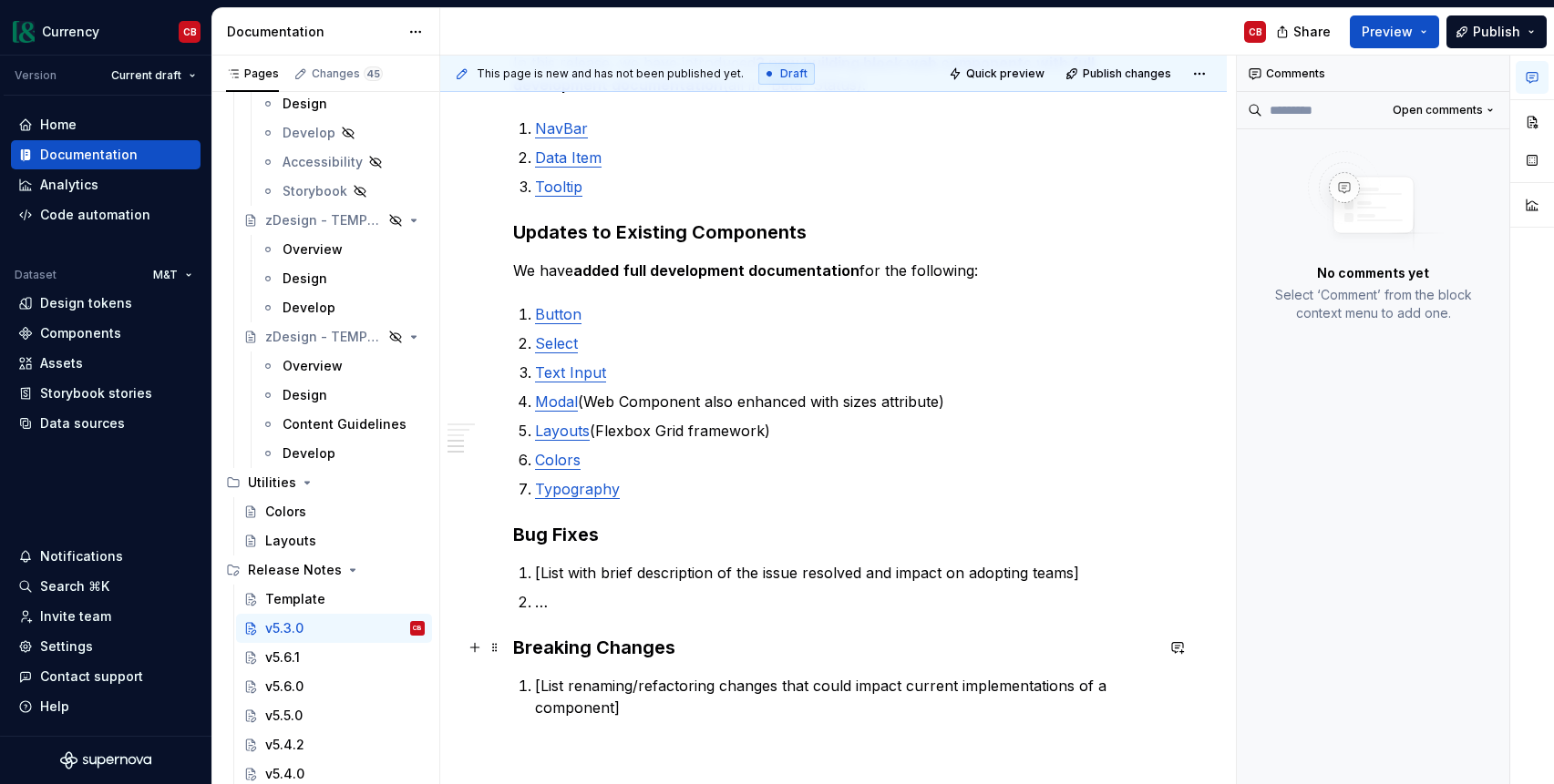
scroll to position [602, 0]
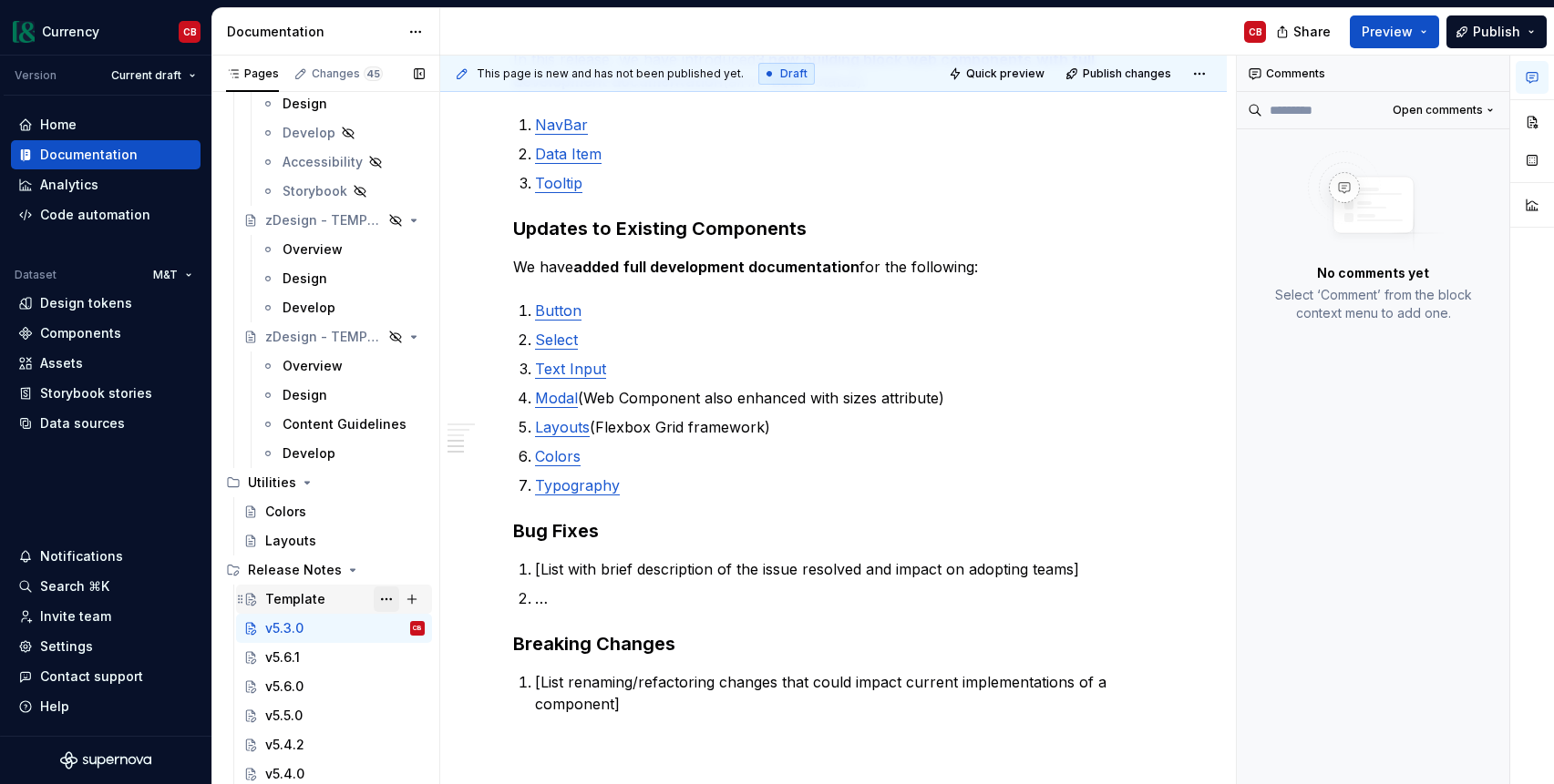
click at [375, 599] on button "Page tree" at bounding box center [387, 599] width 26 height 26
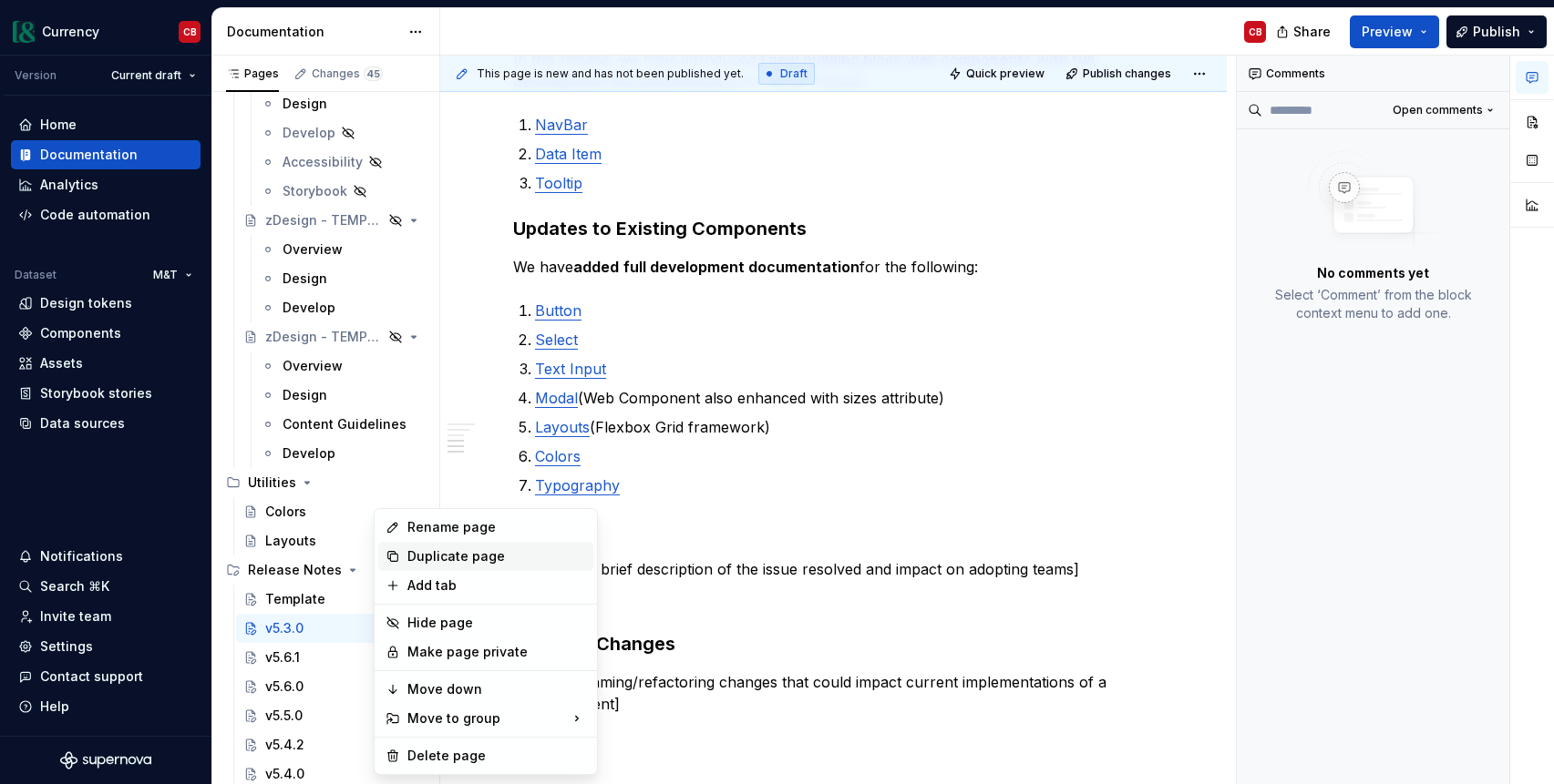
click at [451, 558] on div "Duplicate page" at bounding box center [496, 557] width 179 height 18
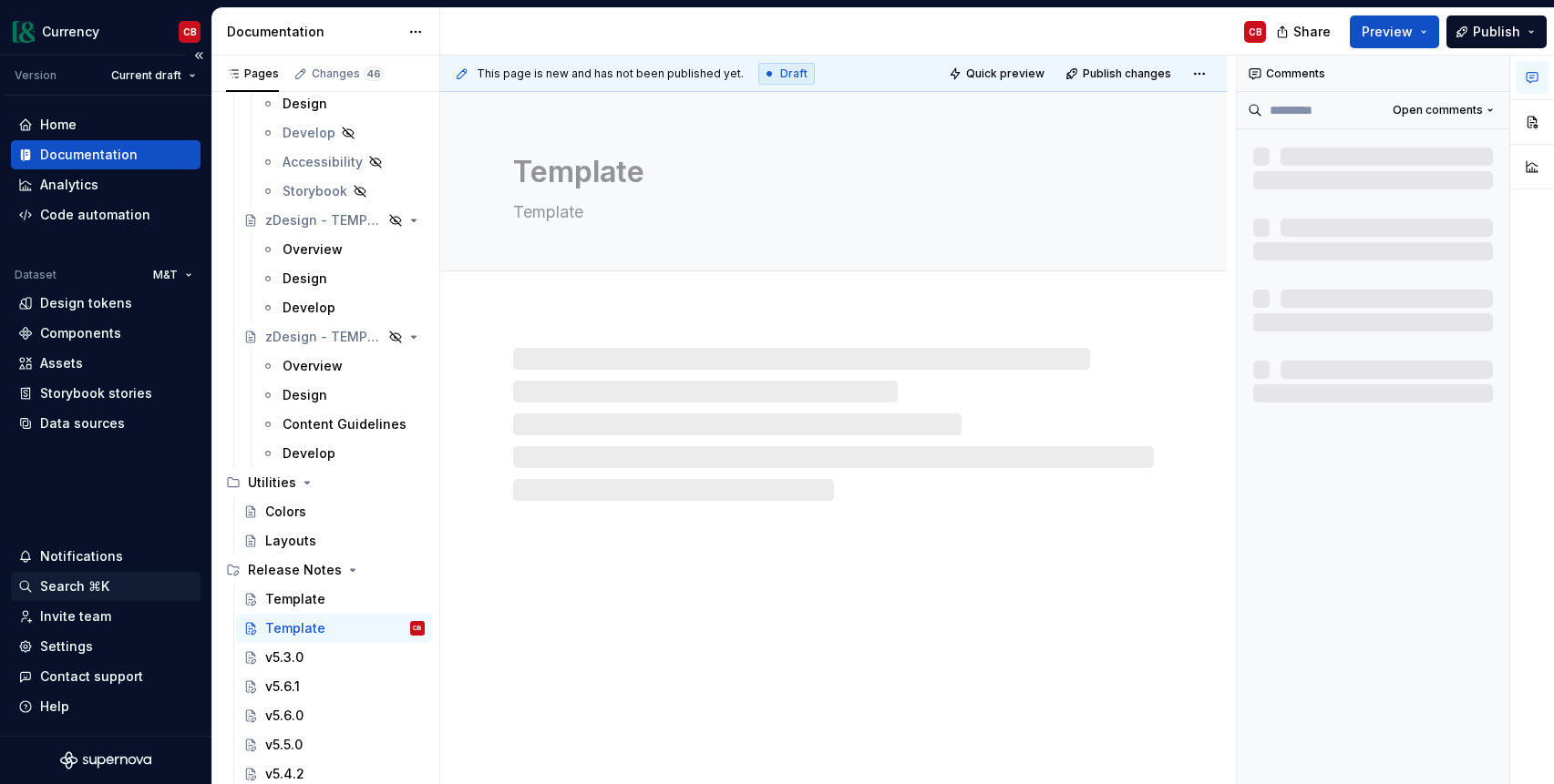
type textarea "*"
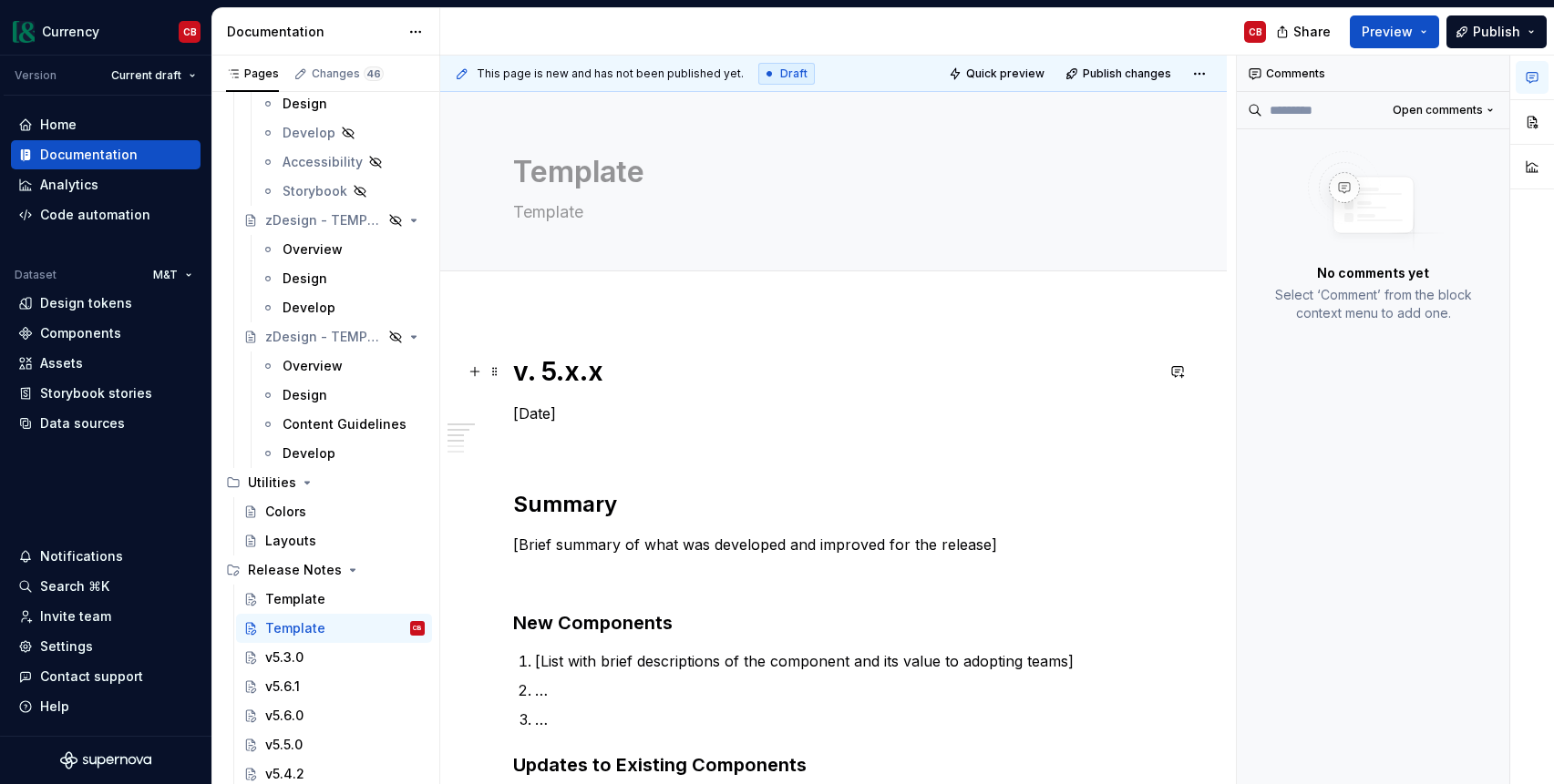
click at [571, 366] on h1 "v. 5.x.x" at bounding box center [833, 371] width 641 height 32
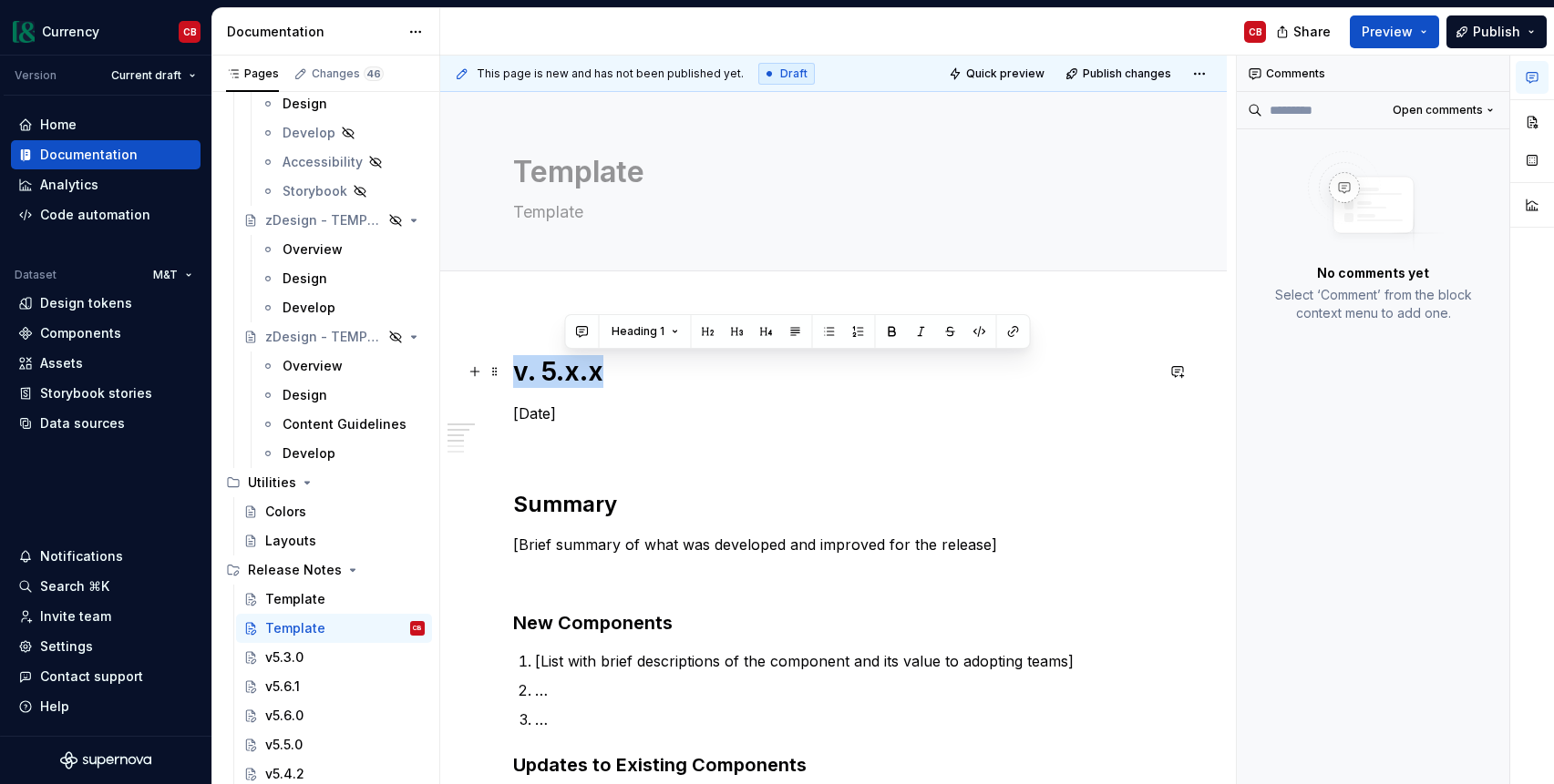
click at [571, 366] on h1 "v. 5.x.x" at bounding box center [833, 371] width 641 height 32
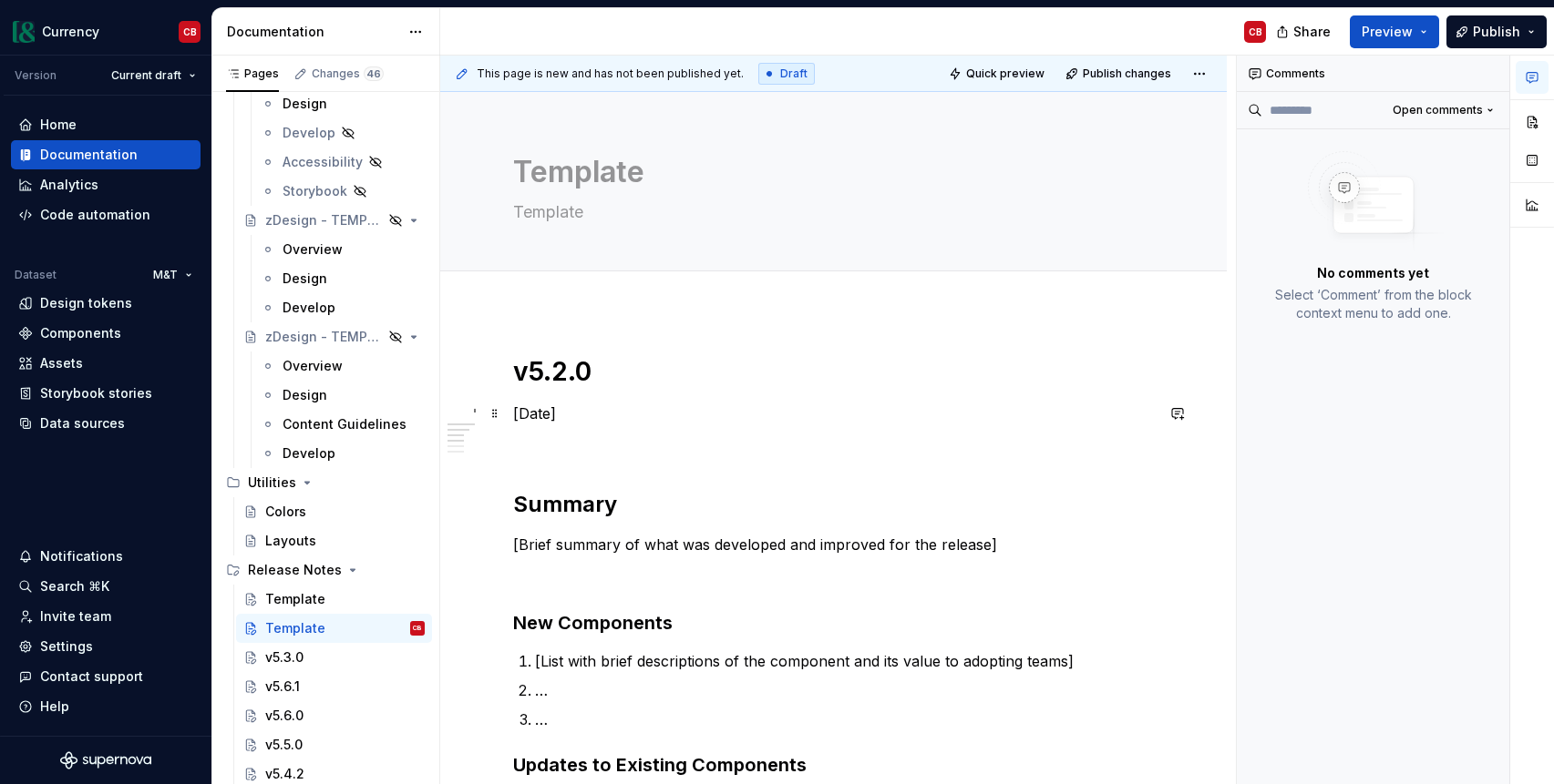
click at [529, 413] on p "[Date]" at bounding box center [833, 413] width 641 height 22
click at [549, 370] on h1 "v5.2.0" at bounding box center [833, 371] width 641 height 32
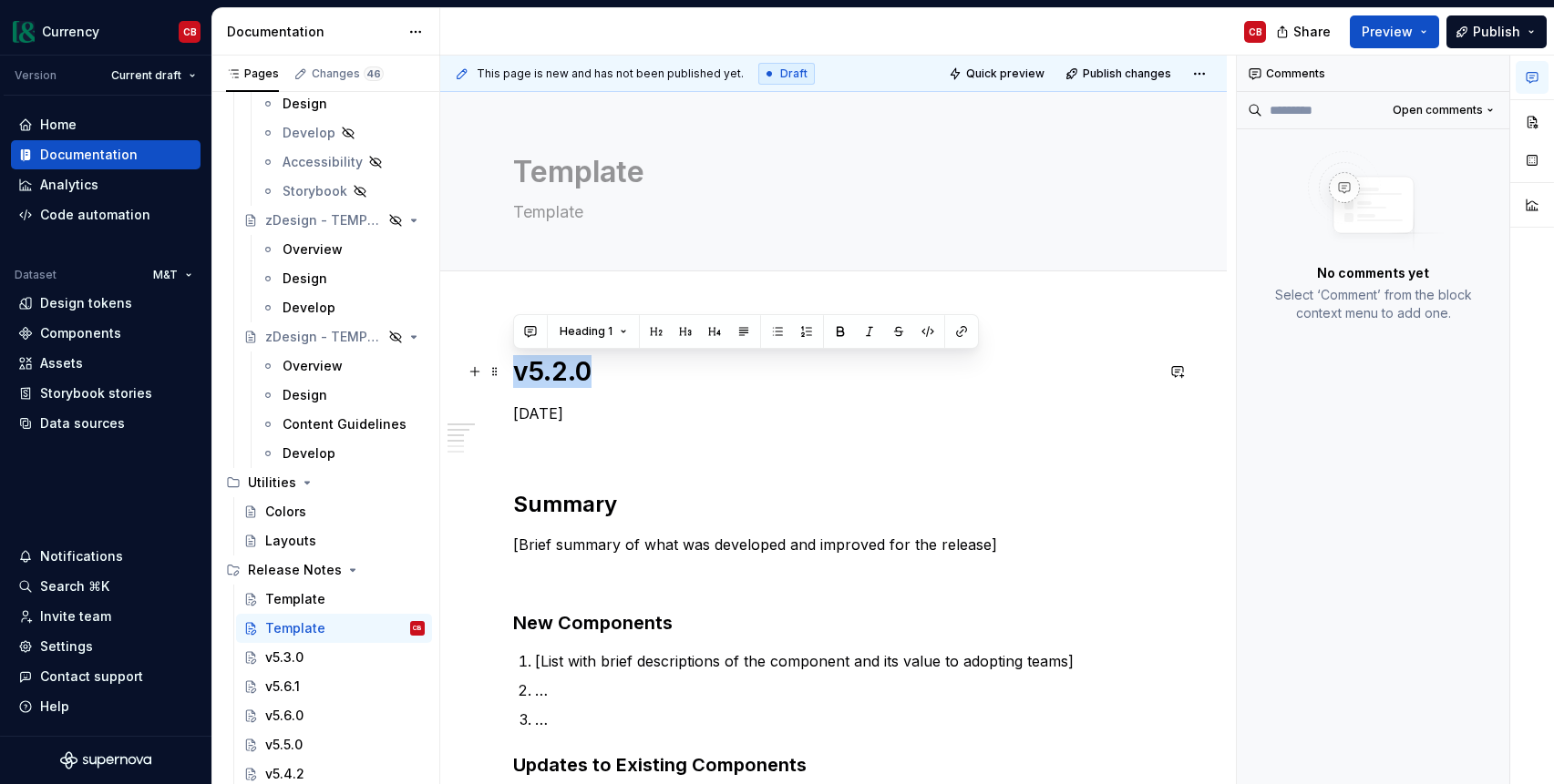
click at [549, 370] on h1 "v5.2.0" at bounding box center [833, 371] width 641 height 32
copy h1 "v5.2.0"
click at [586, 173] on textarea "Template" at bounding box center [830, 172] width 641 height 43
paste textarea "v5.2.0"
type textarea "*"
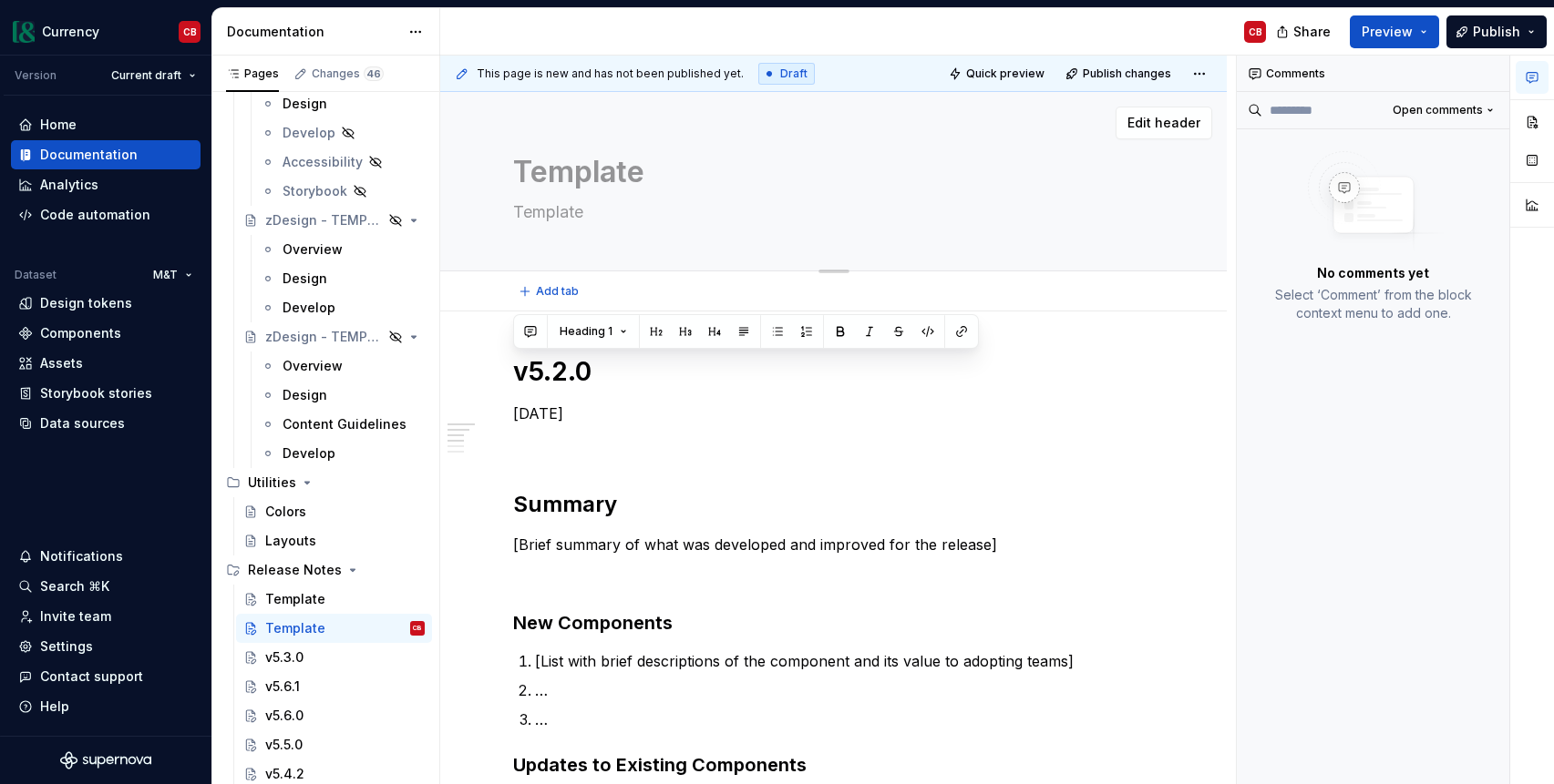
type textarea "v5.2.0"
type textarea "*"
type textarea "v5.2.0"
click at [576, 210] on textarea "Template" at bounding box center [830, 213] width 641 height 30
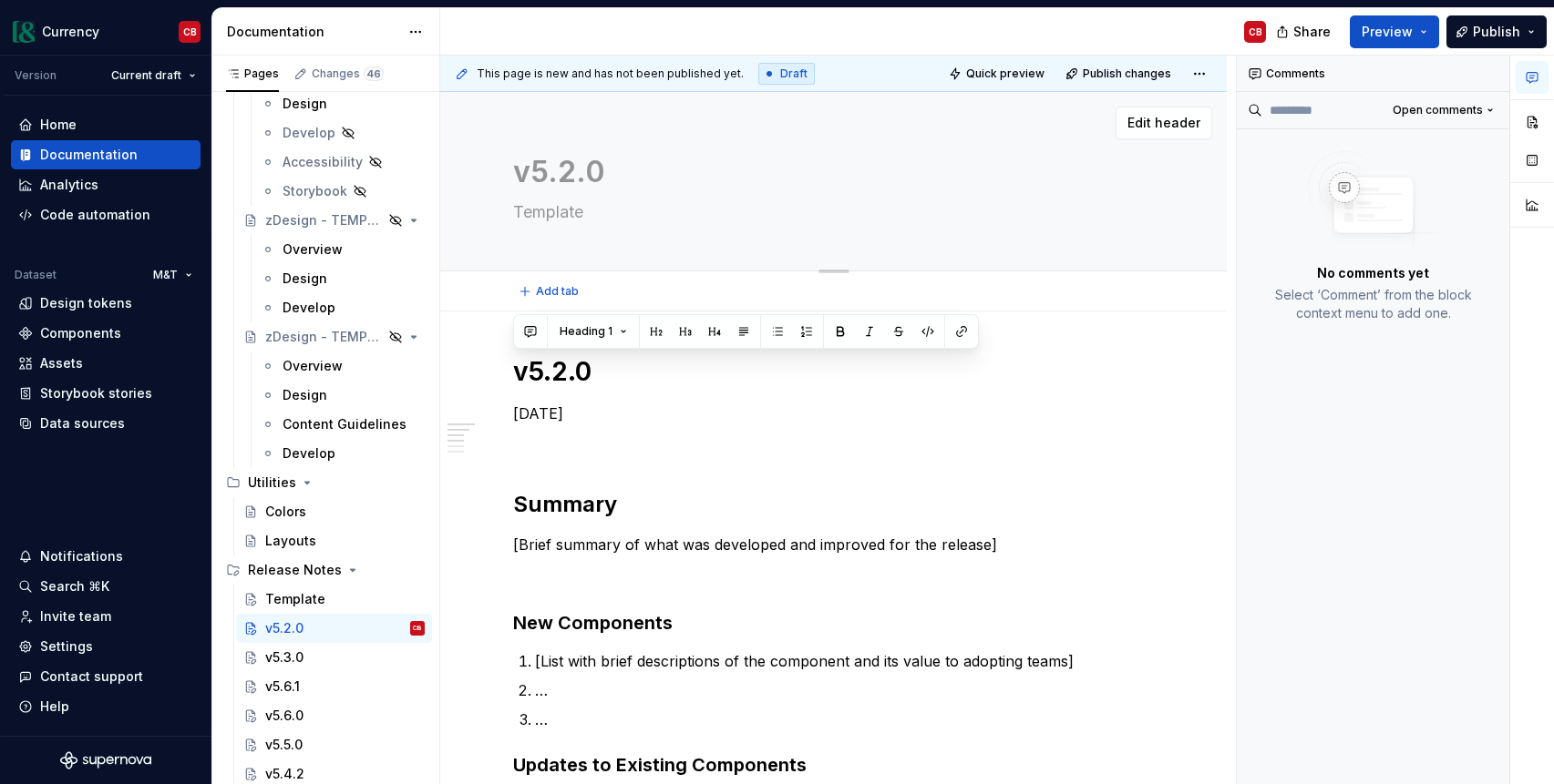
type textarea "*"
click at [384, 598] on button "Page tree" at bounding box center [387, 599] width 26 height 26
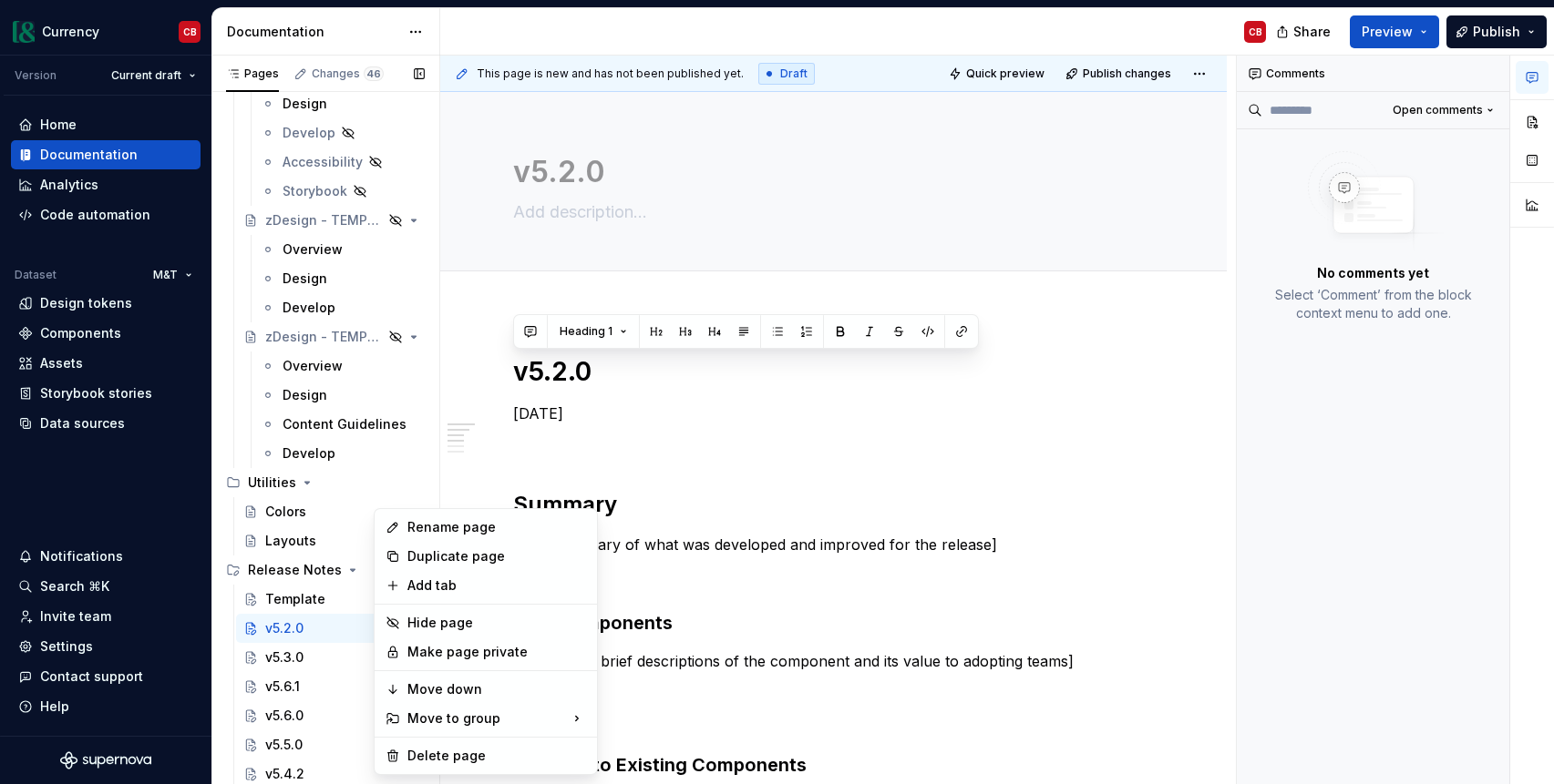
click at [350, 619] on div "Pages Changes 46 Add Accessibility guide for tree Page tree. Navigate the tree …" at bounding box center [326, 423] width 228 height 737
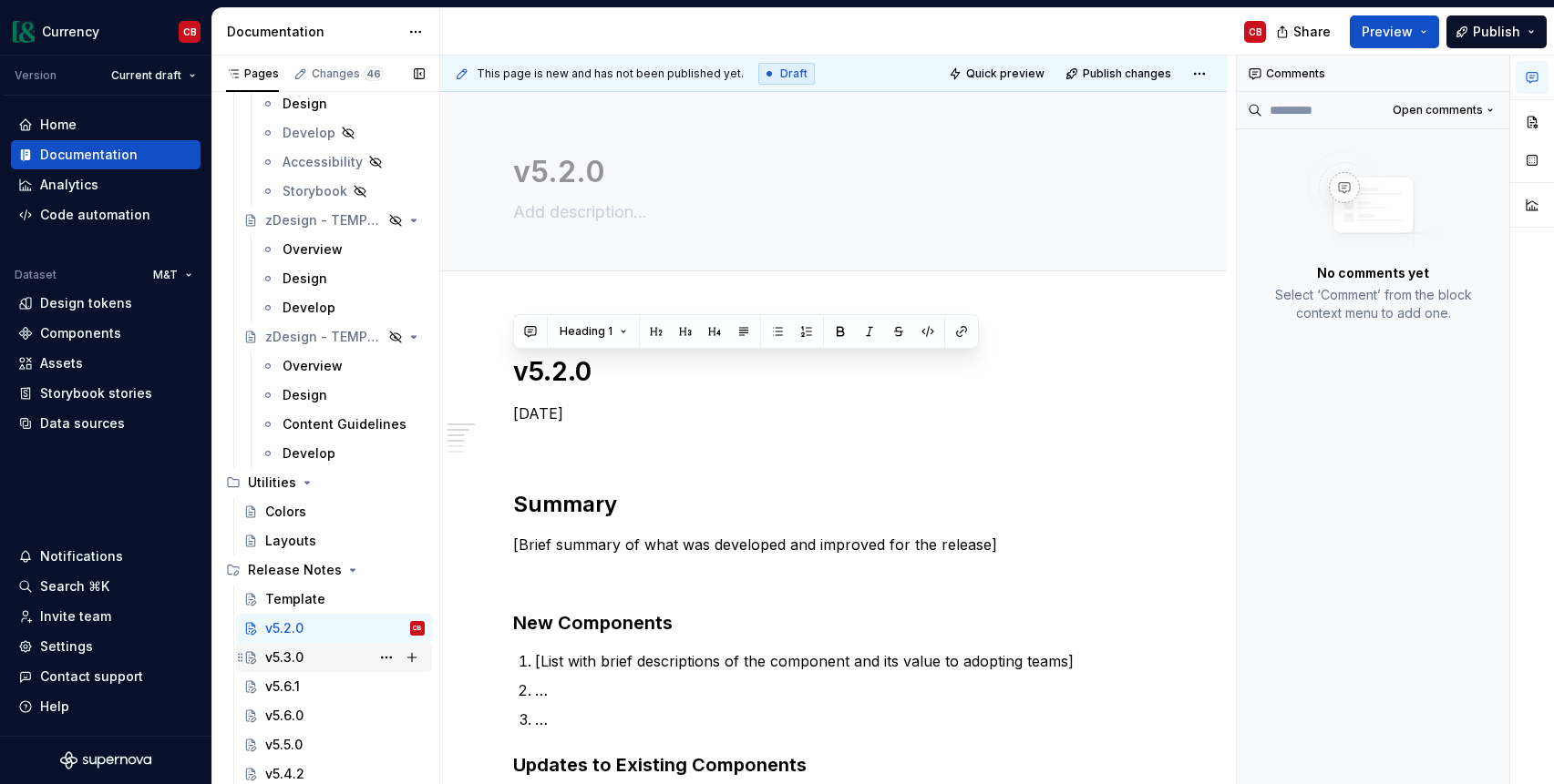
scroll to position [10069, 0]
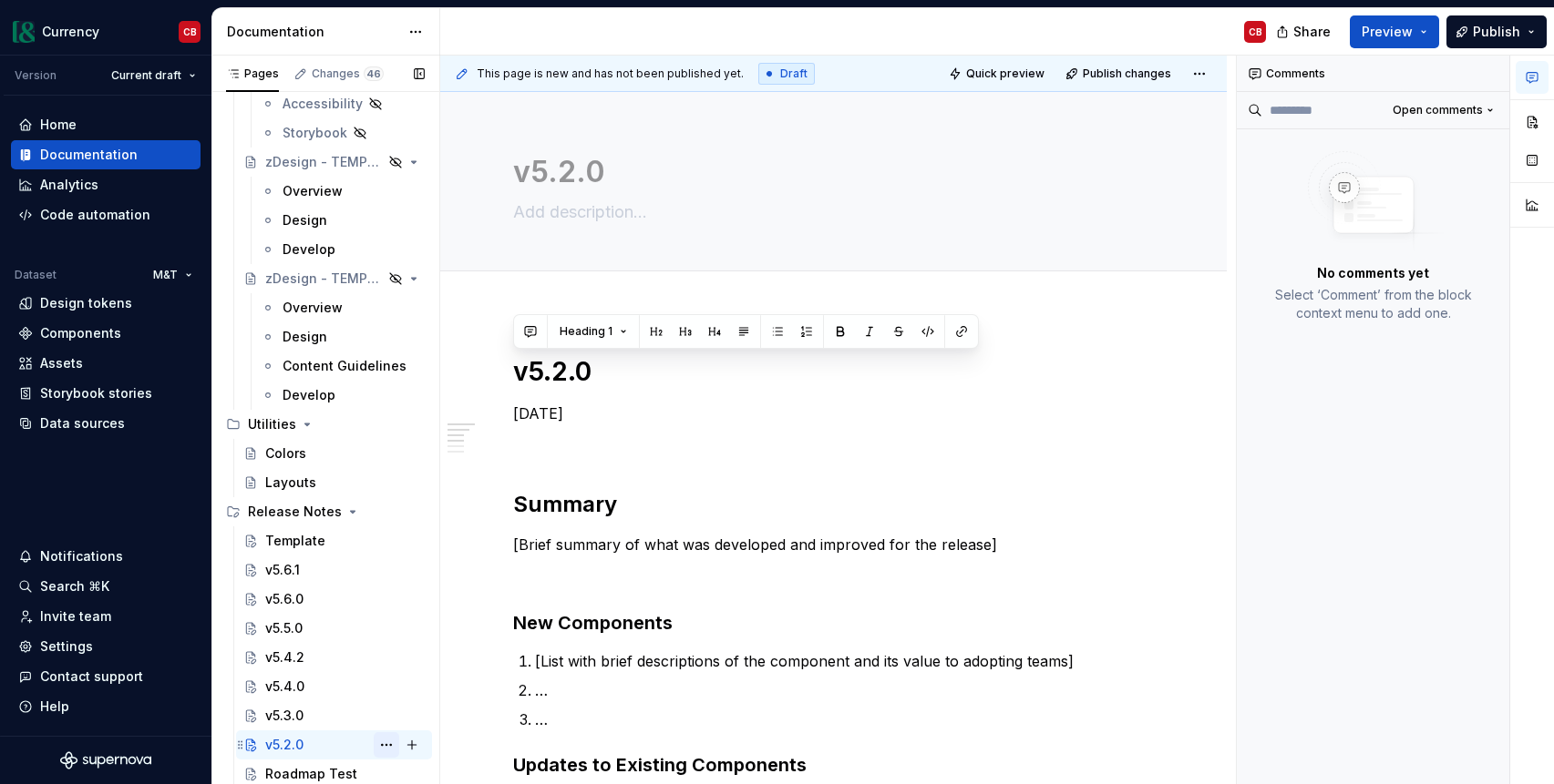
click at [383, 742] on button "Page tree" at bounding box center [387, 745] width 26 height 26
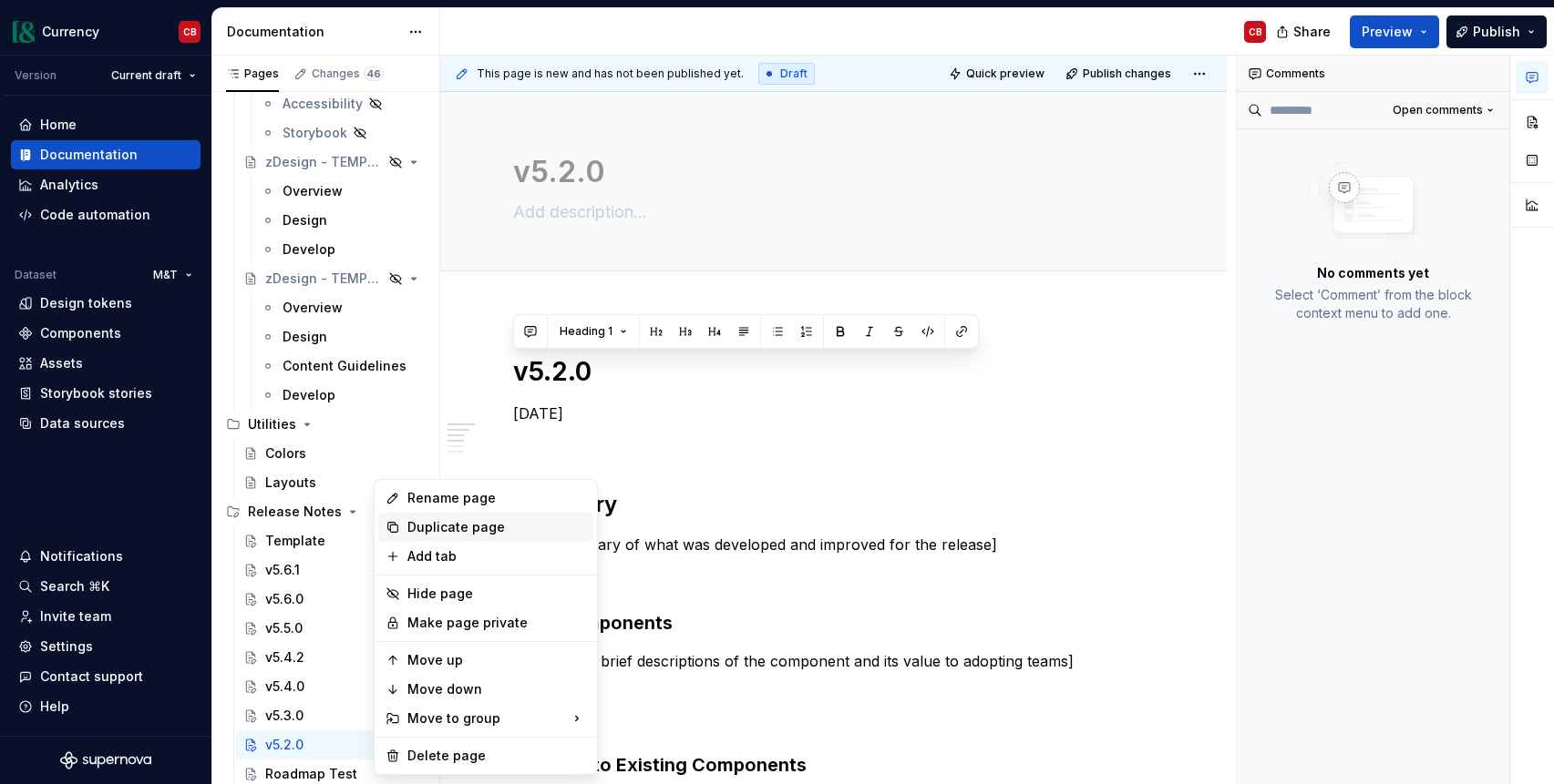
click at [441, 529] on div "Duplicate page" at bounding box center [496, 528] width 179 height 18
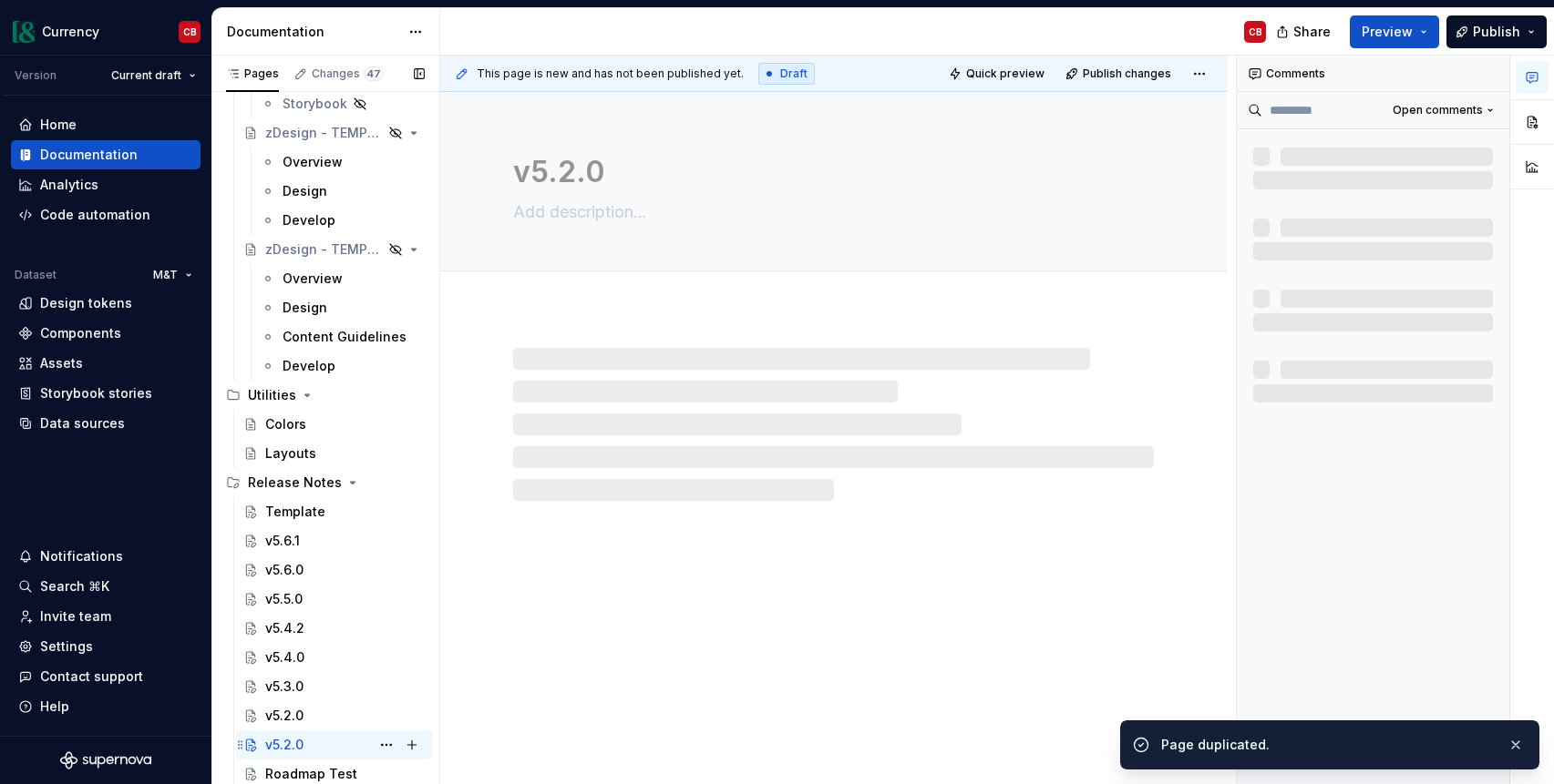
scroll to position [10097, 0]
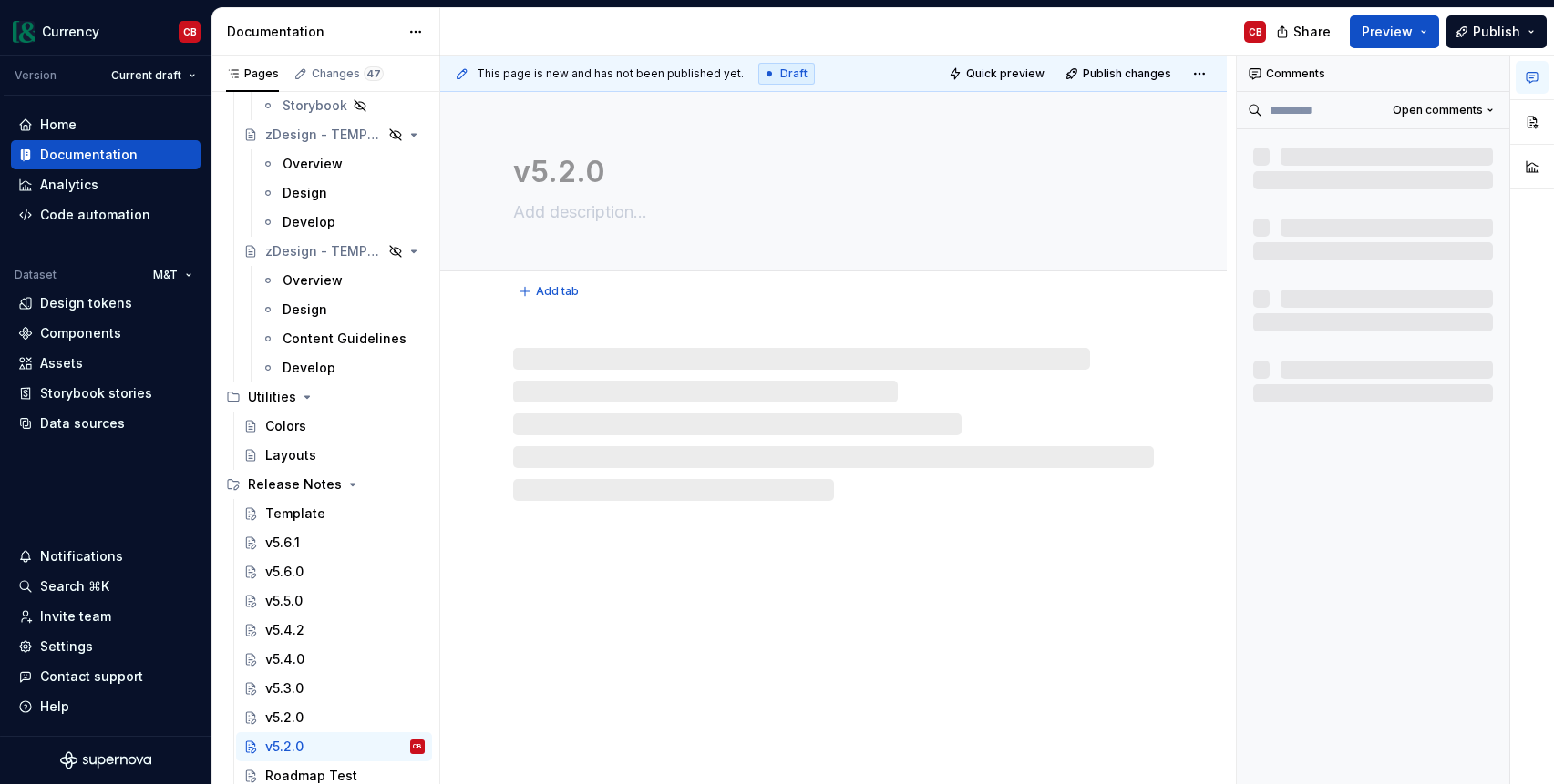
type textarea "*"
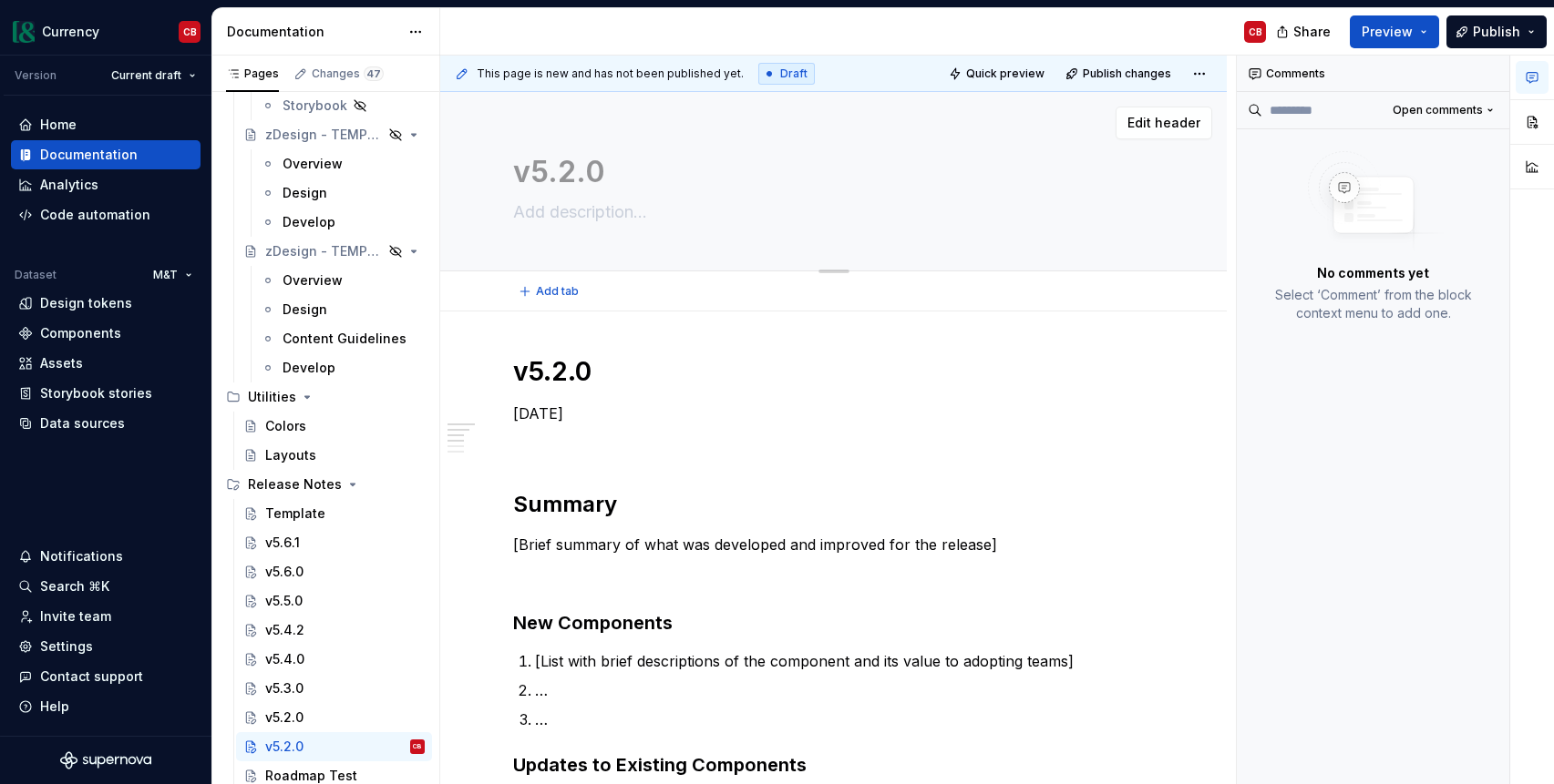
click at [563, 172] on textarea "v5.2.0" at bounding box center [830, 172] width 641 height 43
click at [569, 174] on textarea "v5.2.0" at bounding box center [830, 172] width 641 height 43
type textarea "v5..0"
type textarea "*"
type textarea "v5.1.0"
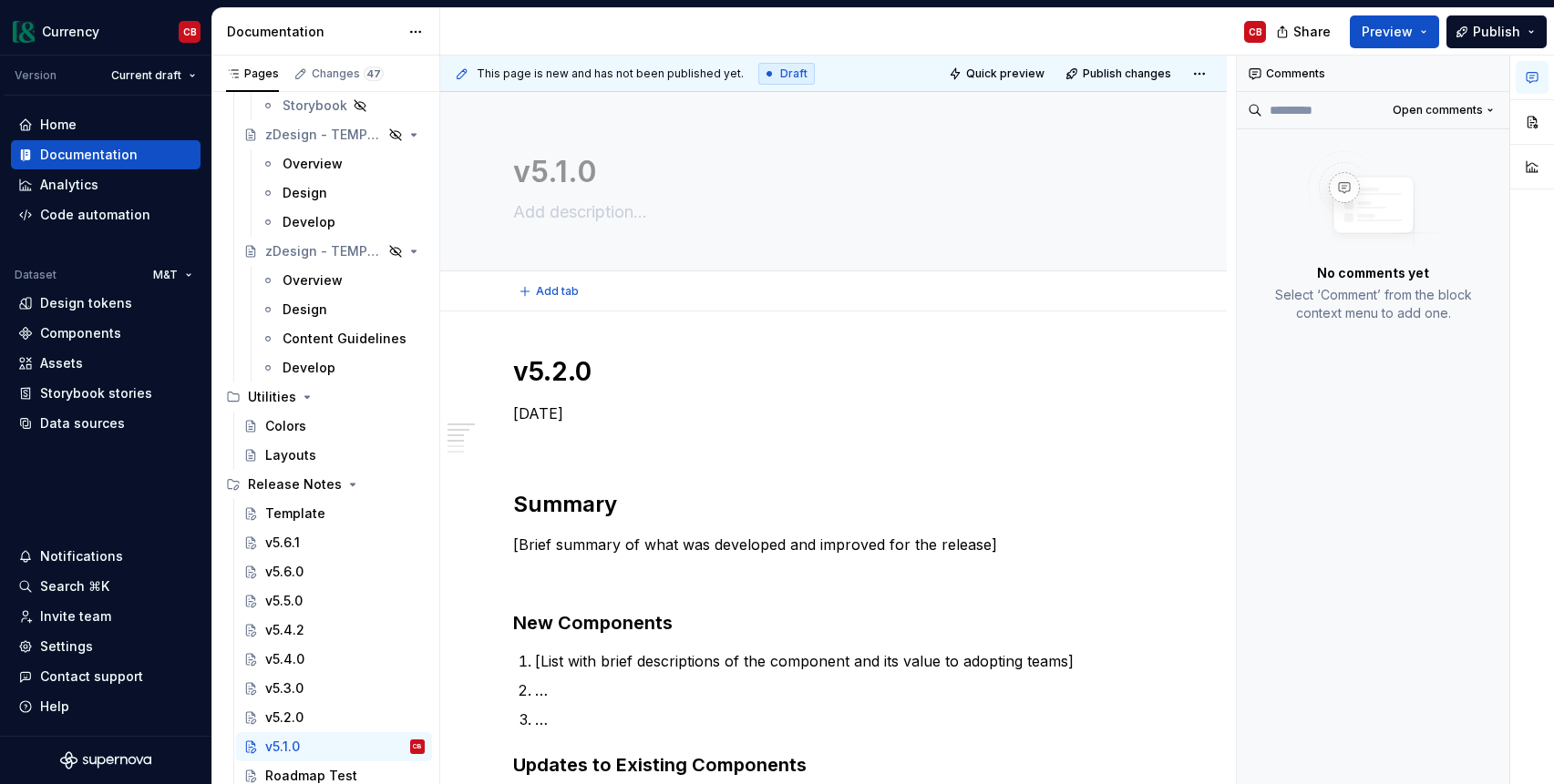
type textarea "*"
type textarea "v5.1.0"
click at [569, 381] on h1 "v5.2.0" at bounding box center [833, 371] width 641 height 32
drag, startPoint x: 594, startPoint y: 413, endPoint x: 501, endPoint y: 413, distance: 93.0
click at [513, 413] on div "v5.1.0 [DATE] Summary [Brief summary of what was developed and improved for the…" at bounding box center [833, 774] width 641 height 838
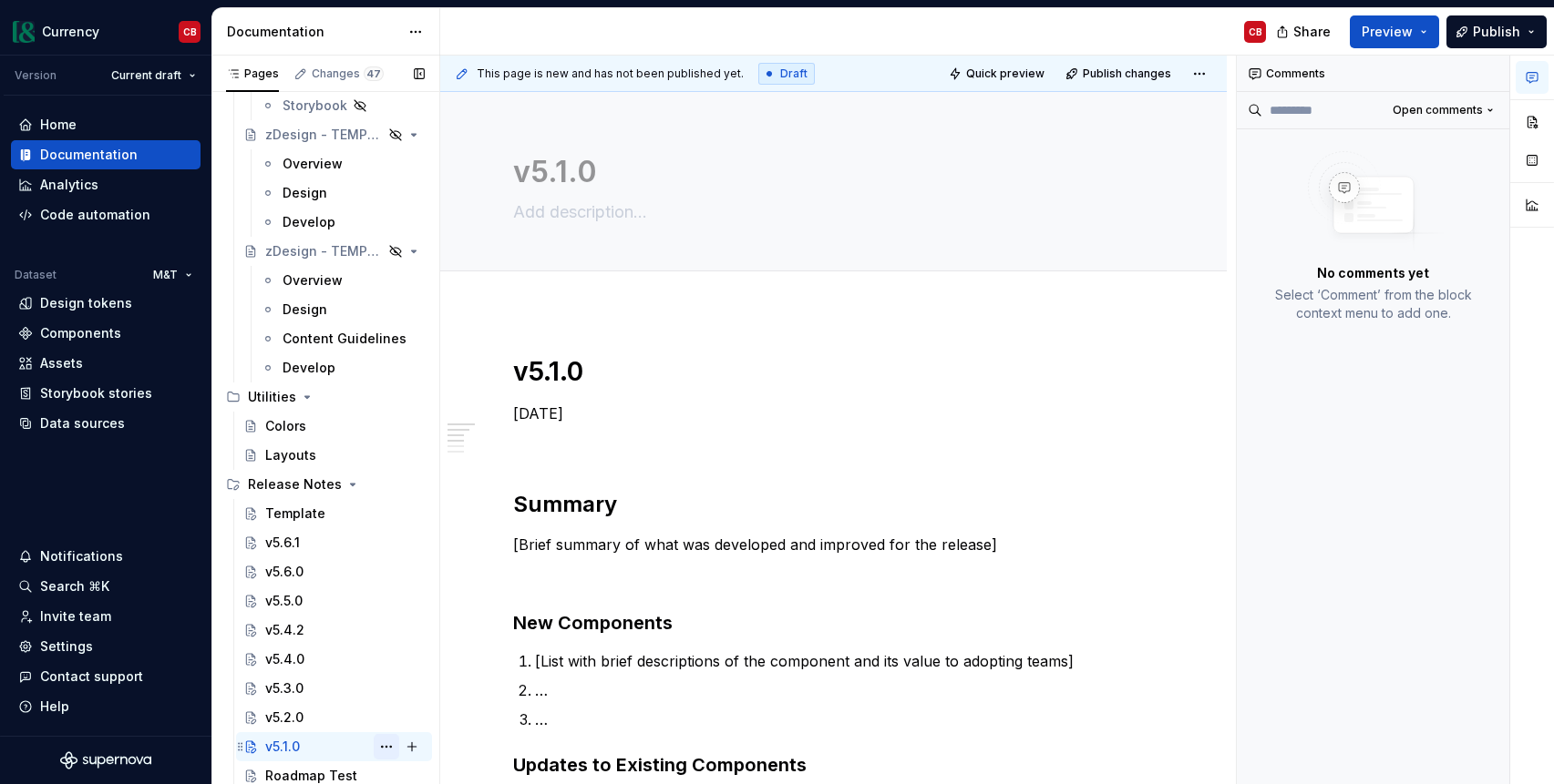
click at [390, 744] on button "Page tree" at bounding box center [387, 747] width 26 height 26
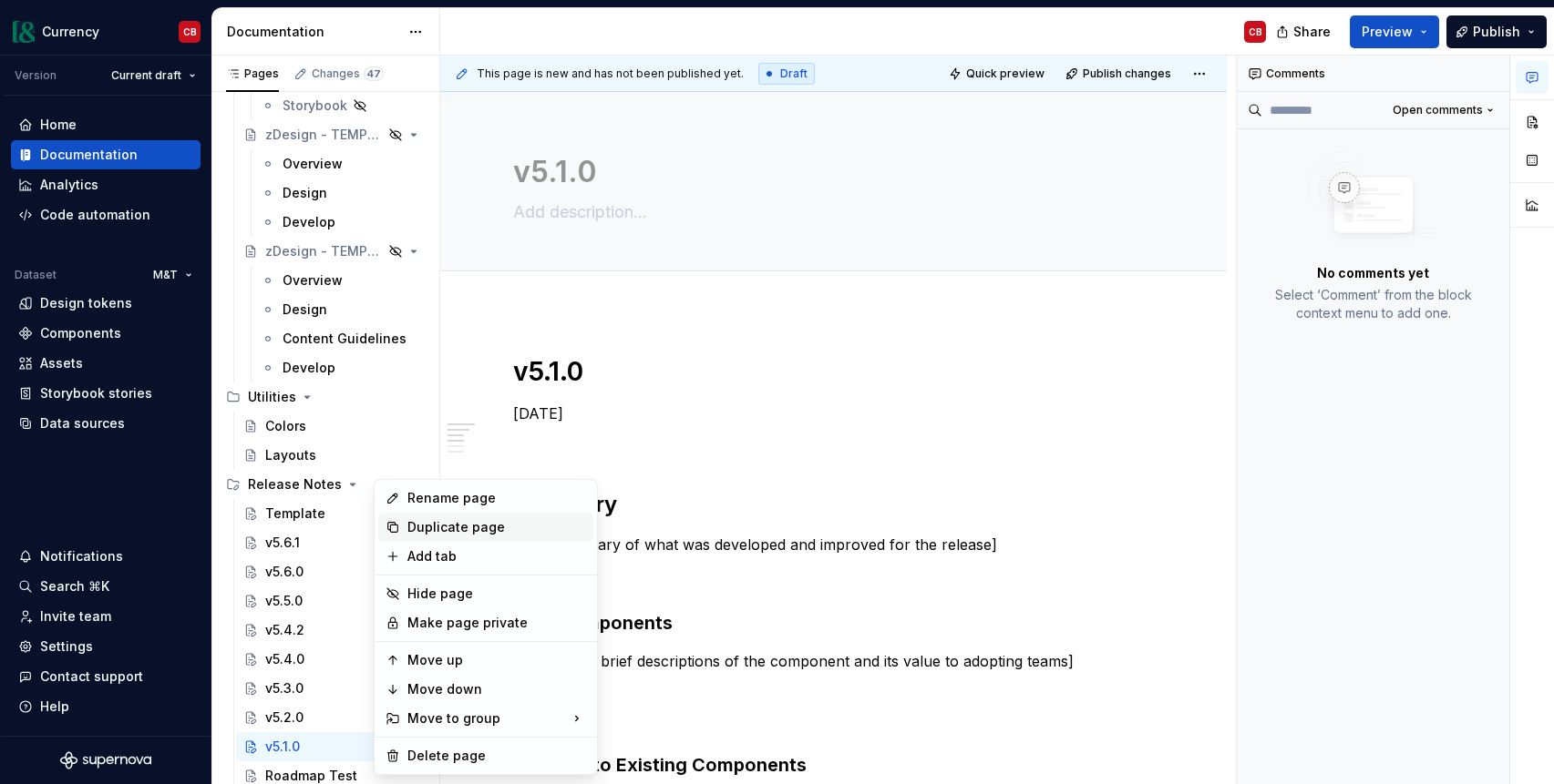
click at [446, 527] on div "Duplicate page" at bounding box center [496, 528] width 179 height 18
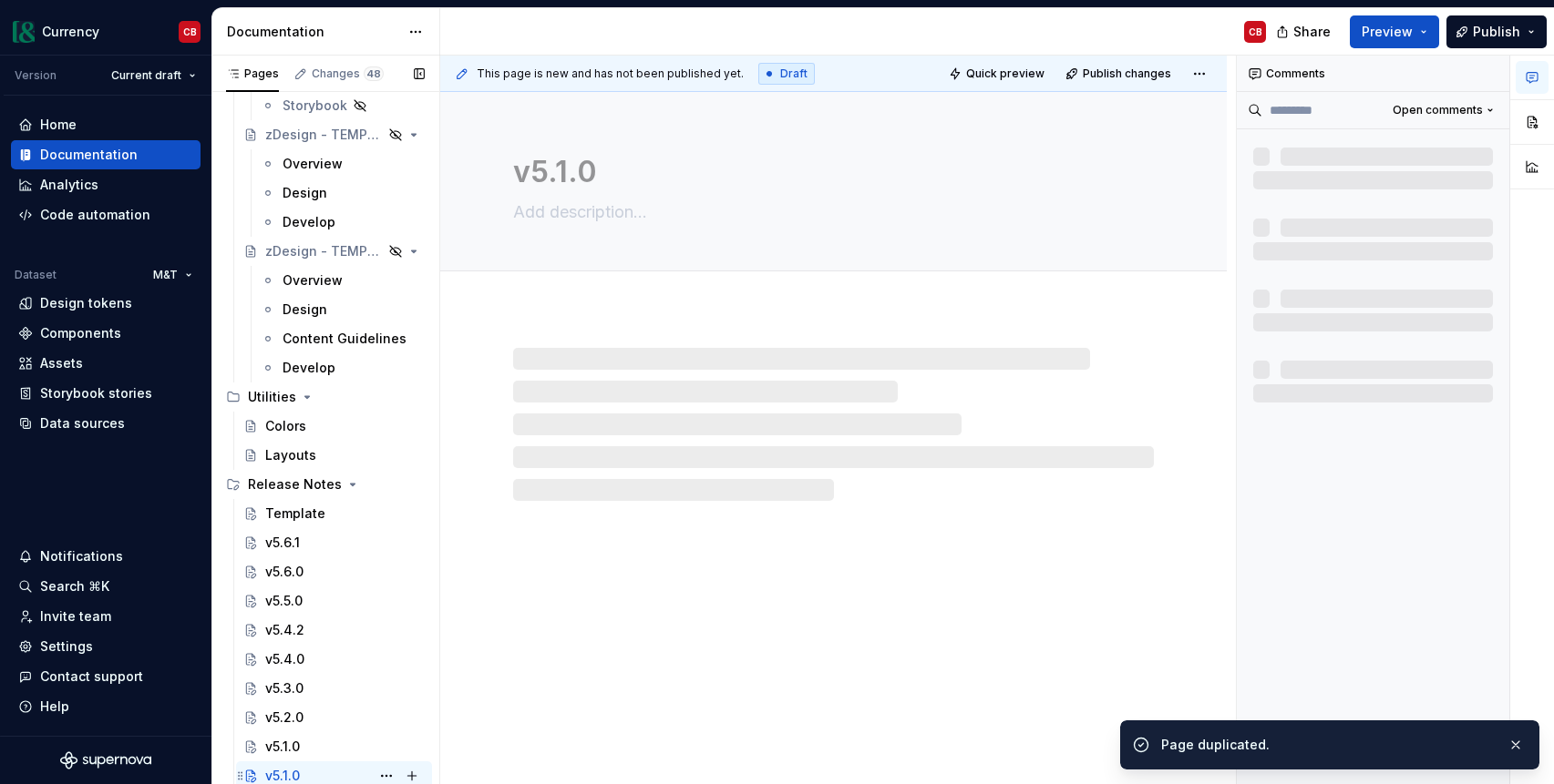
scroll to position [10128, 0]
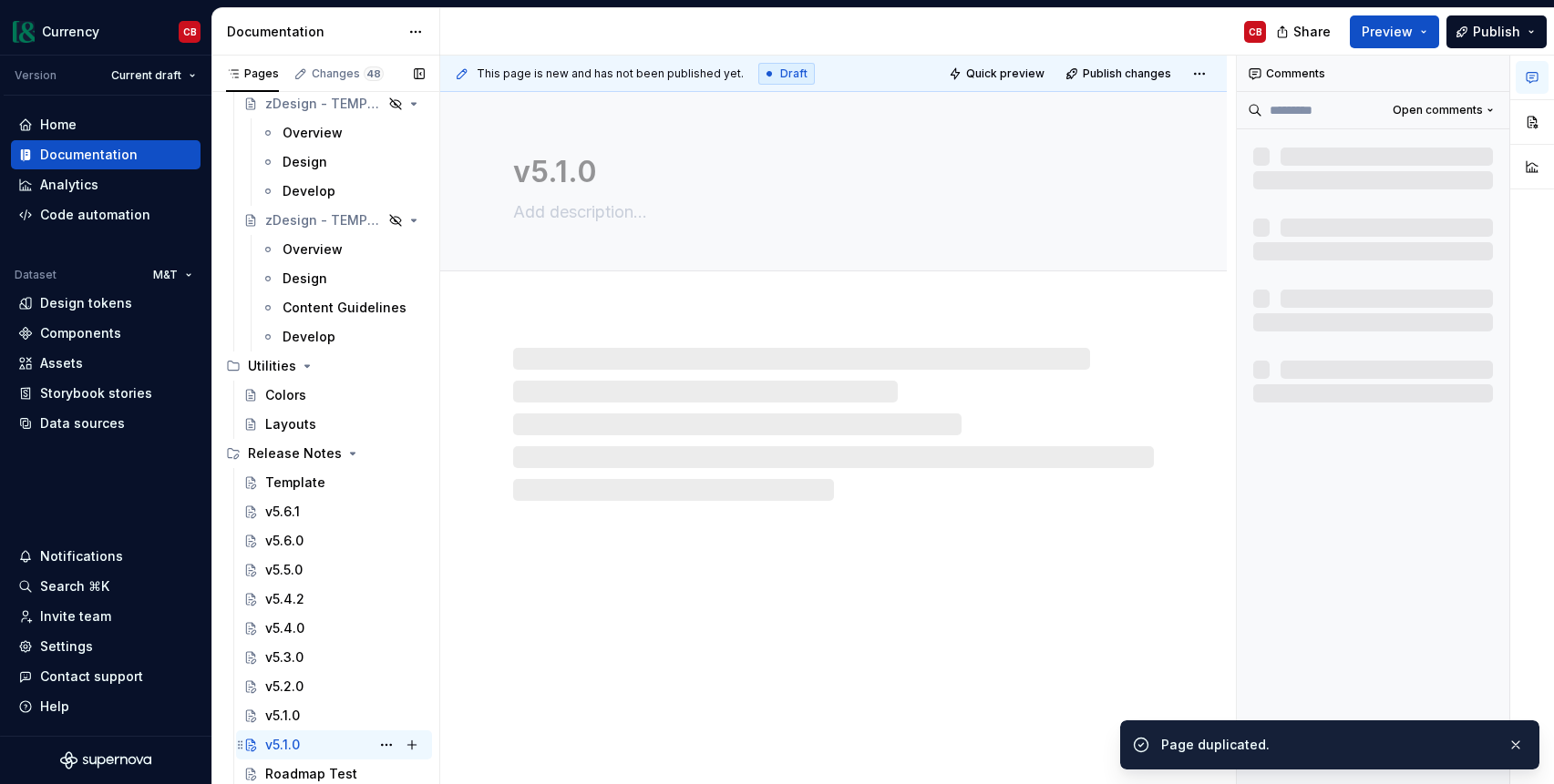
click at [314, 747] on div "v5.1.0 CB" at bounding box center [345, 745] width 159 height 26
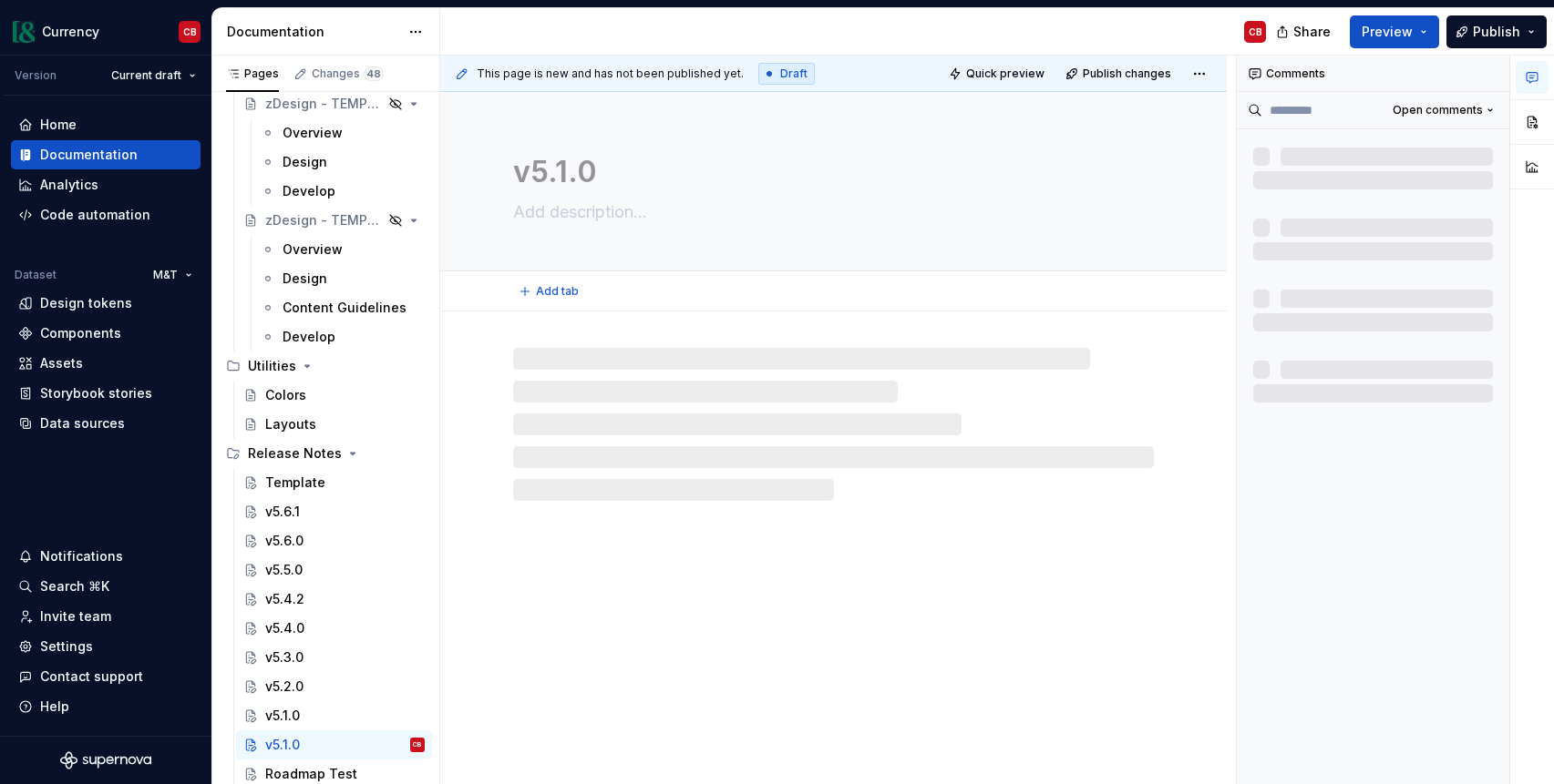
type textarea "*"
click at [565, 168] on textarea "v5.1.0" at bounding box center [830, 172] width 641 height 43
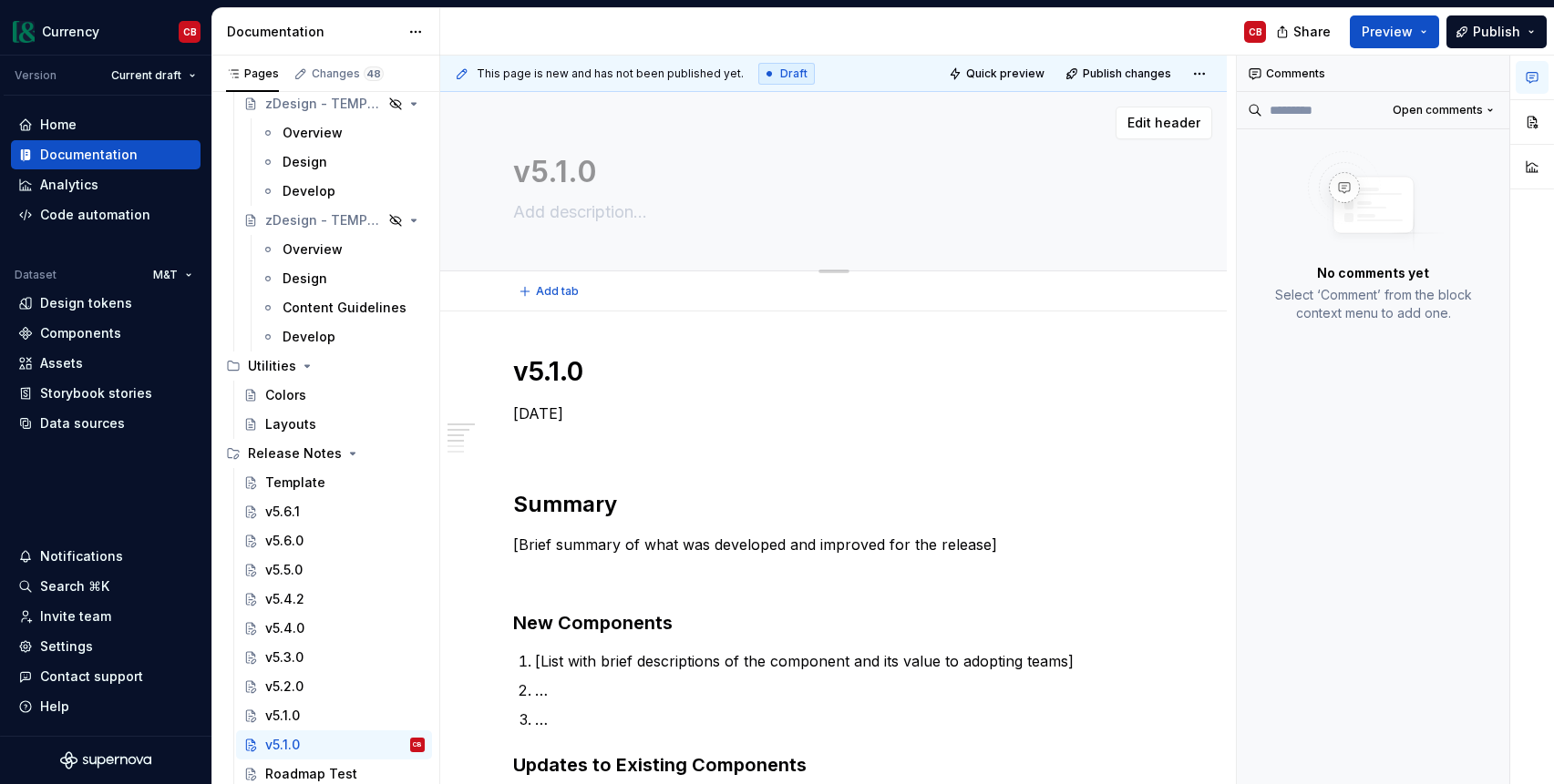
type textarea "v5..0"
type textarea "*"
type textarea "v5.0.0"
type textarea "*"
type textarea "v5.0.0"
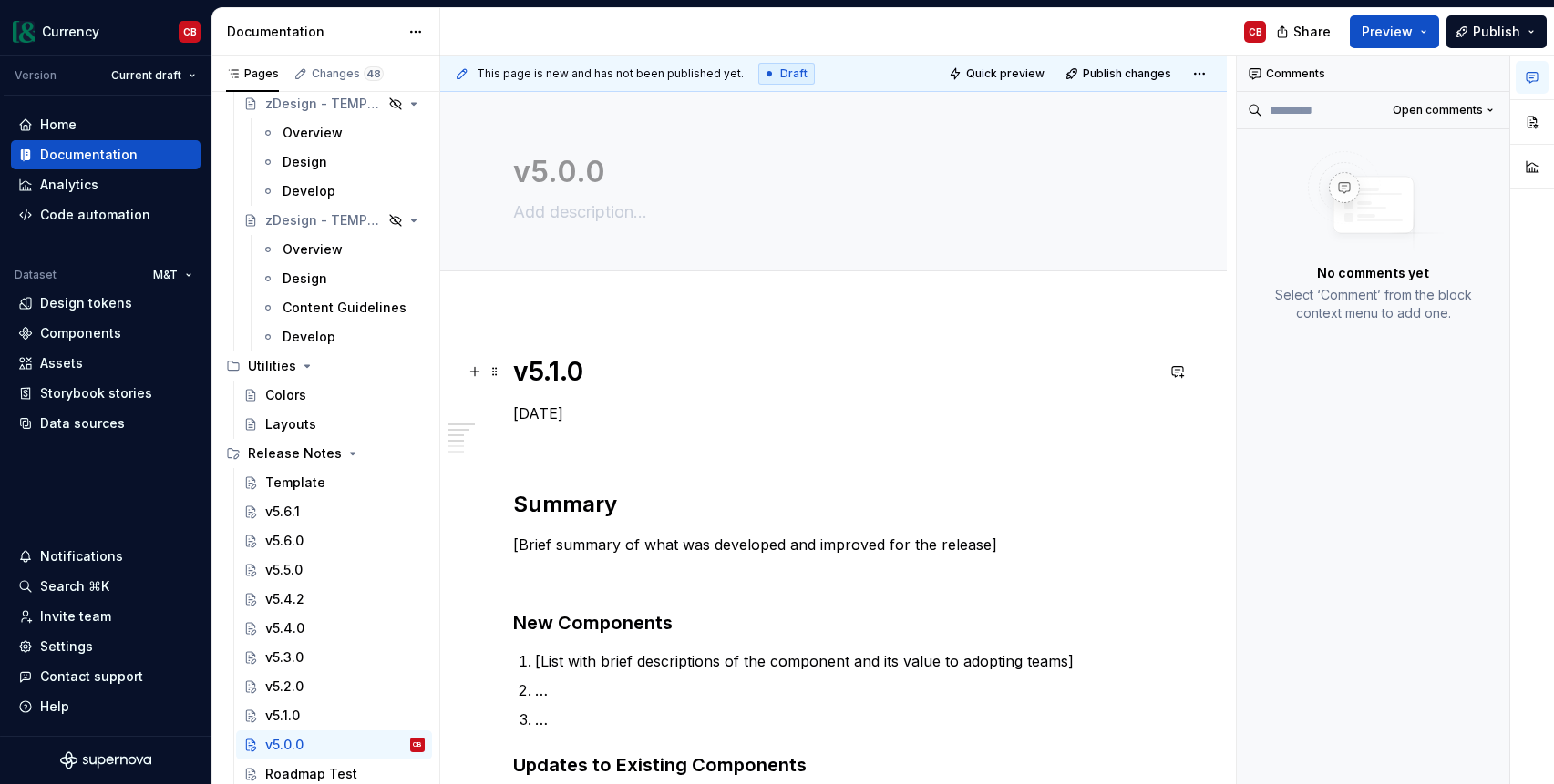
click at [557, 381] on h1 "v5.1.0" at bounding box center [833, 371] width 641 height 32
drag, startPoint x: 651, startPoint y: 411, endPoint x: 502, endPoint y: 420, distance: 149.3
click at [302, 777] on div "Roadmap Test" at bounding box center [312, 775] width 92 height 18
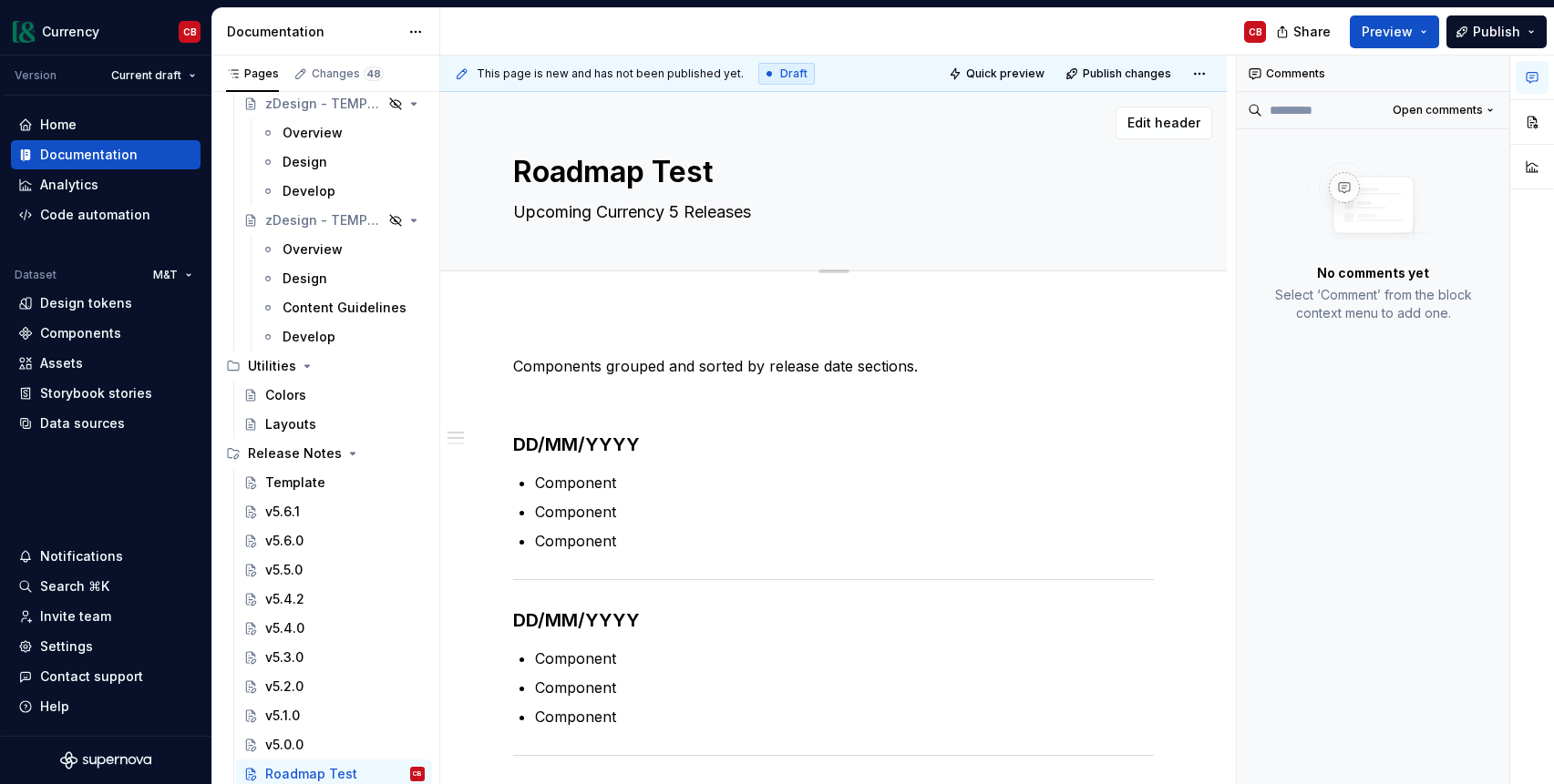
click at [617, 176] on textarea "Roadmap Test" at bounding box center [830, 172] width 641 height 43
type textarea "*"
type textarea "U"
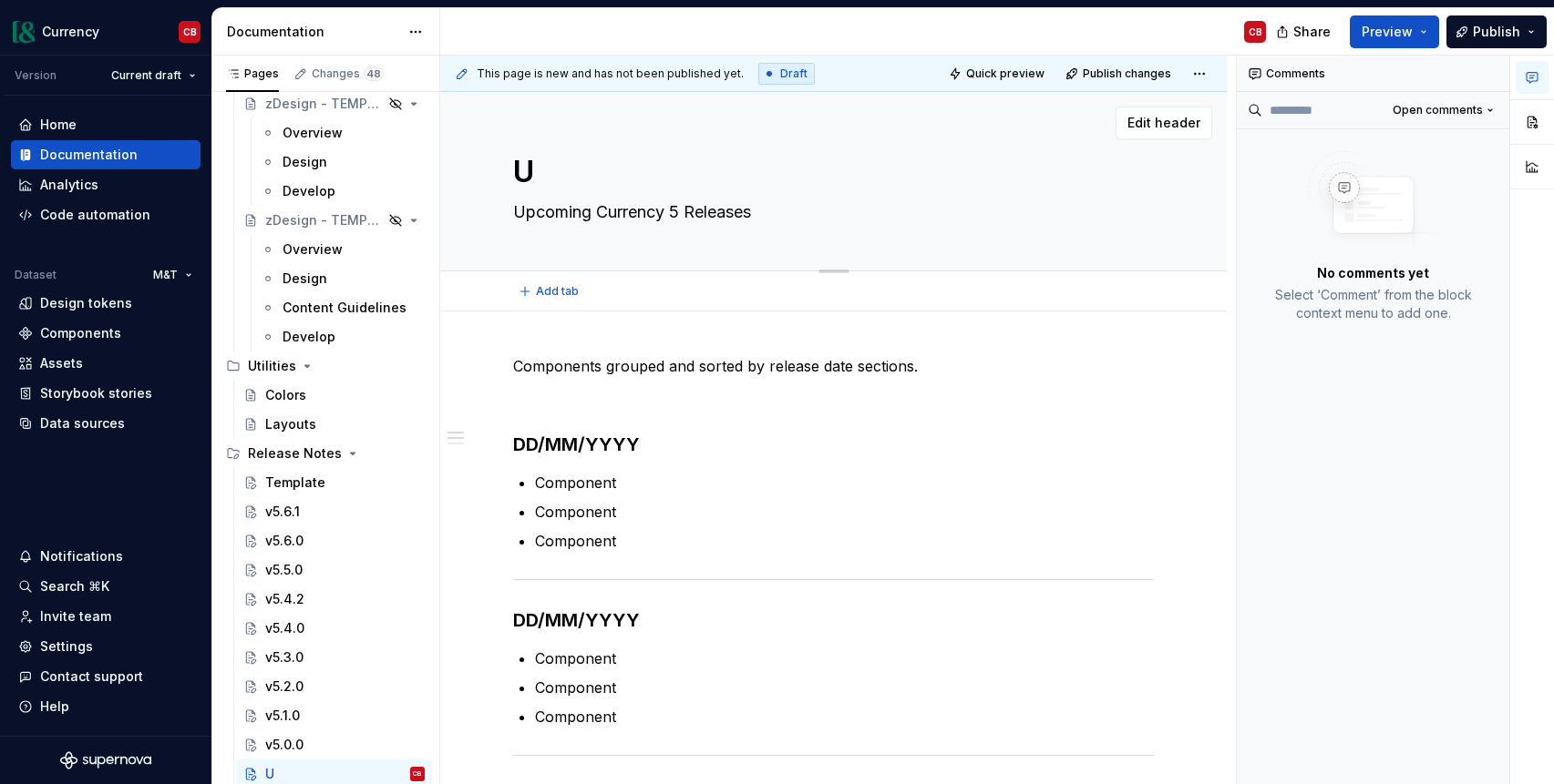
type textarea "*"
type textarea "Up"
type textarea "*"
type textarea "Upc"
type textarea "*"
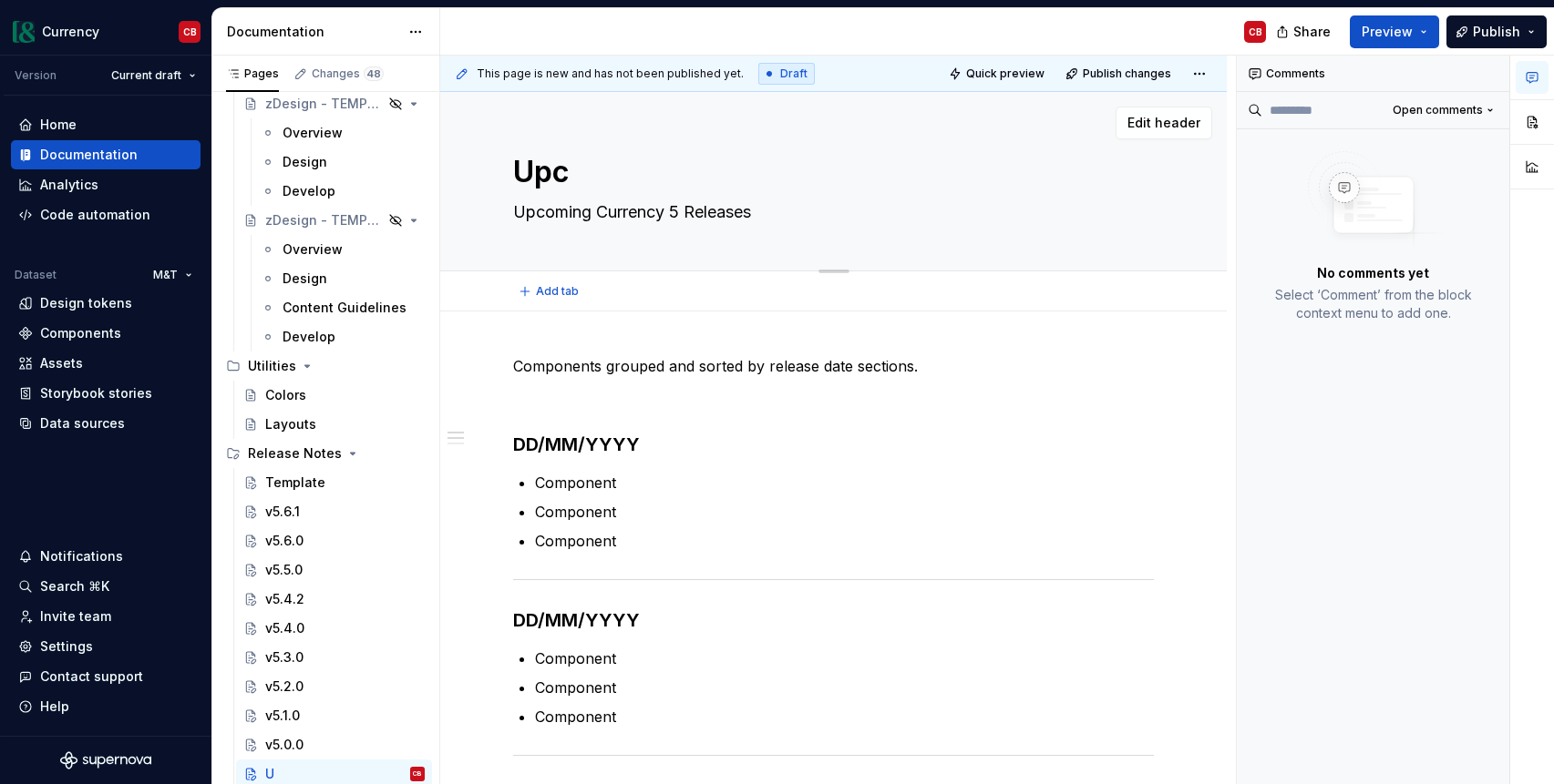
type textarea "Upco"
type textarea "*"
type textarea "Upcom"
type textarea "*"
type textarea "Upcomi"
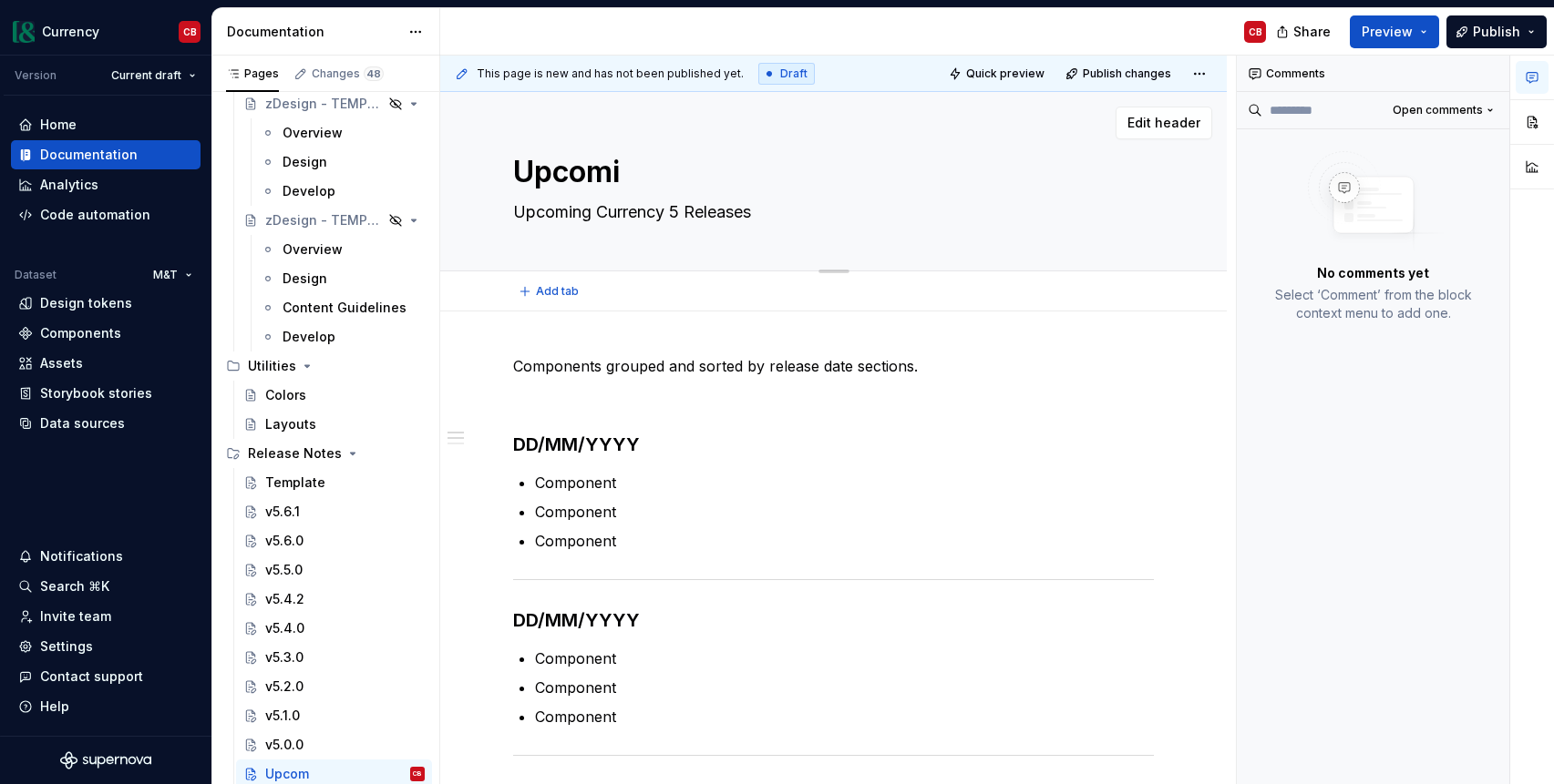
type textarea "*"
type textarea "Upcomin"
type textarea "*"
type textarea "Upcoming"
type textarea "*"
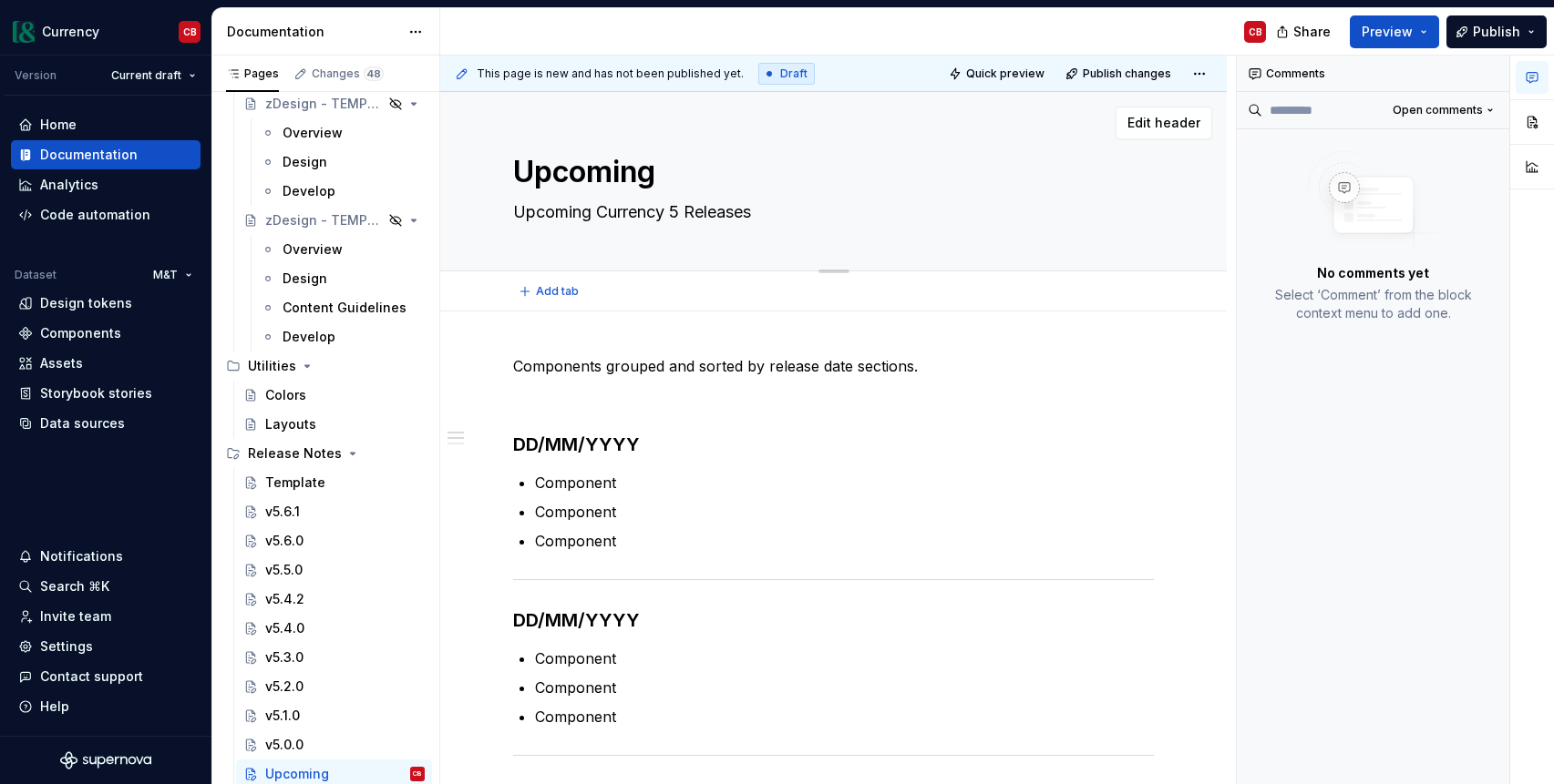
type textarea "Upcoming"
type textarea "*"
type textarea "Upcoming R"
type textarea "*"
type textarea "Upcoming Re"
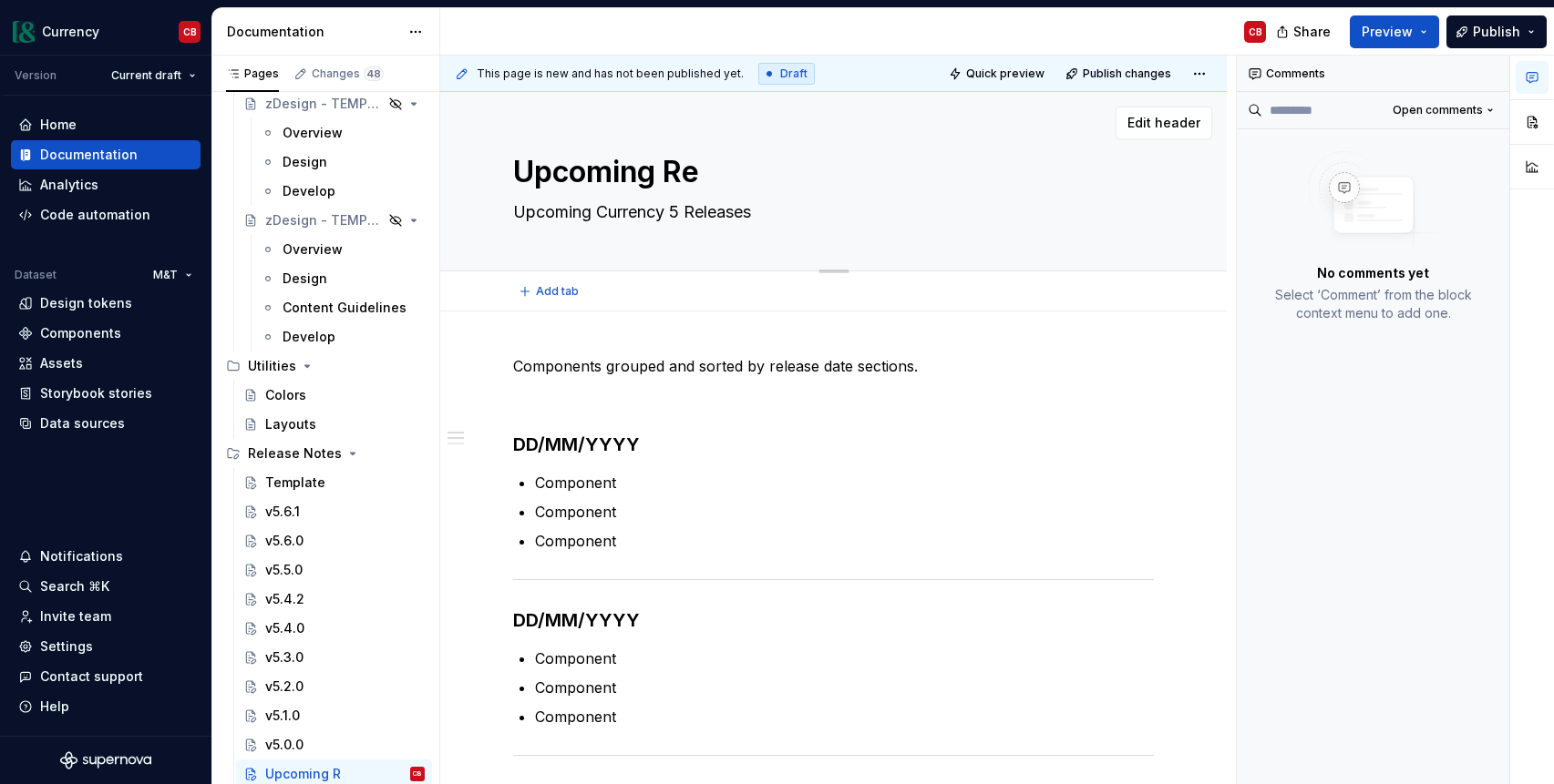
type textarea "*"
type textarea "Upcoming Rel"
type textarea "*"
type textarea "Upcoming Rele"
type textarea "*"
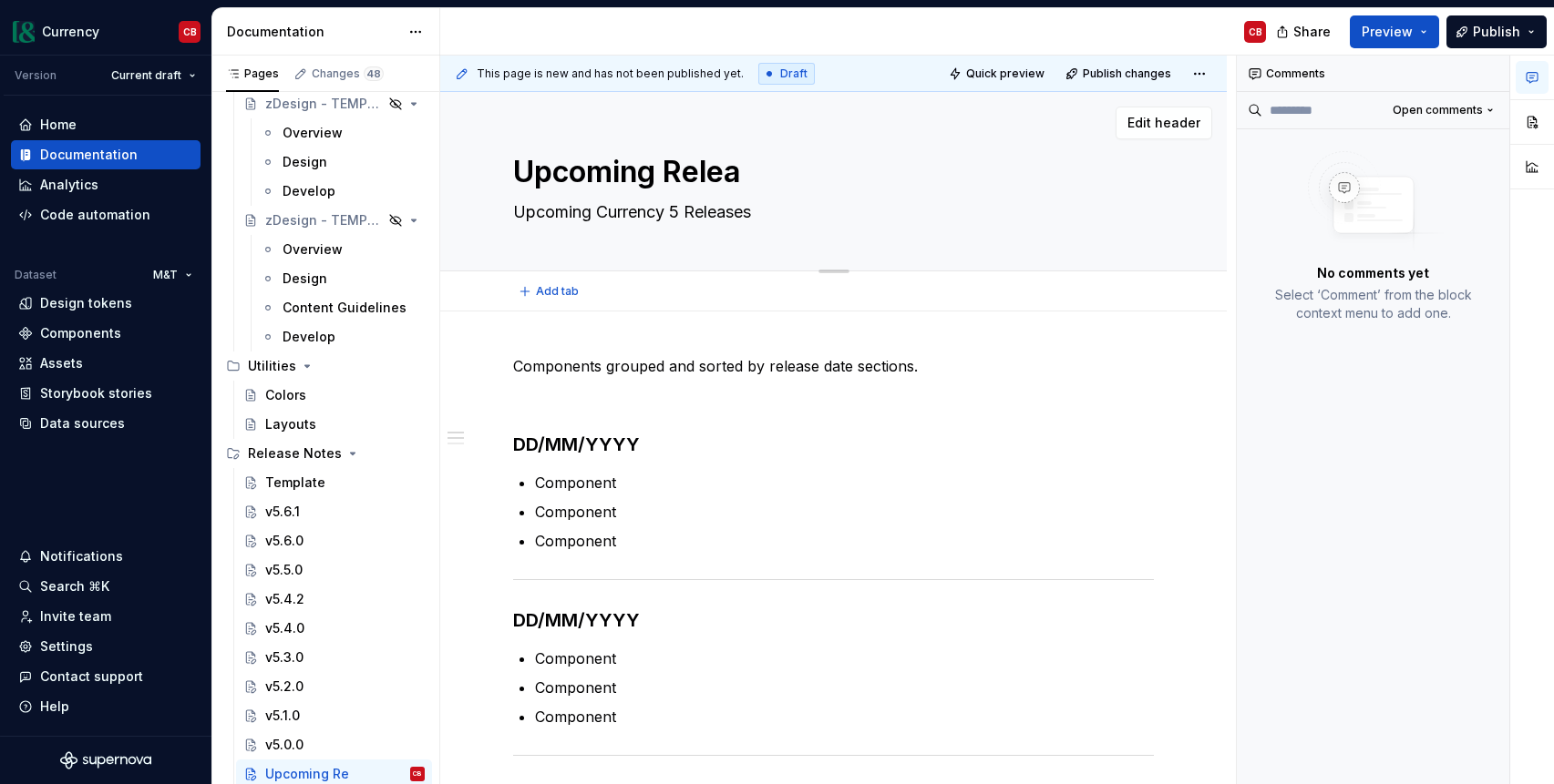
type textarea "Upcoming Releas"
type textarea "*"
type textarea "Upcoming Release"
type textarea "*"
type textarea "Upcoming Releases"
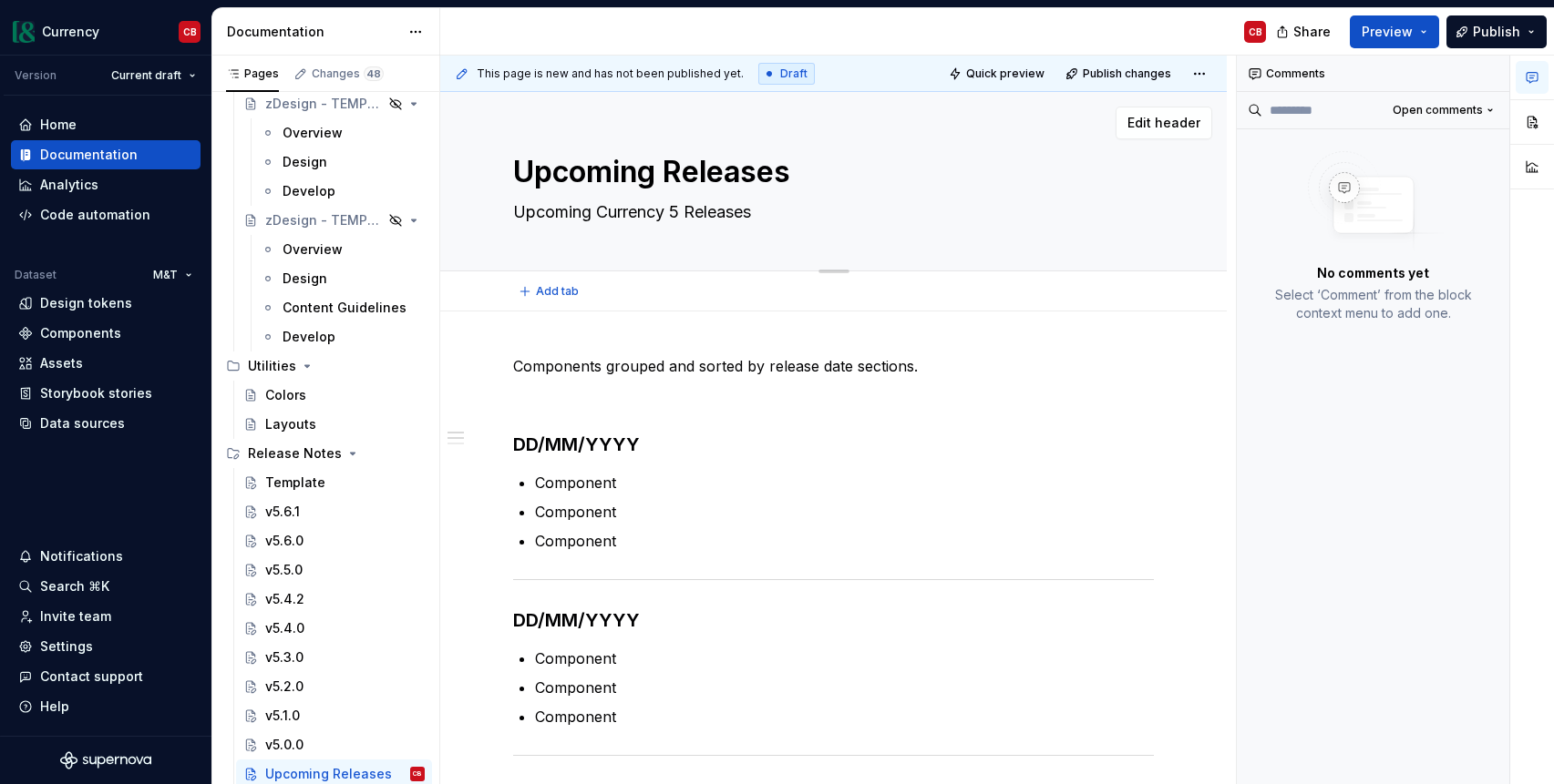
type textarea "*"
type textarea "Upcoming Release"
type textarea "*"
type textarea "Upcoming Releas"
type textarea "*"
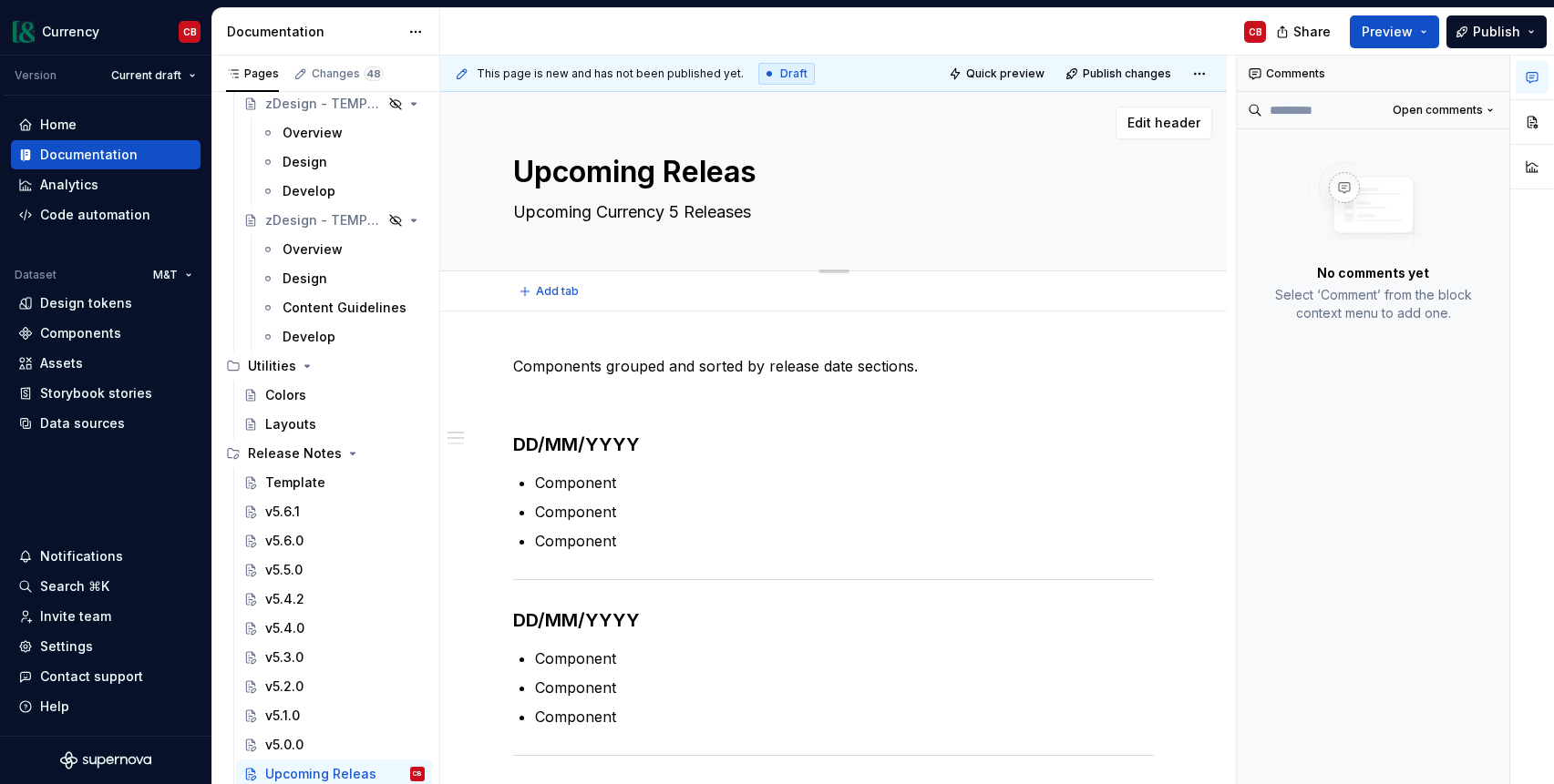
type textarea "Upcoming Relea"
type textarea "*"
type textarea "Upcoming Rele"
type textarea "*"
type textarea "Upcoming Rel"
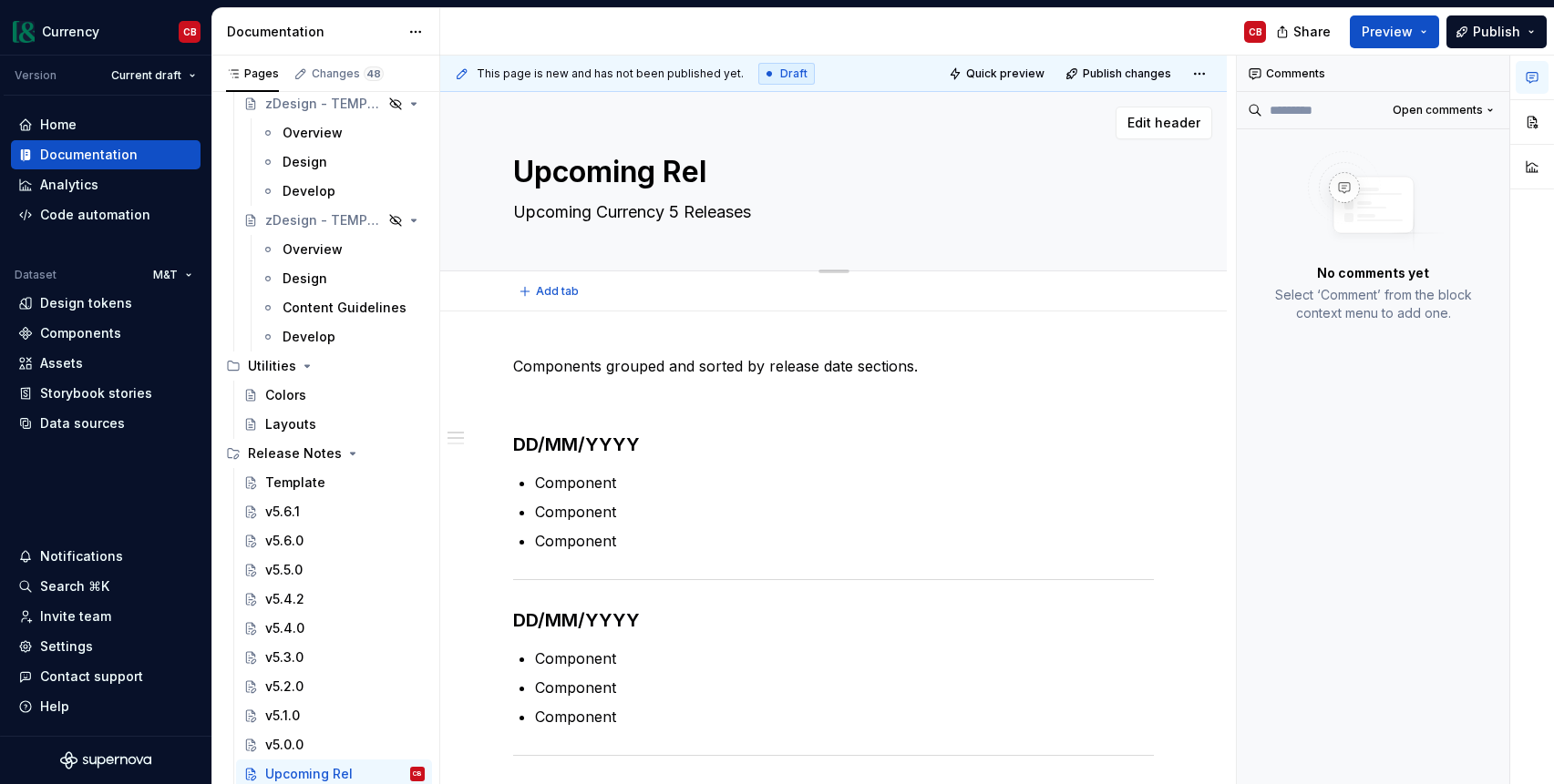
type textarea "*"
type textarea "Upcoming Re"
type textarea "*"
type textarea "Upcoming R"
type textarea "*"
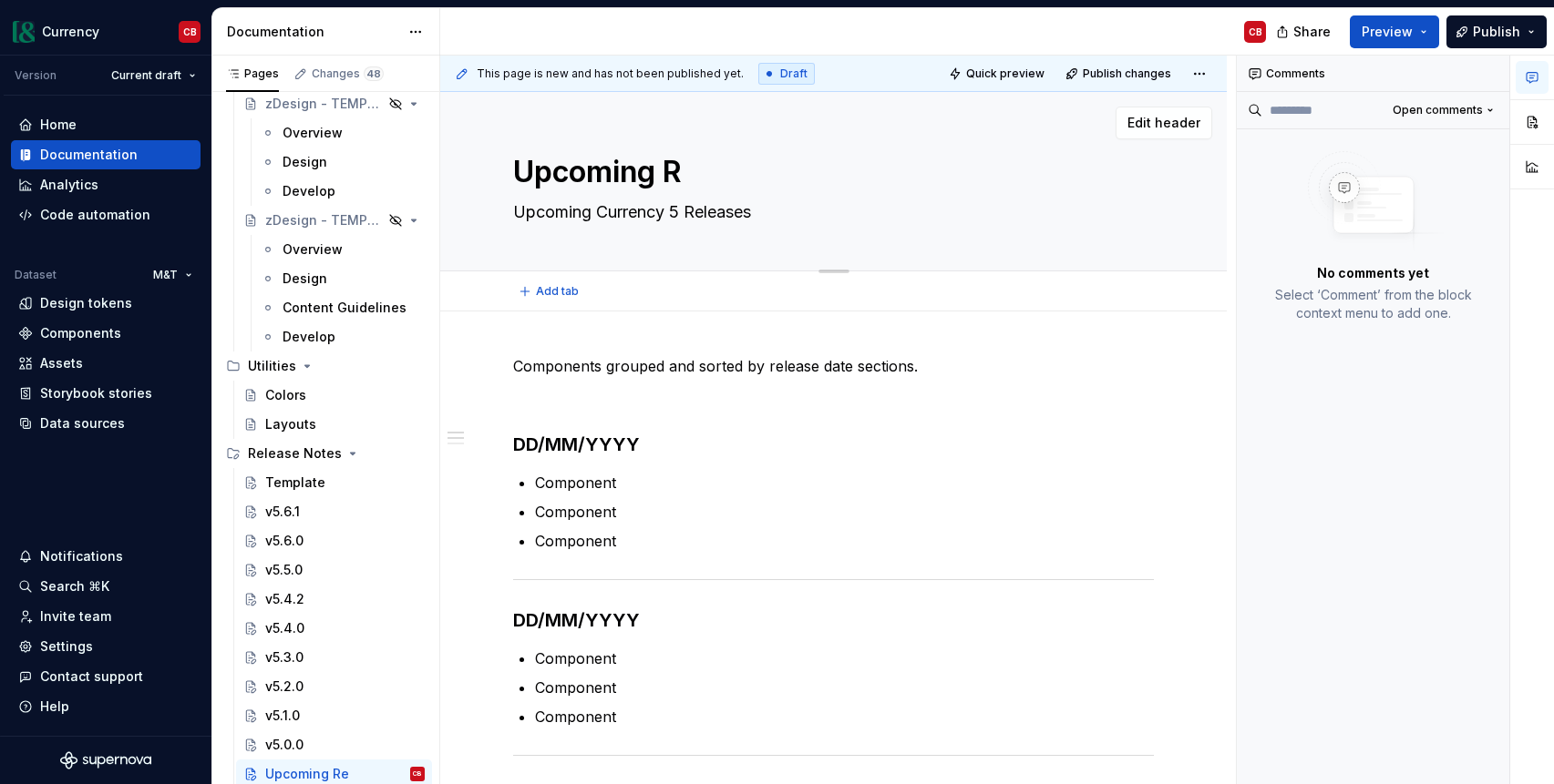
type textarea "Upcoming"
type textarea "*"
type textarea "Upcoming"
type textarea "*"
type textarea "Upcomin"
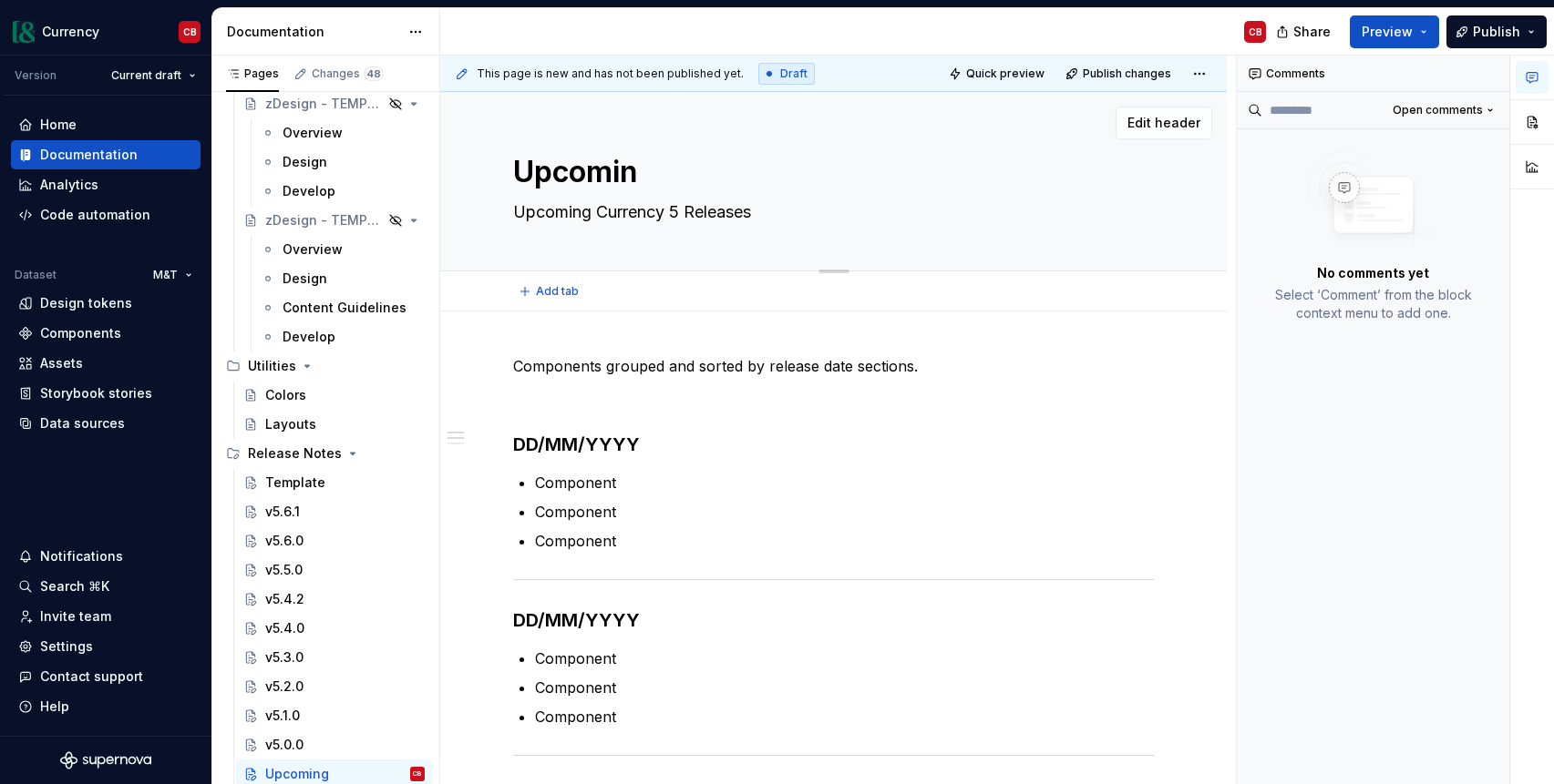
type textarea "*"
type textarea "Upcomi"
type textarea "*"
type textarea "Upcom"
type textarea "*"
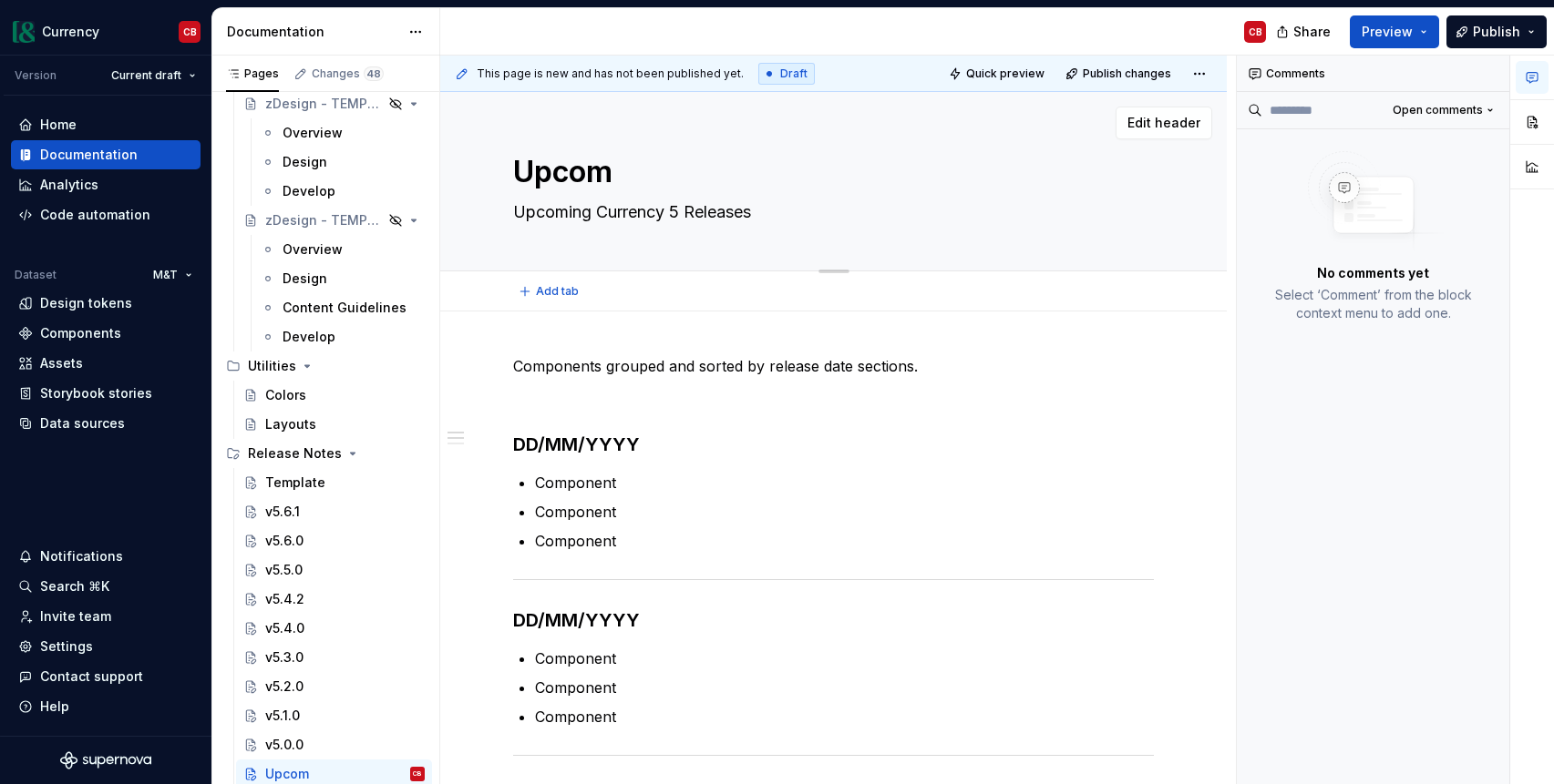
type textarea "Upco"
type textarea "*"
type textarea "Upc"
type textarea "*"
type textarea "Up"
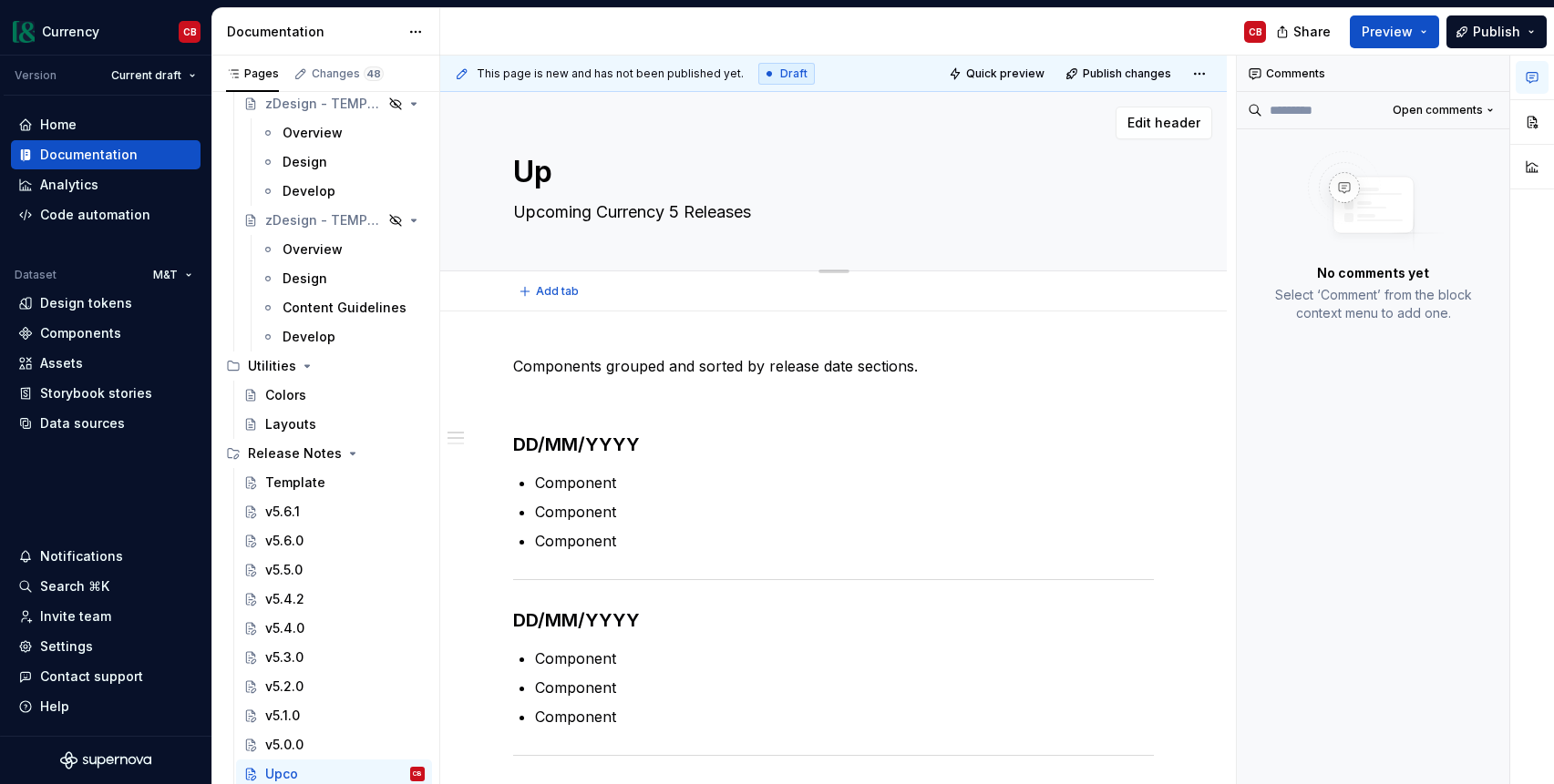
type textarea "*"
type textarea "U"
type textarea "*"
type textarea "Roadmap Test"
type textarea "*"
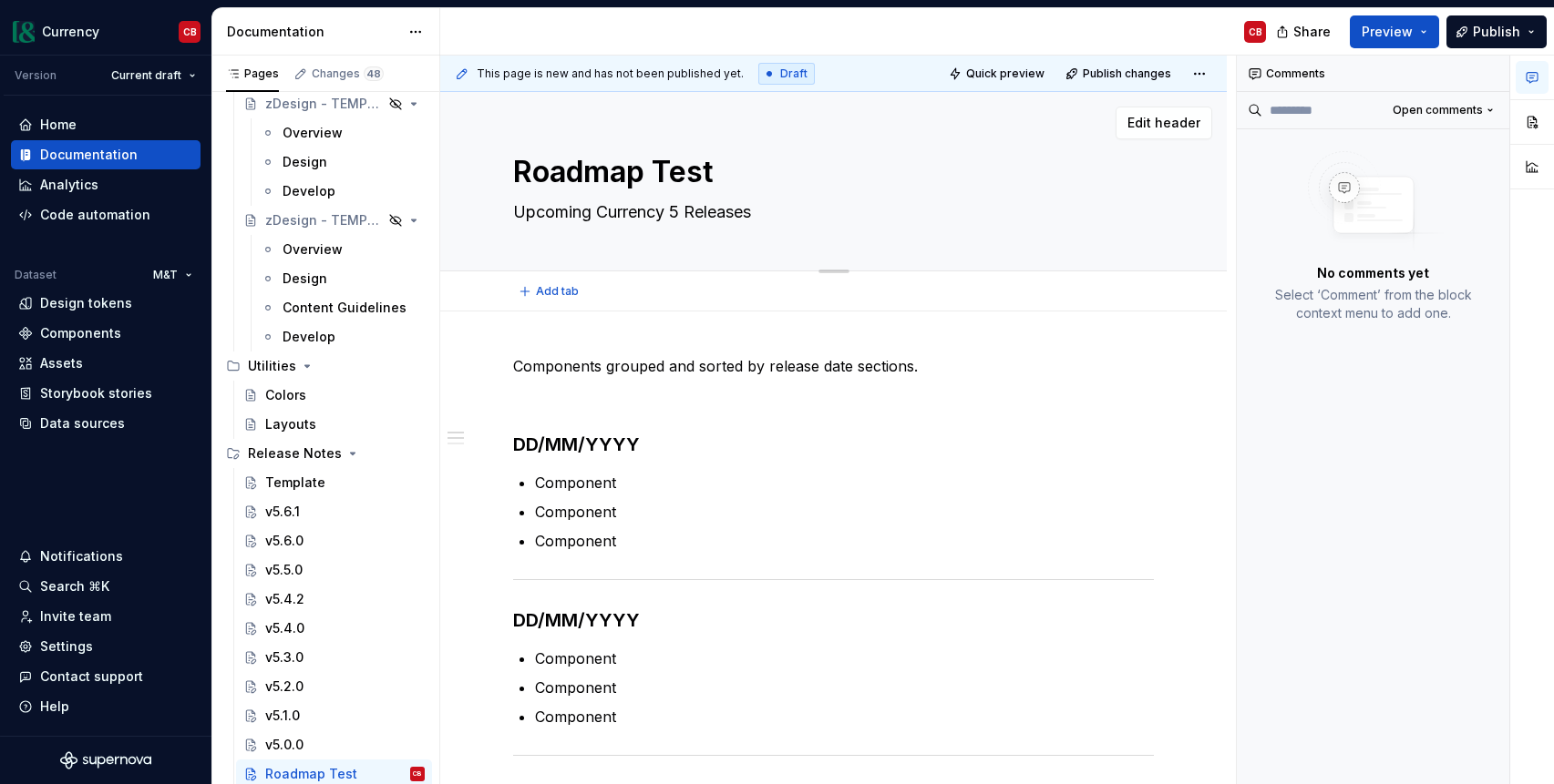
type textarea "Roadmap Tes"
type textarea "*"
type textarea "Roadmap Te"
type textarea "*"
type textarea "Roadmap T"
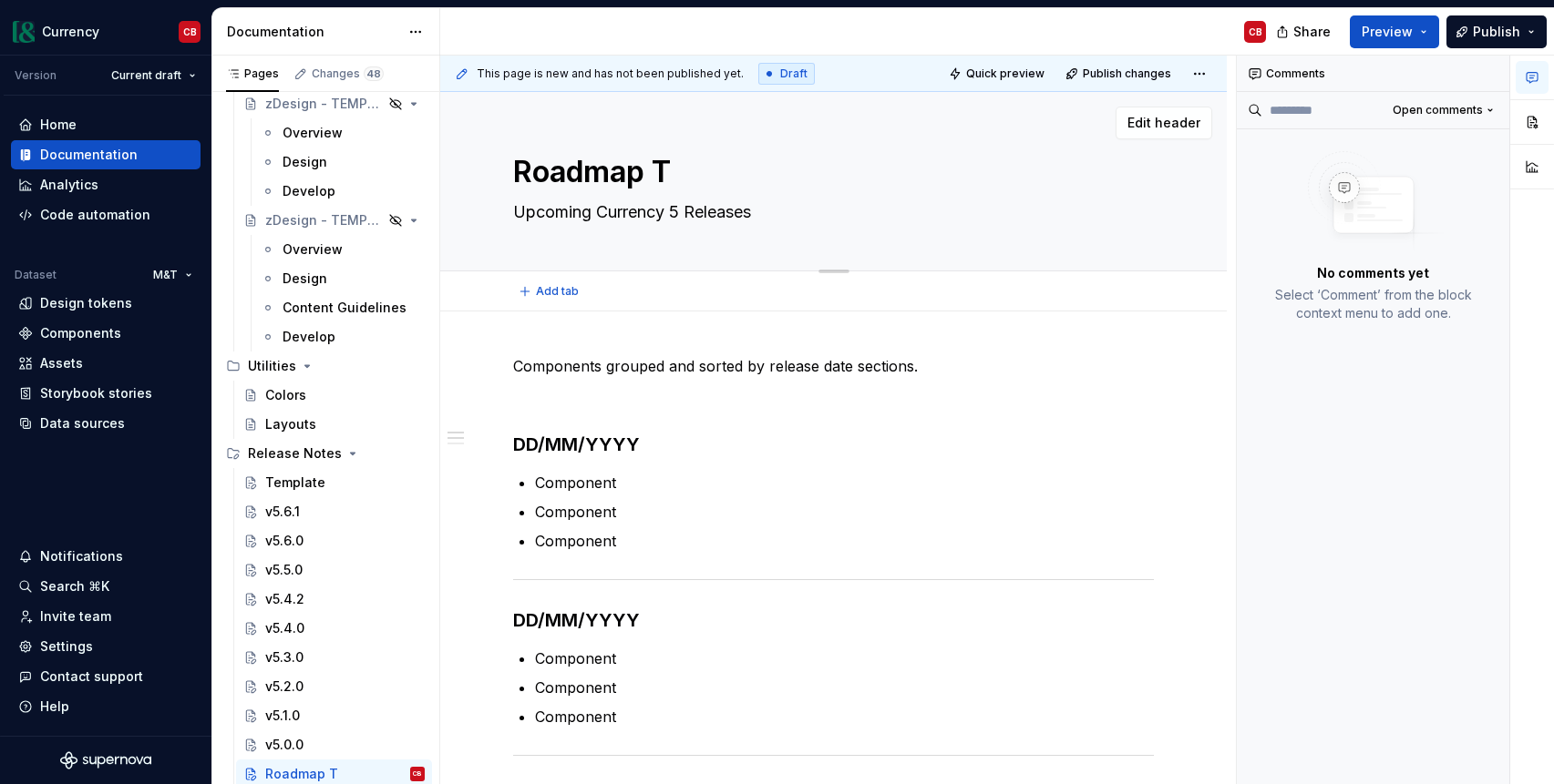
type textarea "*"
type textarea "Roadmap"
type textarea "*"
type textarea "Roadmap"
click at [518, 176] on textarea "Roadmap" at bounding box center [830, 172] width 641 height 43
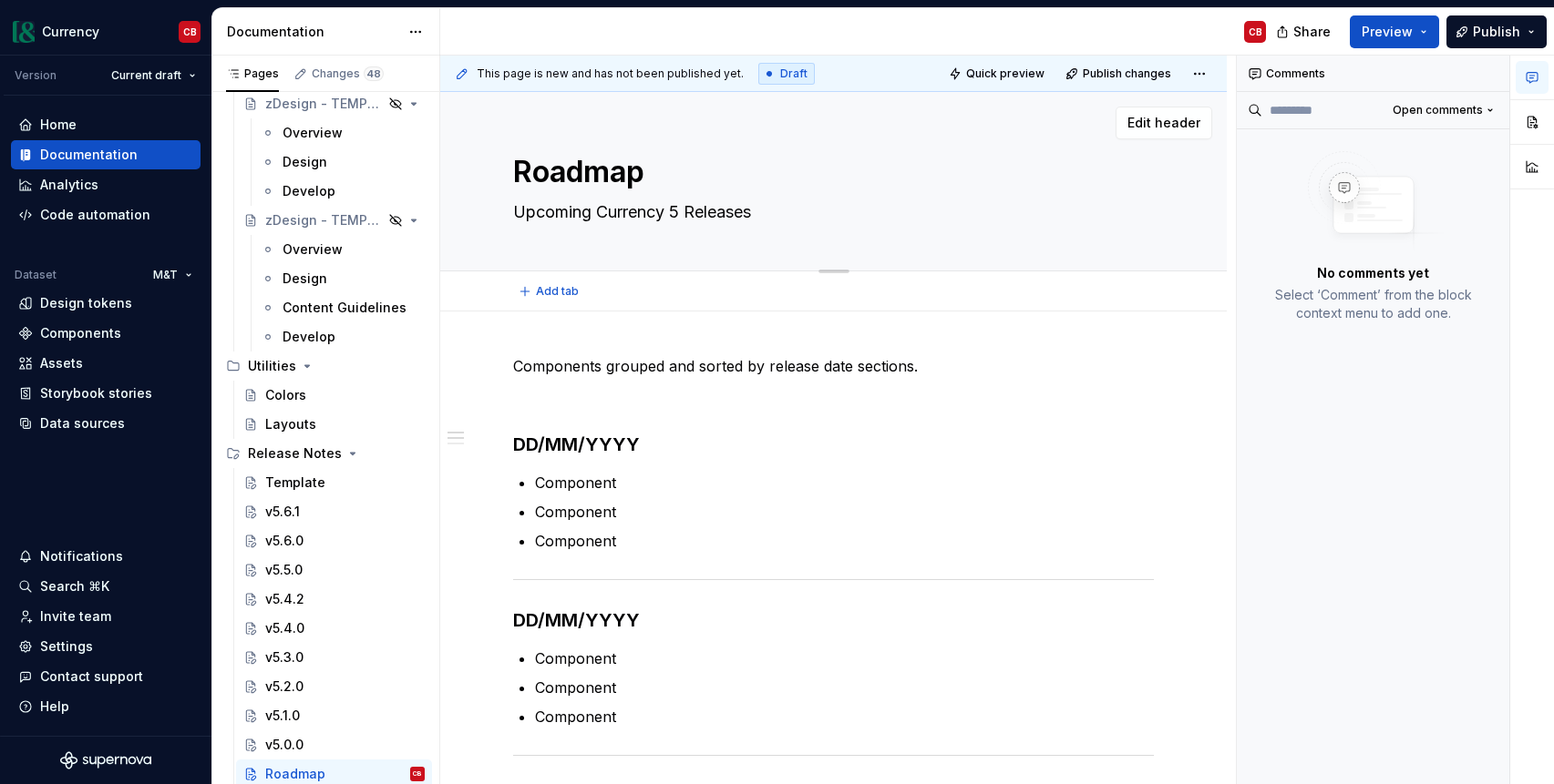
type textarea "*"
type textarea "CRoadmap"
type textarea "*"
type textarea "CoRoadmap"
type textarea "*"
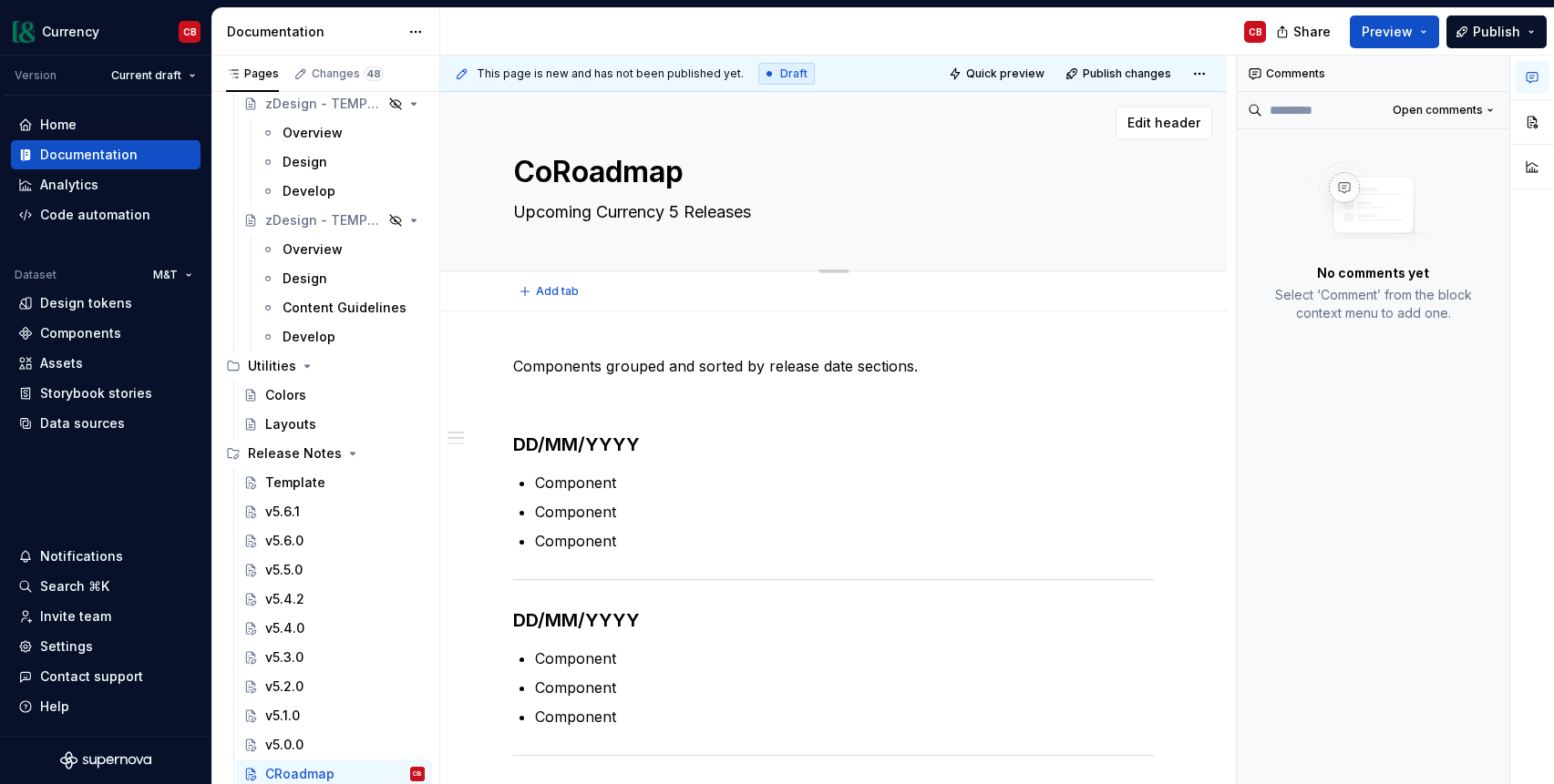
type textarea "ComRoadmap"
type textarea "*"
type textarea "CompRoadmap"
type textarea "*"
type textarea "CompoRoadmap"
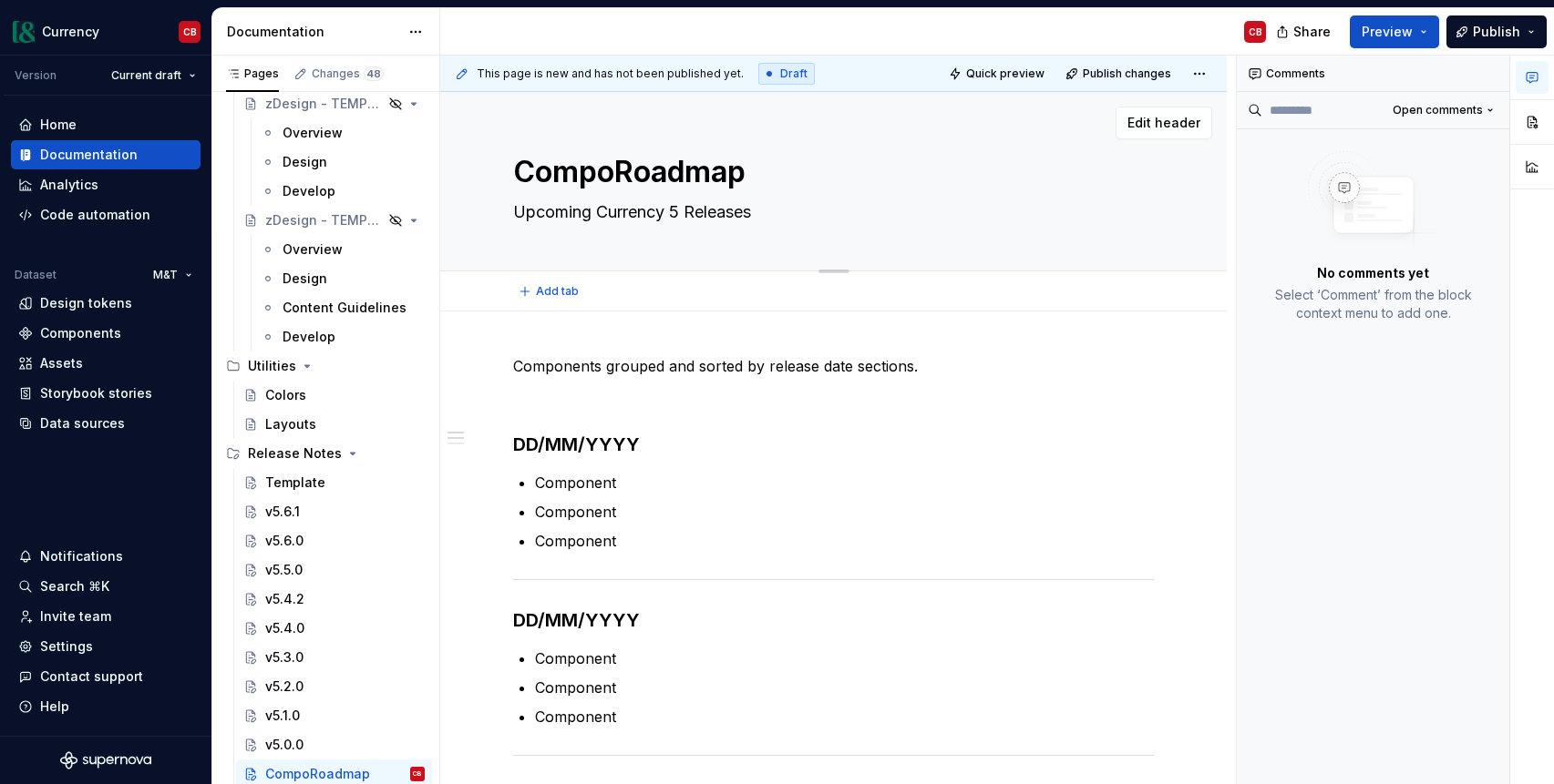
type textarea "*"
type textarea "ComponRoadmap"
type textarea "*"
type textarea "ComponeRoadmap"
type textarea "*"
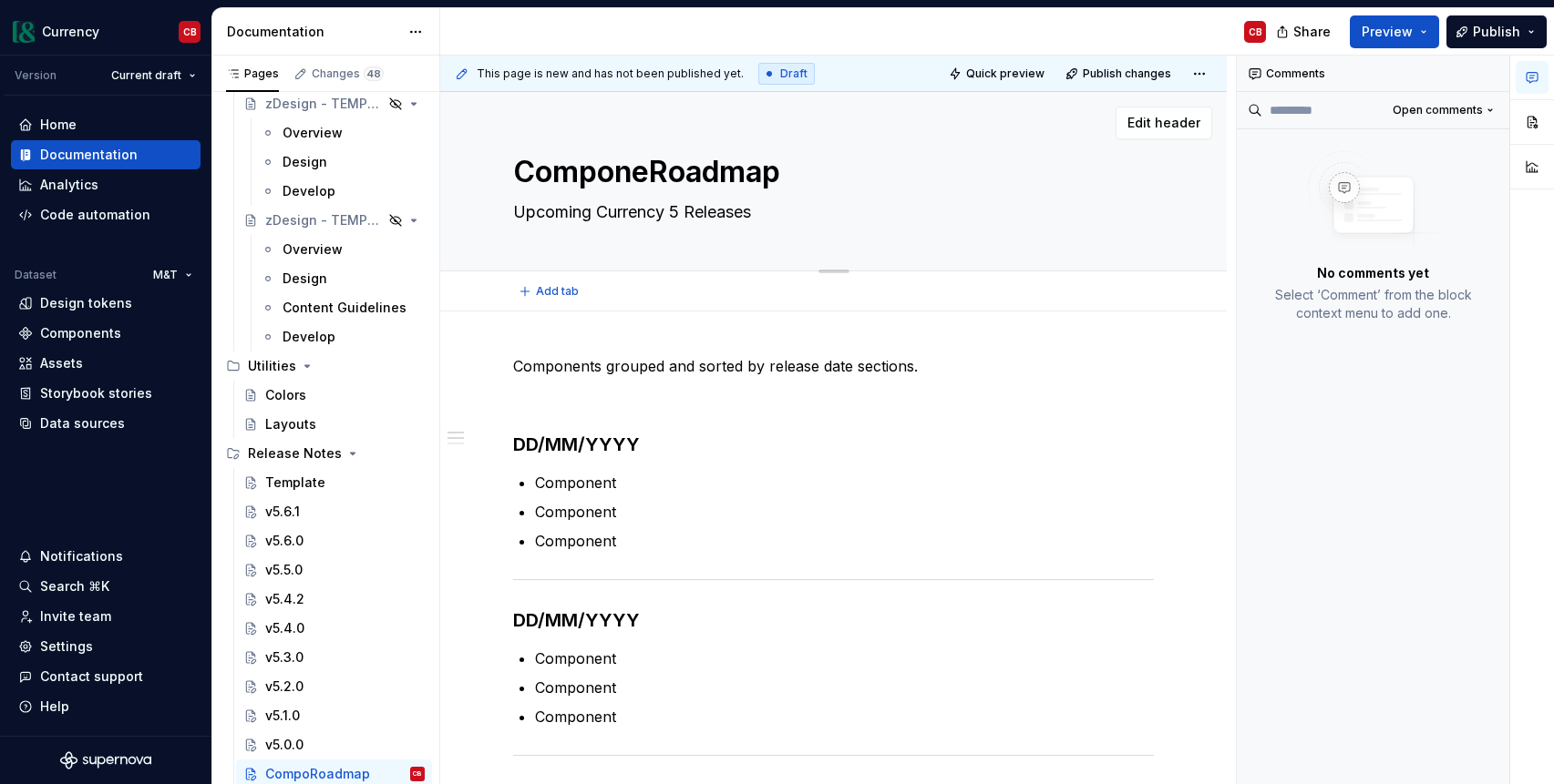
type textarea "ComponenRoadmap"
type textarea "*"
type textarea "ComponentRoadmap"
type textarea "*"
type textarea "Component Roadmap"
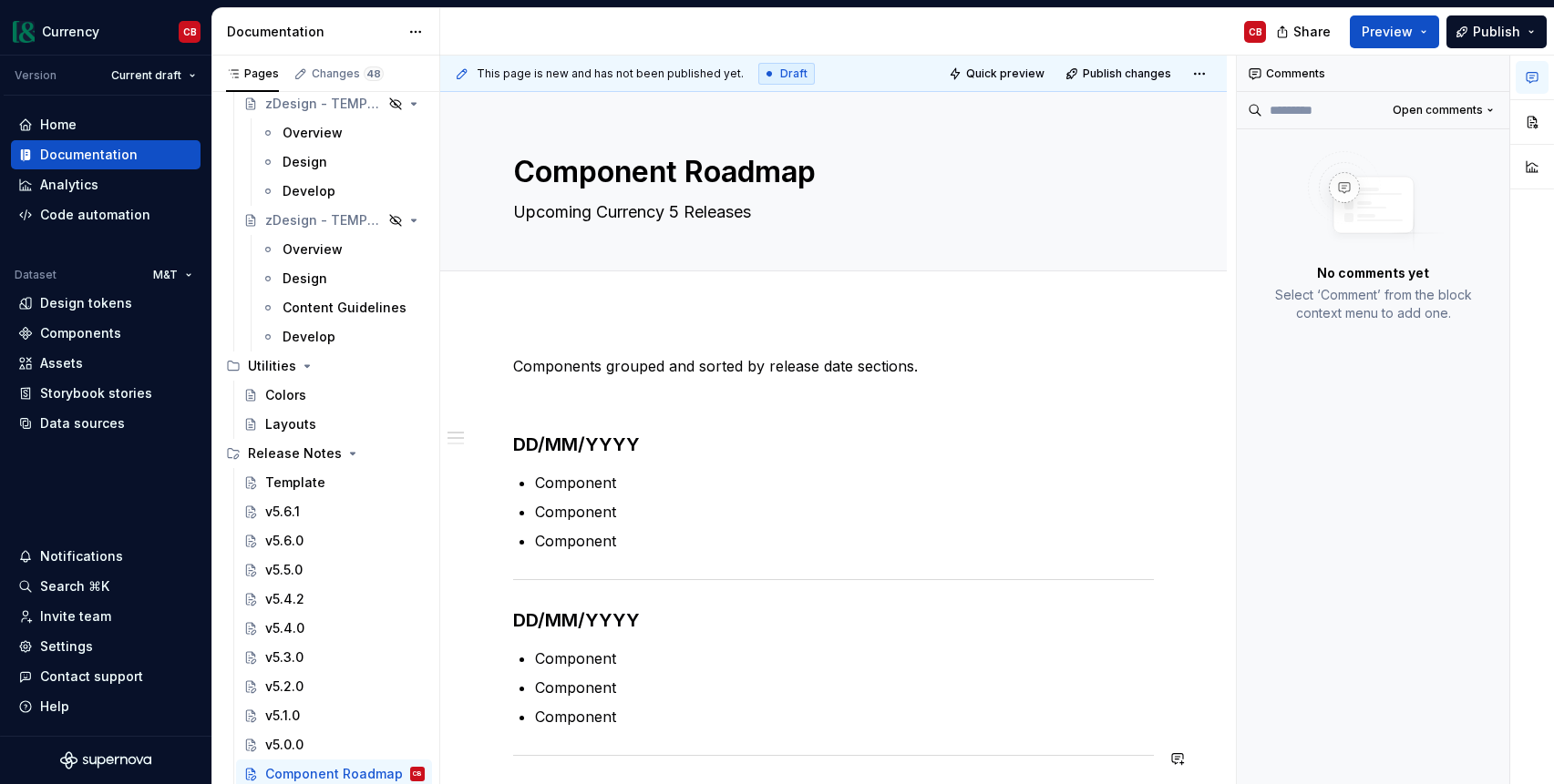
type textarea "*"
click at [605, 449] on h3 "DD/MM/YYYY" at bounding box center [833, 445] width 641 height 26
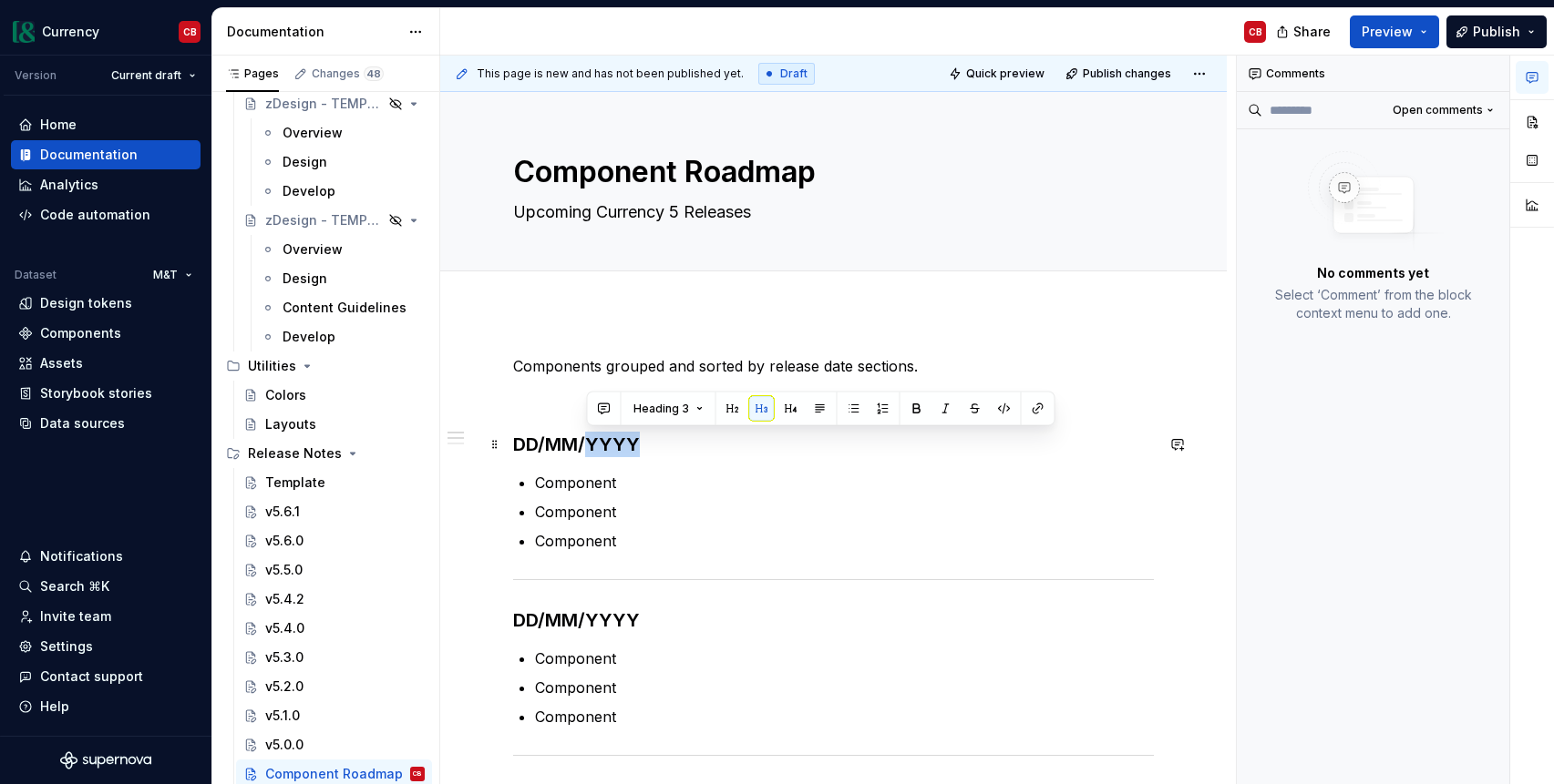
click at [605, 449] on h3 "DD/MM/YYYY" at bounding box center [833, 445] width 641 height 26
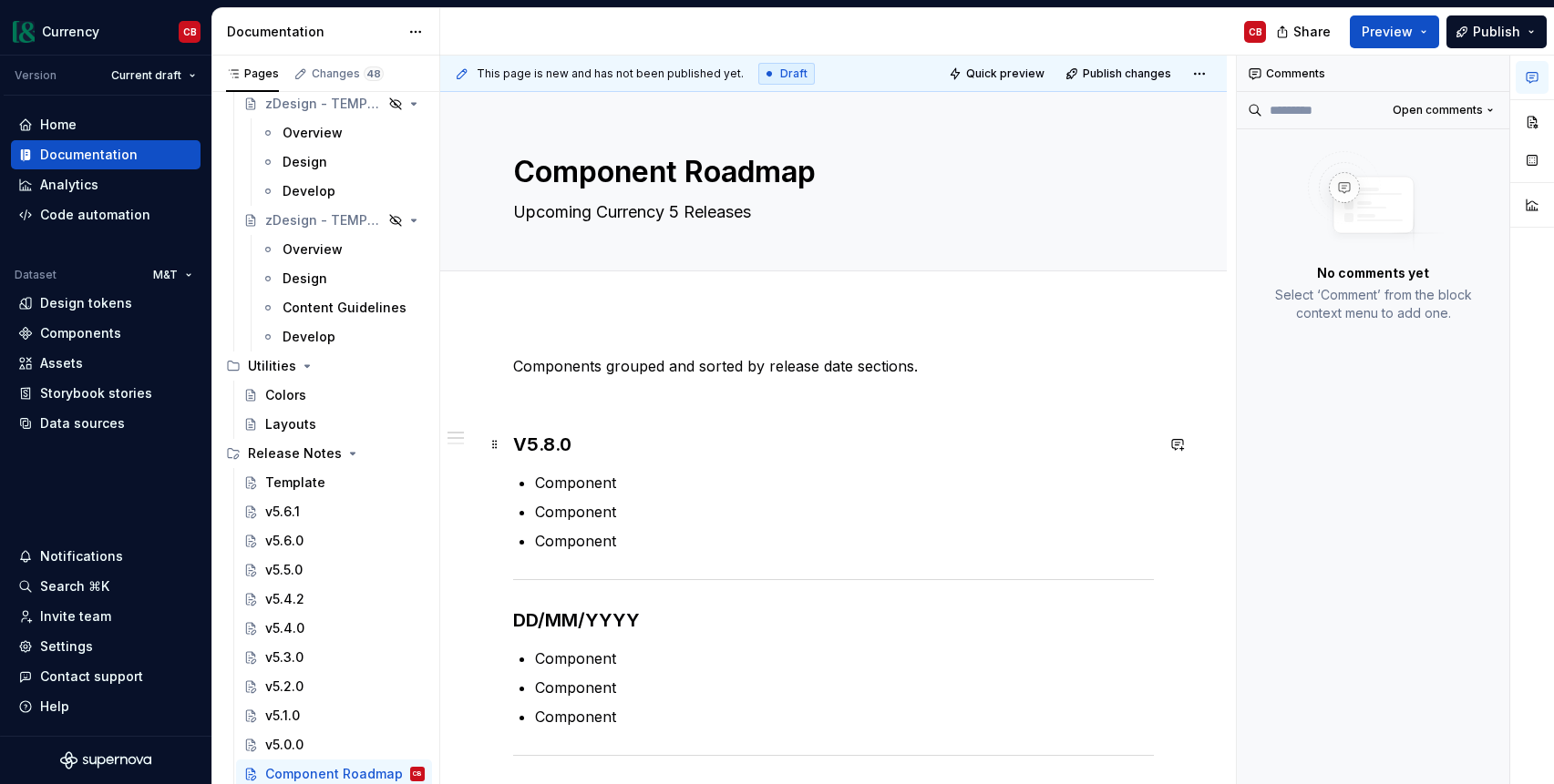
drag, startPoint x: 553, startPoint y: 449, endPoint x: 573, endPoint y: 446, distance: 20.2
click at [553, 449] on h3 "V5.8.0" at bounding box center [833, 445] width 641 height 26
click at [524, 442] on h3 "V5.7.0" at bounding box center [833, 444] width 641 height 26
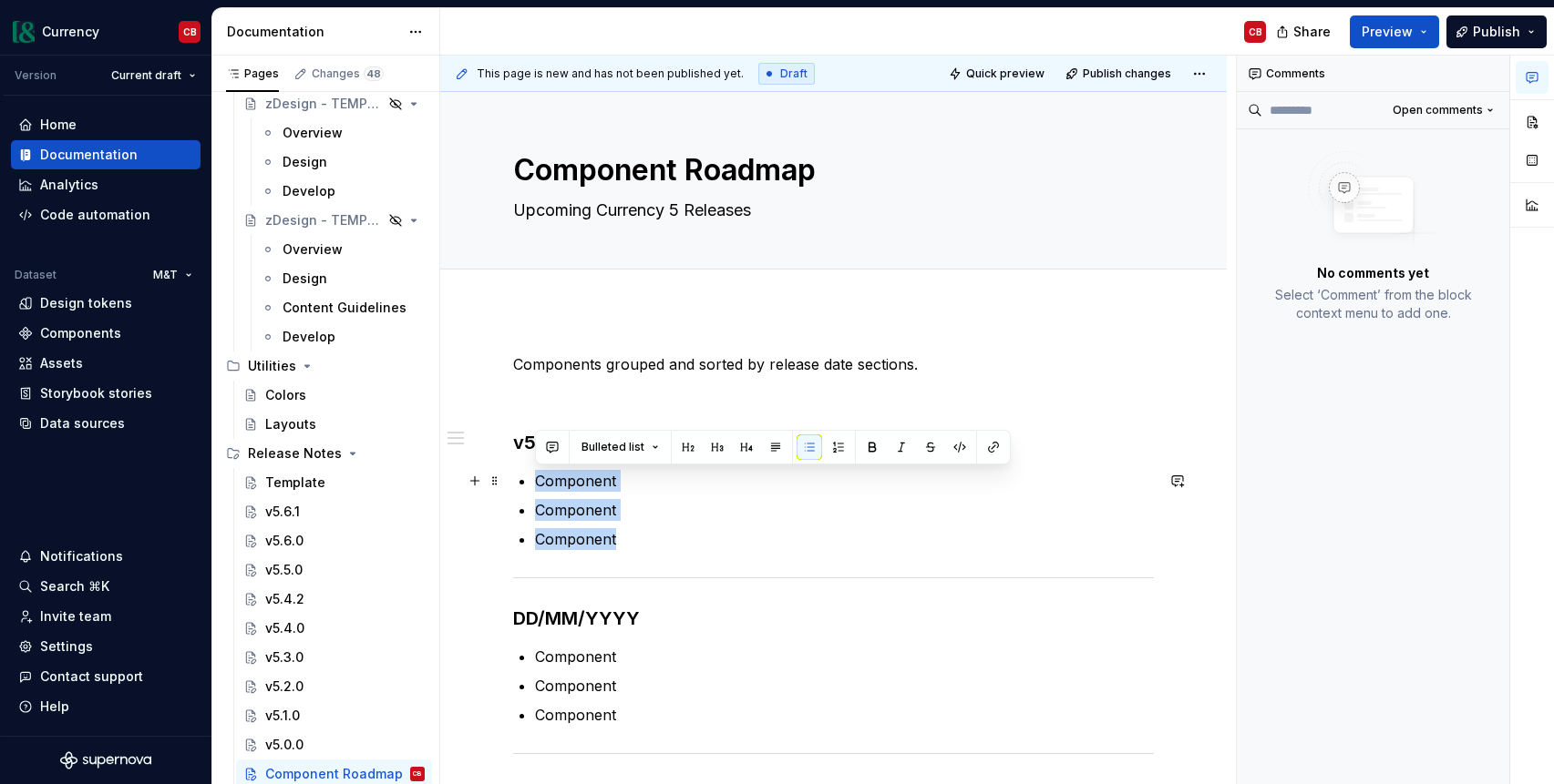
drag, startPoint x: 632, startPoint y: 540, endPoint x: 525, endPoint y: 484, distance: 120.8
click at [535, 484] on ul "Component Component Component" at bounding box center [844, 509] width 619 height 80
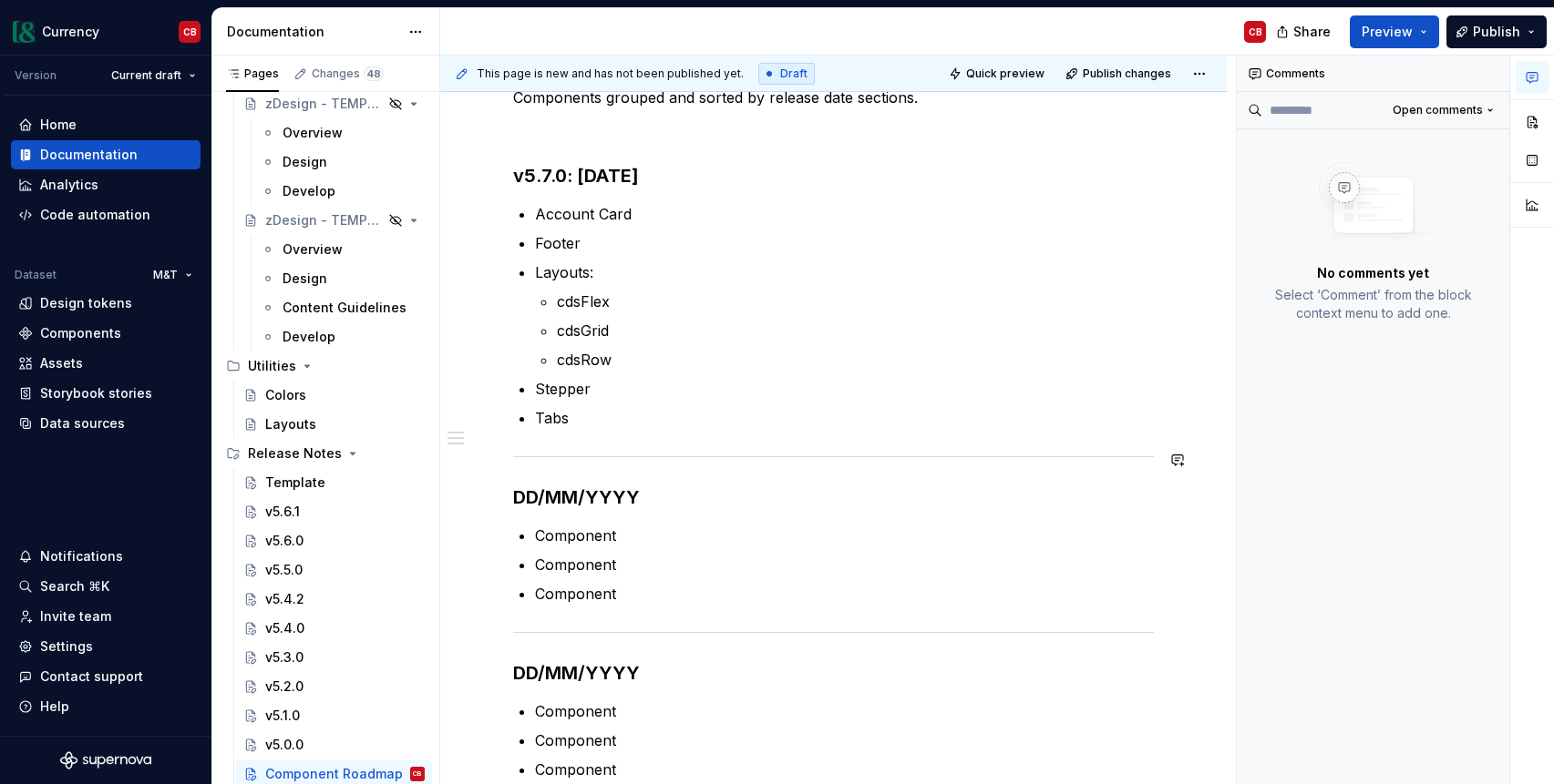
scroll to position [271, 0]
click at [588, 492] on h3 "DD/MM/YYYY" at bounding box center [833, 496] width 641 height 26
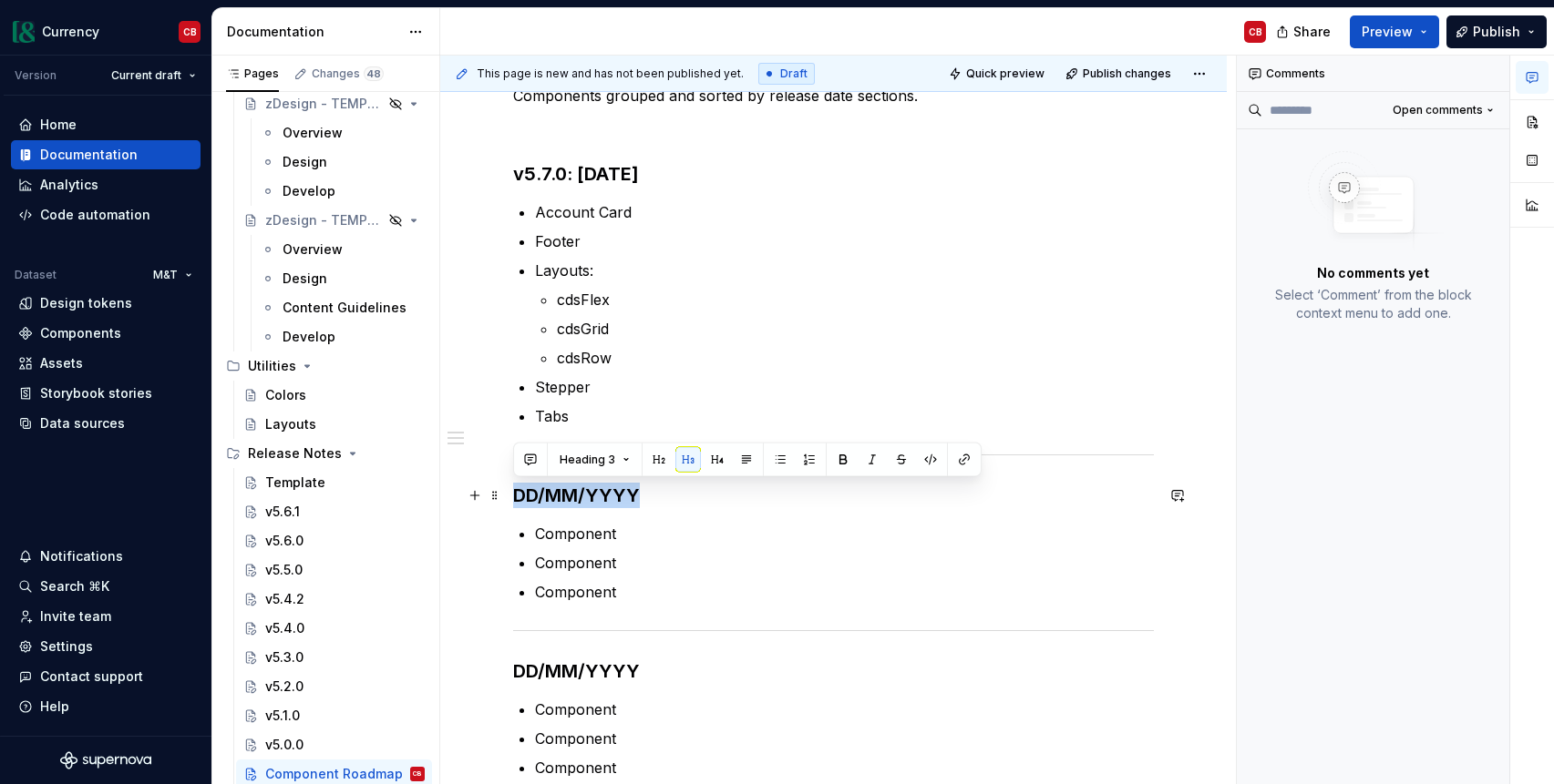
click at [588, 492] on h3 "DD/MM/YYYY" at bounding box center [833, 496] width 641 height 26
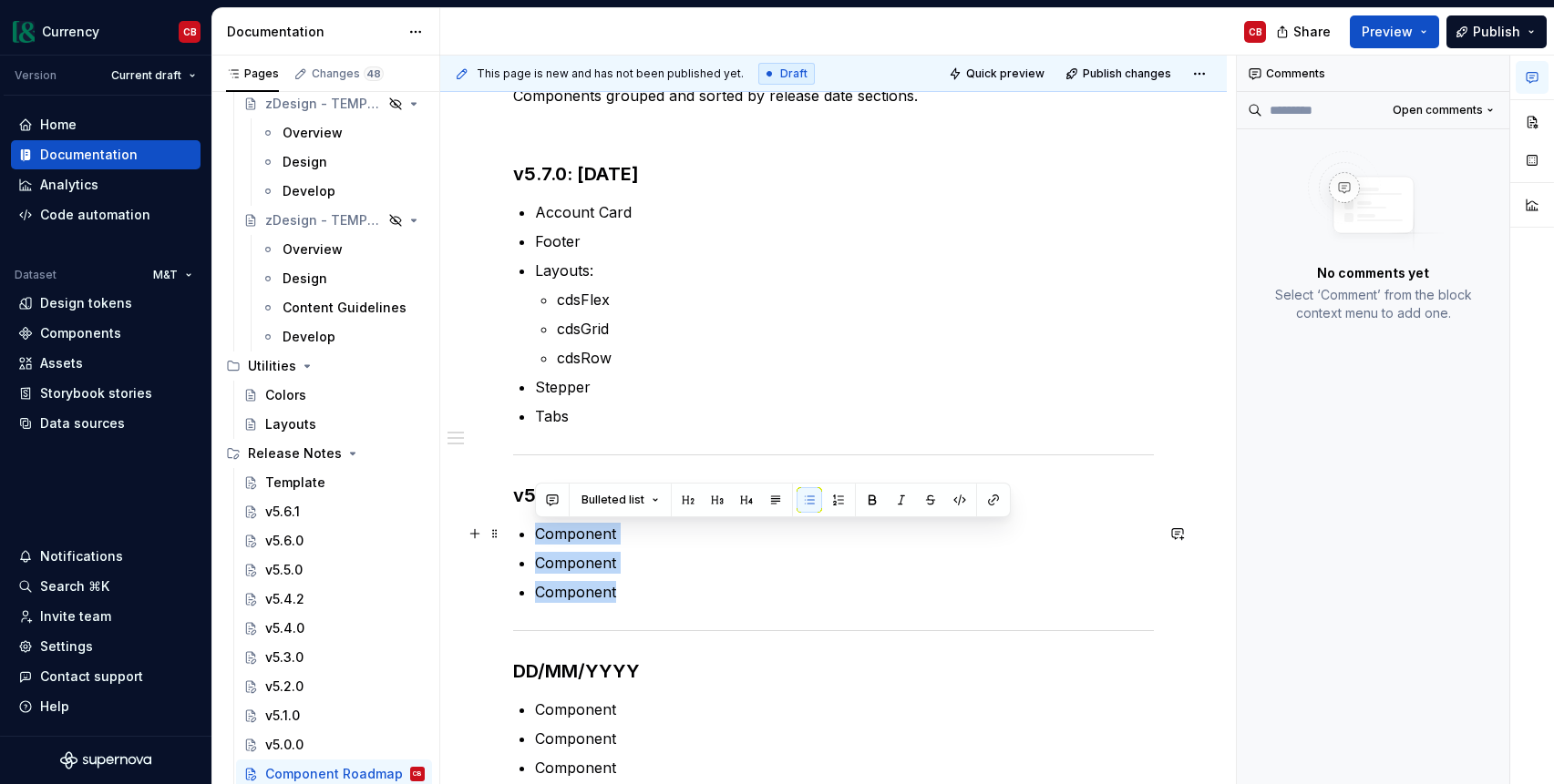
drag, startPoint x: 602, startPoint y: 584, endPoint x: 535, endPoint y: 535, distance: 83.0
click at [535, 535] on ul "Component Component Component" at bounding box center [844, 563] width 619 height 80
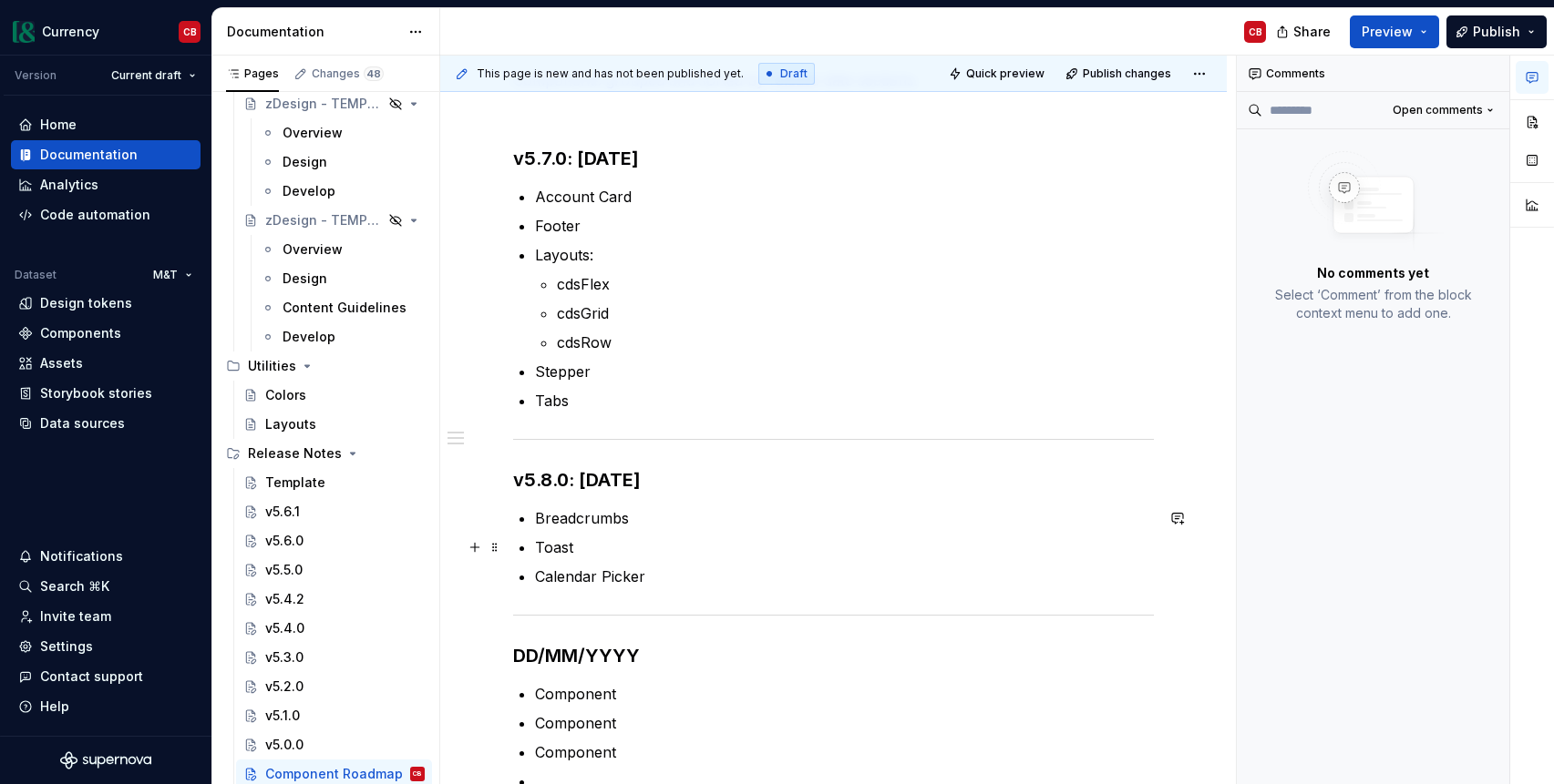
scroll to position [280, 0]
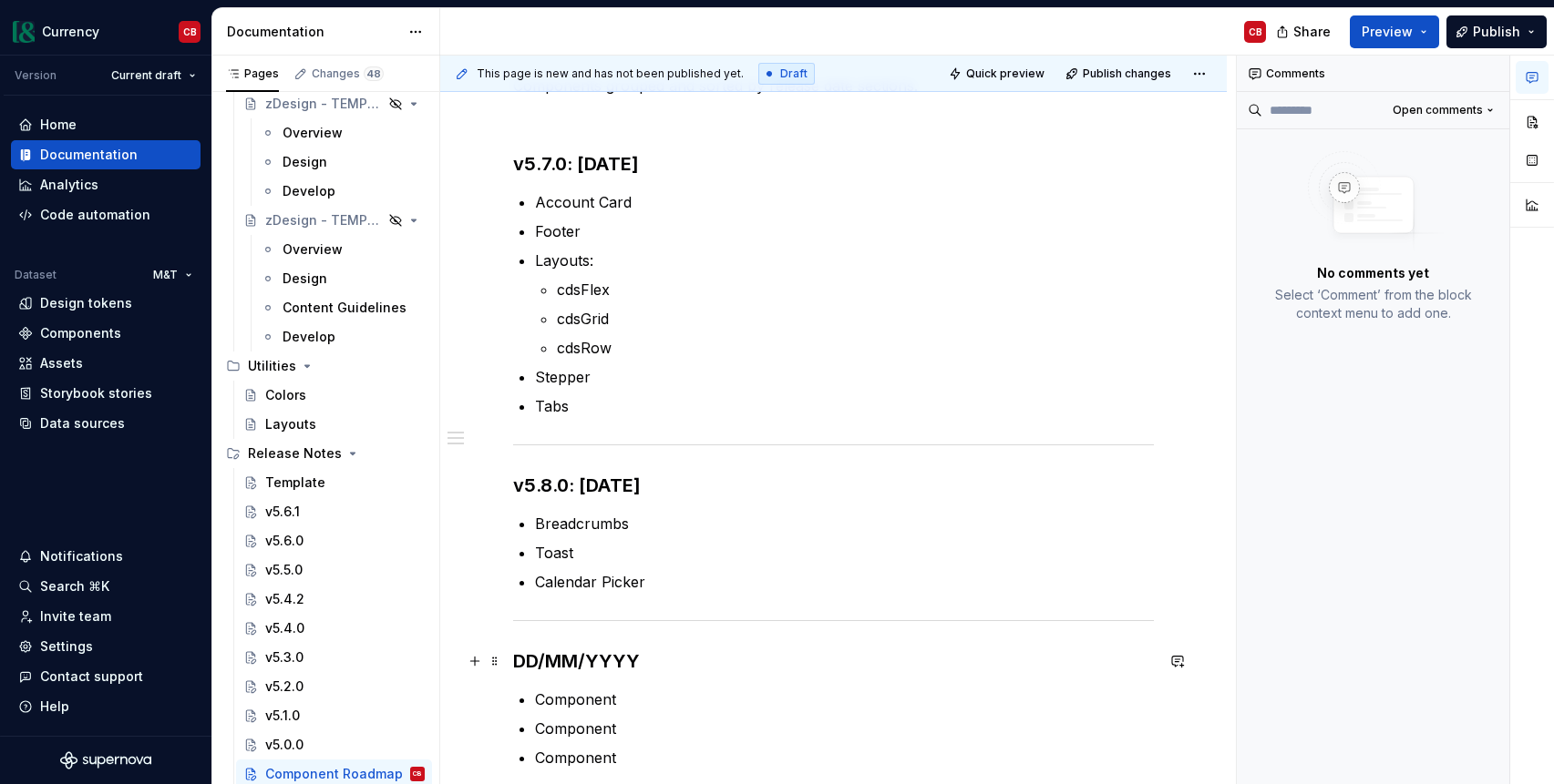
click at [591, 656] on h3 "DD/MM/YYYY" at bounding box center [833, 661] width 641 height 26
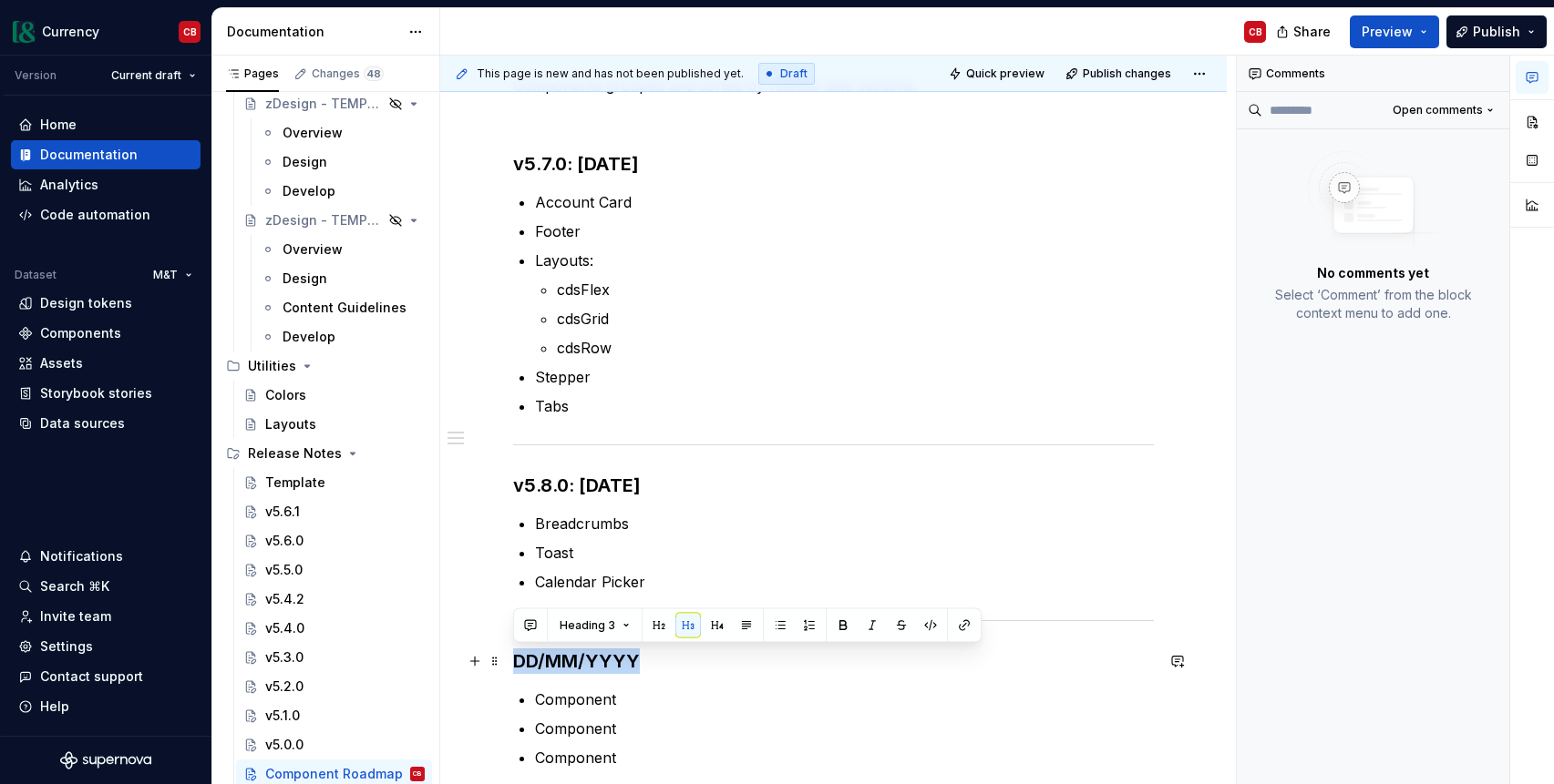
click at [591, 656] on h3 "DD/MM/YYYY" at bounding box center [833, 661] width 641 height 26
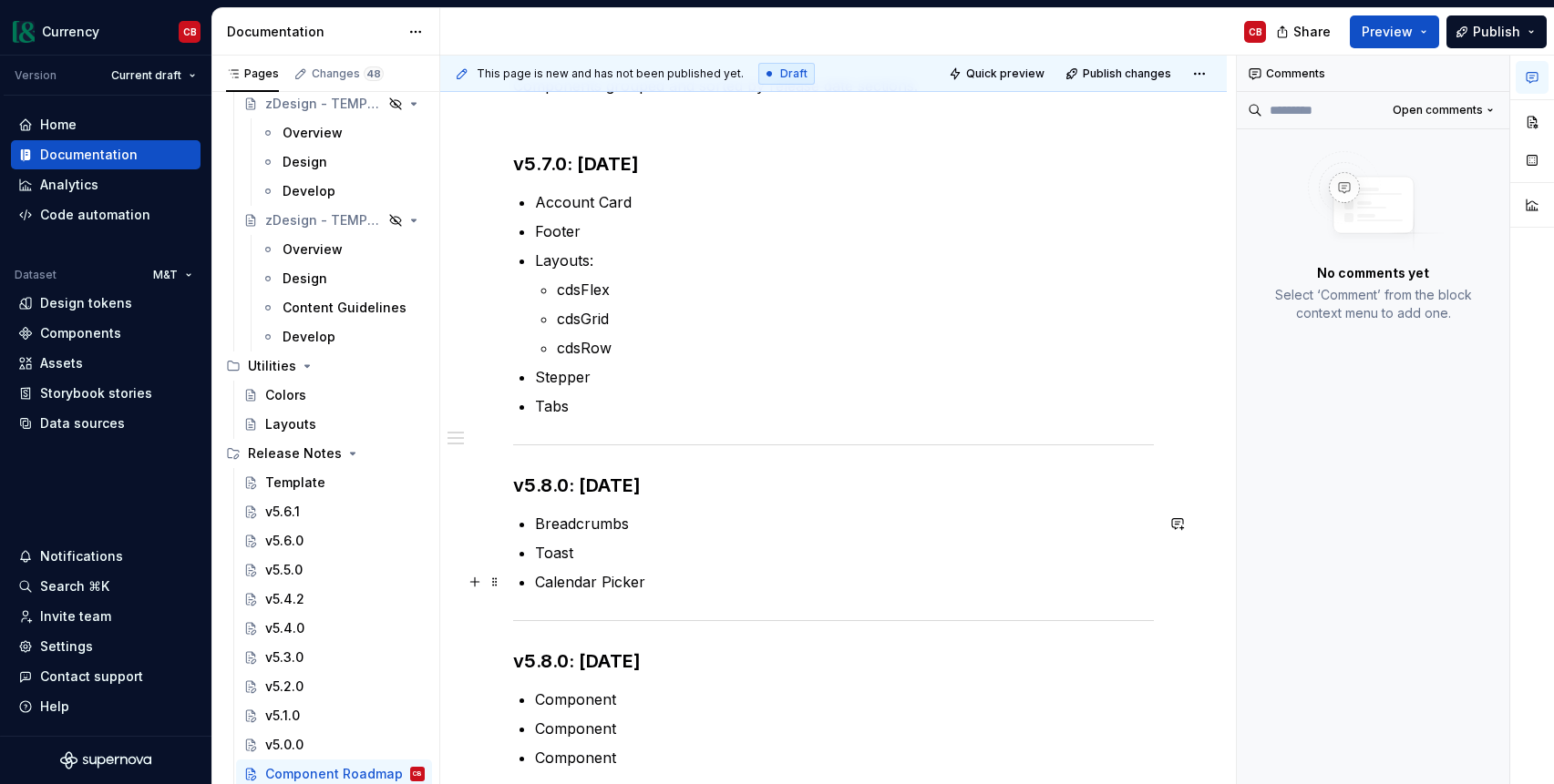
click at [573, 586] on p "Calendar Picker" at bounding box center [844, 582] width 619 height 22
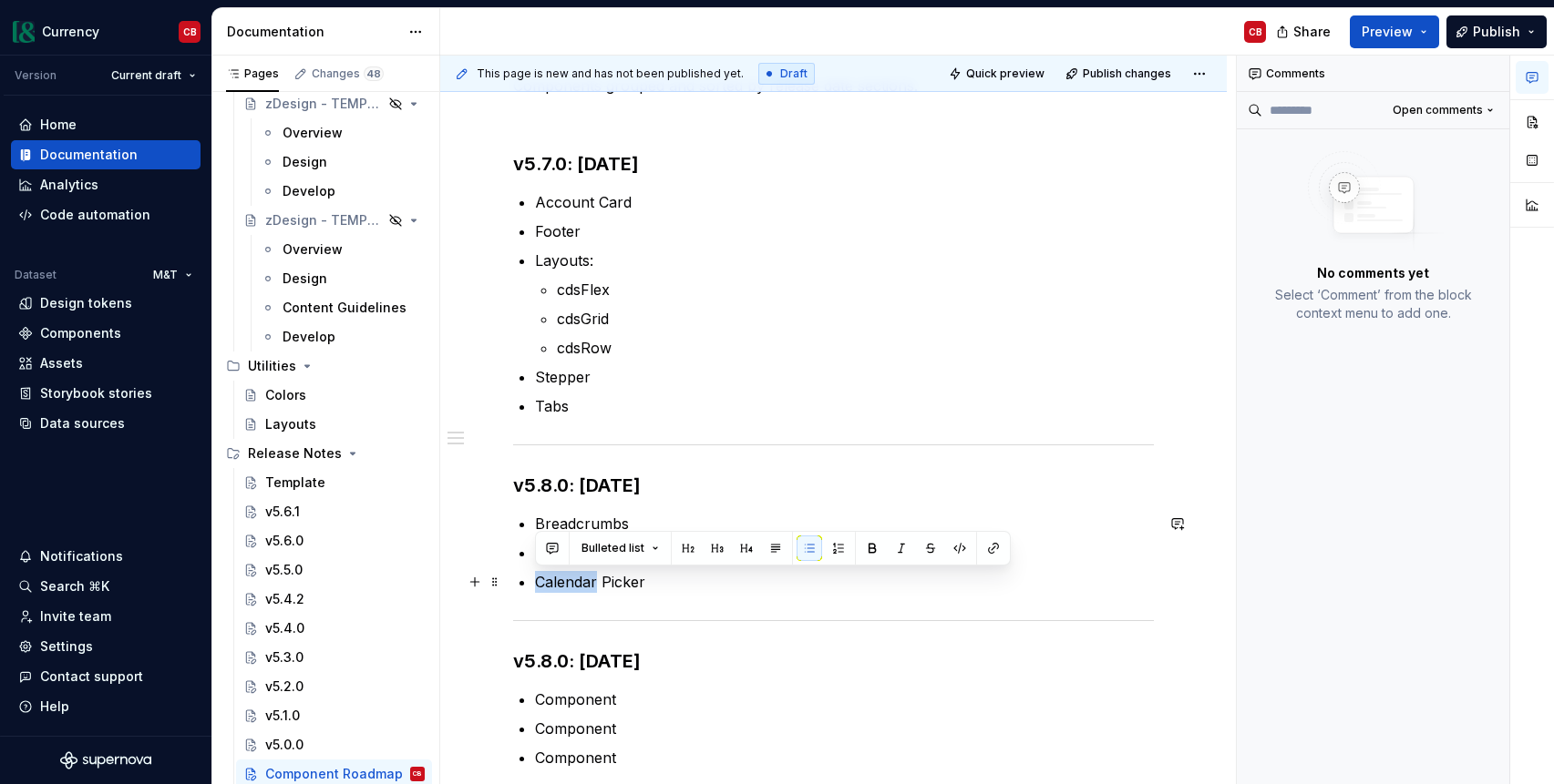
click at [573, 586] on p "Calendar Picker" at bounding box center [844, 582] width 619 height 22
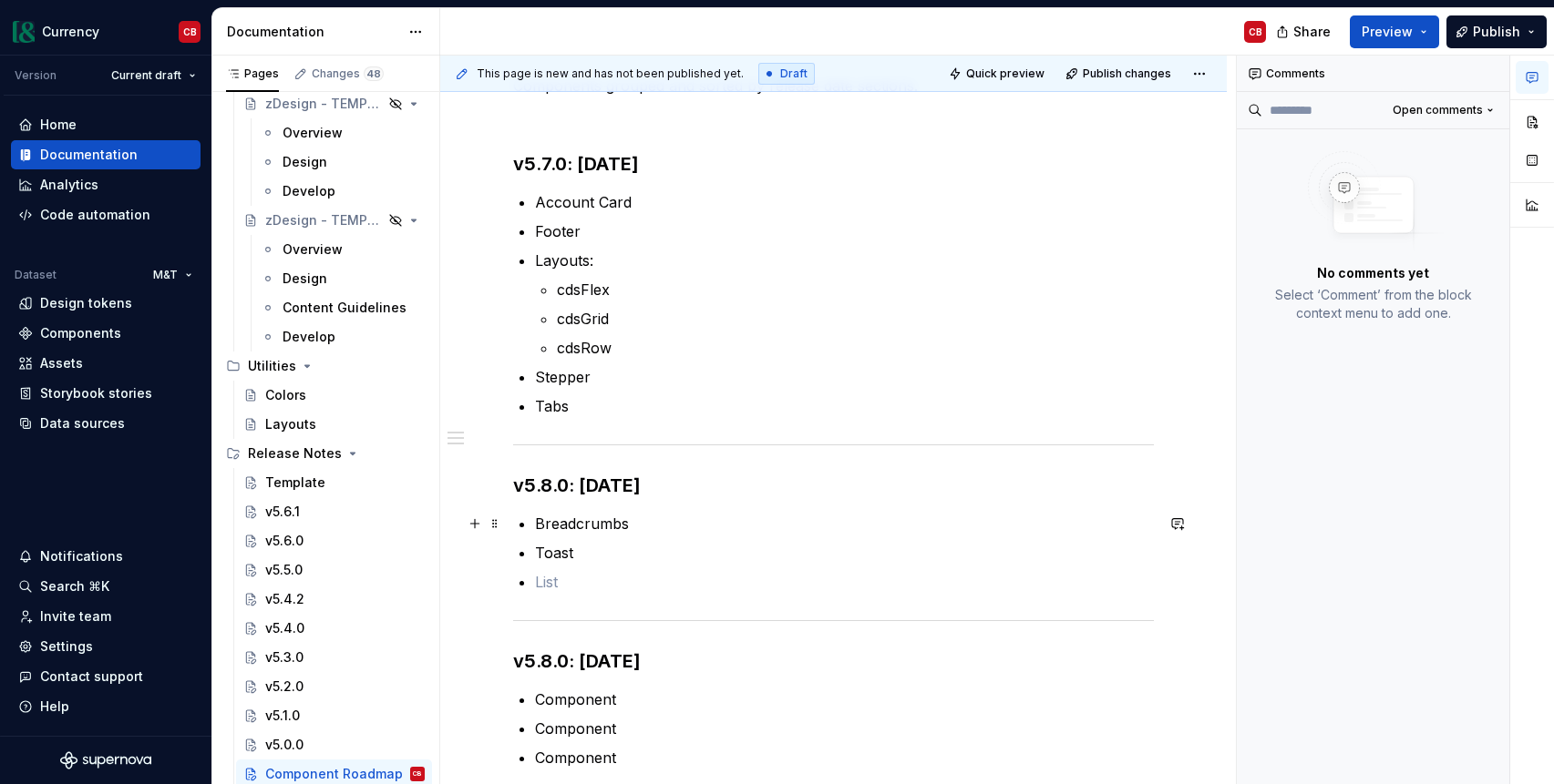
click at [647, 523] on p "Breadcrumbs" at bounding box center [844, 524] width 619 height 22
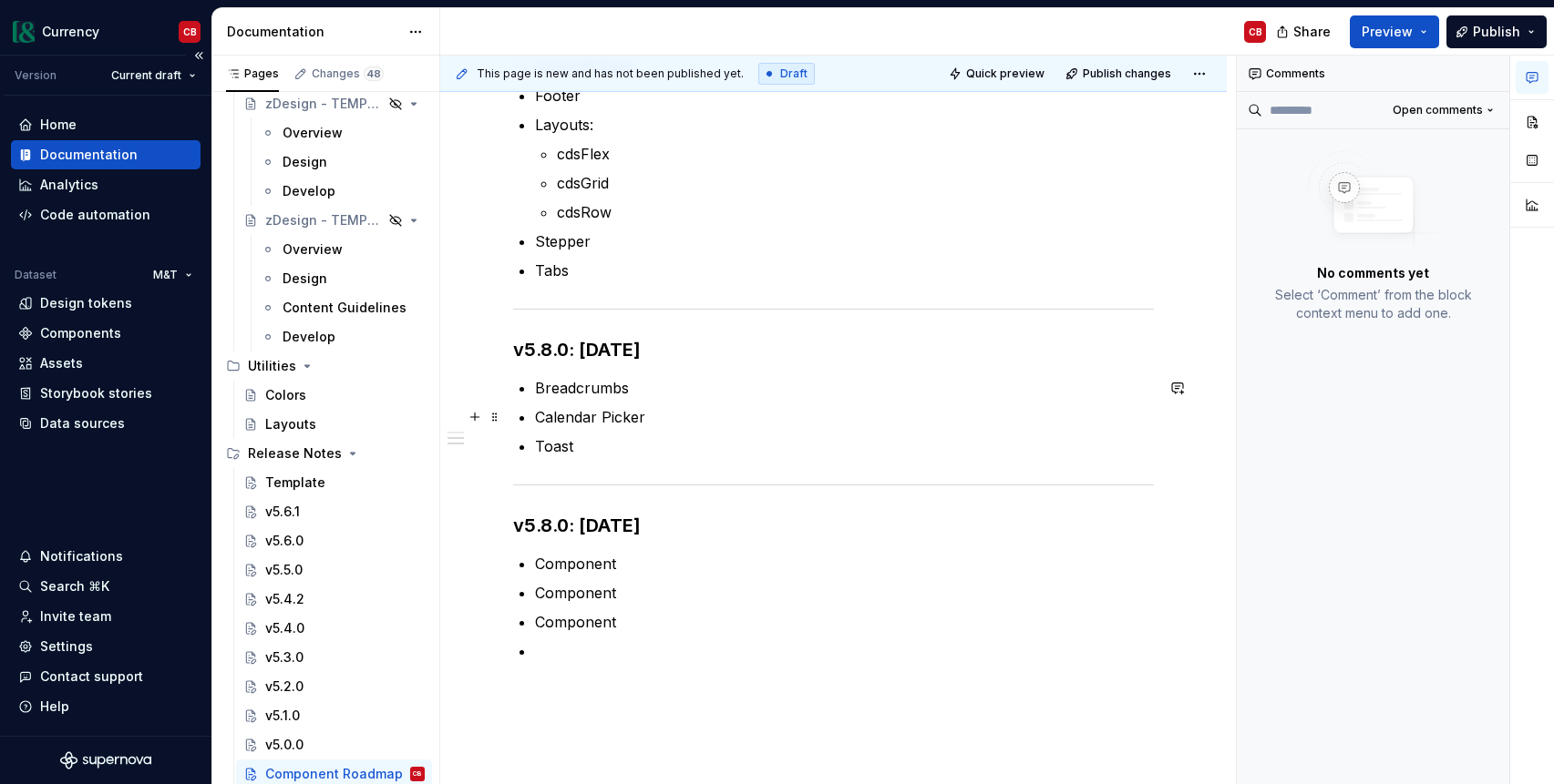
scroll to position [417, 0]
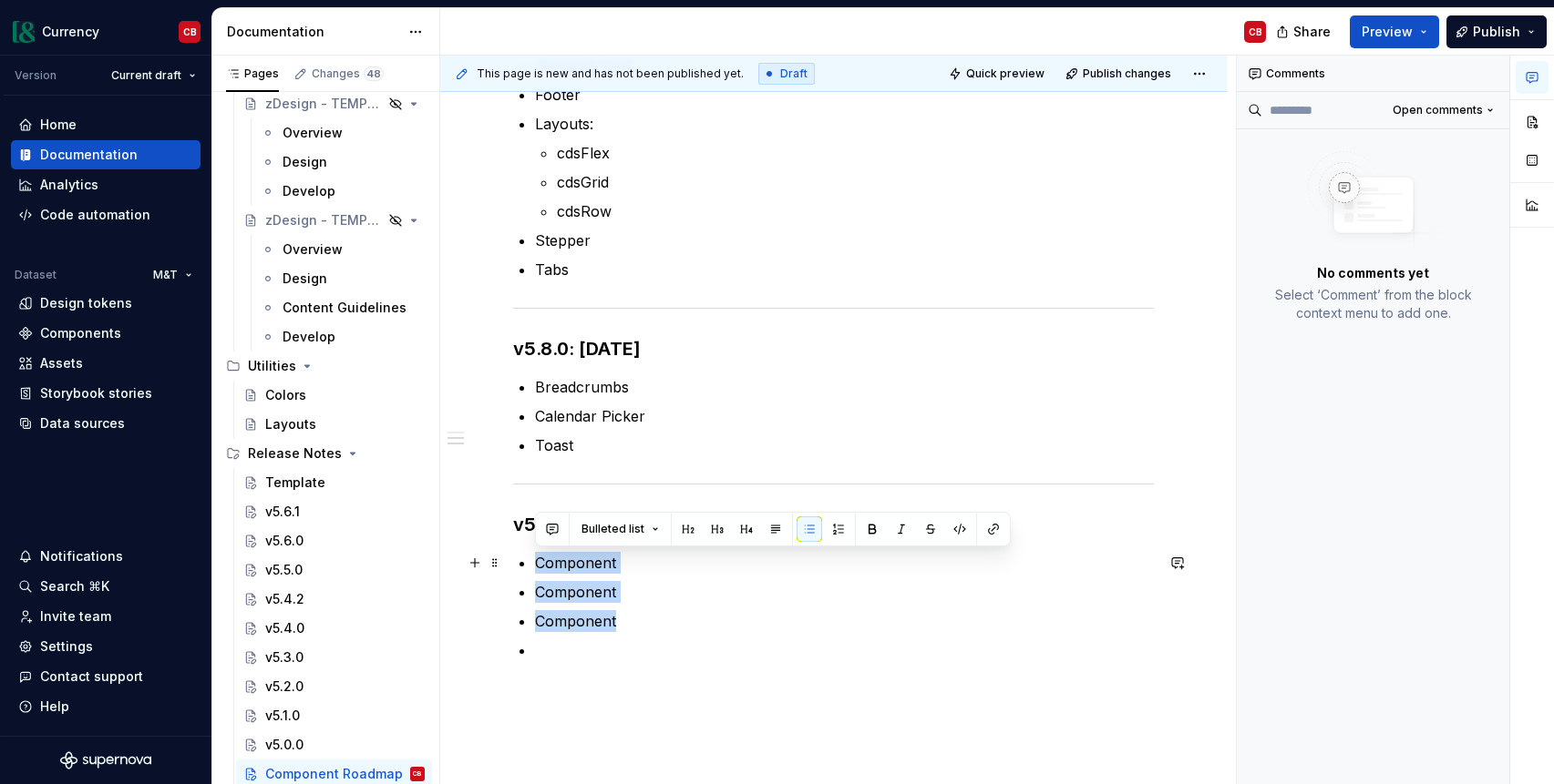
drag, startPoint x: 589, startPoint y: 607, endPoint x: 528, endPoint y: 566, distance: 73.5
click at [528, 566] on div "Components grouped and sorted by release date sections. v5.7.0: [DATE] Account …" at bounding box center [833, 300] width 641 height 723
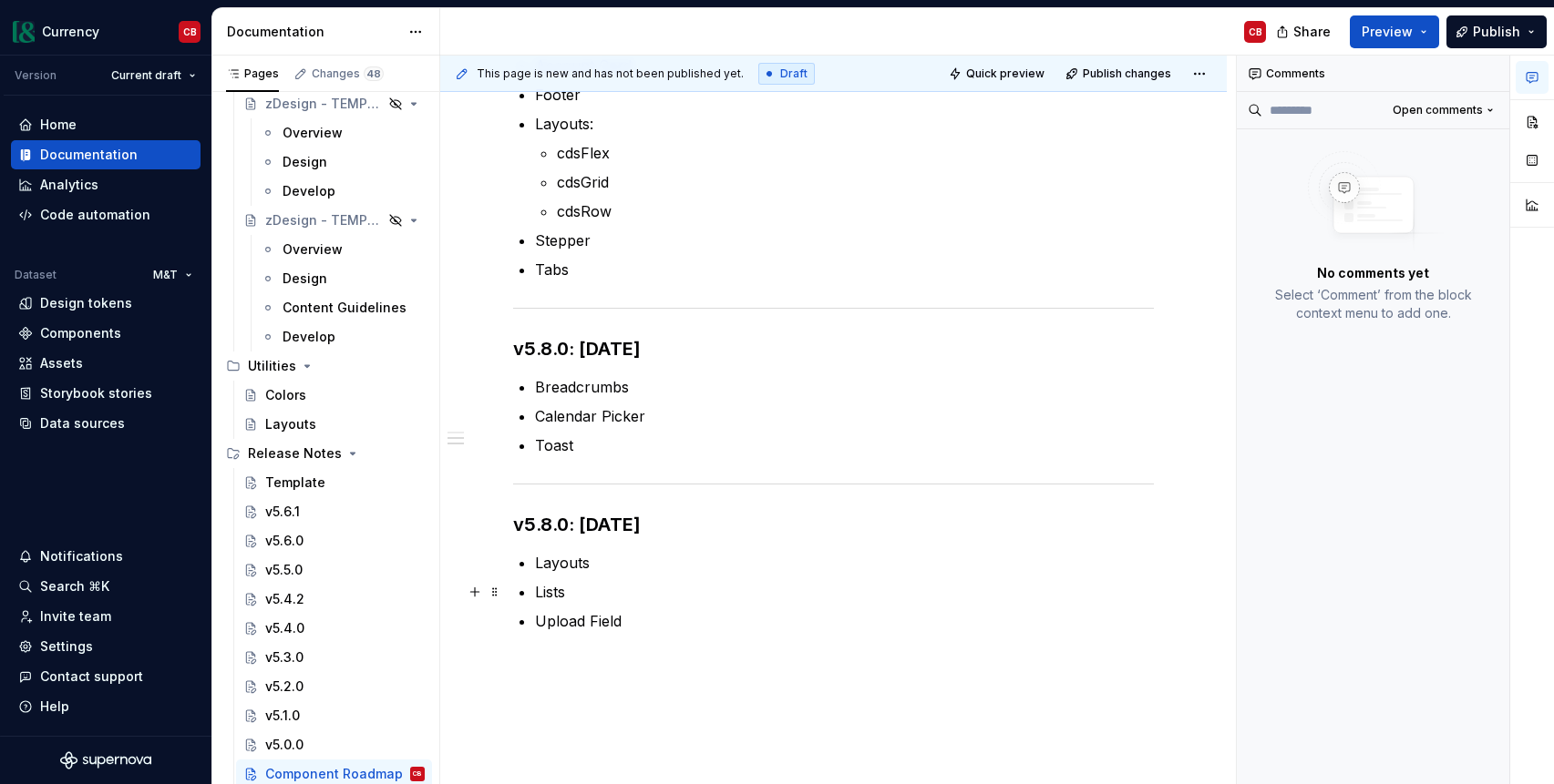
click at [580, 594] on p "Lists" at bounding box center [844, 593] width 619 height 22
click at [647, 624] on p "Typography Updates" at bounding box center [844, 621] width 619 height 22
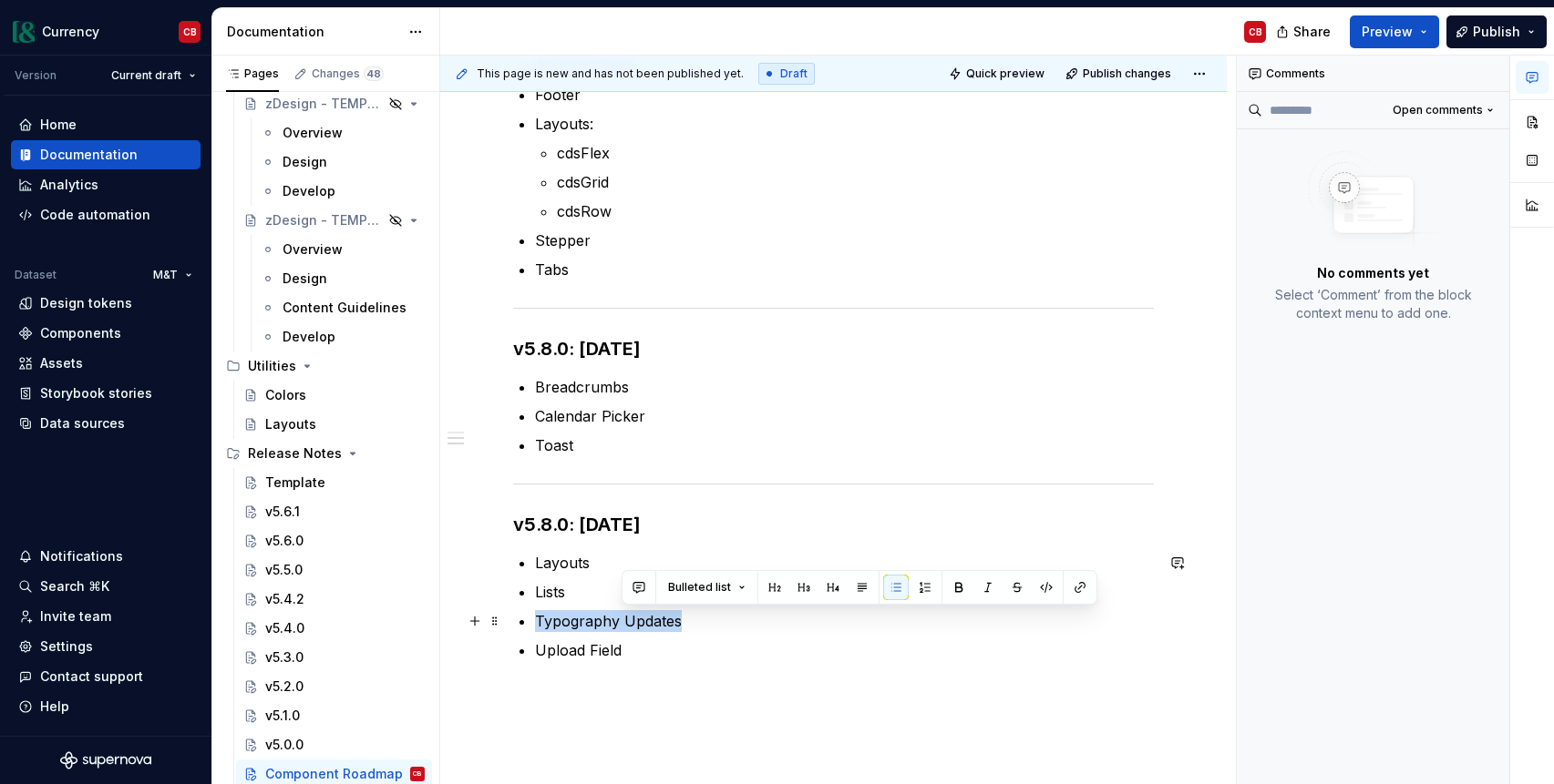
click at [647, 624] on p "Typography Updates" at bounding box center [844, 621] width 619 height 22
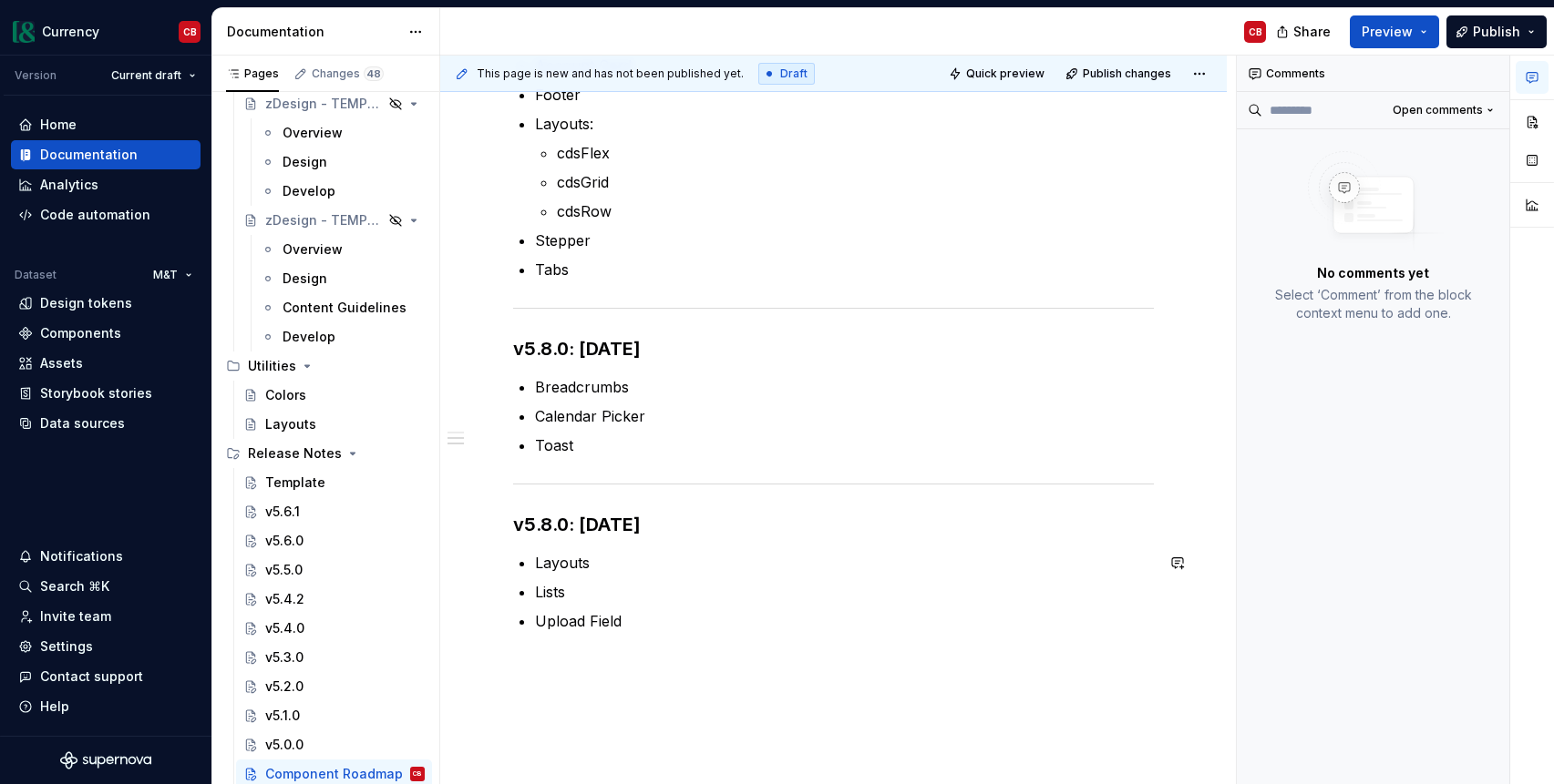
click at [683, 658] on div "Components grouped and sorted by release date sections. v5.7.0: [DATE] Account …" at bounding box center [833, 392] width 786 height 995
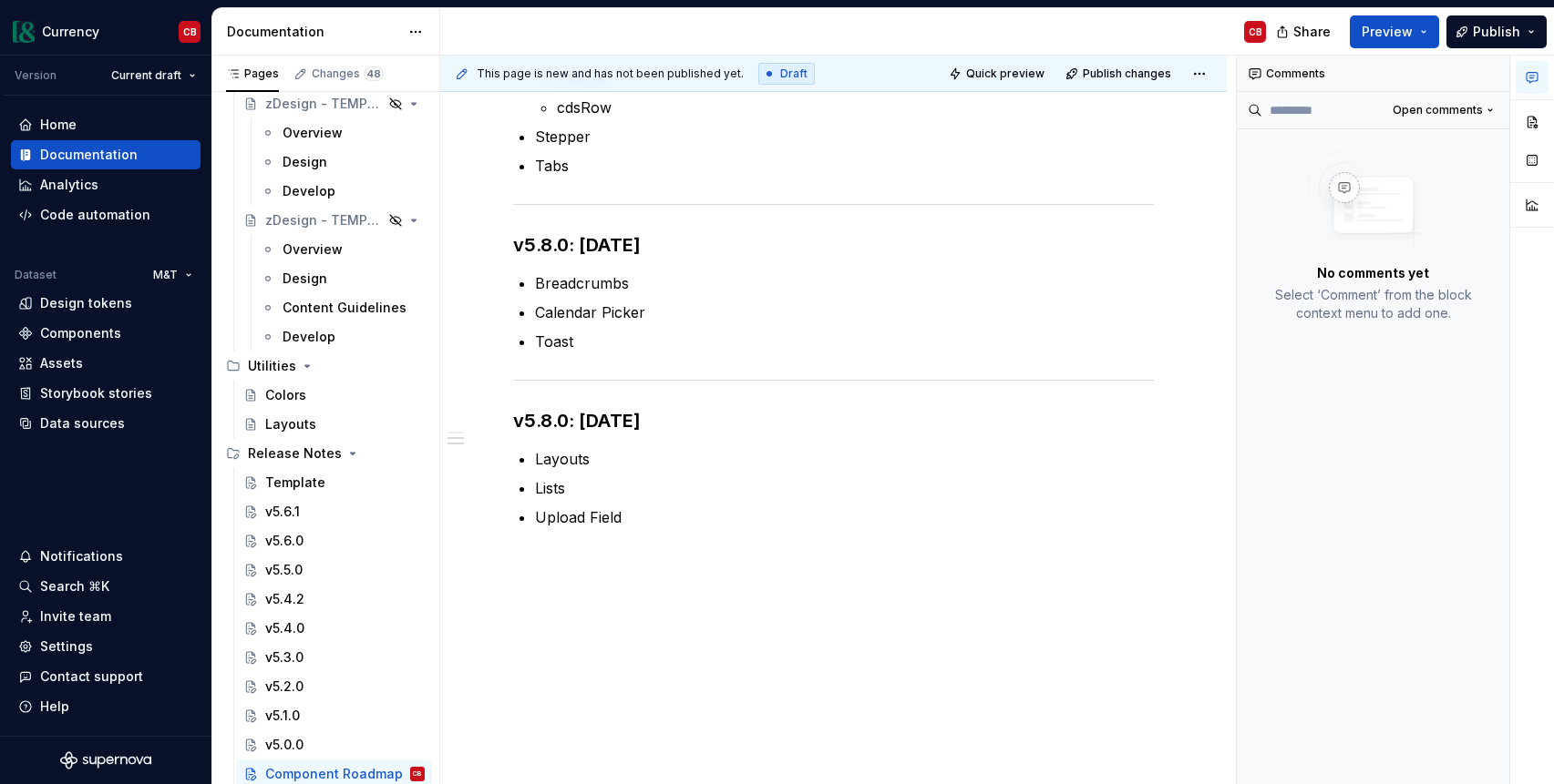
scroll to position [521, 0]
click at [1048, 563] on div "Components grouped and sorted by release date sections. v5.7.0: [DATE] Account …" at bounding box center [833, 288] width 786 height 995
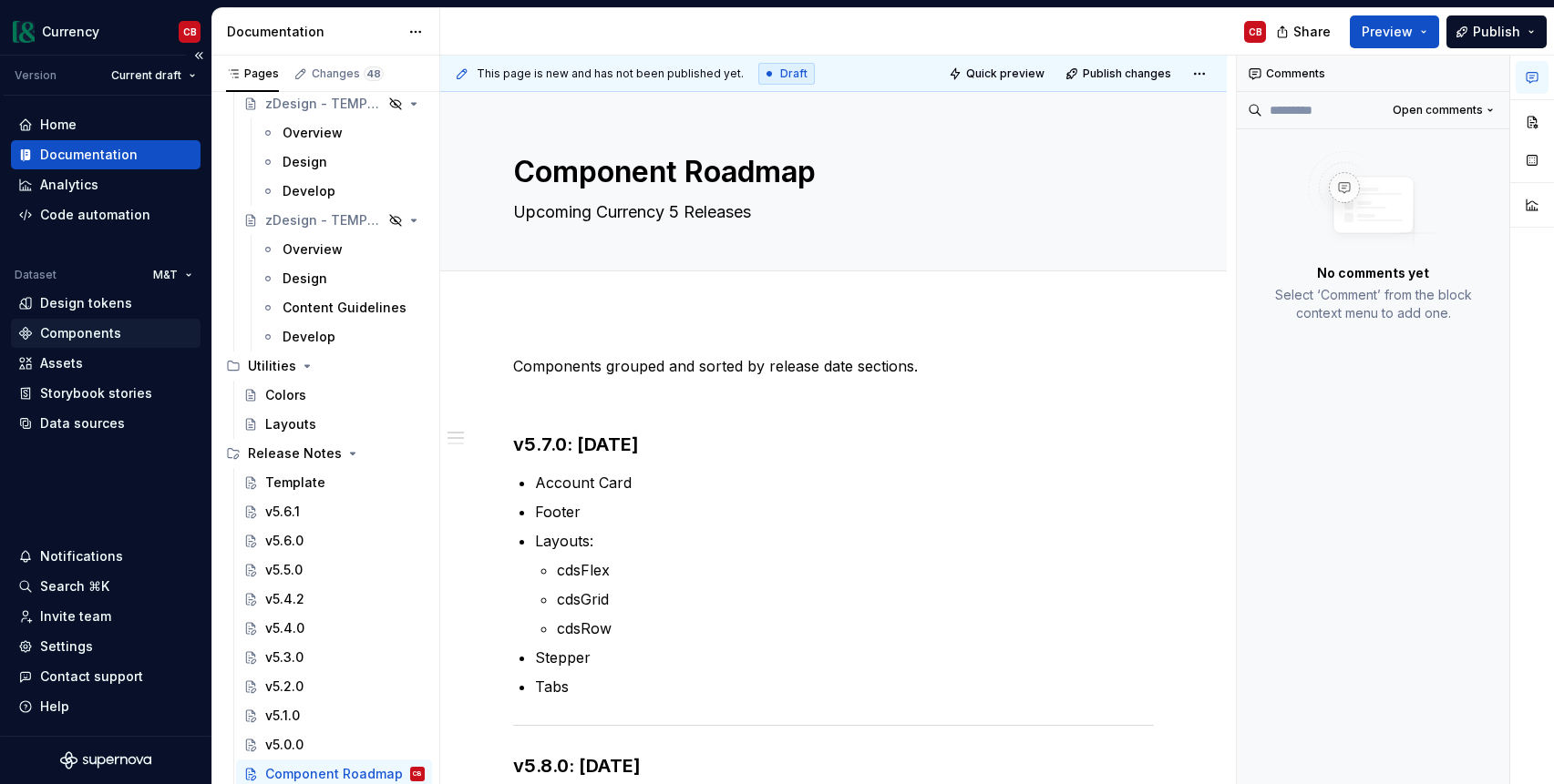
click at [91, 334] on div "Components" at bounding box center [80, 334] width 81 height 18
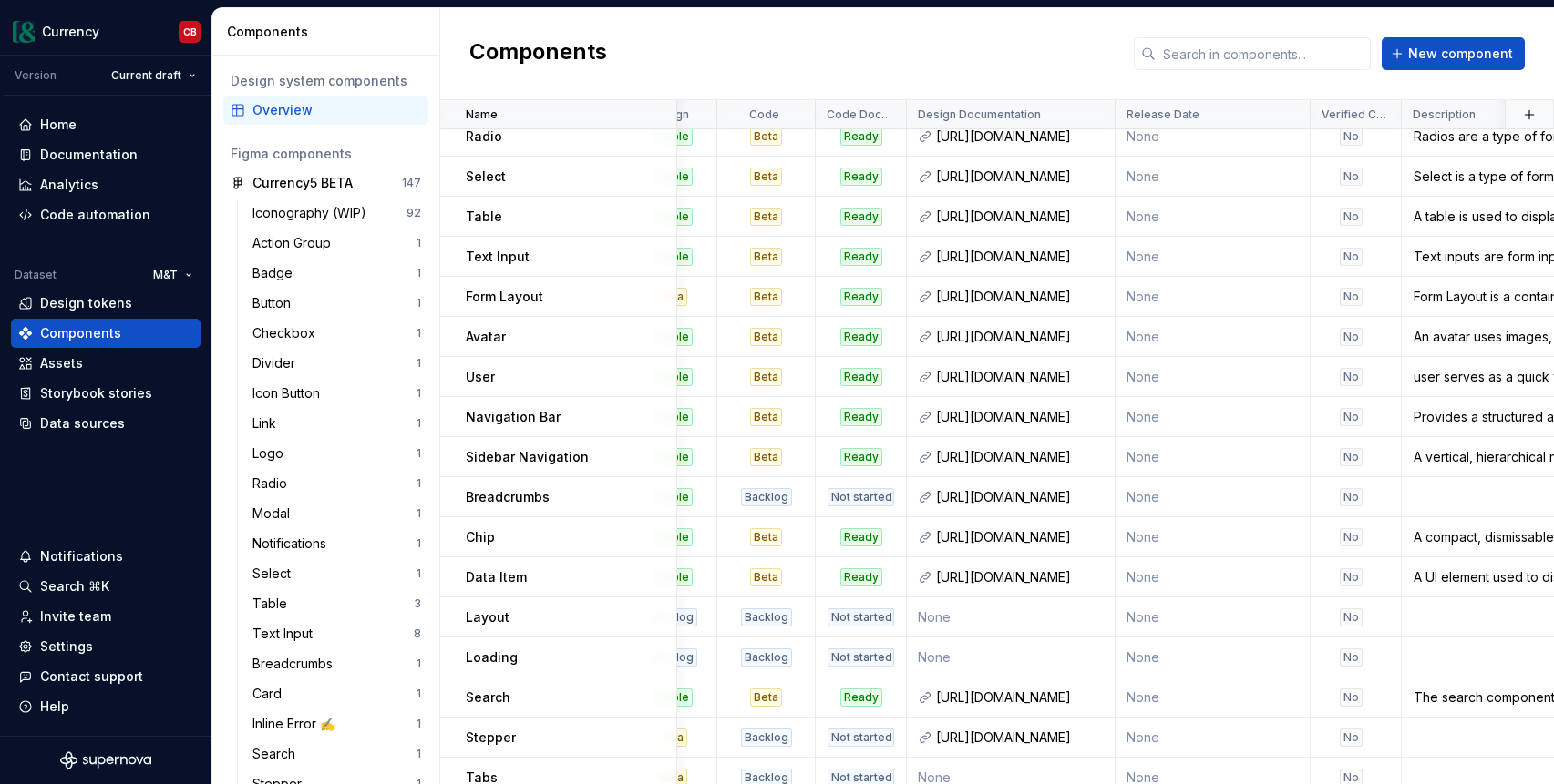
scroll to position [0, 51]
